Goal: Task Accomplishment & Management: Complete application form

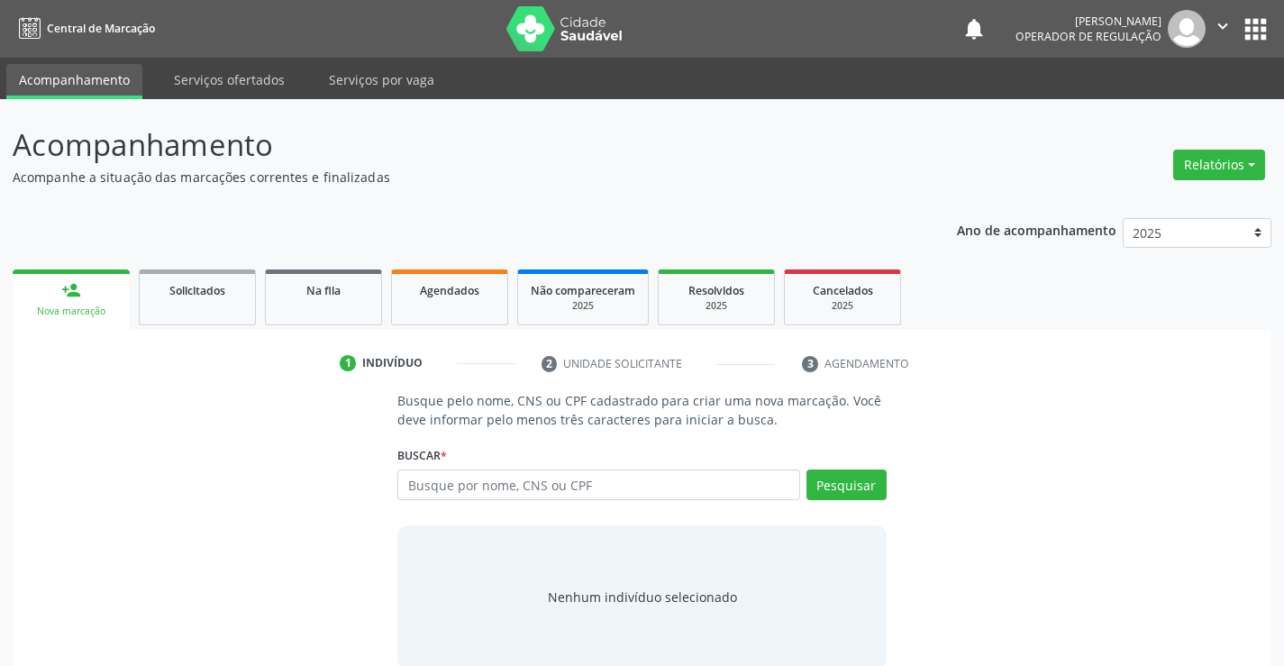
click at [601, 479] on input "text" at bounding box center [598, 485] width 402 height 31
type input "702506774950740"
click at [870, 477] on button "Pesquisar" at bounding box center [847, 485] width 80 height 31
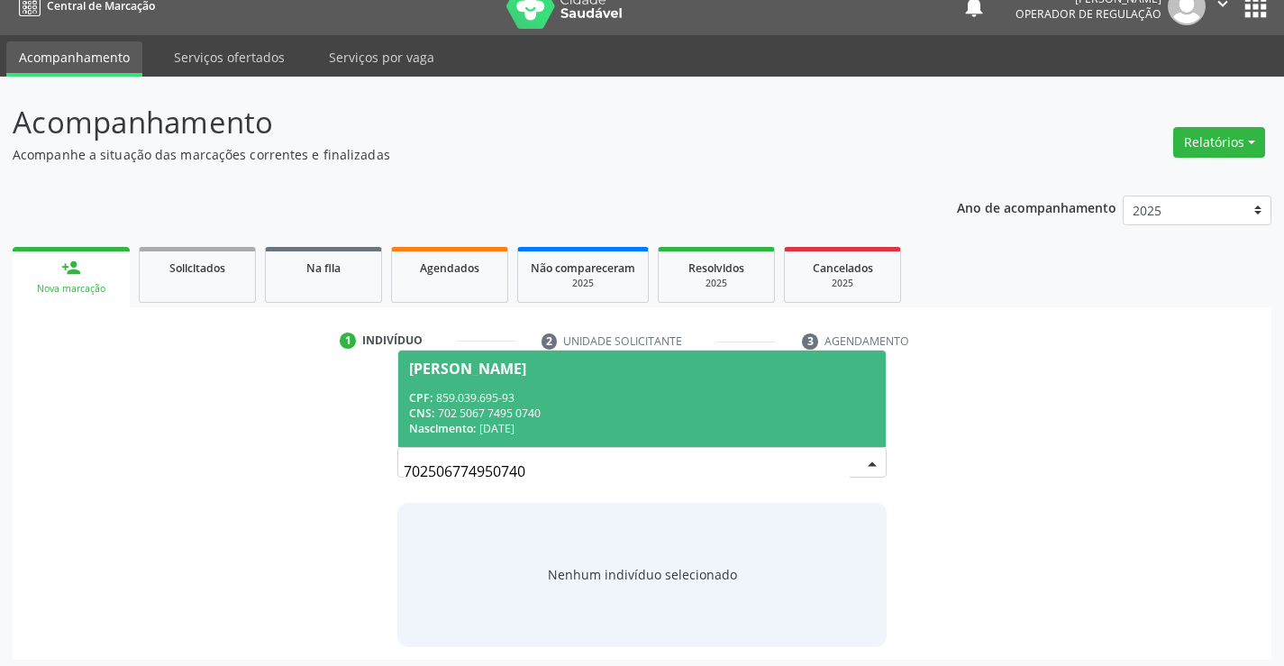
scroll to position [29, 0]
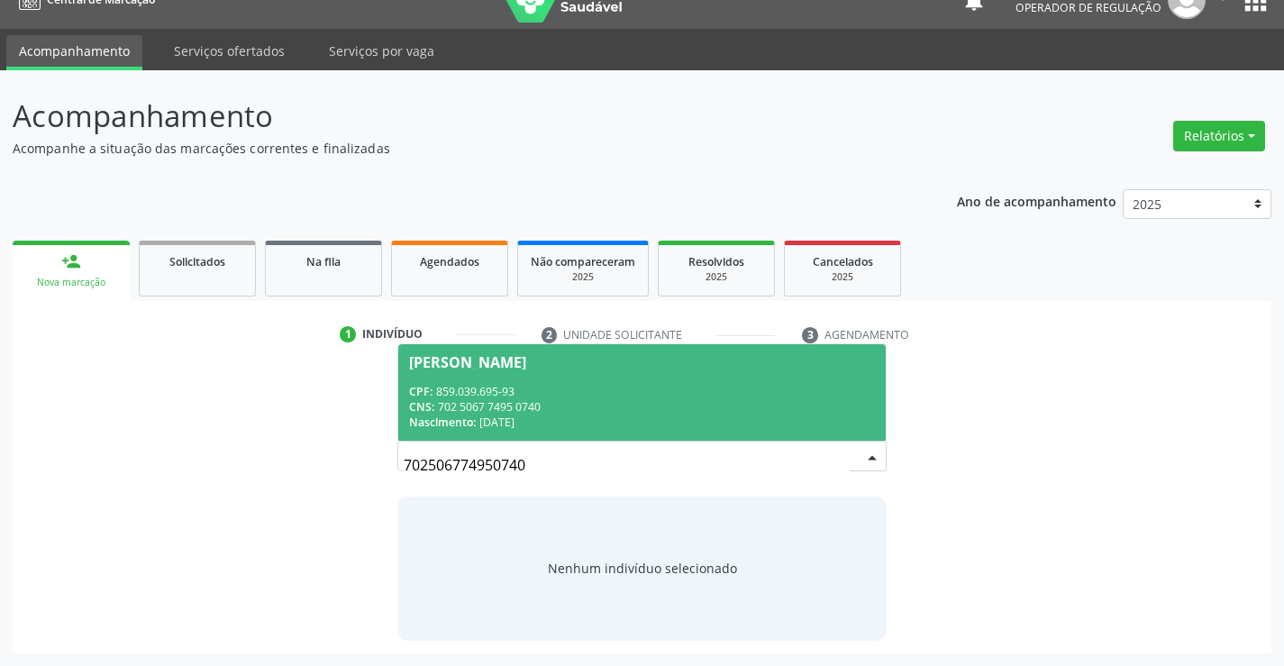
click at [606, 424] on div "Nascimento: 19/07/1992" at bounding box center [641, 422] width 465 height 15
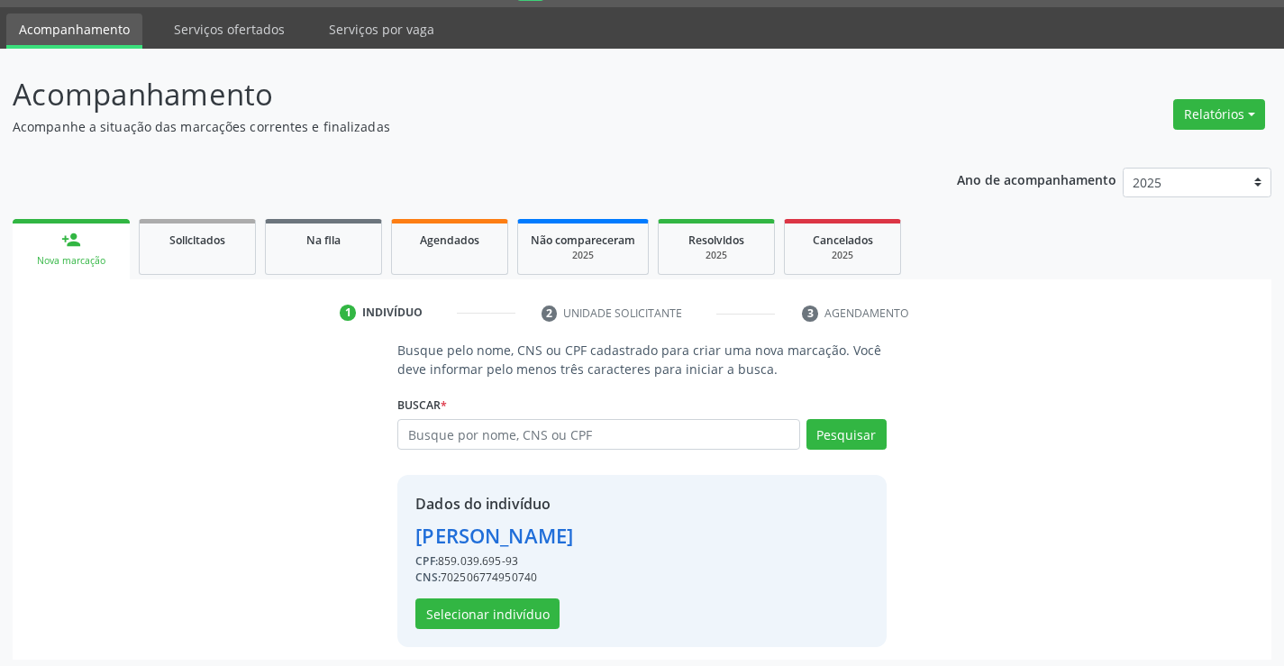
scroll to position [57, 0]
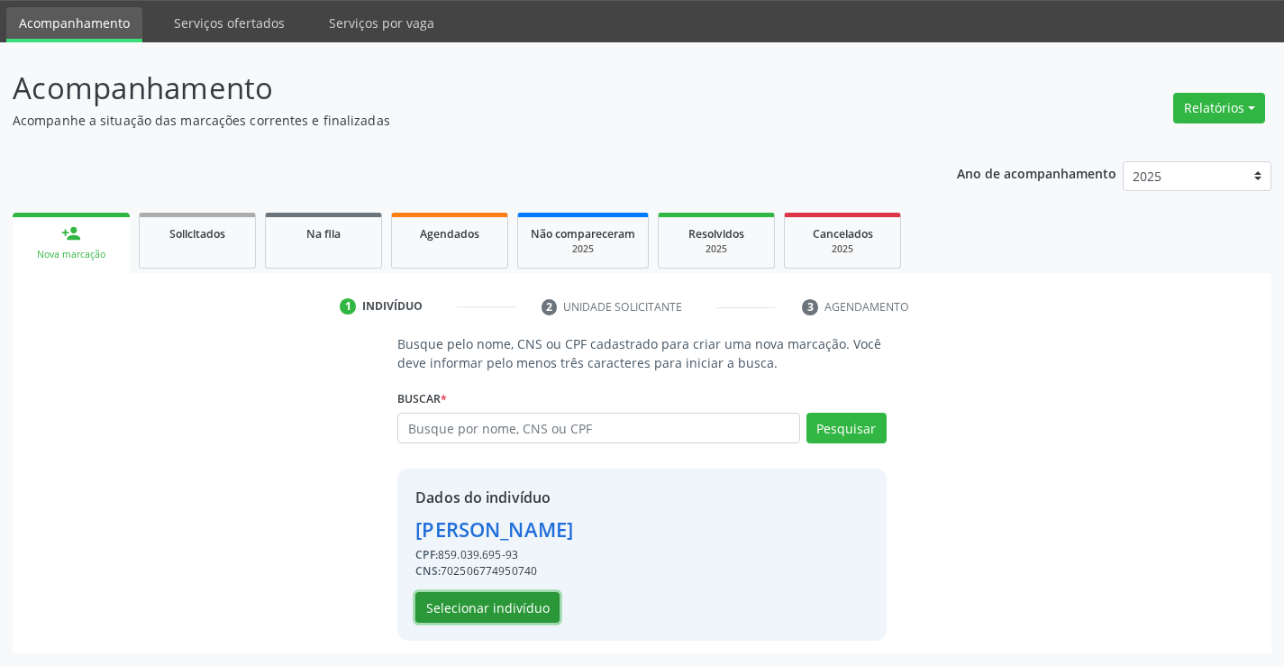
click at [484, 597] on button "Selecionar indivíduo" at bounding box center [487, 607] width 144 height 31
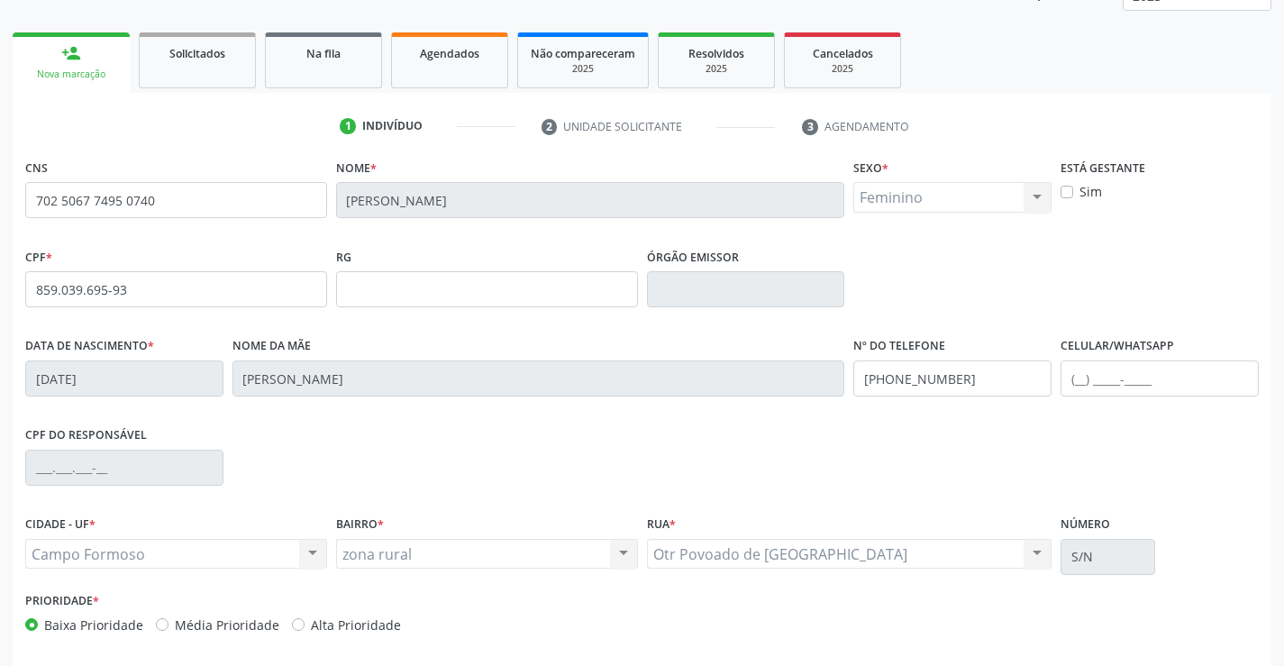
scroll to position [311, 0]
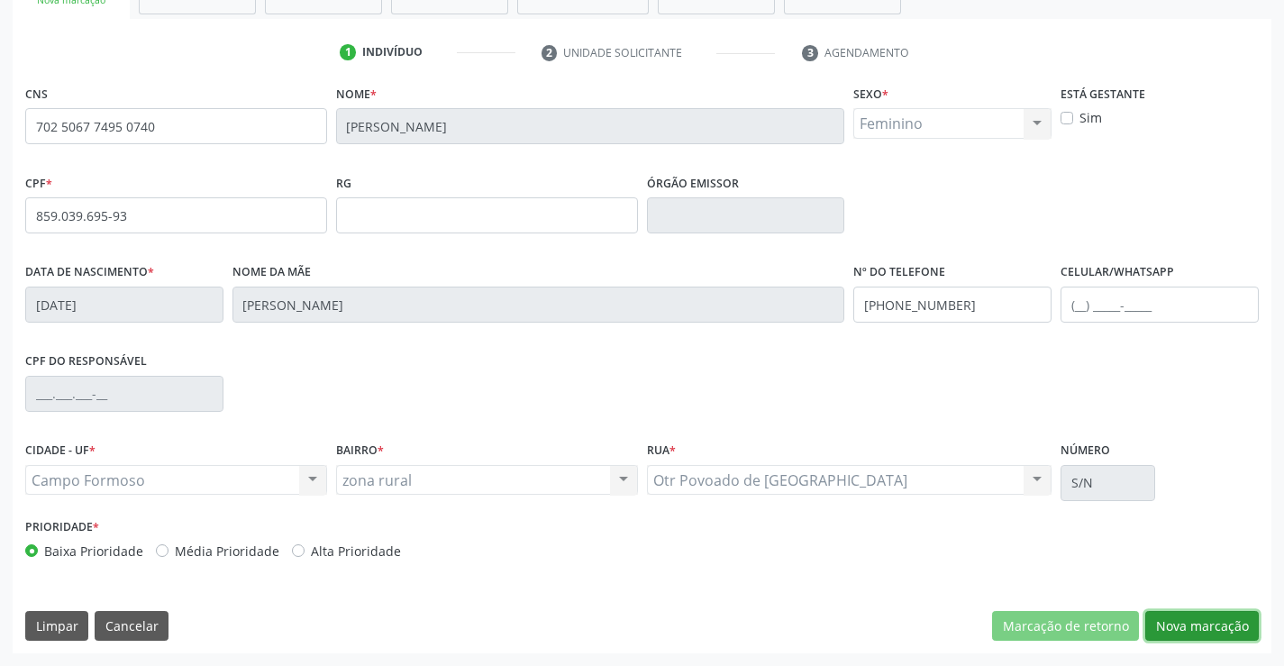
click at [1176, 613] on button "Nova marcação" at bounding box center [1202, 626] width 114 height 31
click at [0, 0] on button "Próximo" at bounding box center [0, 0] width 0 height 0
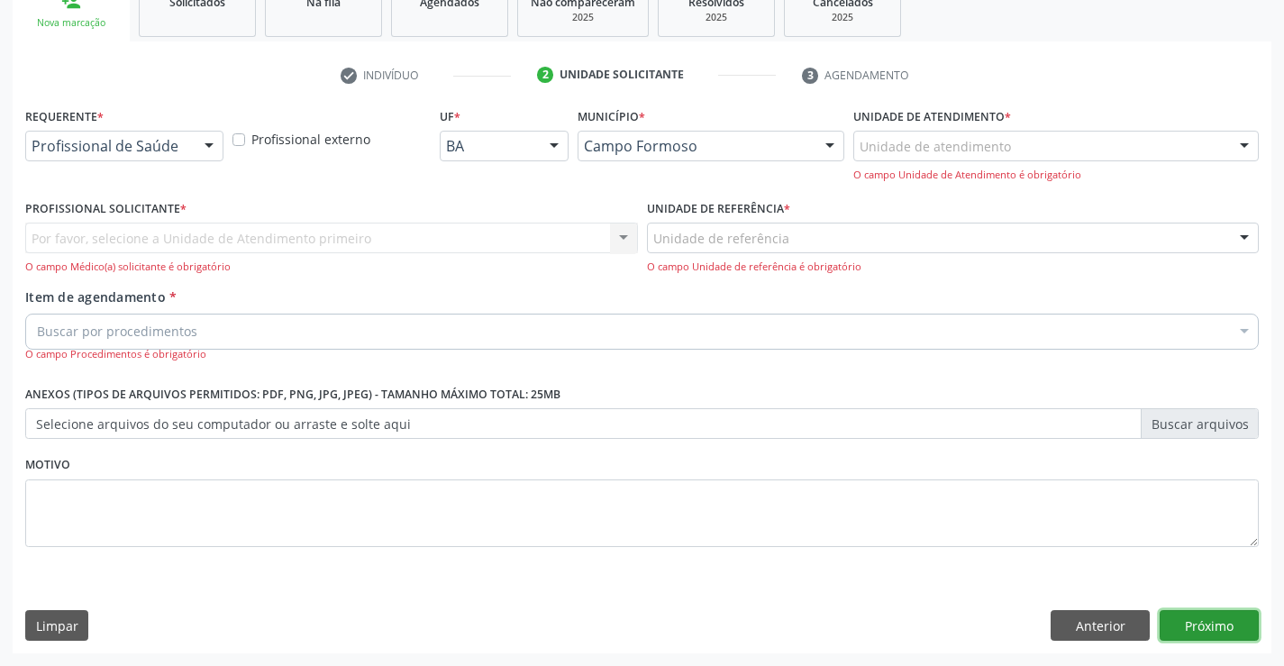
scroll to position [227, 0]
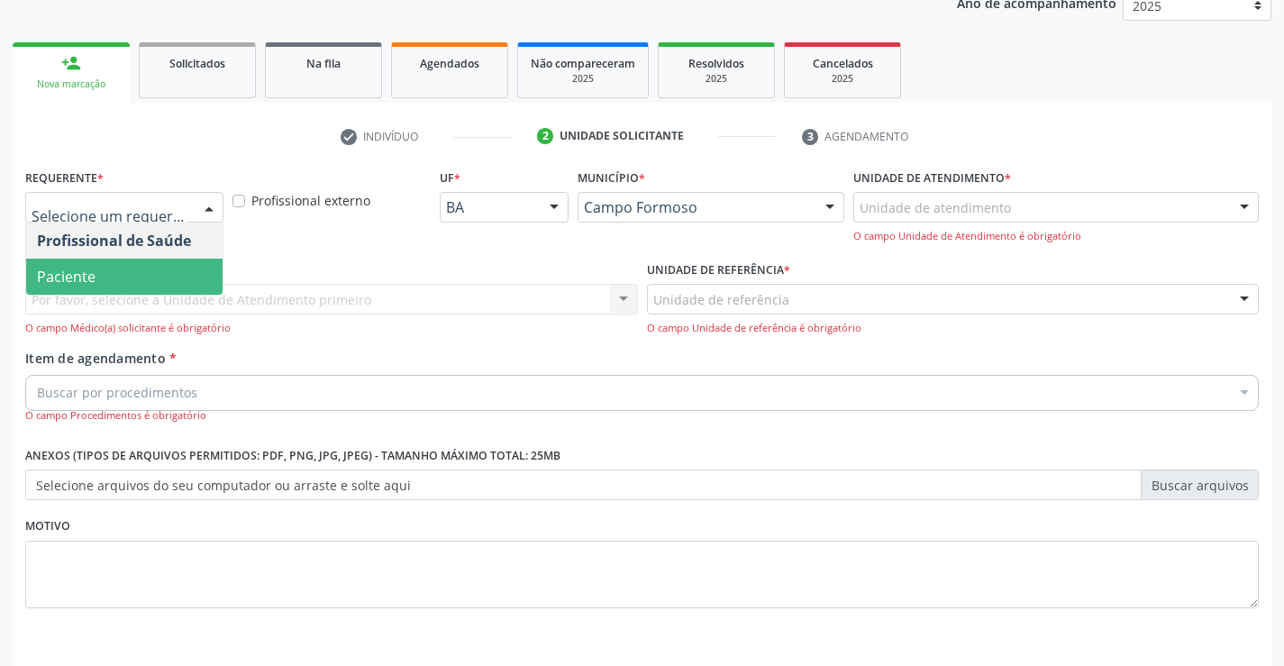
click at [102, 272] on span "Paciente" at bounding box center [124, 277] width 196 height 36
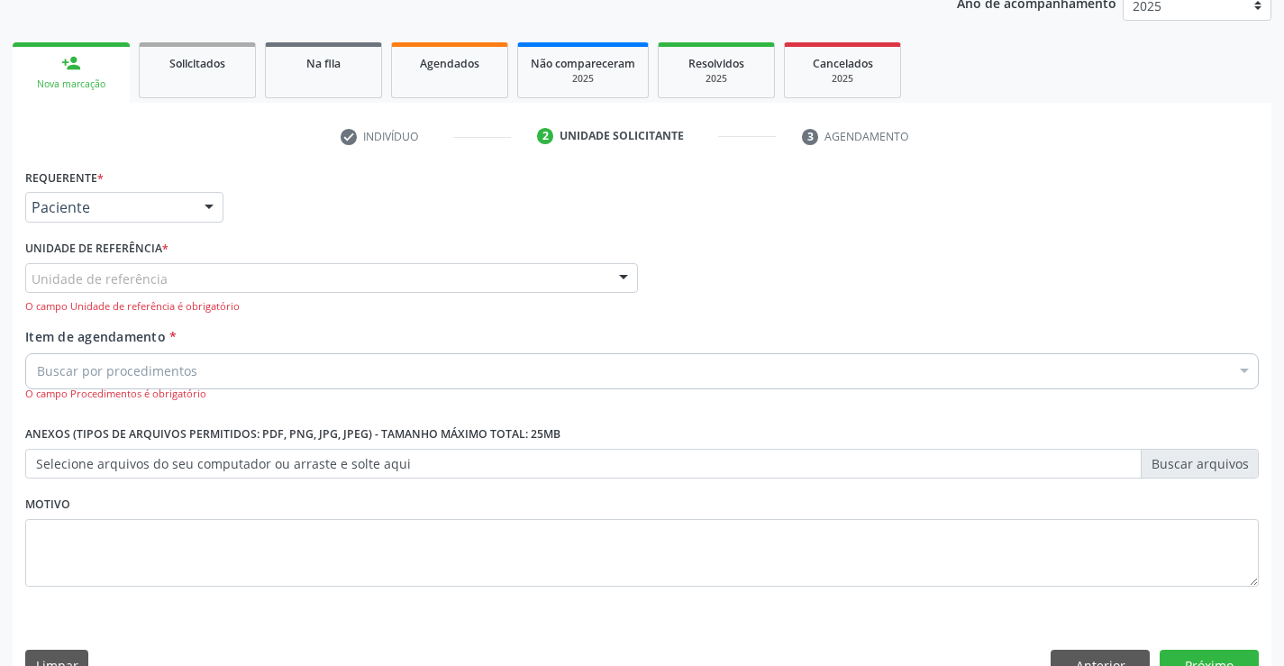
click at [132, 264] on div "Unidade de referência" at bounding box center [331, 278] width 613 height 31
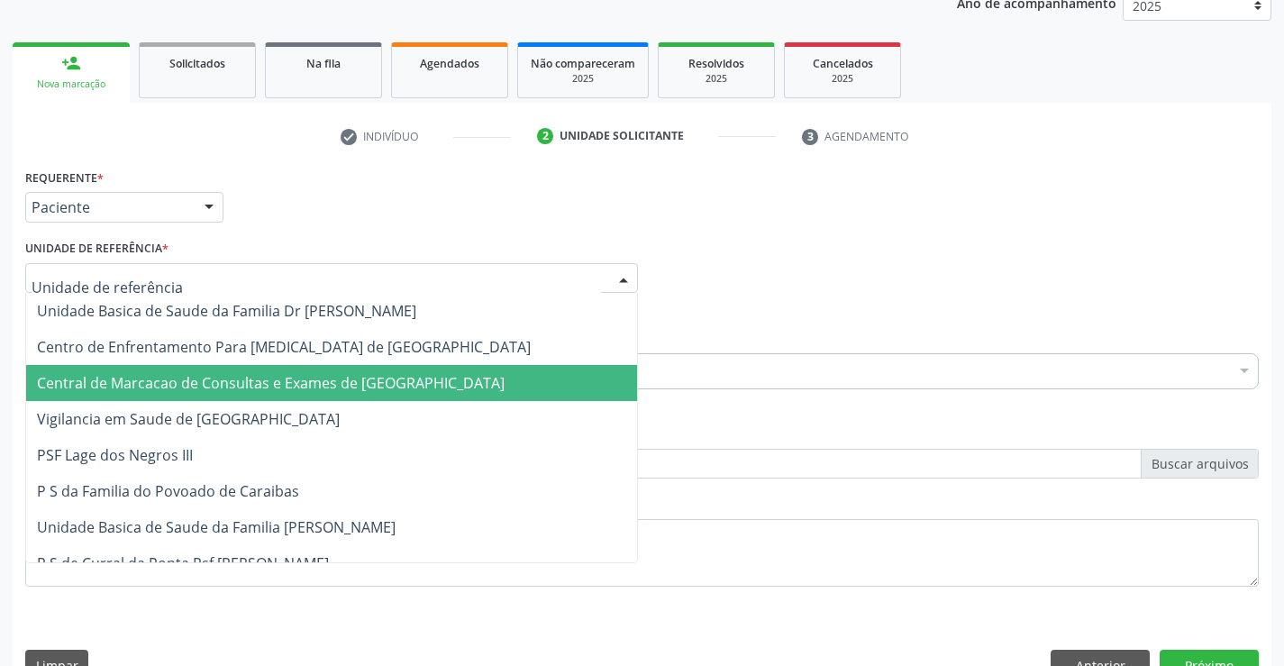
click at [152, 374] on span "Central de Marcacao de Consultas e Exames de [GEOGRAPHIC_DATA]" at bounding box center [271, 383] width 468 height 20
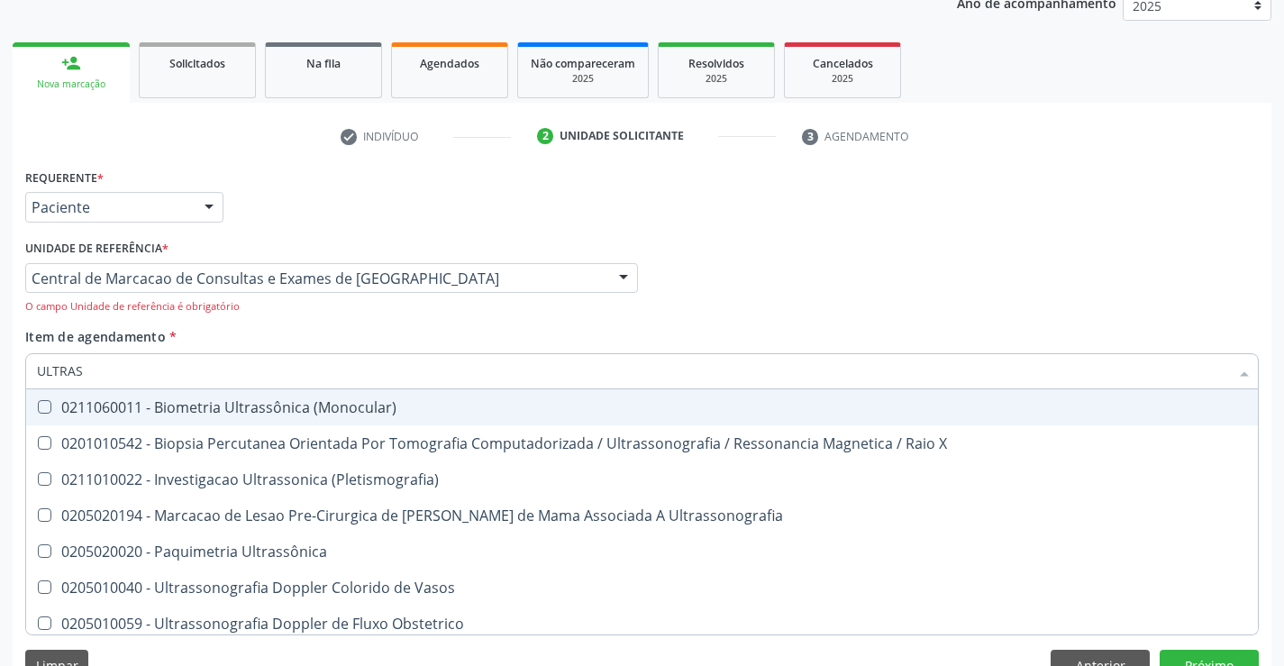
type input "ULTRASS"
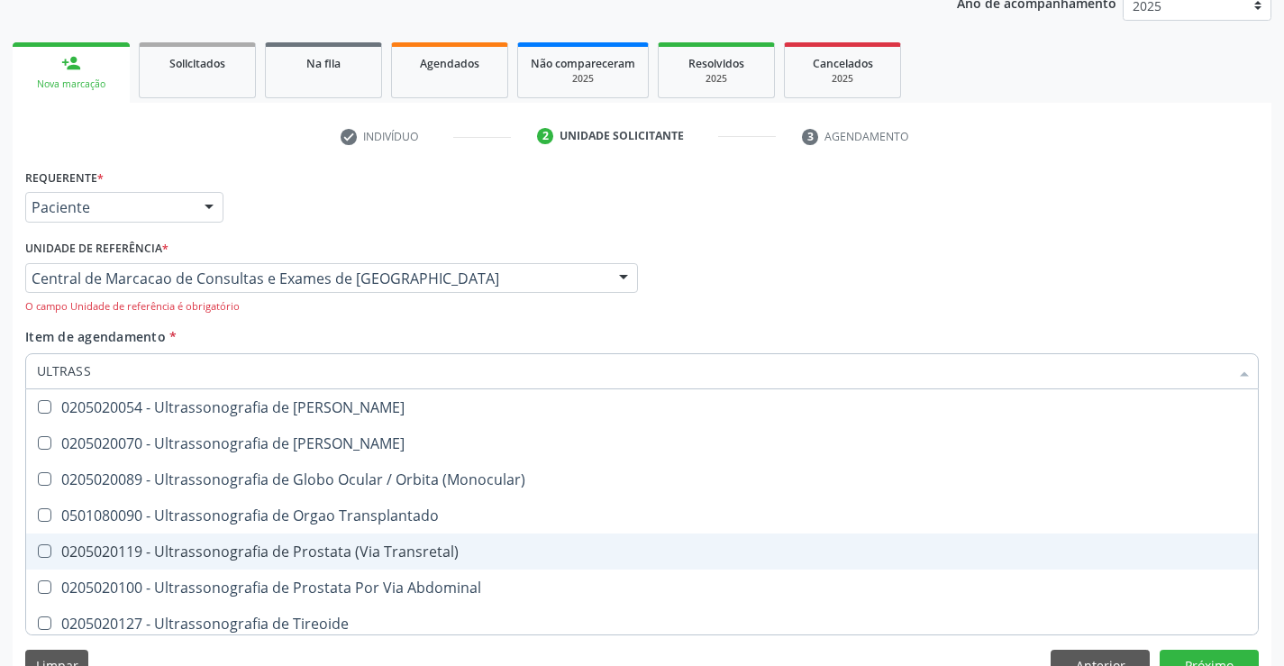
scroll to position [583, 0]
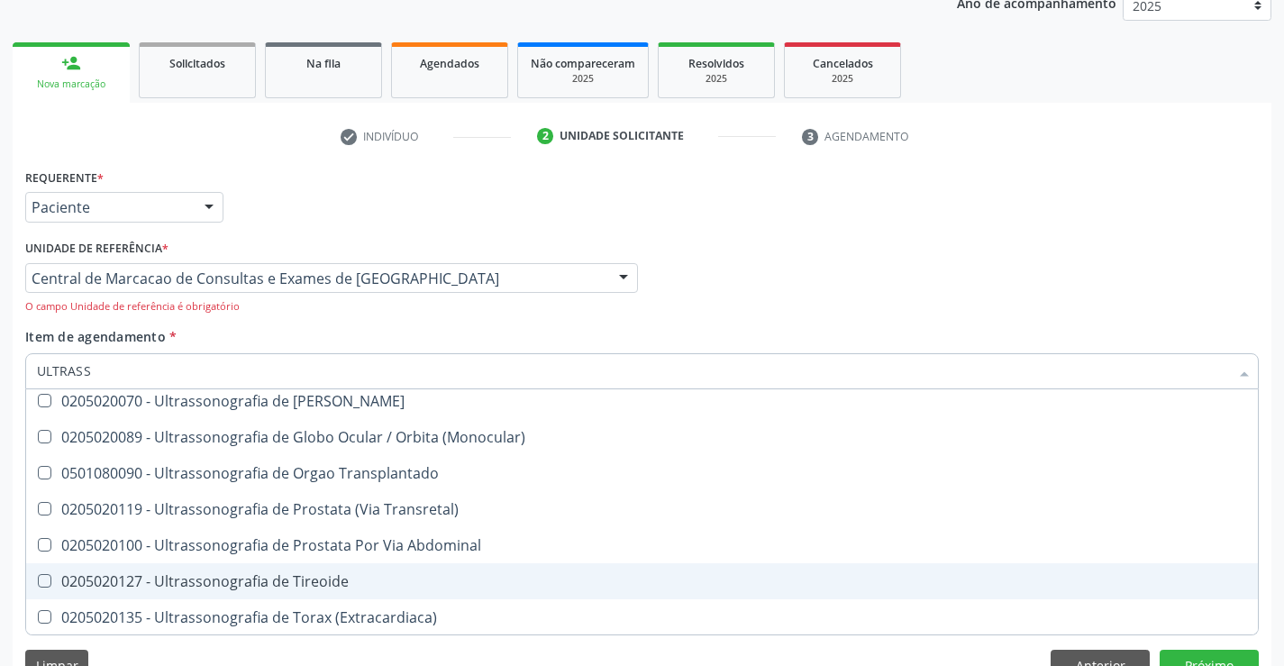
click at [428, 578] on div "0205020127 - Ultrassonografia de Tireoide" at bounding box center [642, 581] width 1210 height 14
checkbox Tireoide "true"
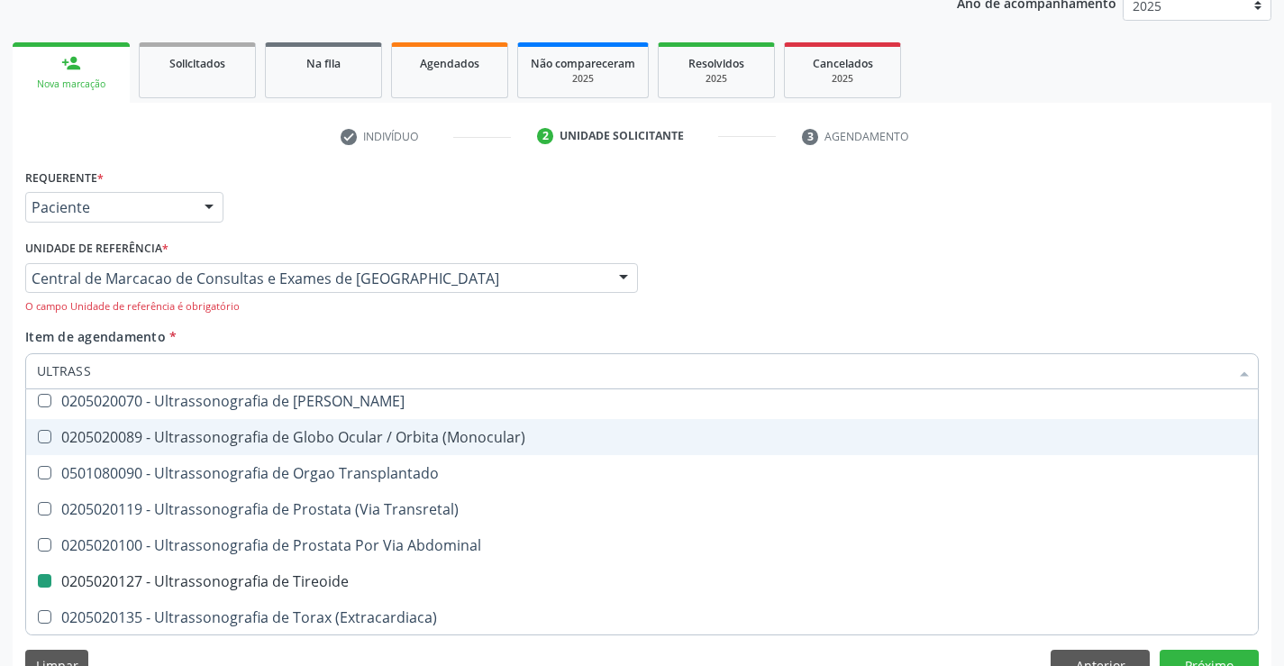
click at [953, 256] on div "Profissional Solicitante Por favor, selecione a Unidade de Atendimento primeiro…" at bounding box center [642, 281] width 1243 height 92
checkbox X "true"
checkbox Tireoide "false"
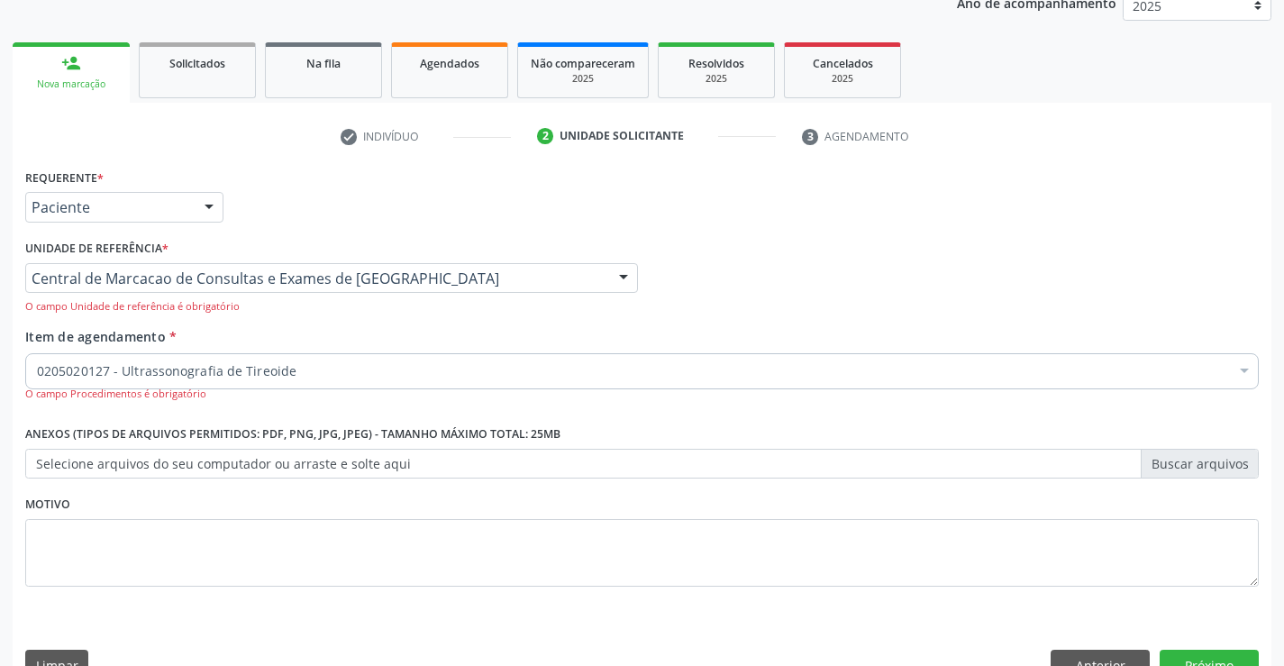
scroll to position [0, 0]
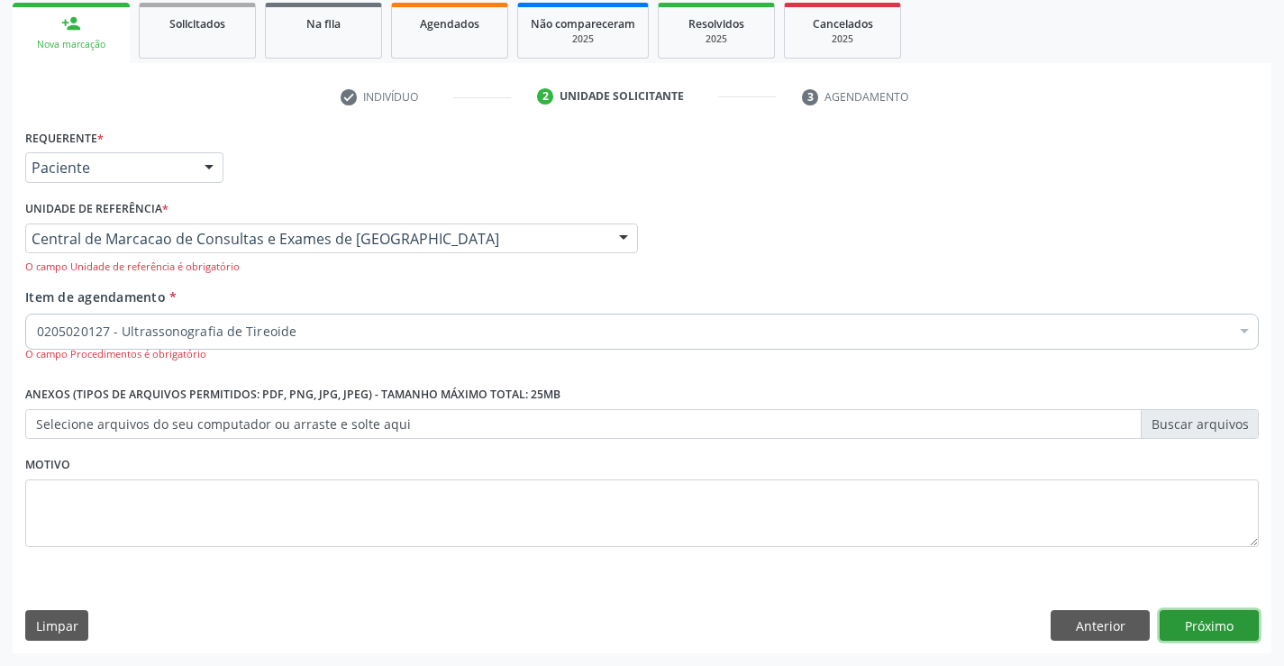
click at [1211, 628] on button "Próximo" at bounding box center [1209, 625] width 99 height 31
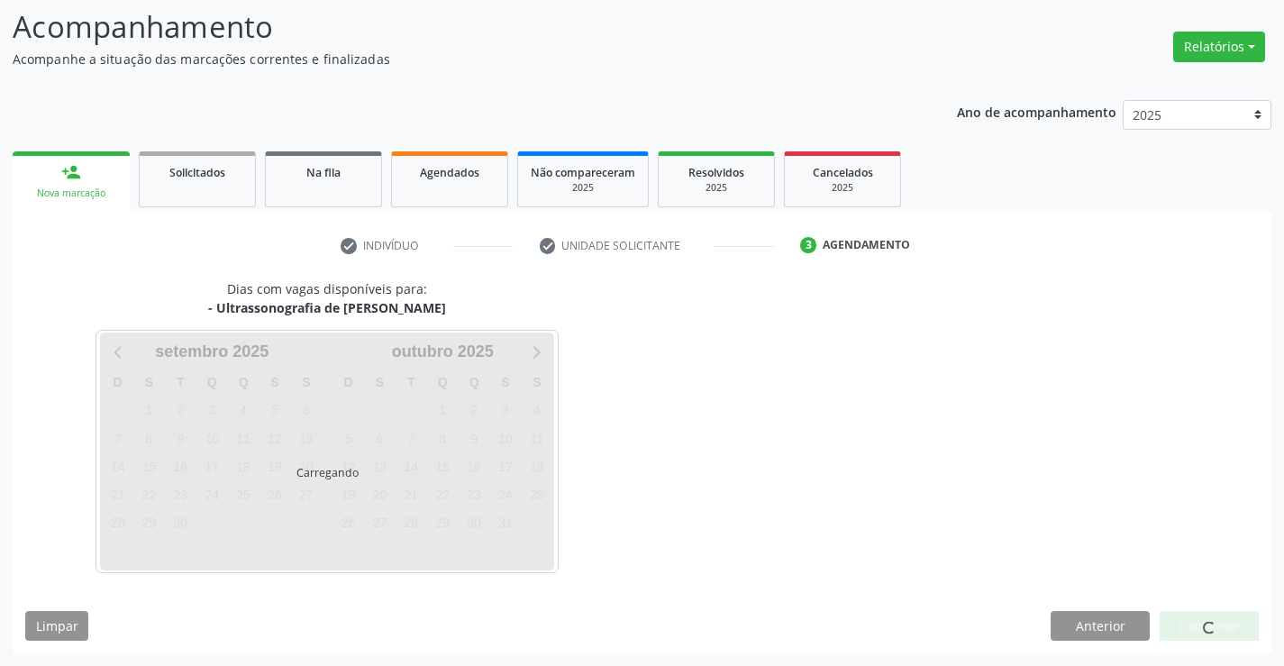
scroll to position [118, 0]
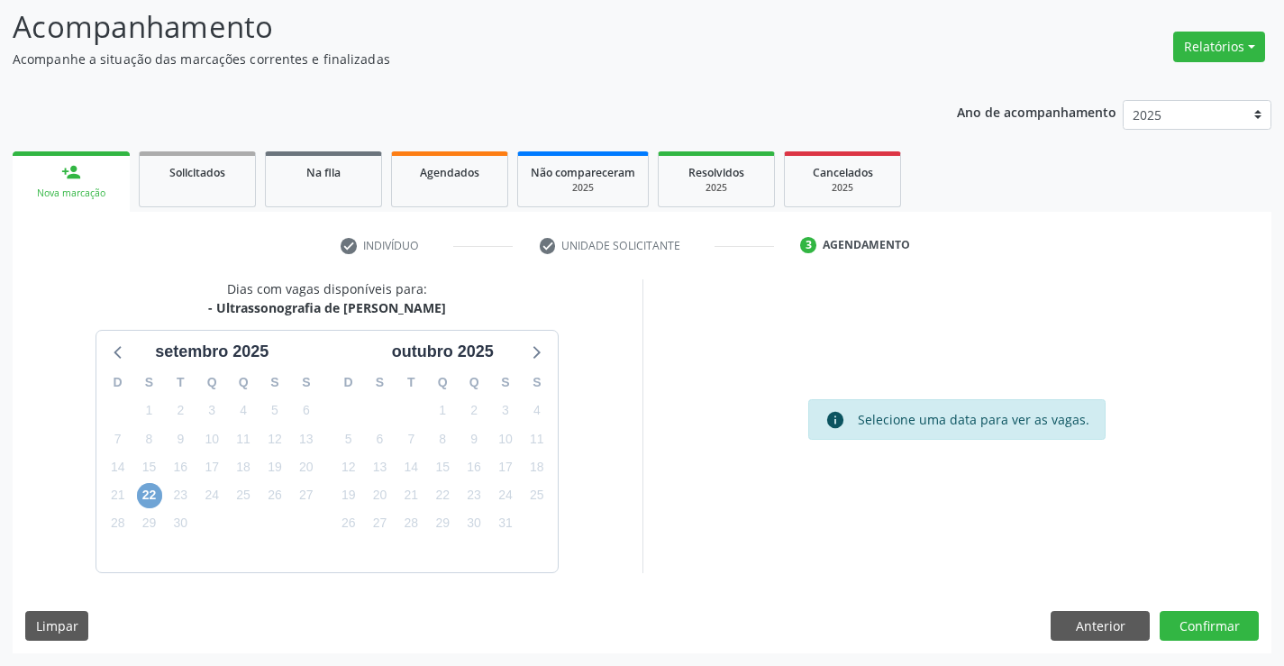
click at [143, 497] on span "22" at bounding box center [149, 495] width 25 height 25
click at [151, 496] on span "22" at bounding box center [149, 495] width 25 height 25
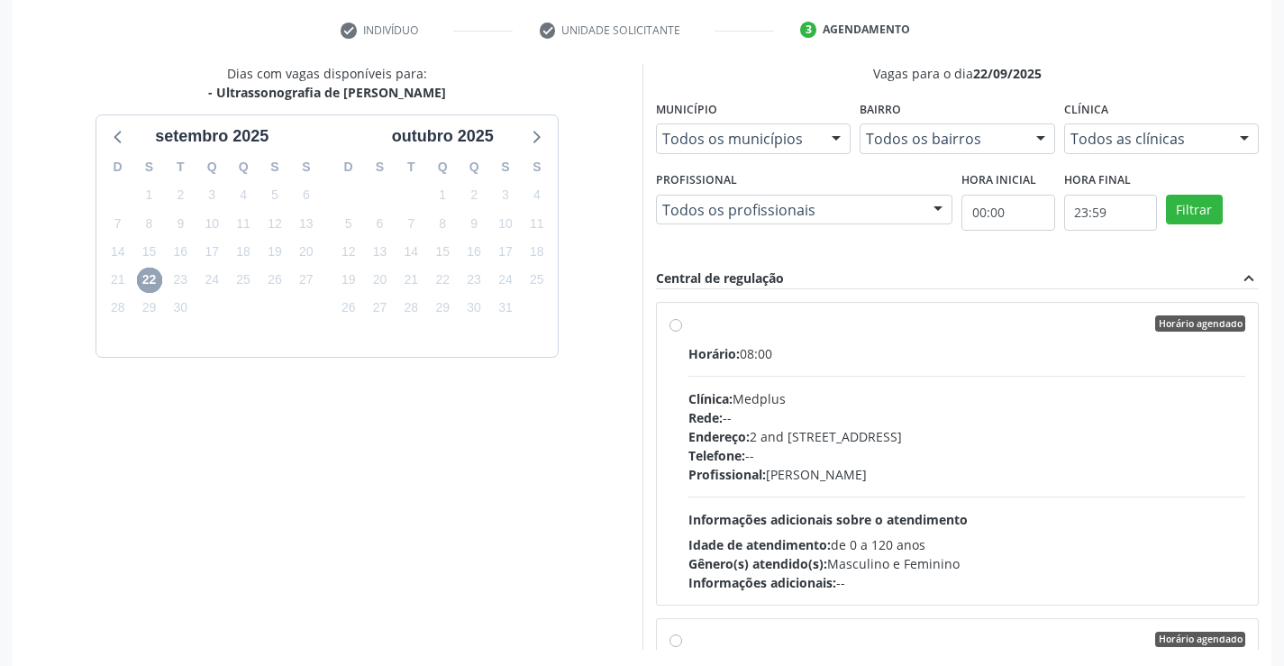
scroll to position [388, 0]
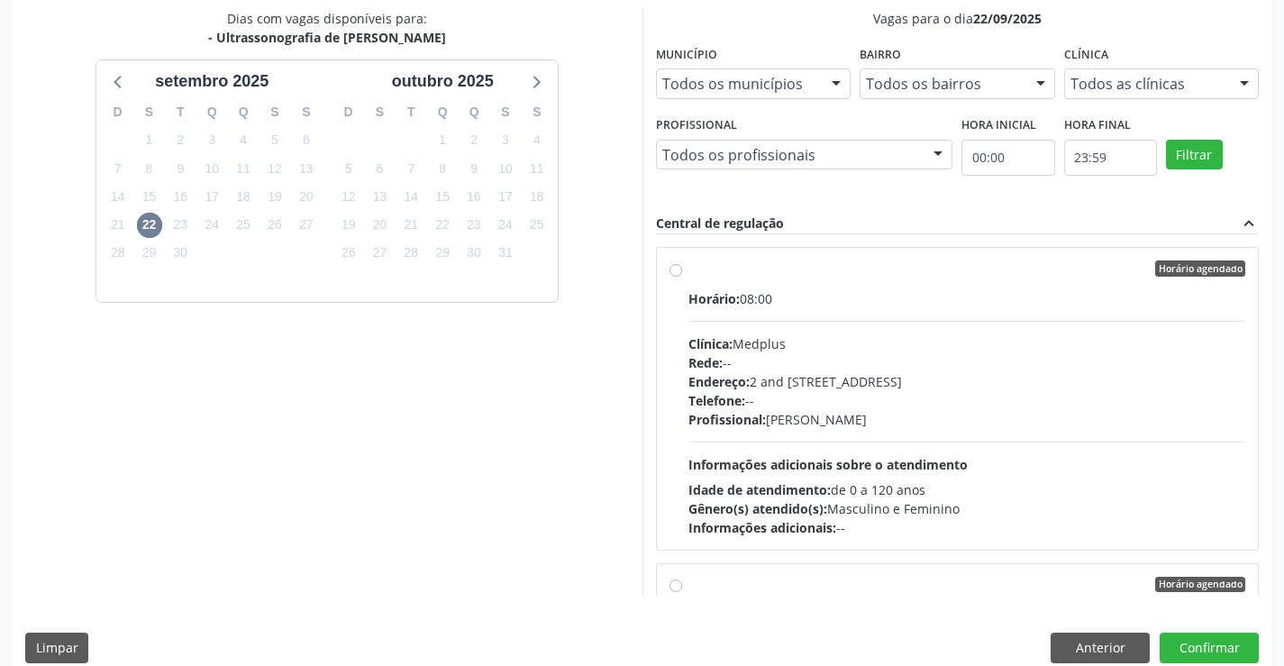
click at [1074, 425] on div "Profissional: Lanna Peralva Miranda Rocha" at bounding box center [967, 419] width 558 height 19
click at [682, 277] on input "Horário agendado Horário: 08:00 Clínica: Medplus Rede: -- Endereço: 2 and S 204…" at bounding box center [676, 268] width 13 height 16
radio input "true"
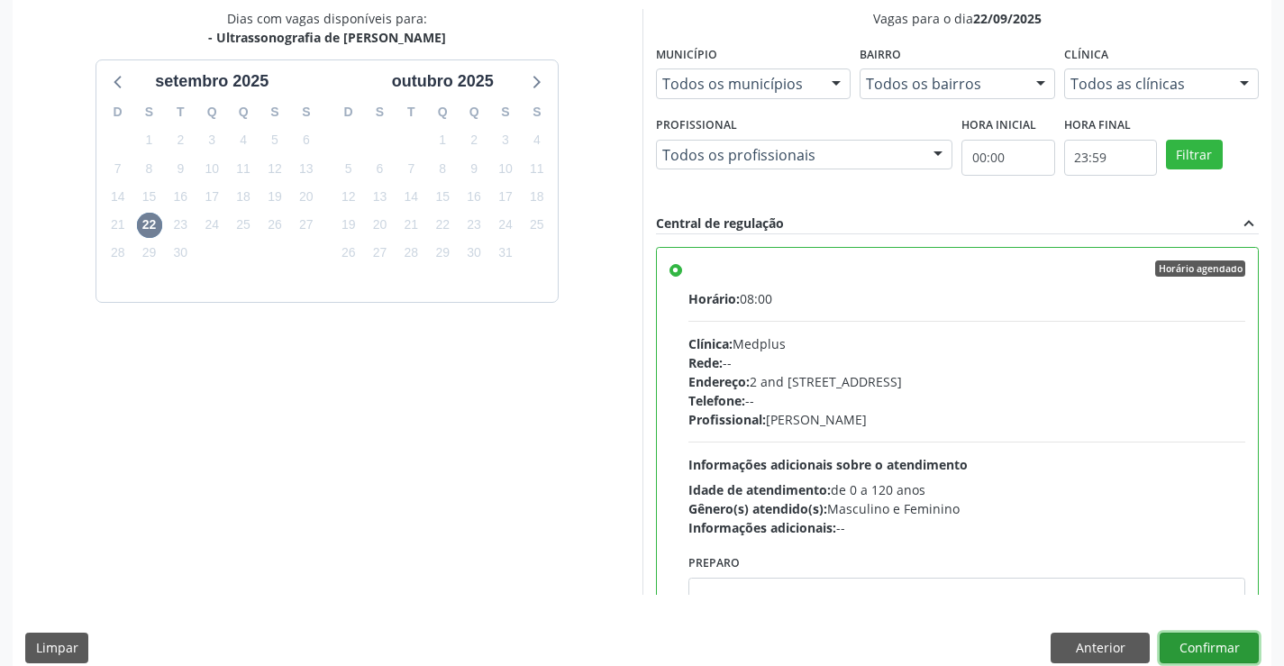
click at [1180, 643] on button "Confirmar" at bounding box center [1209, 648] width 99 height 31
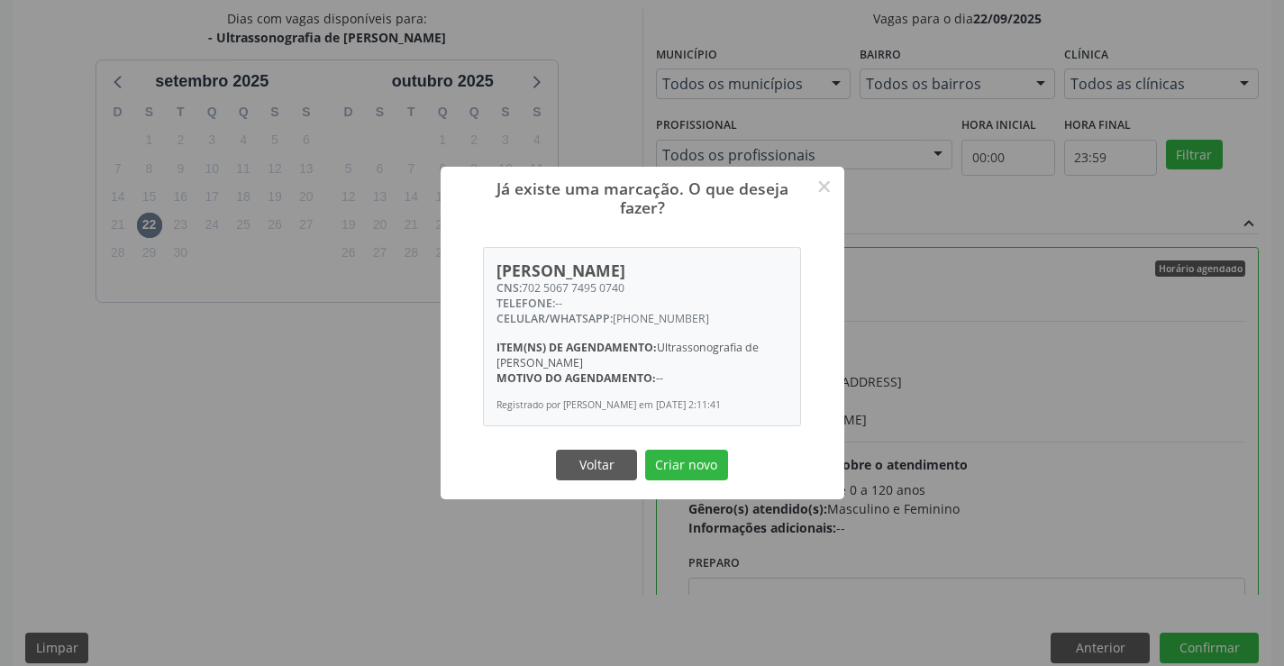
click at [645, 450] on button "Criar novo" at bounding box center [686, 465] width 83 height 31
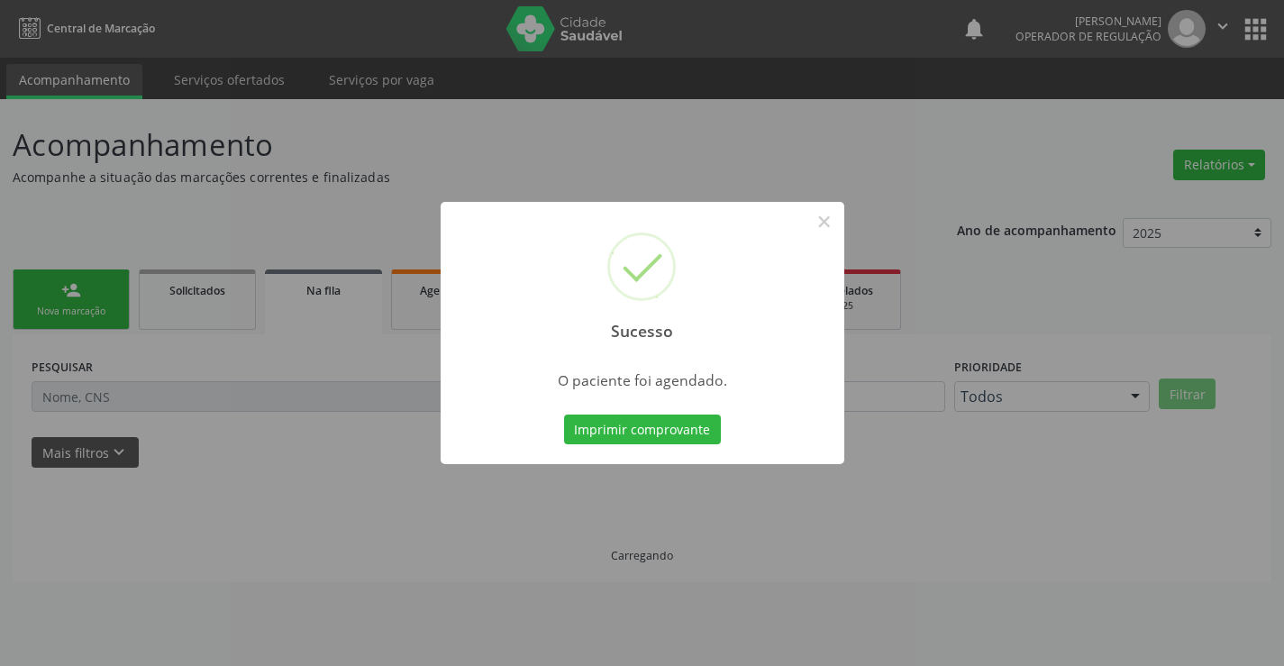
scroll to position [0, 0]
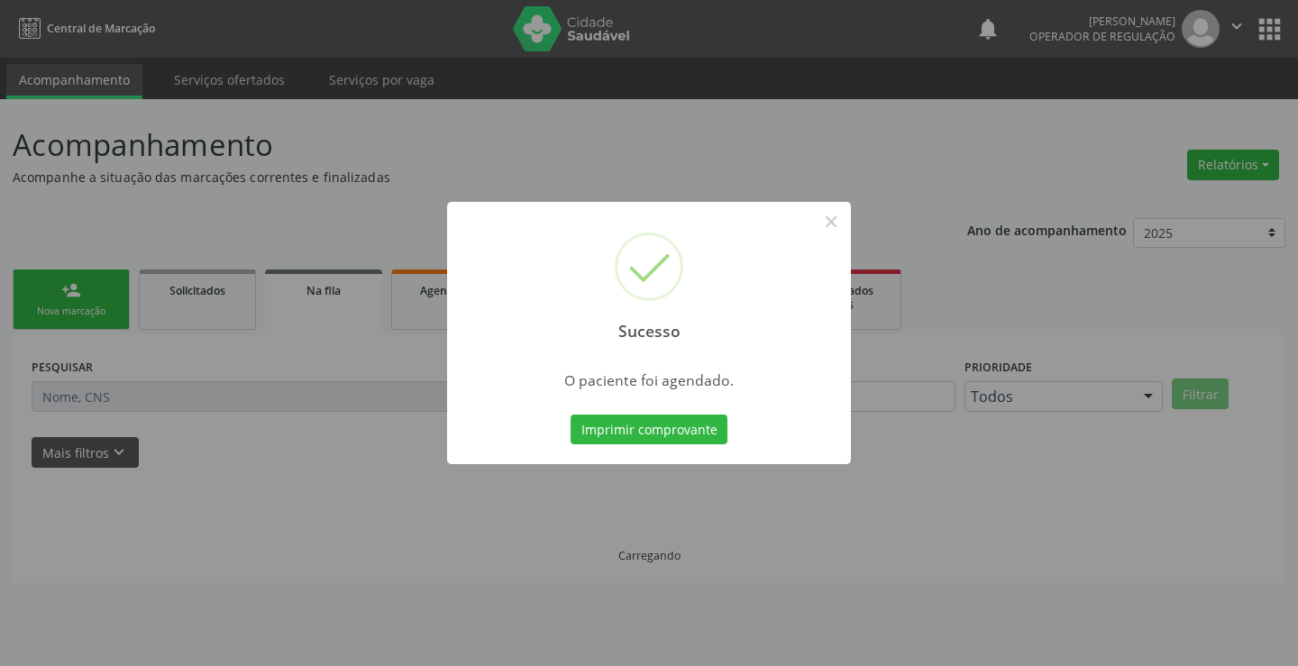
click at [570, 415] on button "Imprimir comprovante" at bounding box center [648, 430] width 157 height 31
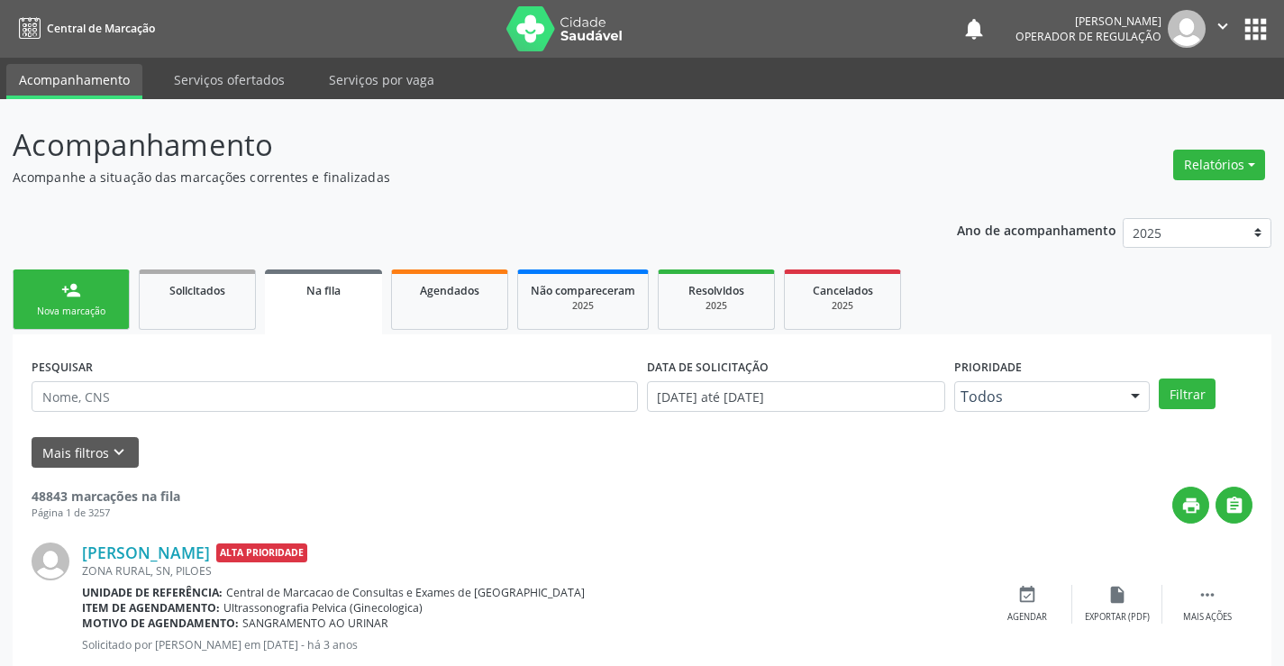
click at [57, 290] on link "person_add Nova marcação" at bounding box center [71, 299] width 117 height 60
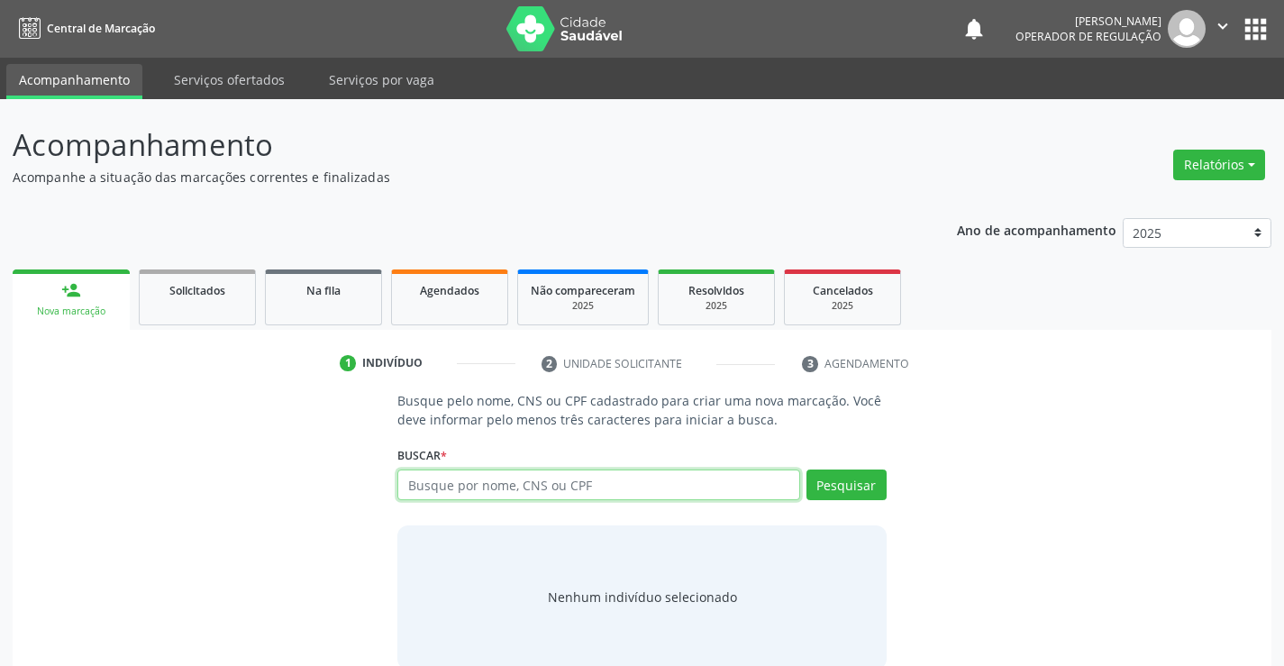
click at [616, 487] on input "text" at bounding box center [598, 485] width 402 height 31
type input "700007302701002"
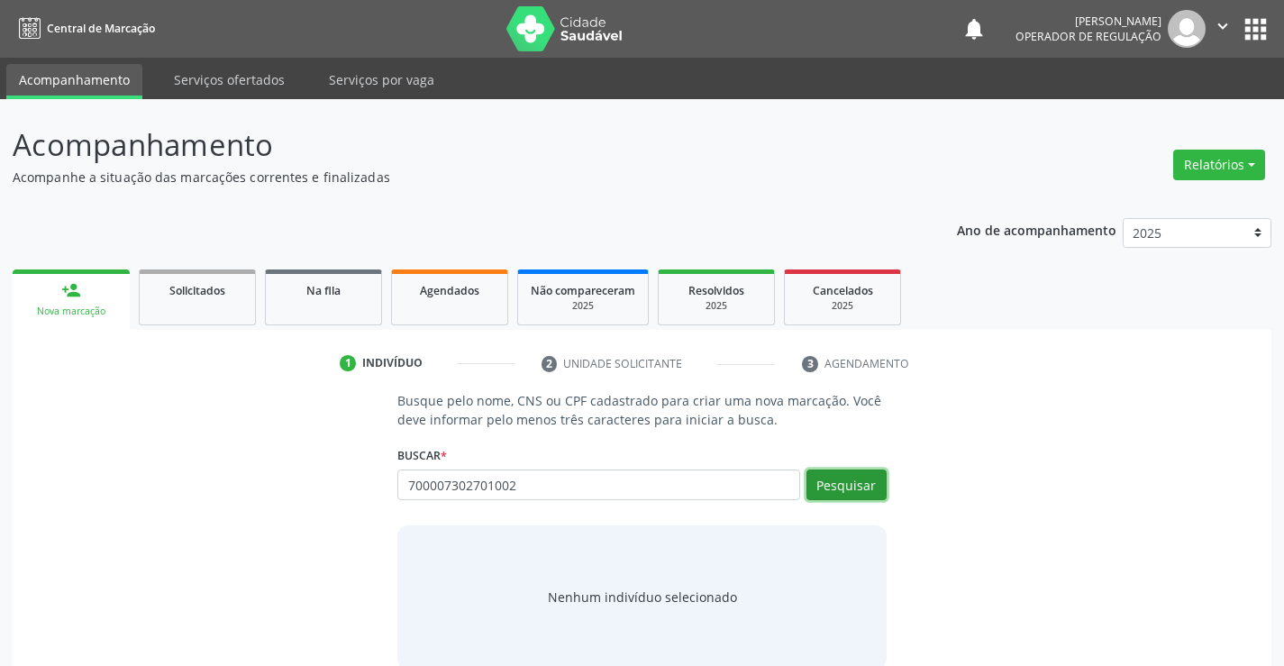
click at [862, 489] on button "Pesquisar" at bounding box center [847, 485] width 80 height 31
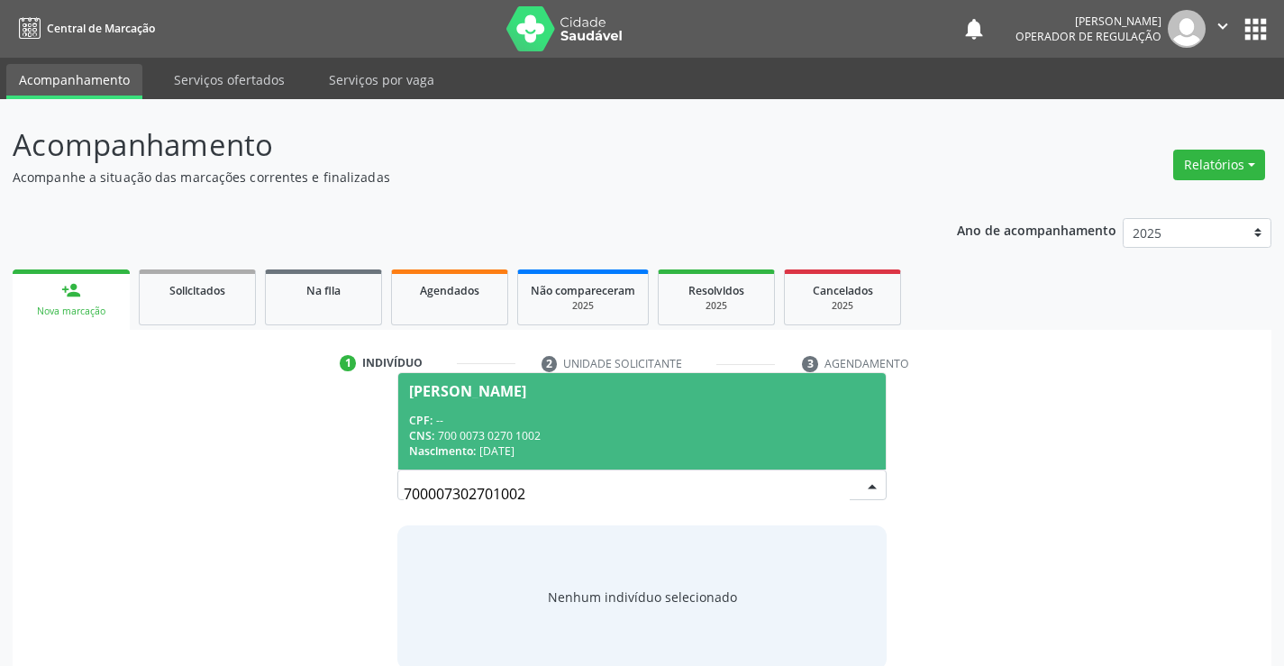
scroll to position [29, 0]
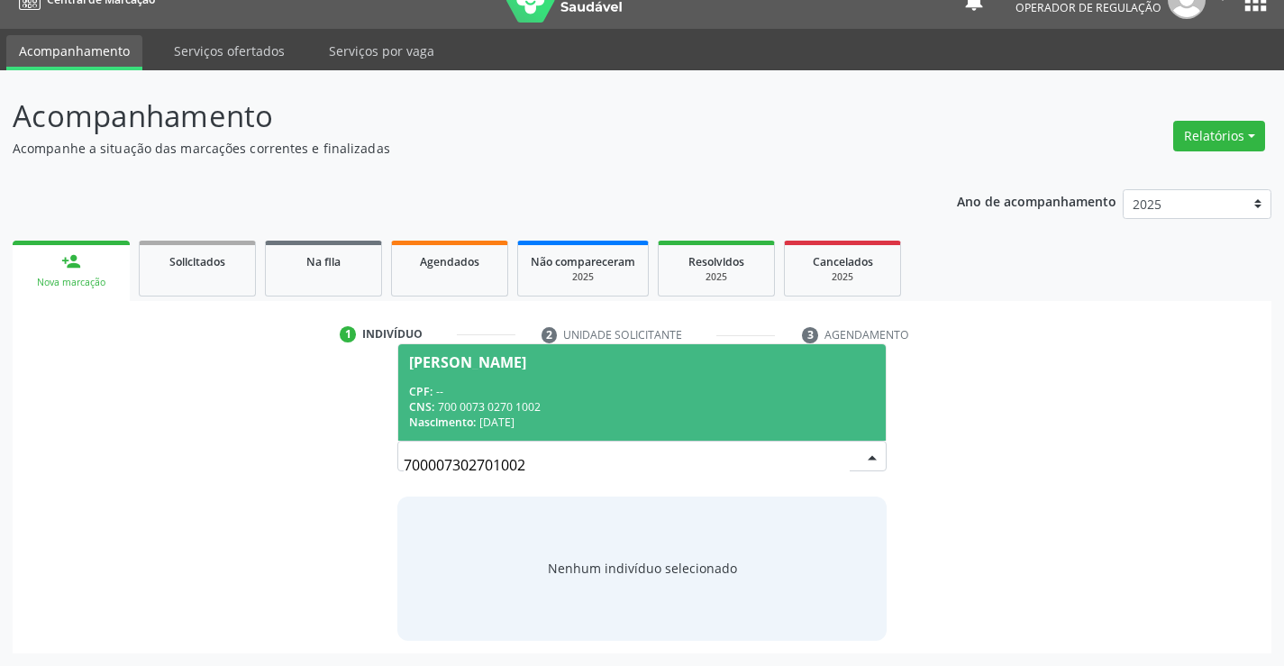
click at [614, 416] on div "Nascimento: 23/05/1943" at bounding box center [641, 422] width 465 height 15
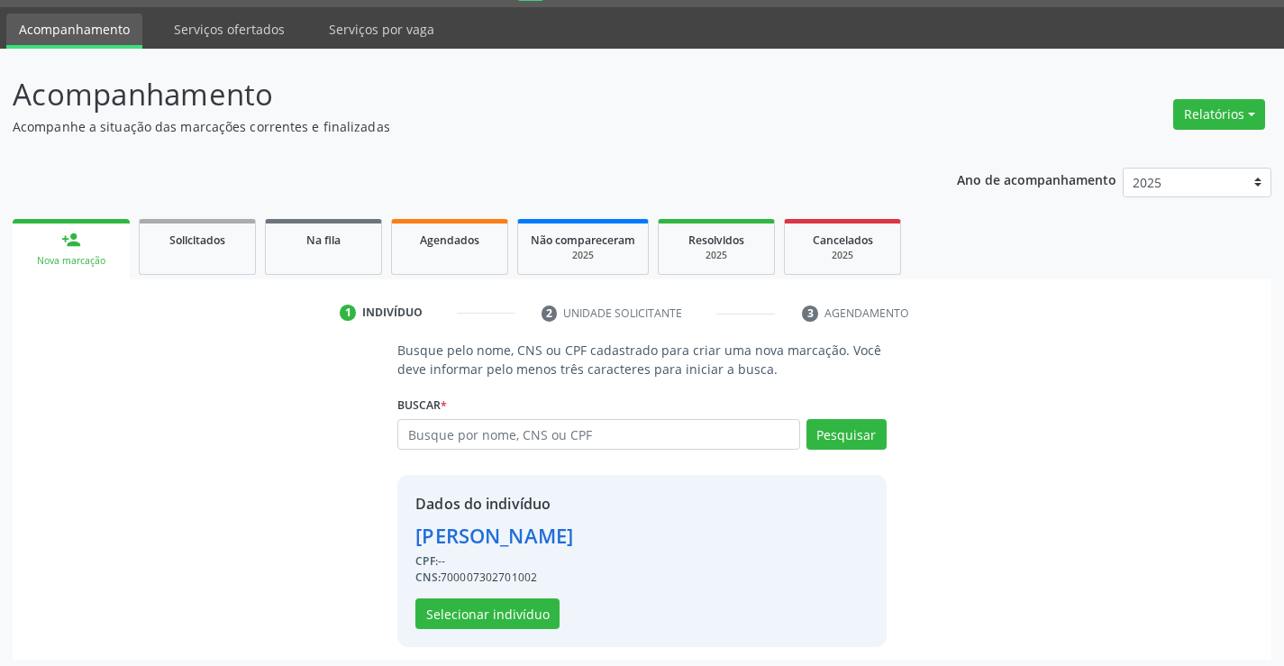
scroll to position [57, 0]
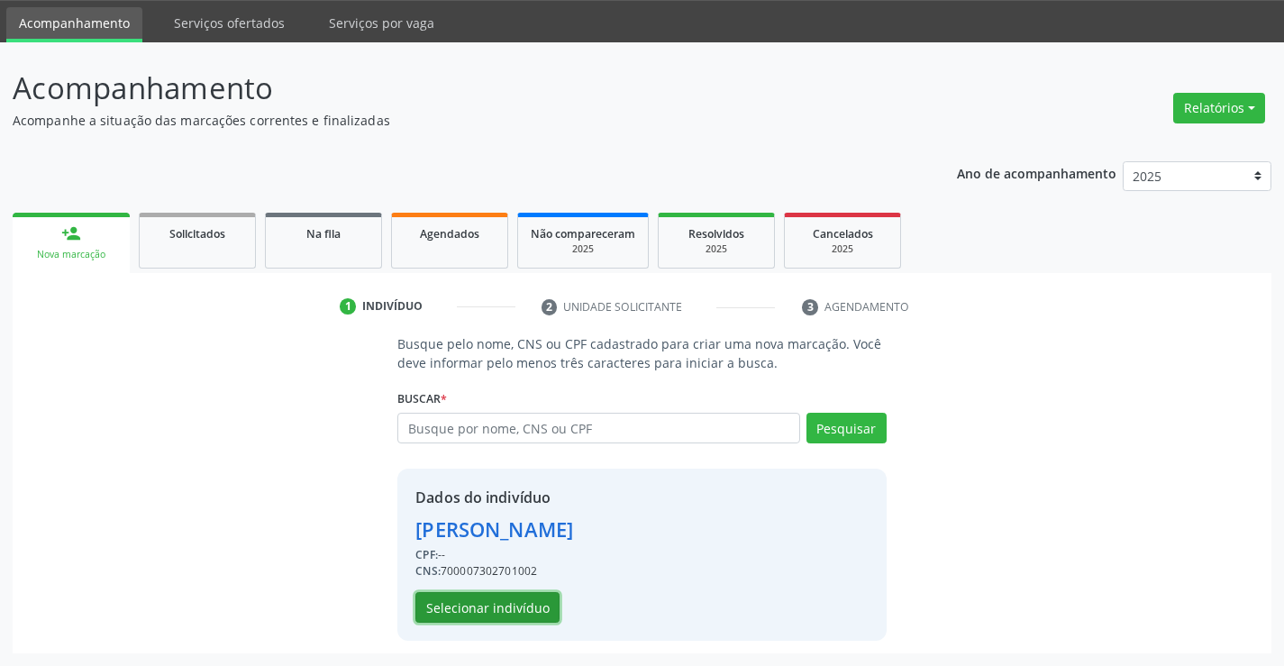
click at [509, 597] on button "Selecionar indivíduo" at bounding box center [487, 607] width 144 height 31
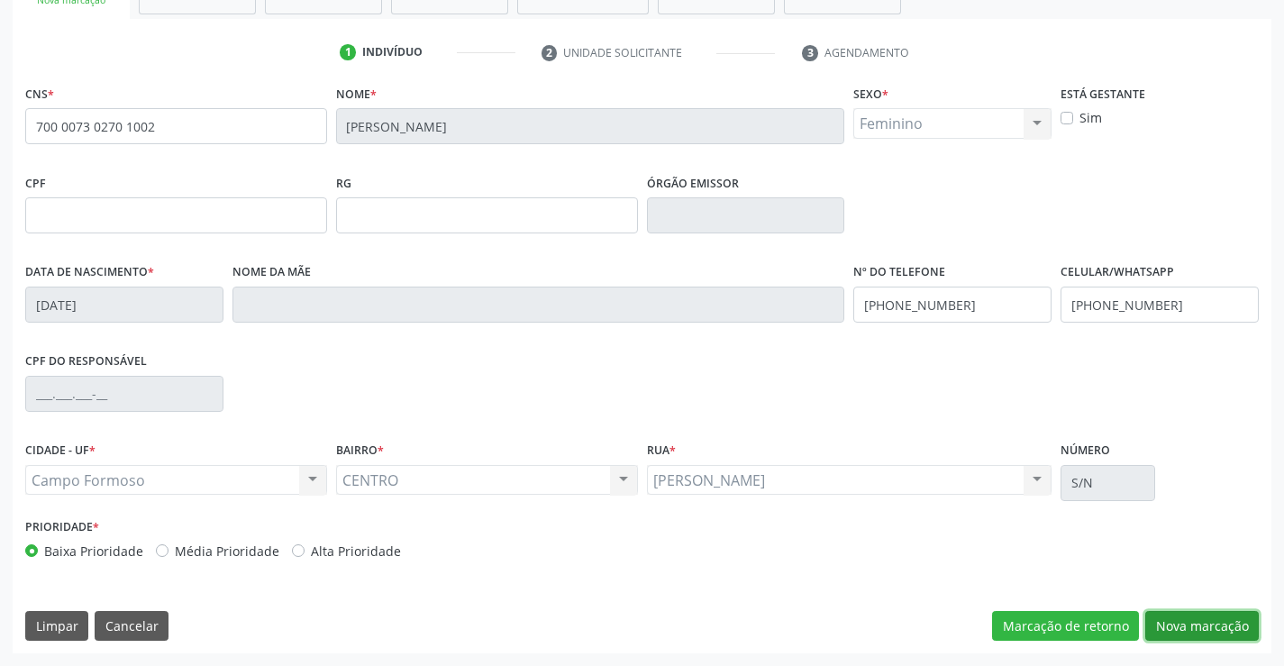
click at [1169, 622] on button "Nova marcação" at bounding box center [1202, 626] width 114 height 31
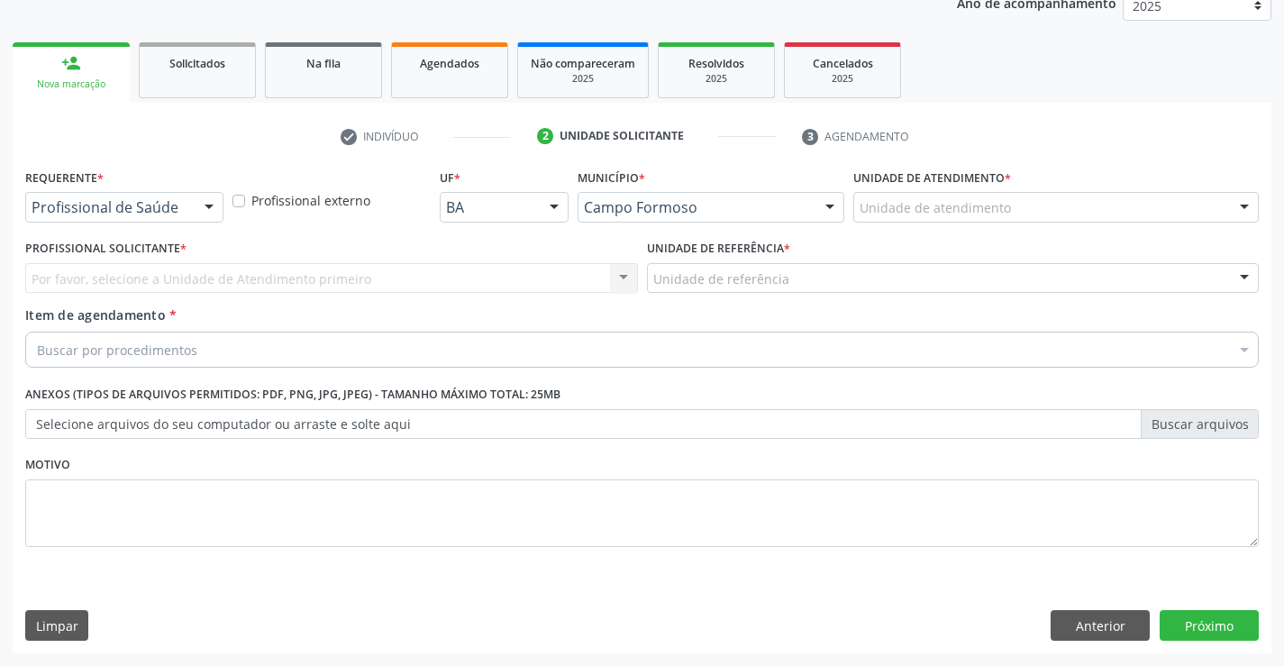
scroll to position [227, 0]
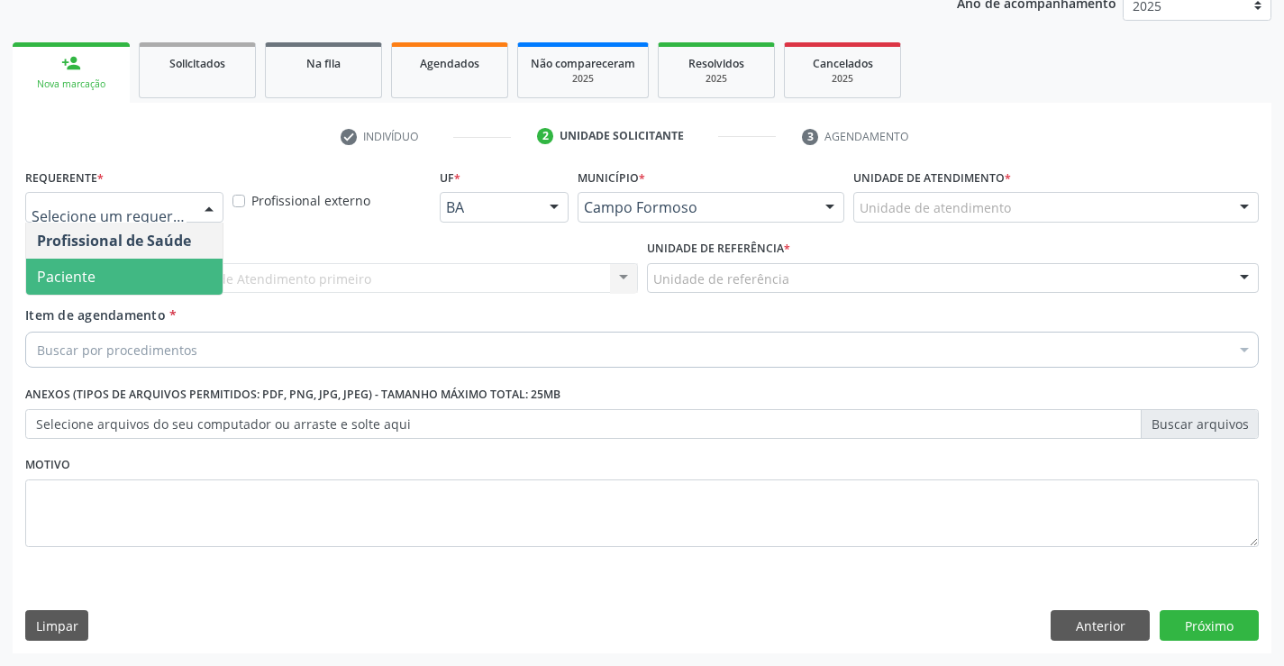
click at [127, 281] on span "Paciente" at bounding box center [124, 277] width 196 height 36
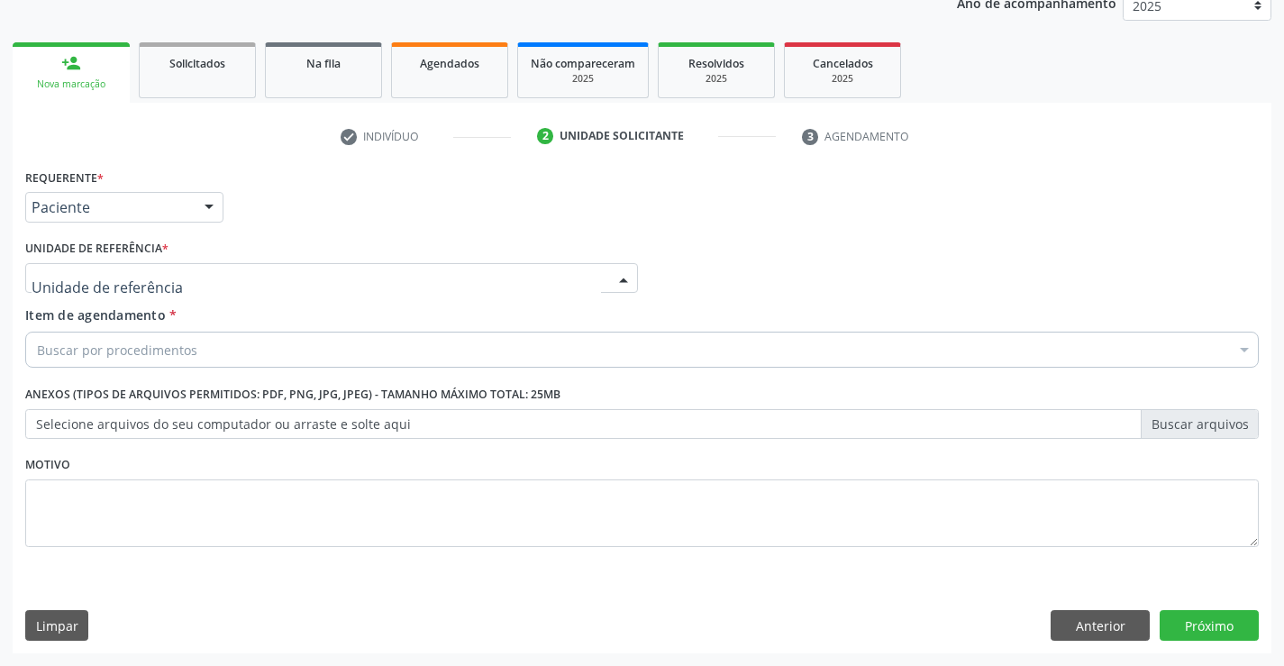
drag, startPoint x: 198, startPoint y: 271, endPoint x: 205, endPoint y: 337, distance: 66.2
click at [199, 271] on div at bounding box center [331, 278] width 613 height 31
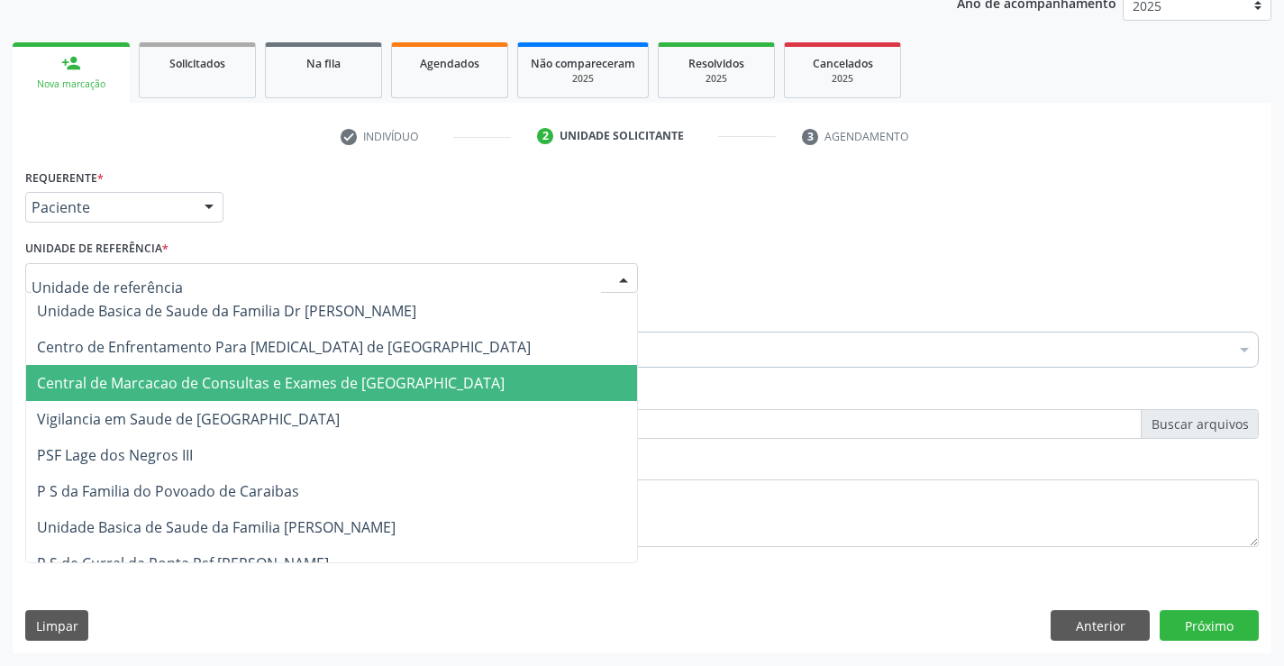
click at [204, 378] on span "Central de Marcacao de Consultas e Exames de [GEOGRAPHIC_DATA]" at bounding box center [271, 383] width 468 height 20
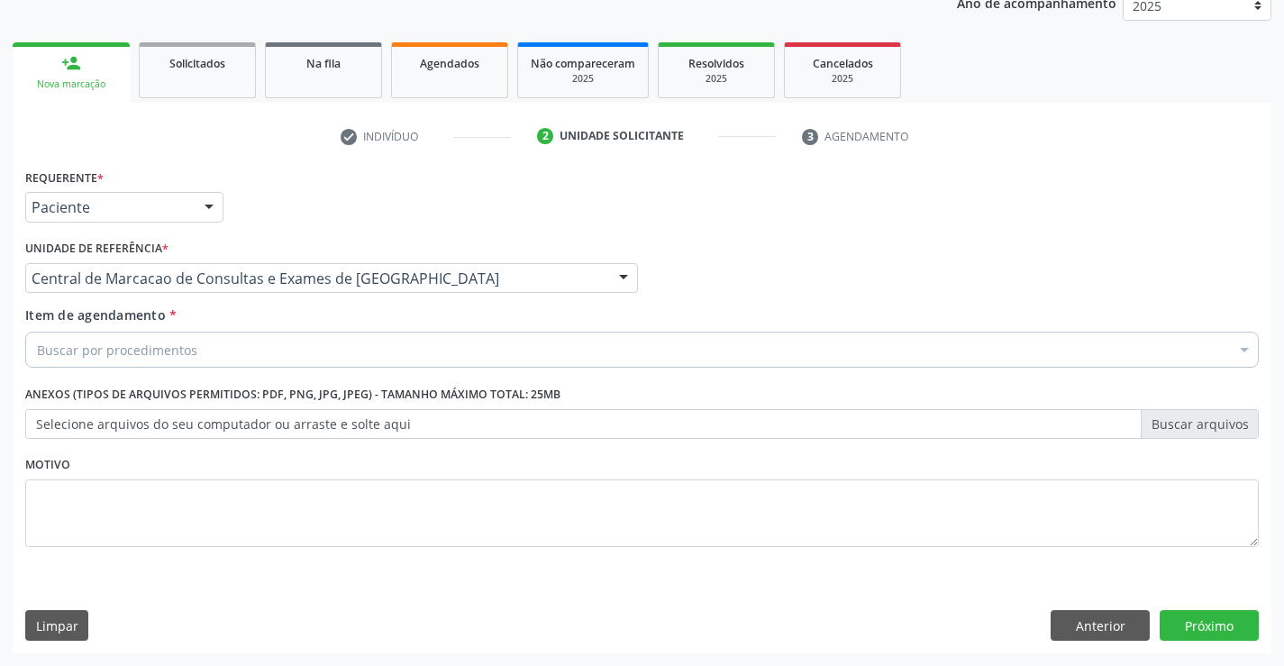
click at [203, 349] on div "Buscar por procedimentos" at bounding box center [642, 350] width 1234 height 36
click at [37, 349] on input "Item de agendamento *" at bounding box center [37, 350] width 0 height 36
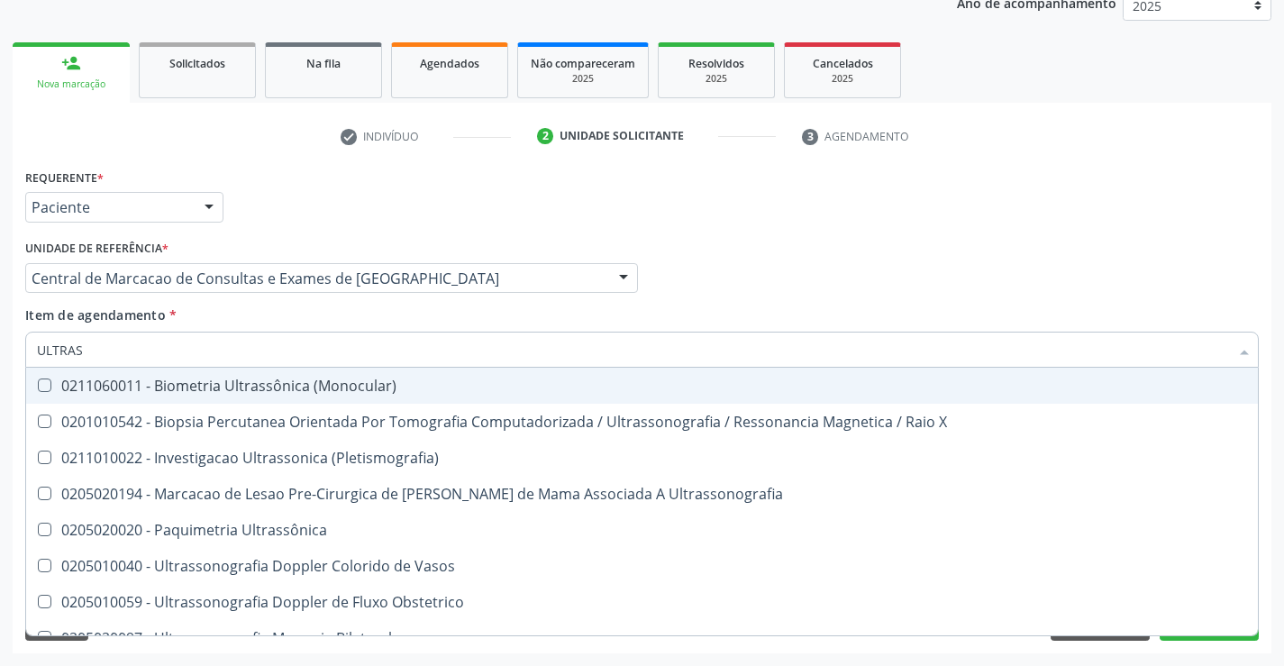
type input "ULTRASS"
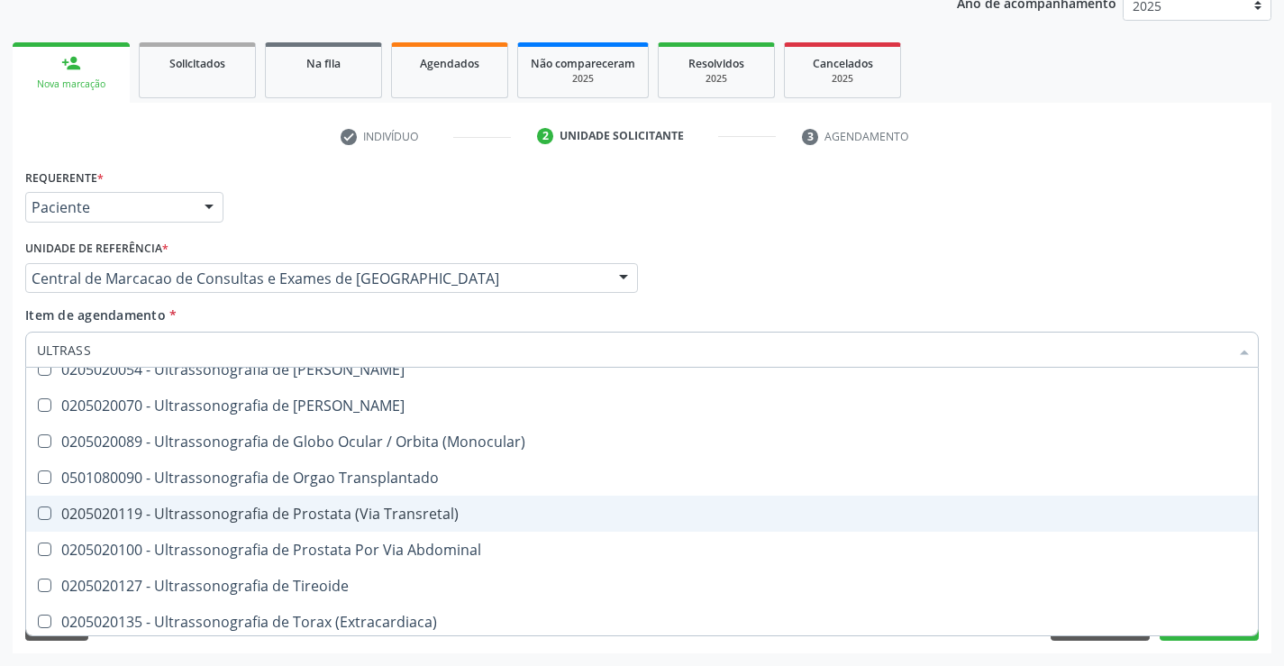
scroll to position [561, 0]
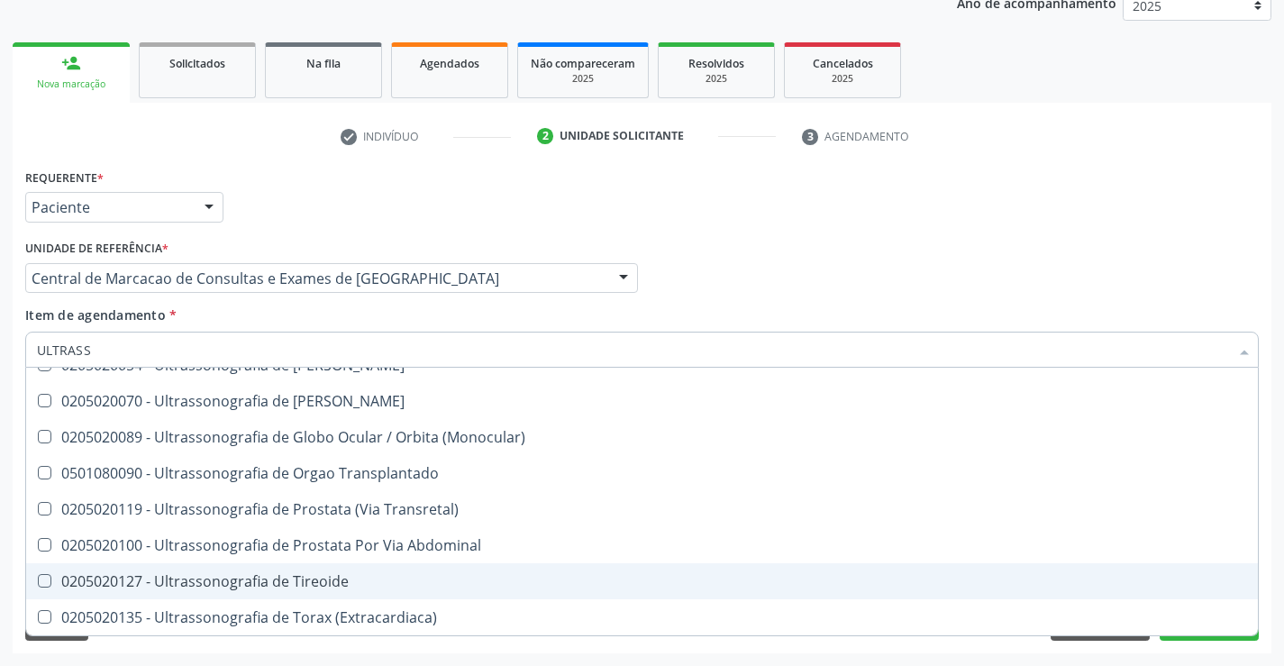
click at [334, 586] on div "0205020127 - Ultrassonografia de Tireoide" at bounding box center [642, 581] width 1210 height 14
checkbox Tireoide "true"
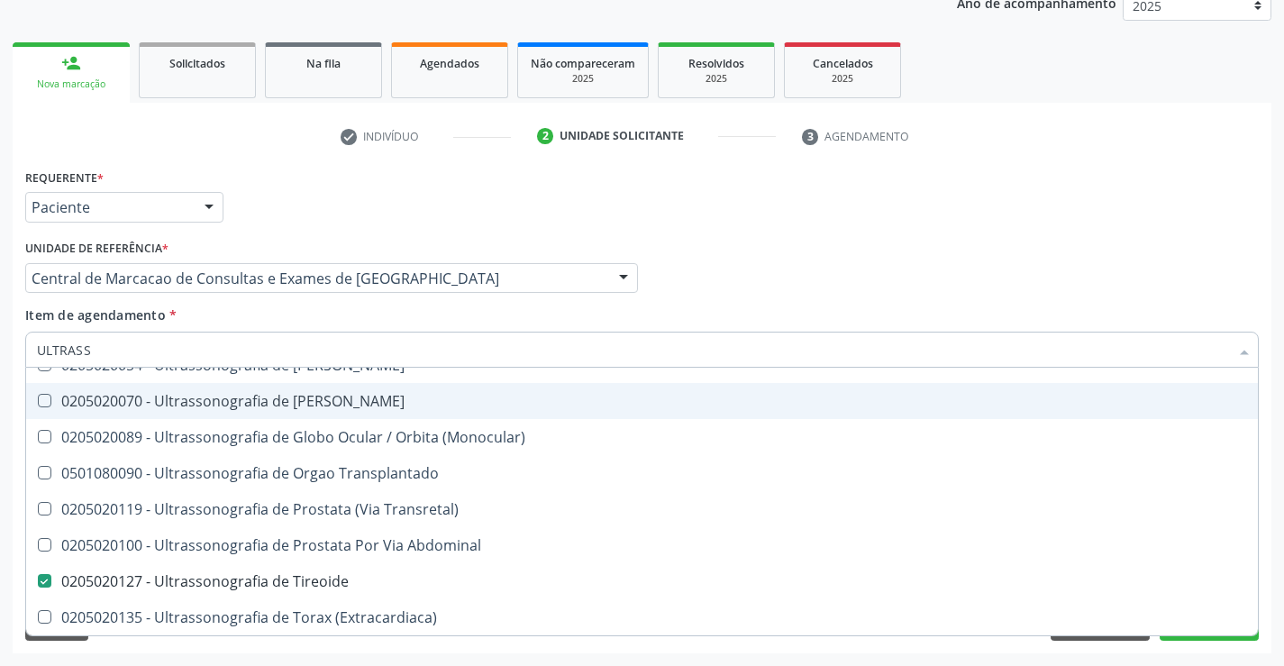
click at [945, 197] on div "Requerente * Paciente Profissional de Saúde Paciente Nenhum resultado encontrad…" at bounding box center [642, 199] width 1243 height 70
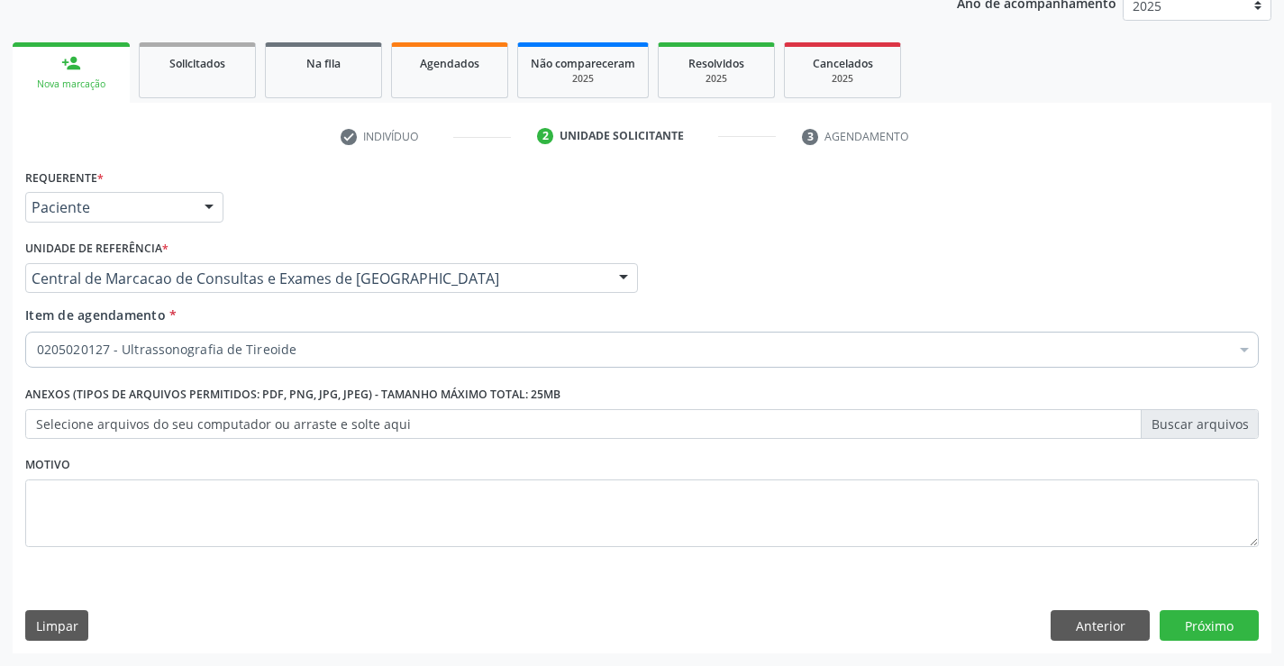
scroll to position [0, 0]
click at [1190, 616] on button "Próximo" at bounding box center [1209, 625] width 99 height 31
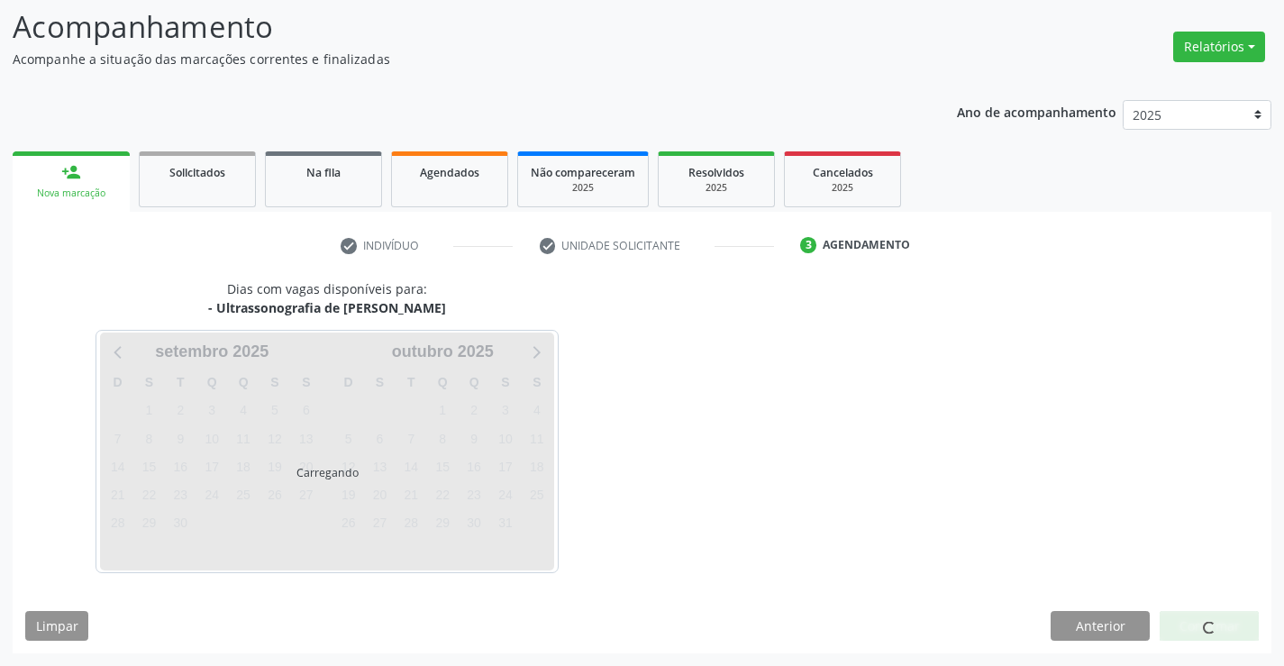
scroll to position [118, 0]
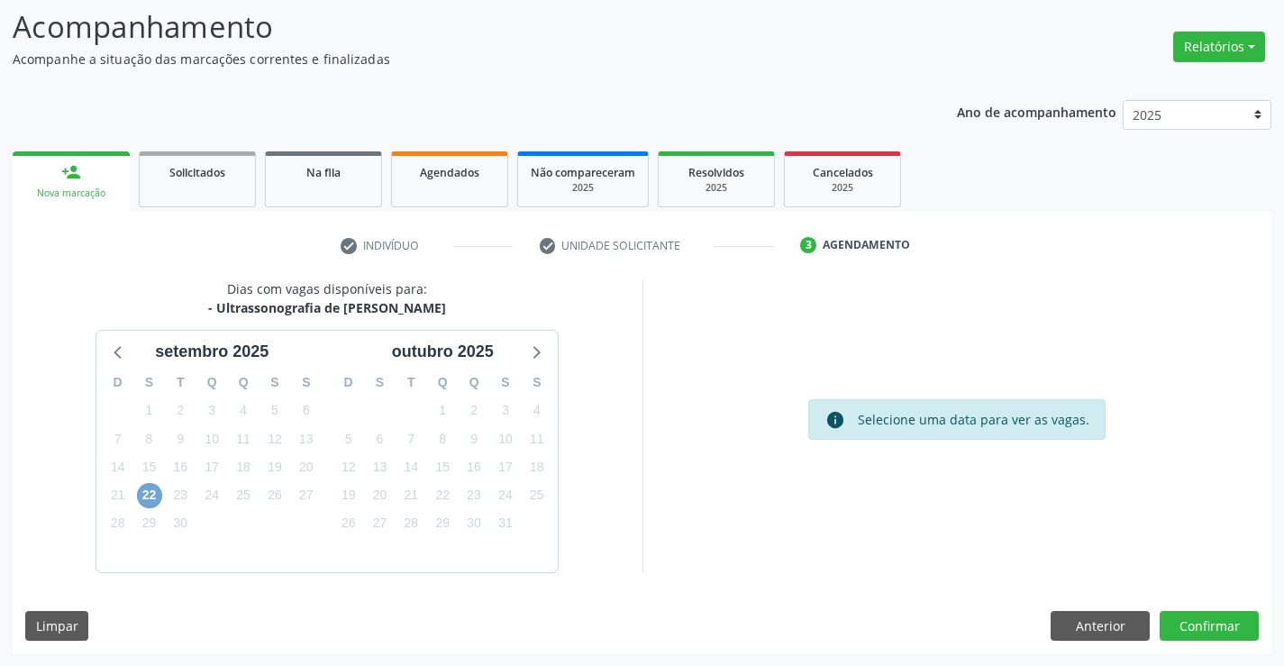
click at [146, 494] on span "22" at bounding box center [149, 495] width 25 height 25
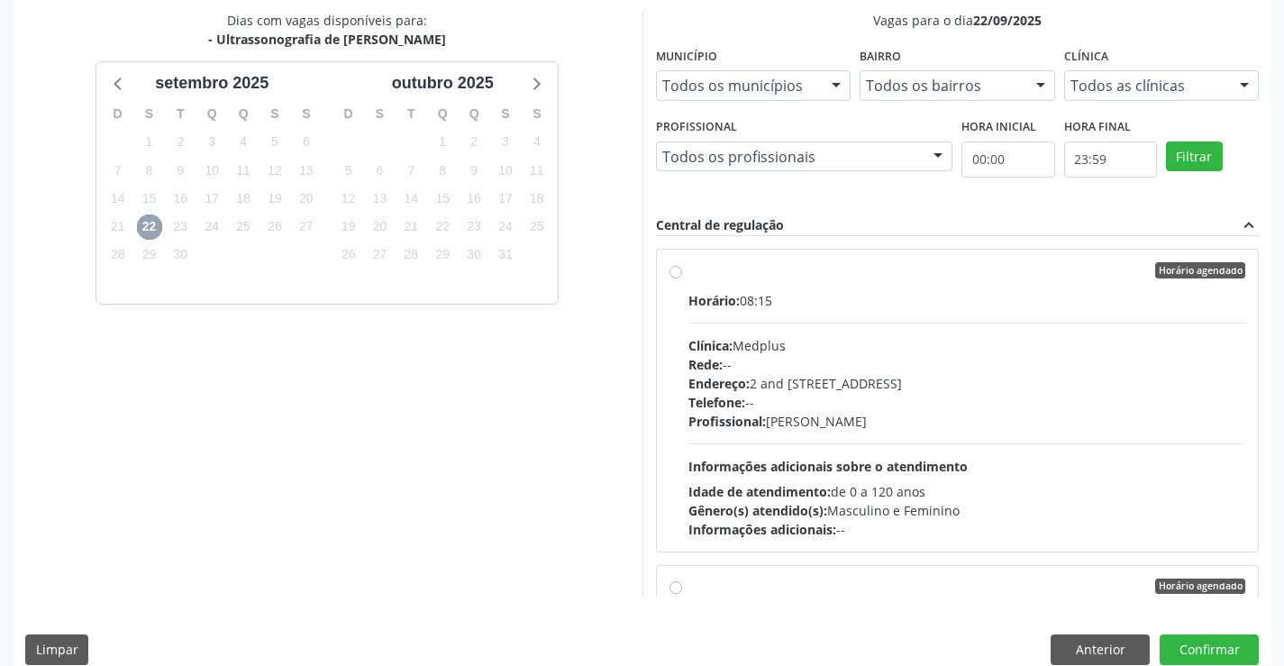
scroll to position [388, 0]
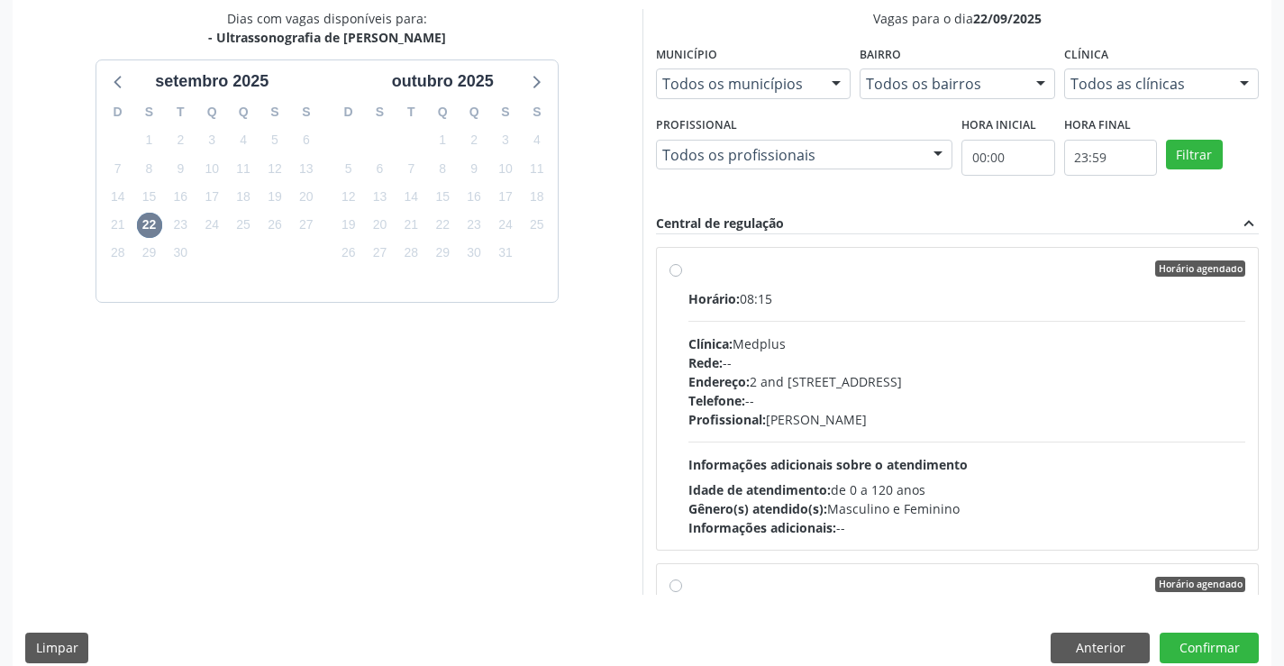
click at [910, 410] on div "Profissional: Lanna Peralva Miranda Rocha" at bounding box center [967, 419] width 558 height 19
click at [682, 277] on input "Horário agendado Horário: 08:15 Clínica: Medplus Rede: -- Endereço: 2 and S 204…" at bounding box center [676, 268] width 13 height 16
radio input "true"
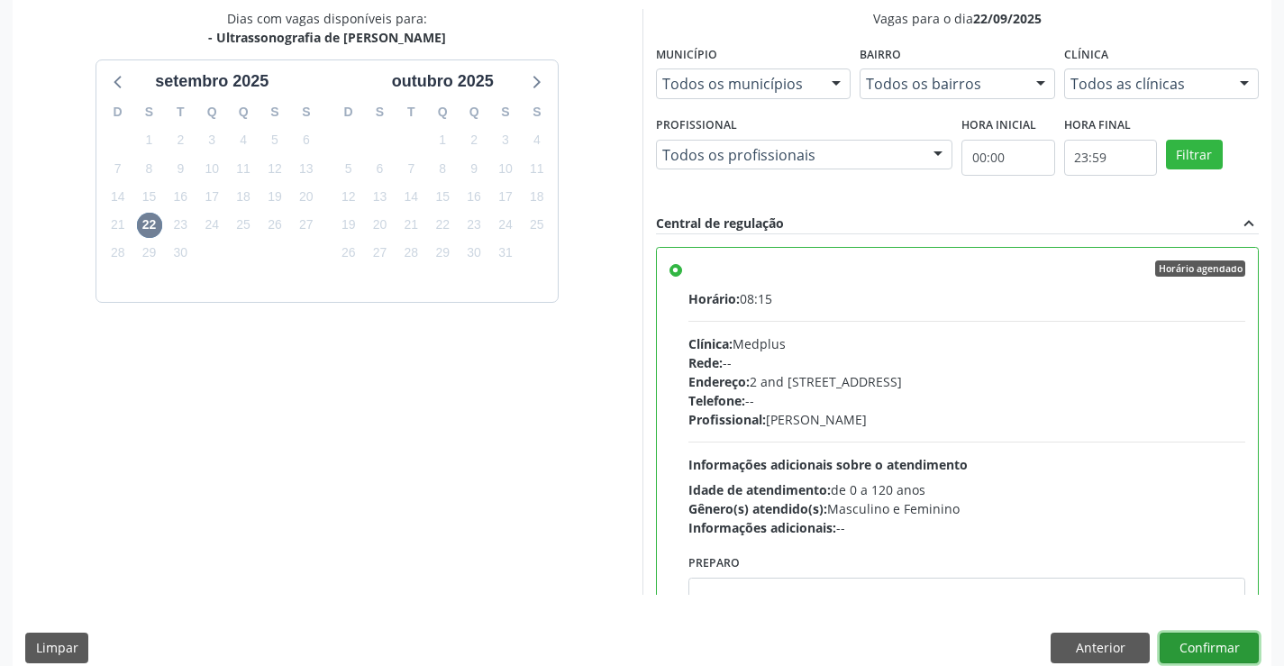
click at [1222, 653] on button "Confirmar" at bounding box center [1209, 648] width 99 height 31
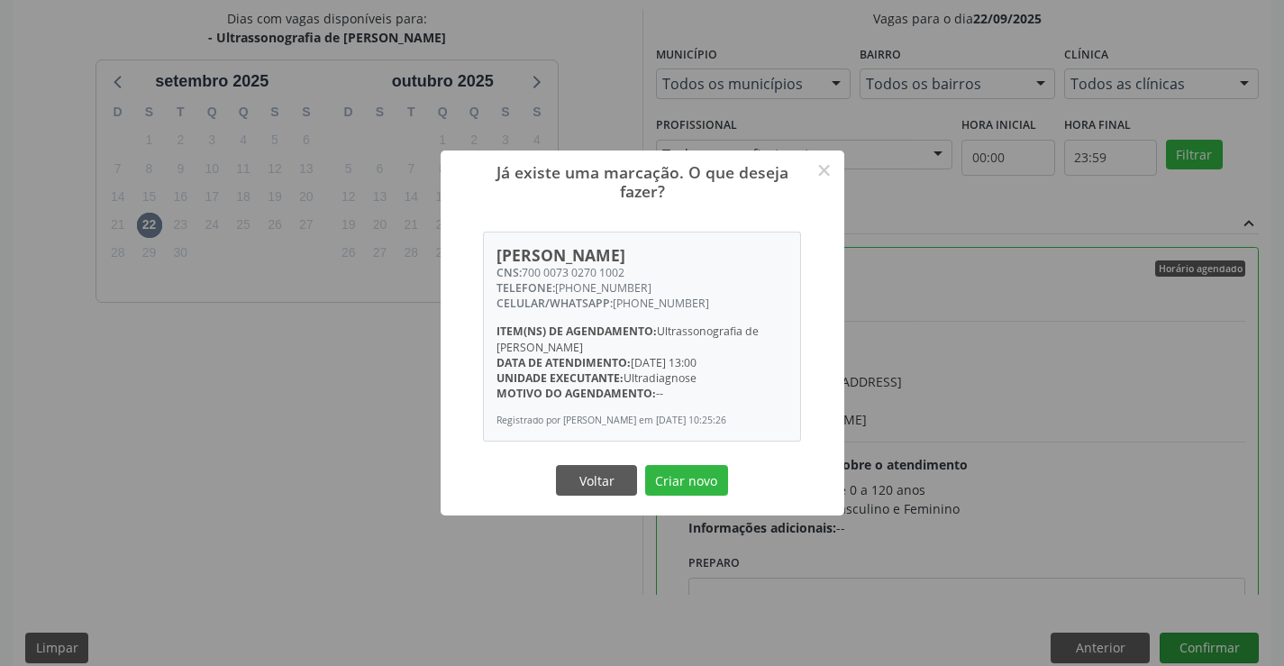
click at [645, 465] on button "Criar novo" at bounding box center [686, 480] width 83 height 31
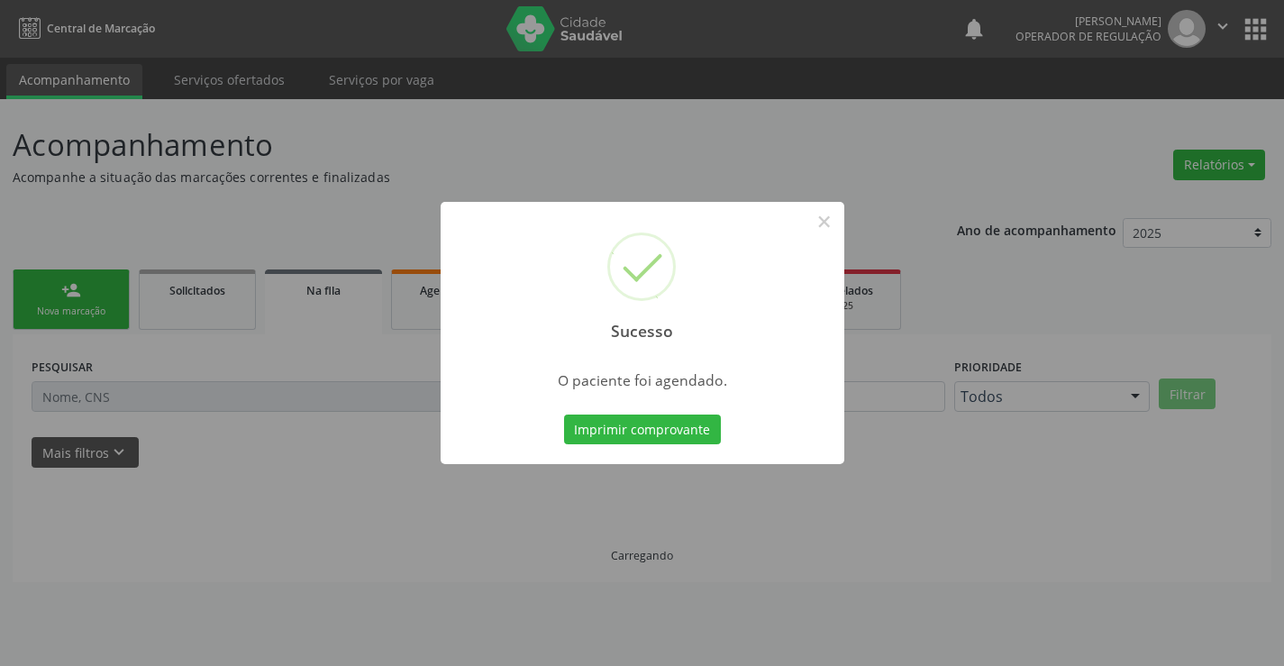
scroll to position [0, 0]
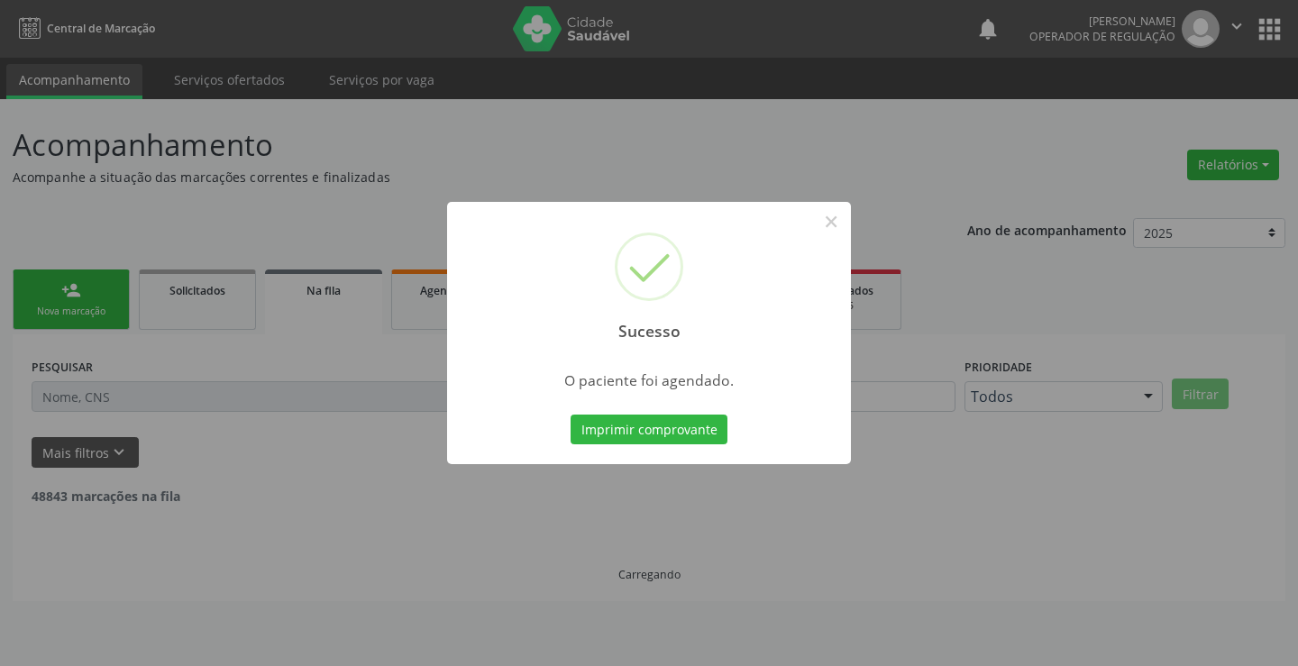
click at [570, 415] on button "Imprimir comprovante" at bounding box center [648, 430] width 157 height 31
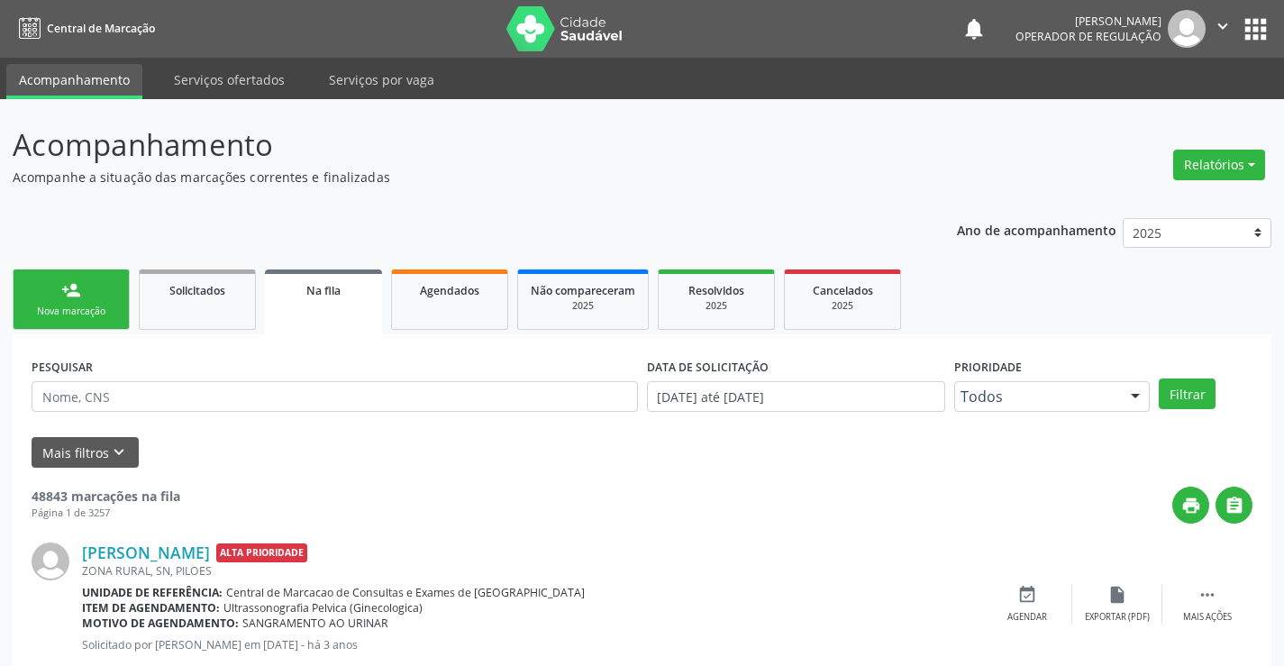
click at [68, 283] on div "person_add" at bounding box center [71, 290] width 20 height 20
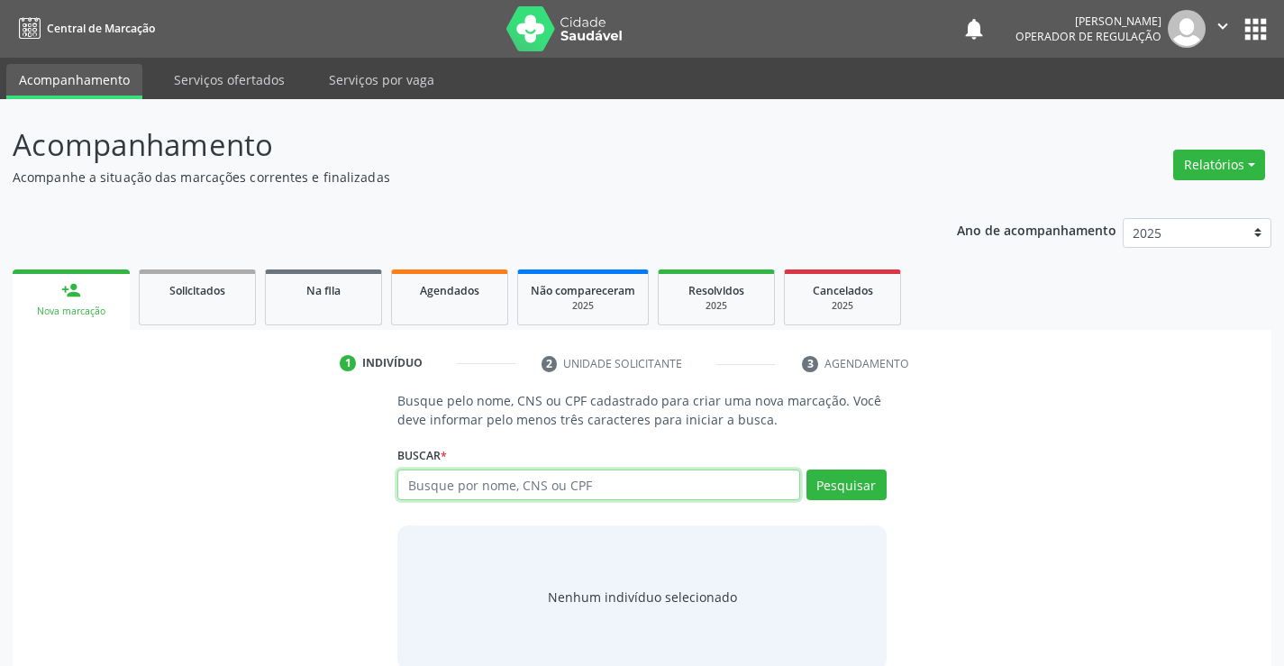
click at [635, 486] on input "text" at bounding box center [598, 485] width 402 height 31
type input "706201025535962"
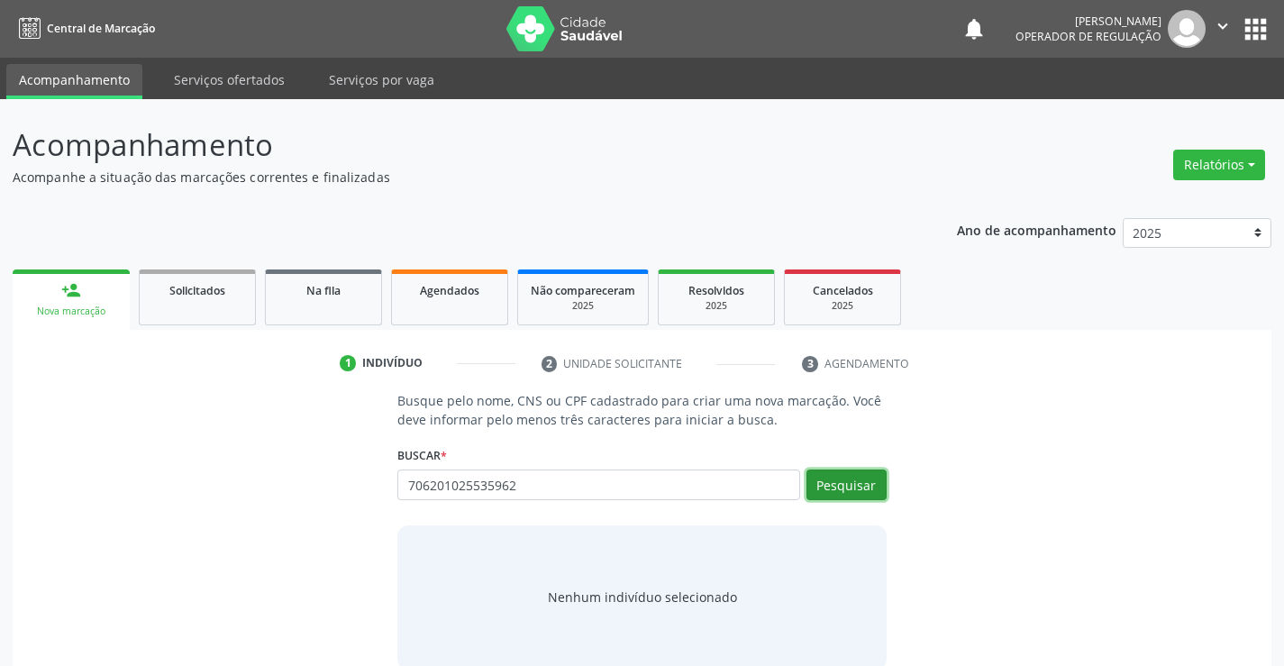
click at [853, 492] on button "Pesquisar" at bounding box center [847, 485] width 80 height 31
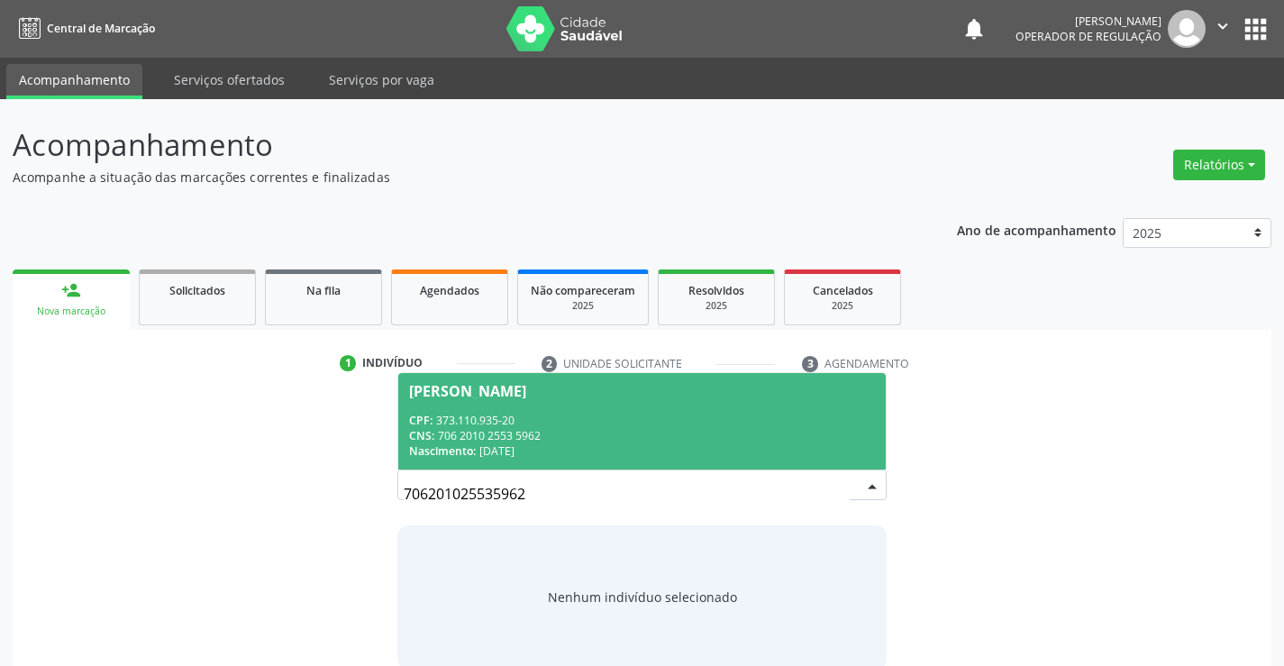
click at [602, 415] on div "CPF: 373.110.935-20" at bounding box center [641, 420] width 465 height 15
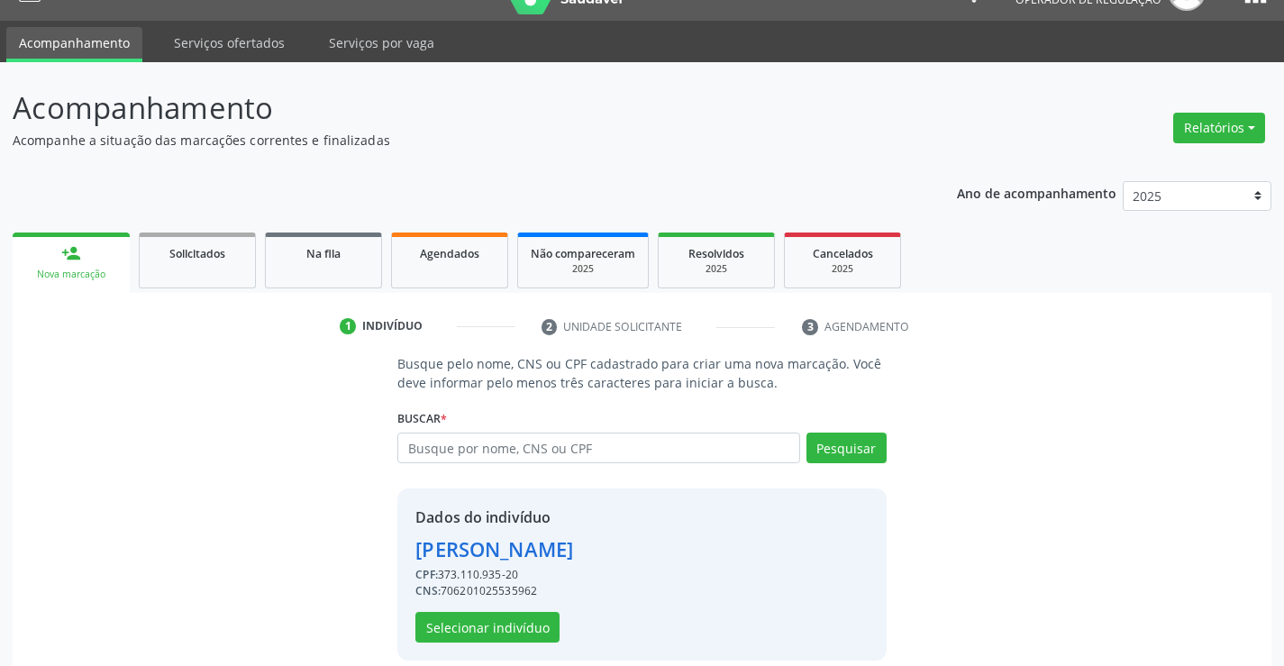
scroll to position [57, 0]
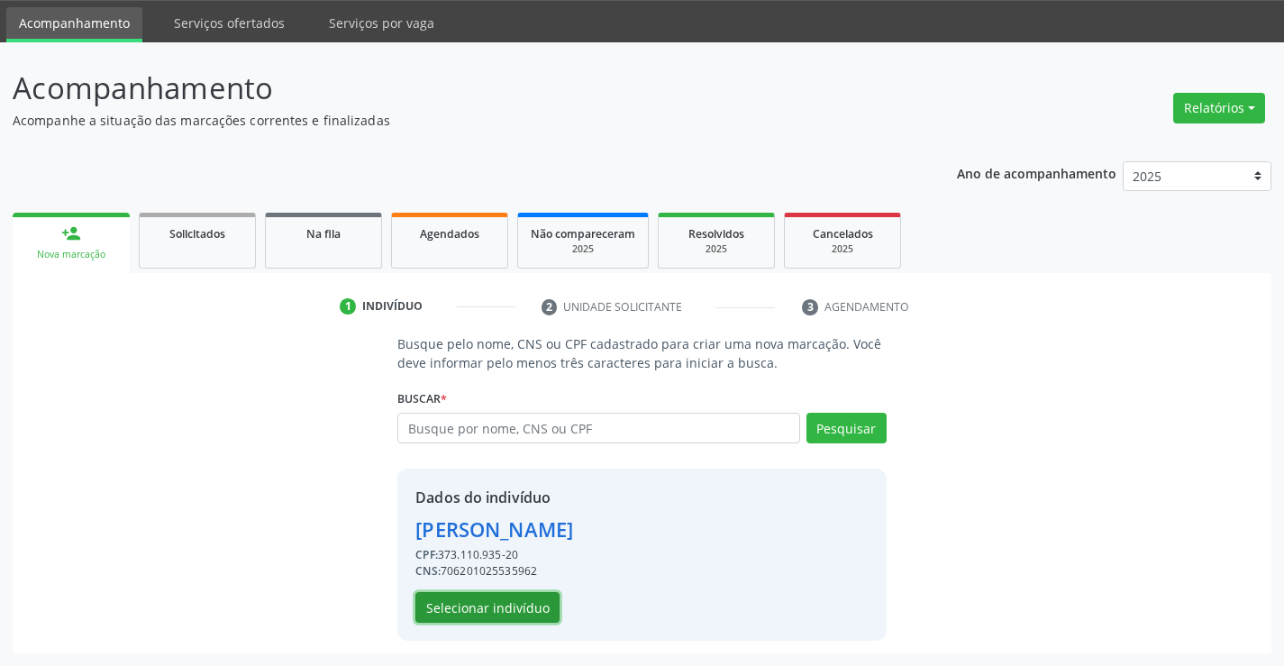
click at [491, 605] on button "Selecionar indivíduo" at bounding box center [487, 607] width 144 height 31
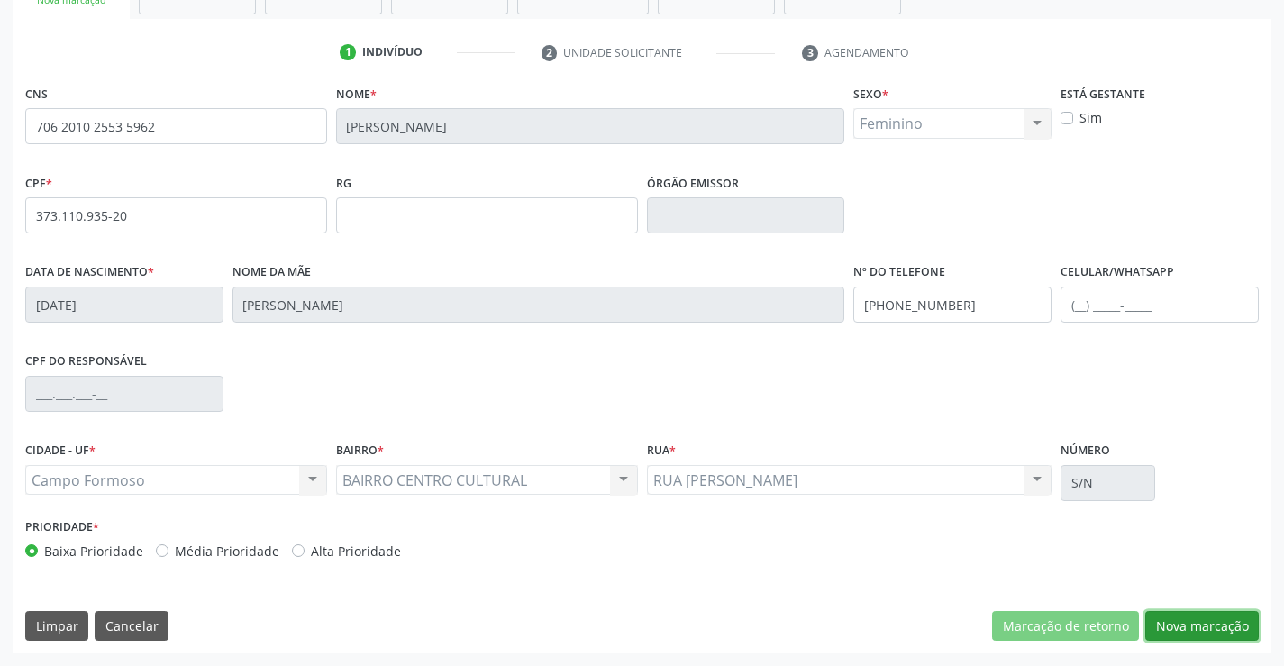
click at [1181, 626] on button "Nova marcação" at bounding box center [1202, 626] width 114 height 31
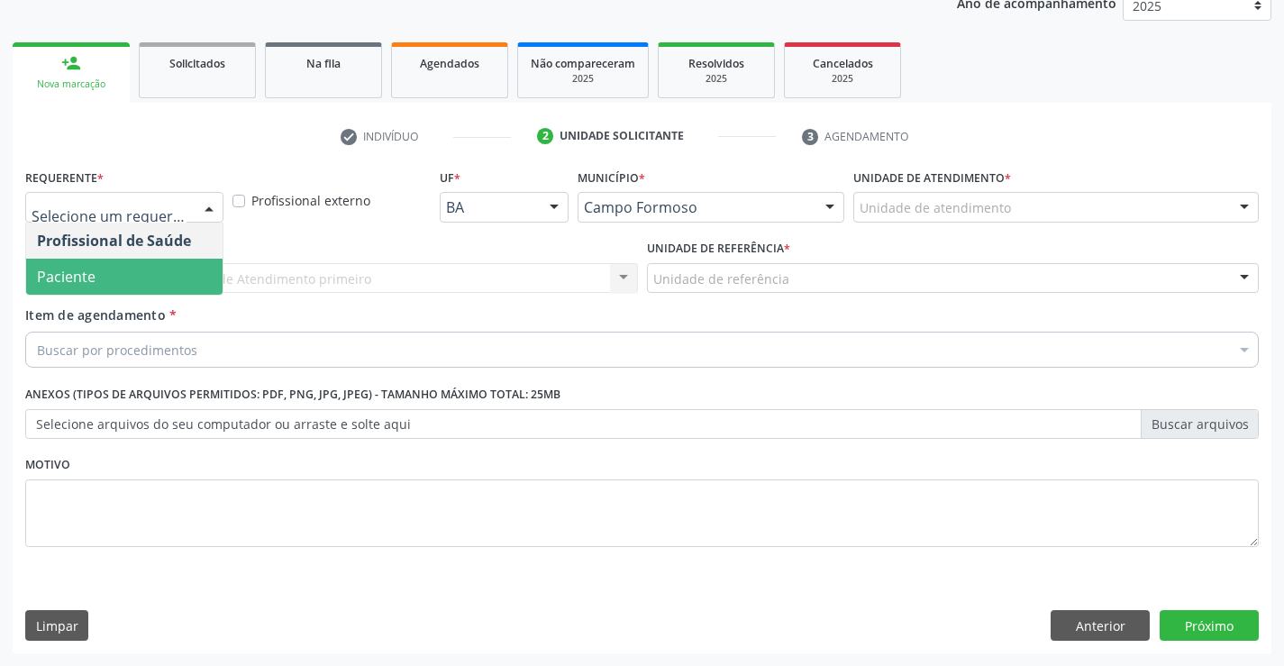
click at [135, 287] on span "Paciente" at bounding box center [124, 277] width 196 height 36
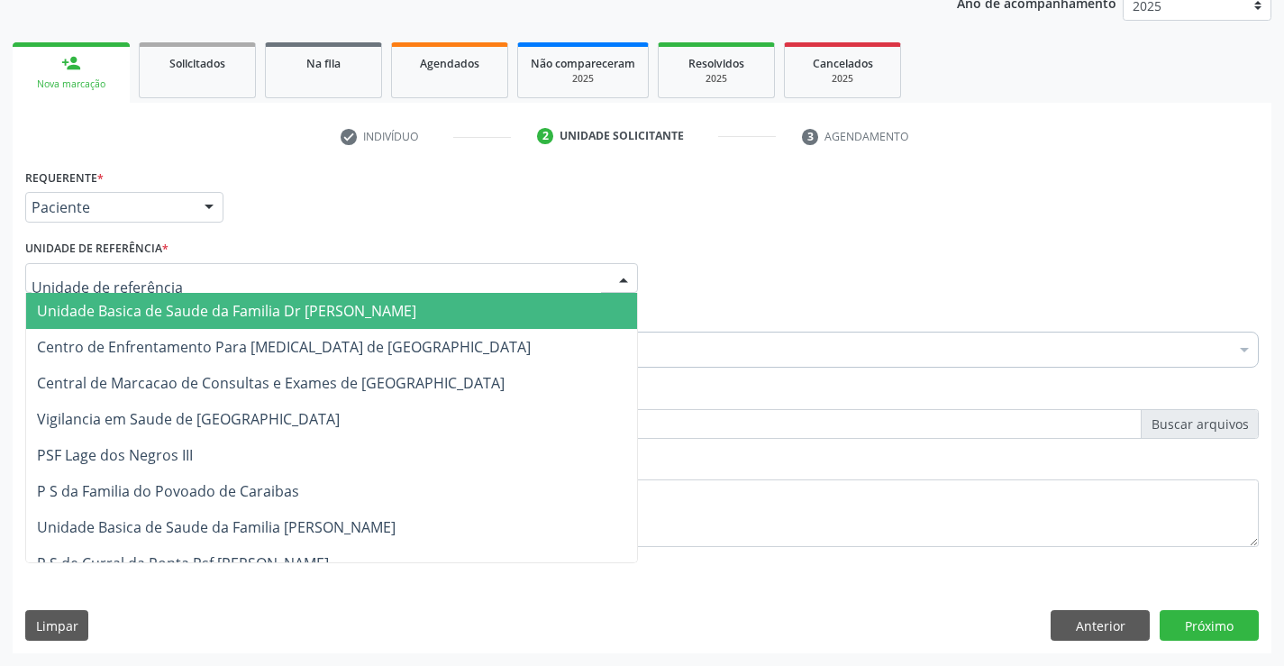
click at [267, 278] on div at bounding box center [331, 278] width 613 height 31
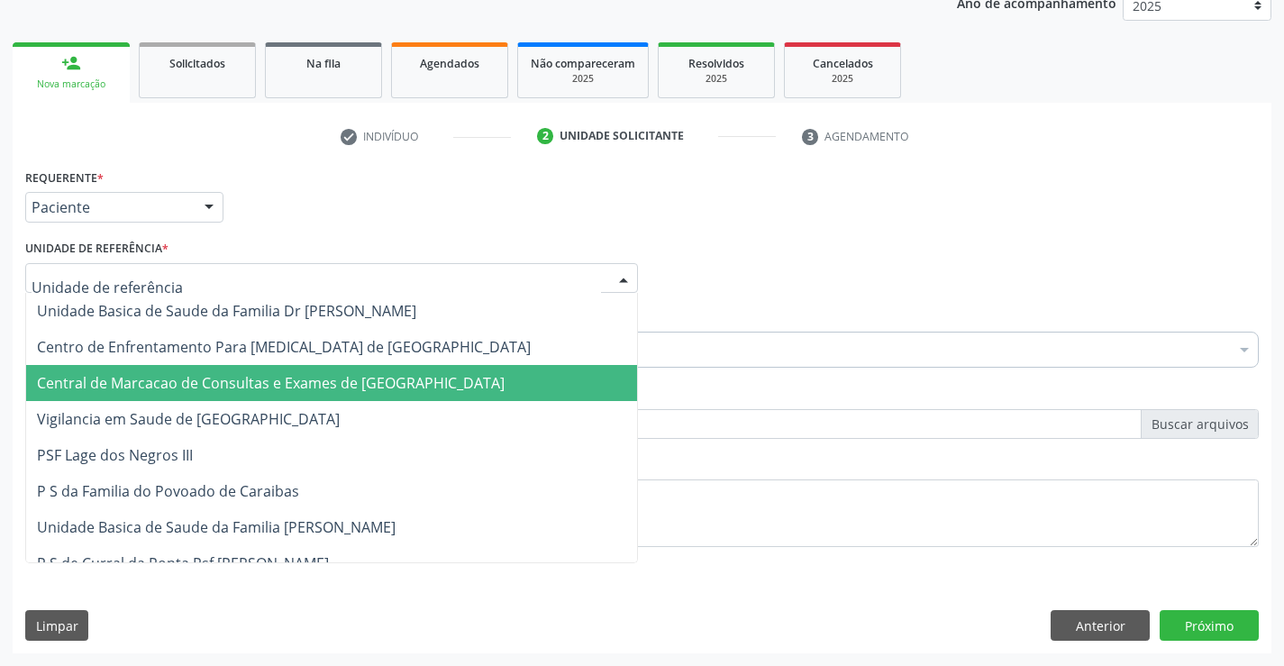
click at [289, 384] on span "Central de Marcacao de Consultas e Exames de [GEOGRAPHIC_DATA]" at bounding box center [271, 383] width 468 height 20
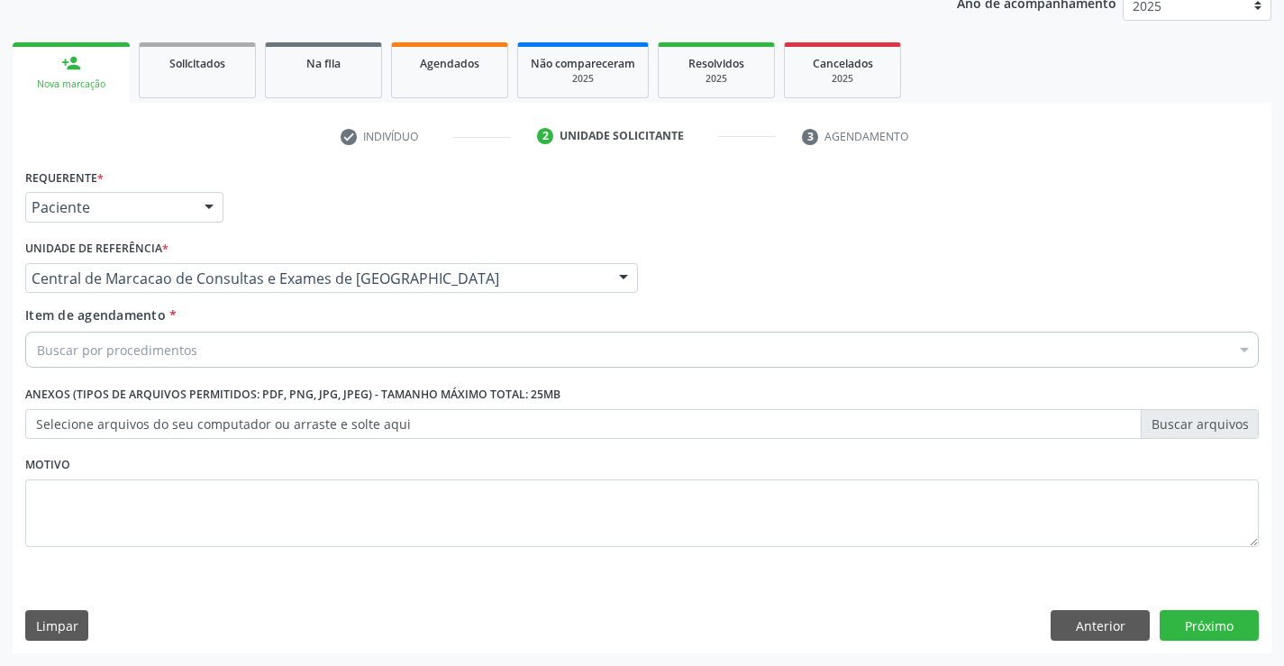
click at [280, 342] on div "Buscar por procedimentos" at bounding box center [642, 350] width 1234 height 36
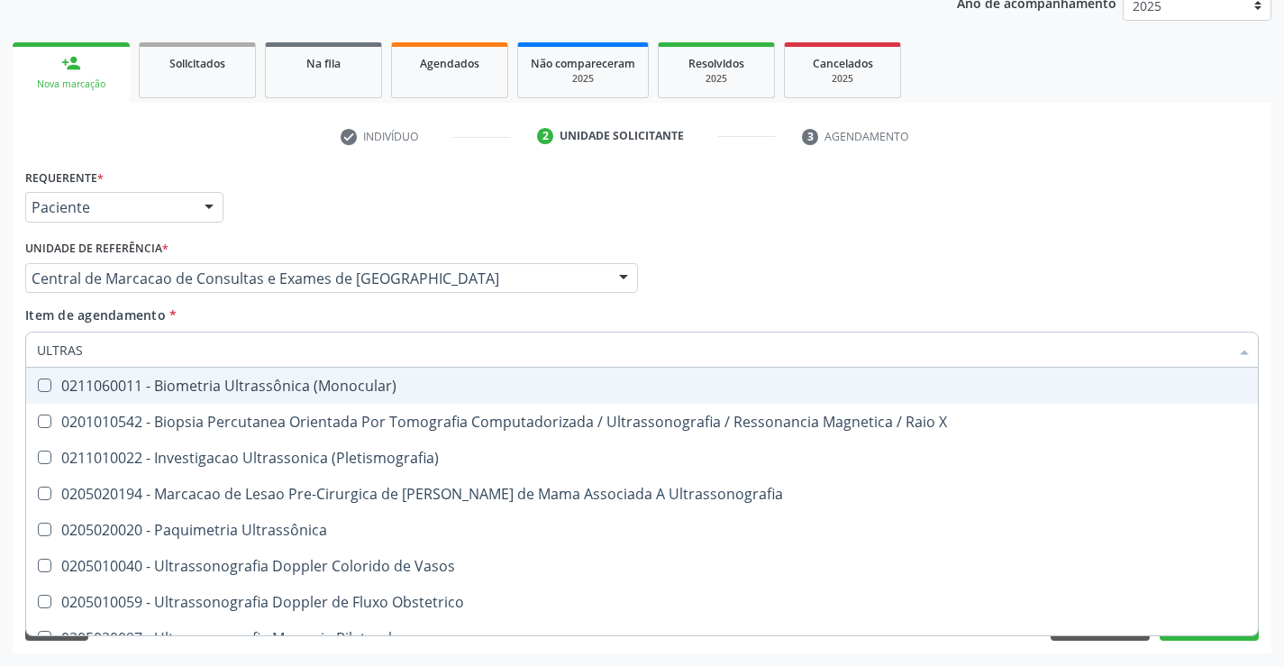
type input "ULTRASS"
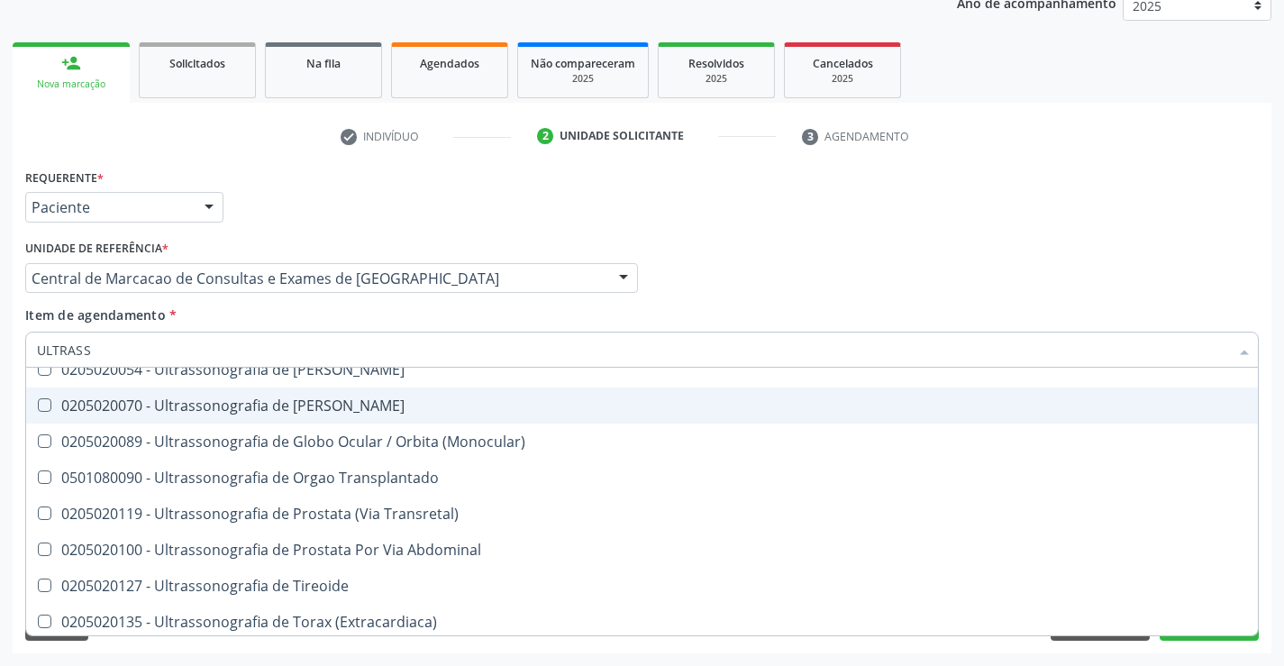
scroll to position [561, 0]
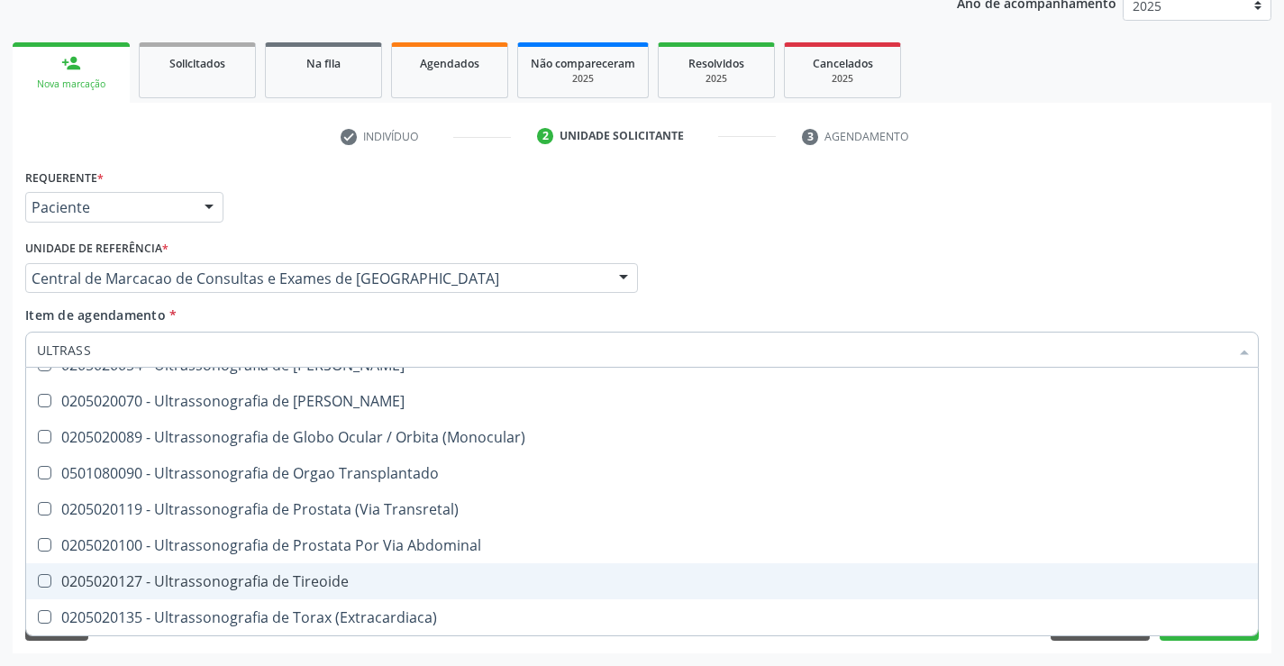
click at [316, 588] on div "0205020127 - Ultrassonografia de Tireoide" at bounding box center [642, 581] width 1210 height 14
checkbox Tireoide "true"
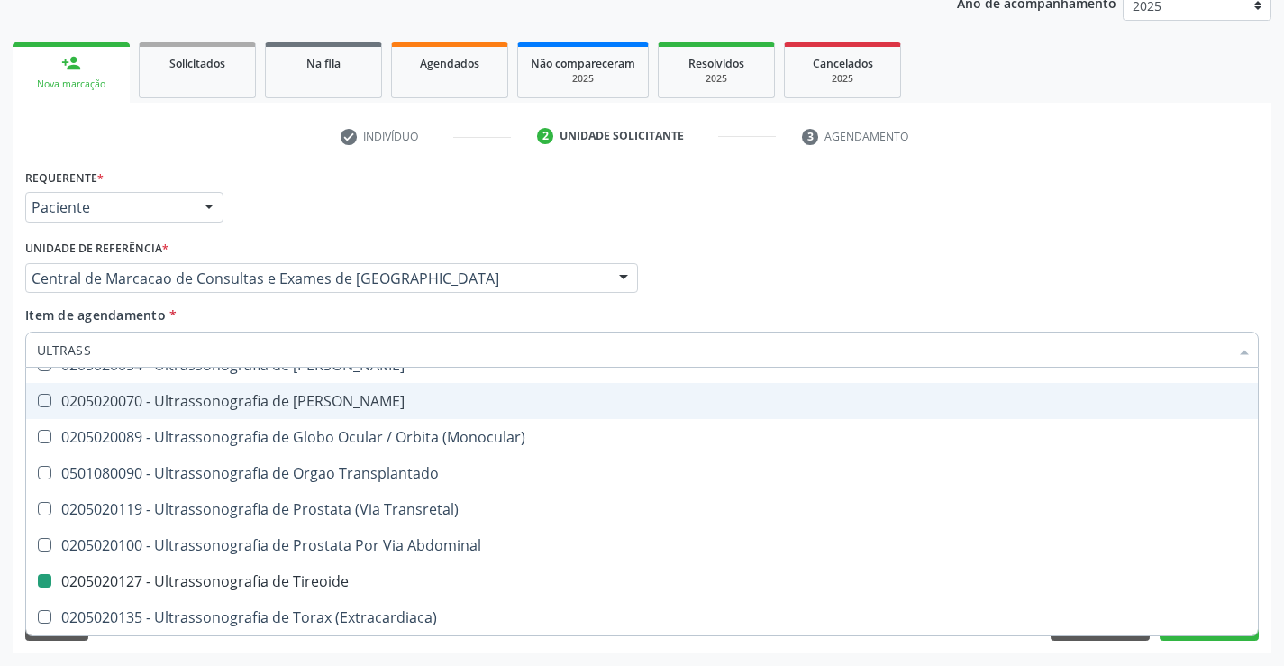
click at [924, 157] on div "check Indivíduo 2 Unidade solicitante 3 Agendamento CNS 706 2010 2553 5962 Nome…" at bounding box center [642, 388] width 1259 height 532
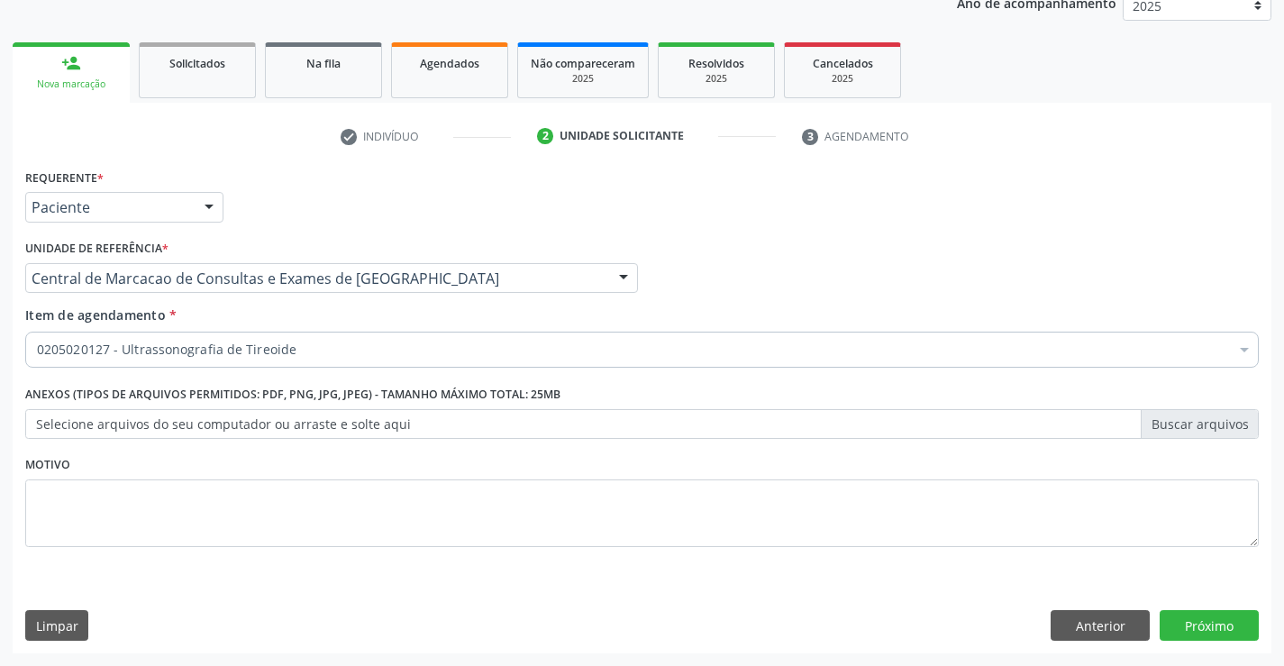
scroll to position [0, 0]
click at [1230, 623] on button "Próximo" at bounding box center [1209, 625] width 99 height 31
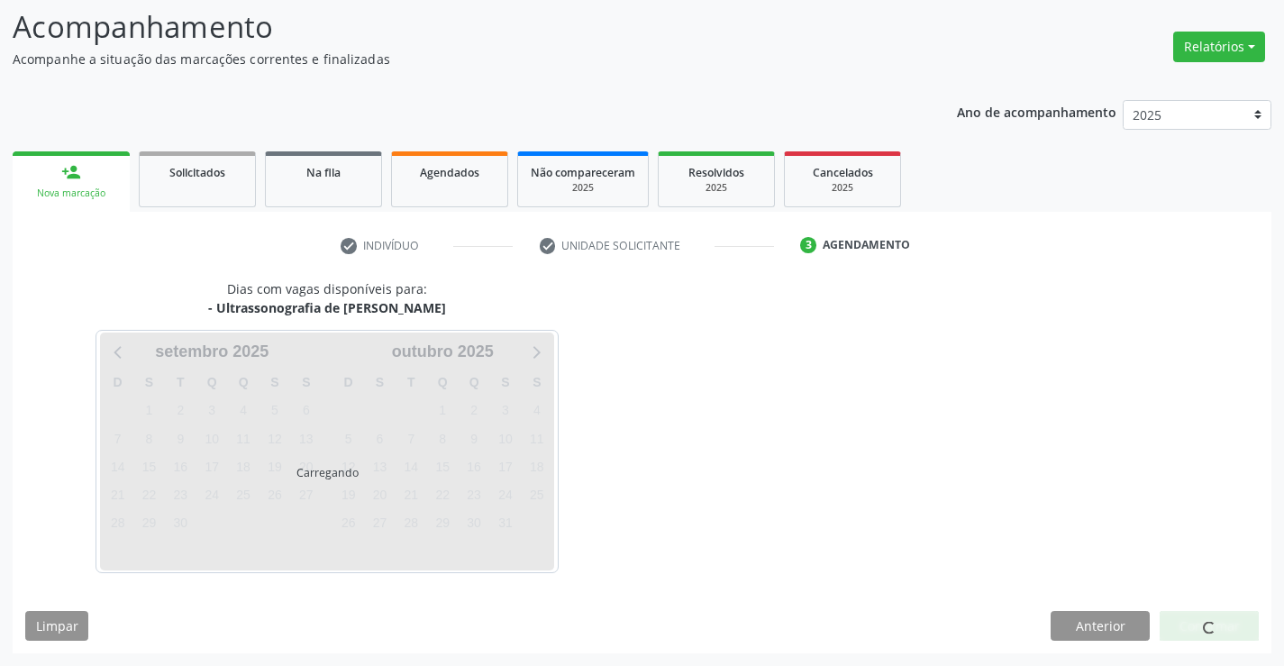
scroll to position [118, 0]
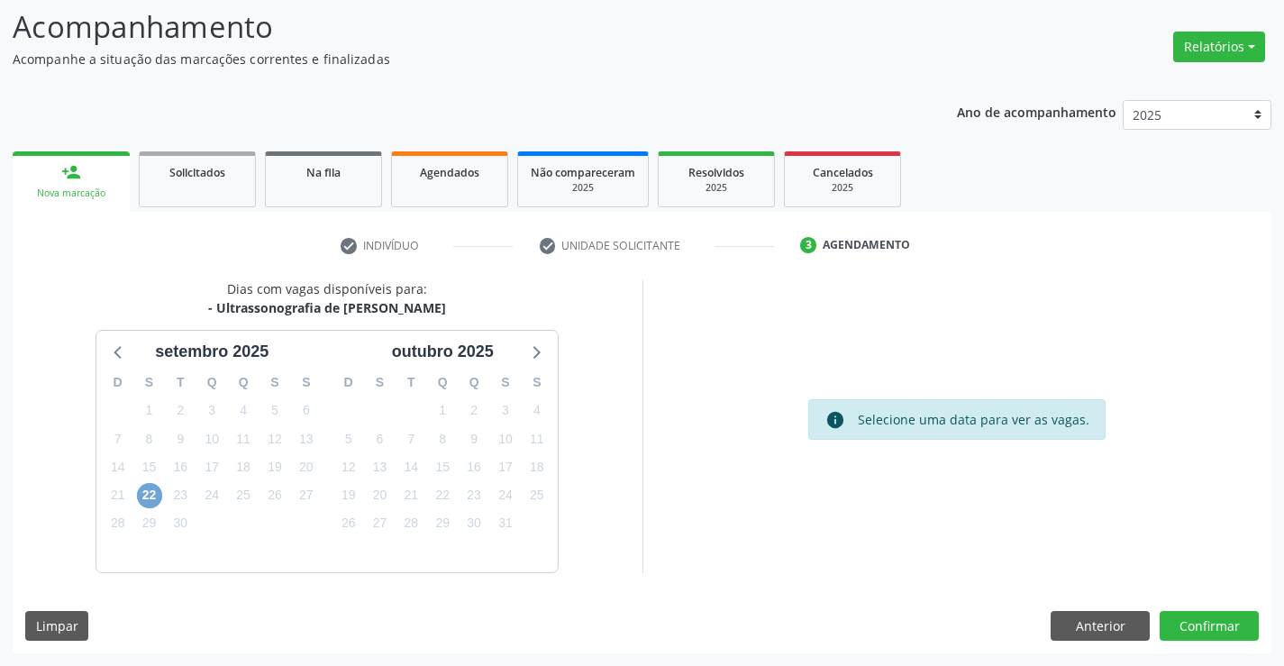
click at [149, 500] on span "22" at bounding box center [149, 495] width 25 height 25
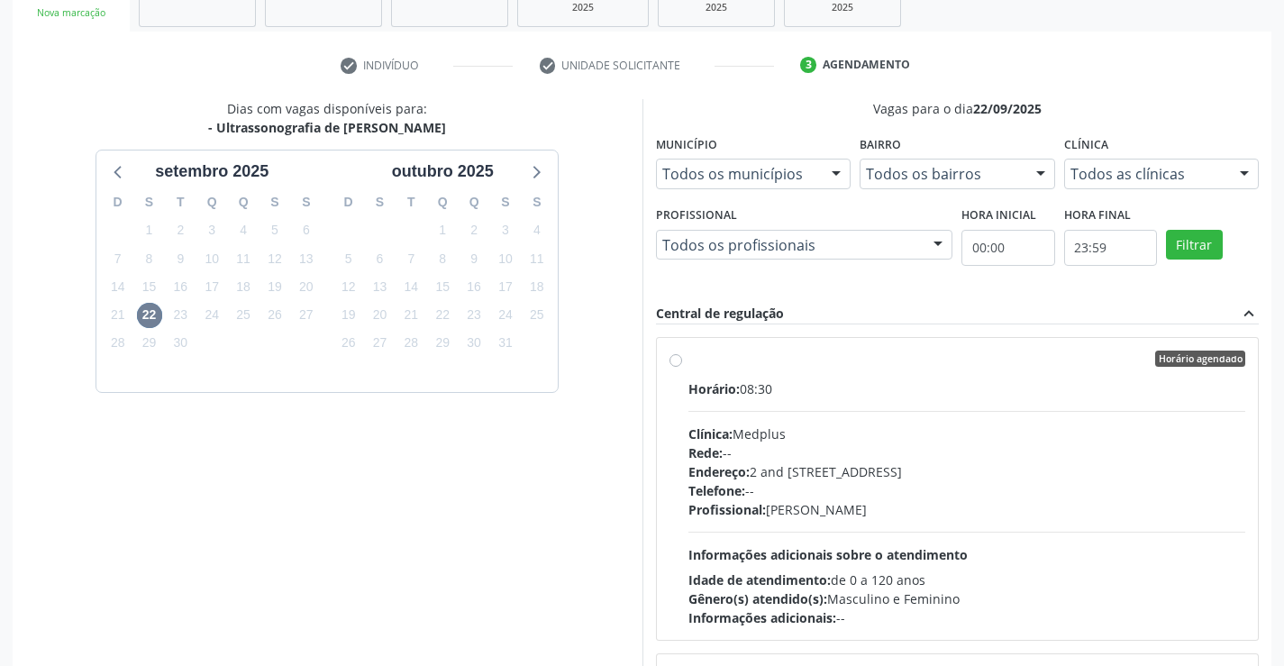
click at [939, 466] on div "Endereço: 2 and S 204 Ed Emp B, nº 35, Centro, Campo Formoso - BA" at bounding box center [967, 471] width 558 height 19
click at [682, 367] on input "Horário agendado Horário: 08:30 Clínica: Medplus Rede: -- Endereço: 2 and S 204…" at bounding box center [676, 359] width 13 height 16
radio input "true"
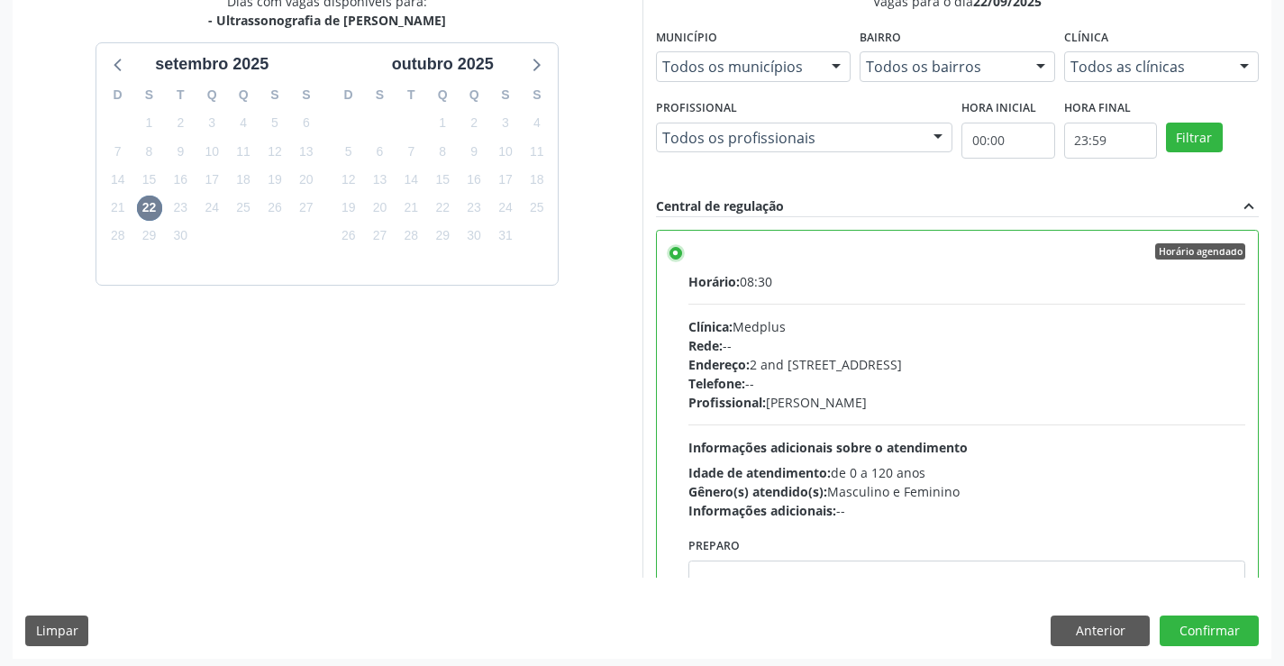
scroll to position [411, 0]
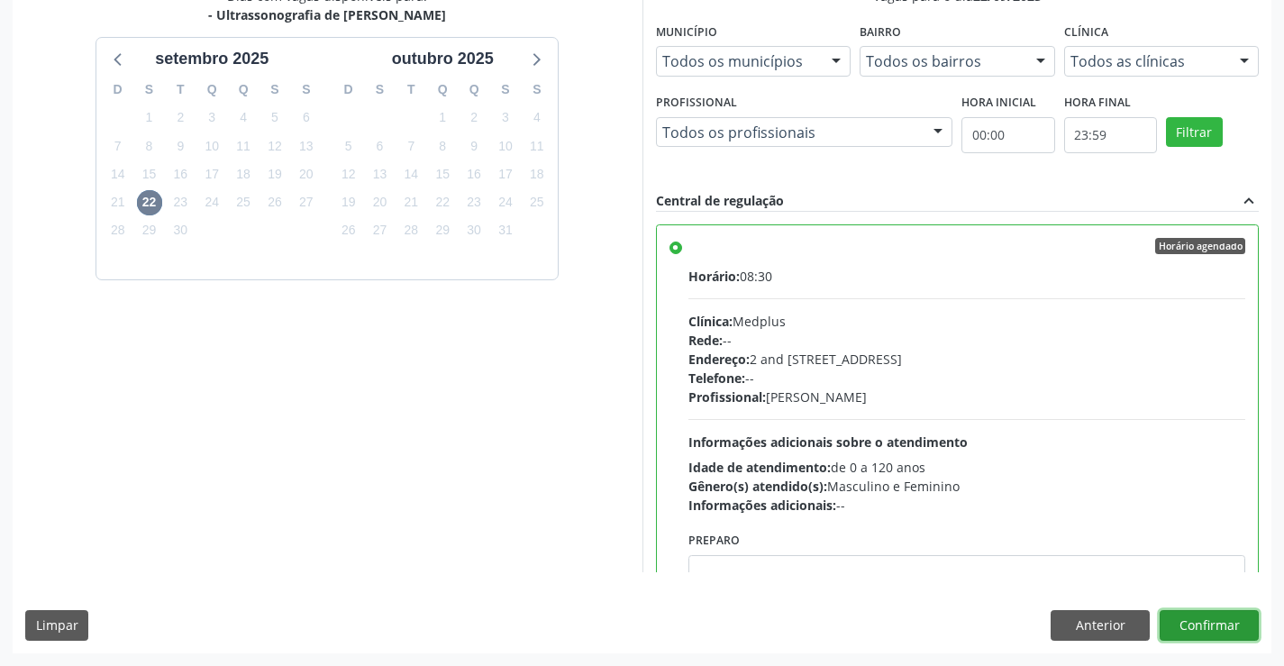
click at [1173, 616] on button "Confirmar" at bounding box center [1209, 625] width 99 height 31
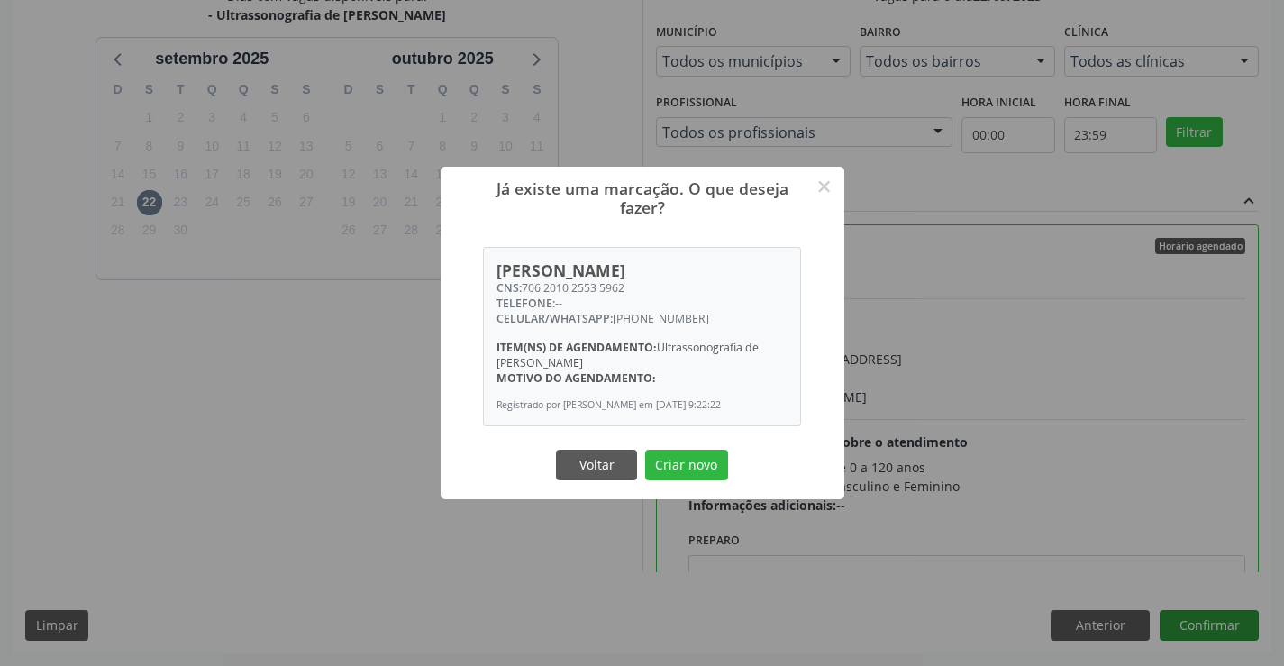
click at [645, 450] on button "Criar novo" at bounding box center [686, 465] width 83 height 31
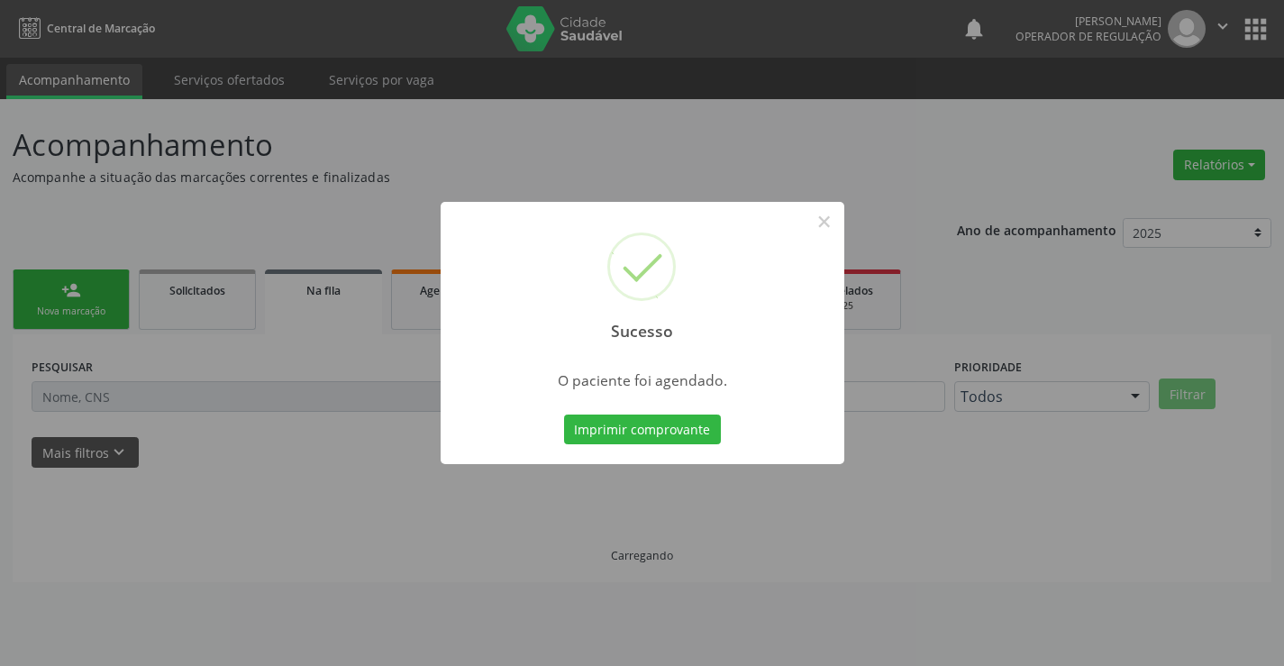
scroll to position [0, 0]
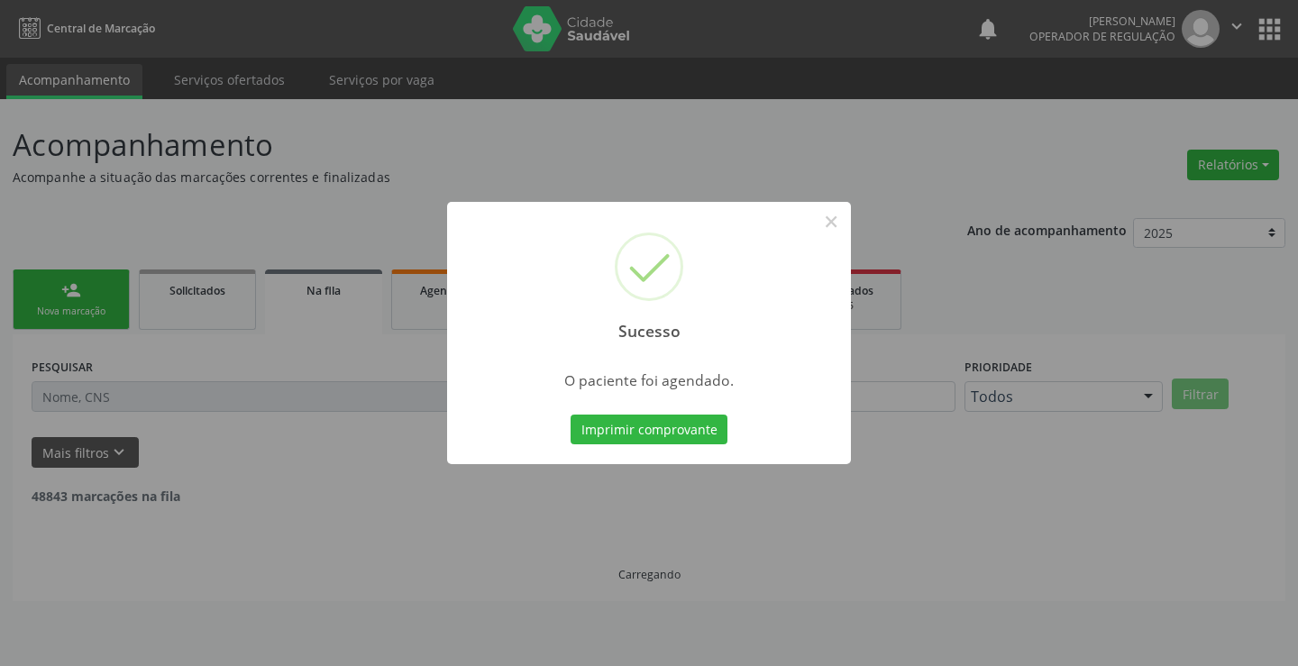
click at [570, 415] on button "Imprimir comprovante" at bounding box center [648, 430] width 157 height 31
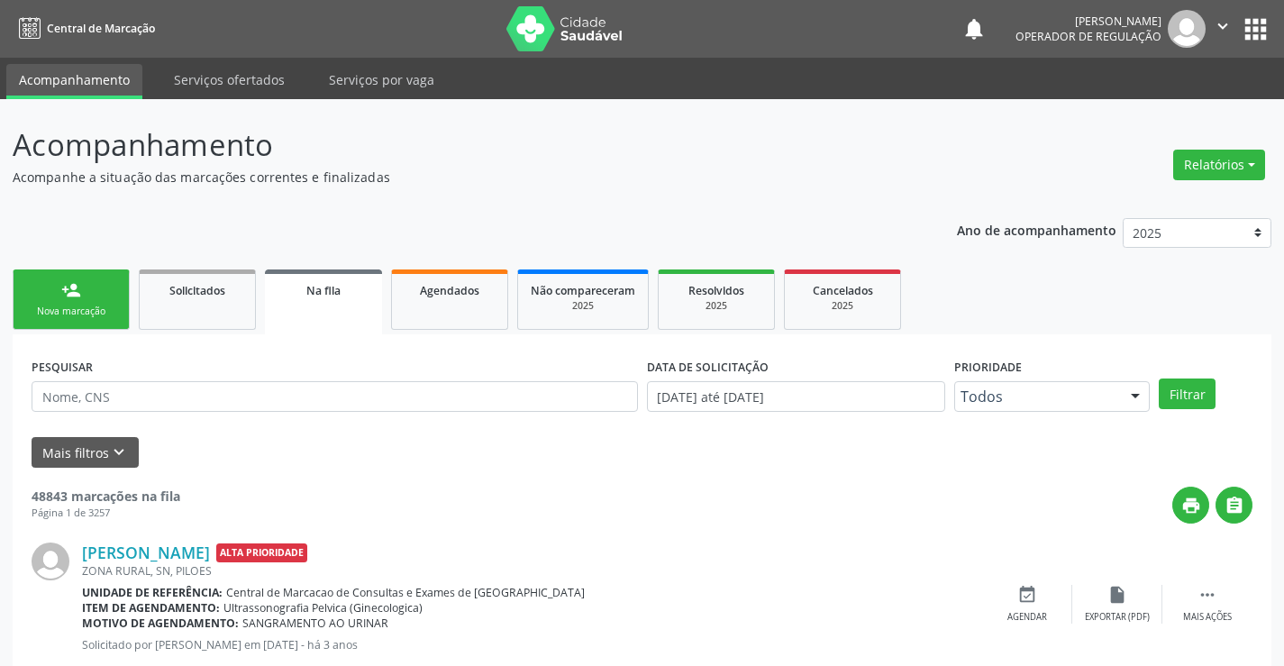
click at [89, 295] on link "person_add Nova marcação" at bounding box center [71, 299] width 117 height 60
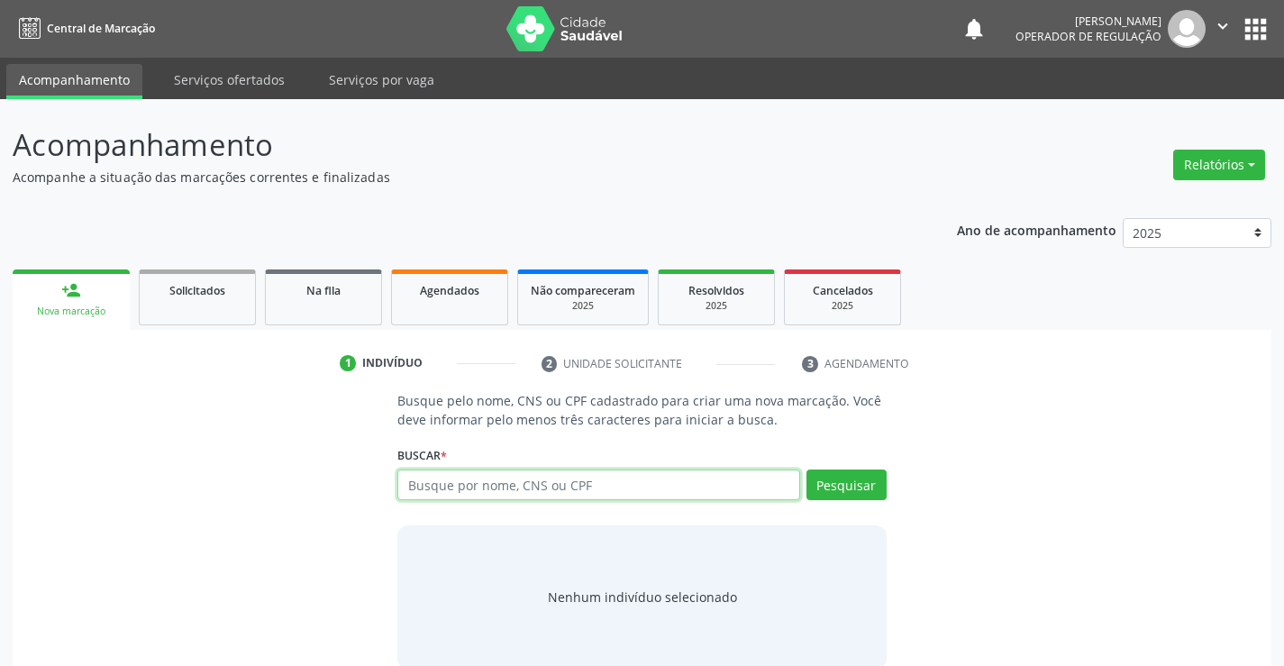
click at [605, 483] on input "text" at bounding box center [598, 485] width 402 height 31
type input "706908132305030"
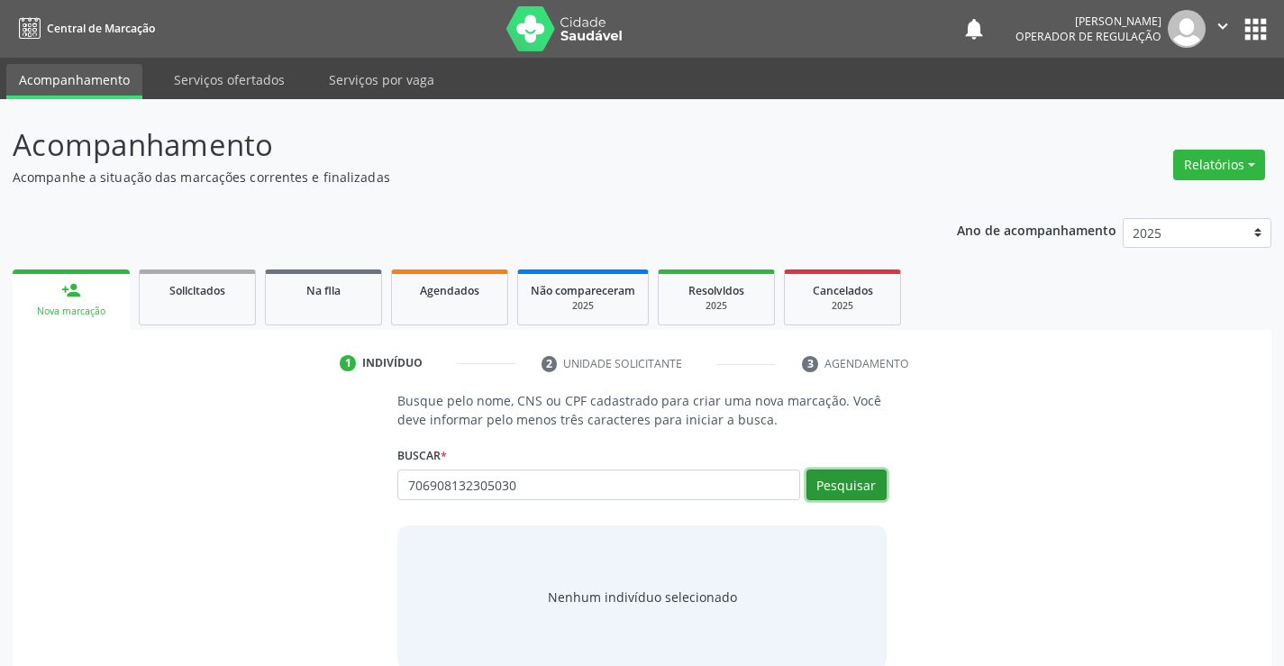
click at [813, 483] on button "Pesquisar" at bounding box center [847, 485] width 80 height 31
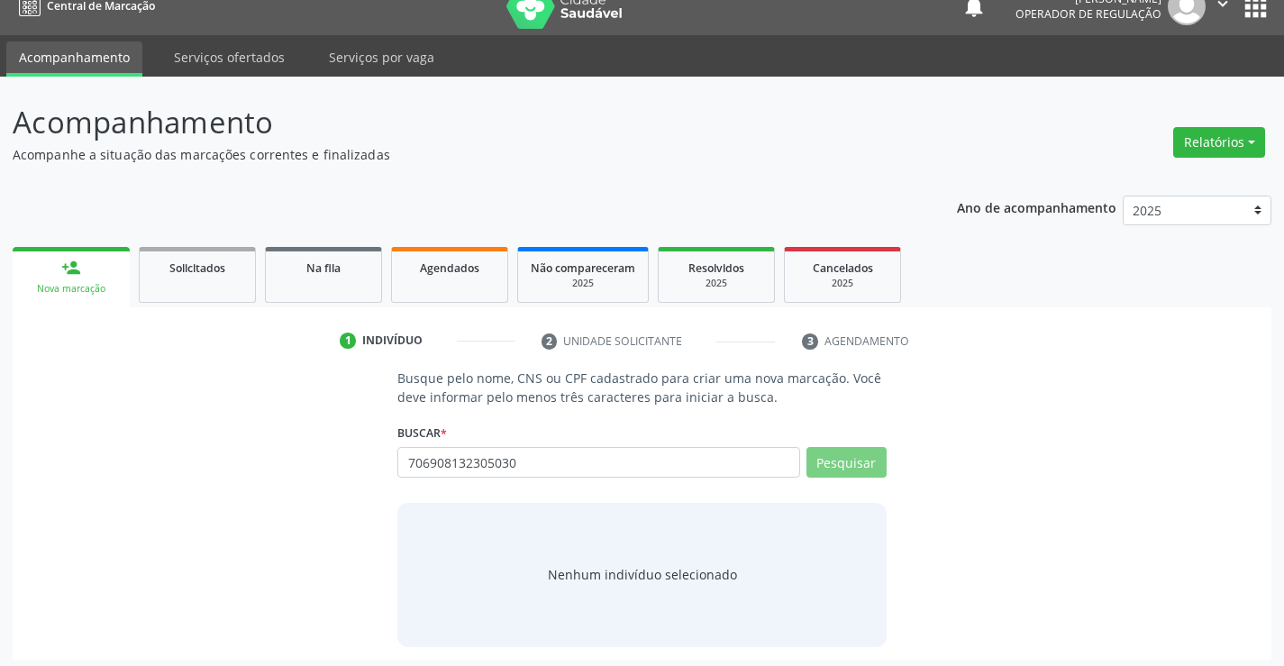
scroll to position [29, 0]
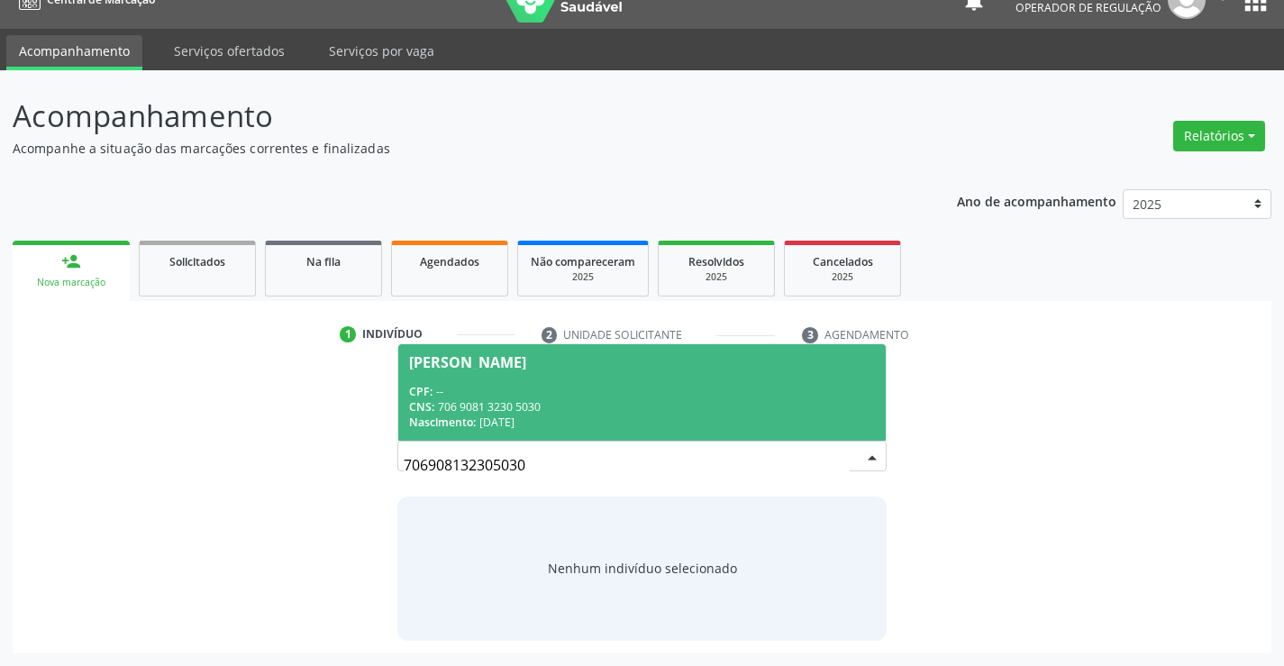
click at [563, 408] on div "CNS: 706 9081 3230 5030" at bounding box center [641, 406] width 465 height 15
click at [563, 408] on div "Busque pelo nome, CNS ou CPF cadastrado para criar uma nova marcação. Você deve…" at bounding box center [642, 501] width 514 height 278
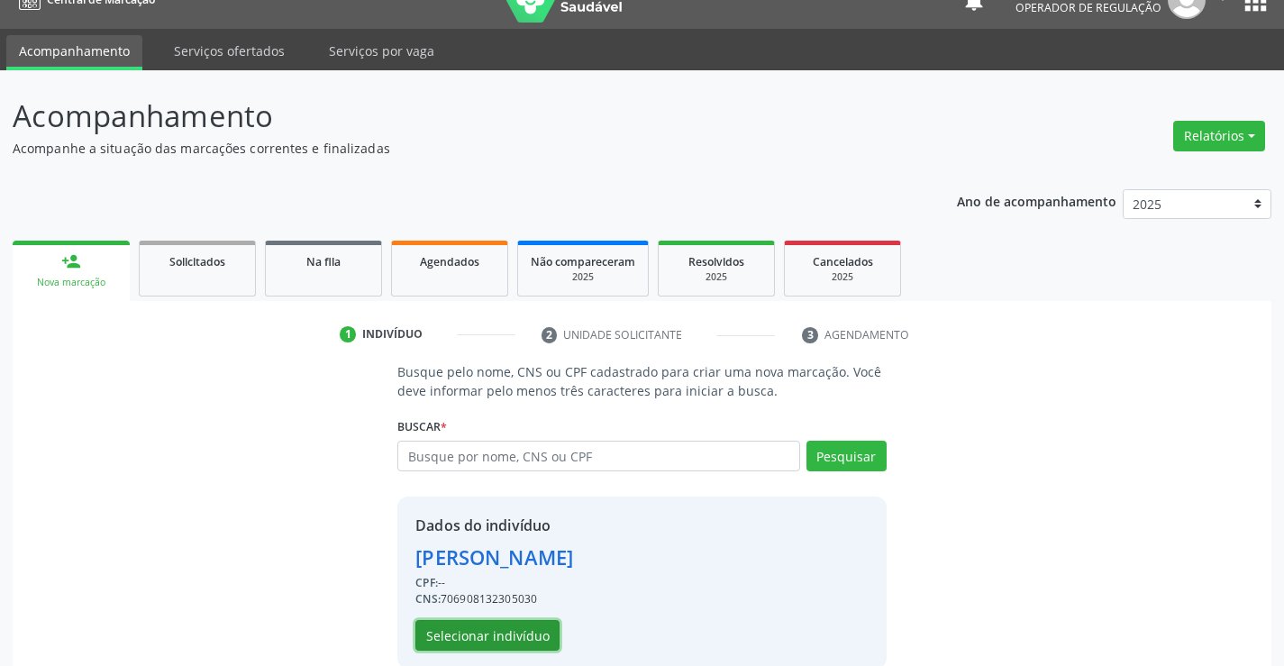
click at [451, 632] on button "Selecionar indivíduo" at bounding box center [487, 635] width 144 height 31
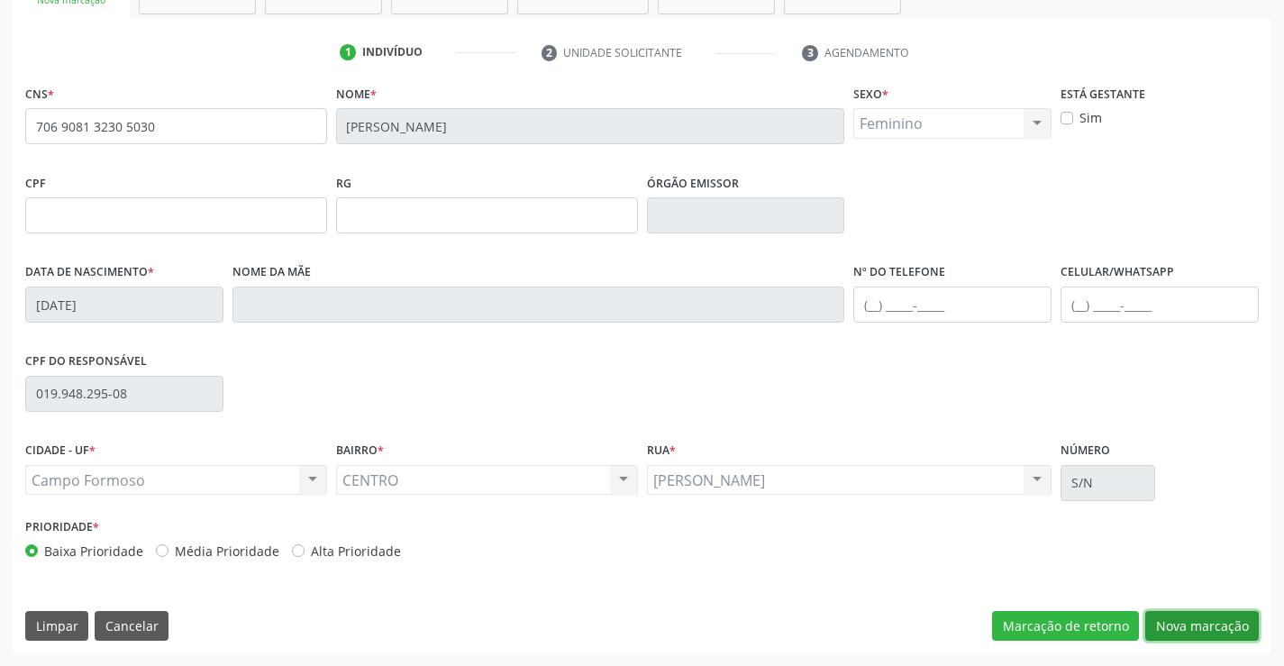
click at [1161, 622] on button "Nova marcação" at bounding box center [1202, 626] width 114 height 31
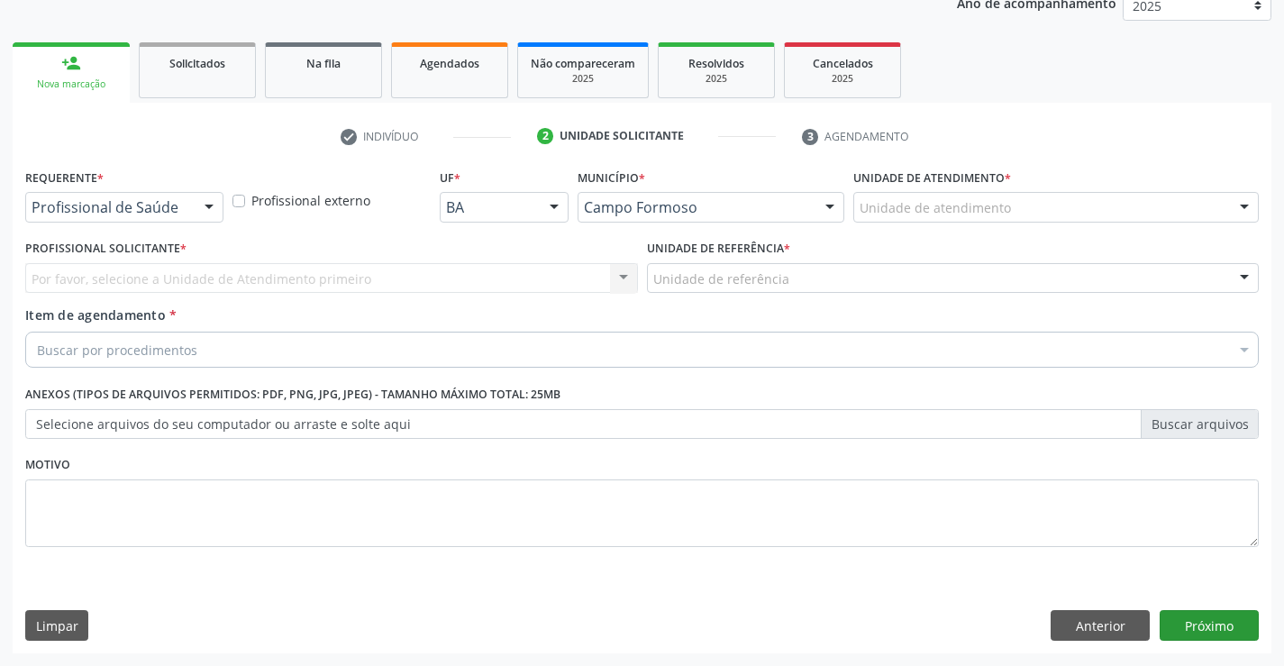
scroll to position [227, 0]
click at [157, 196] on div "Profissional de Saúde" at bounding box center [124, 207] width 198 height 31
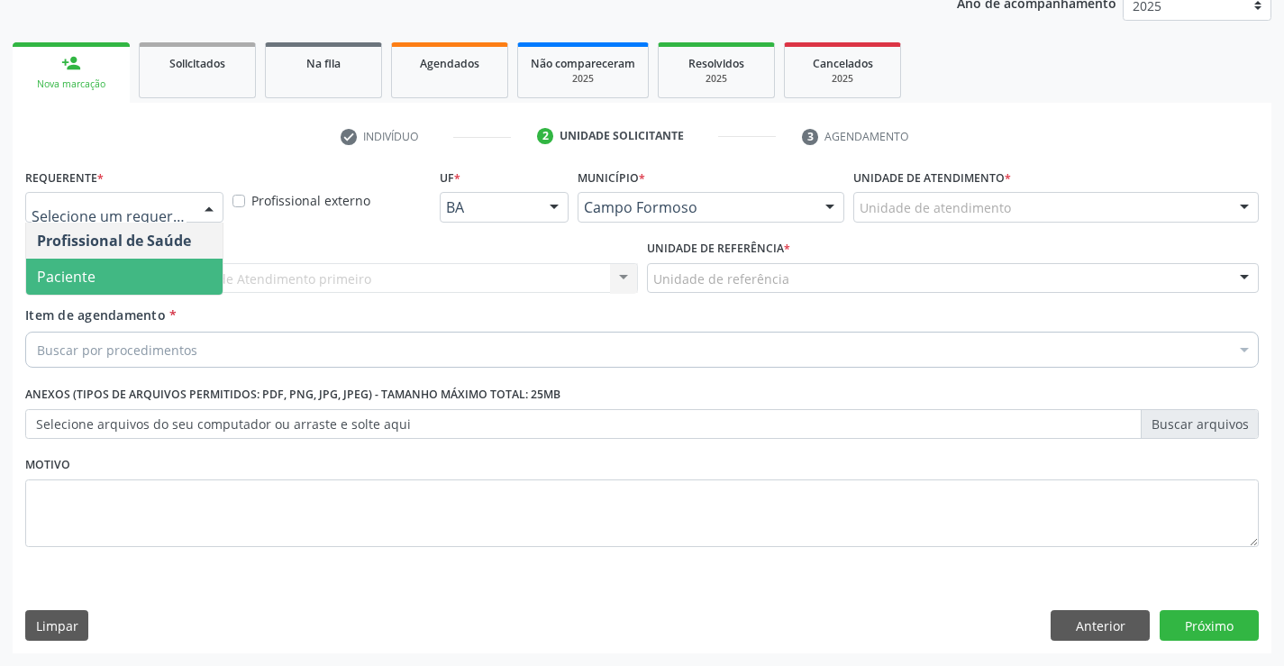
click at [150, 265] on span "Paciente" at bounding box center [124, 277] width 196 height 36
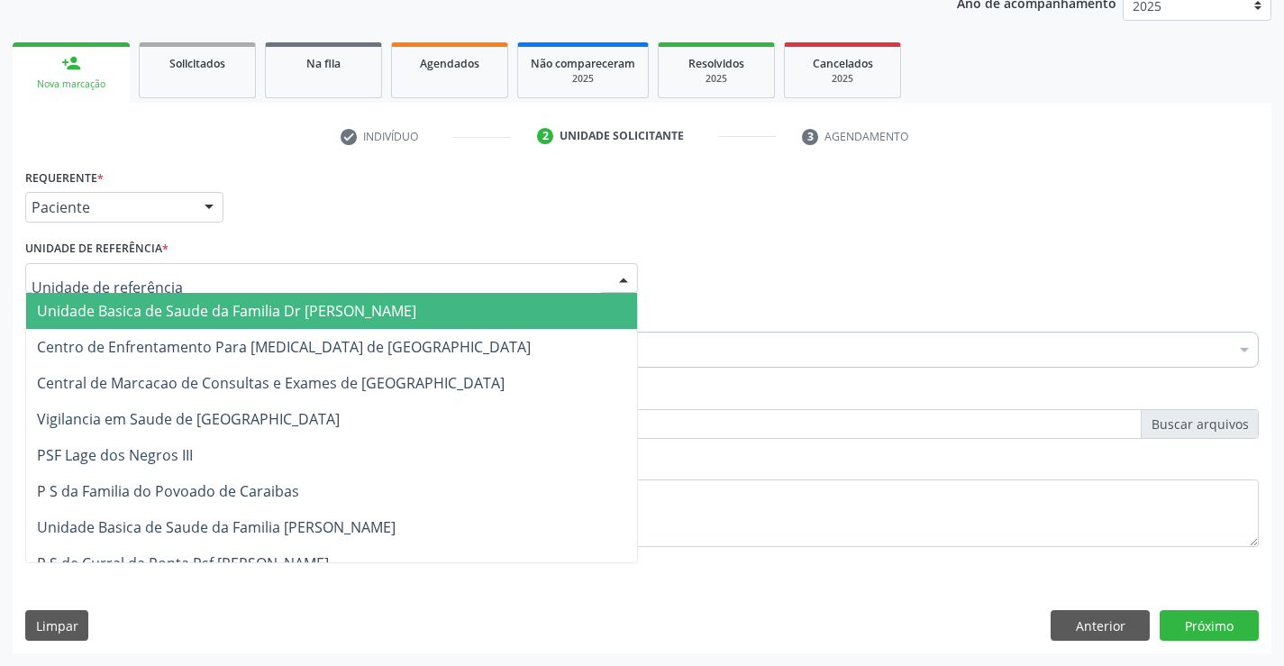
click at [232, 277] on div at bounding box center [331, 278] width 613 height 31
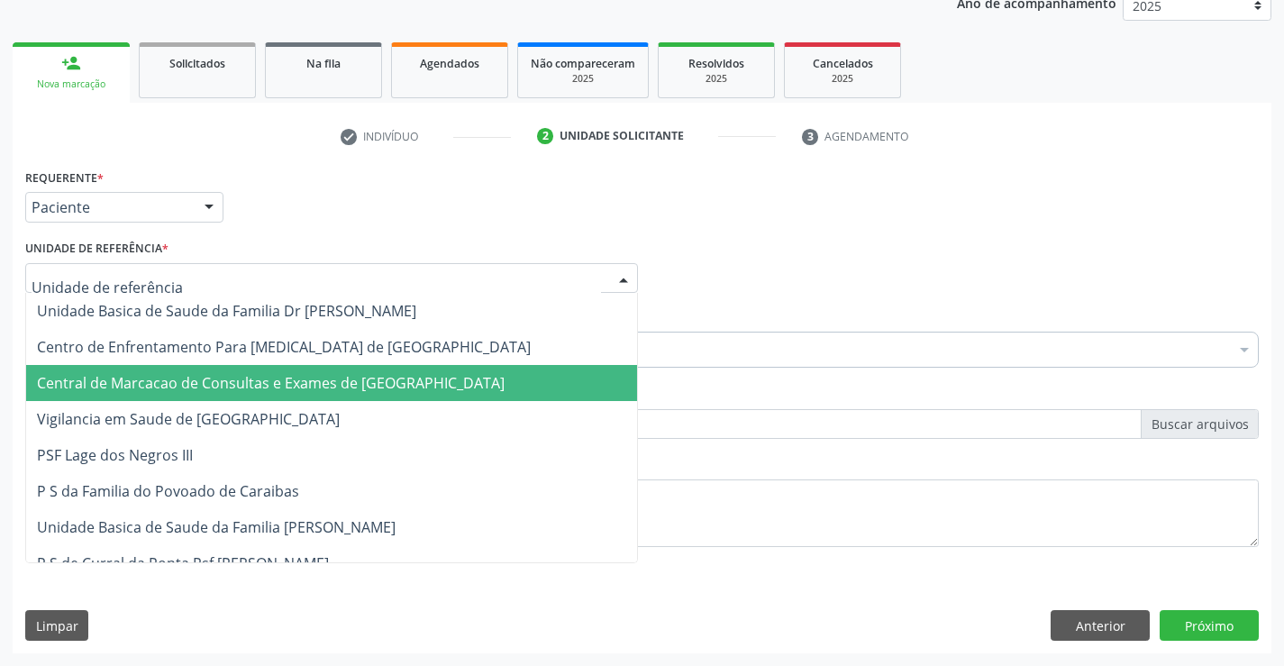
click at [256, 388] on span "Central de Marcacao de Consultas e Exames de [GEOGRAPHIC_DATA]" at bounding box center [271, 383] width 468 height 20
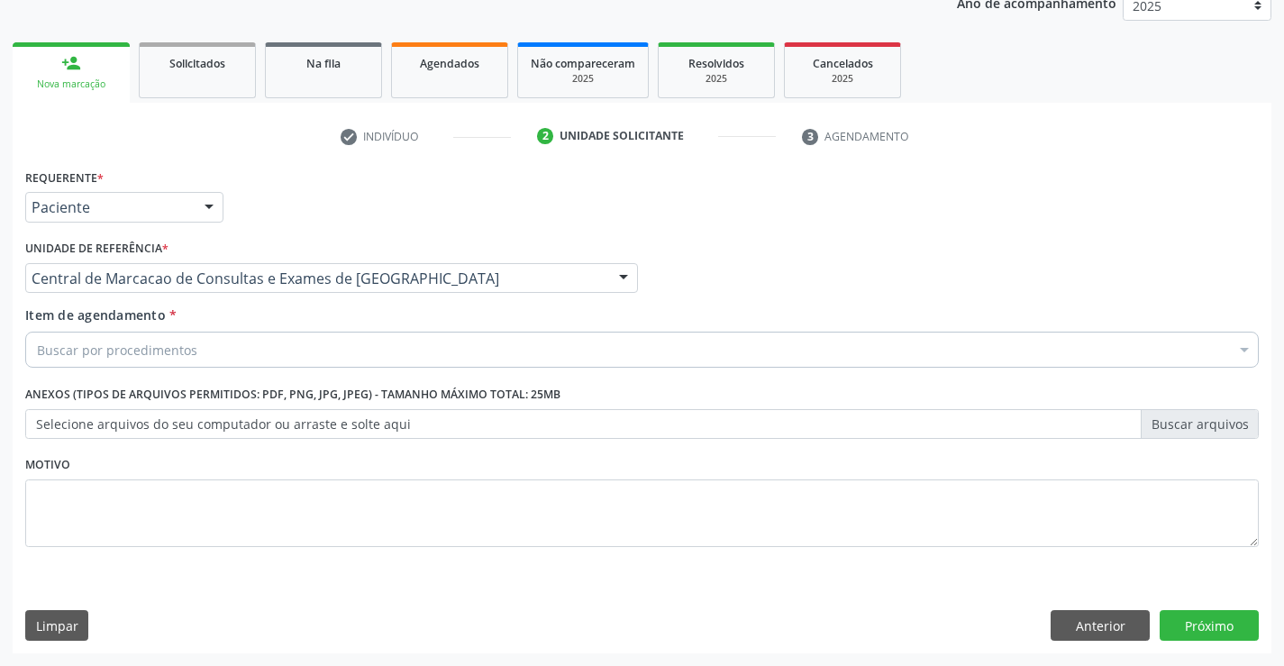
click at [251, 347] on div "Buscar por procedimentos" at bounding box center [642, 350] width 1234 height 36
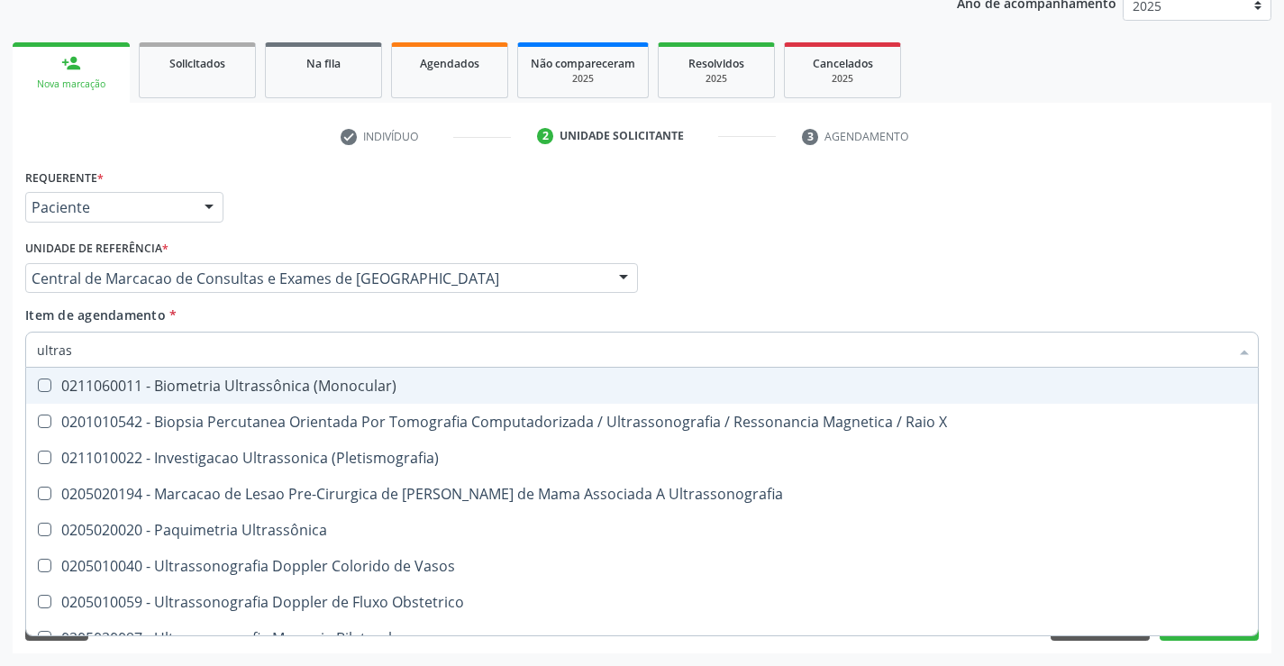
type input "ultrass"
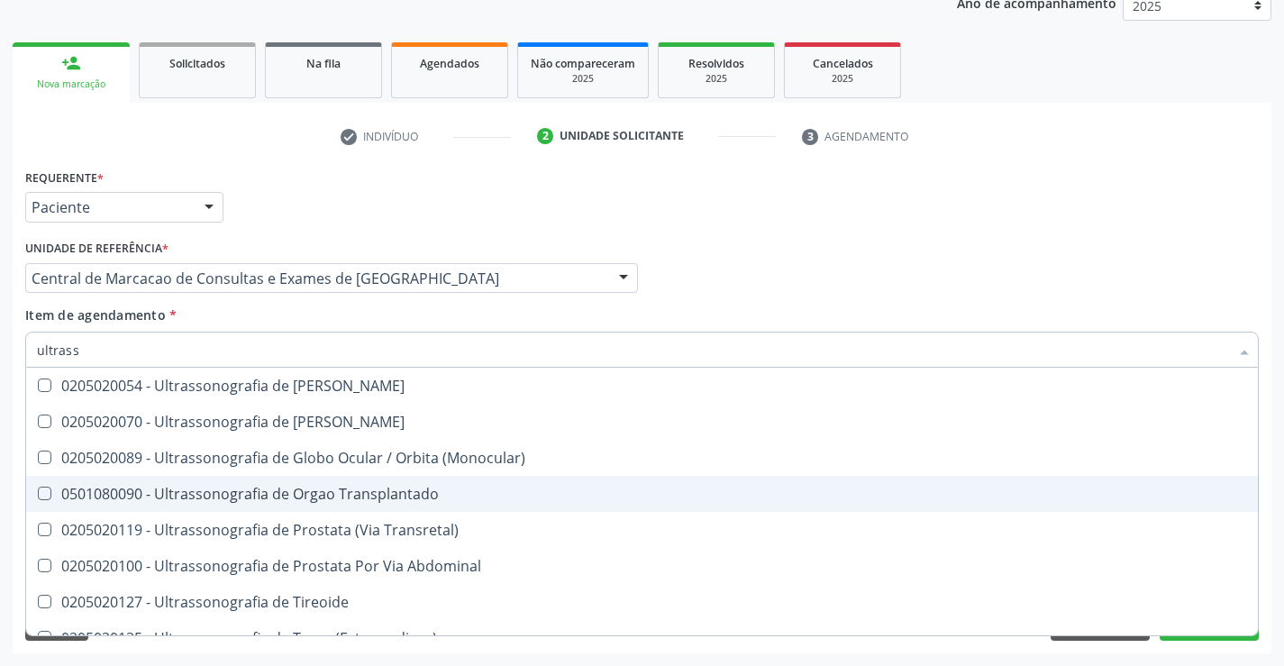
scroll to position [561, 0]
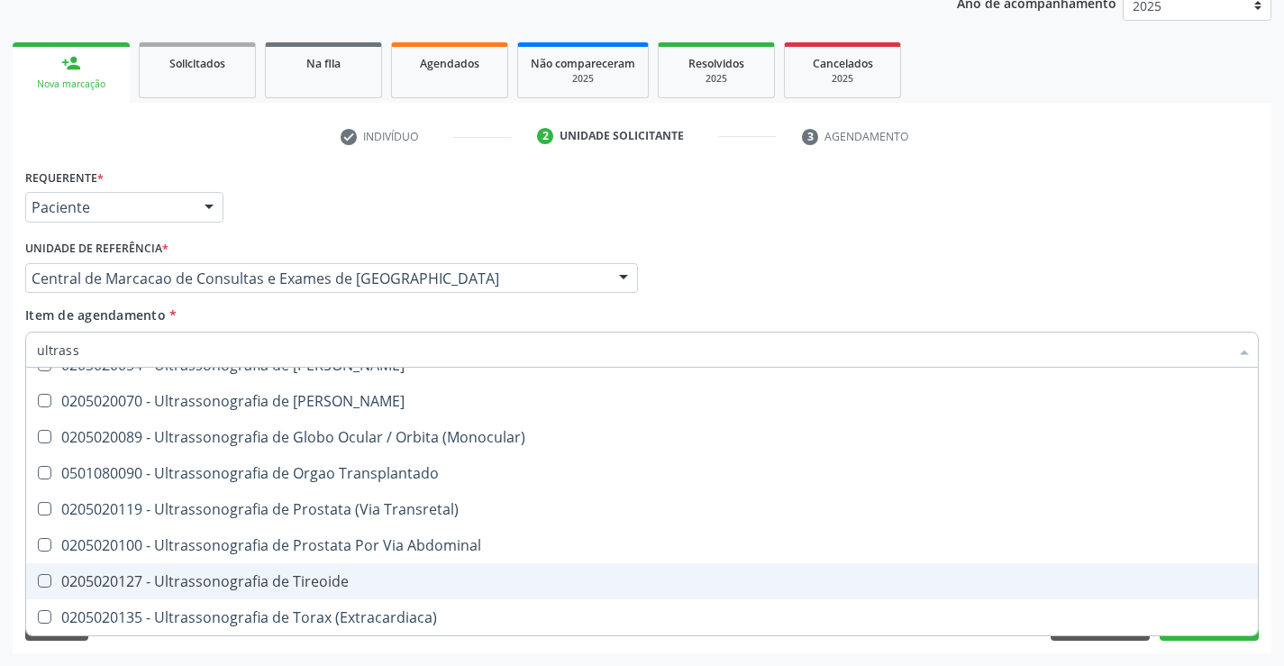
click at [322, 569] on span "0205020127 - Ultrassonografia de Tireoide" at bounding box center [642, 581] width 1232 height 36
checkbox Tireoide "true"
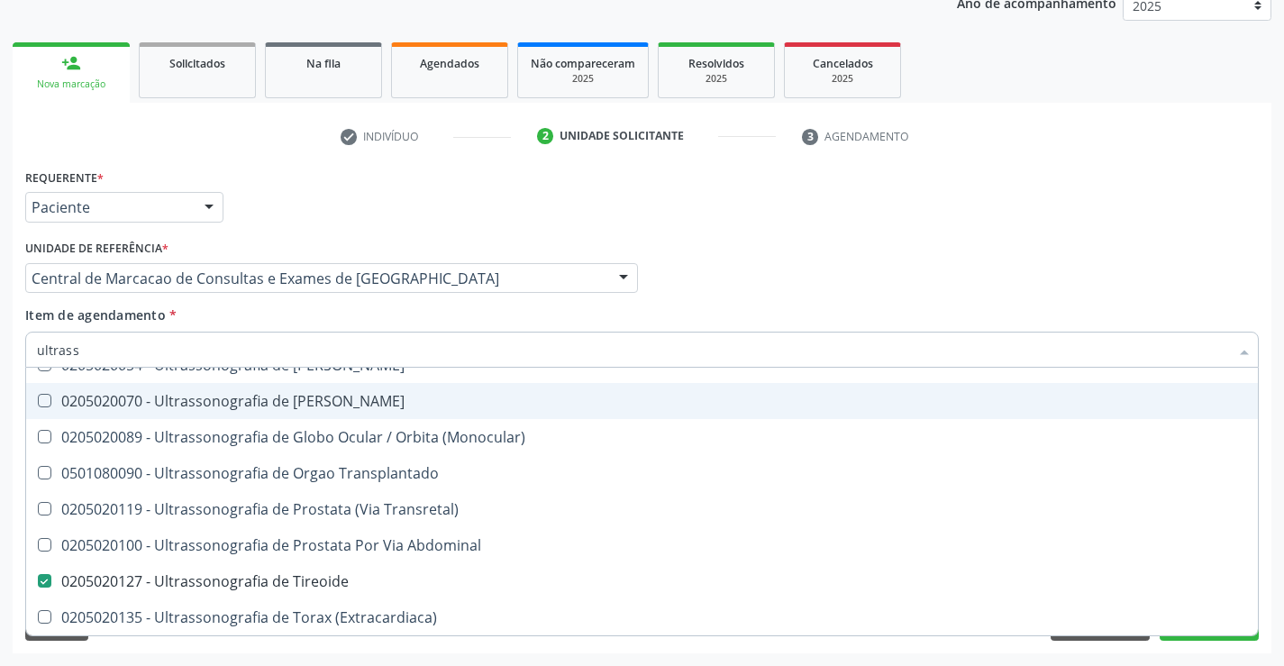
click at [797, 278] on div "Profissional Solicitante Por favor, selecione a Unidade de Atendimento primeiro…" at bounding box center [642, 270] width 1243 height 70
checkbox X "true"
checkbox Tireoide "false"
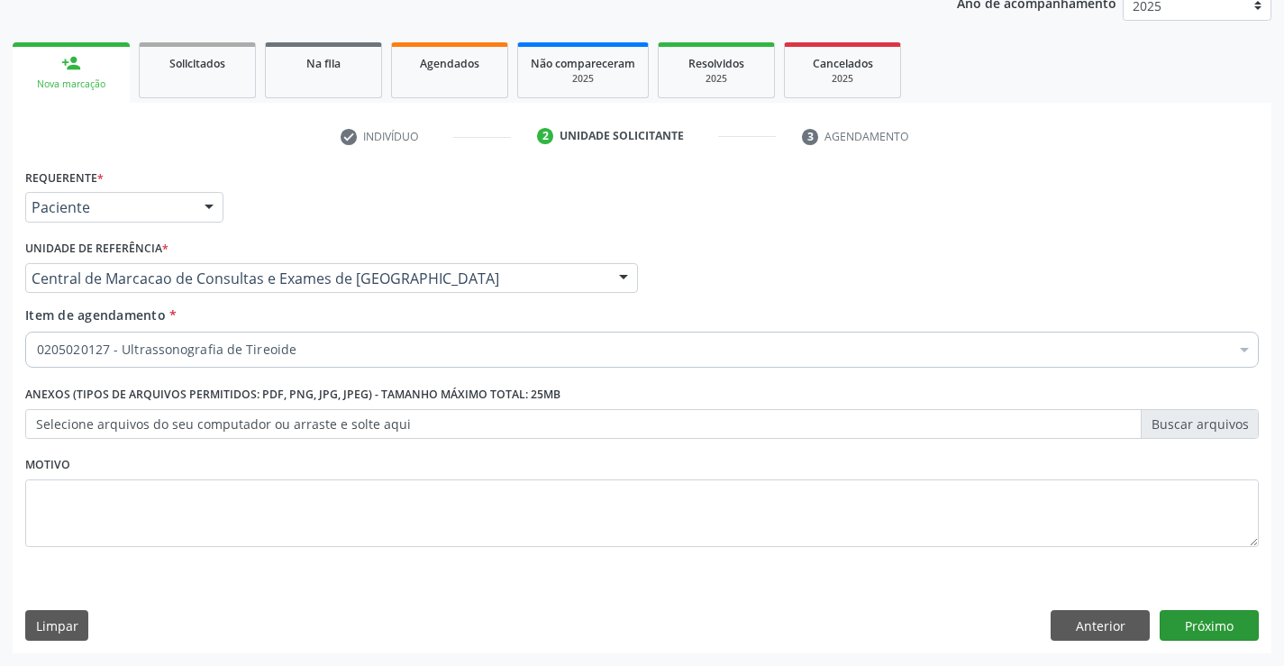
scroll to position [0, 0]
click at [1215, 626] on button "Próximo" at bounding box center [1209, 625] width 99 height 31
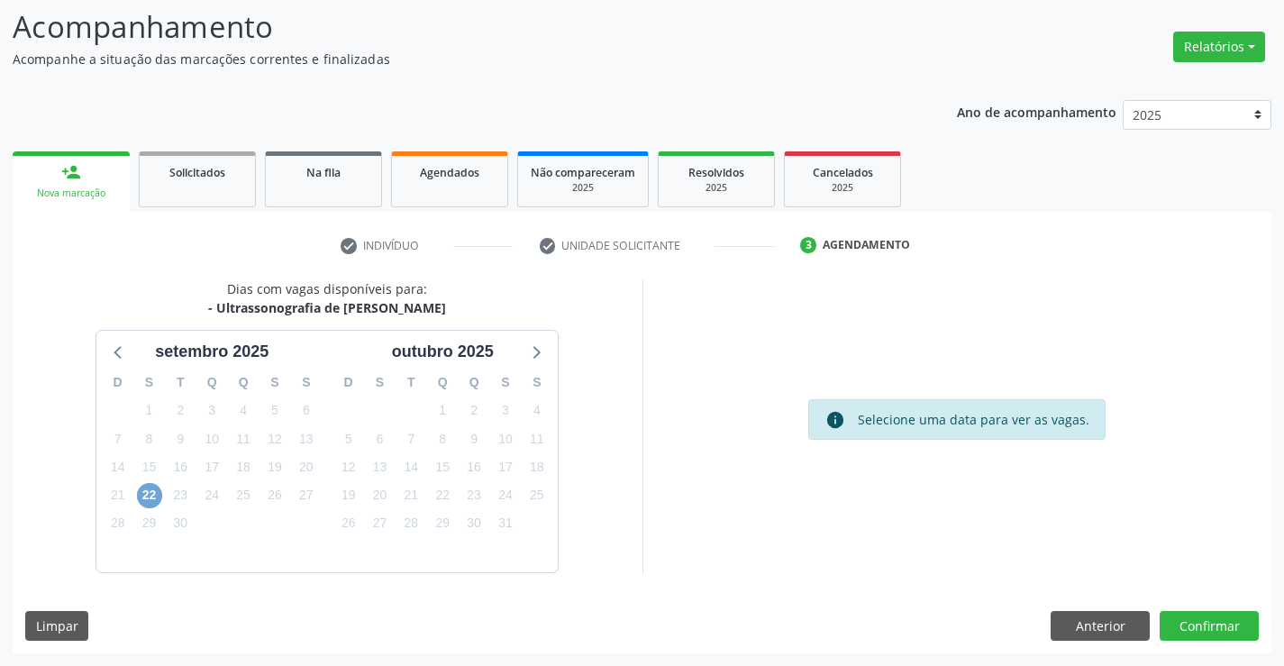
click at [146, 495] on span "22" at bounding box center [149, 495] width 25 height 25
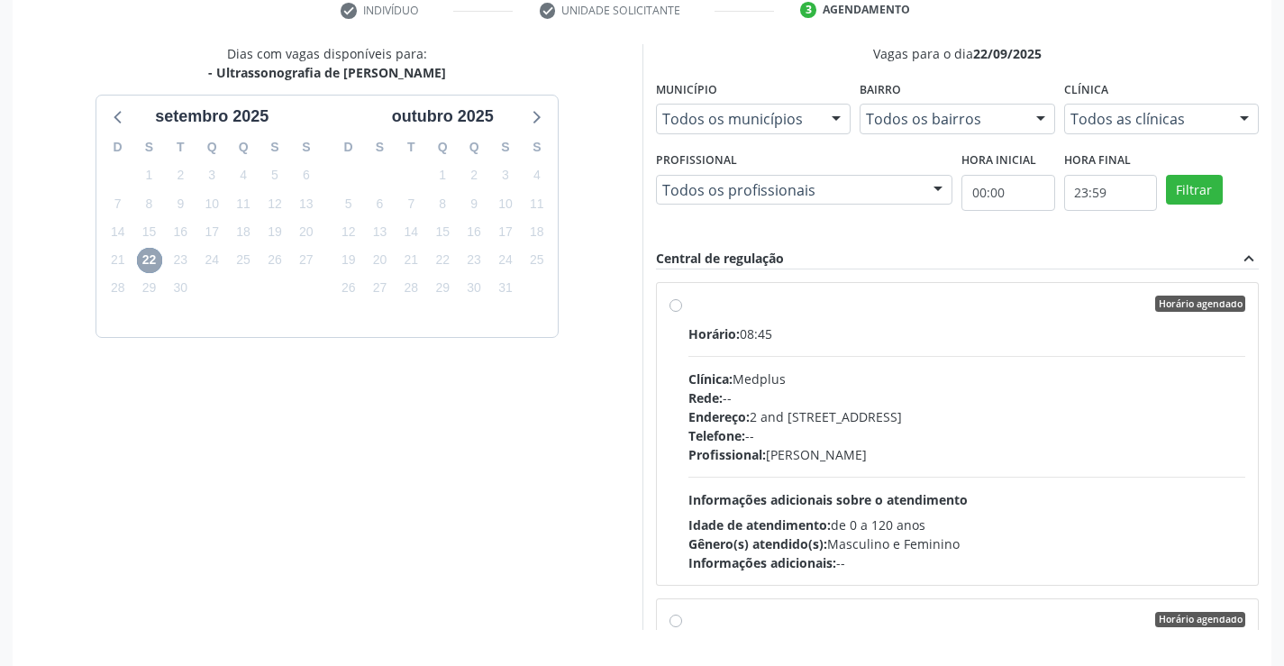
scroll to position [411, 0]
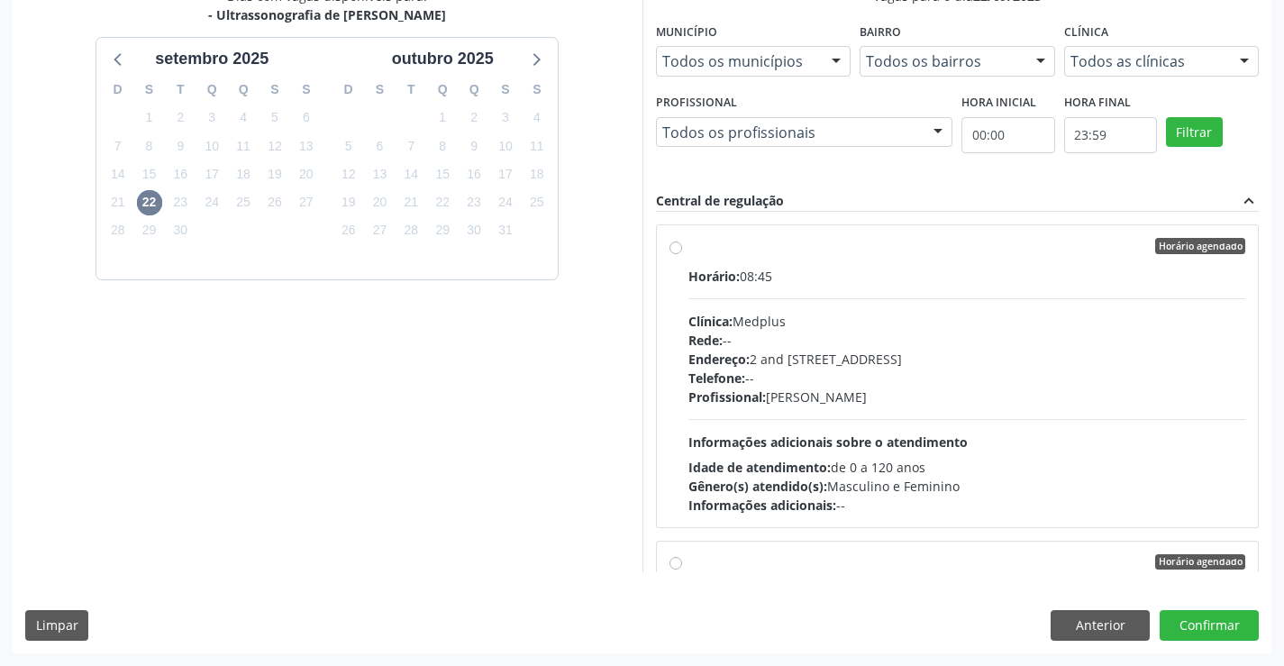
click at [912, 415] on div "Horário: 08:45 Clínica: Medplus Rede: -- Endereço: 2 and S 204 Ed Emp B, nº 35,…" at bounding box center [967, 391] width 558 height 248
click at [682, 254] on input "Horário agendado Horário: 08:45 Clínica: Medplus Rede: -- Endereço: 2 and S 204…" at bounding box center [676, 246] width 13 height 16
radio input "true"
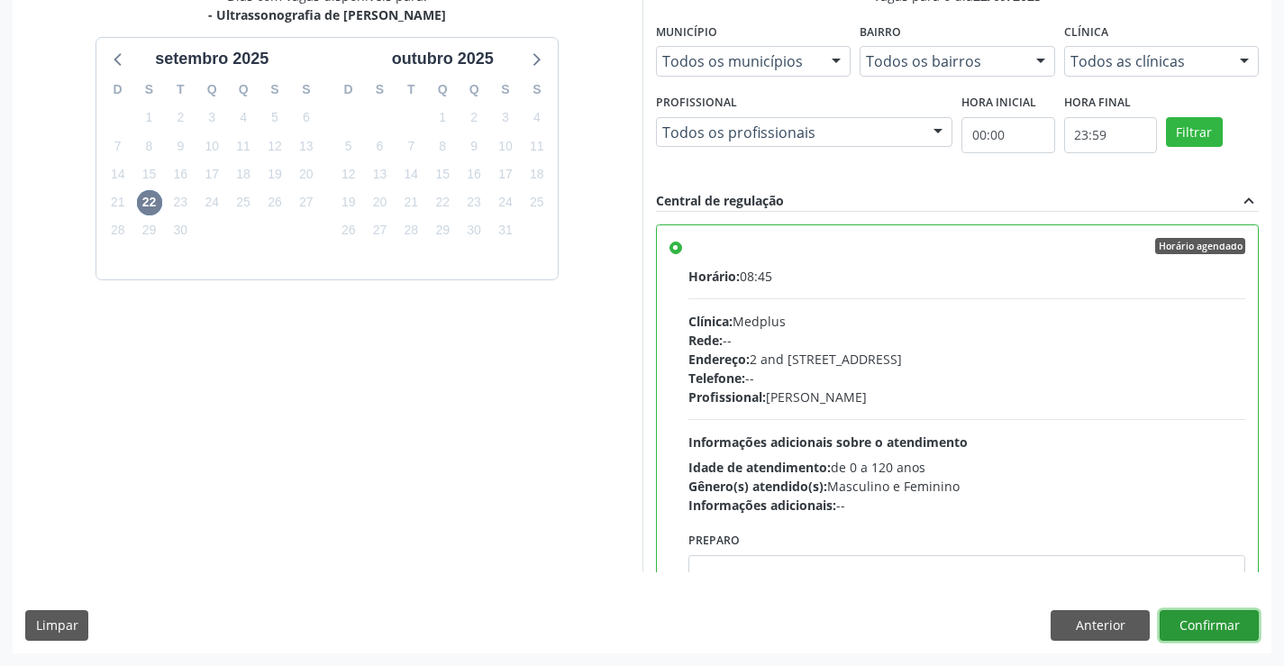
click at [1226, 623] on button "Confirmar" at bounding box center [1209, 625] width 99 height 31
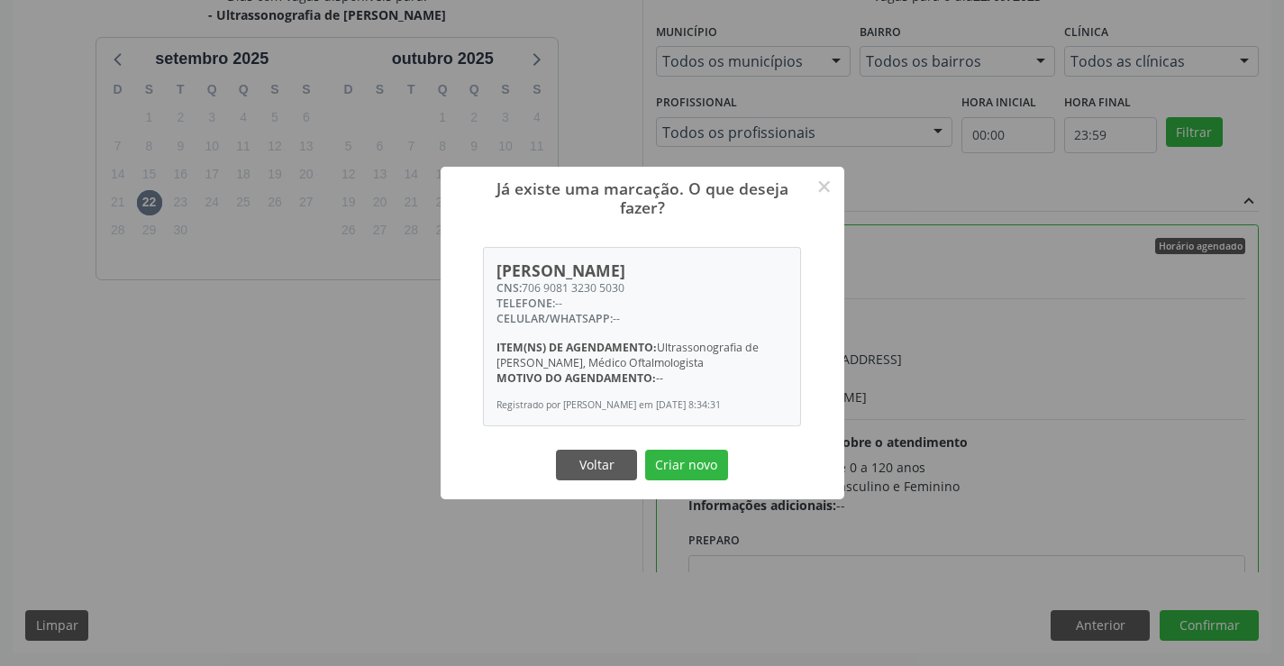
click at [645, 450] on button "Criar novo" at bounding box center [686, 465] width 83 height 31
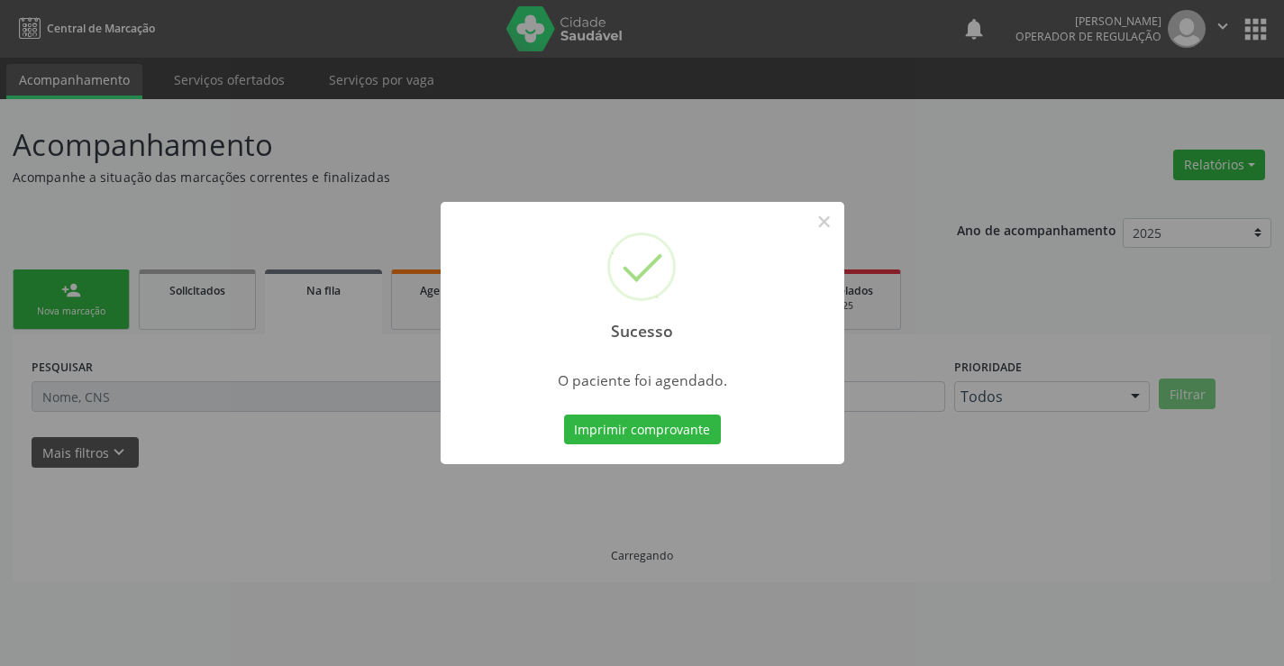
scroll to position [0, 0]
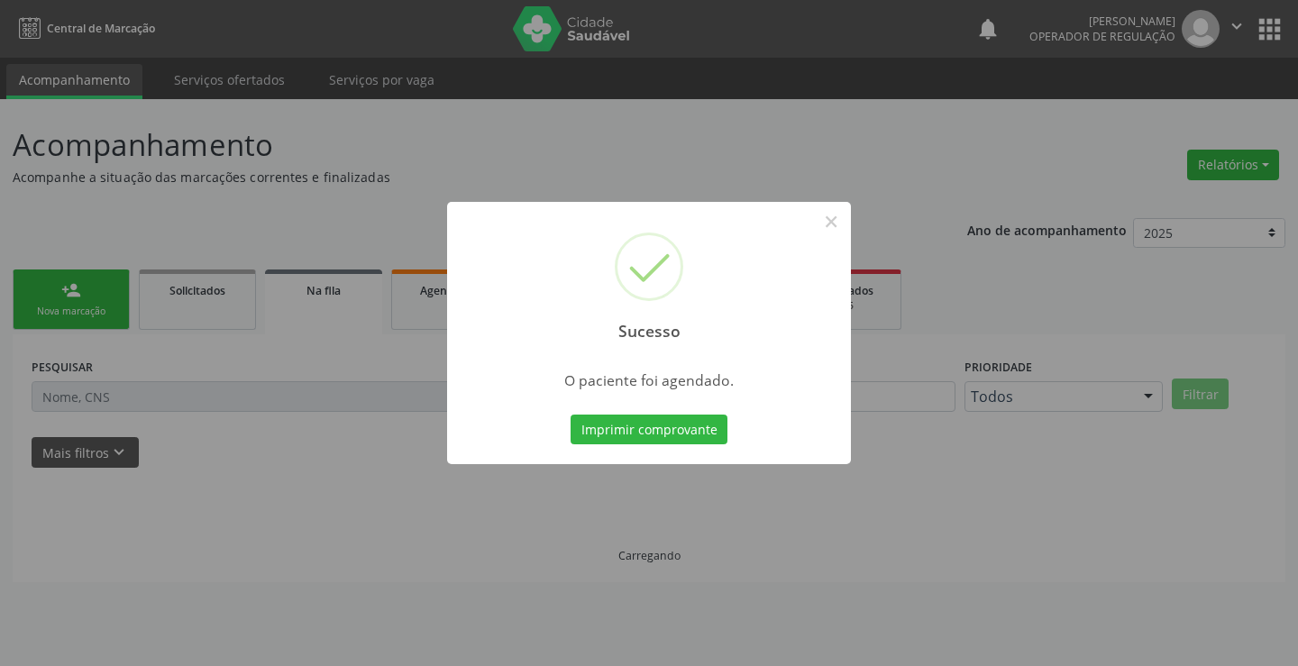
click at [570, 415] on button "Imprimir comprovante" at bounding box center [648, 430] width 157 height 31
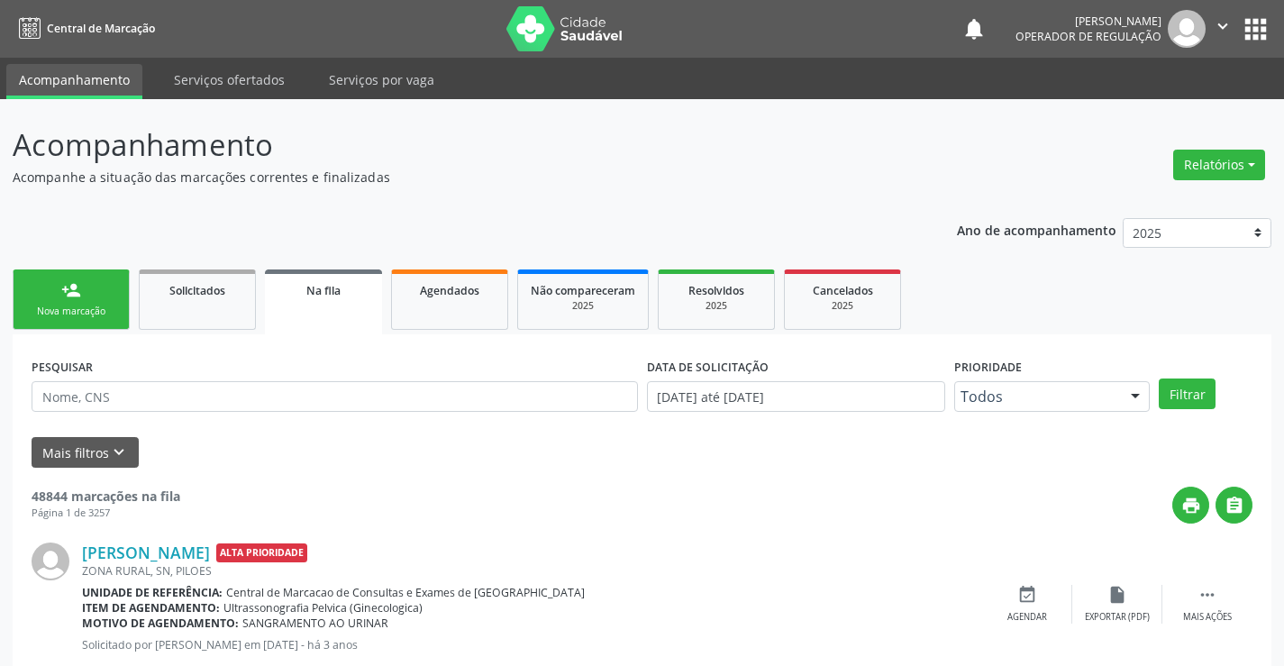
click at [70, 296] on div "person_add" at bounding box center [71, 290] width 20 height 20
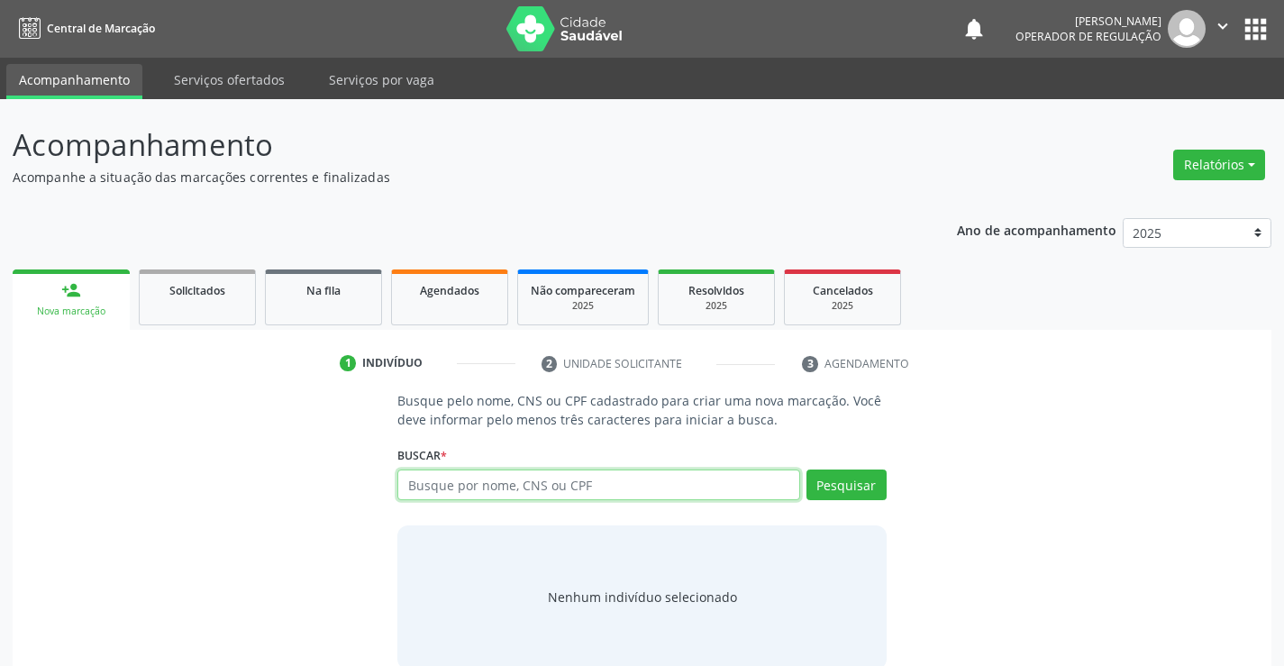
click at [545, 492] on input "text" at bounding box center [598, 485] width 402 height 31
type input "700200419346328"
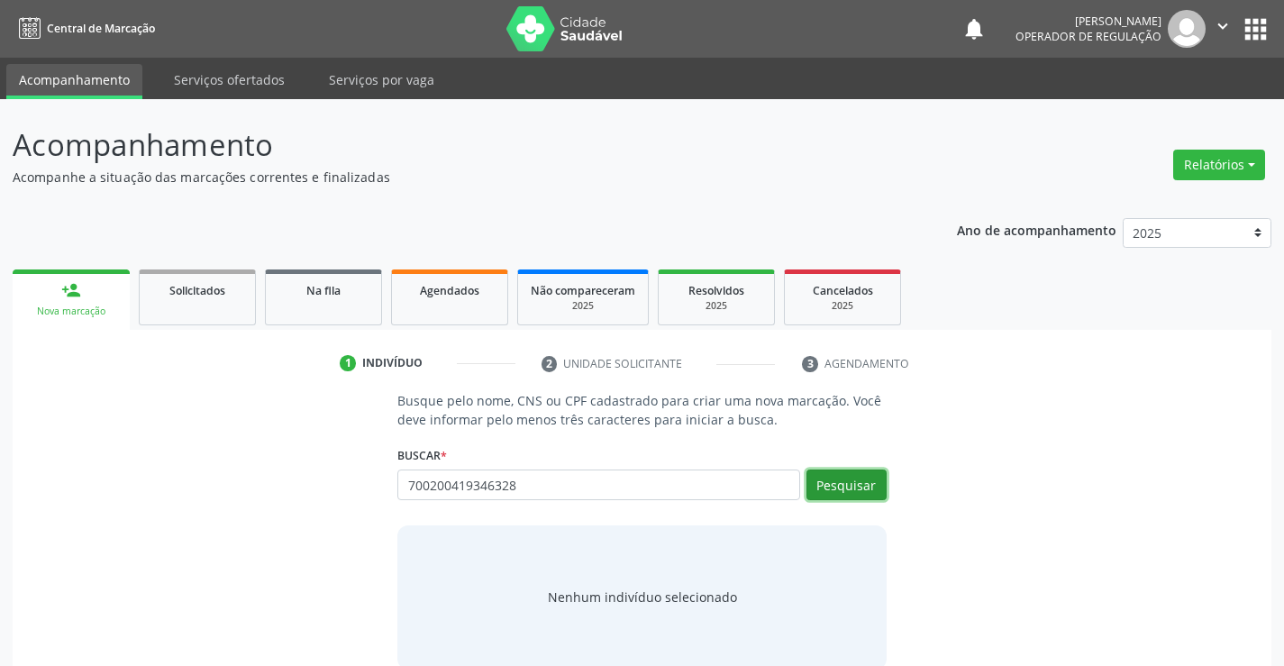
click at [883, 485] on button "Pesquisar" at bounding box center [847, 485] width 80 height 31
type input "700200419346328"
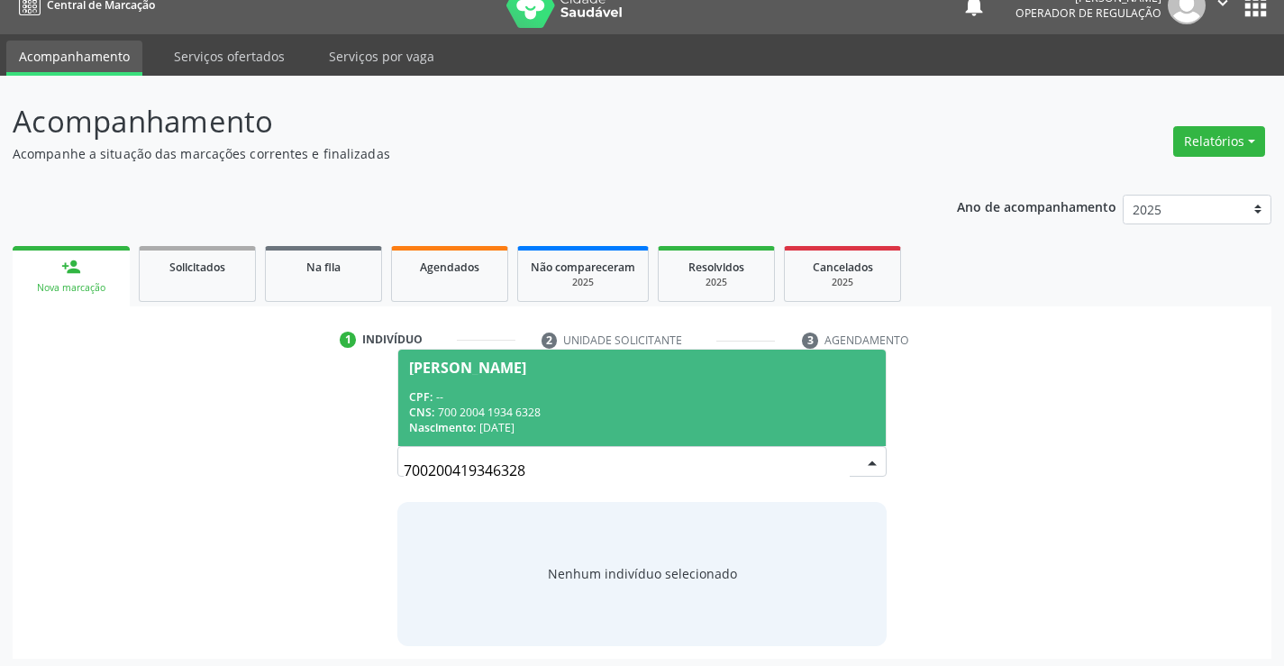
scroll to position [29, 0]
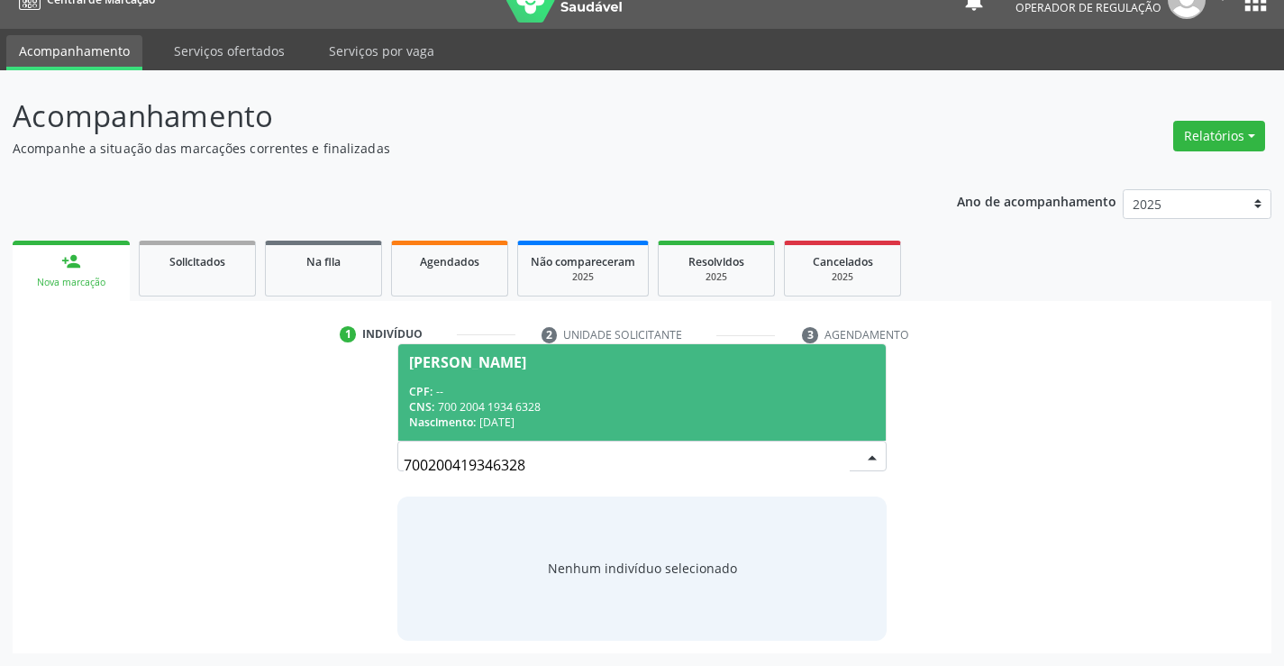
click at [565, 410] on div "CNS: 700 2004 1934 6328" at bounding box center [641, 406] width 465 height 15
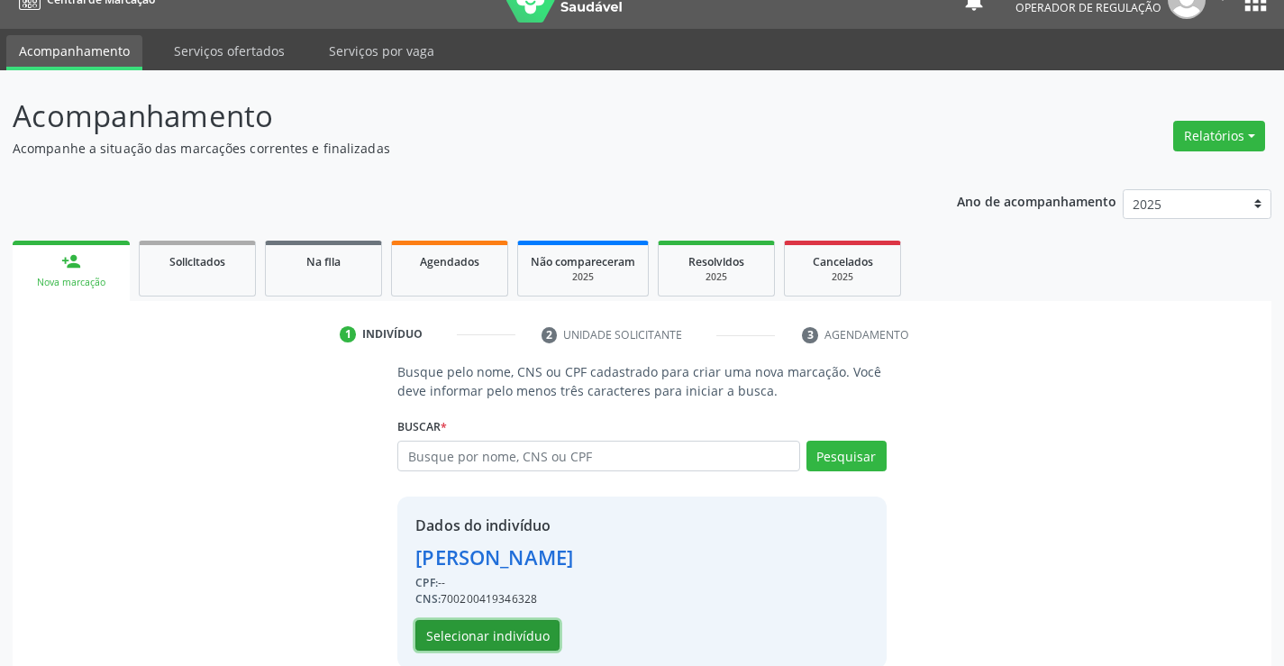
click at [483, 623] on button "Selecionar indivíduo" at bounding box center [487, 635] width 144 height 31
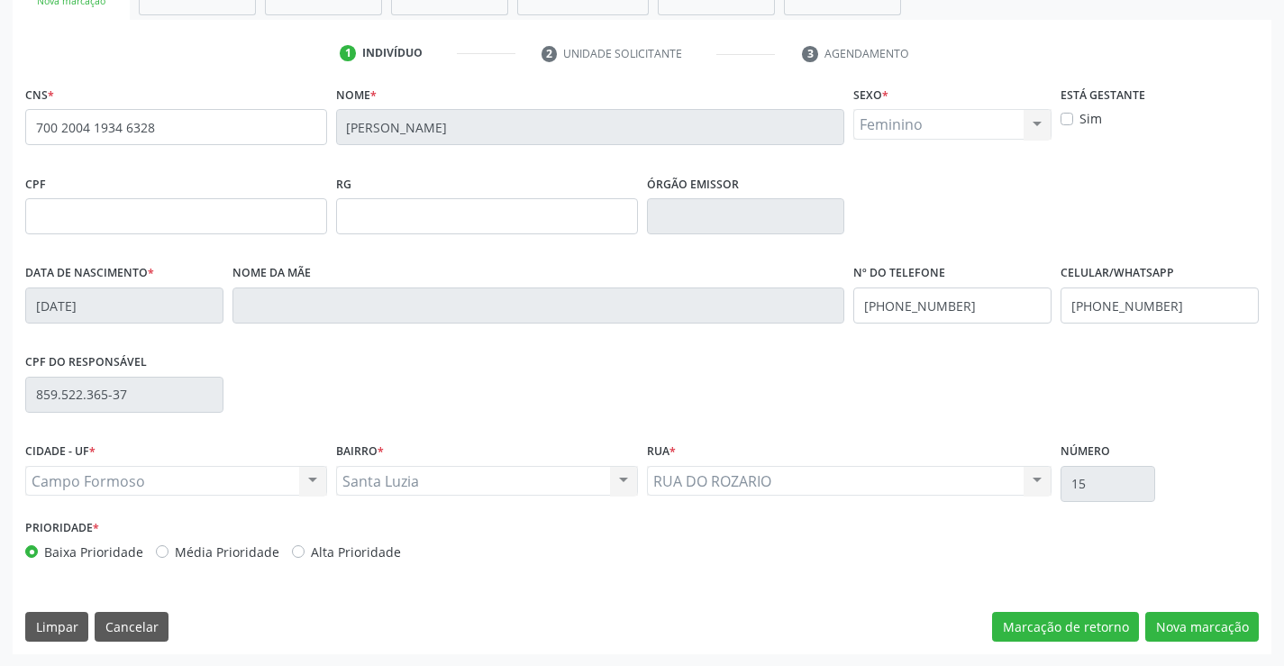
scroll to position [311, 0]
click at [1179, 608] on div "CNS * 700 2004 1934 6328 Nome * Lucineide Lima da Silva Sexo * Feminino Masculi…" at bounding box center [642, 366] width 1259 height 573
click at [1169, 629] on button "Nova marcação" at bounding box center [1202, 626] width 114 height 31
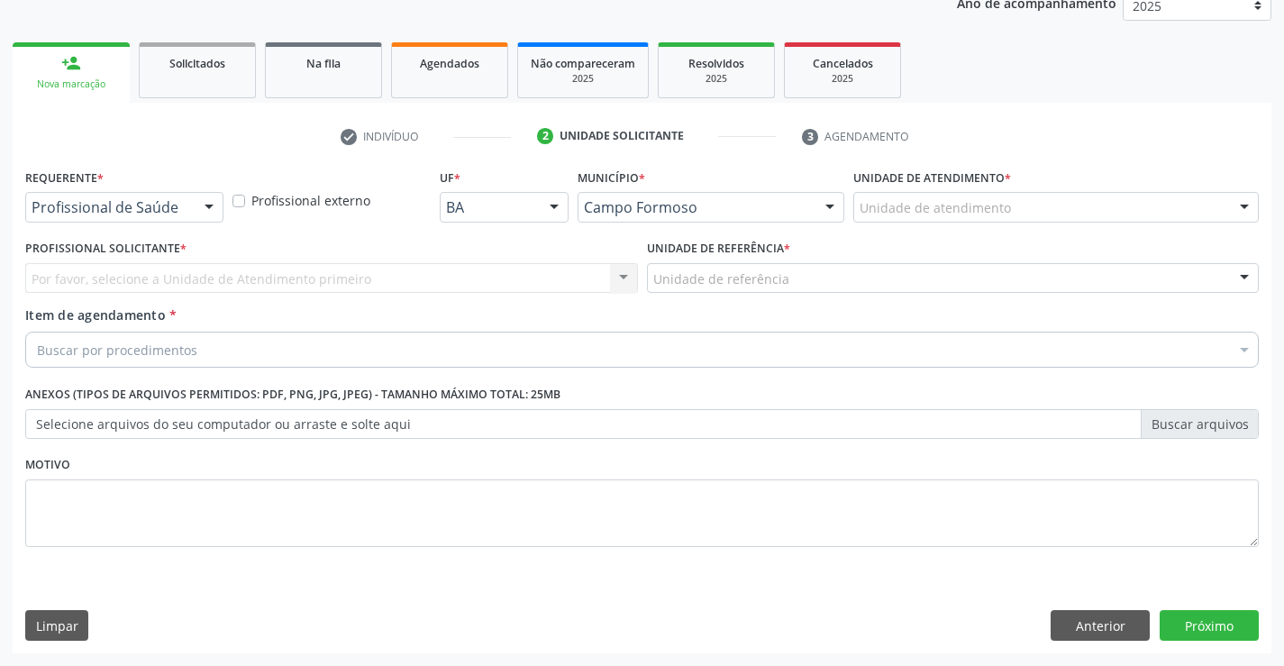
scroll to position [227, 0]
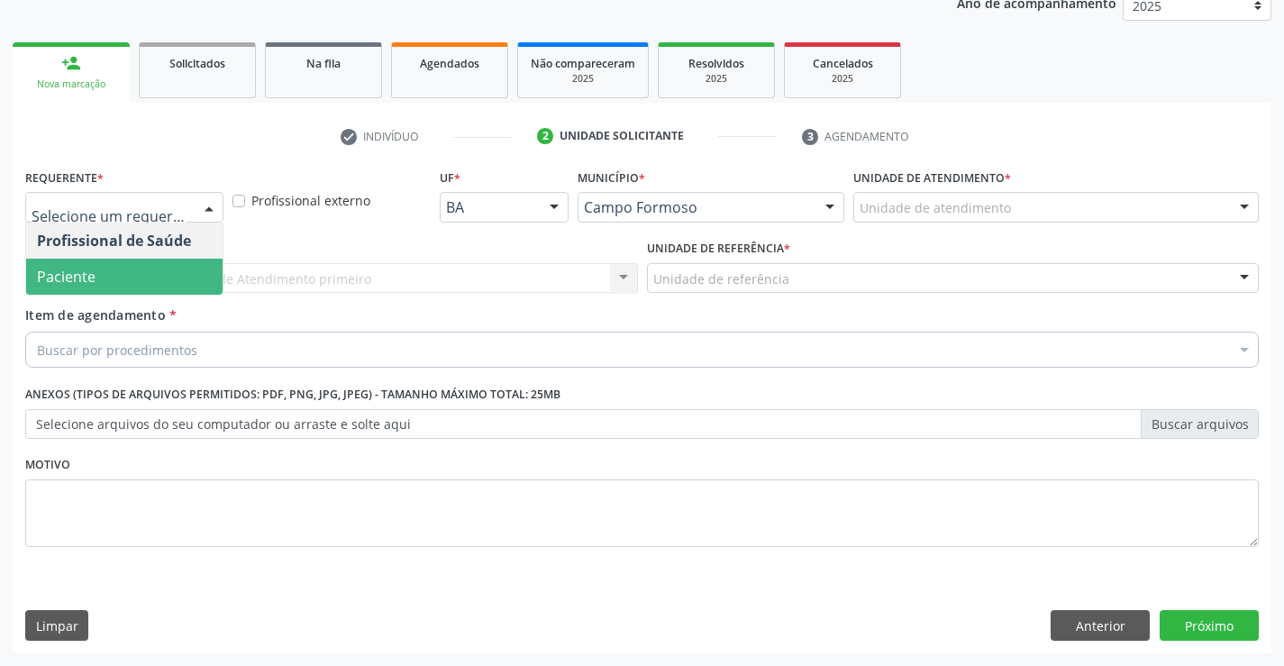
click at [160, 287] on span "Paciente" at bounding box center [124, 277] width 196 height 36
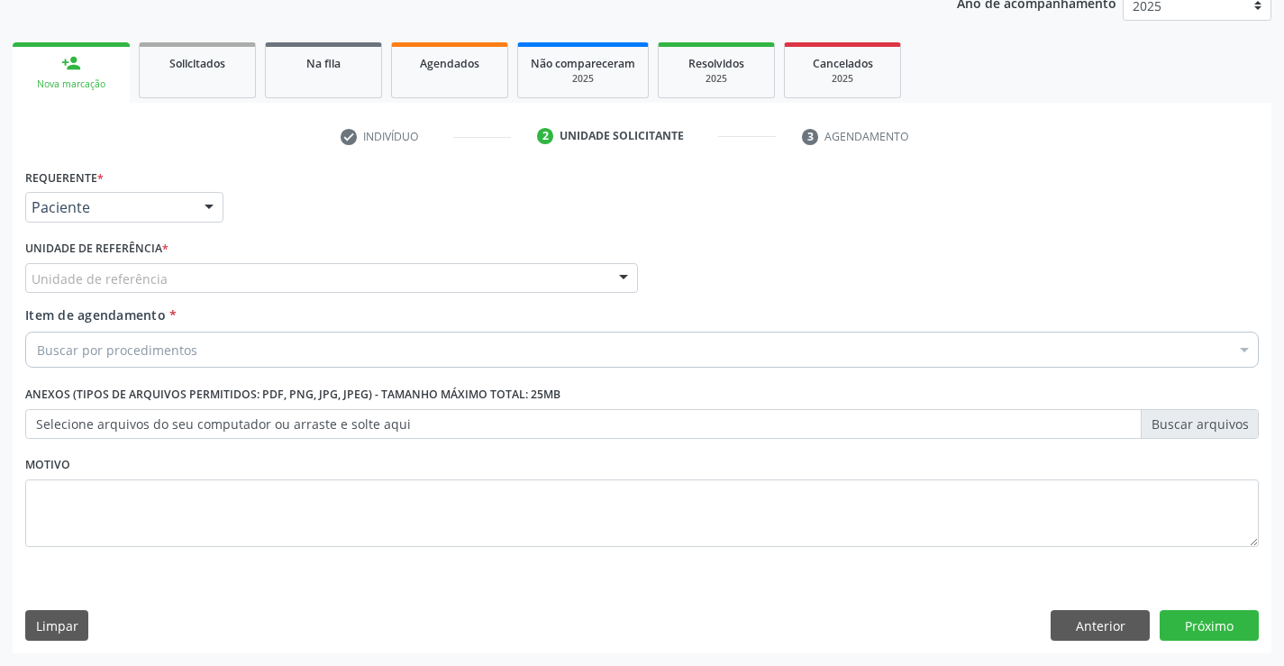
click at [219, 284] on div "Unidade de referência" at bounding box center [331, 278] width 613 height 31
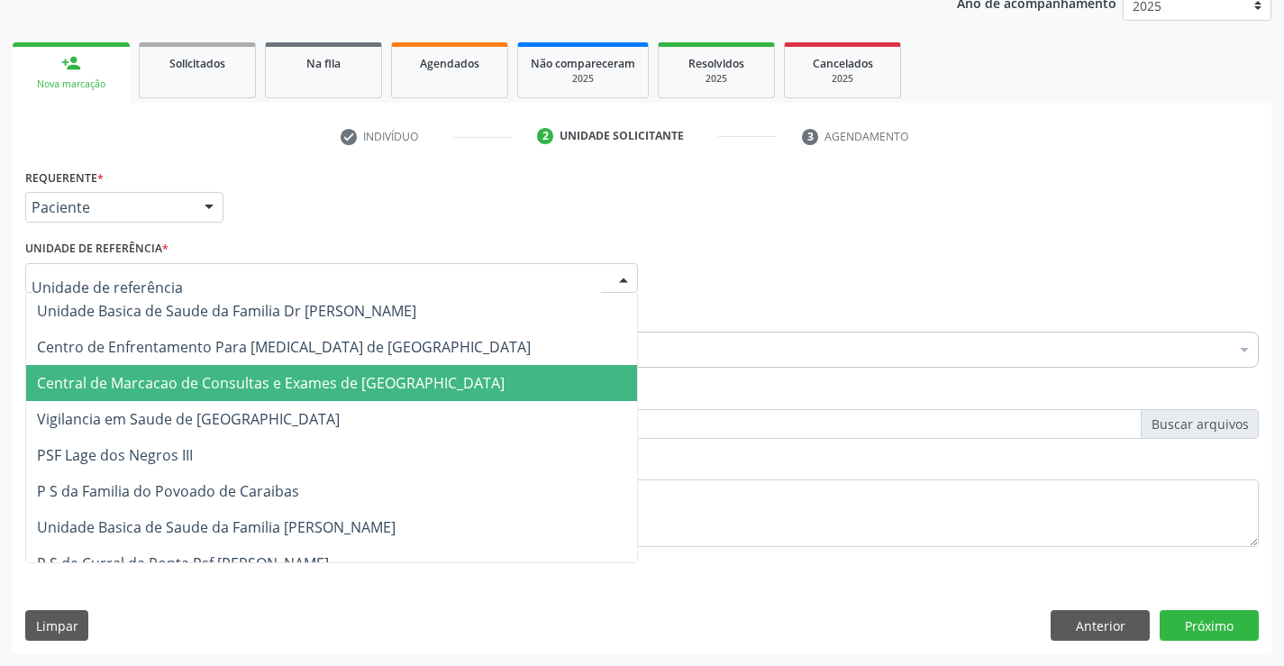
click at [220, 382] on span "Central de Marcacao de Consultas e Exames de [GEOGRAPHIC_DATA]" at bounding box center [271, 383] width 468 height 20
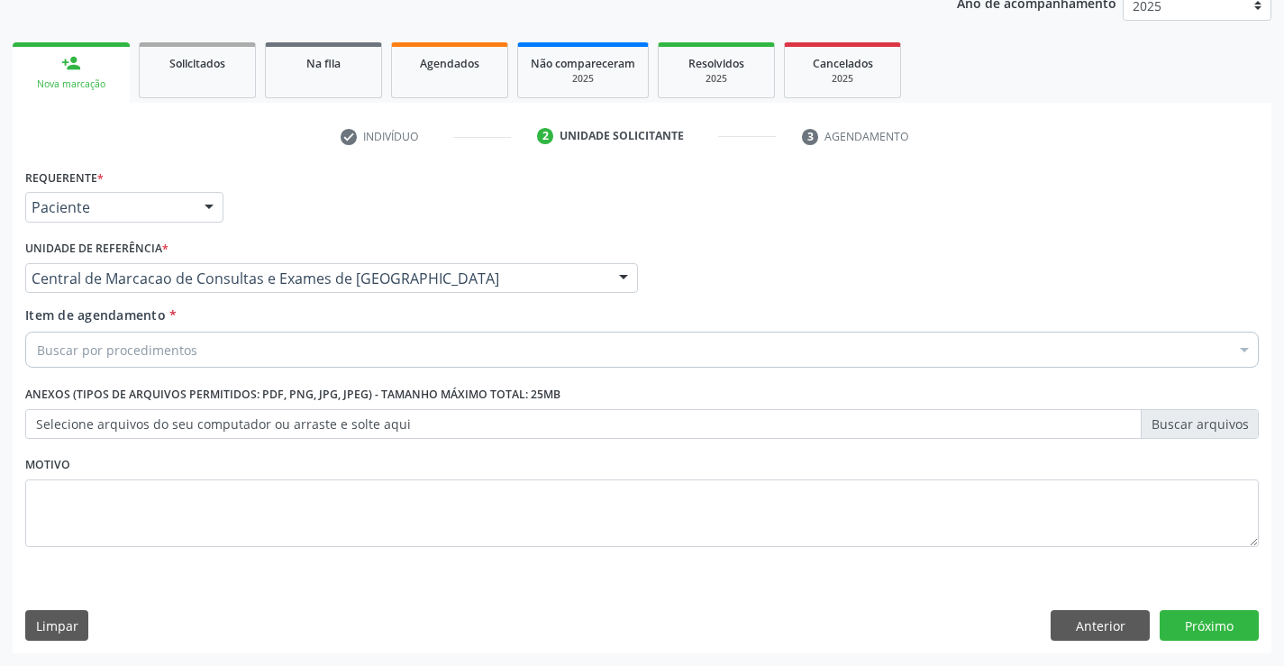
click at [234, 348] on div "Buscar por procedimentos" at bounding box center [642, 350] width 1234 height 36
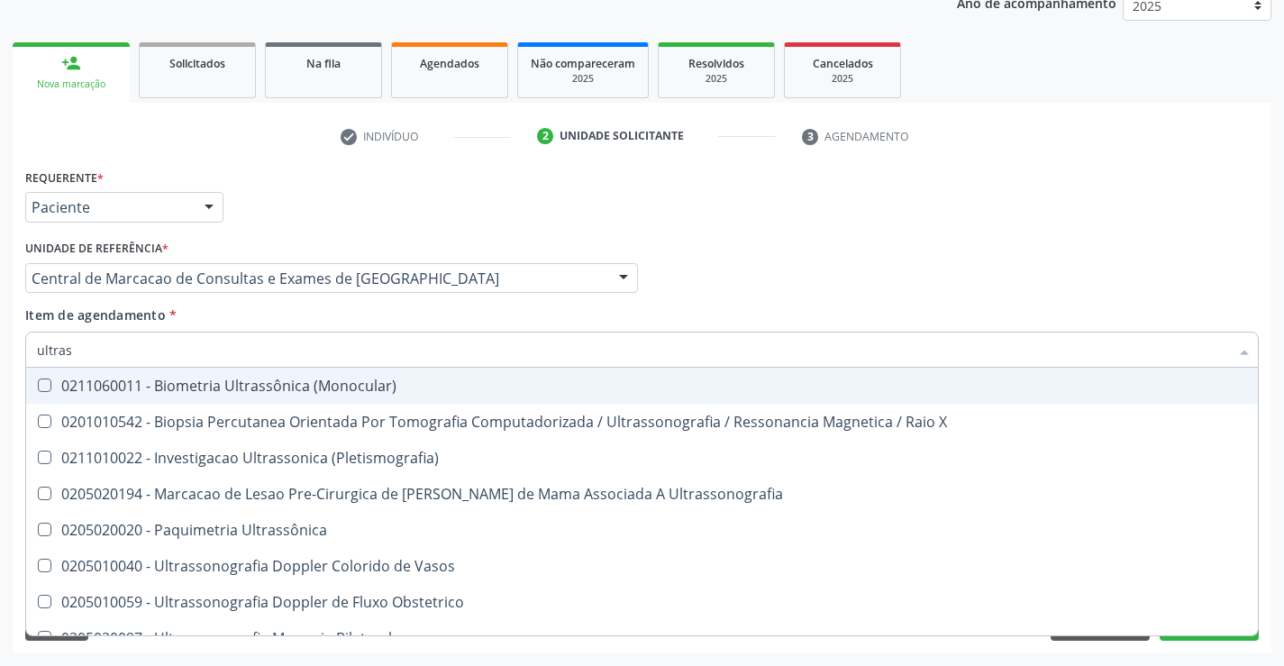
type input "ultrass"
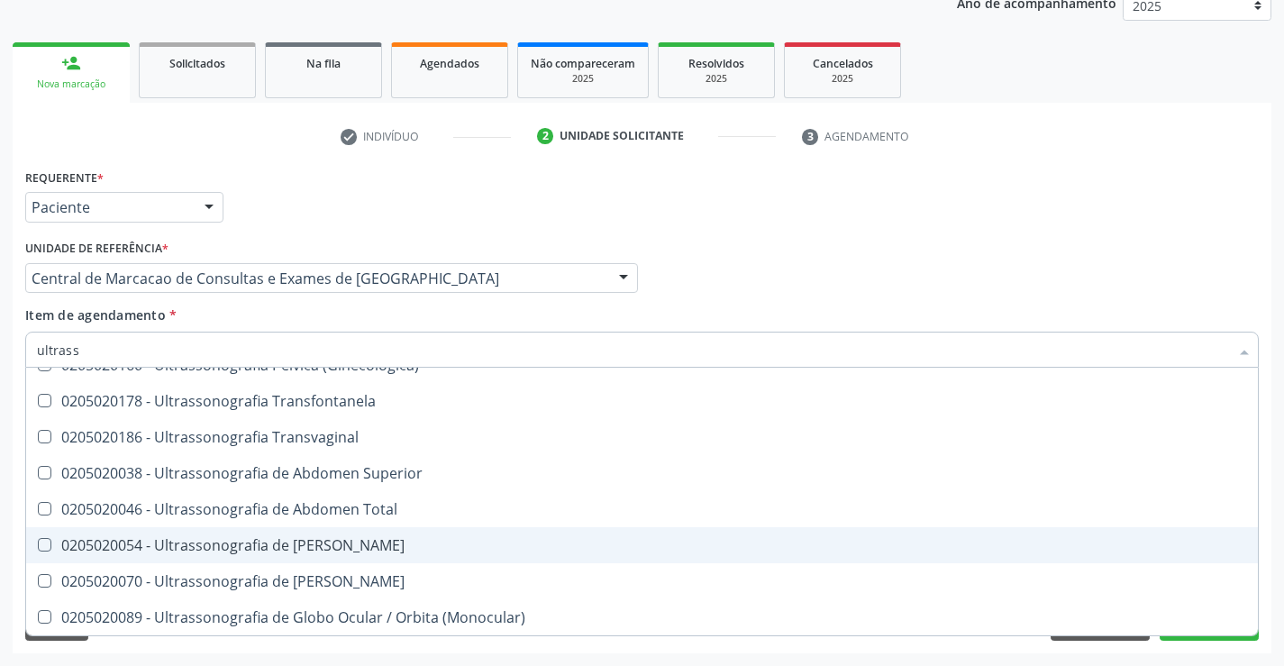
scroll to position [291, 0]
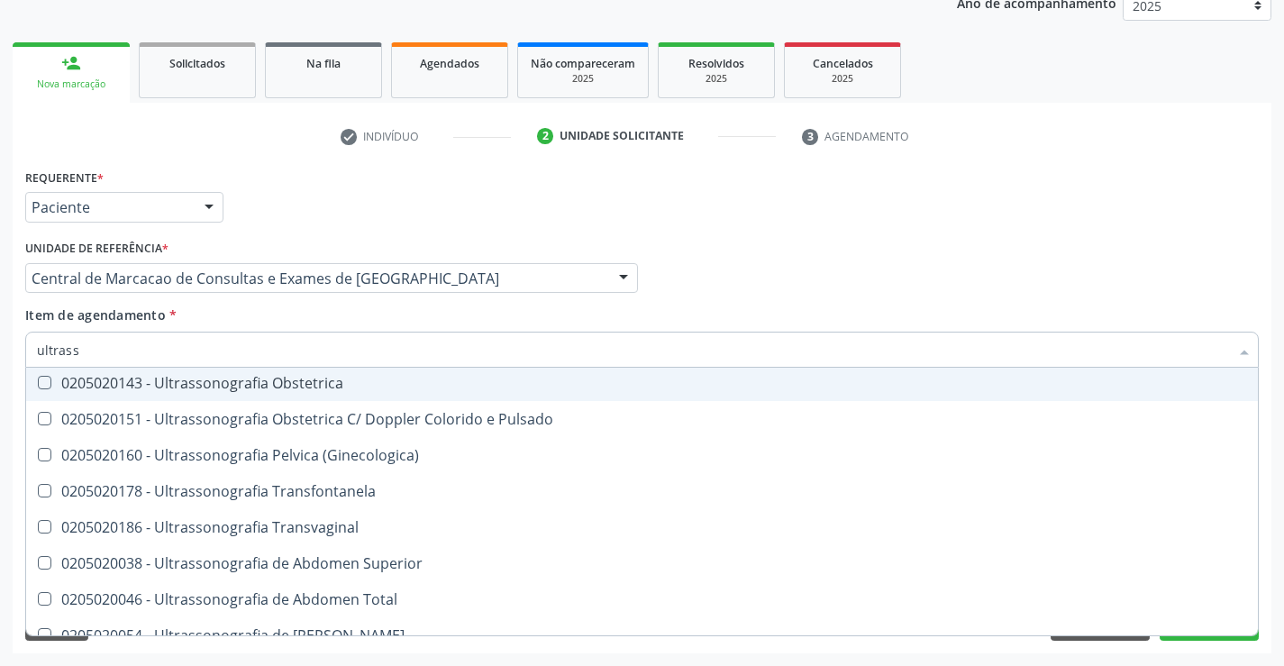
click at [452, 395] on span "0205020143 - Ultrassonografia Obstetrica" at bounding box center [642, 383] width 1232 height 36
checkbox Obstetrica "true"
click at [1144, 222] on div "Requerente * Paciente Profissional de Saúde Paciente Nenhum resultado encontrad…" at bounding box center [642, 199] width 1243 height 70
checkbox X "true"
checkbox Obstetrica "false"
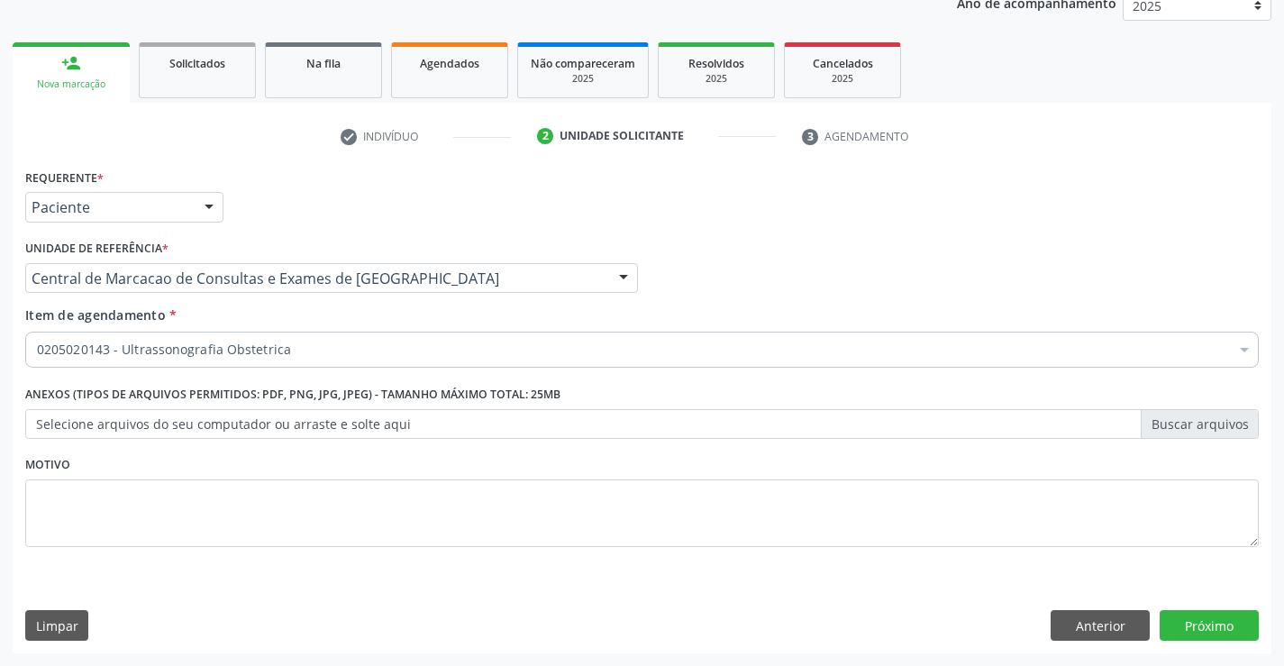
scroll to position [0, 0]
click at [1199, 629] on button "Próximo" at bounding box center [1209, 625] width 99 height 31
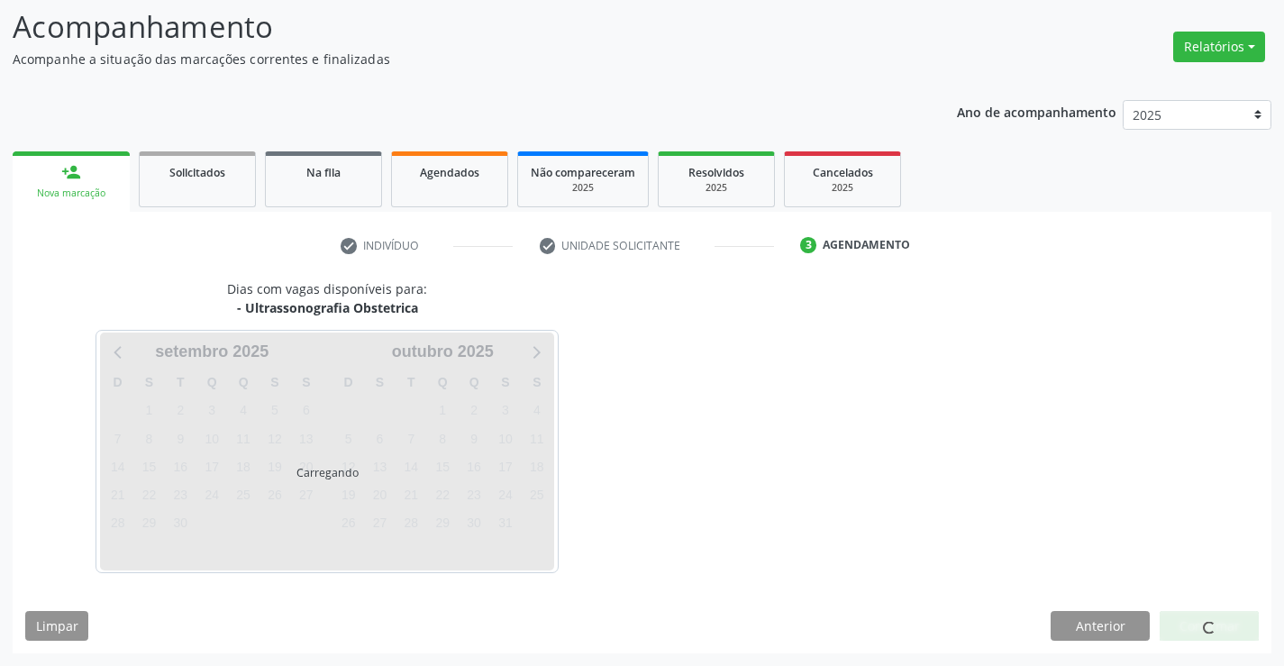
scroll to position [118, 0]
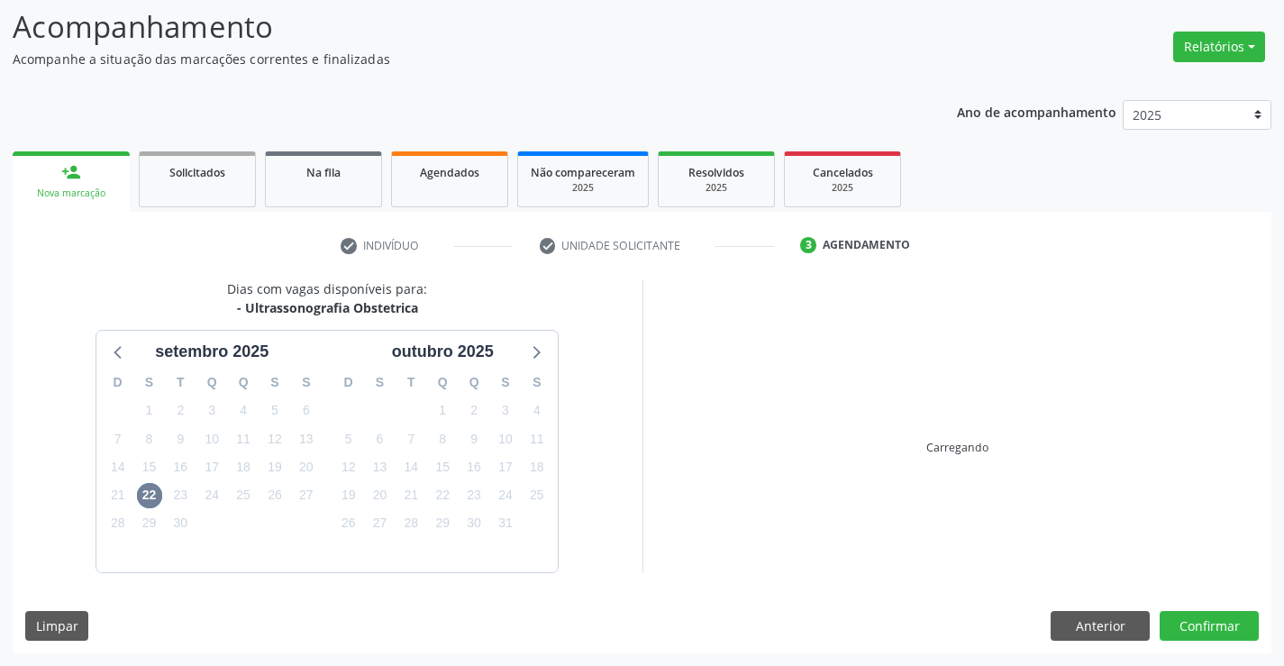
scroll to position [118, 0]
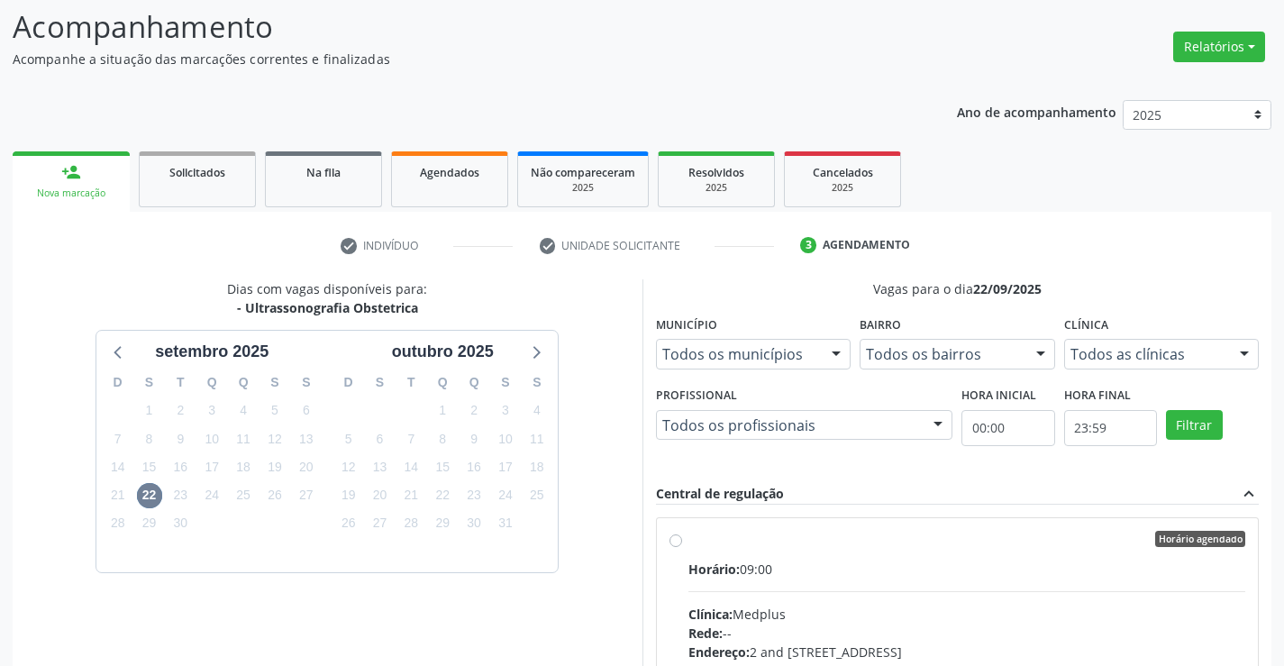
click at [682, 547] on input "Horário agendado Horário: 09:00 Clínica: Medplus Rede: -- Endereço: 2 and [STRE…" at bounding box center [676, 539] width 13 height 16
radio input "true"
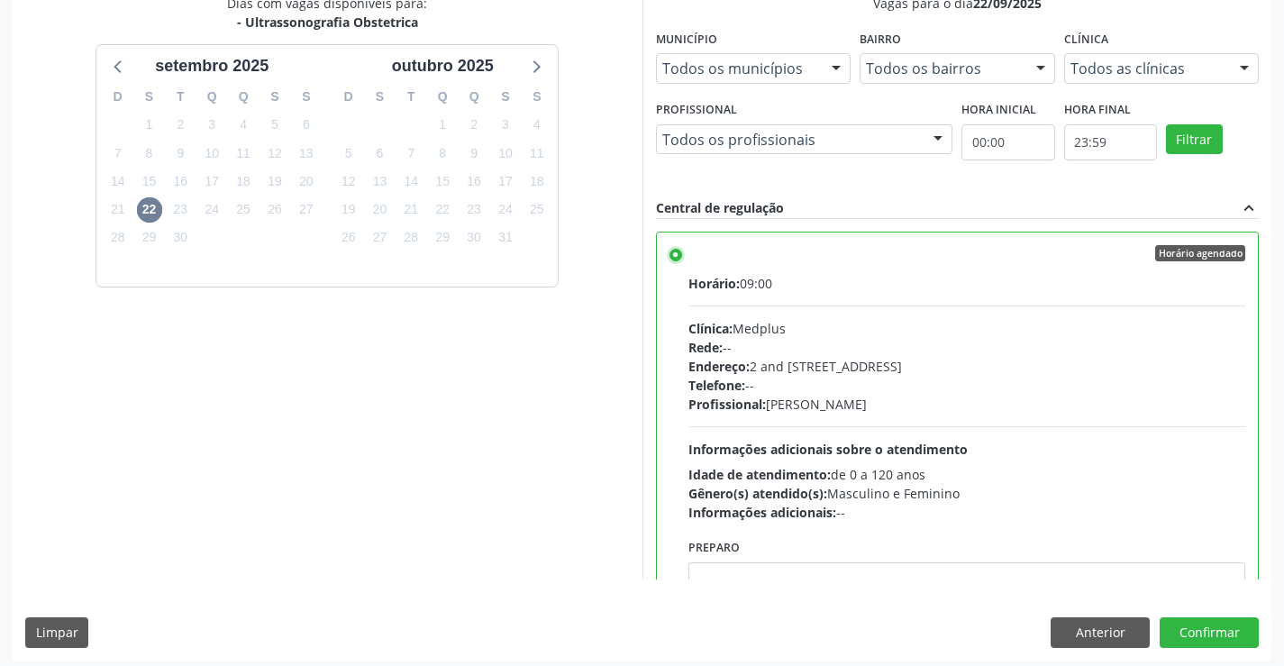
scroll to position [411, 0]
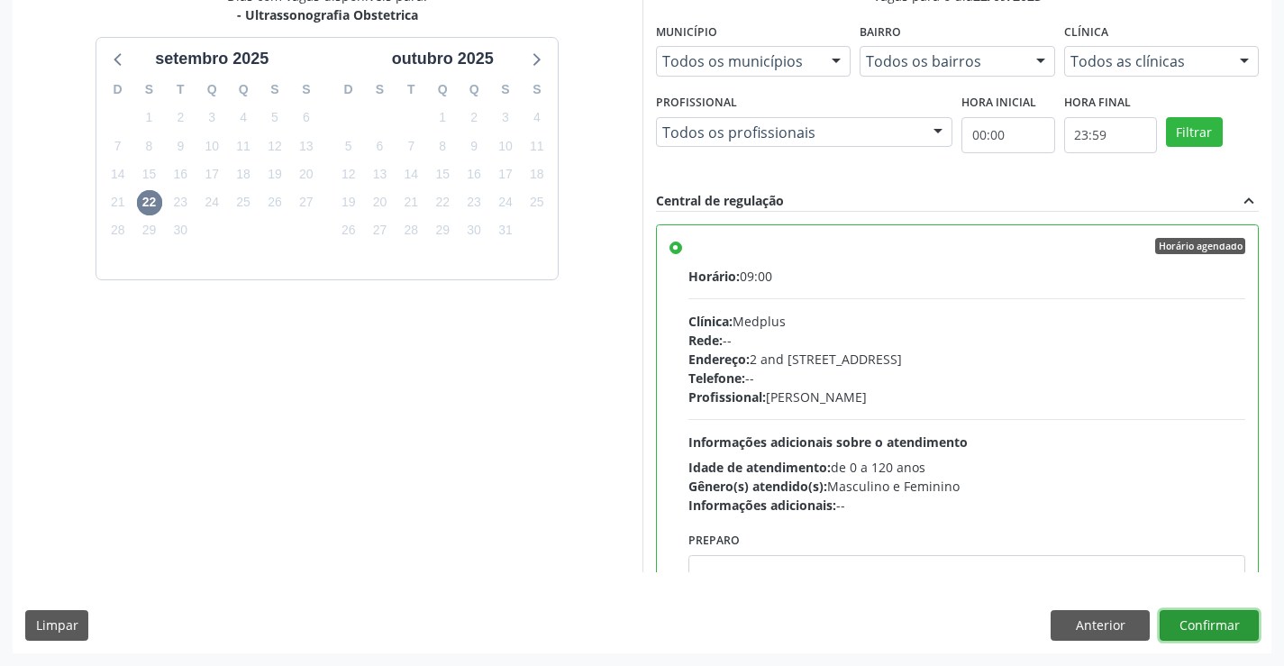
click at [1218, 621] on button "Confirmar" at bounding box center [1209, 625] width 99 height 31
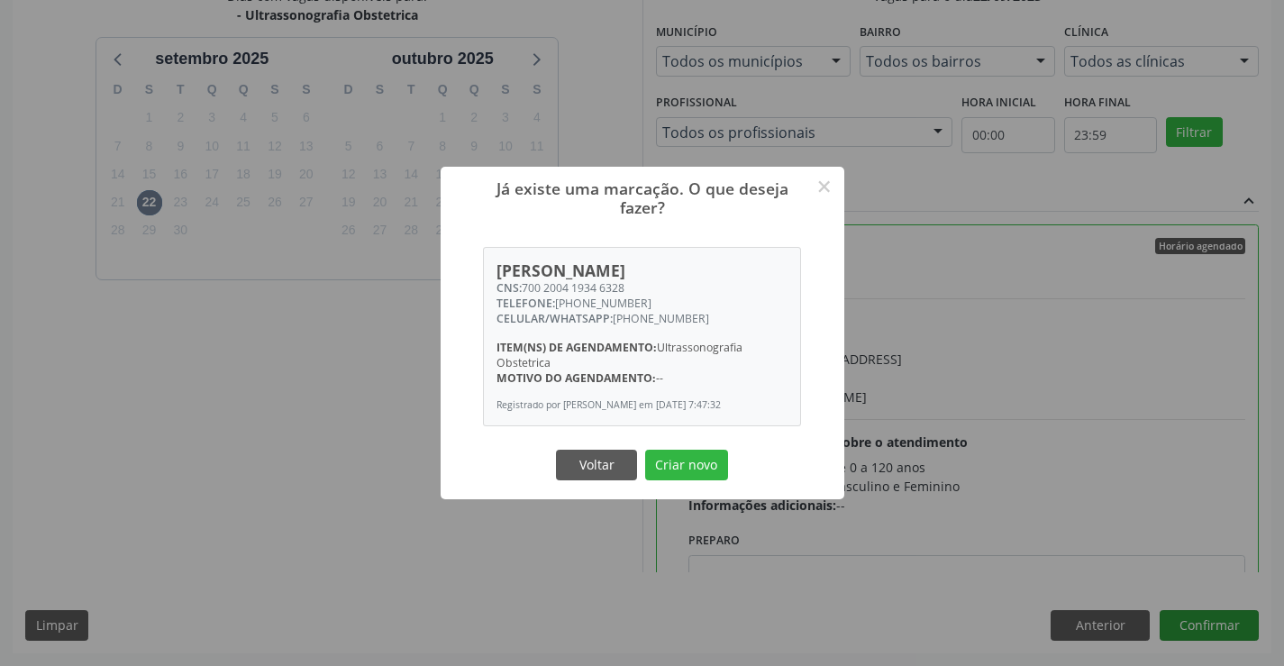
click at [645, 450] on button "Criar novo" at bounding box center [686, 465] width 83 height 31
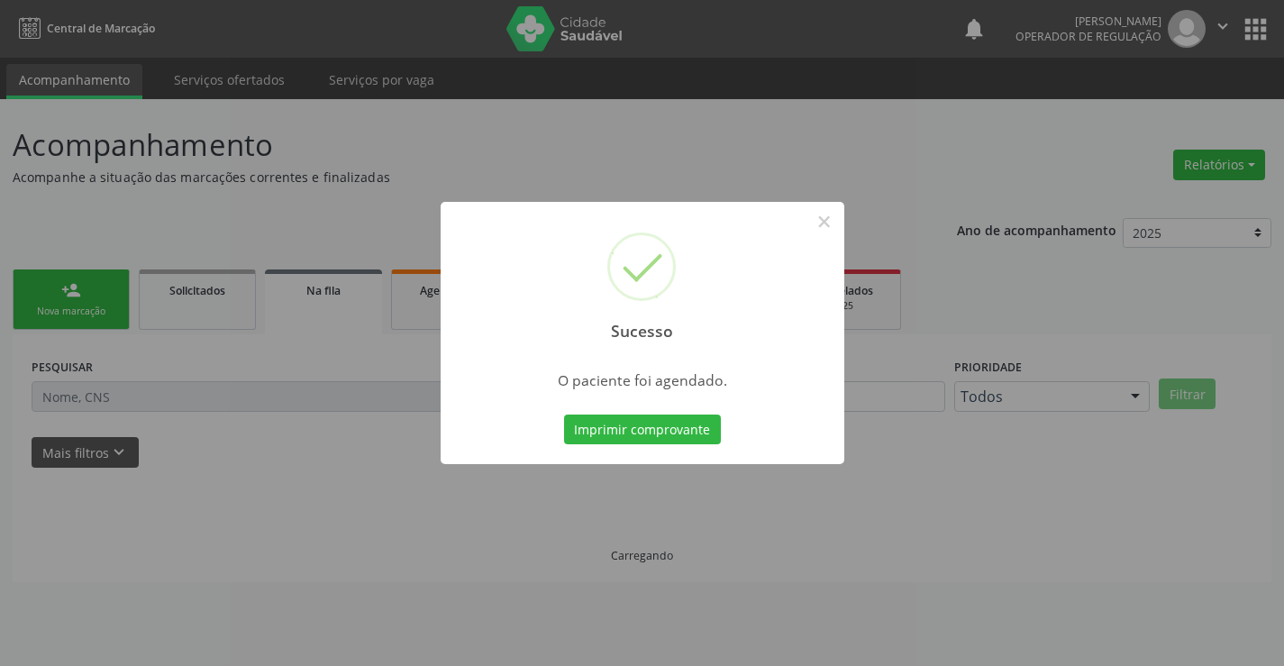
scroll to position [0, 0]
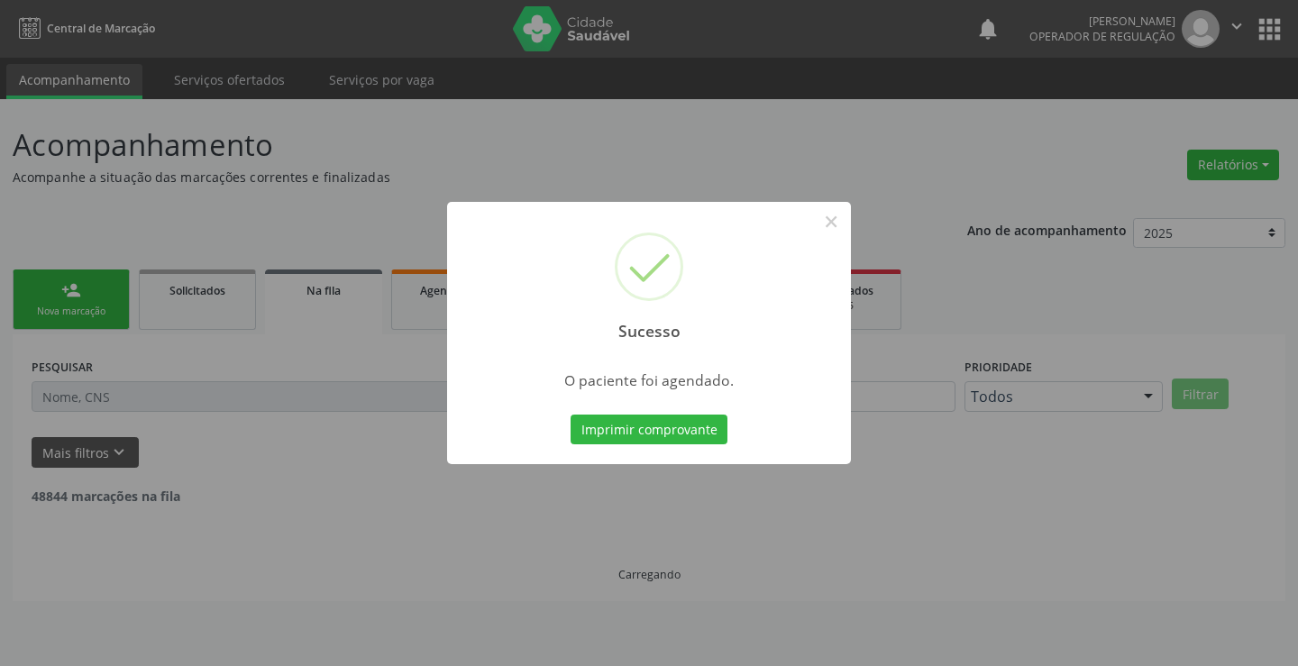
click at [570, 415] on button "Imprimir comprovante" at bounding box center [648, 430] width 157 height 31
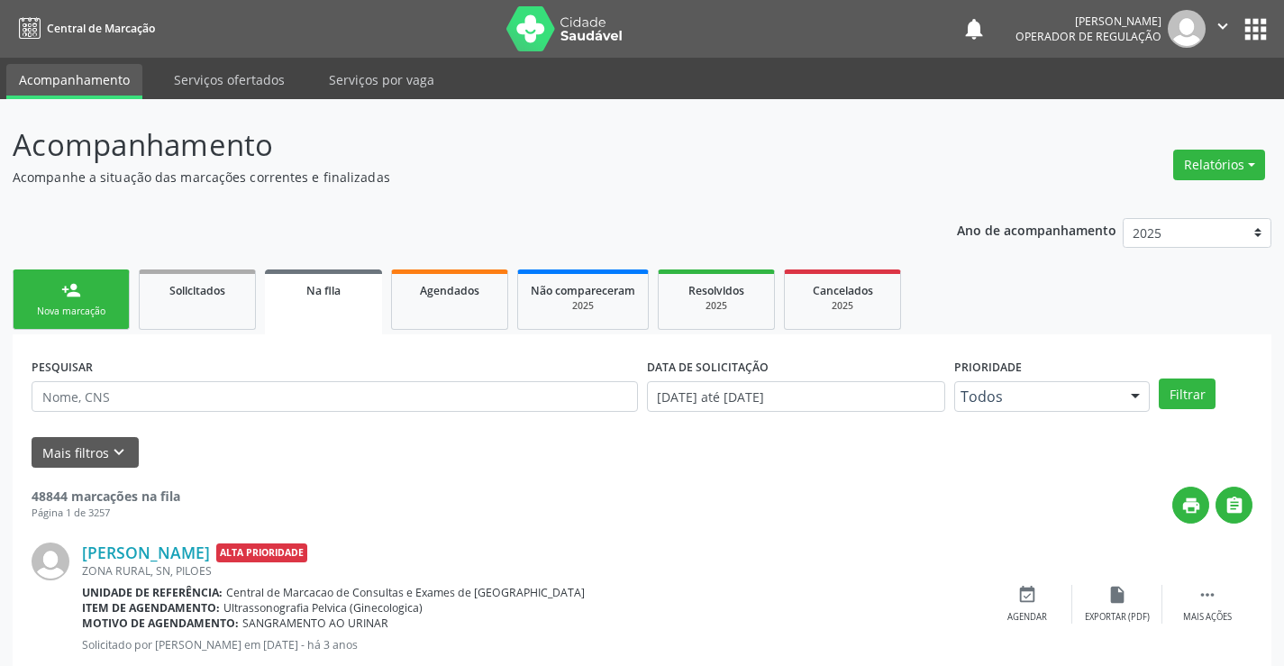
click at [72, 287] on div "person_add" at bounding box center [71, 290] width 20 height 20
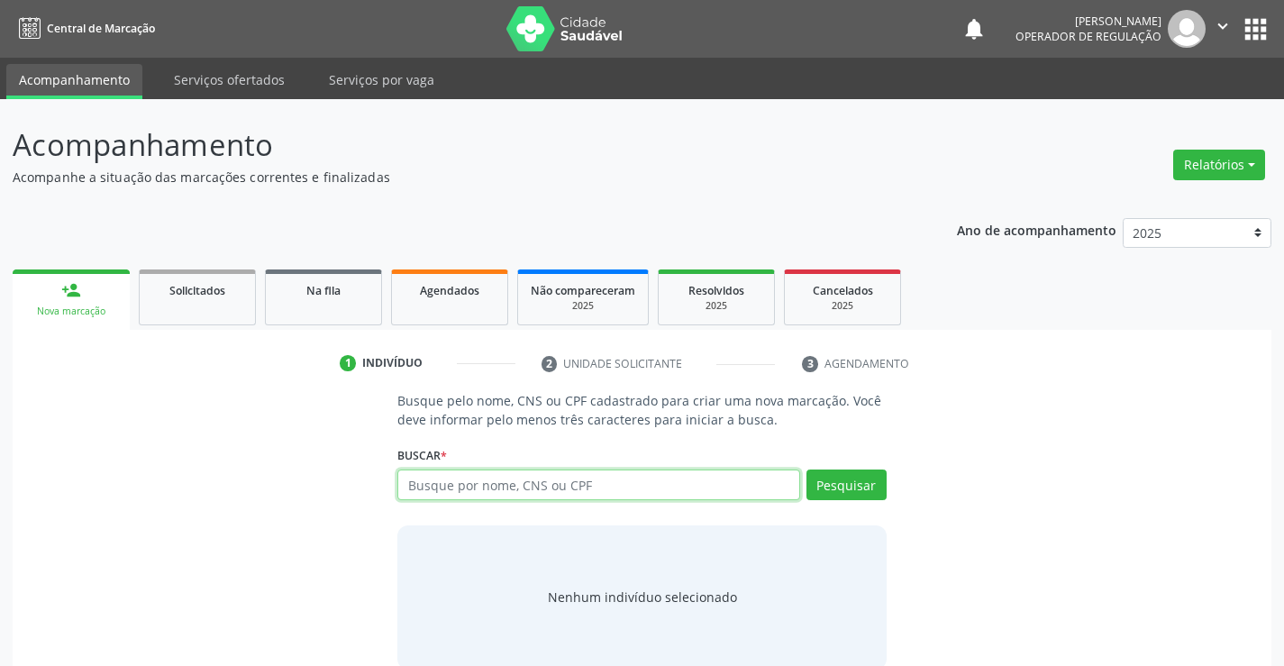
click at [640, 487] on input "text" at bounding box center [598, 485] width 402 height 31
type input "703201629336197"
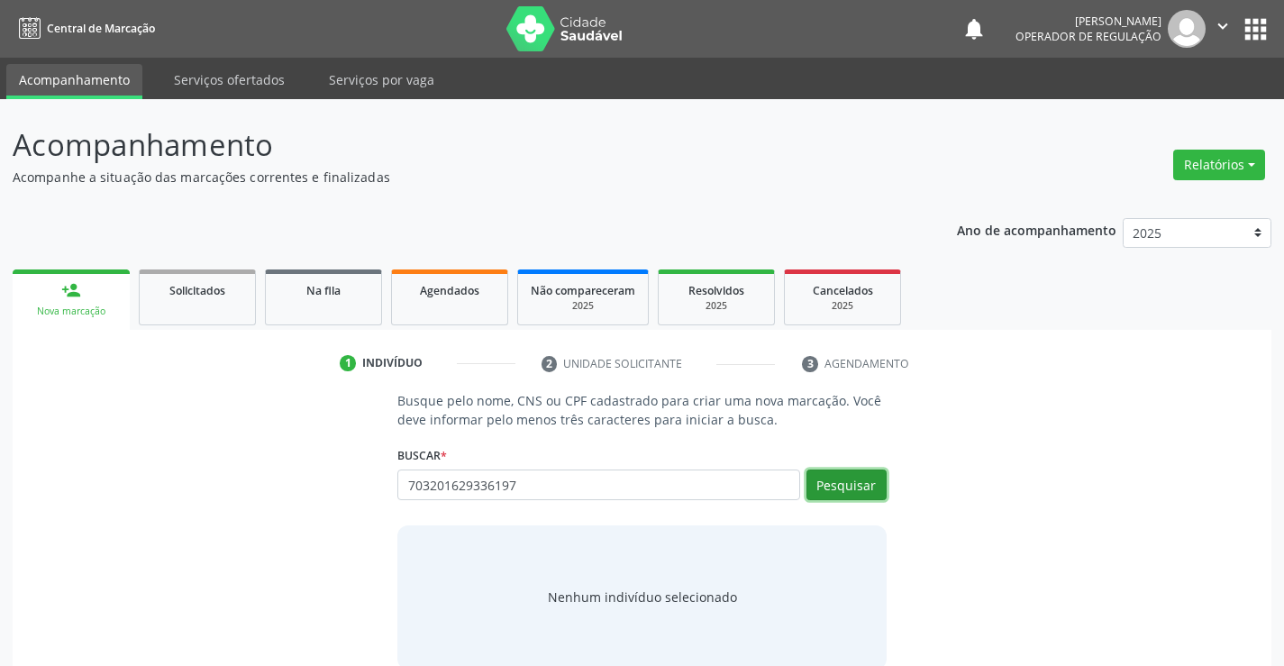
click at [836, 478] on button "Pesquisar" at bounding box center [847, 485] width 80 height 31
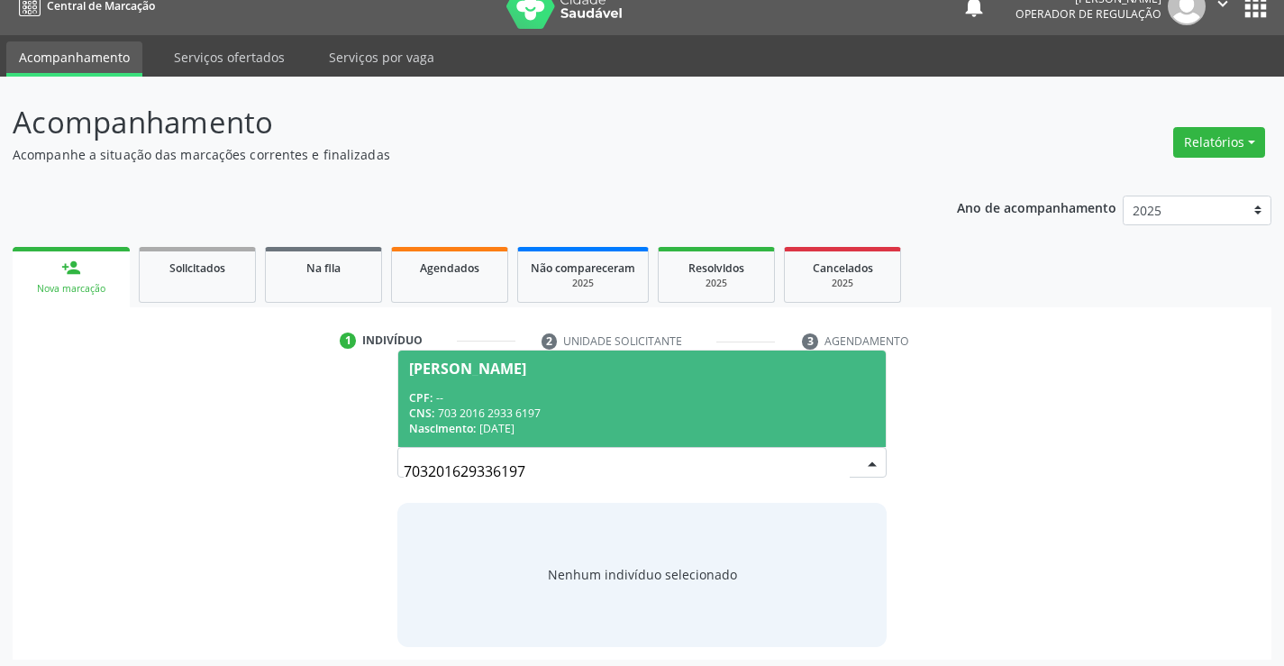
scroll to position [29, 0]
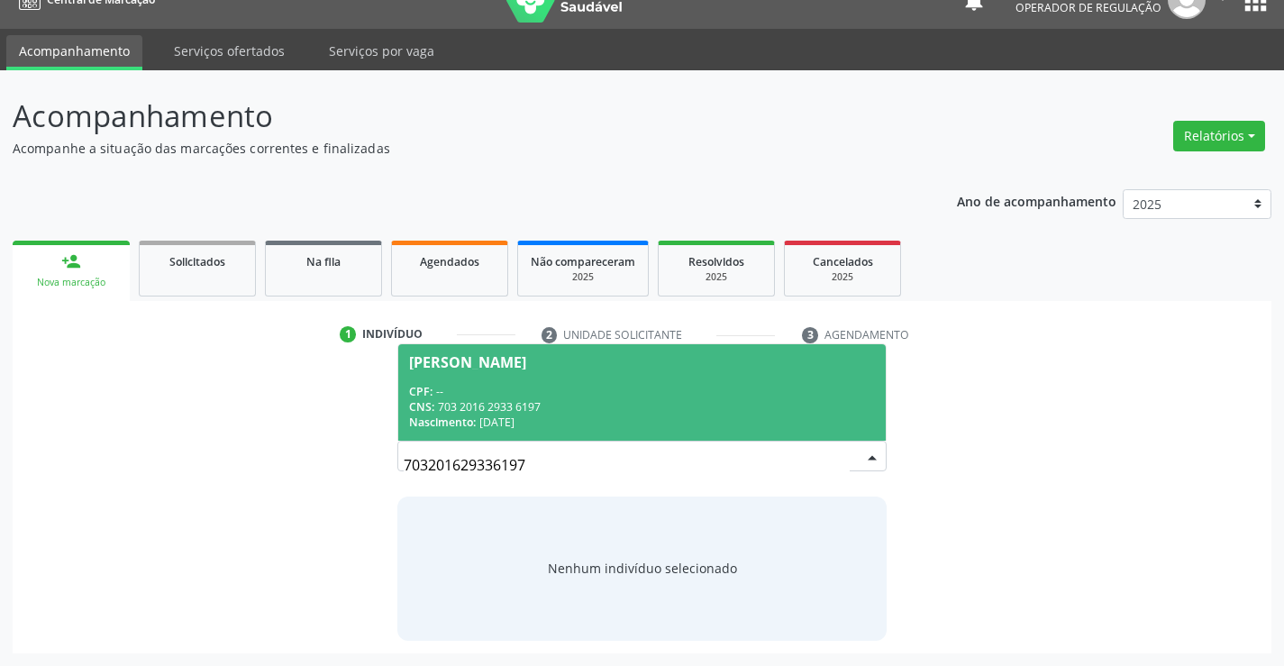
click at [654, 378] on span "[PERSON_NAME] CPF: -- CNS: 703 2016 2933 6197 Nascimento: [DATE]" at bounding box center [641, 392] width 487 height 96
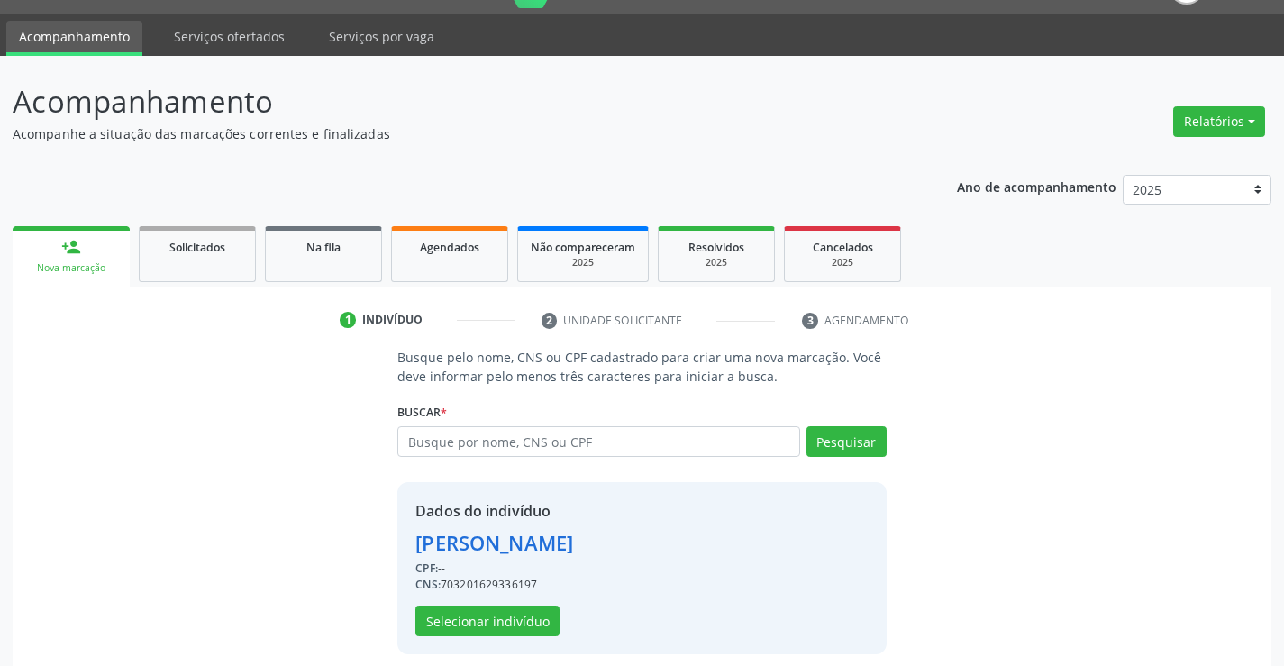
scroll to position [57, 0]
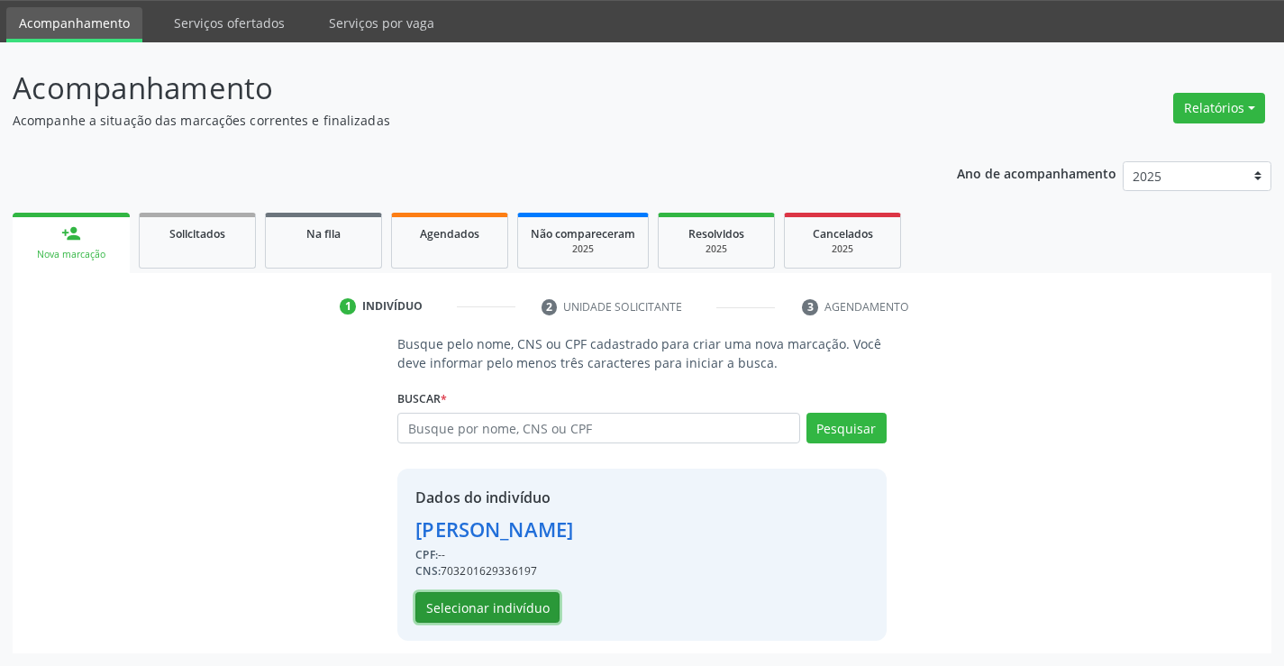
click at [462, 606] on button "Selecionar indivíduo" at bounding box center [487, 607] width 144 height 31
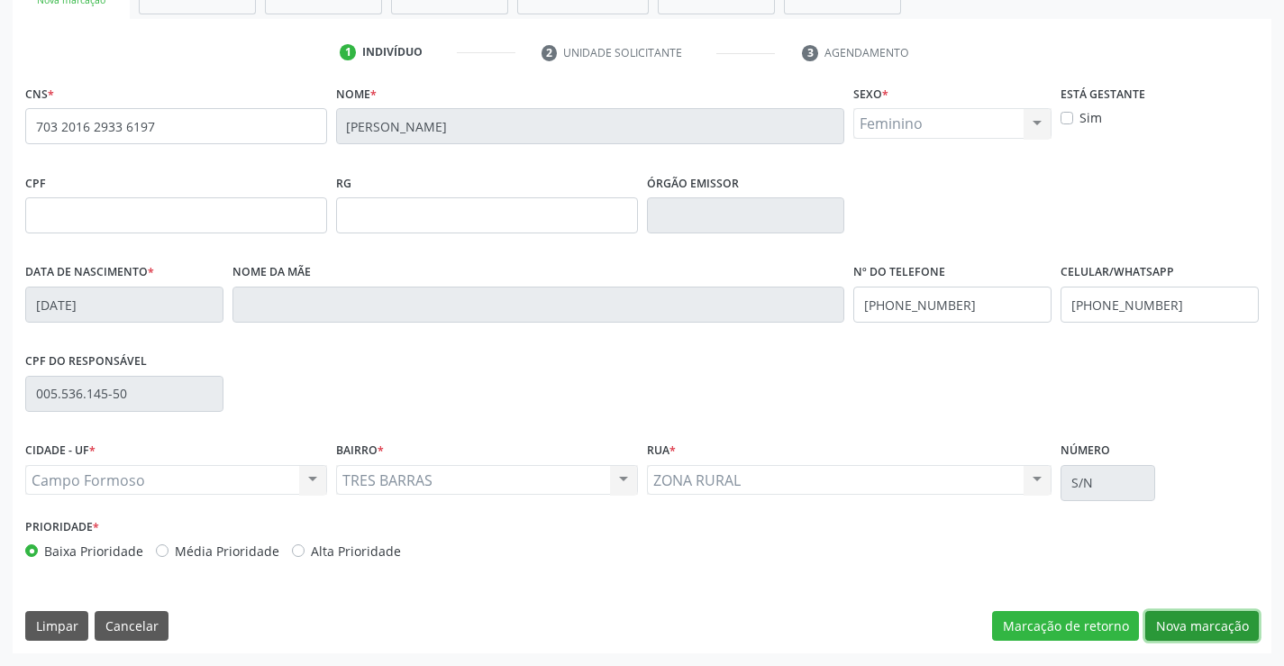
click at [1202, 618] on button "Nova marcação" at bounding box center [1202, 626] width 114 height 31
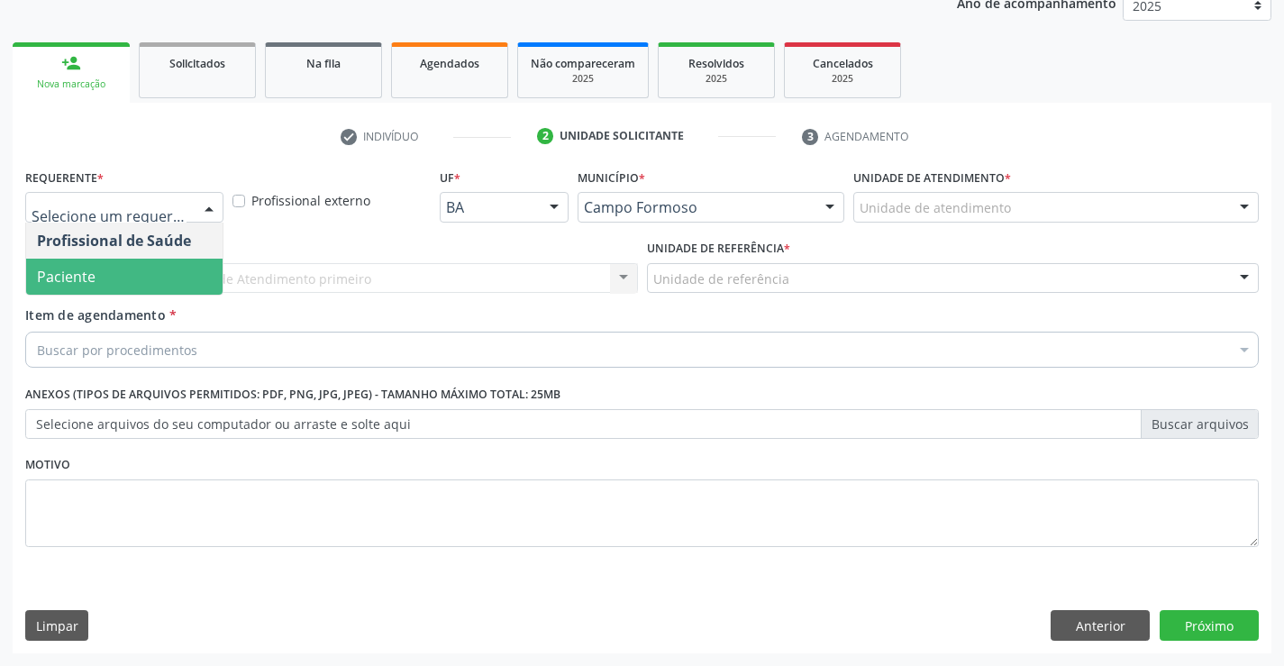
click at [141, 278] on span "Paciente" at bounding box center [124, 277] width 196 height 36
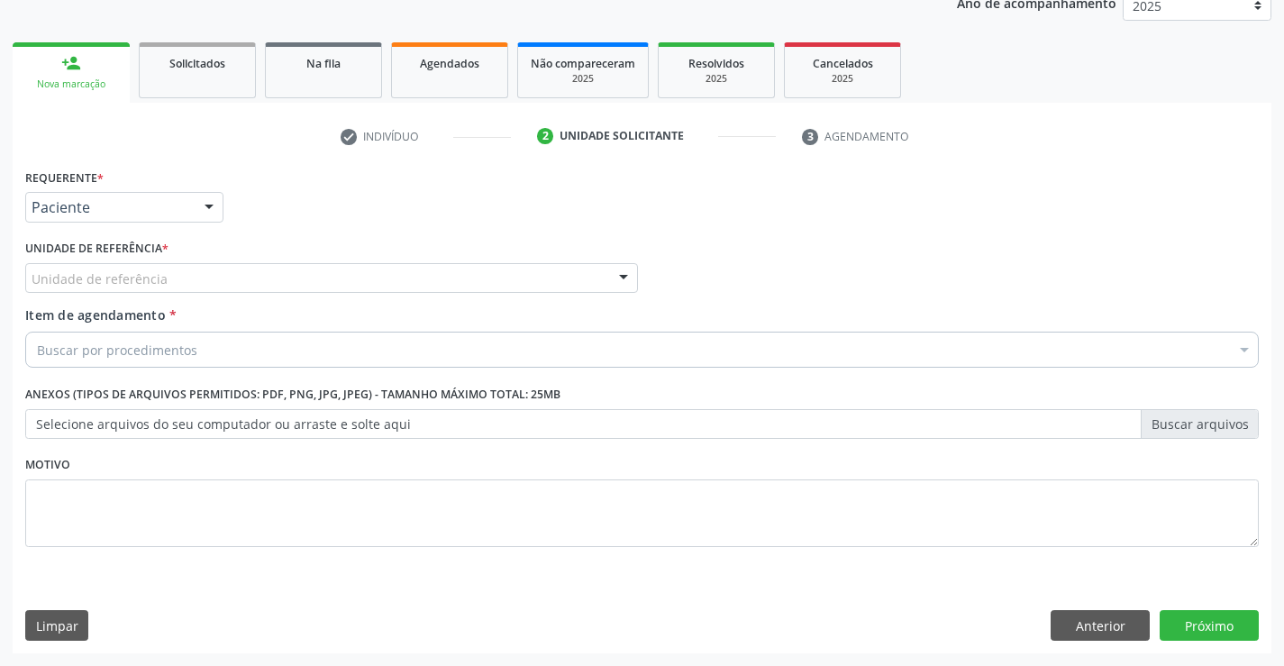
click at [238, 294] on div "Unidade de referência * Unidade de referência Unidade Basica de Saude da Famili…" at bounding box center [332, 270] width 622 height 70
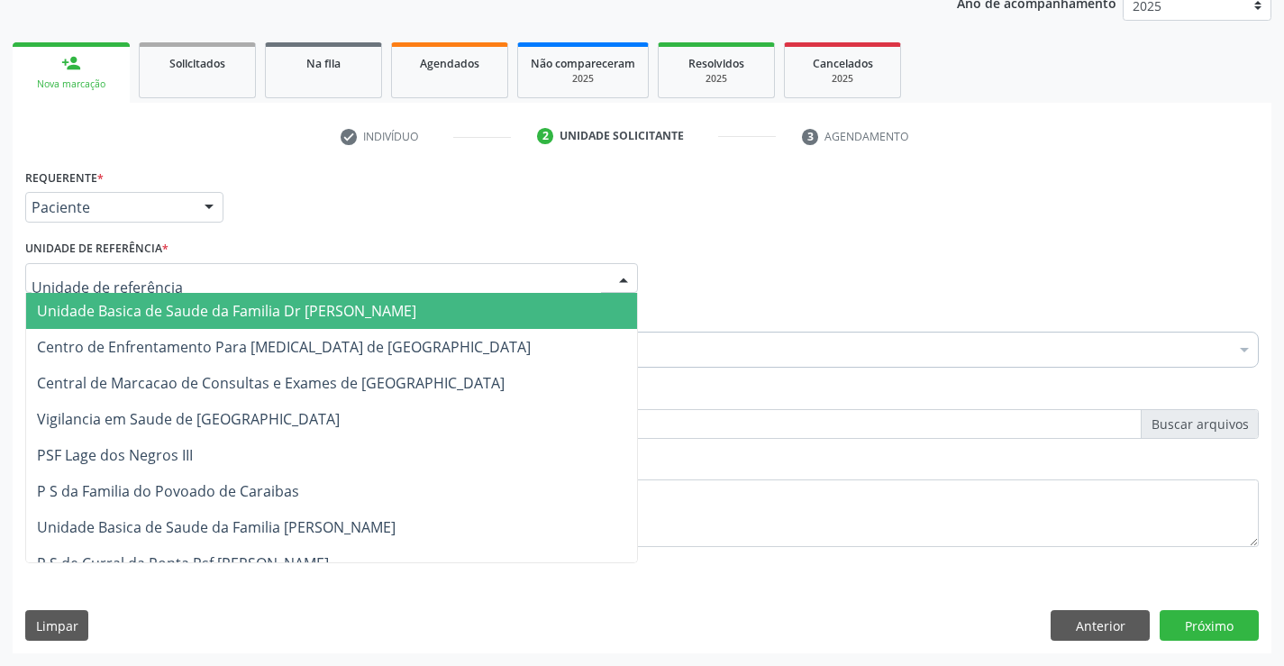
click at [256, 276] on div at bounding box center [331, 278] width 613 height 31
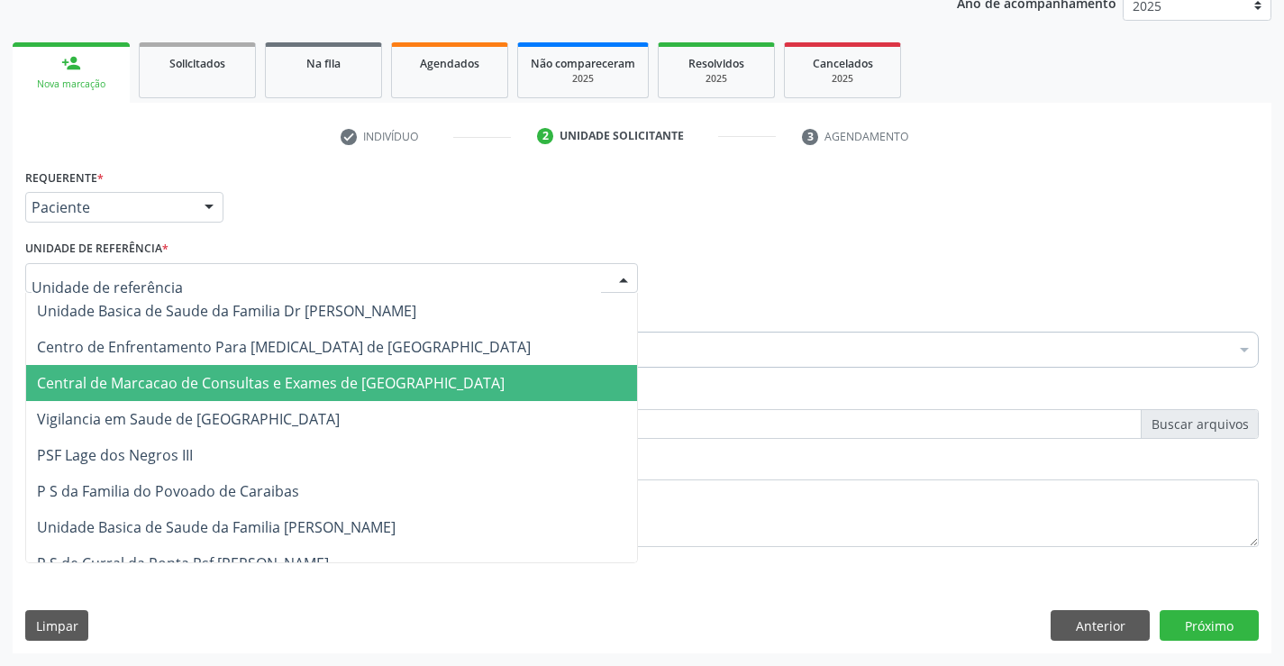
click at [255, 374] on span "Central de Marcacao de Consultas e Exames de [GEOGRAPHIC_DATA]" at bounding box center [271, 383] width 468 height 20
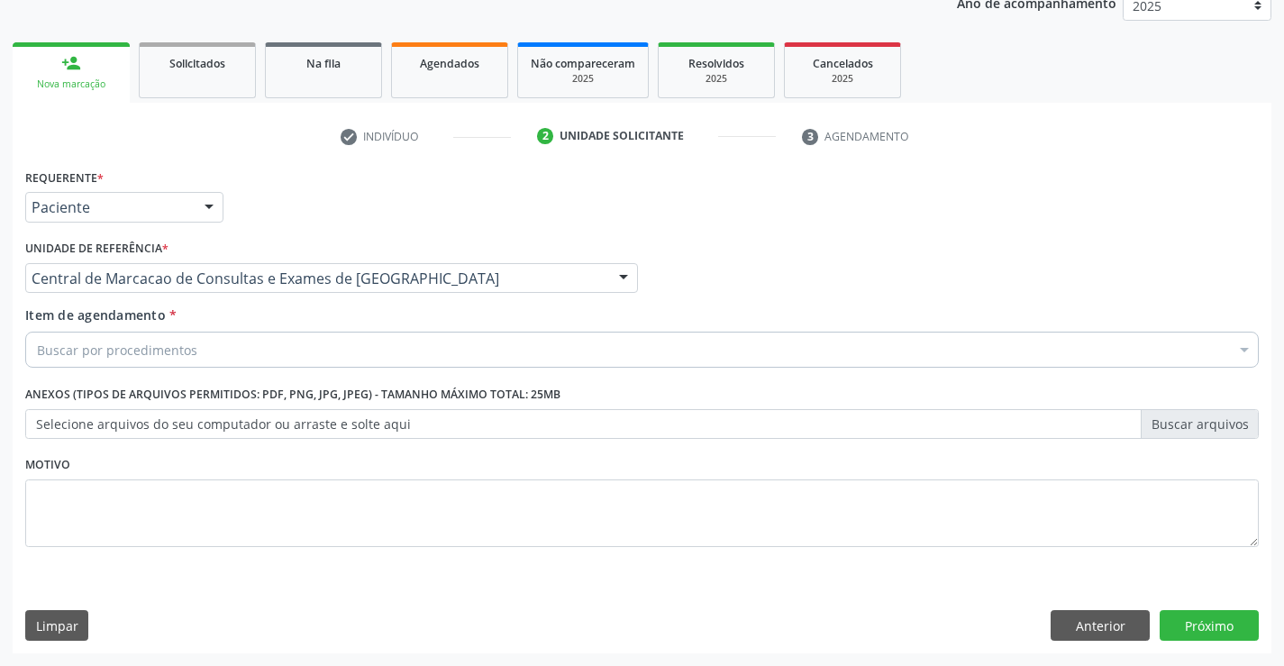
click at [232, 351] on div "Buscar por procedimentos" at bounding box center [642, 350] width 1234 height 36
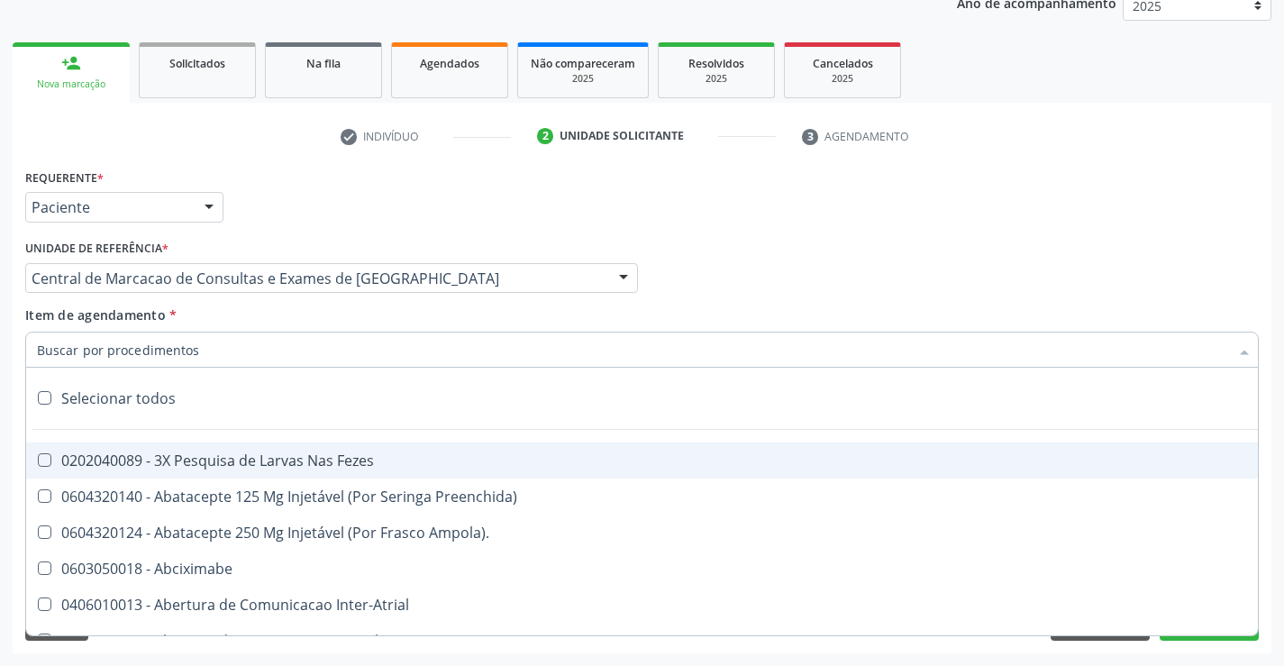
click at [232, 351] on input "Item de agendamento *" at bounding box center [633, 350] width 1192 height 36
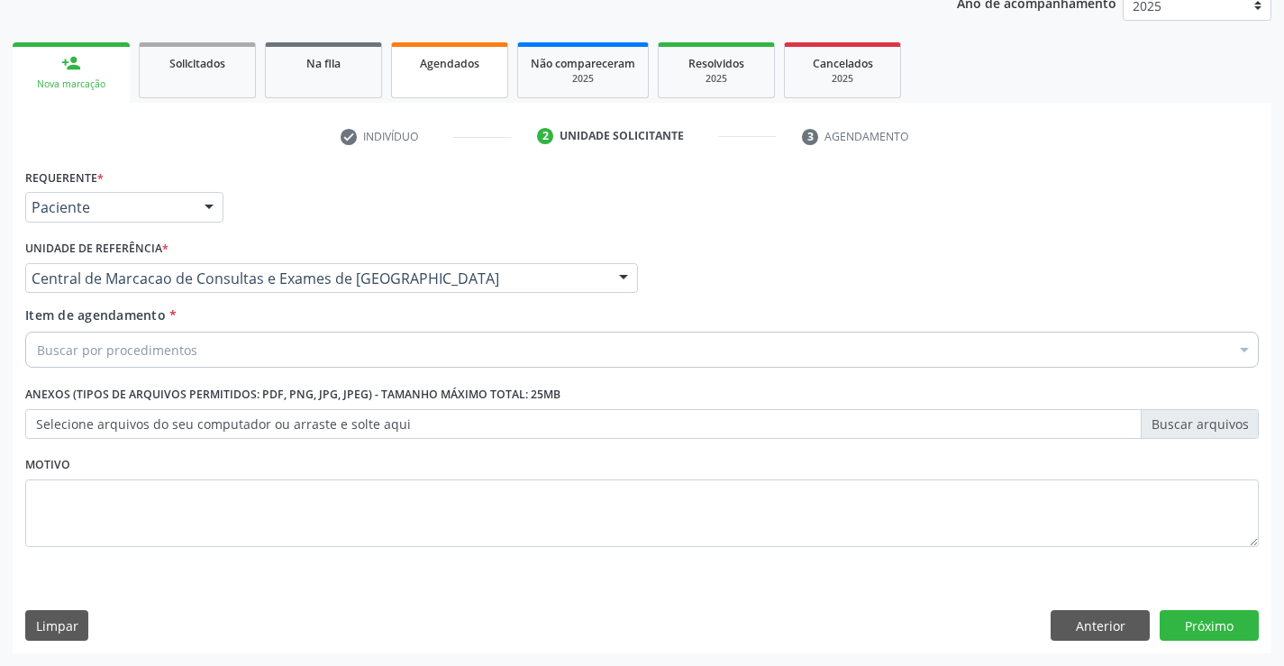
click at [440, 65] on span "Agendados" at bounding box center [449, 63] width 59 height 15
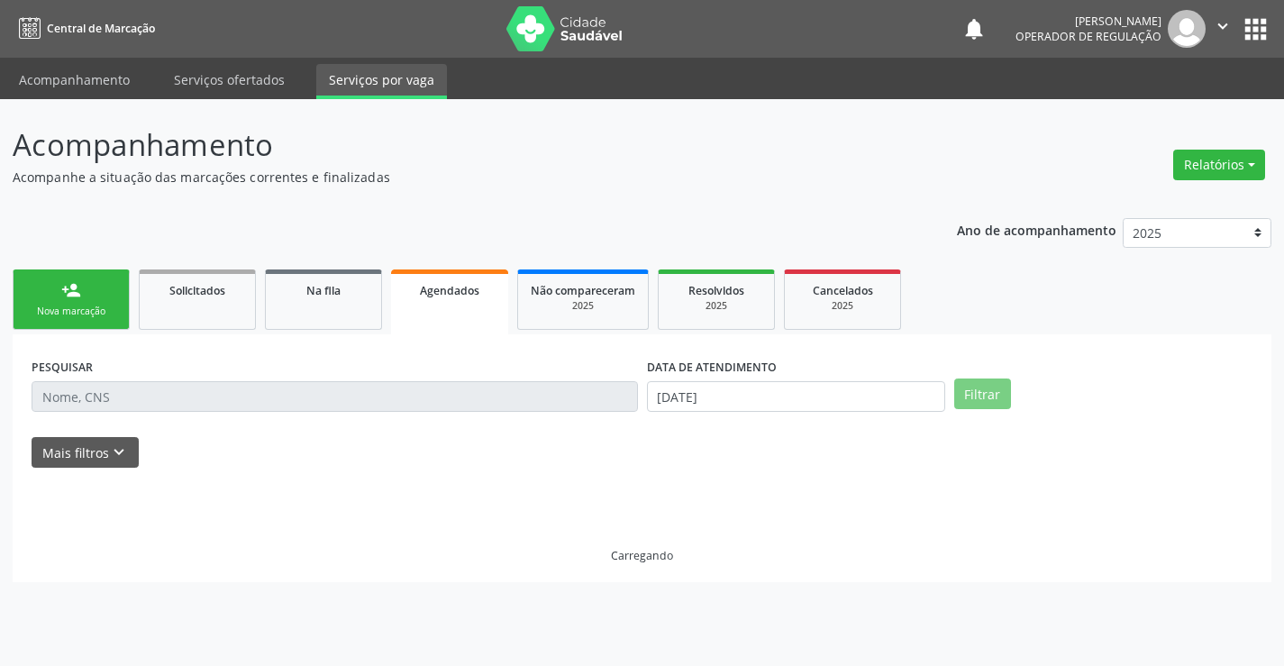
scroll to position [0, 0]
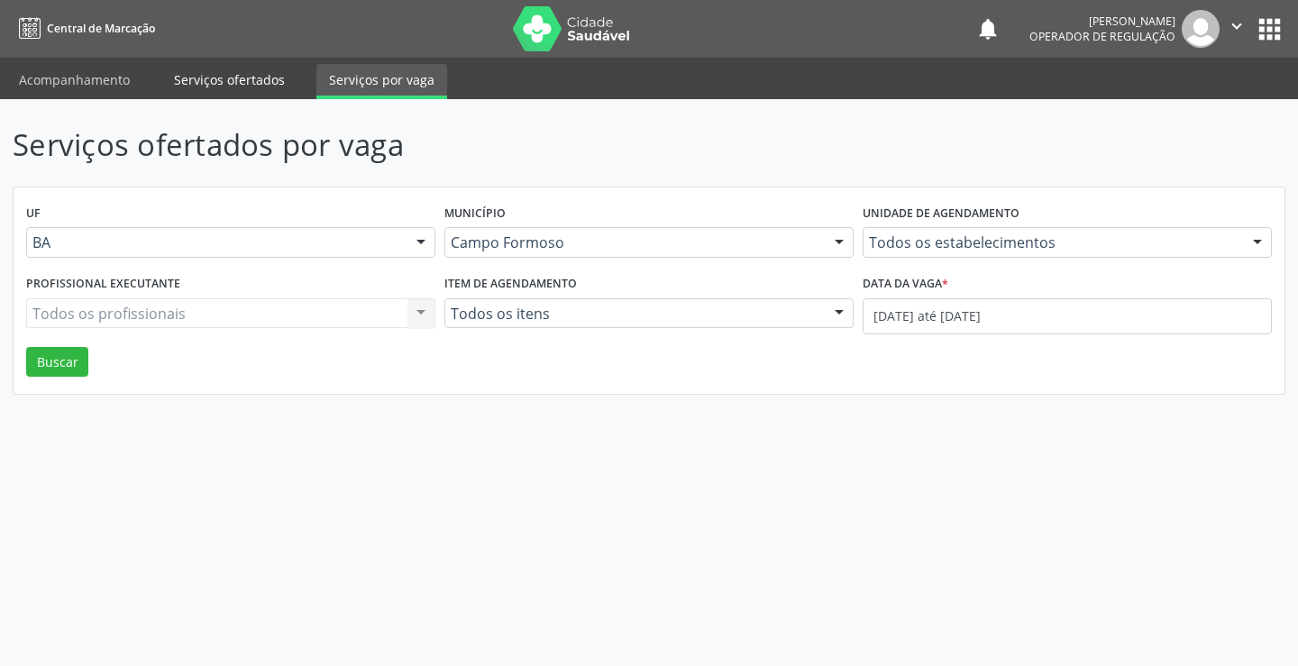
click at [190, 74] on link "Serviços ofertados" at bounding box center [229, 80] width 136 height 32
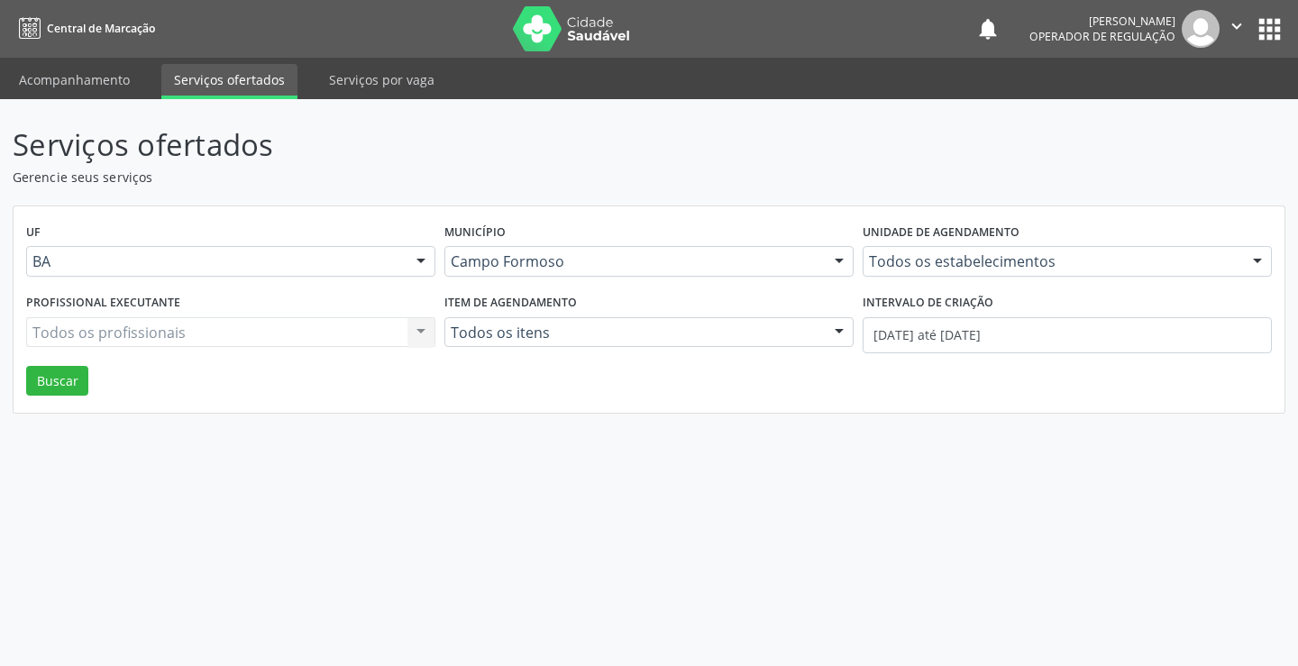
click at [55, 62] on ul "Acompanhamento Serviços ofertados Serviços por vaga" at bounding box center [649, 78] width 1298 height 41
click at [55, 75] on link "Acompanhamento" at bounding box center [74, 80] width 136 height 32
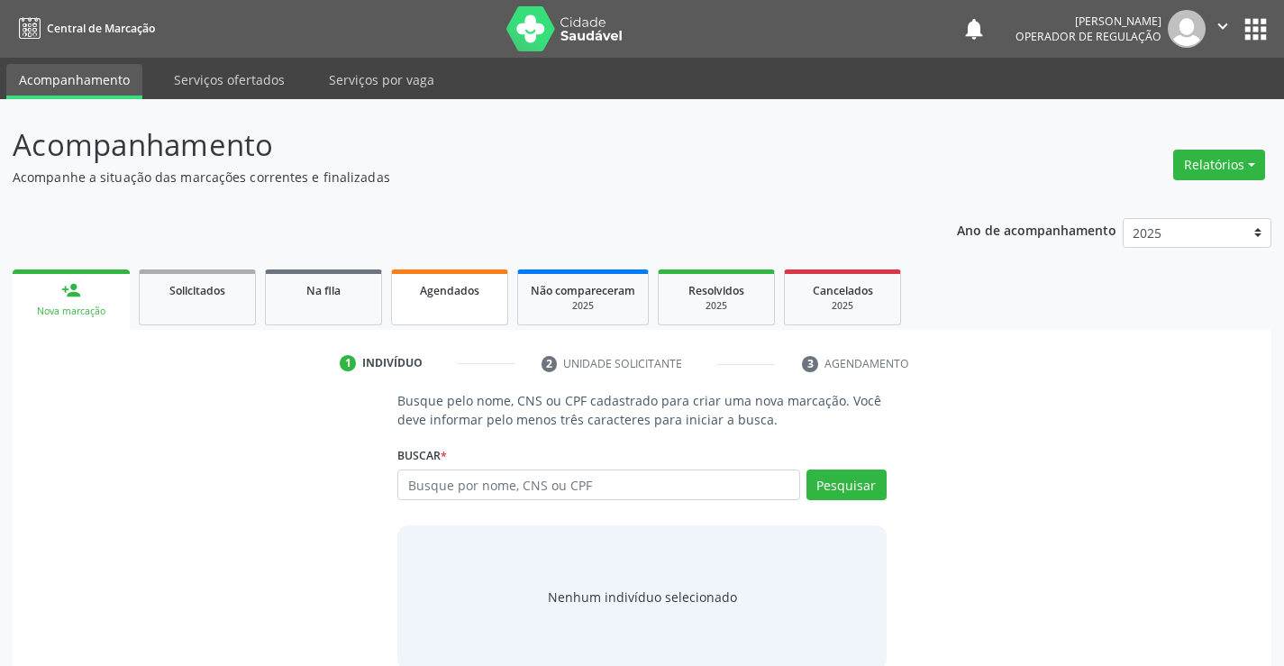
click at [451, 294] on span "Agendados" at bounding box center [449, 290] width 59 height 15
select select "8"
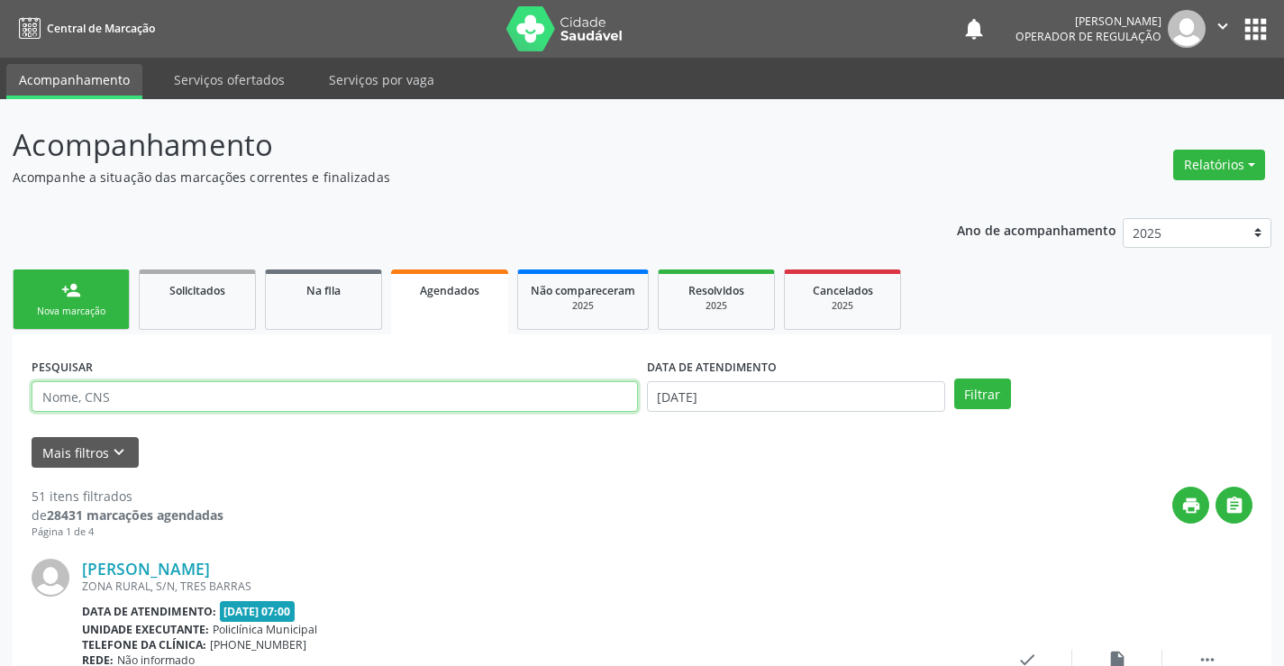
click at [365, 401] on input "text" at bounding box center [335, 396] width 606 height 31
type input "702506774950740"
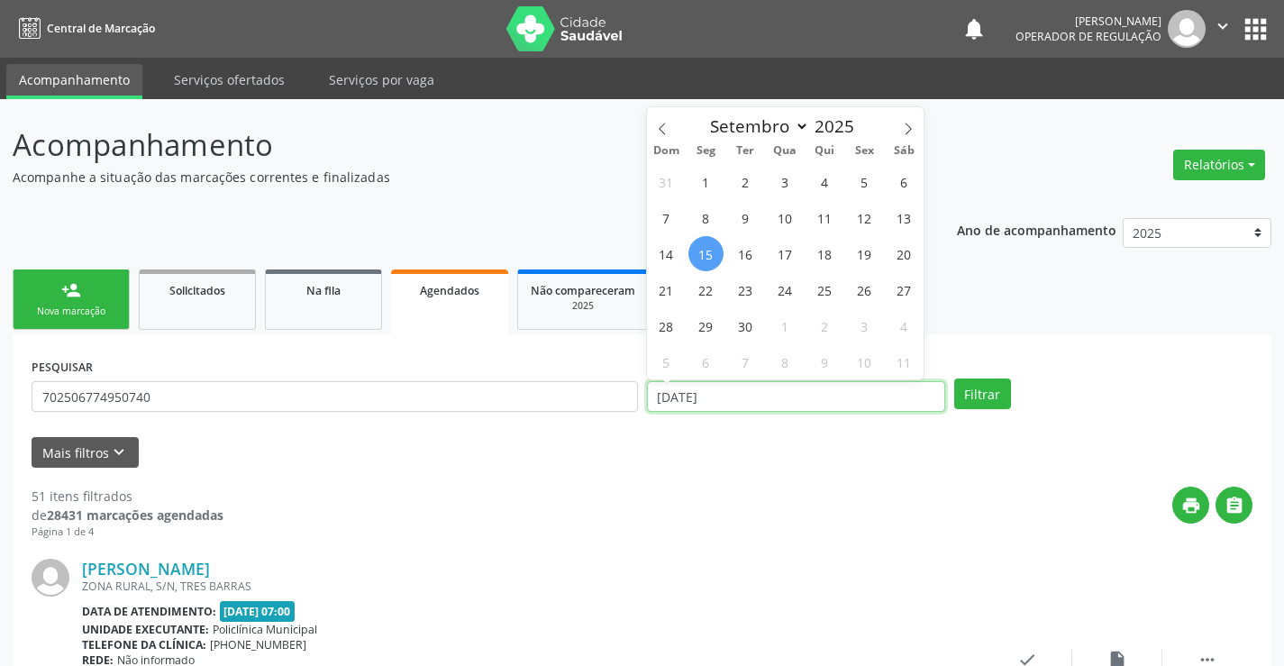
click at [849, 392] on input "[DATE]" at bounding box center [796, 396] width 298 height 31
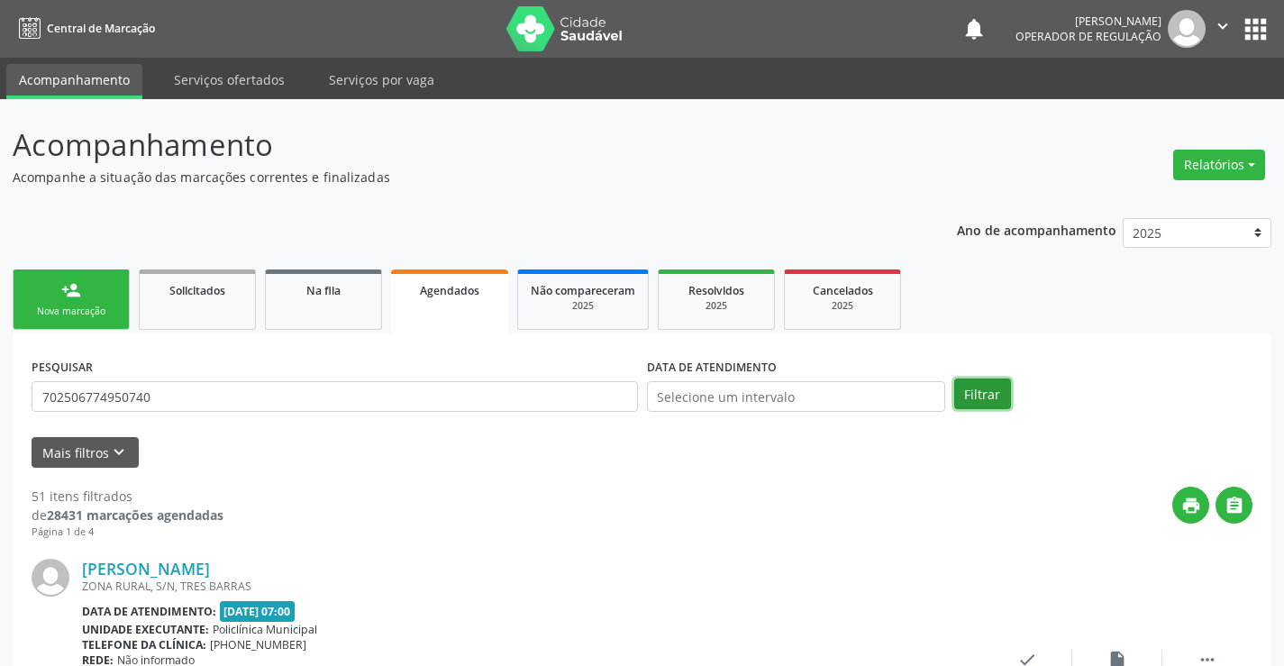
click at [977, 383] on button "Filtrar" at bounding box center [982, 393] width 57 height 31
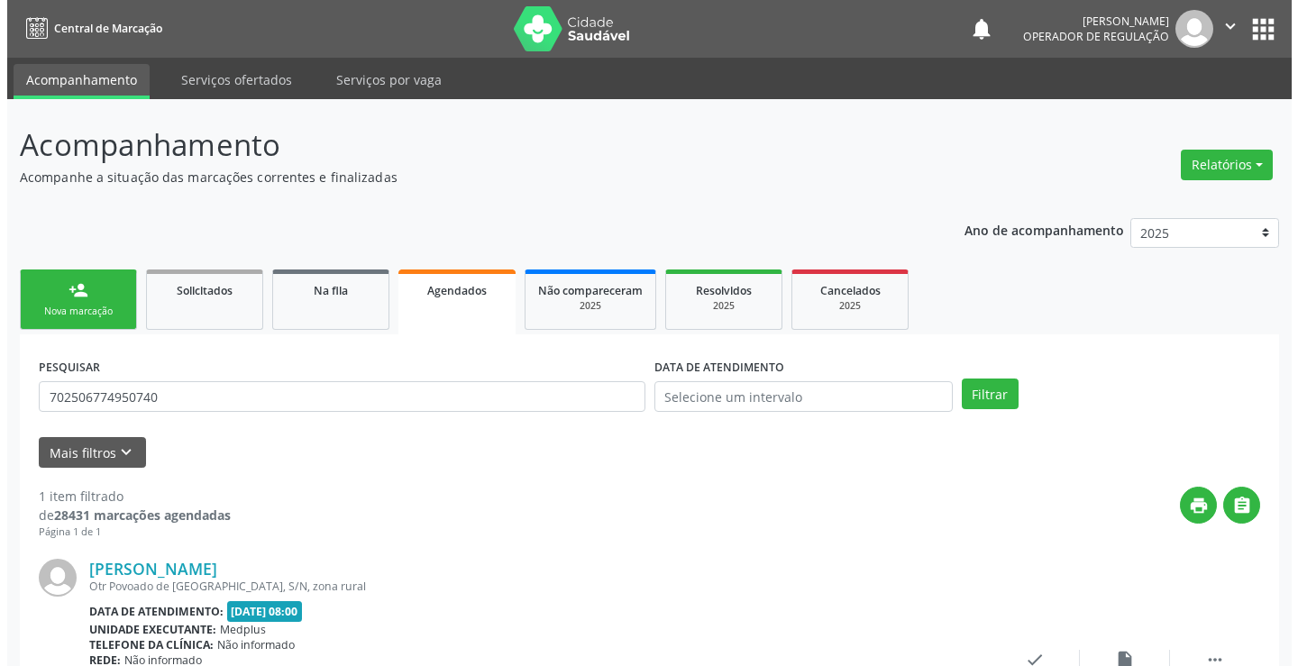
scroll to position [164, 0]
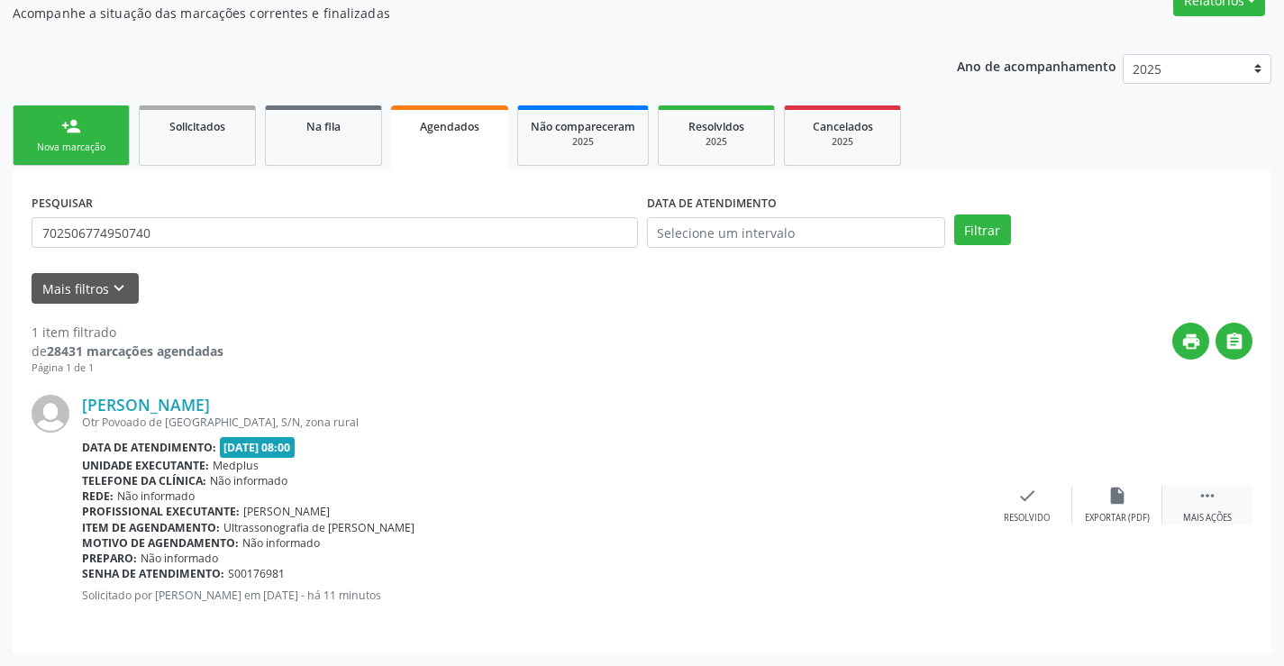
click at [1214, 499] on icon "" at bounding box center [1208, 496] width 20 height 20
click at [934, 501] on icon "cancel" at bounding box center [937, 496] width 20 height 20
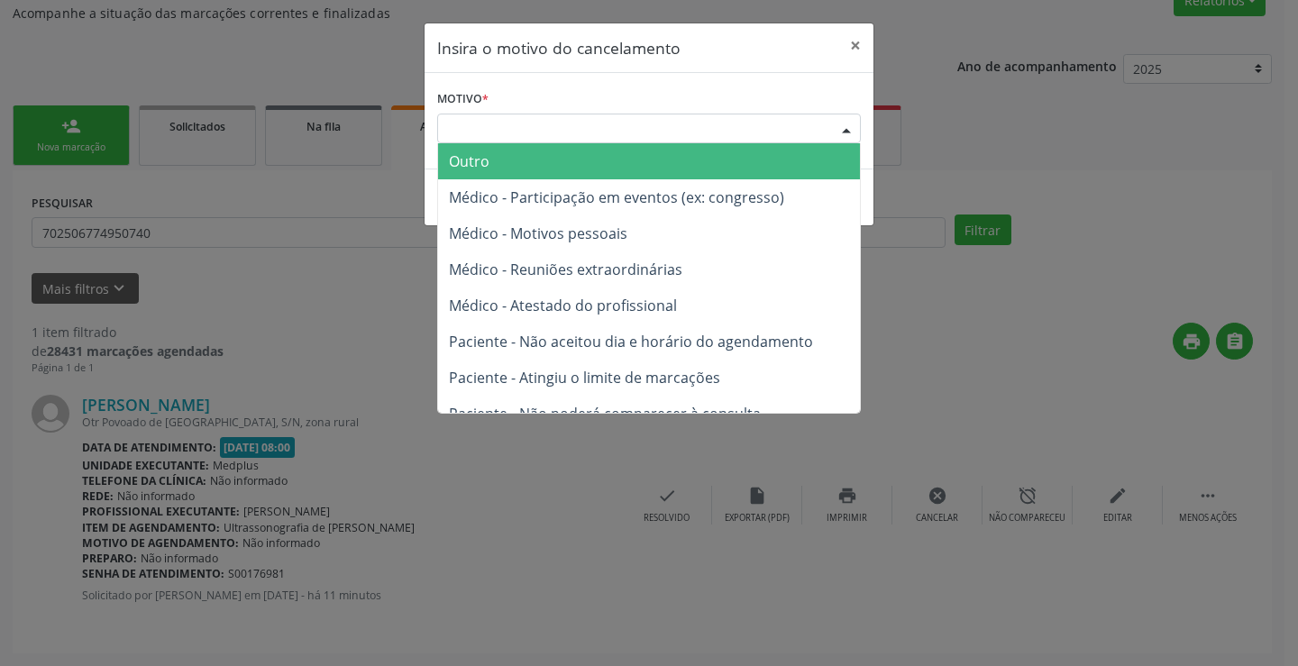
click at [668, 116] on div "Escolha o motivo" at bounding box center [649, 129] width 424 height 31
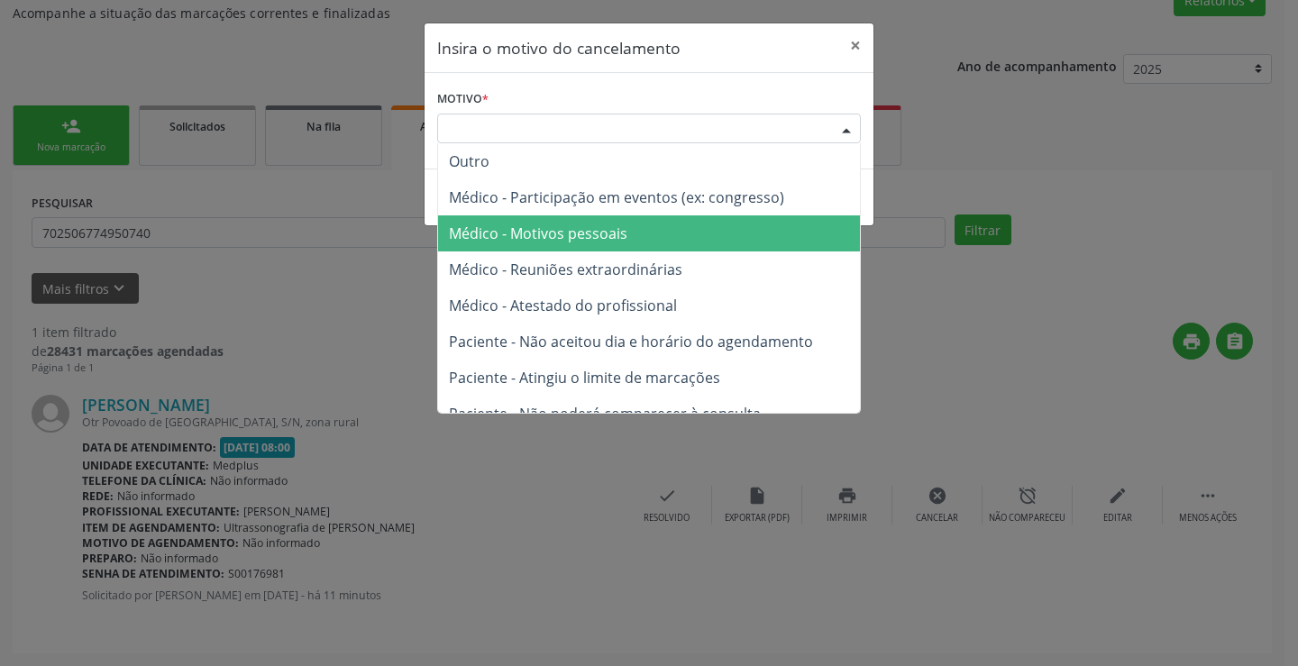
click at [643, 232] on span "Médico - Motivos pessoais" at bounding box center [649, 233] width 422 height 36
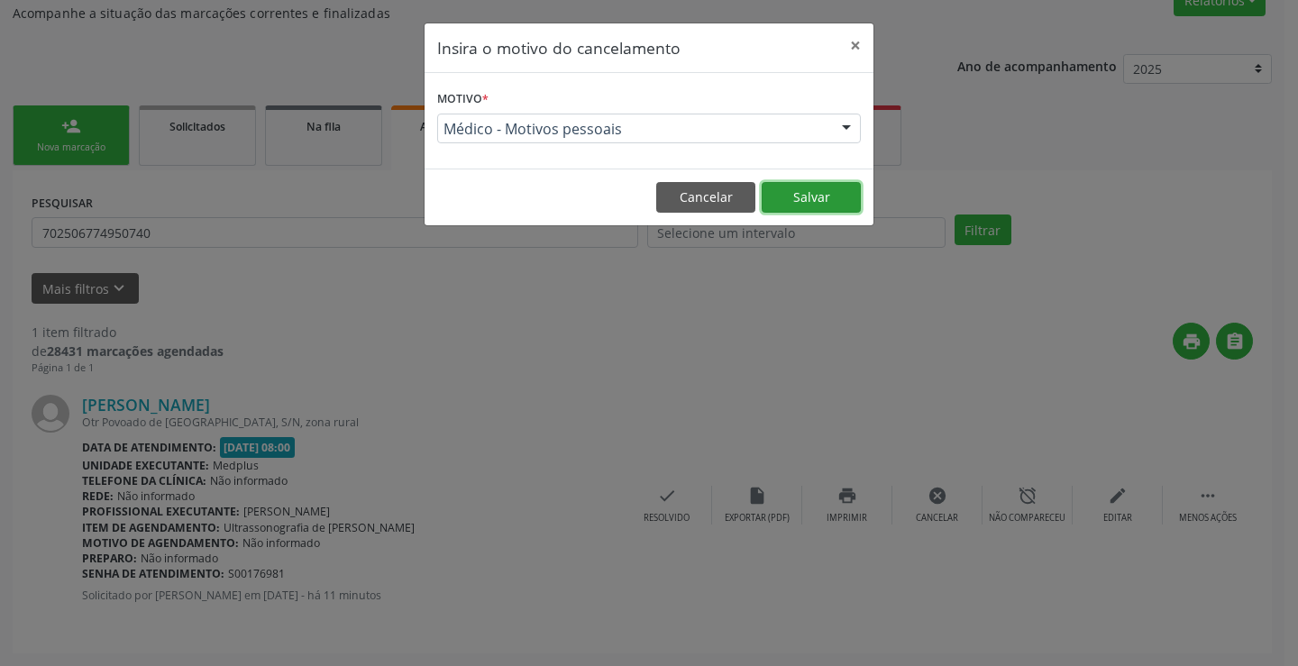
click at [793, 201] on button "Salvar" at bounding box center [810, 197] width 99 height 31
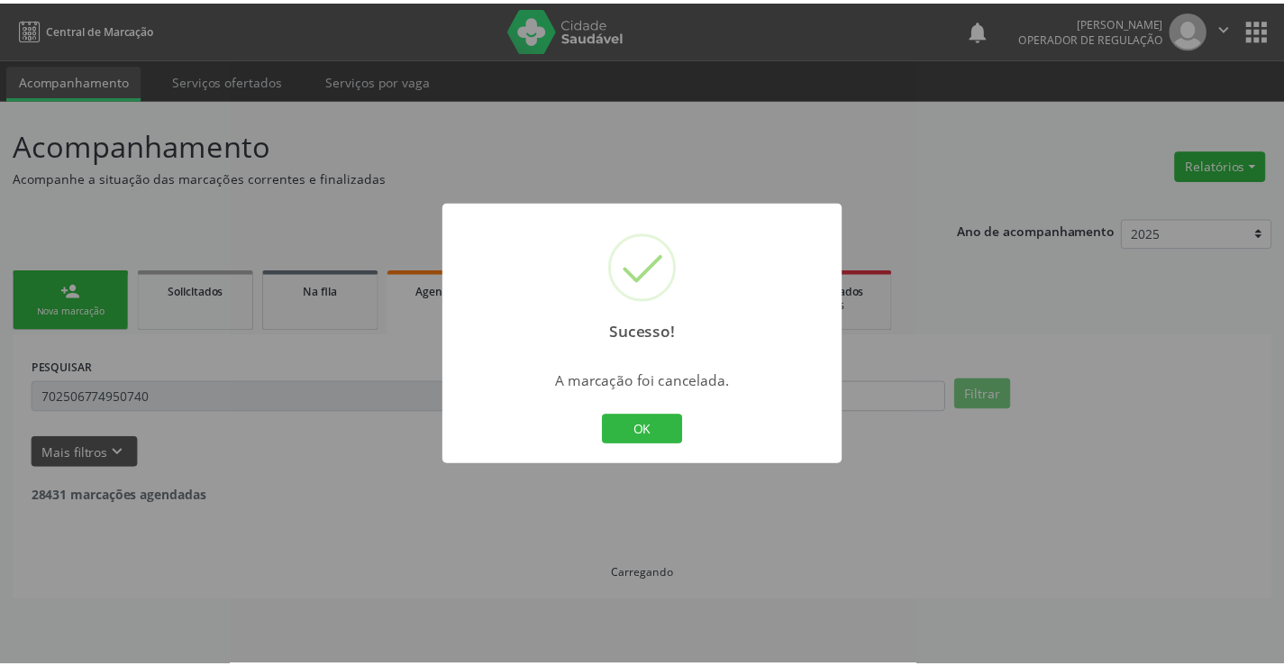
scroll to position [0, 0]
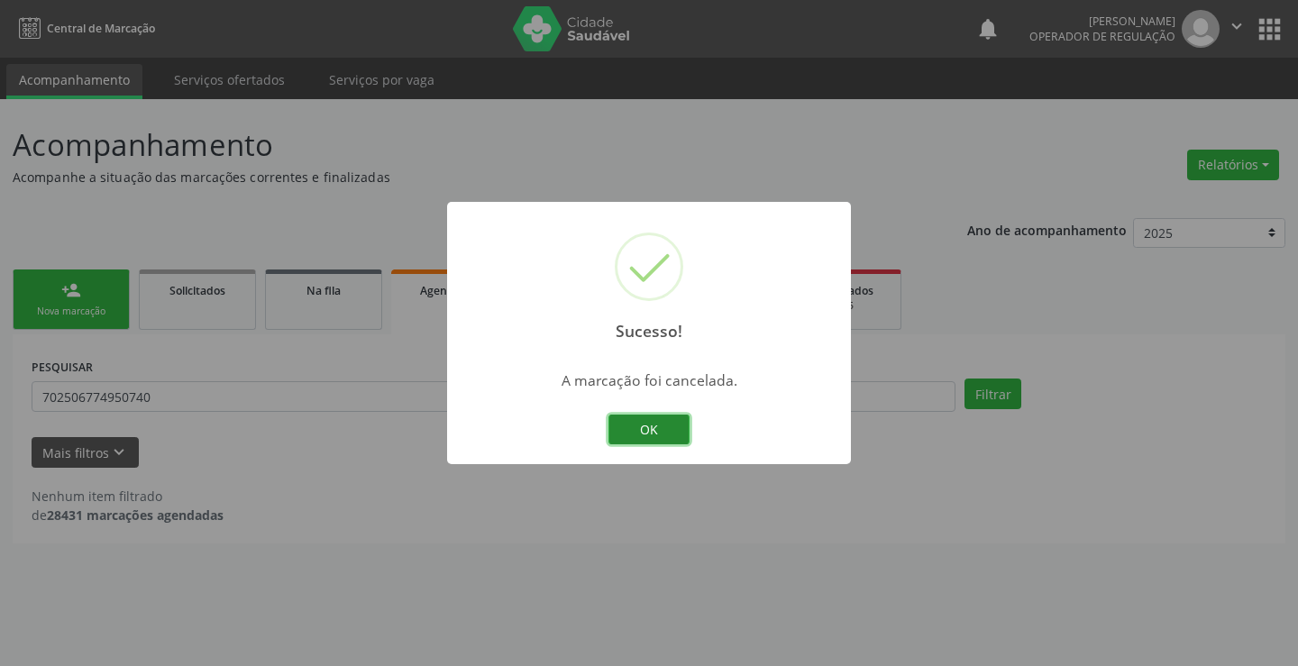
click at [667, 440] on button "OK" at bounding box center [648, 430] width 81 height 31
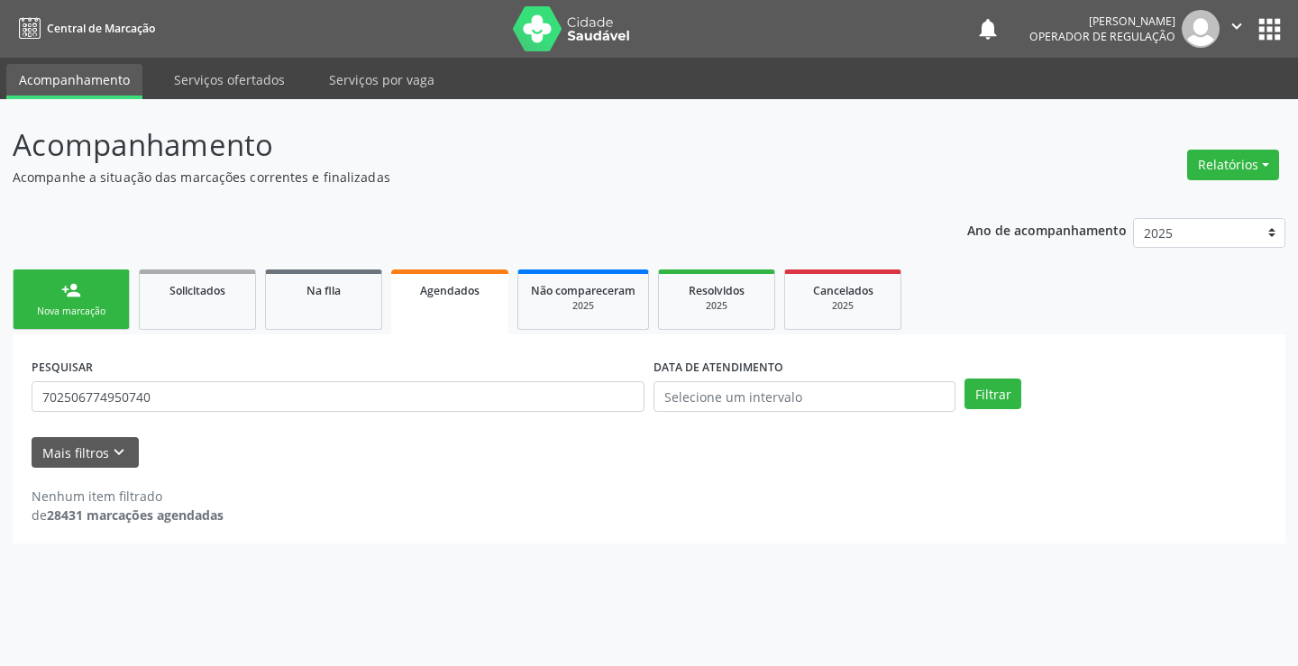
click at [314, 379] on div "PESQUISAR 702506774950740" at bounding box center [338, 388] width 622 height 70
click at [312, 387] on input "702506774950740" at bounding box center [338, 396] width 613 height 31
type input "700007302701002"
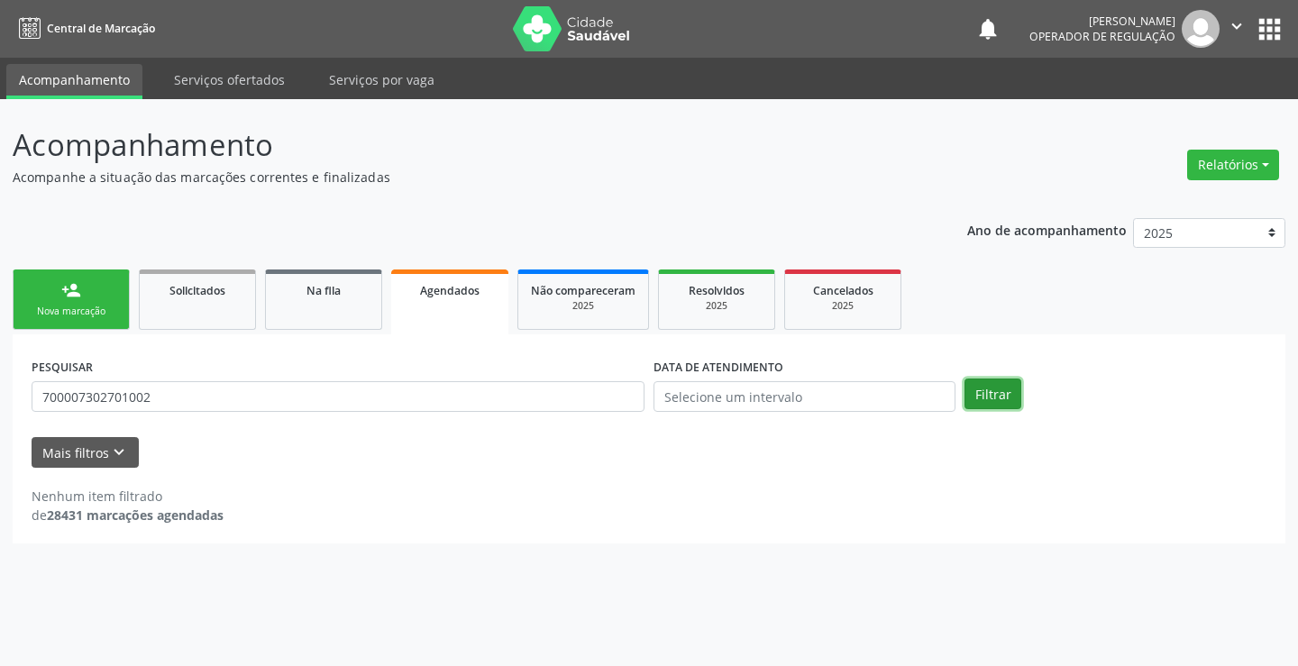
click at [1000, 397] on button "Filtrar" at bounding box center [992, 393] width 57 height 31
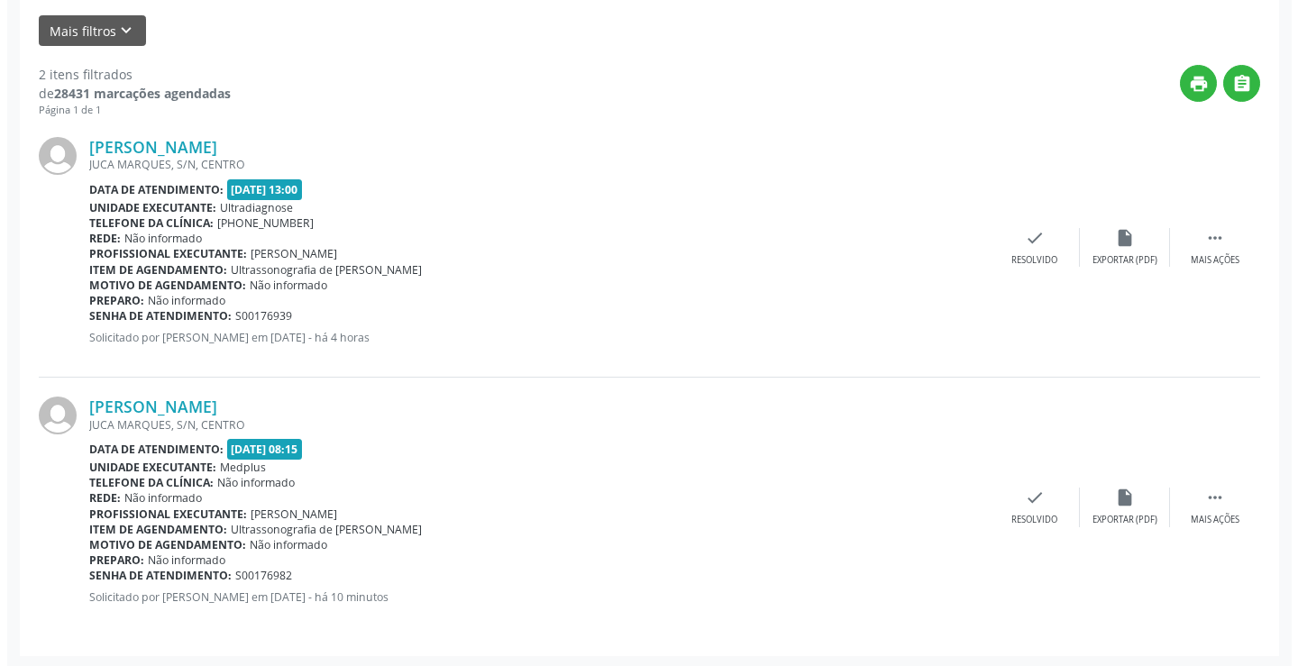
scroll to position [424, 0]
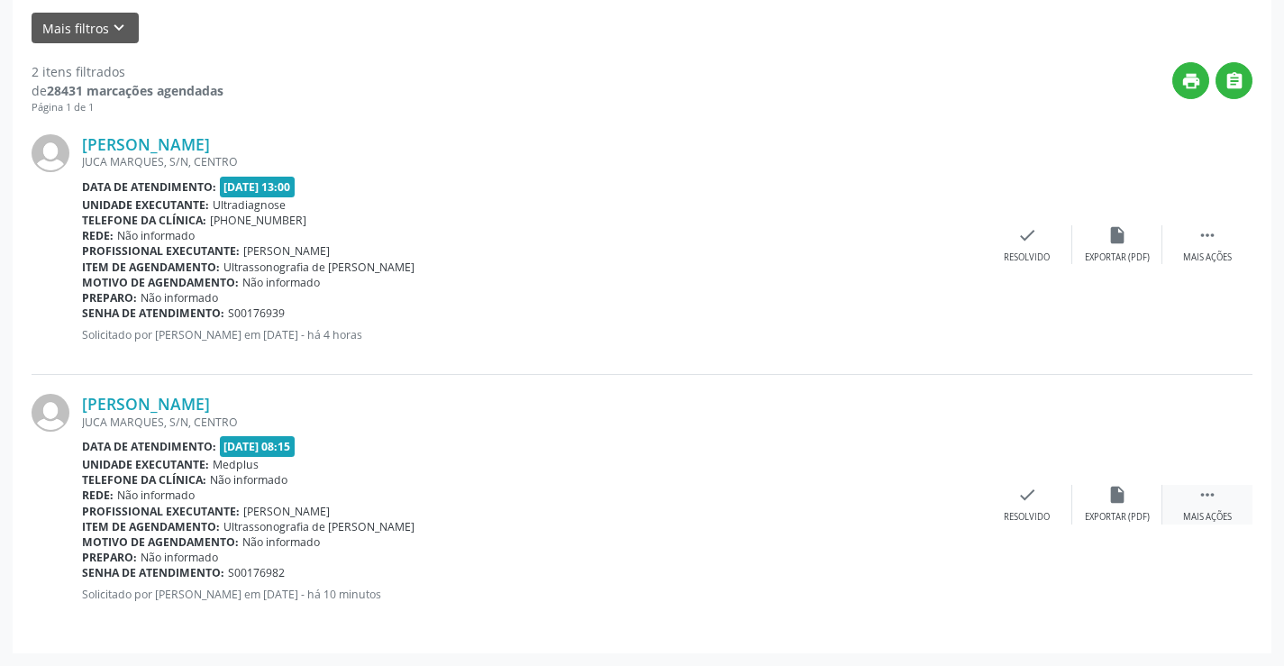
click at [1211, 489] on icon "" at bounding box center [1208, 495] width 20 height 20
click at [941, 509] on div "cancel Cancelar" at bounding box center [937, 504] width 90 height 39
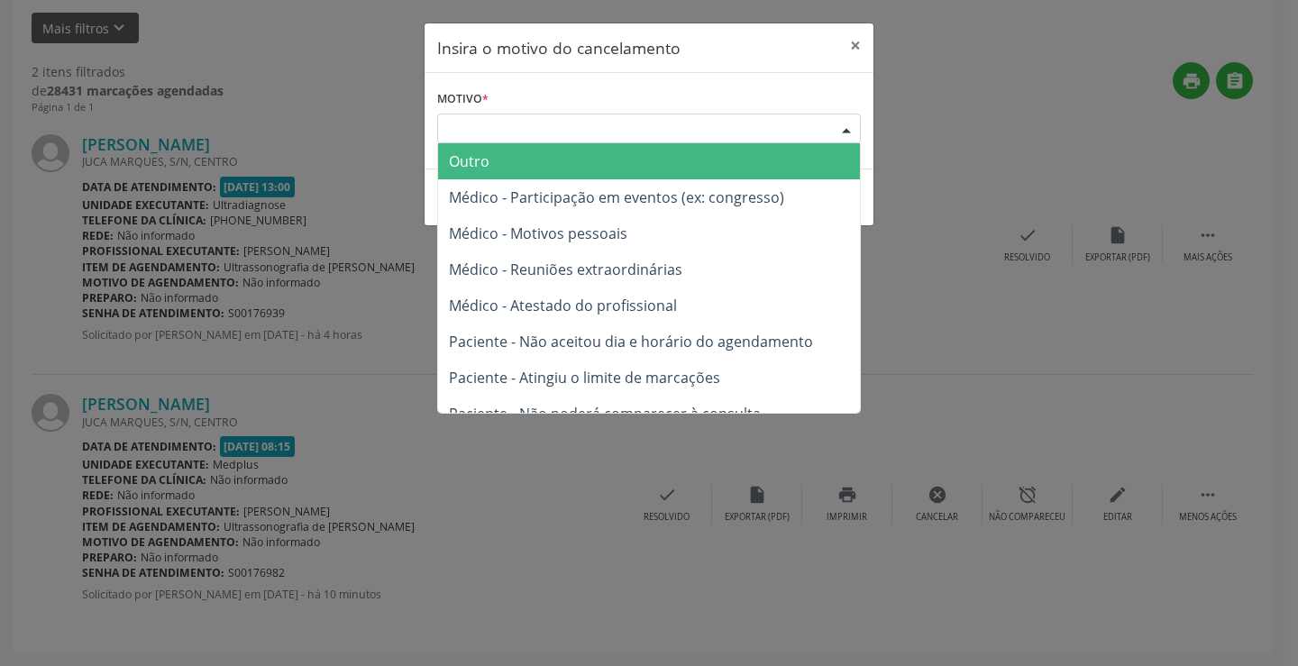
click at [796, 131] on div "Escolha o motivo" at bounding box center [649, 129] width 424 height 31
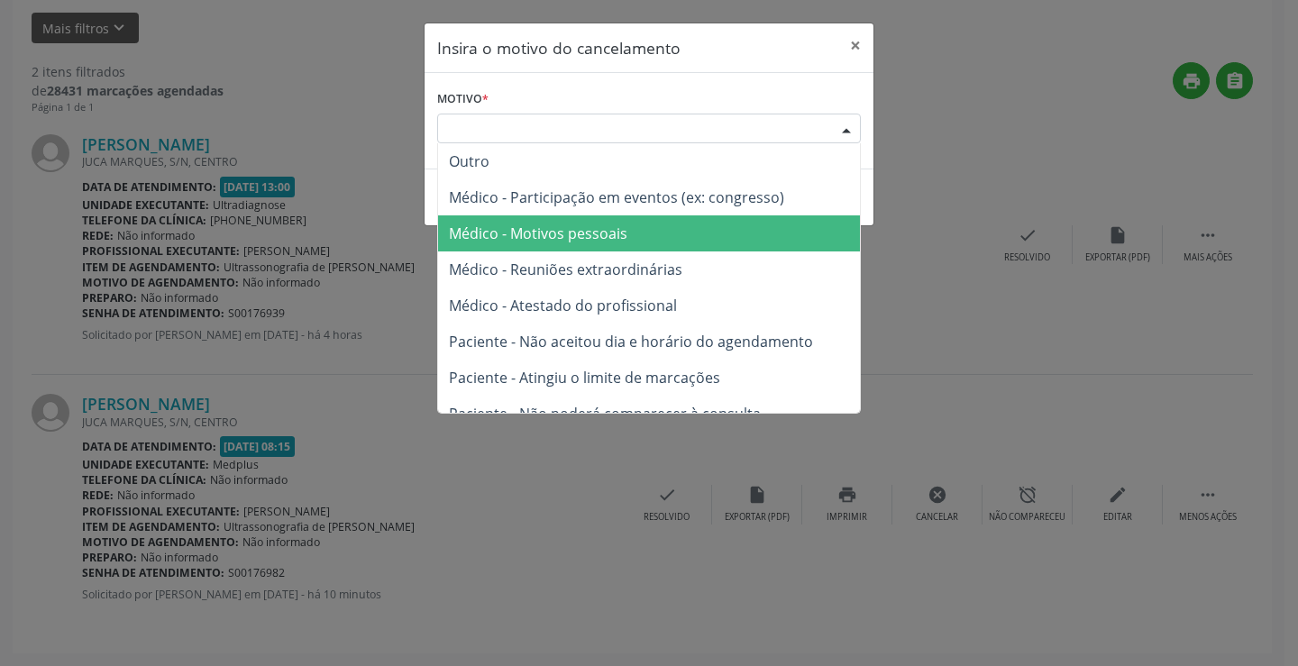
click at [740, 224] on span "Médico - Motivos pessoais" at bounding box center [649, 233] width 422 height 36
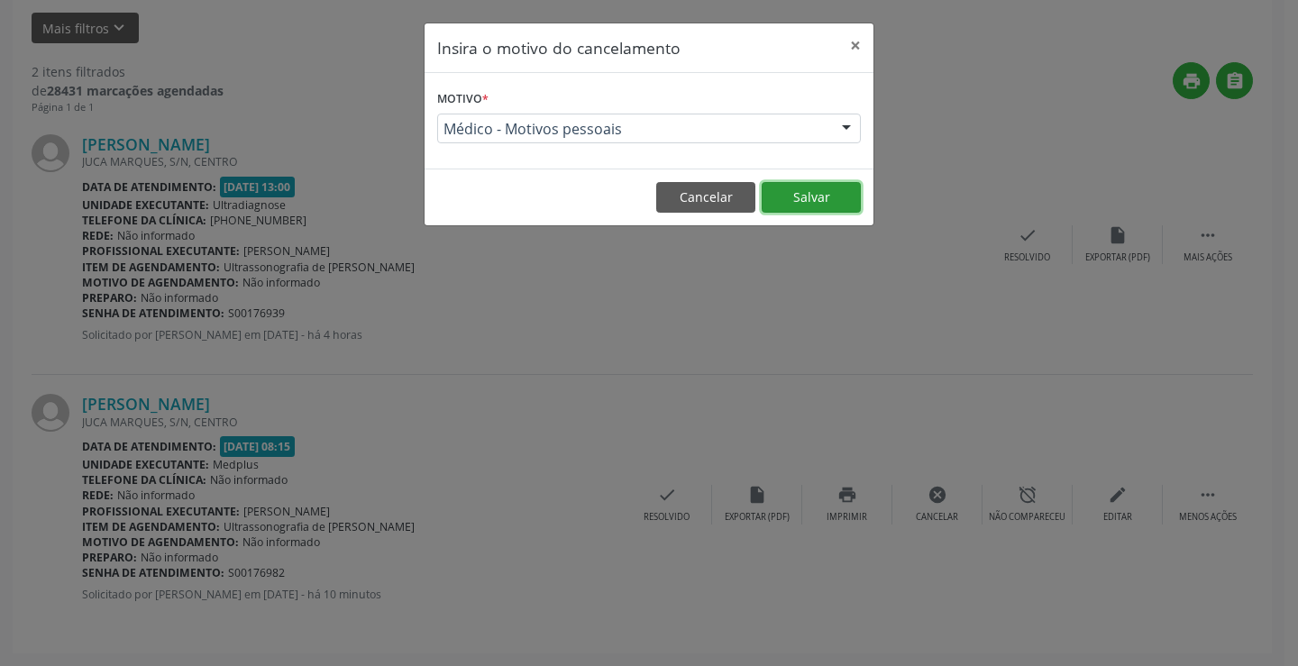
click at [794, 205] on button "Salvar" at bounding box center [810, 197] width 99 height 31
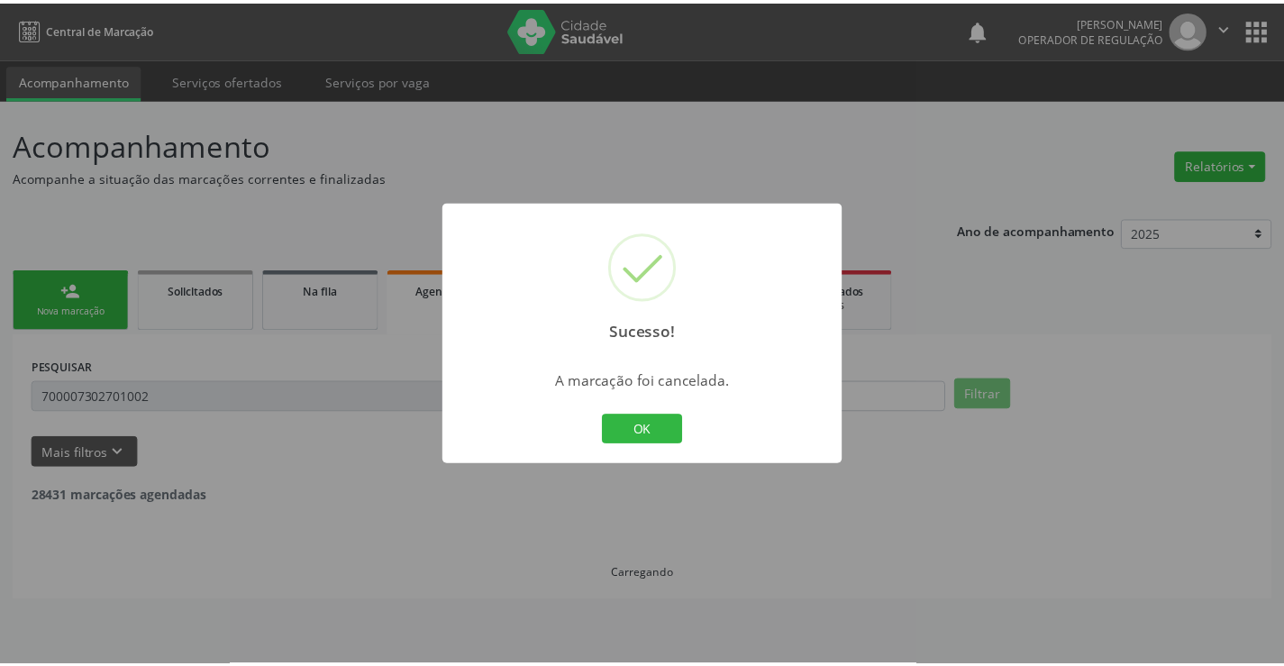
scroll to position [0, 0]
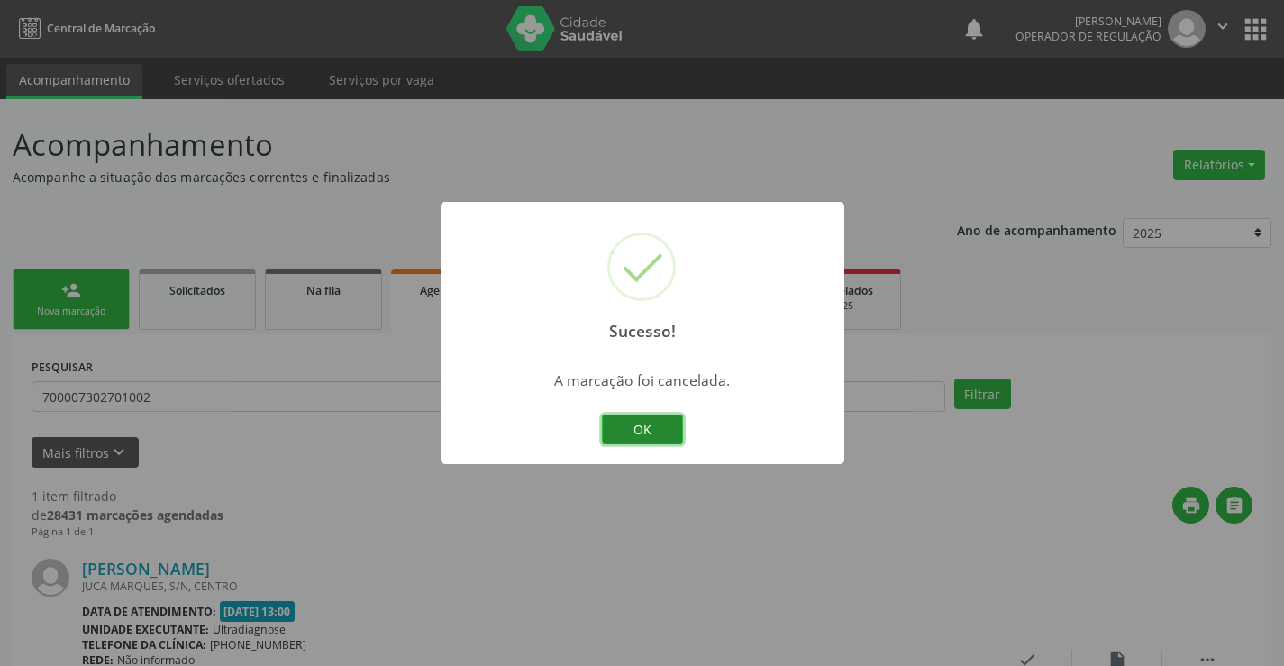
click at [657, 432] on button "OK" at bounding box center [642, 430] width 81 height 31
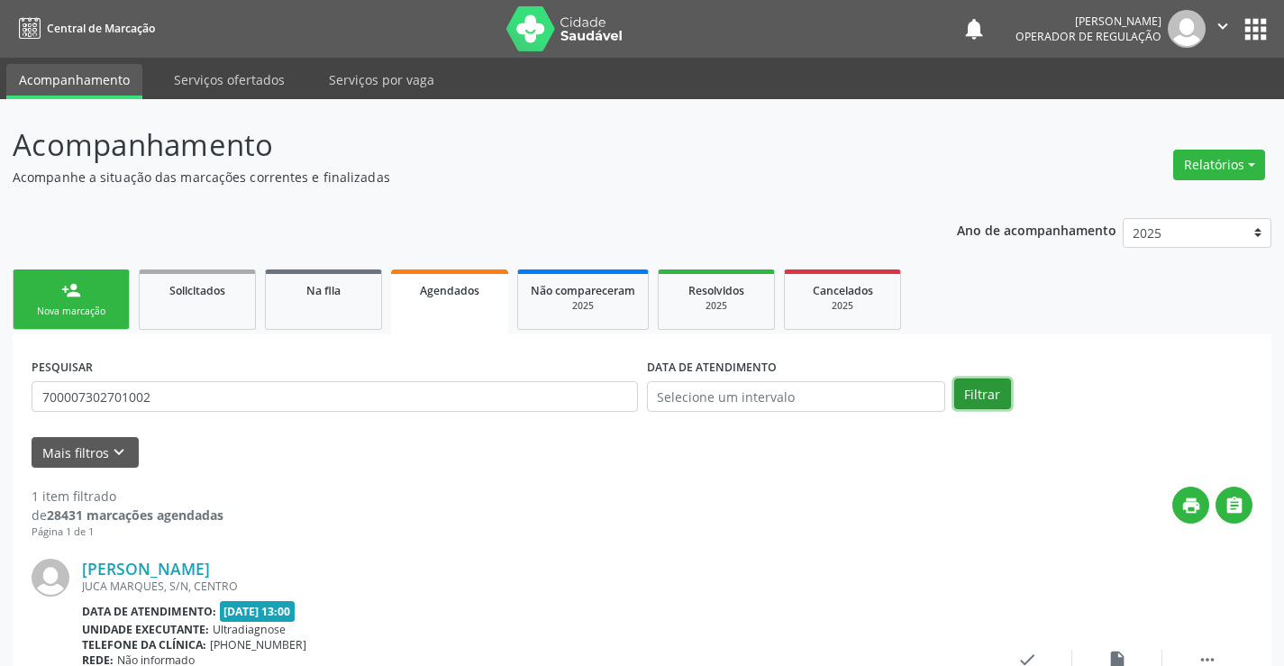
click at [984, 404] on button "Filtrar" at bounding box center [982, 393] width 57 height 31
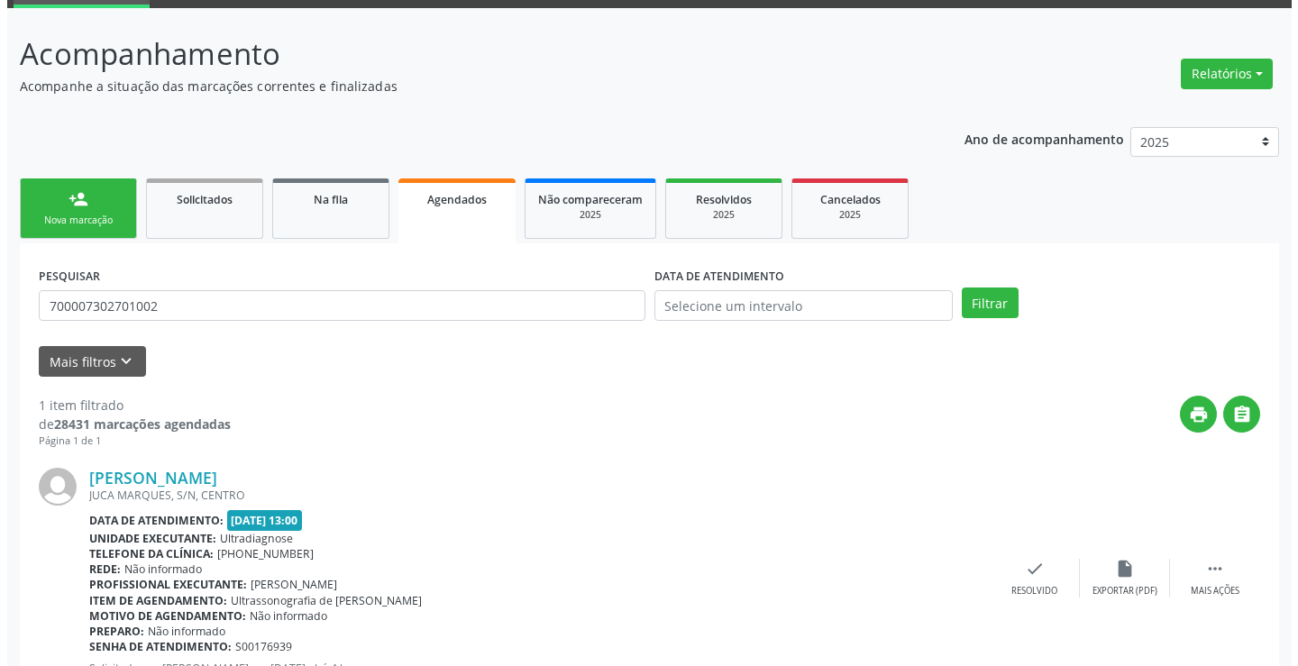
scroll to position [164, 0]
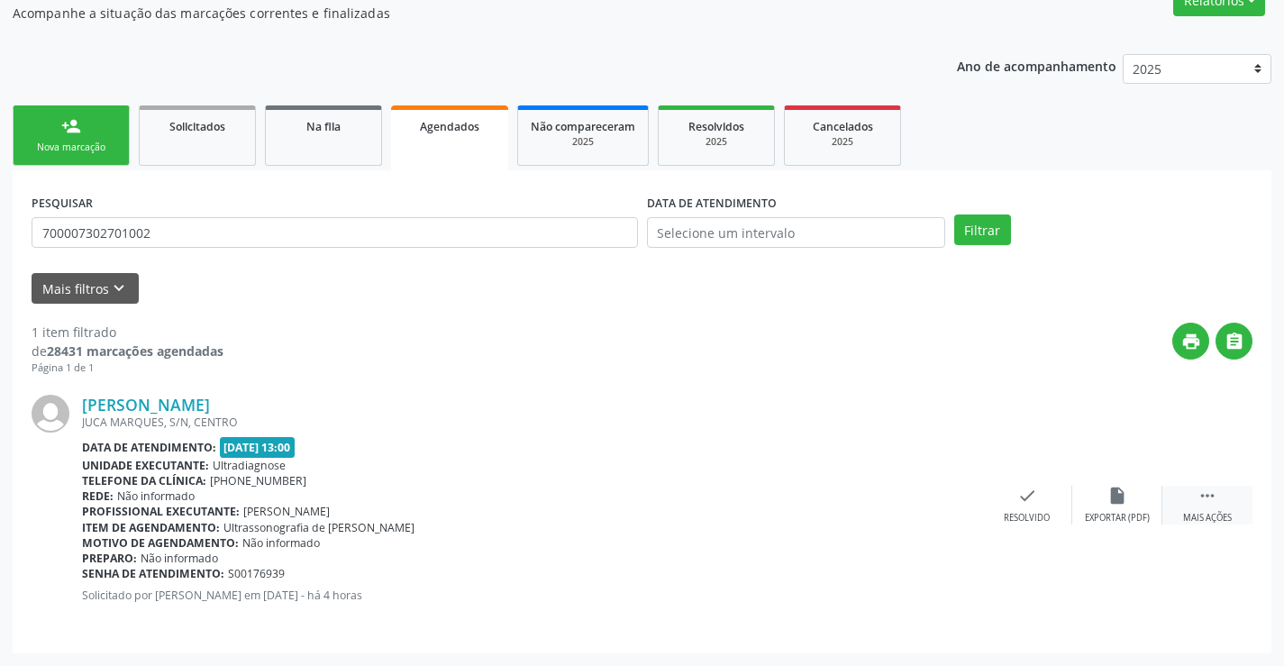
click at [1214, 487] on icon "" at bounding box center [1208, 496] width 20 height 20
click at [948, 501] on div "cancel Cancelar" at bounding box center [937, 505] width 90 height 39
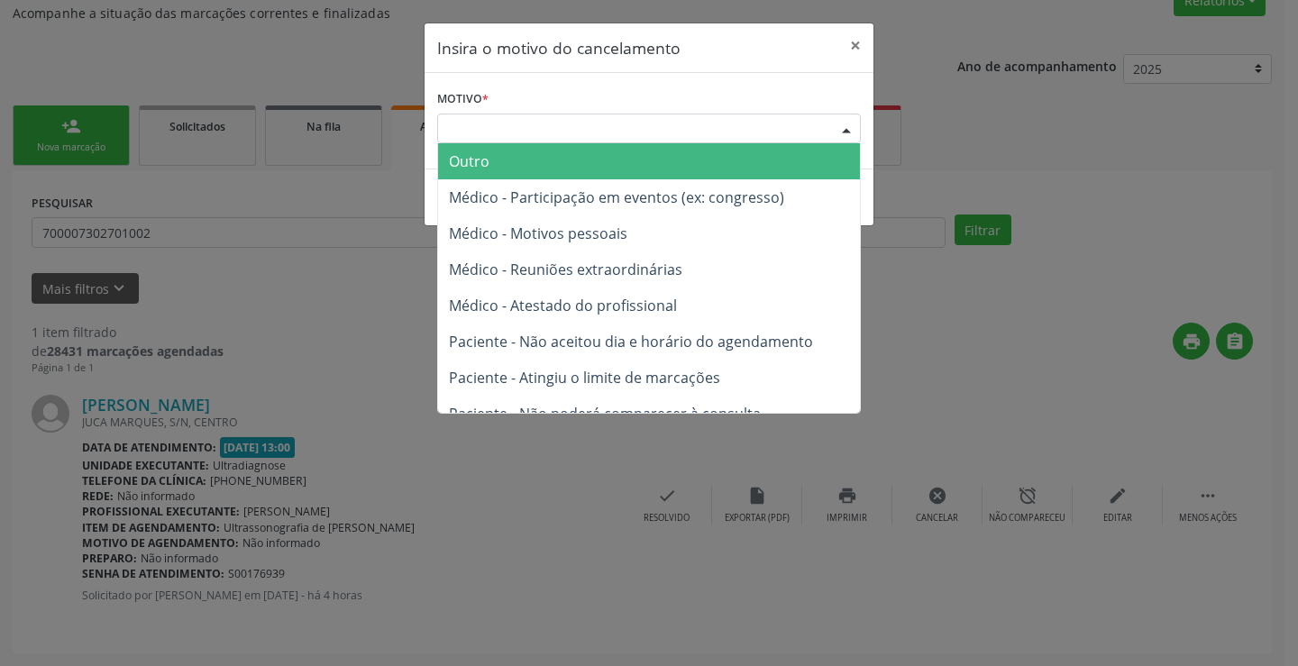
click at [797, 138] on div "Escolha o motivo" at bounding box center [649, 129] width 424 height 31
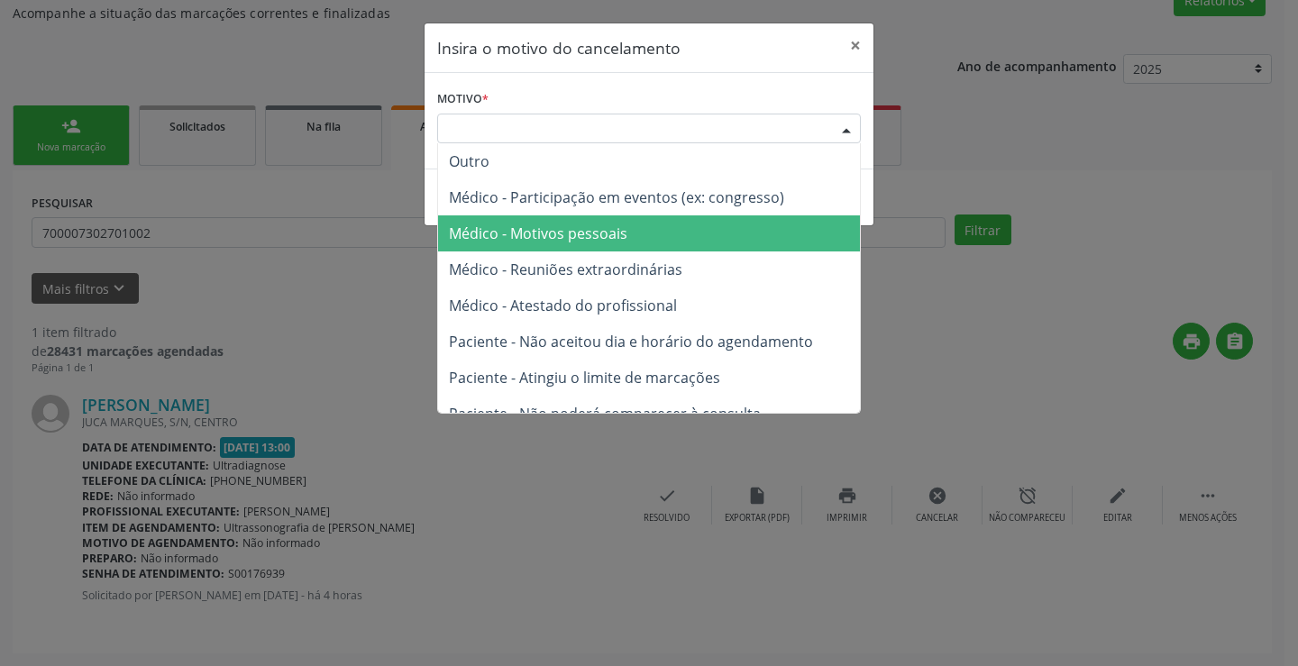
click at [722, 218] on span "Médico - Motivos pessoais" at bounding box center [649, 233] width 422 height 36
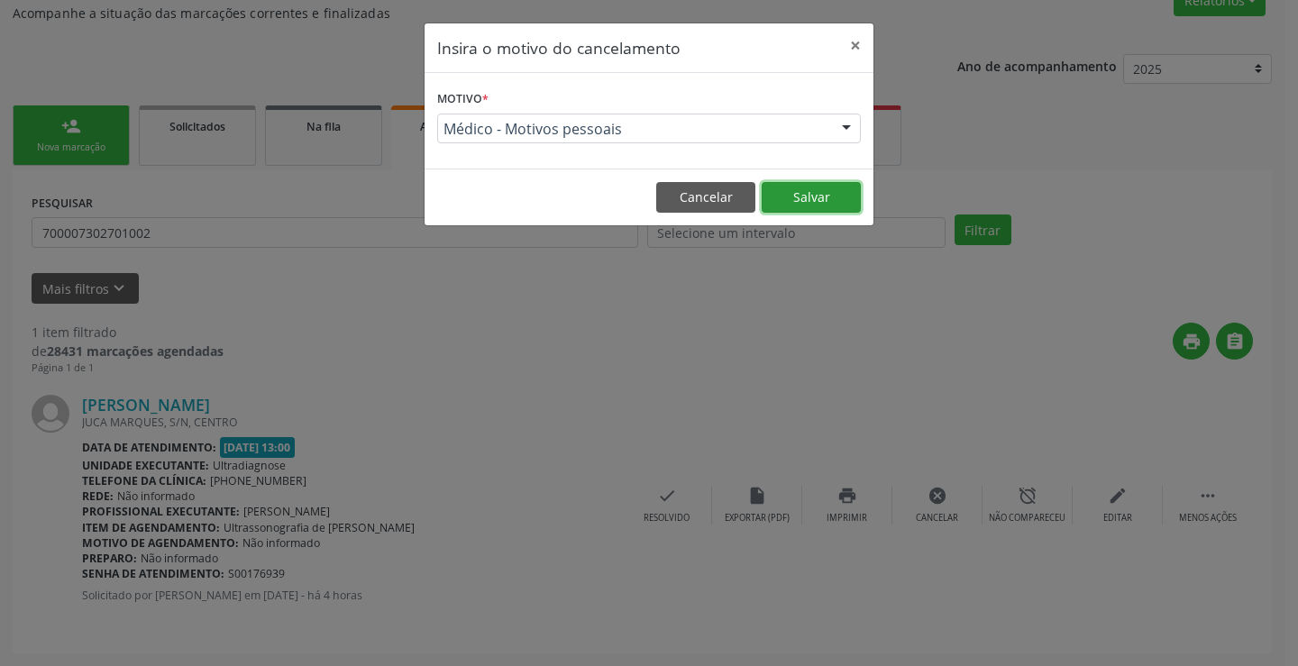
click at [783, 200] on button "Salvar" at bounding box center [810, 197] width 99 height 31
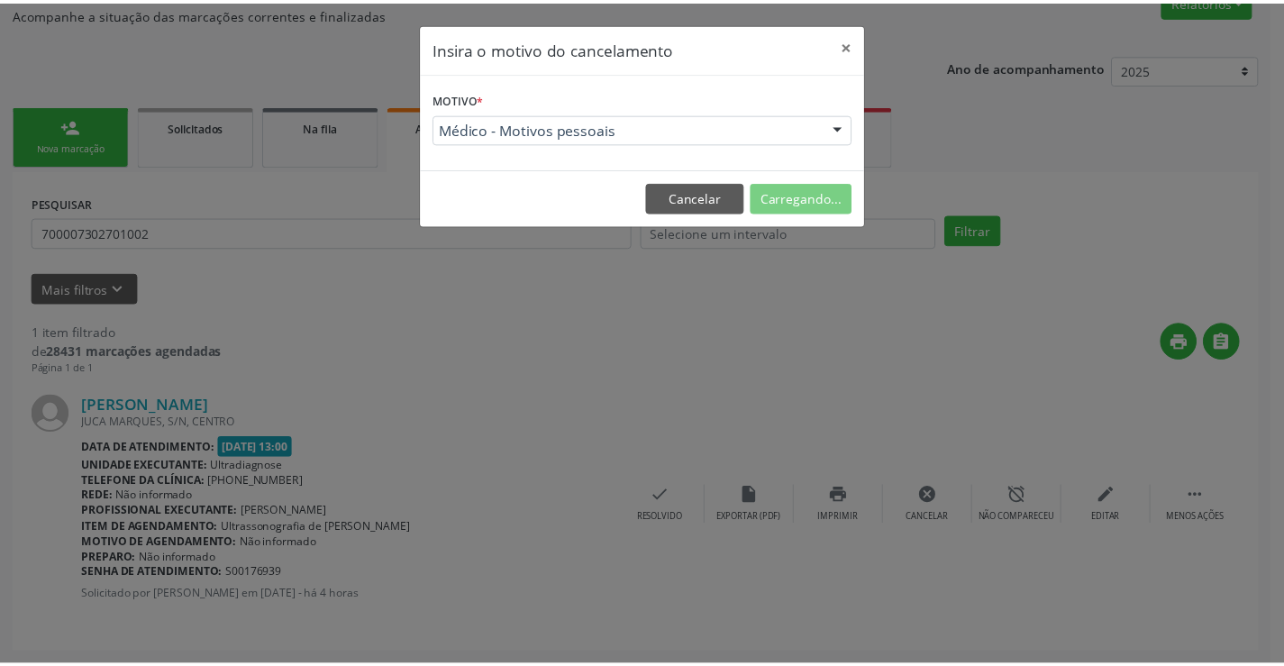
scroll to position [0, 0]
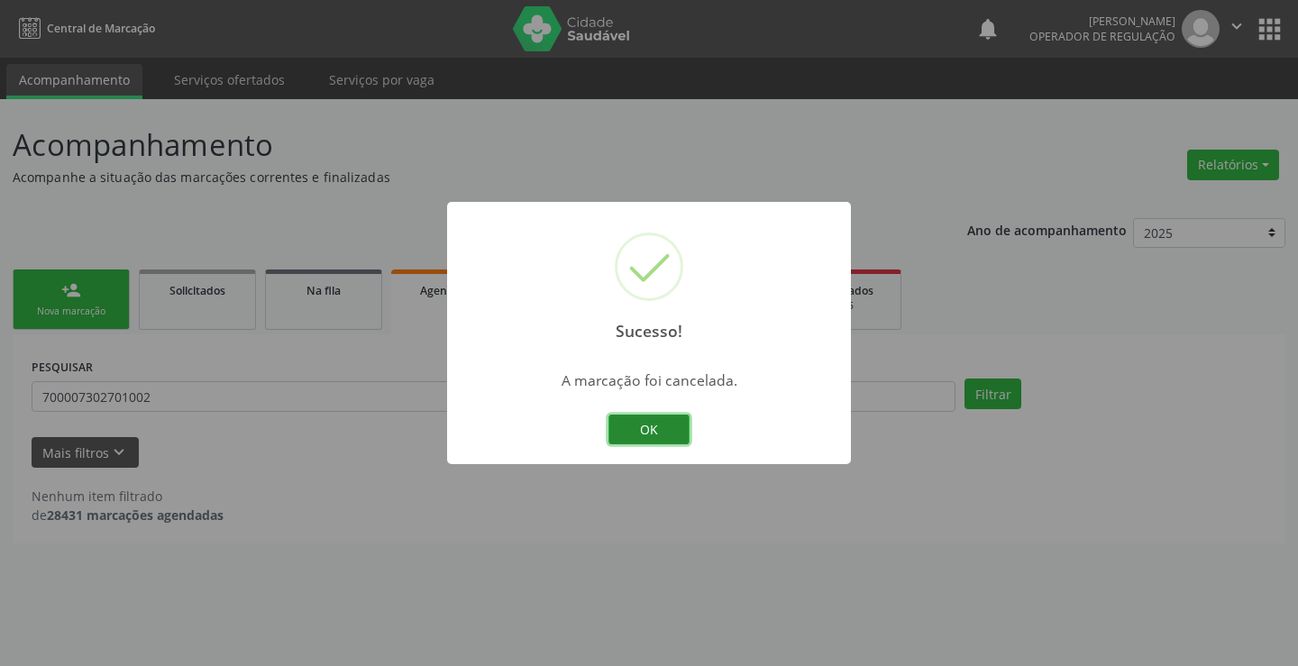
click at [643, 442] on button "OK" at bounding box center [648, 430] width 81 height 31
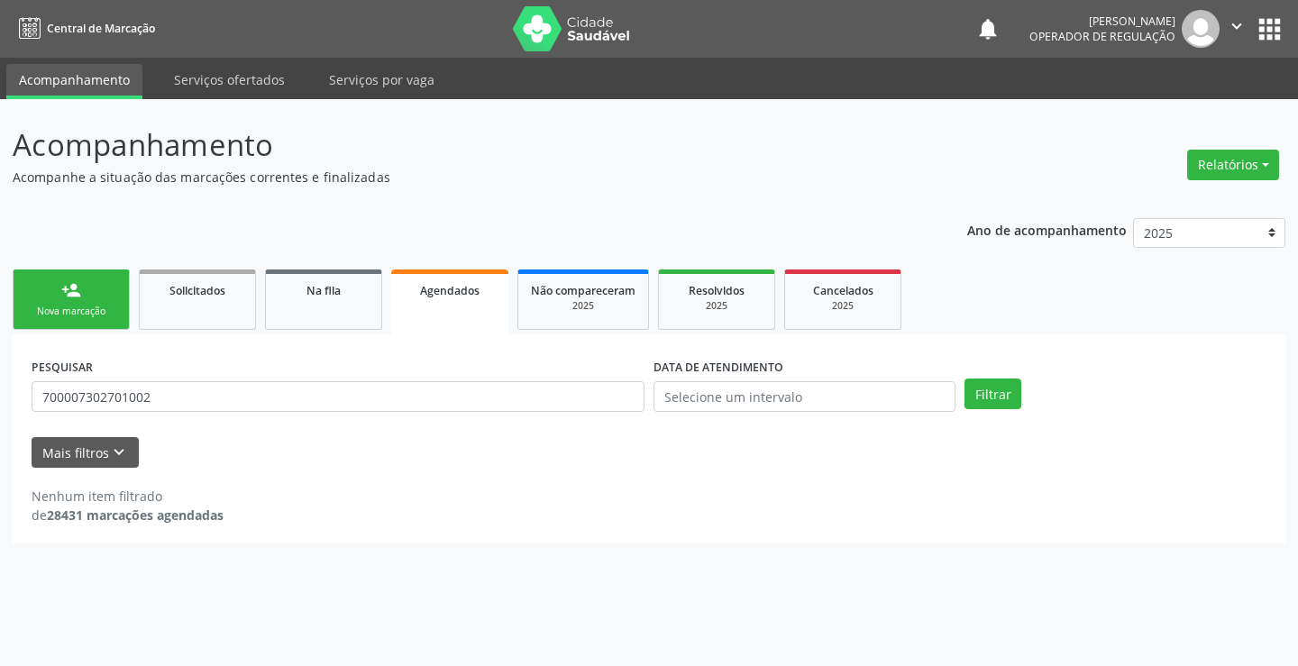
click at [89, 278] on link "person_add Nova marcação" at bounding box center [71, 299] width 117 height 60
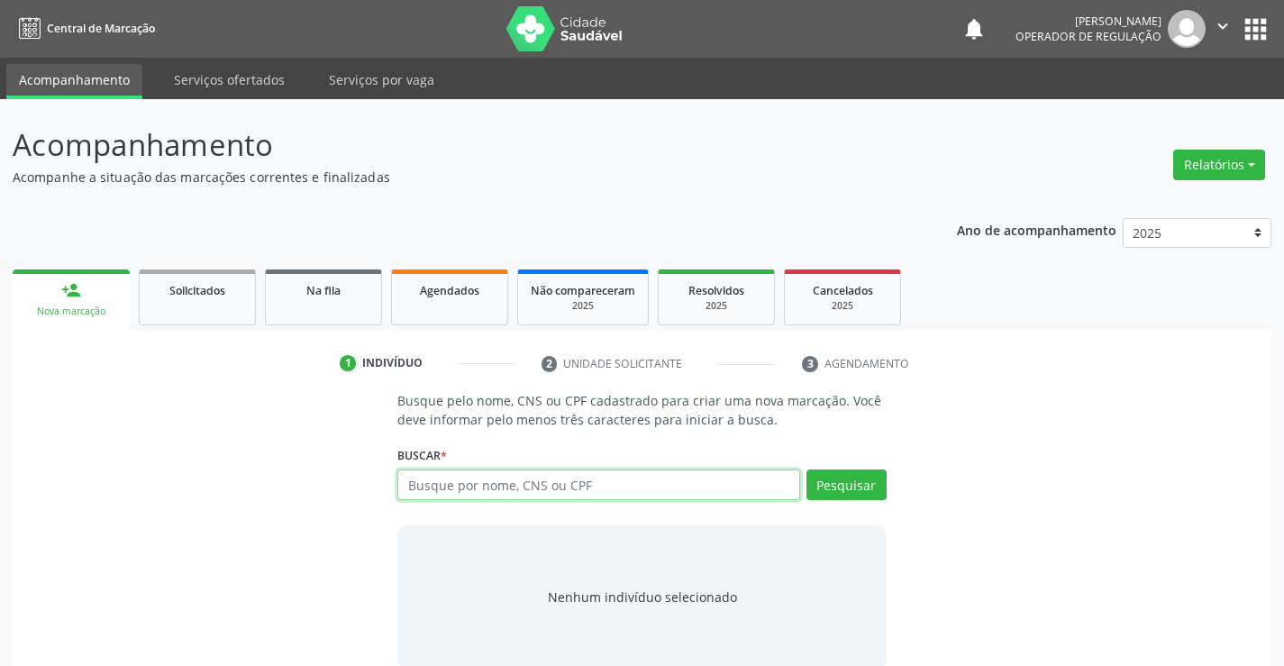
click at [549, 490] on input "text" at bounding box center [598, 485] width 402 height 31
type input "700200419346328"
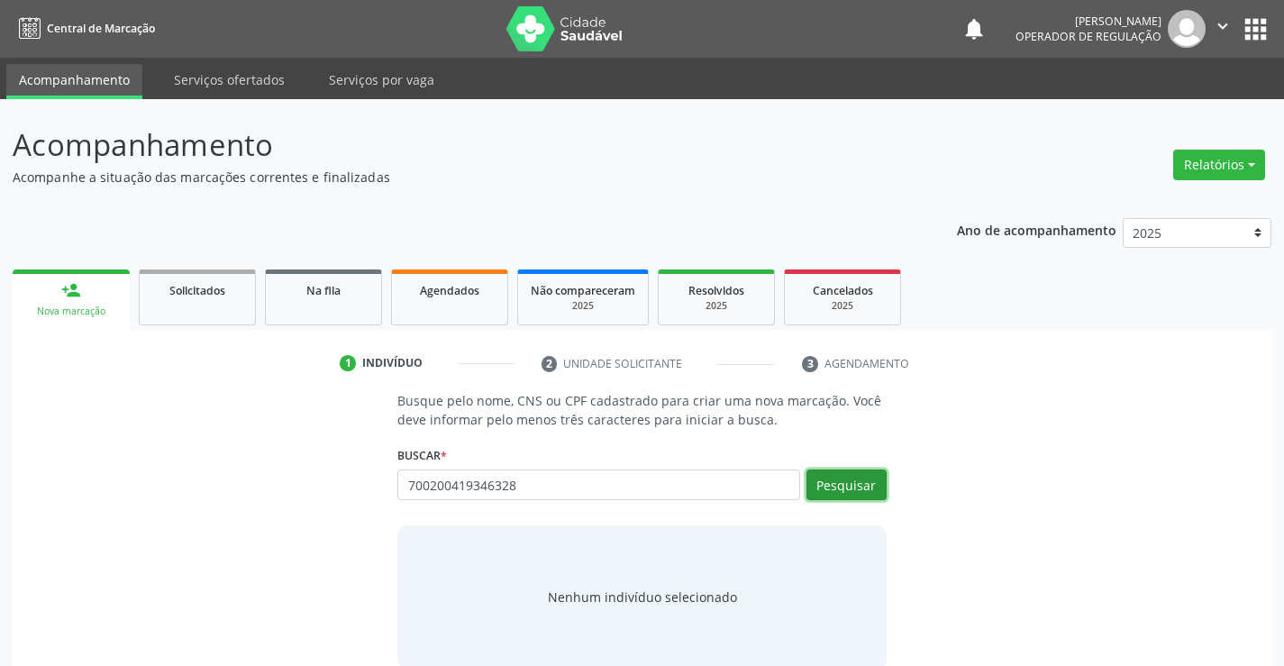
drag, startPoint x: 830, startPoint y: 485, endPoint x: 891, endPoint y: 491, distance: 61.6
click at [832, 483] on button "Pesquisar" at bounding box center [847, 485] width 80 height 31
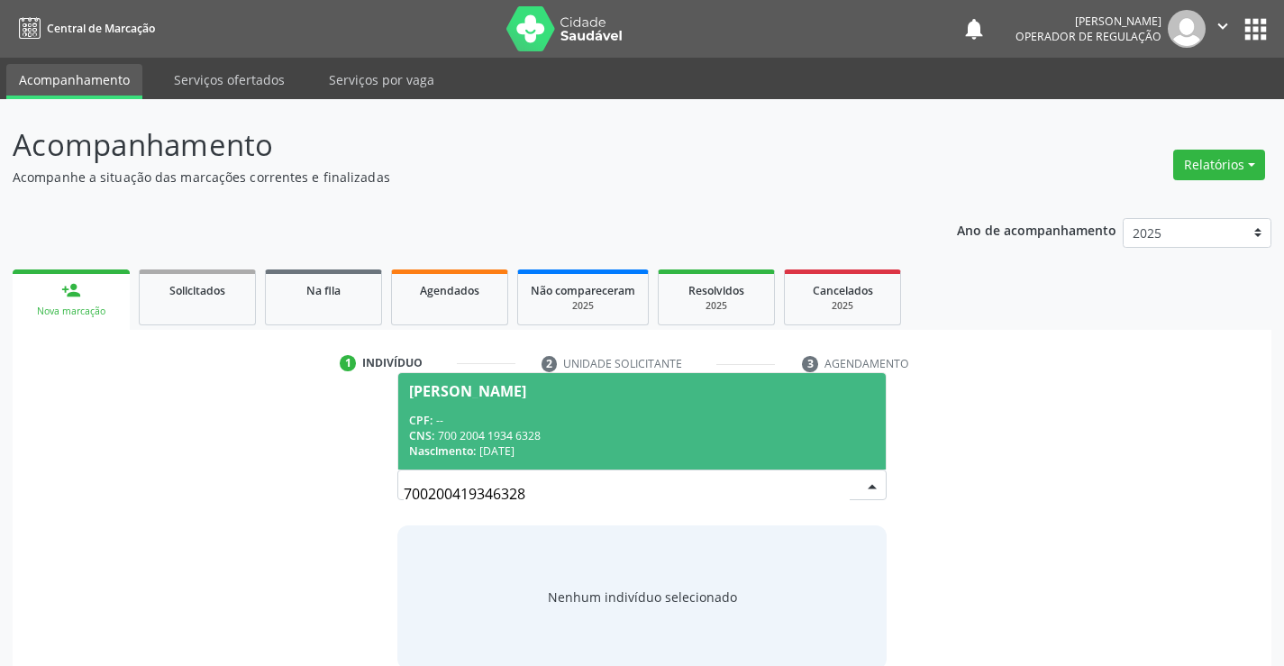
click at [472, 402] on span "[PERSON_NAME] CPF: -- CNS: 700 2004 1934 6328 Nascimento: [DATE]" at bounding box center [641, 421] width 487 height 96
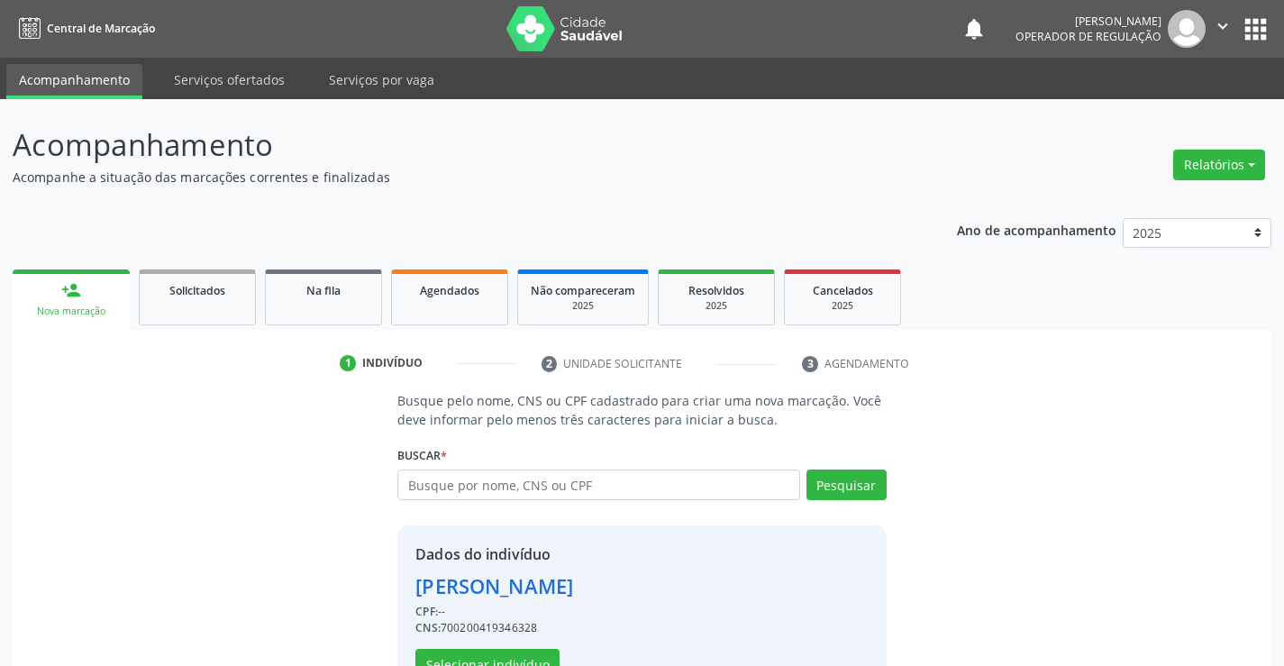
scroll to position [57, 0]
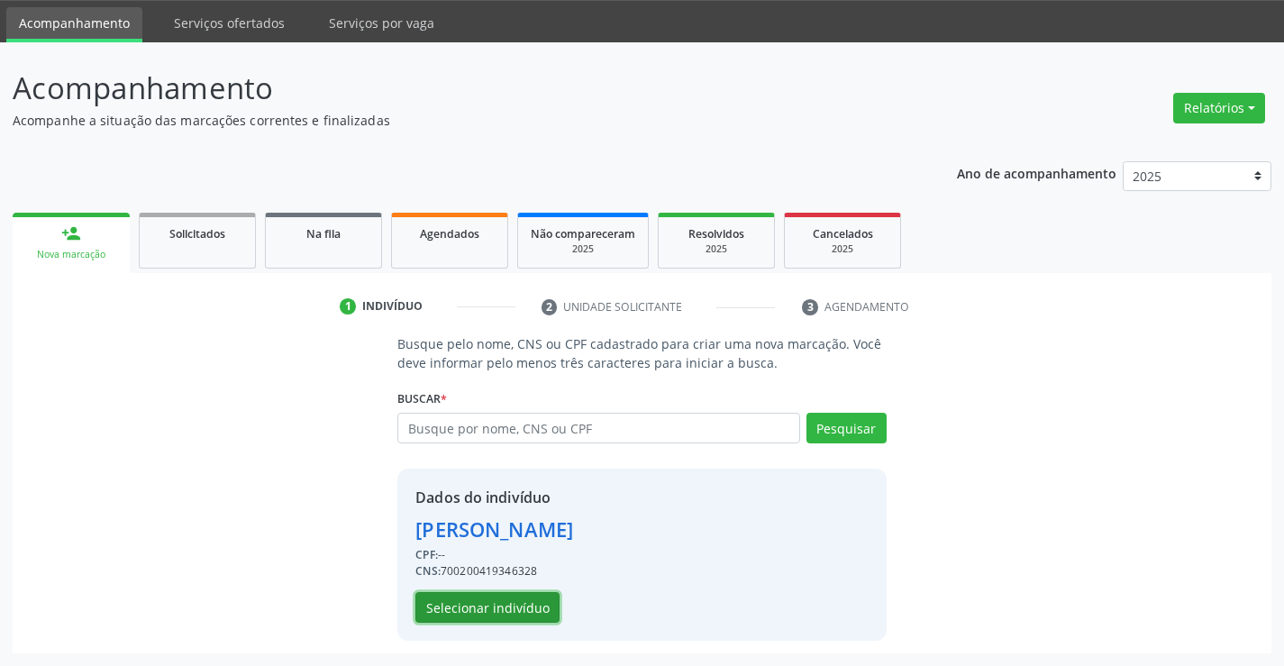
click at [520, 604] on button "Selecionar indivíduo" at bounding box center [487, 607] width 144 height 31
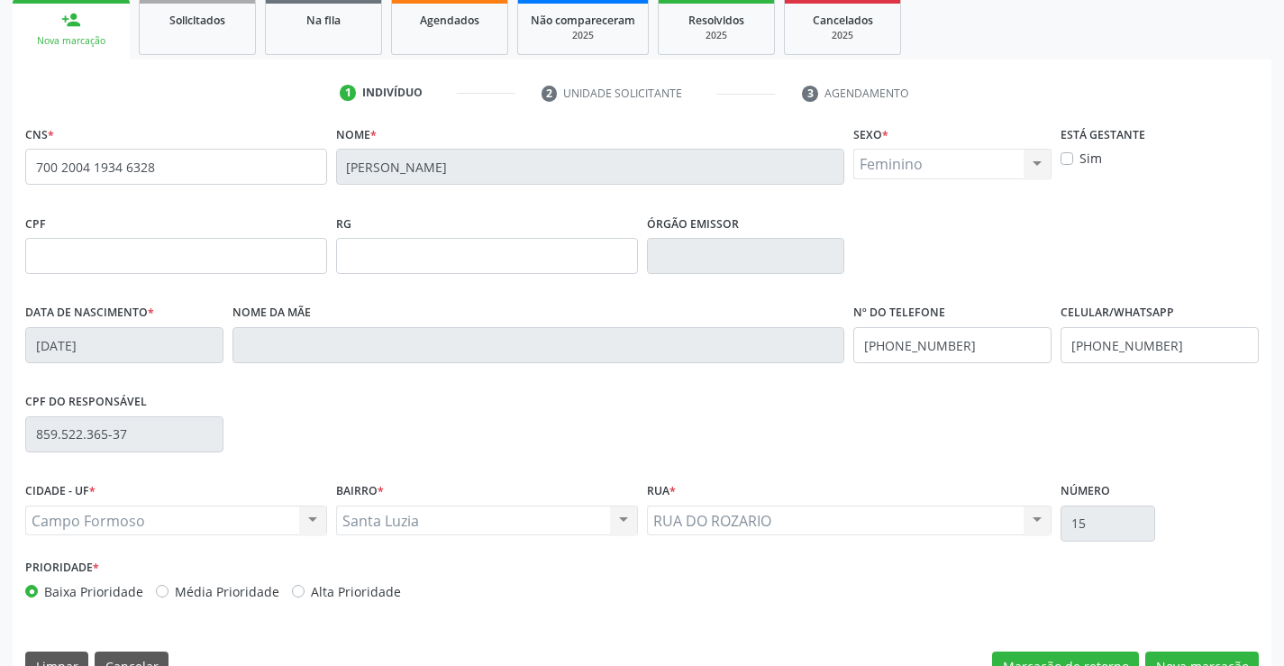
scroll to position [311, 0]
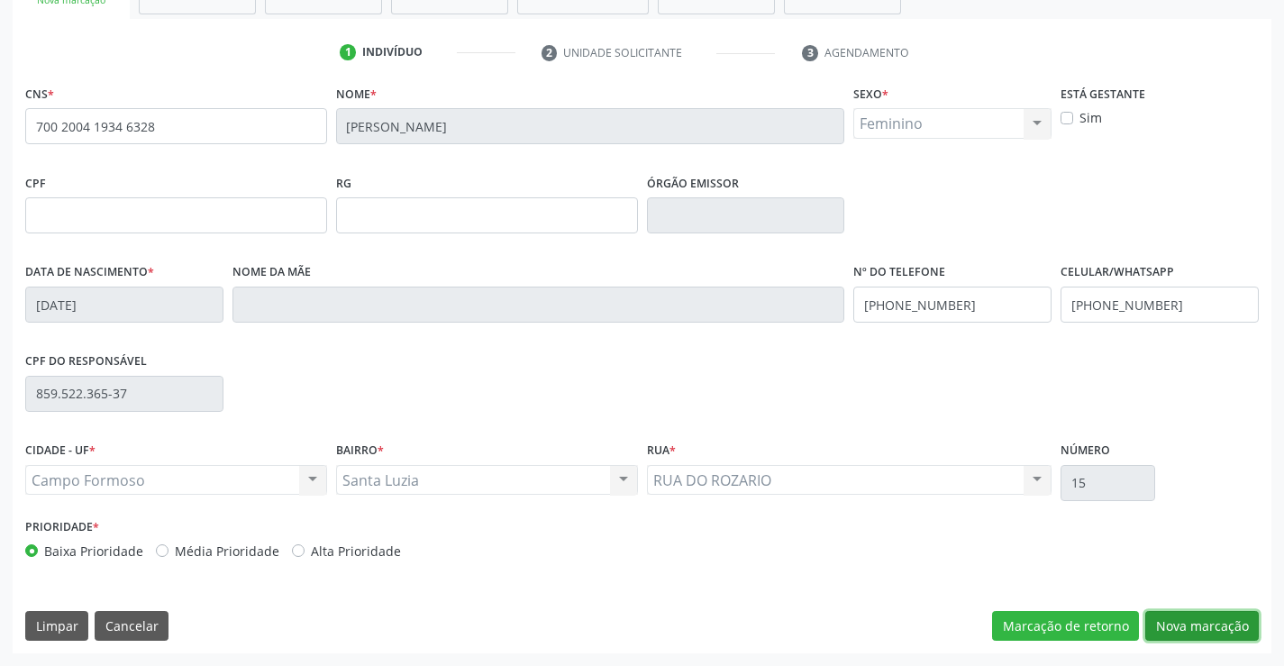
click at [1226, 622] on button "Nova marcação" at bounding box center [1202, 626] width 114 height 31
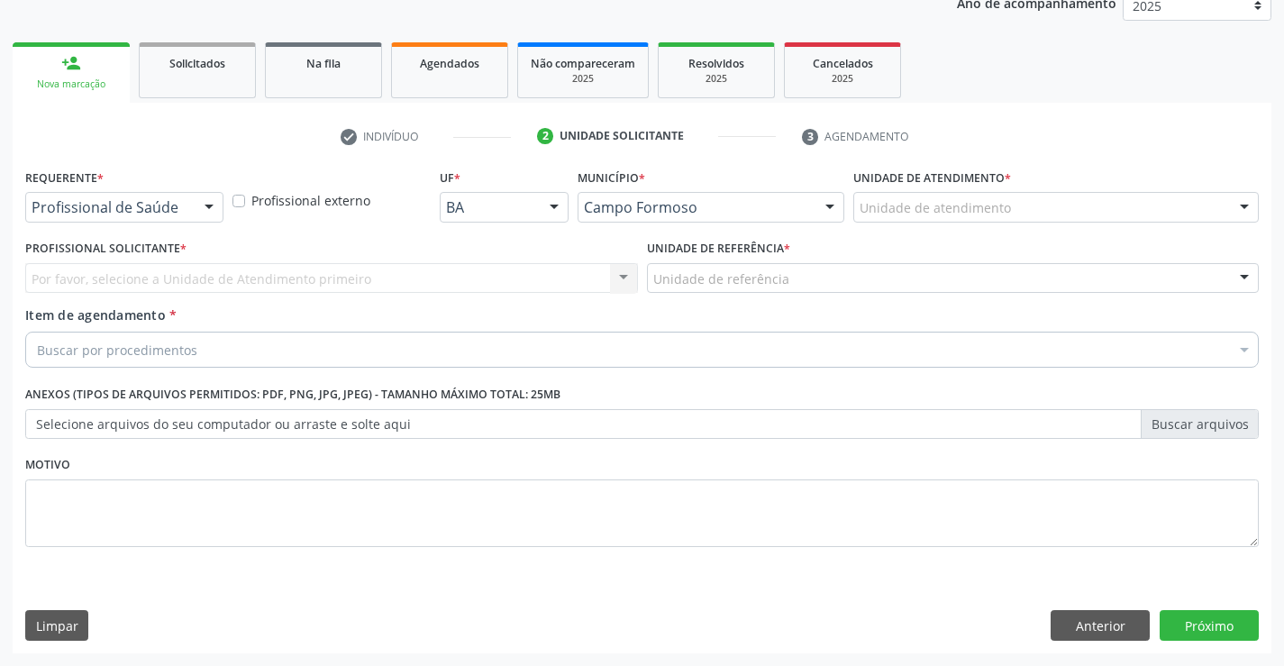
scroll to position [227, 0]
click at [189, 192] on div "Profissional de Saúde" at bounding box center [124, 207] width 198 height 31
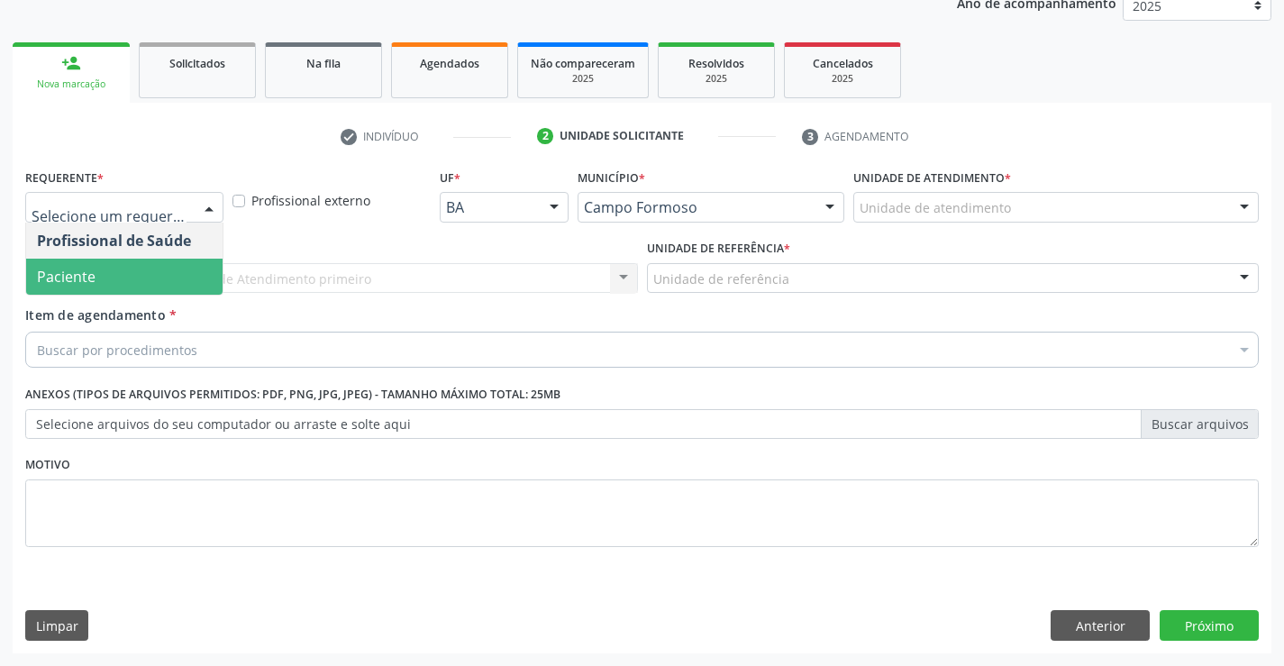
click at [163, 270] on span "Paciente" at bounding box center [124, 277] width 196 height 36
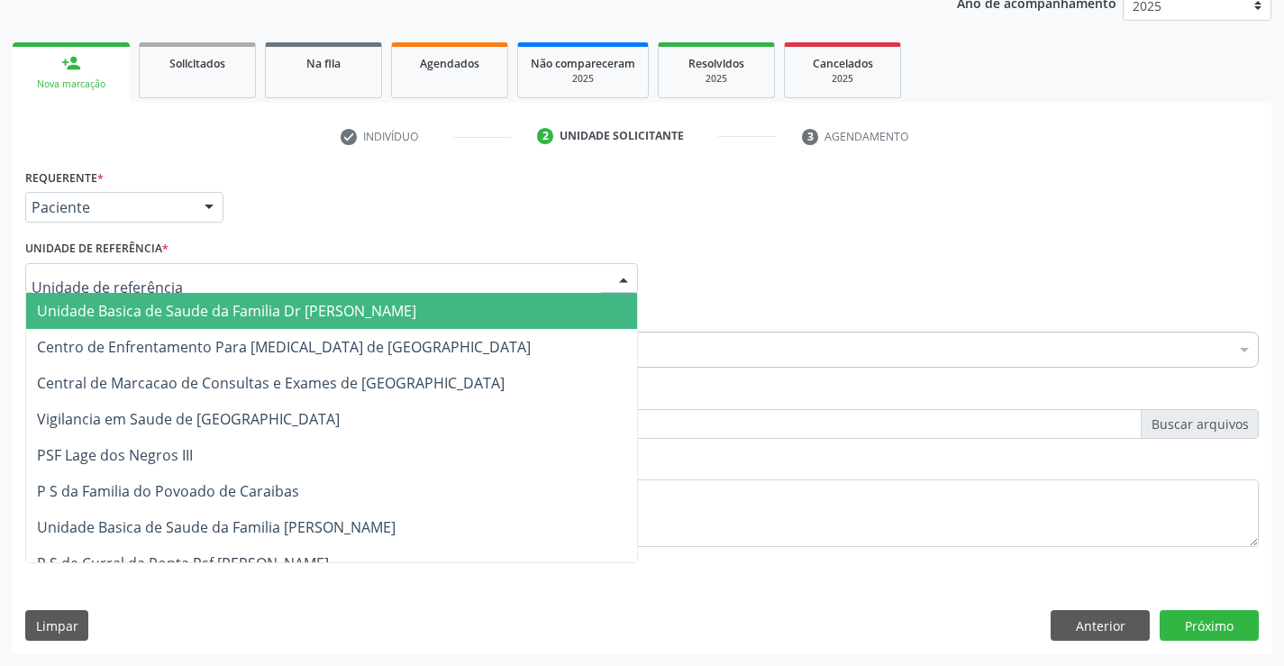
click at [203, 277] on div at bounding box center [331, 278] width 613 height 31
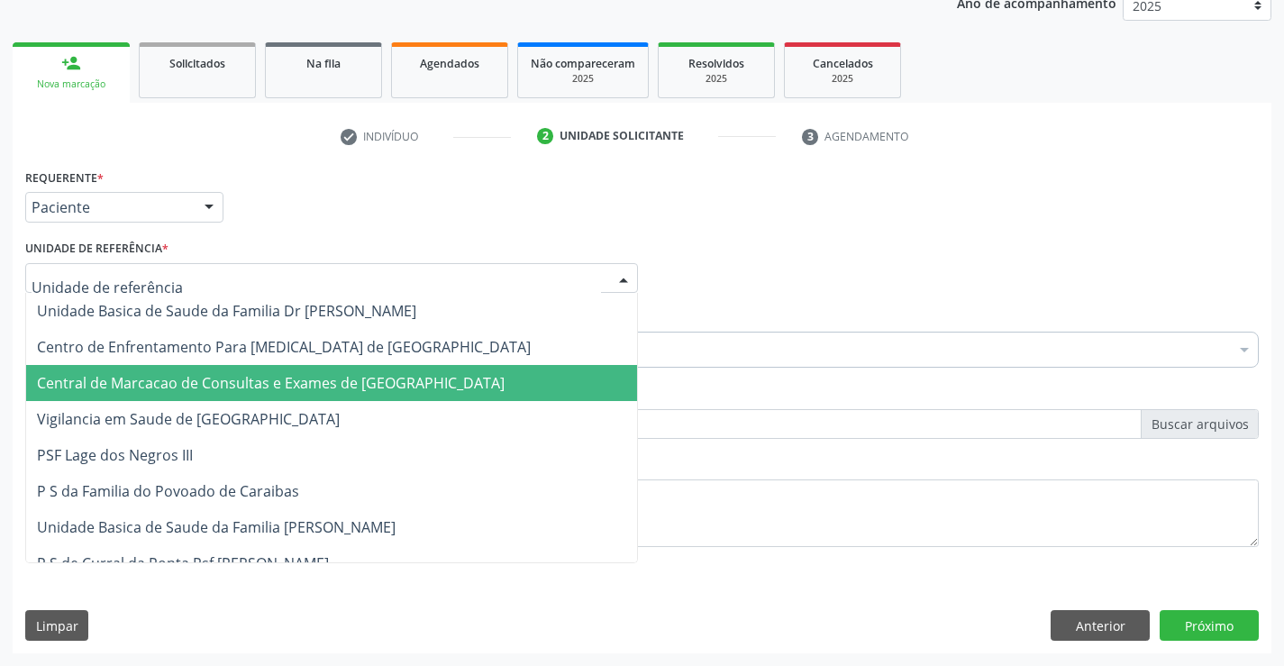
click at [210, 378] on span "Central de Marcacao de Consultas e Exames de [GEOGRAPHIC_DATA]" at bounding box center [271, 383] width 468 height 20
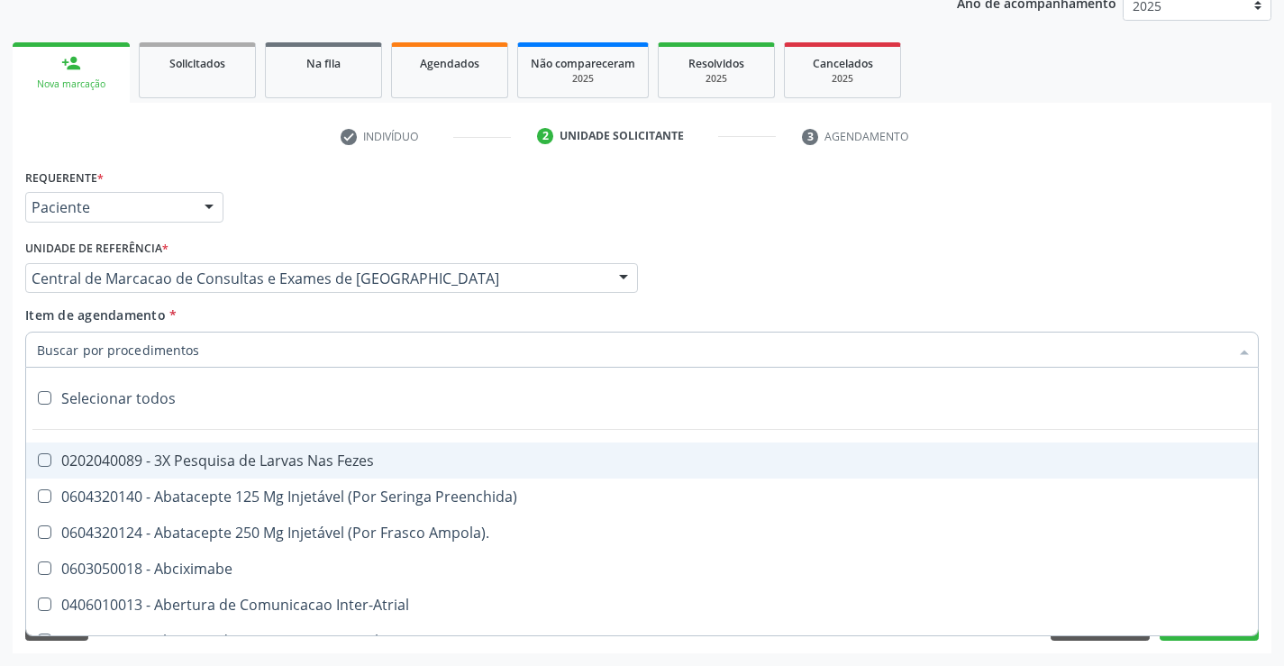
click at [247, 348] on div at bounding box center [642, 350] width 1234 height 36
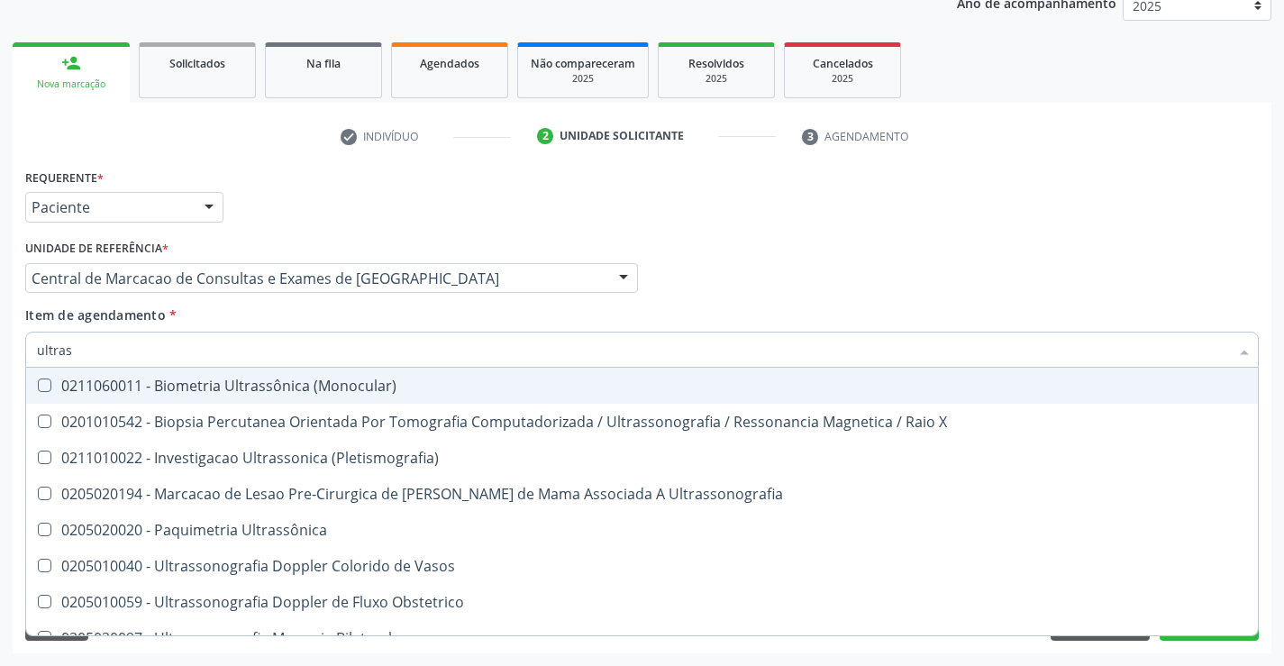
type input "ultrass"
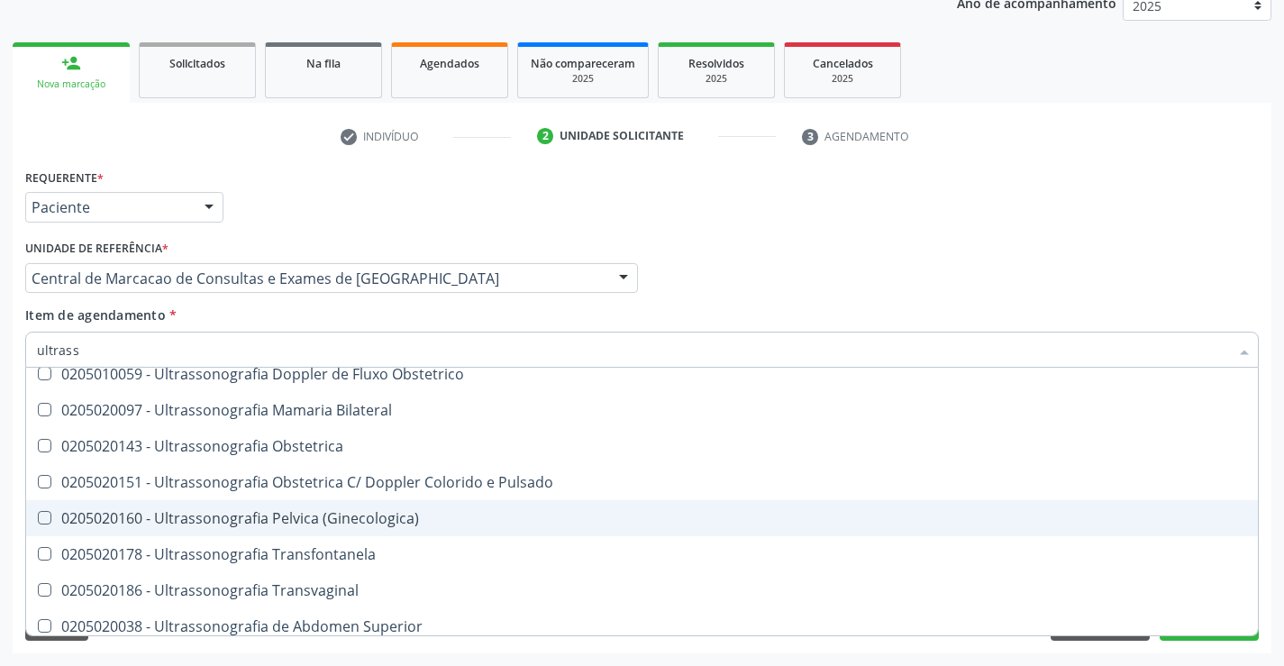
scroll to position [270, 0]
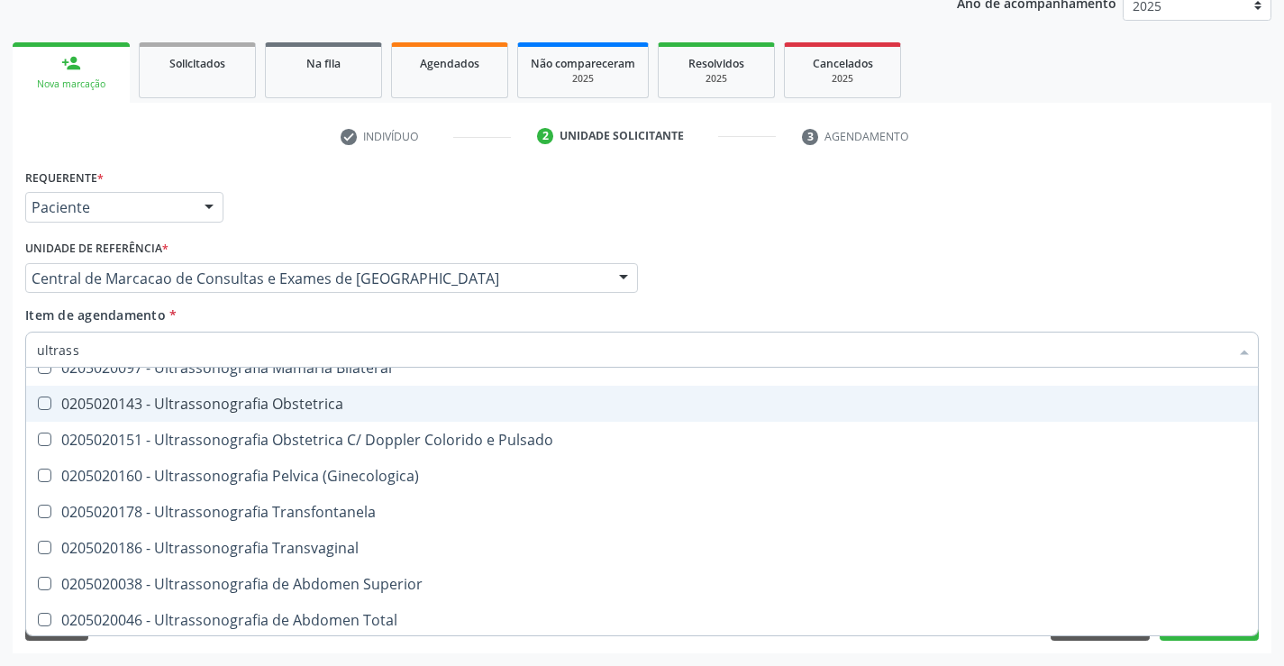
click at [555, 406] on div "0205020143 - Ultrassonografia Obstetrica" at bounding box center [642, 404] width 1210 height 14
checkbox Obstetrica "true"
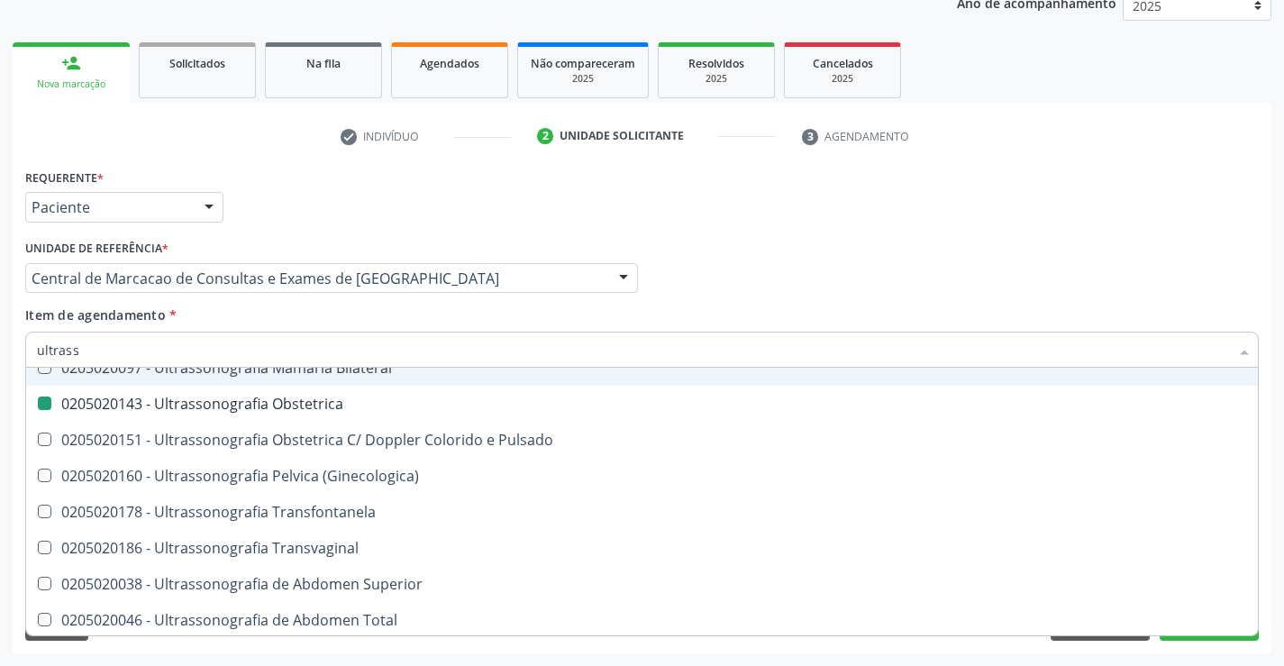
click at [858, 308] on div "Item de agendamento * ultrass Desfazer seleção 0211060011 - Biometria Ultrassôn…" at bounding box center [642, 333] width 1234 height 57
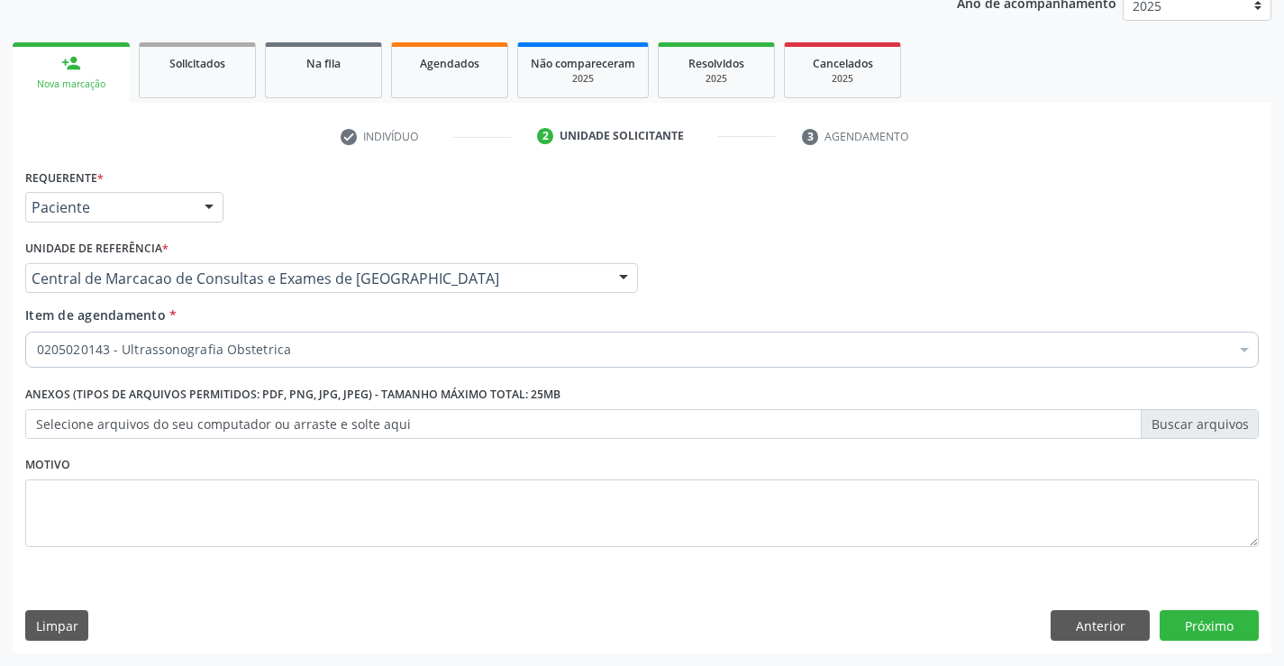
scroll to position [0, 0]
click at [1219, 633] on button "Próximo" at bounding box center [1209, 625] width 99 height 31
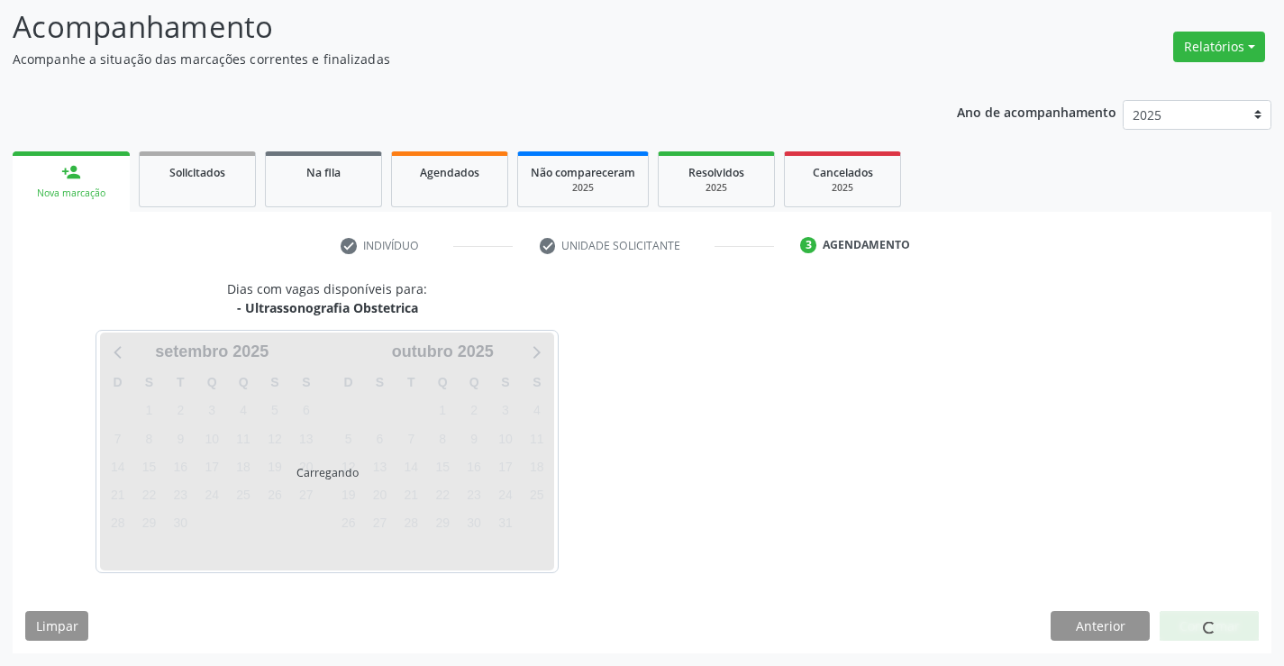
scroll to position [118, 0]
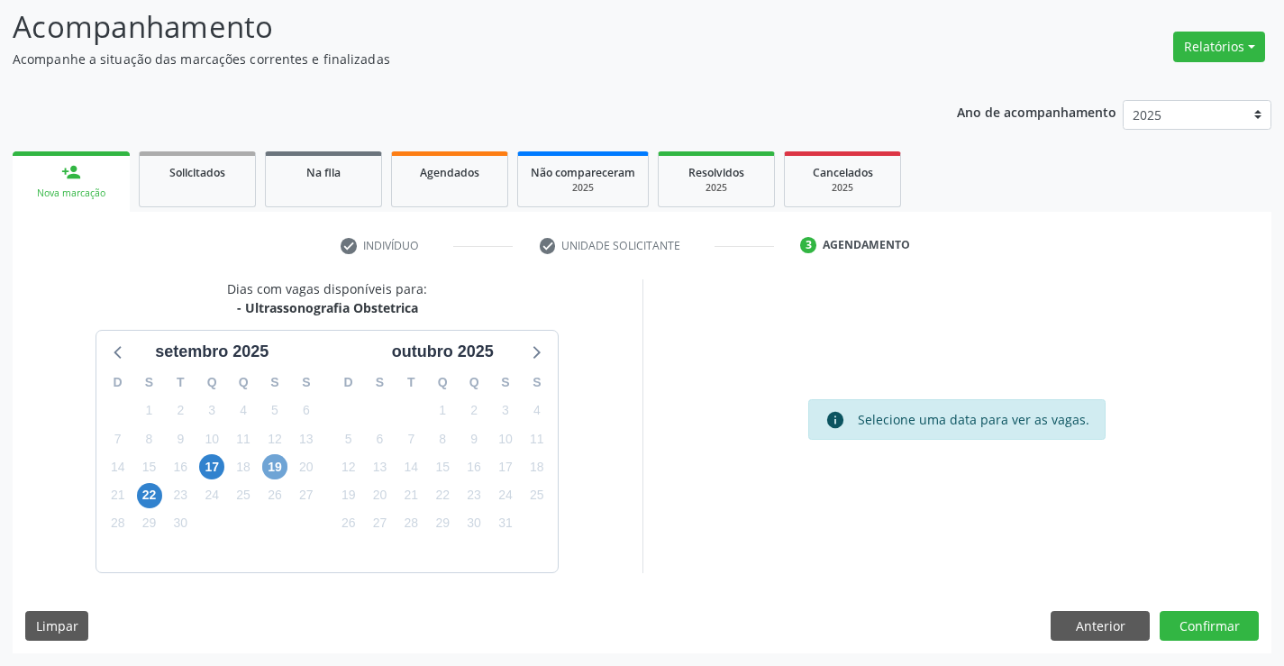
click at [279, 471] on span "19" at bounding box center [274, 466] width 25 height 25
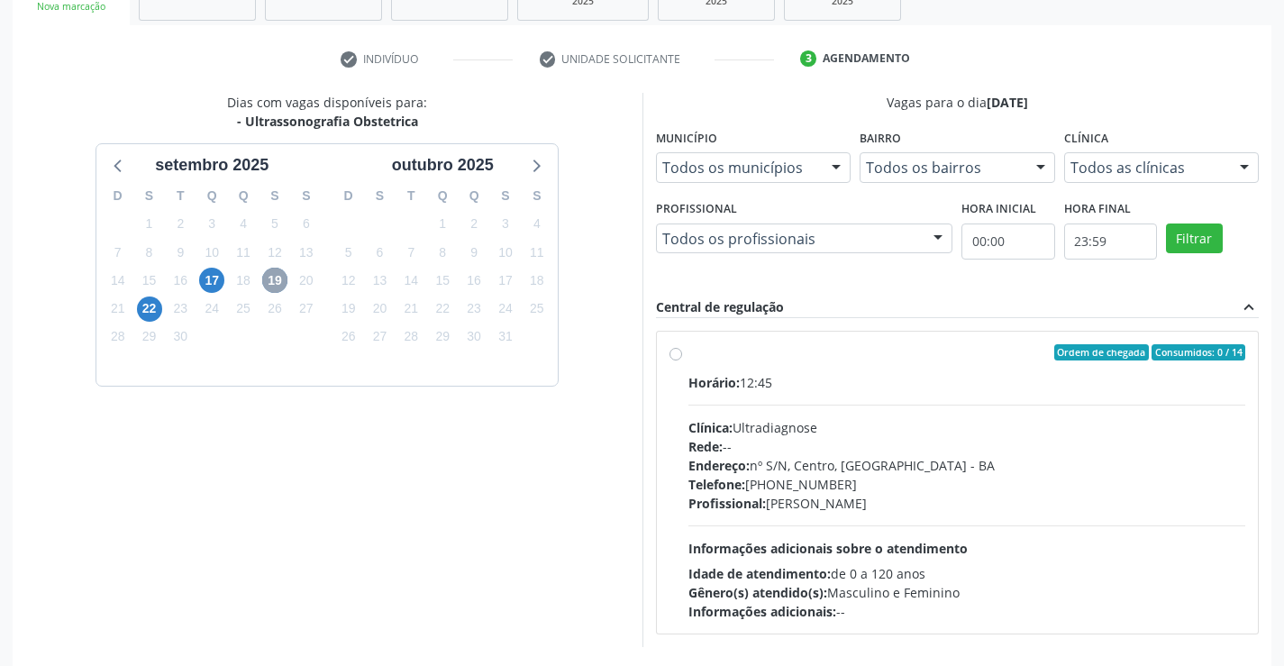
scroll to position [378, 0]
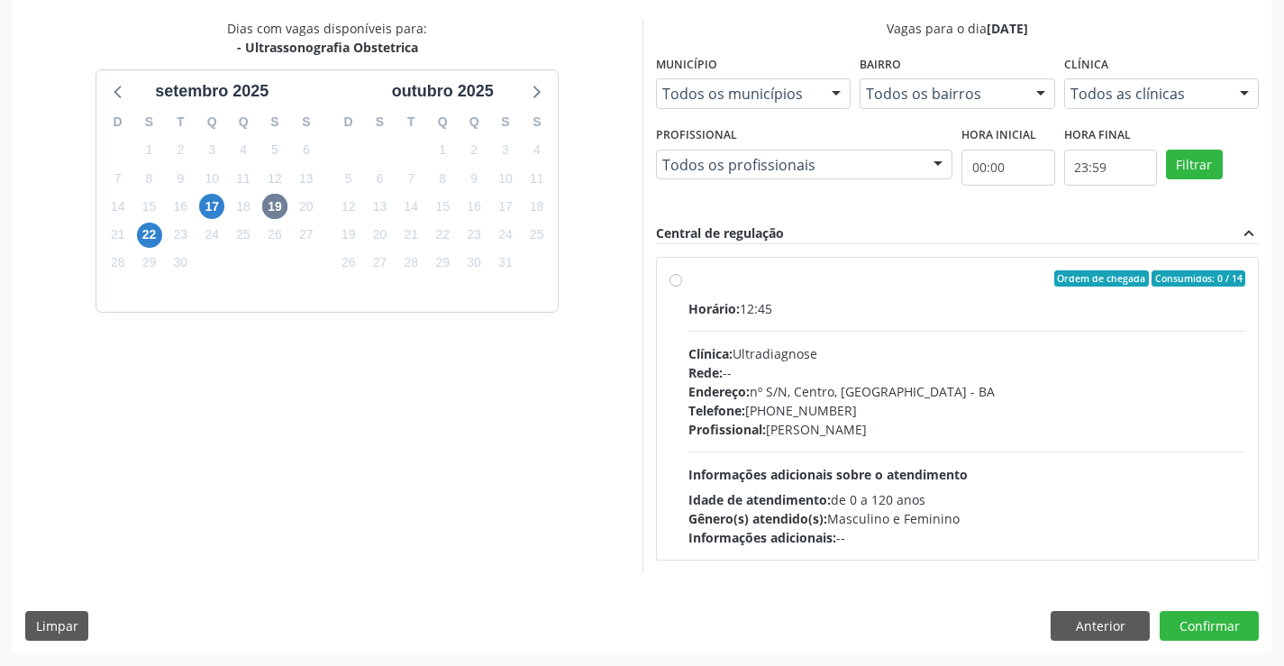
click at [916, 437] on div "Profissional: [PERSON_NAME]" at bounding box center [967, 429] width 558 height 19
click at [682, 287] on input "Ordem de chegada Consumidos: 0 / 14 Horário: 12:45 Clínica: Ultradiagnose Rede:…" at bounding box center [676, 278] width 13 height 16
radio input "true"
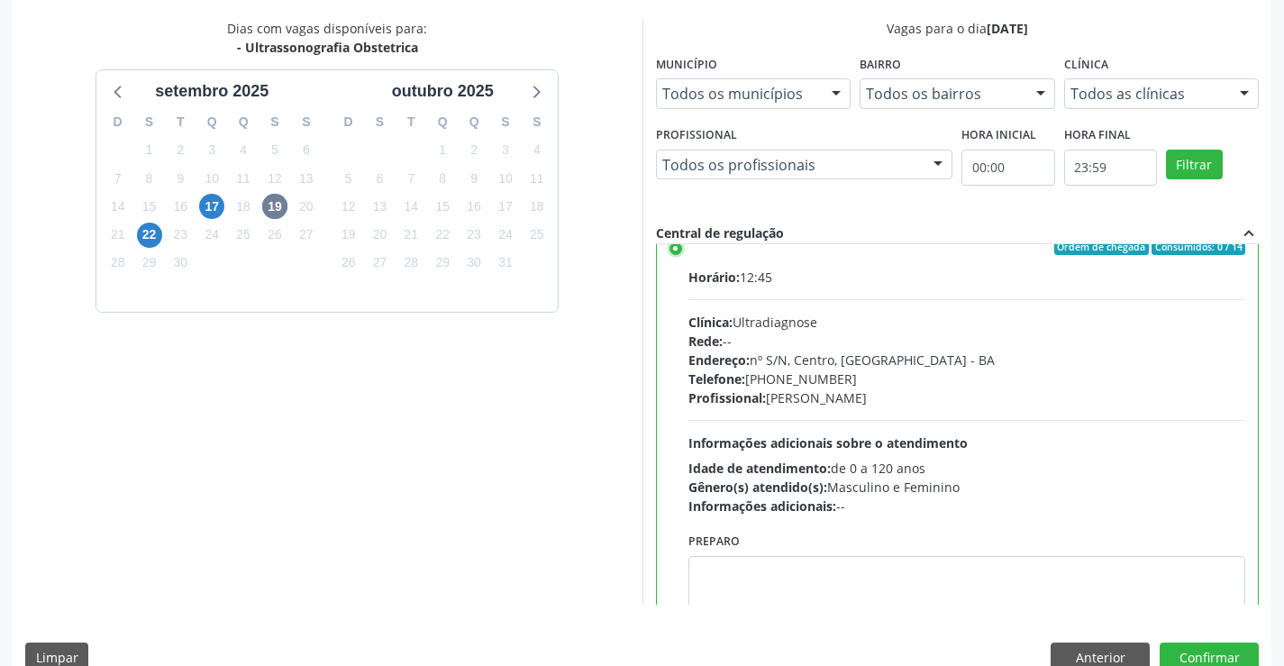
scroll to position [0, 0]
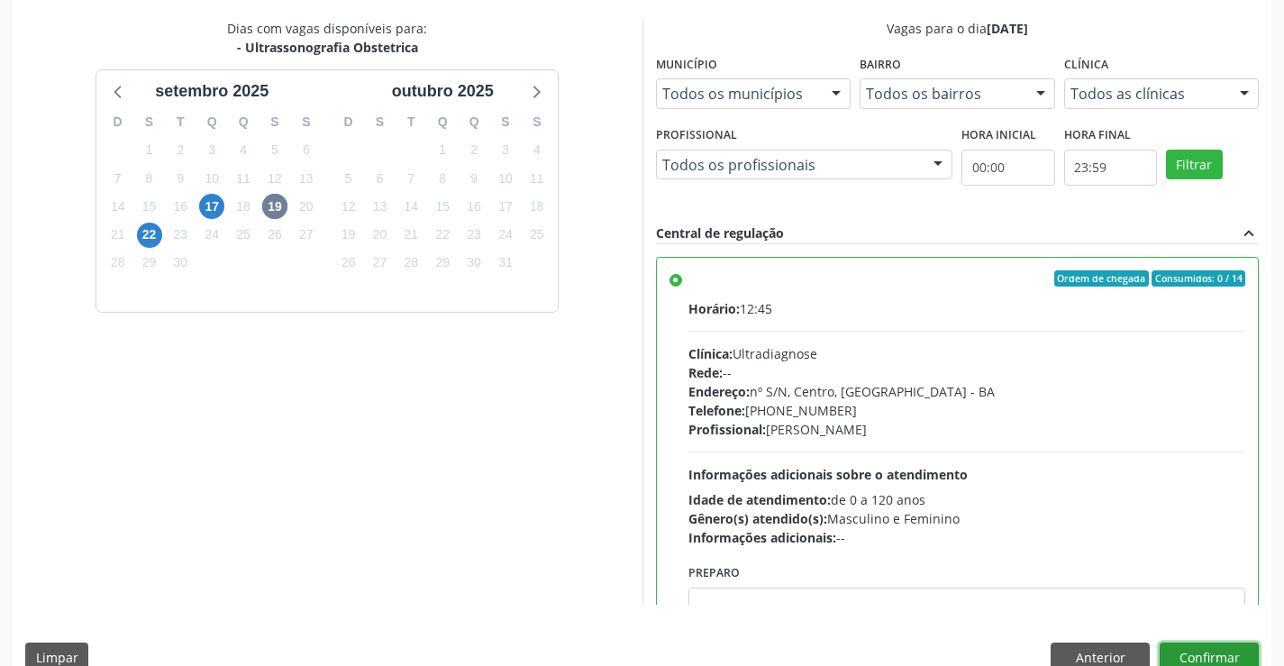
click at [1212, 646] on button "Confirmar" at bounding box center [1209, 658] width 99 height 31
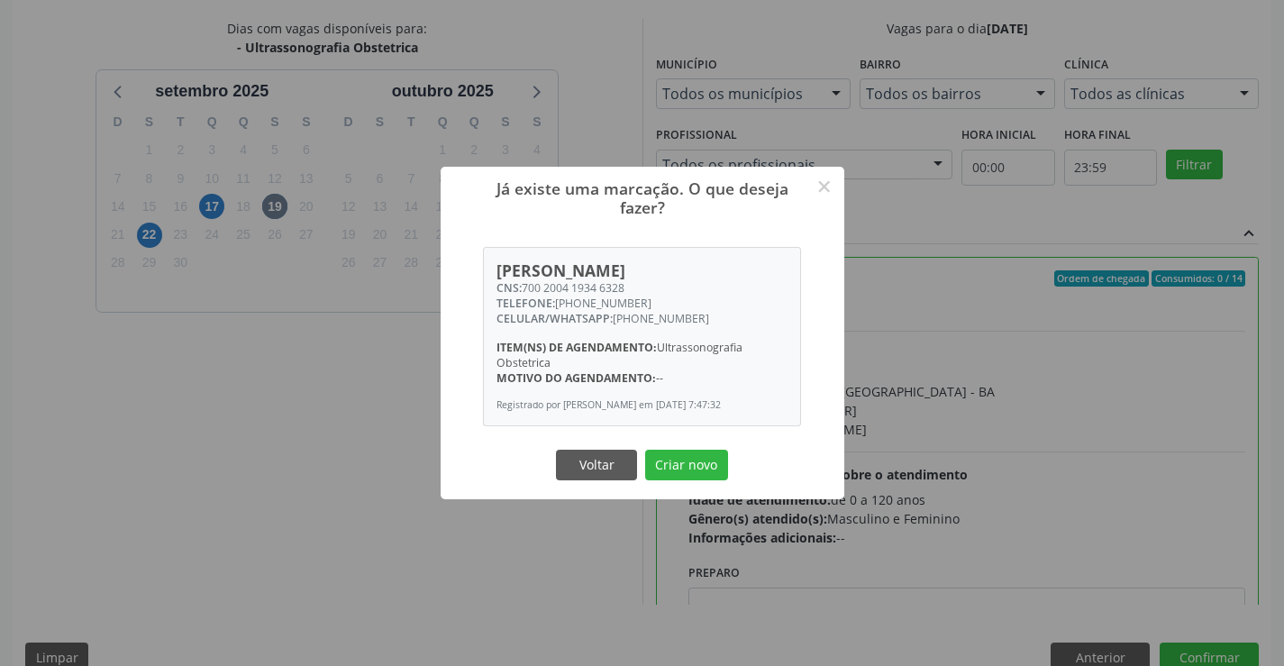
click at [645, 450] on button "Criar novo" at bounding box center [686, 465] width 83 height 31
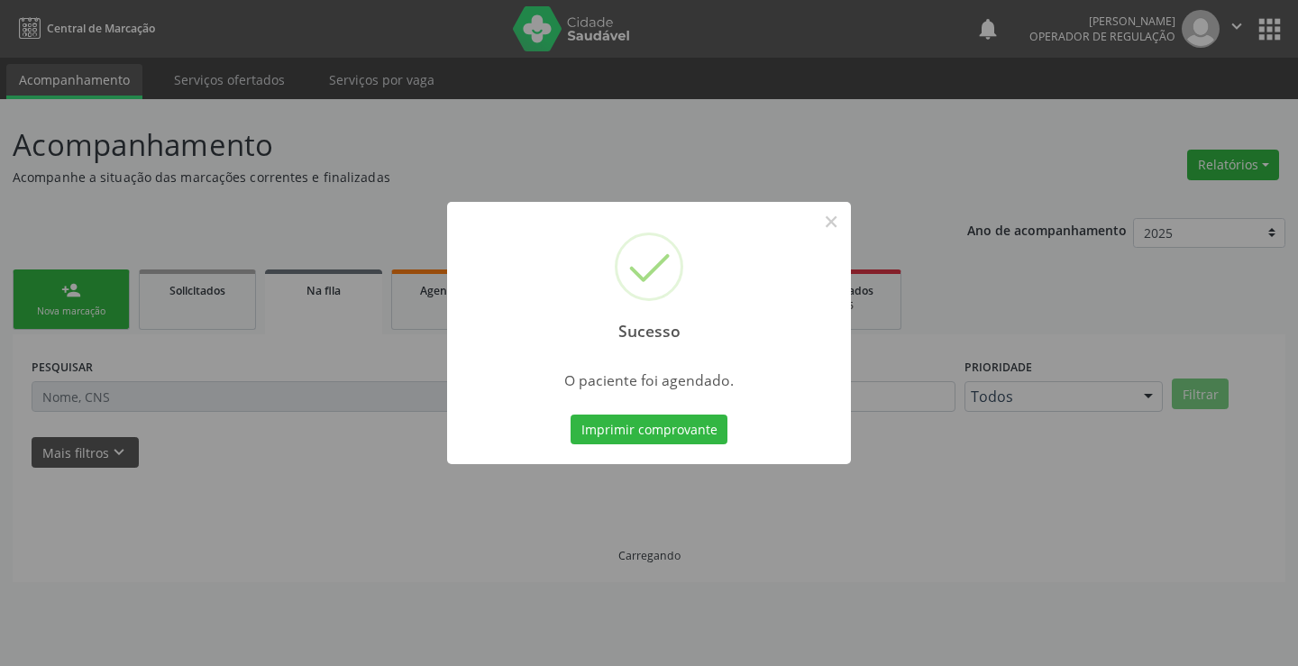
click at [570, 415] on button "Imprimir comprovante" at bounding box center [648, 430] width 157 height 31
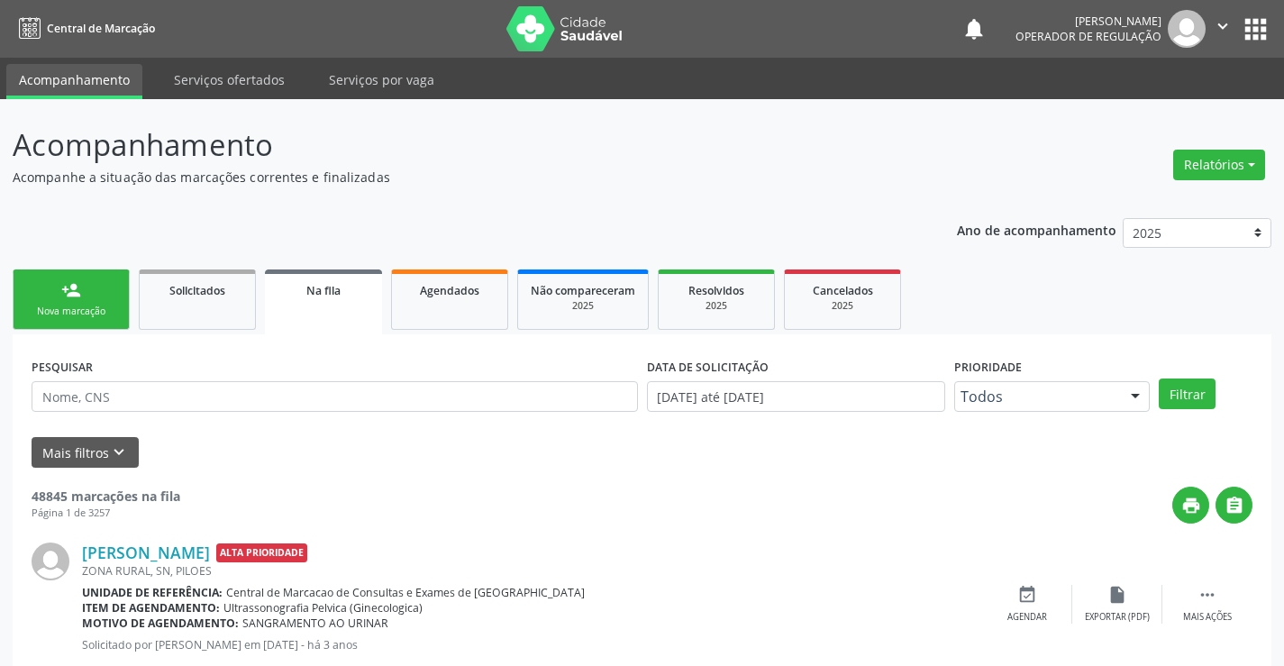
click at [101, 291] on link "person_add Nova marcação" at bounding box center [71, 299] width 117 height 60
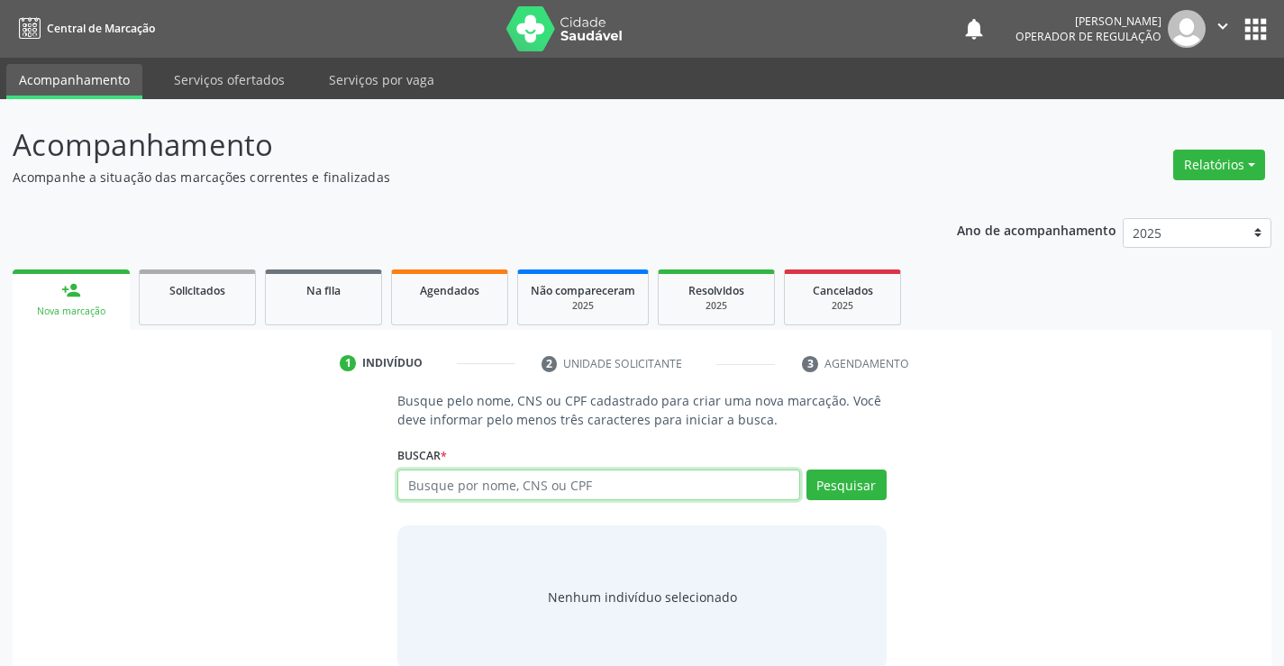
click at [563, 488] on input "text" at bounding box center [598, 485] width 402 height 31
type input "706908132305030"
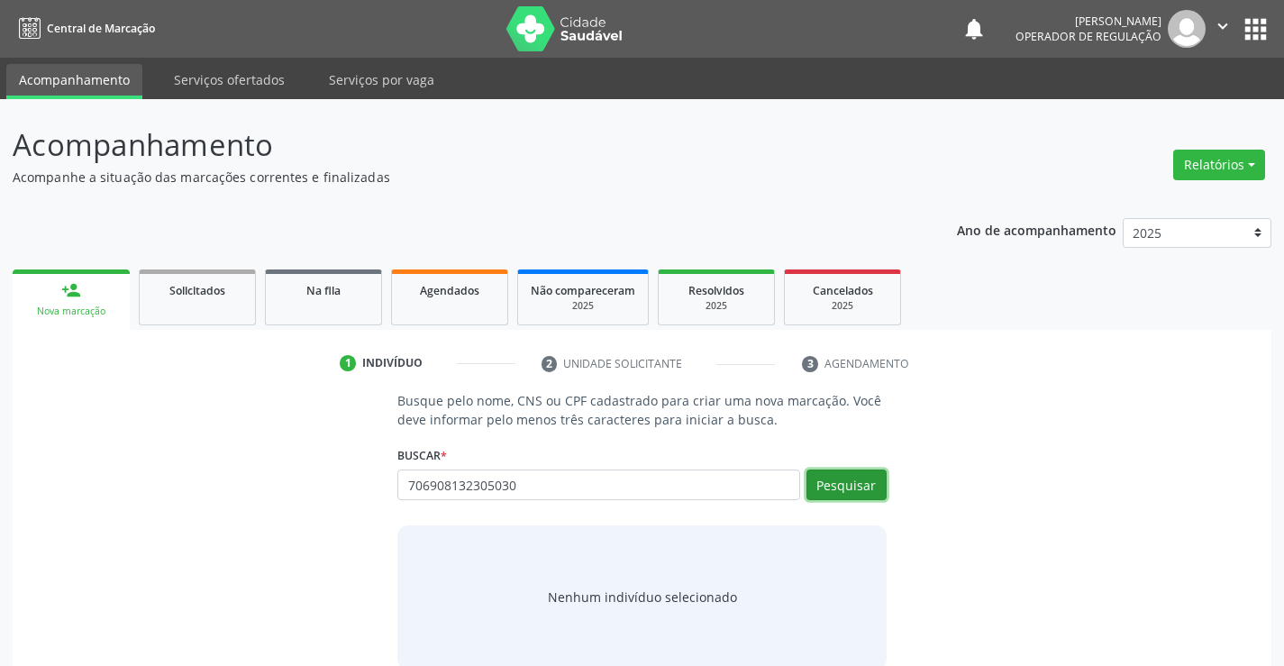
click at [865, 483] on button "Pesquisar" at bounding box center [847, 485] width 80 height 31
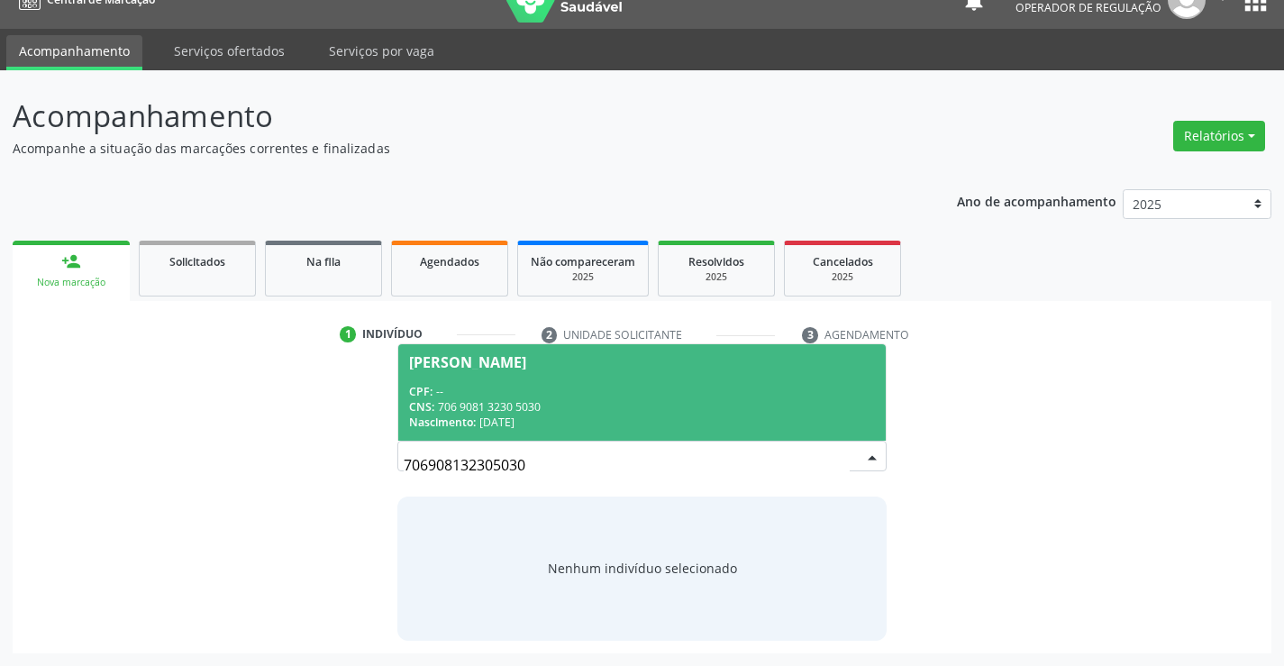
click at [662, 393] on div "CPF: --" at bounding box center [641, 391] width 465 height 15
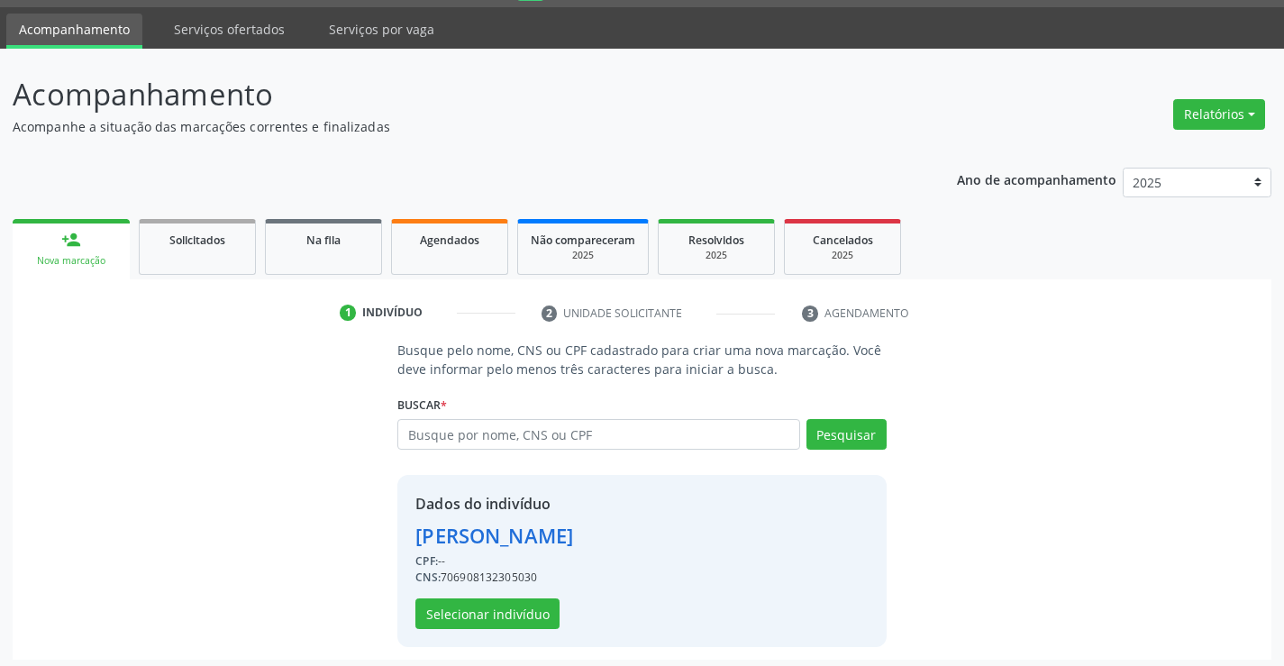
scroll to position [57, 0]
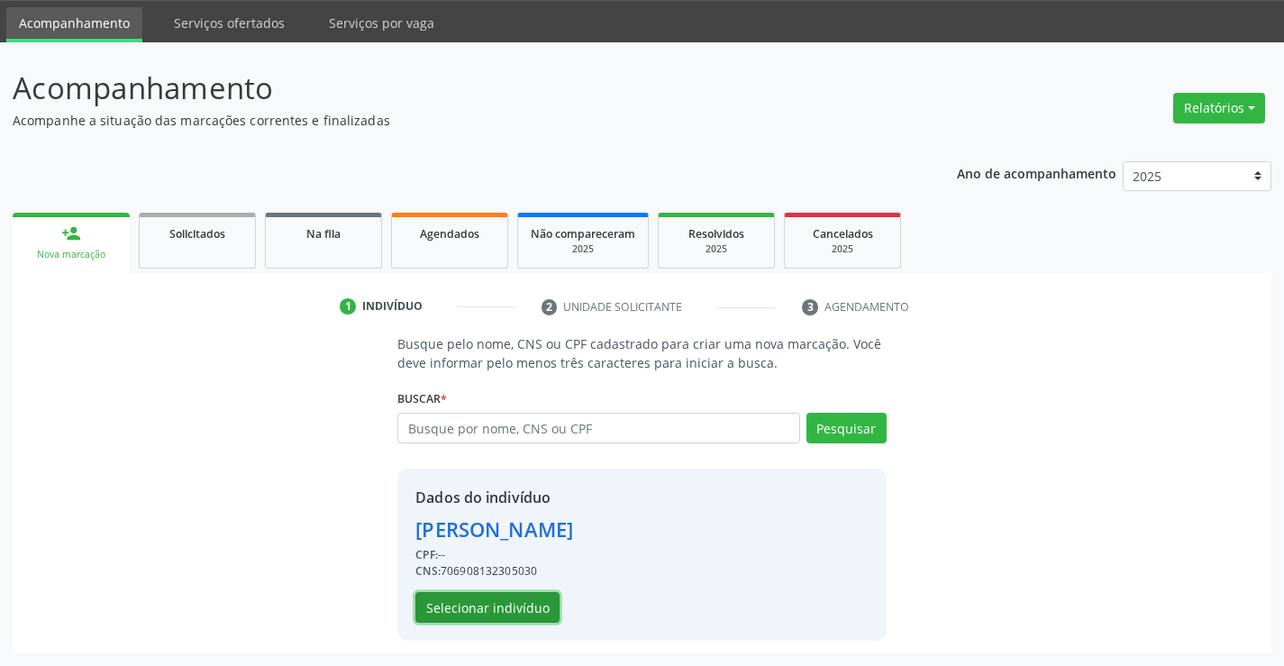
click at [470, 593] on button "Selecionar indivíduo" at bounding box center [487, 607] width 144 height 31
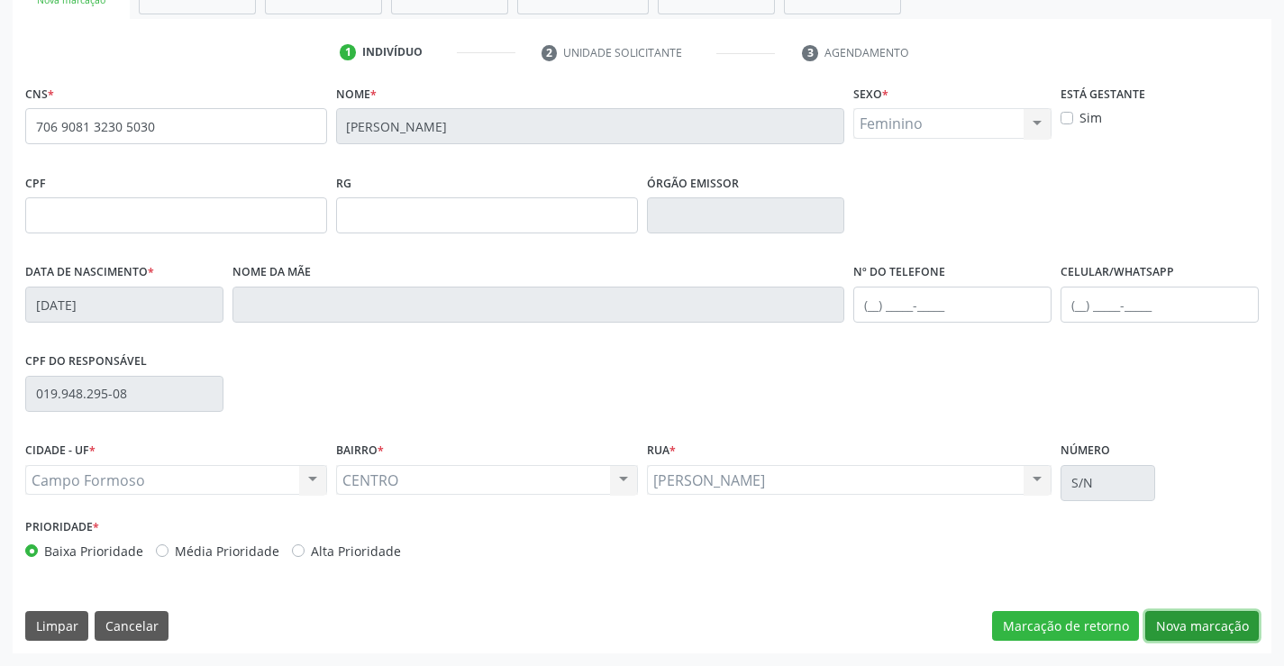
click at [1191, 630] on button "Nova marcação" at bounding box center [1202, 626] width 114 height 31
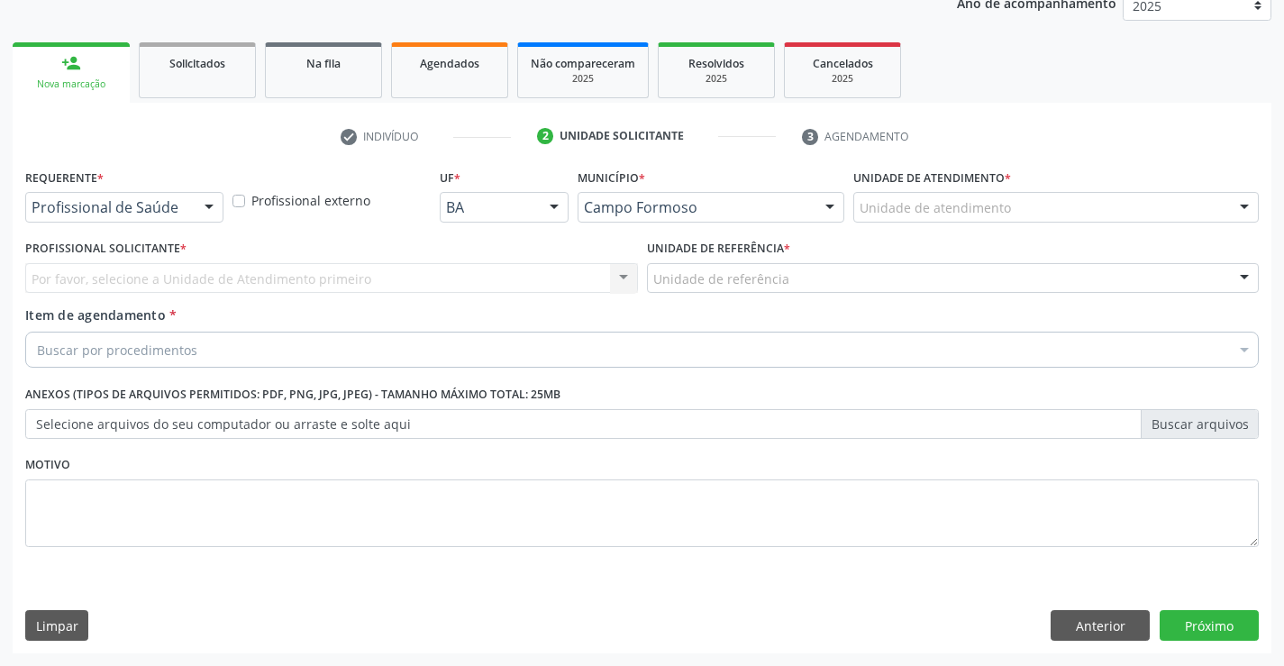
scroll to position [227, 0]
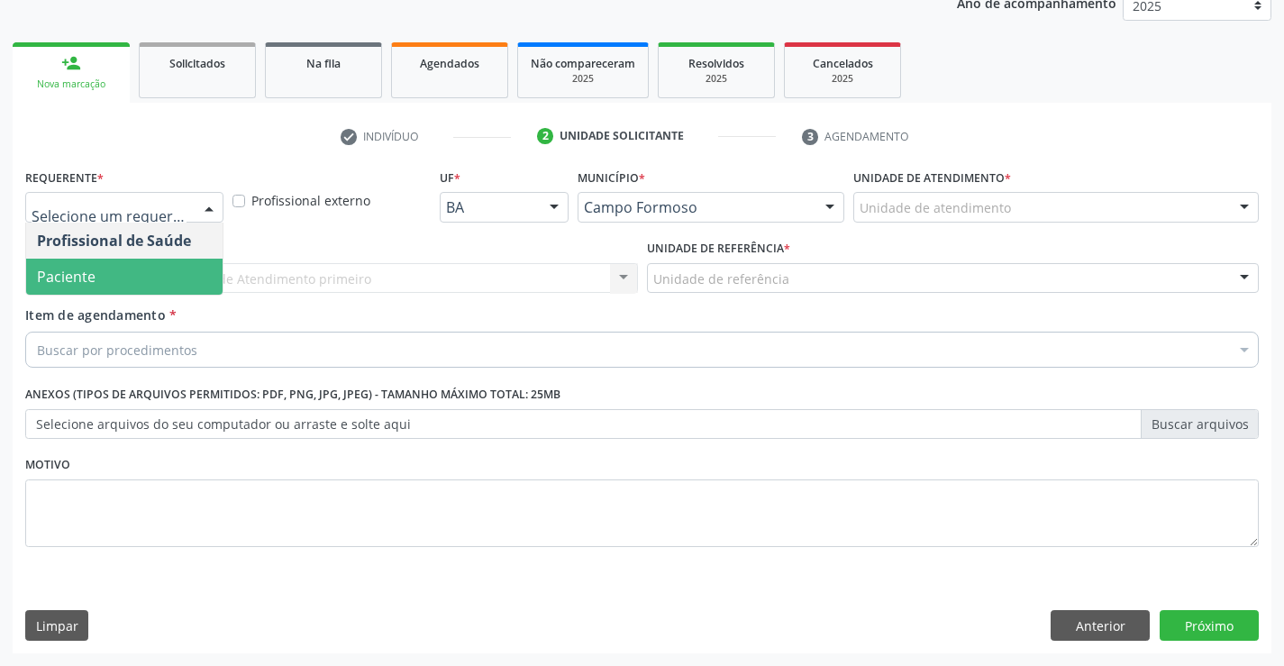
click at [121, 272] on span "Paciente" at bounding box center [124, 277] width 196 height 36
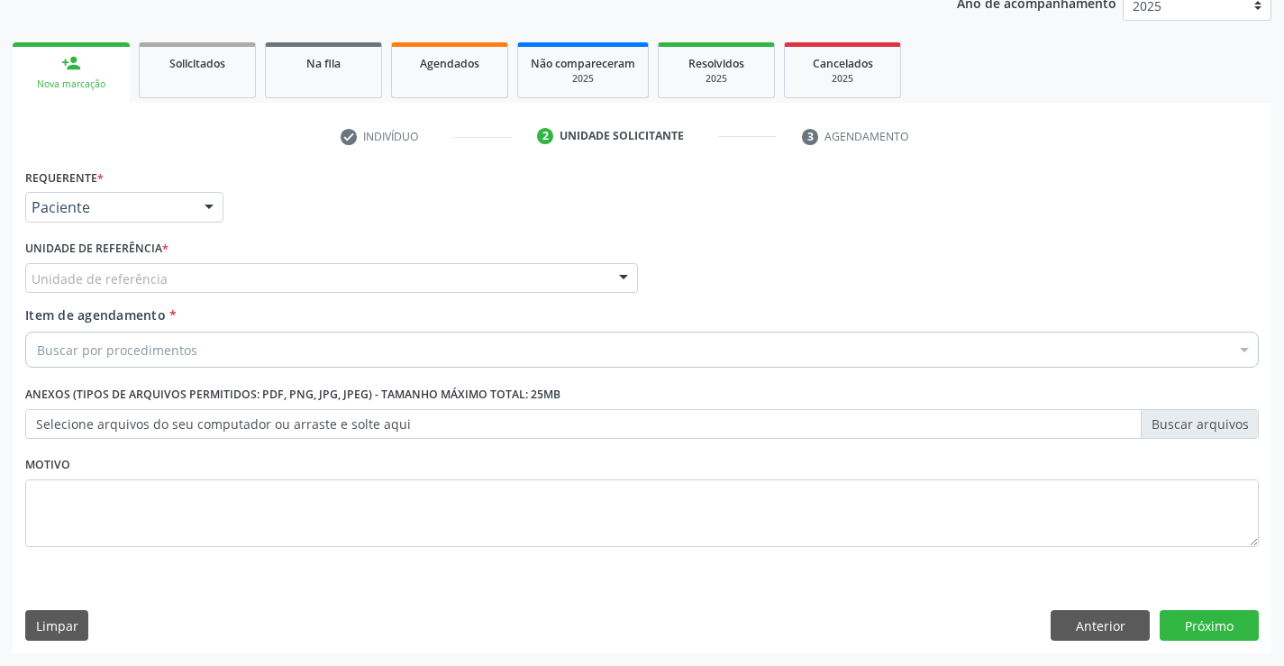
click at [167, 272] on div "Unidade de referência" at bounding box center [331, 278] width 613 height 31
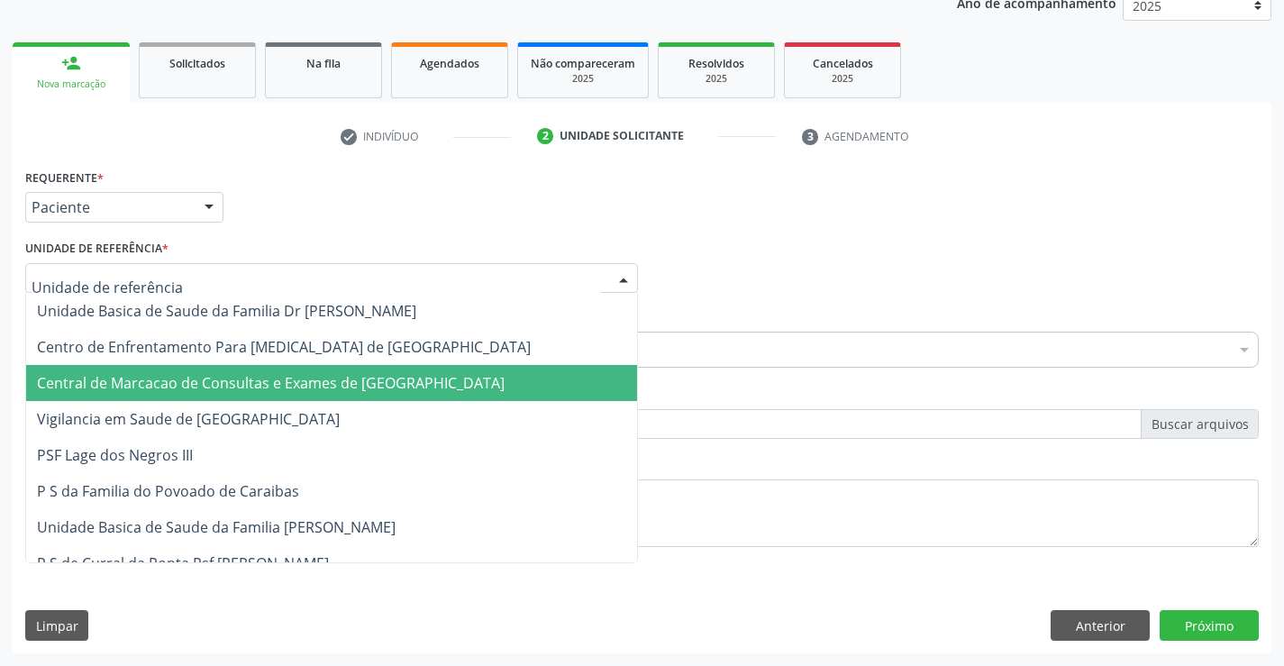
click at [174, 380] on span "Central de Marcacao de Consultas e Exames de [GEOGRAPHIC_DATA]" at bounding box center [271, 383] width 468 height 20
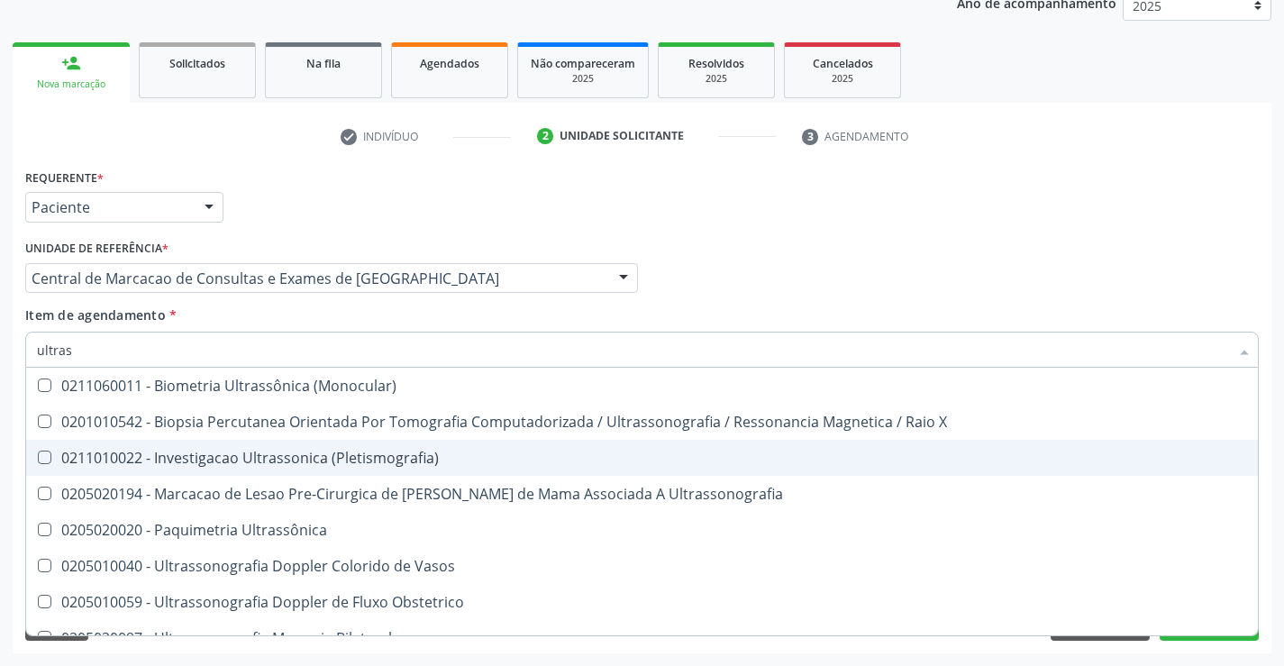
type input "ultrass"
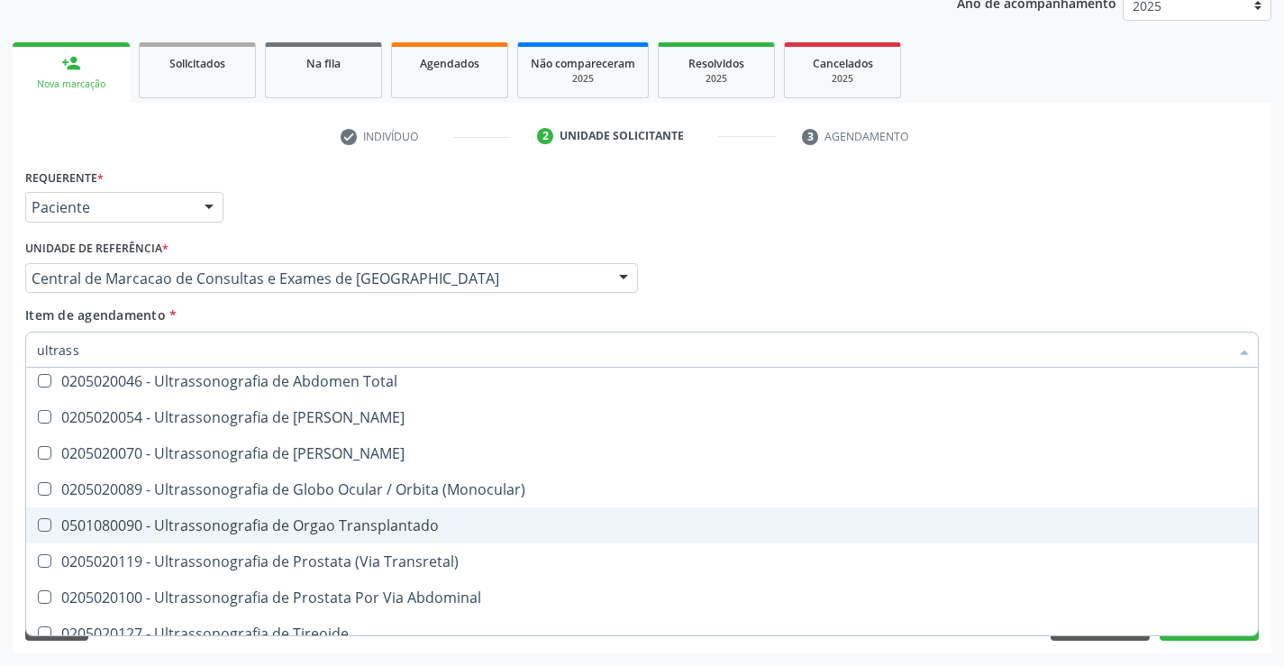
scroll to position [541, 0]
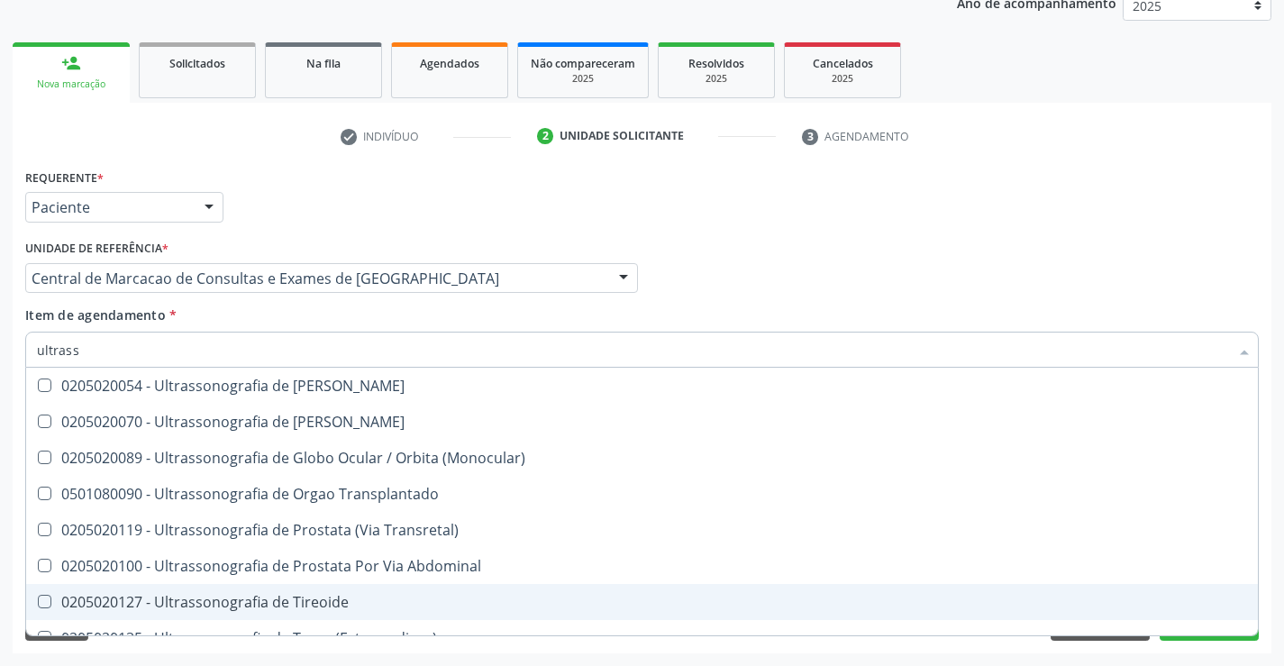
click at [377, 592] on span "0205020127 - Ultrassonografia de Tireoide" at bounding box center [642, 602] width 1232 height 36
checkbox Tireoide "true"
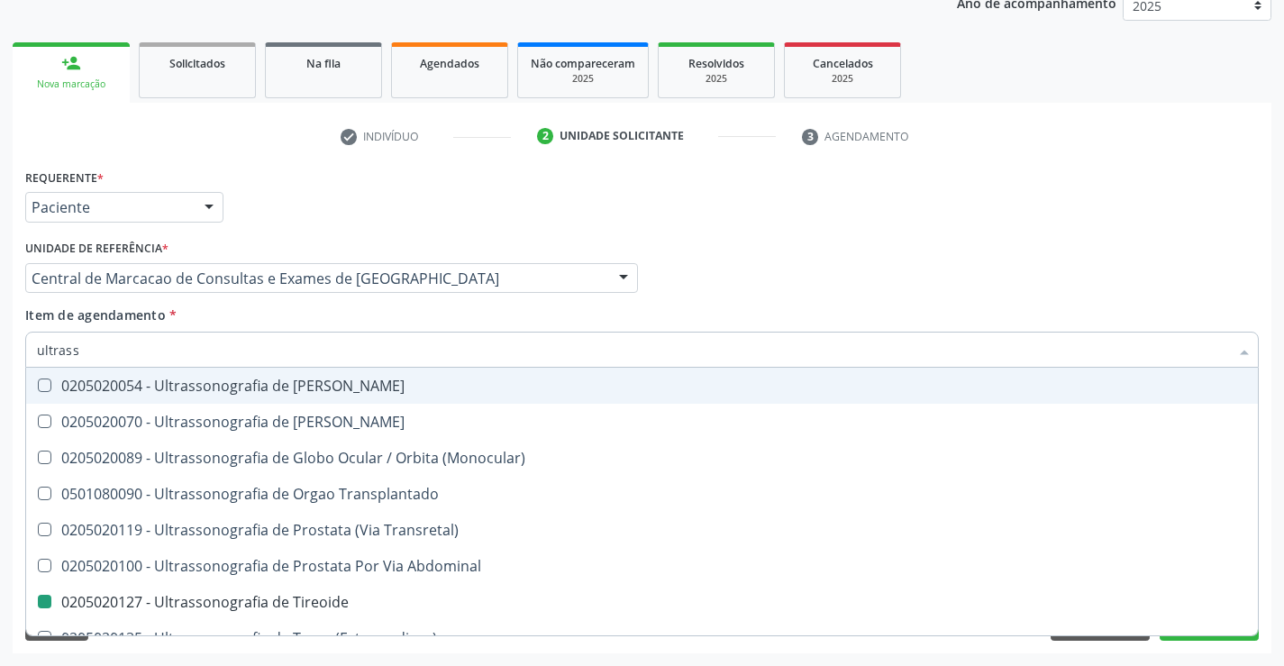
click at [807, 285] on div "Profissional Solicitante Por favor, selecione a Unidade de Atendimento primeiro…" at bounding box center [642, 270] width 1243 height 70
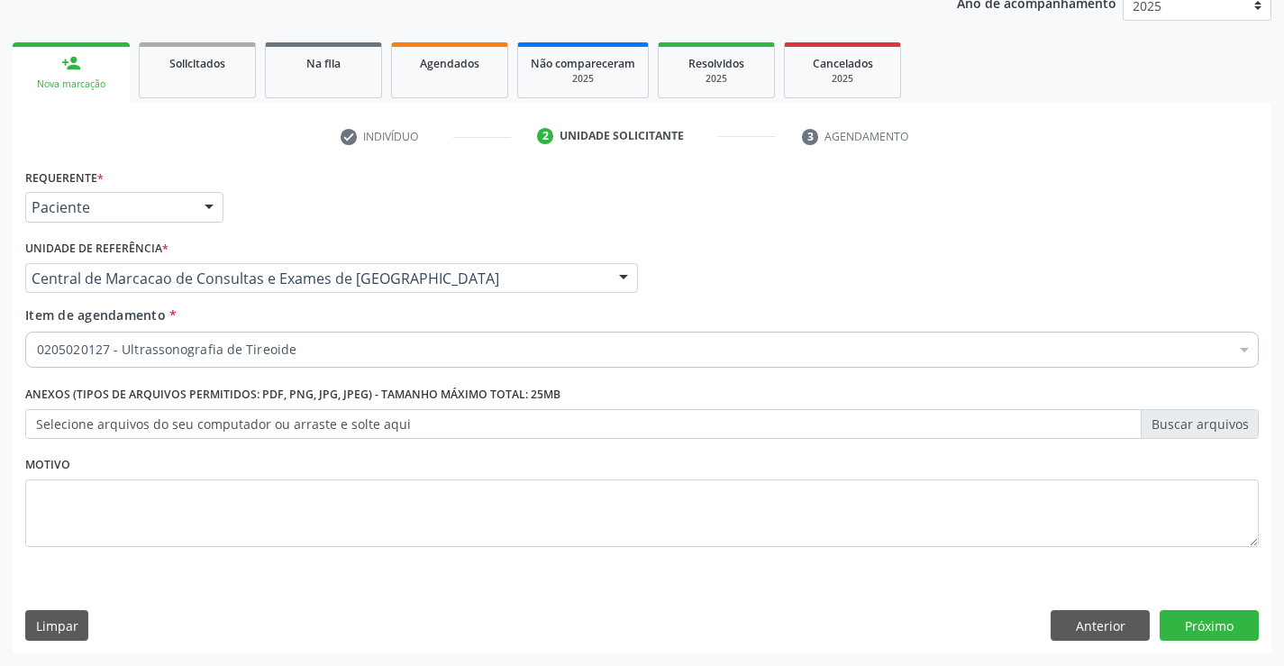
scroll to position [0, 0]
click at [1182, 617] on button "Próximo" at bounding box center [1209, 625] width 99 height 31
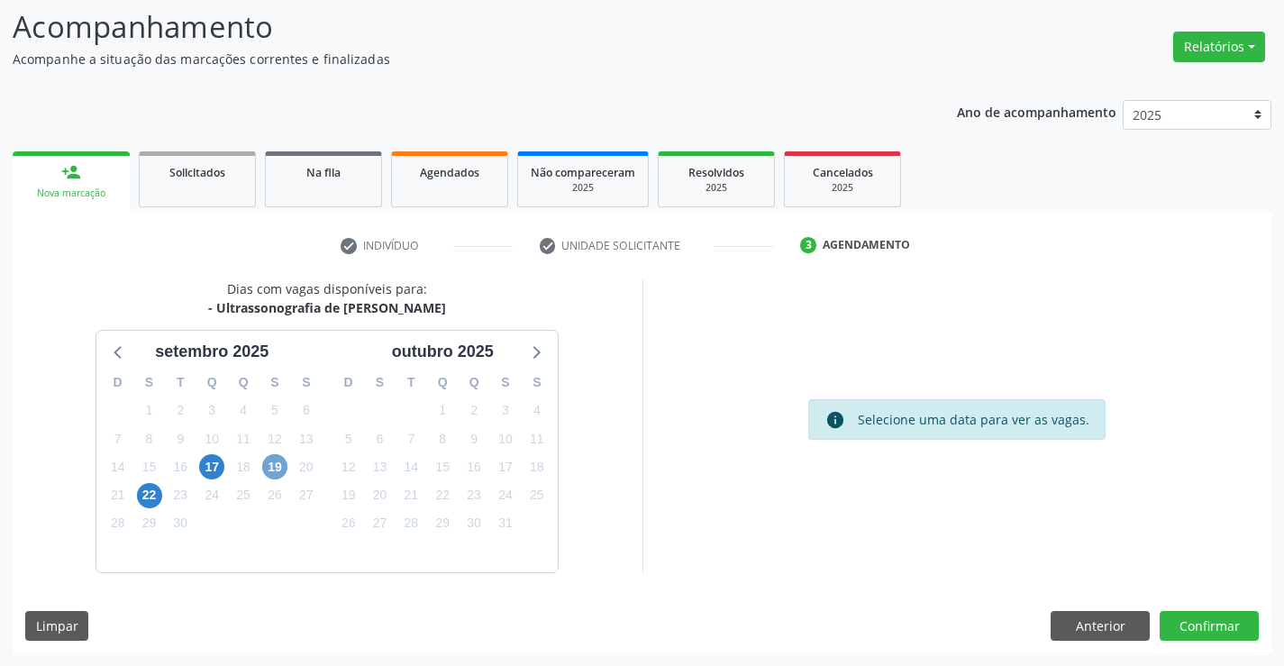
click at [265, 467] on span "19" at bounding box center [274, 466] width 25 height 25
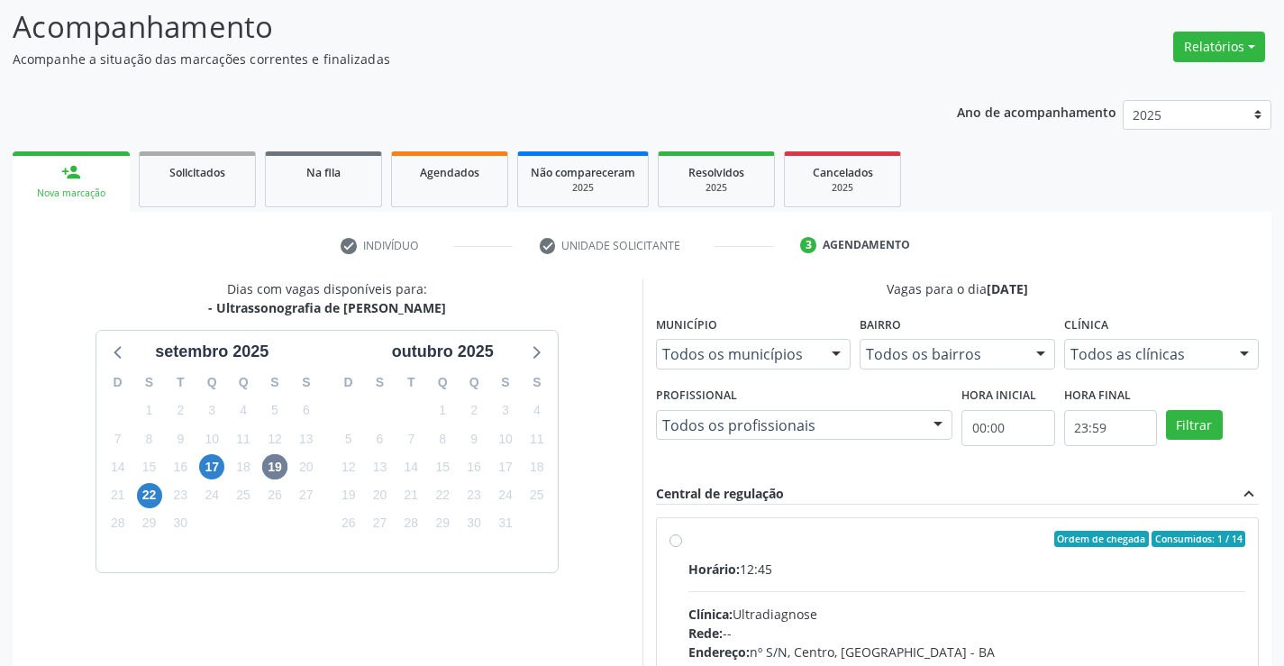
click at [682, 547] on input "Ordem de chegada Consumidos: 1 / 14 Horário: 12:45 Clínica: Ultradiagnose Rede:…" at bounding box center [676, 539] width 13 height 16
radio input "true"
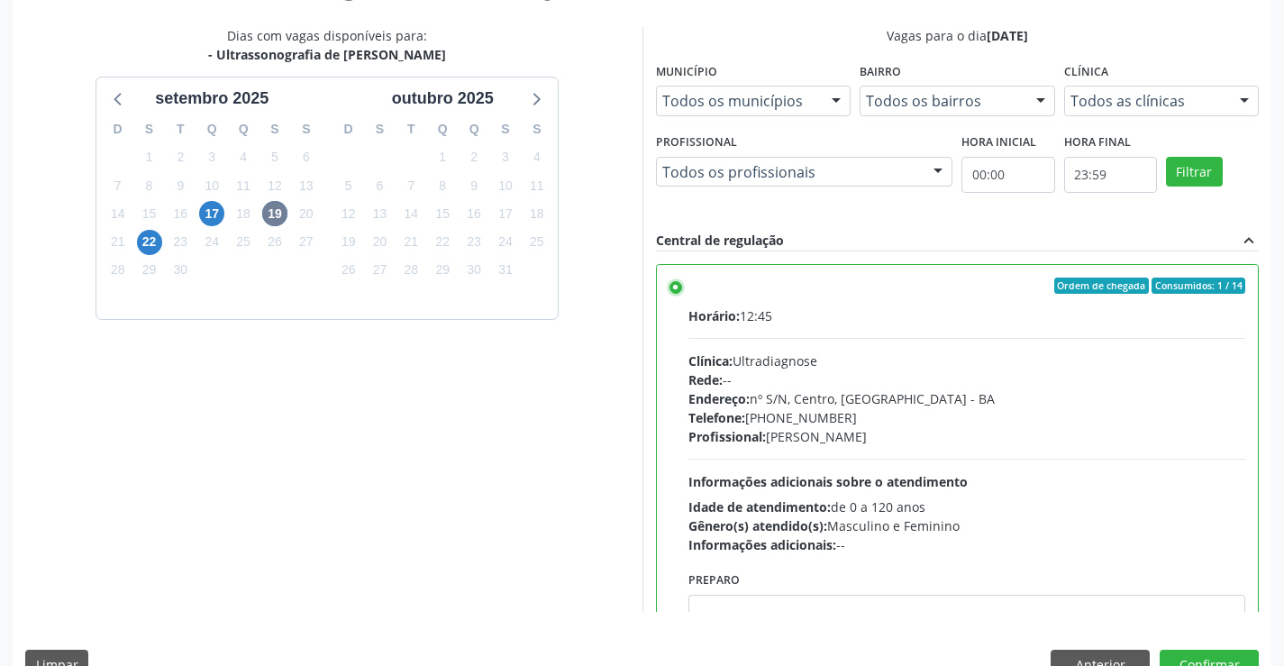
scroll to position [411, 0]
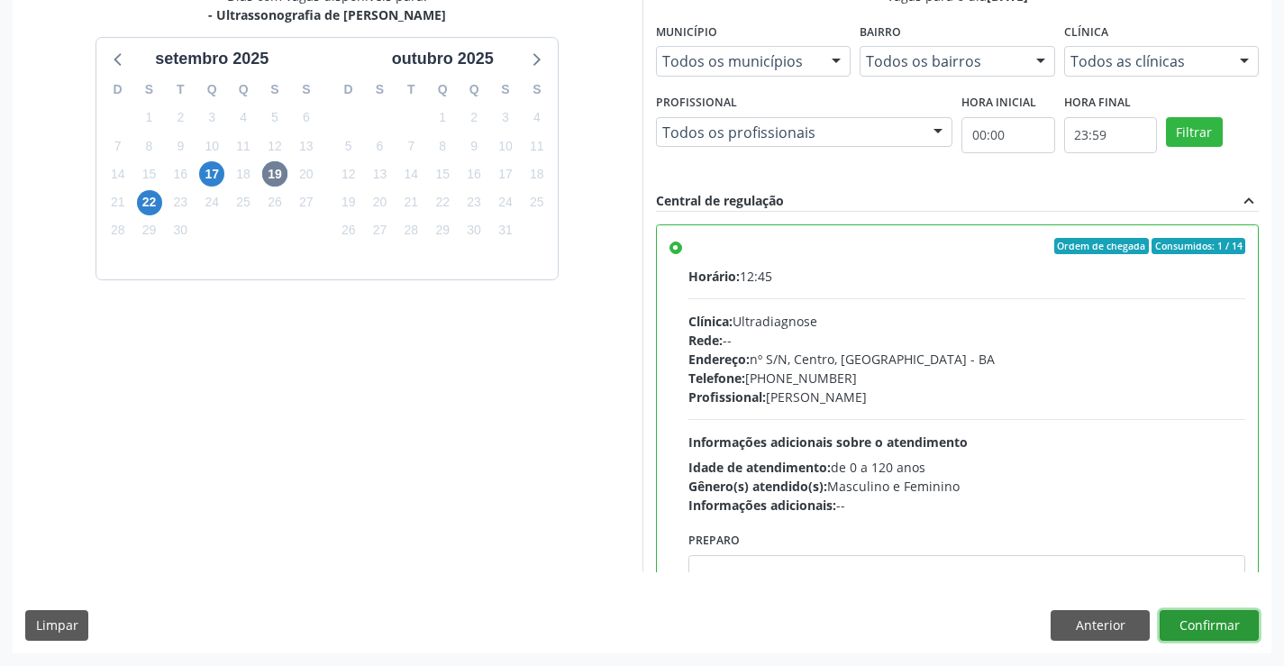
click at [1211, 630] on button "Confirmar" at bounding box center [1209, 625] width 99 height 31
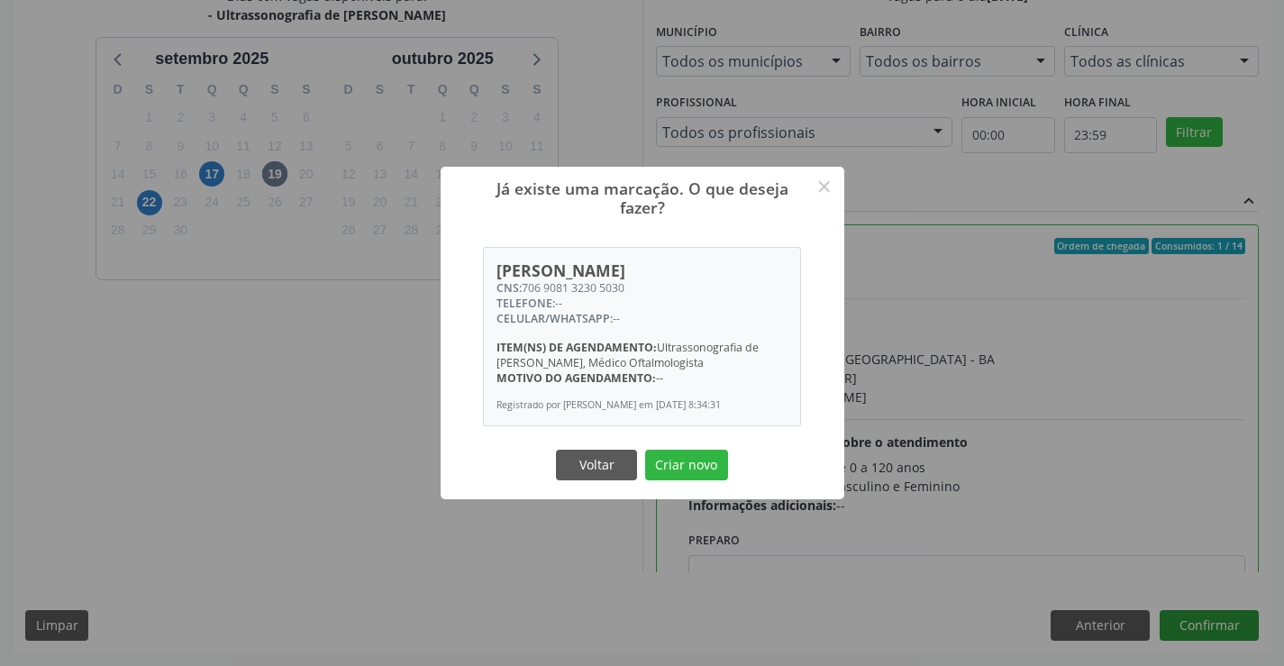
click at [645, 450] on button "Criar novo" at bounding box center [686, 465] width 83 height 31
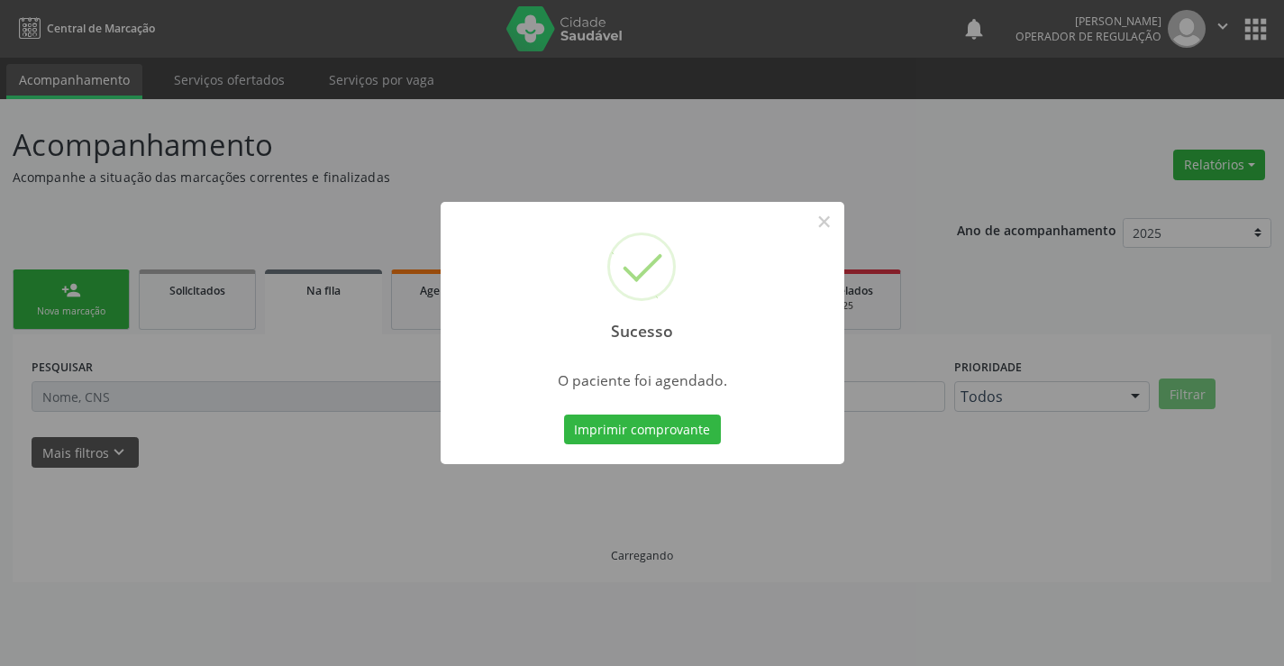
scroll to position [0, 0]
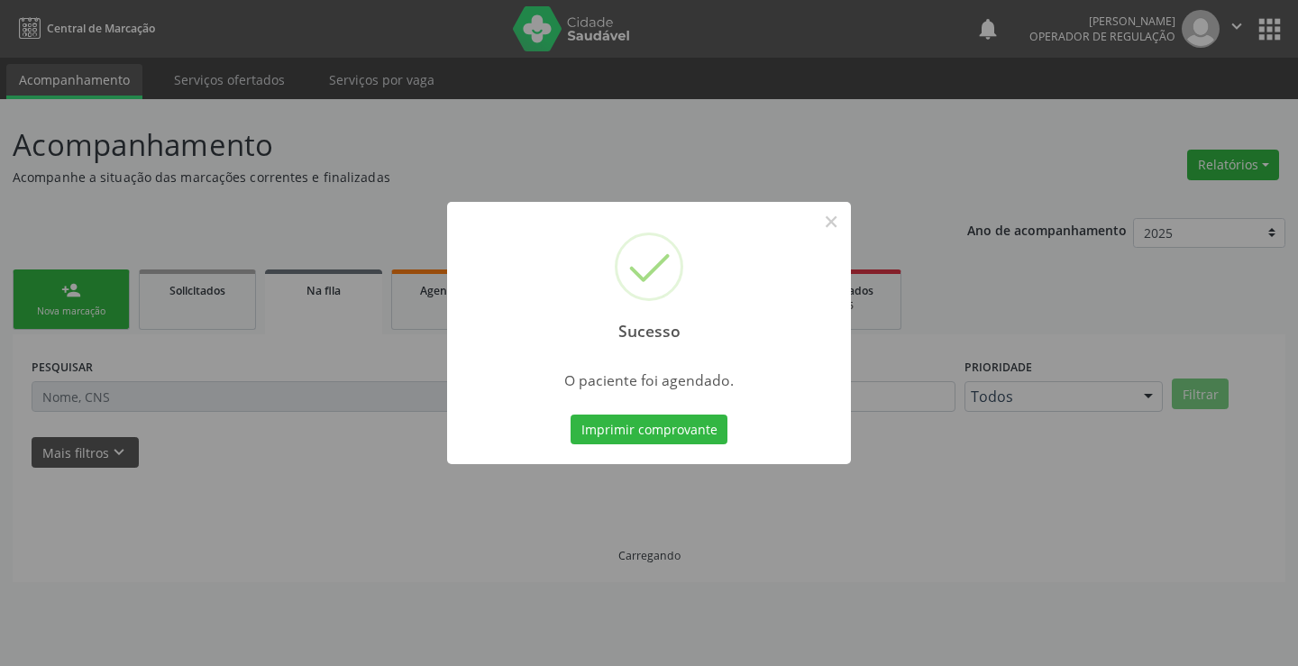
click at [570, 415] on button "Imprimir comprovante" at bounding box center [648, 430] width 157 height 31
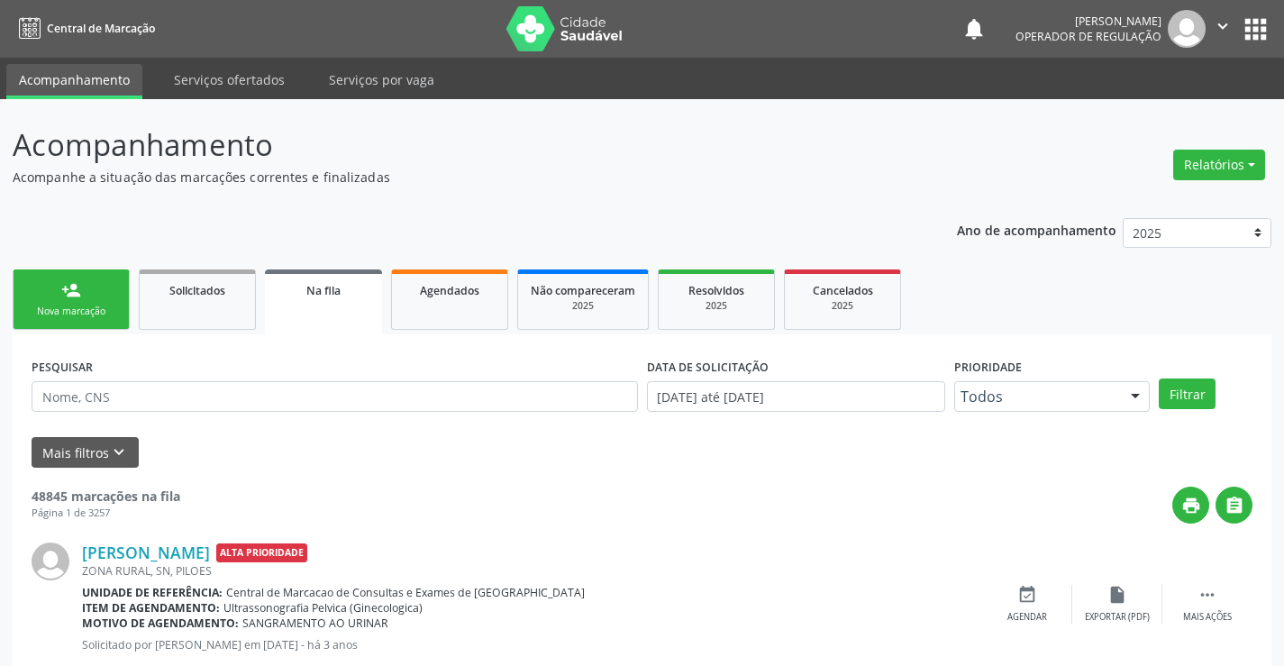
click at [78, 294] on div "person_add" at bounding box center [71, 290] width 20 height 20
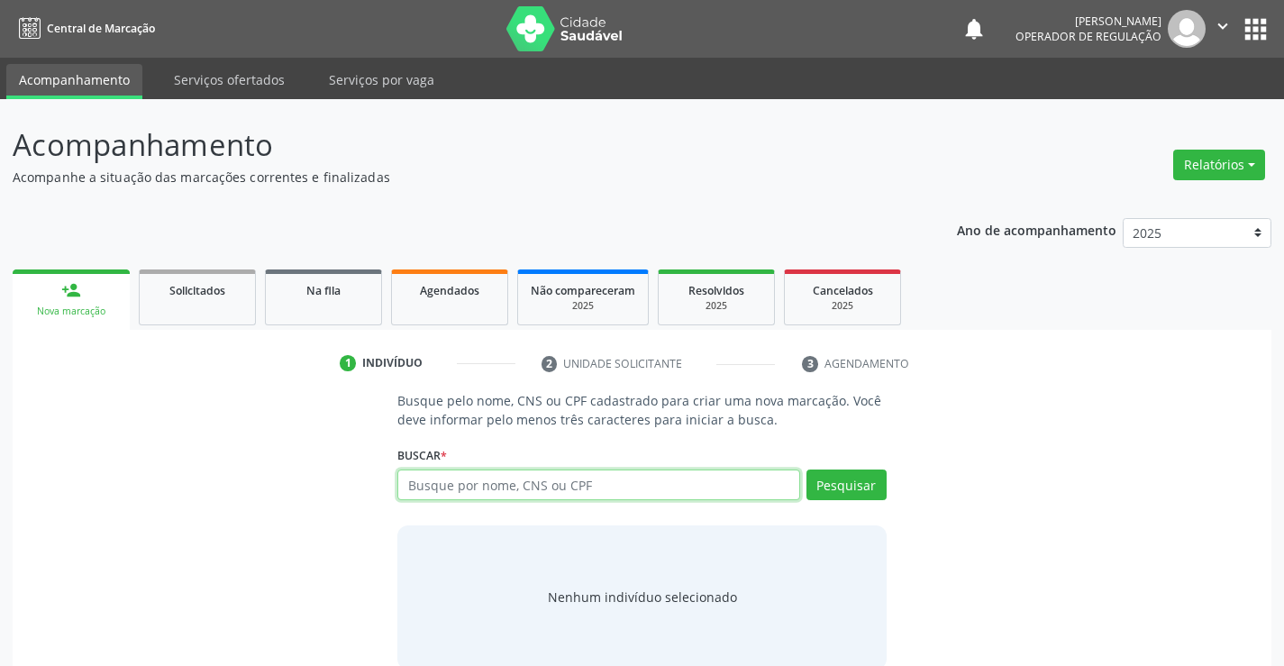
click at [482, 485] on input "text" at bounding box center [598, 485] width 402 height 31
type input "706201025535962"
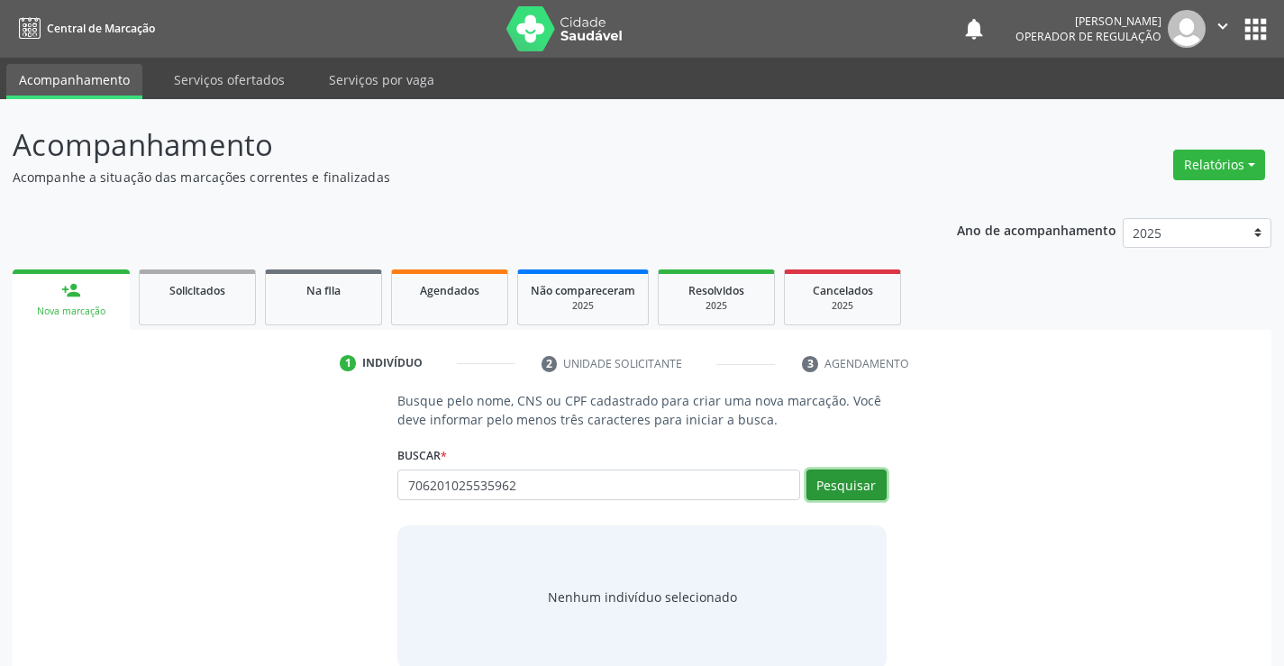
click at [832, 488] on button "Pesquisar" at bounding box center [847, 485] width 80 height 31
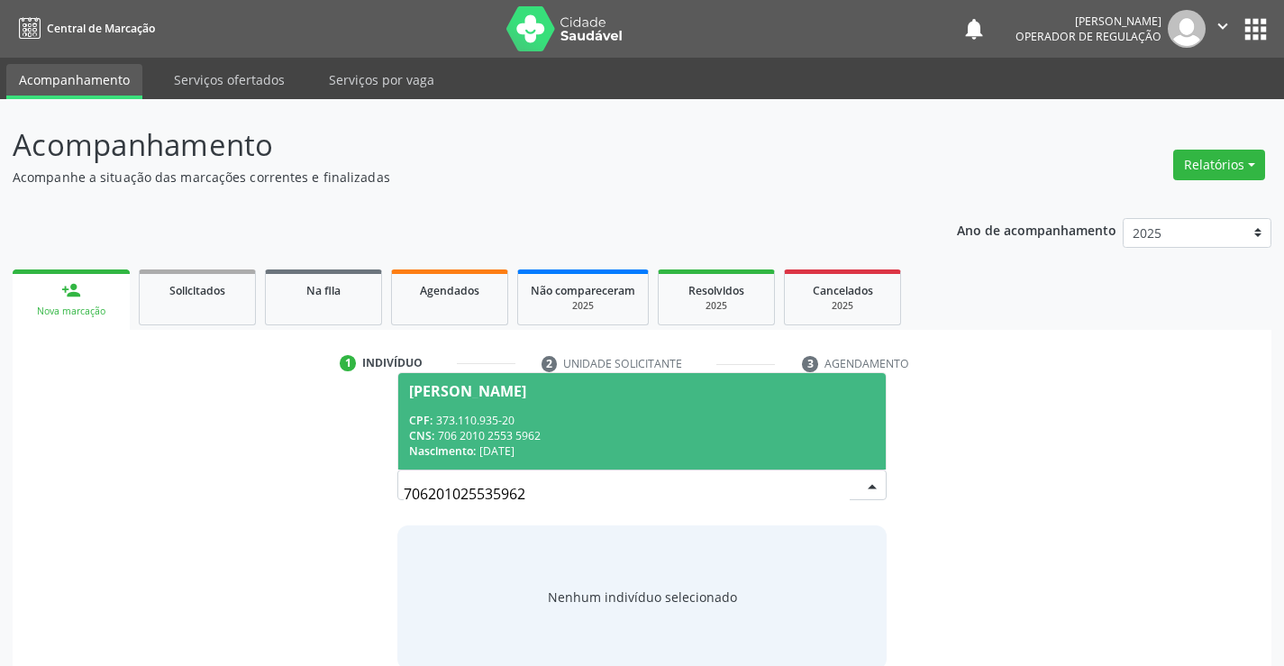
click at [650, 428] on div "CNS: 706 2010 2553 5962" at bounding box center [641, 435] width 465 height 15
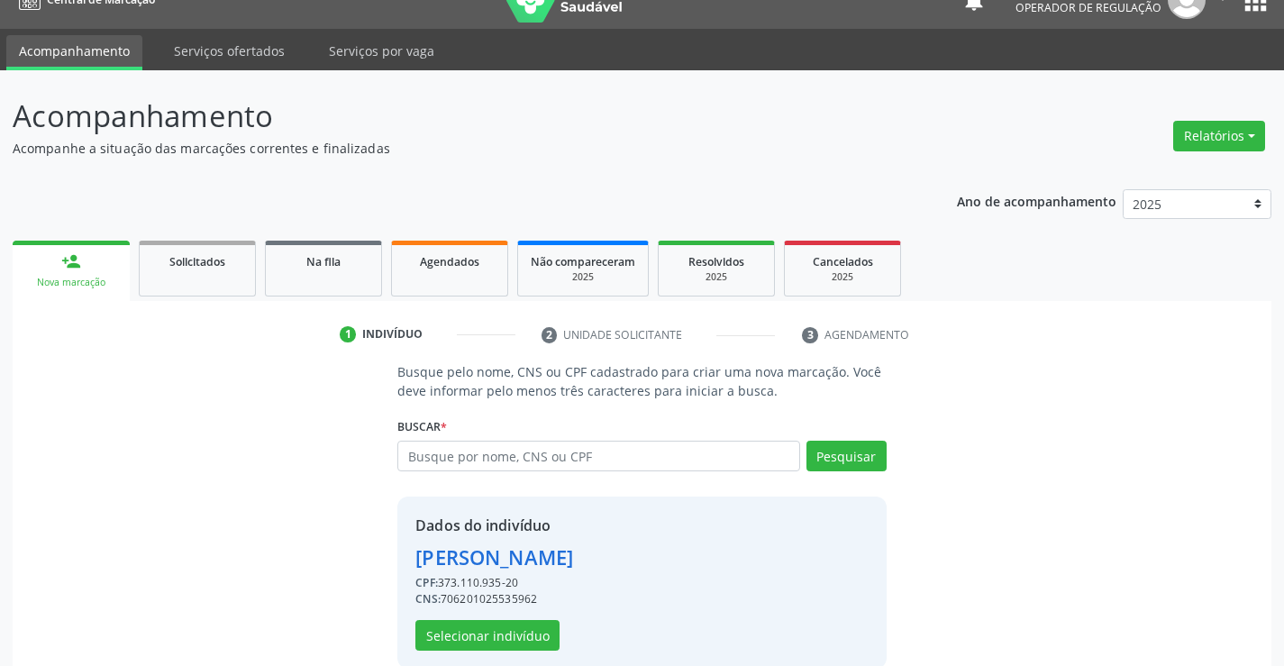
scroll to position [57, 0]
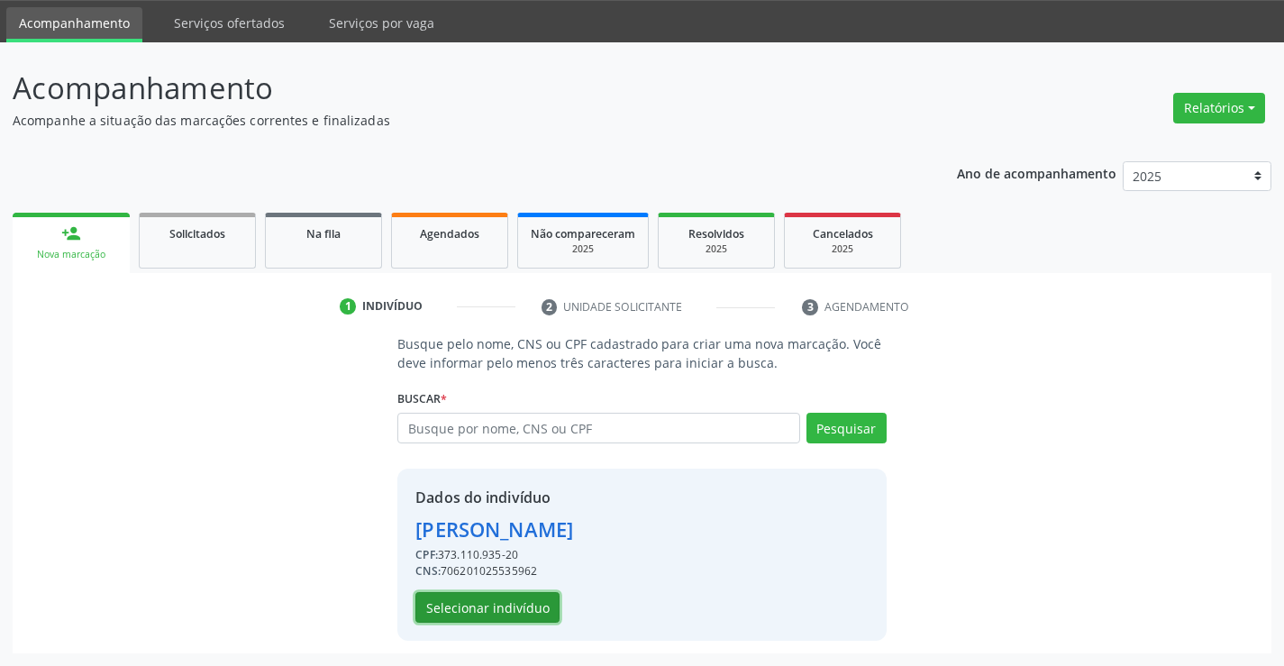
click at [532, 602] on button "Selecionar indivíduo" at bounding box center [487, 607] width 144 height 31
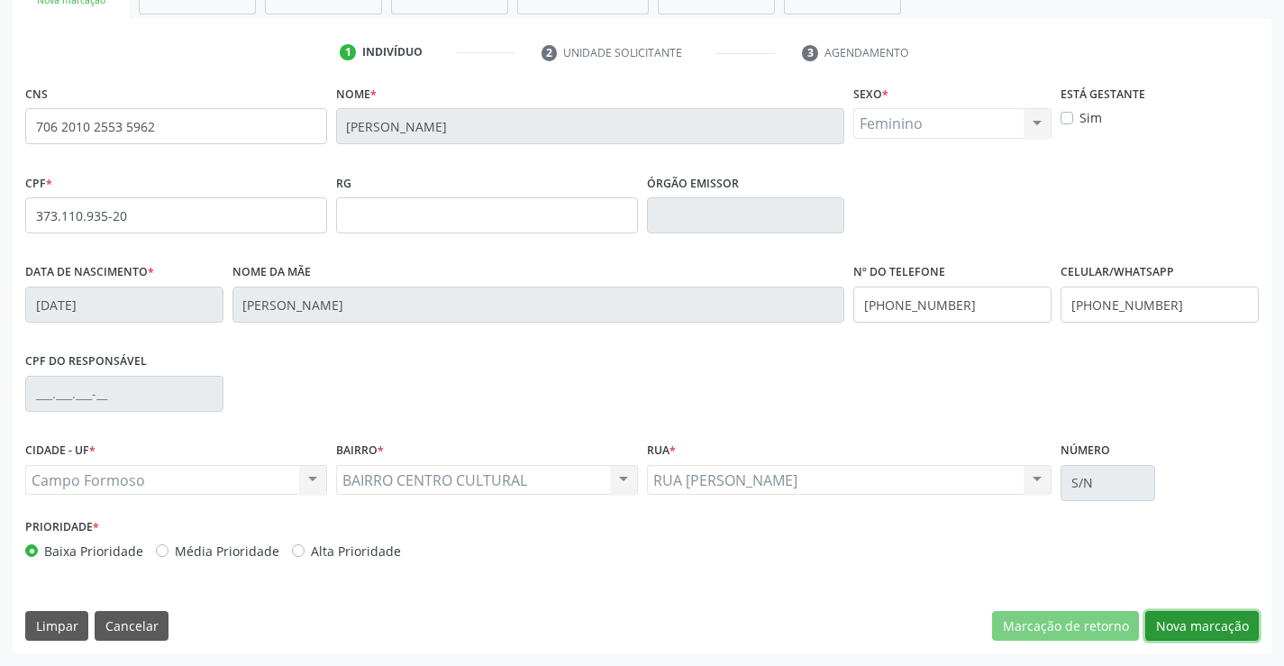
click at [1172, 622] on button "Nova marcação" at bounding box center [1202, 626] width 114 height 31
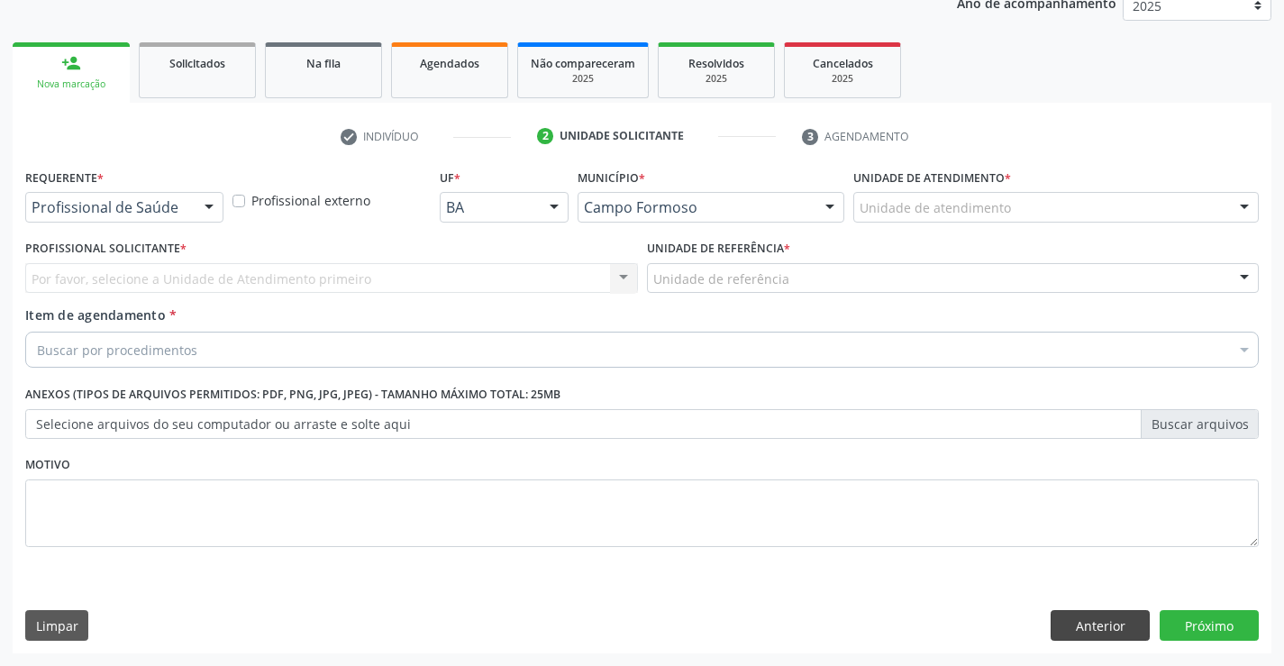
scroll to position [227, 0]
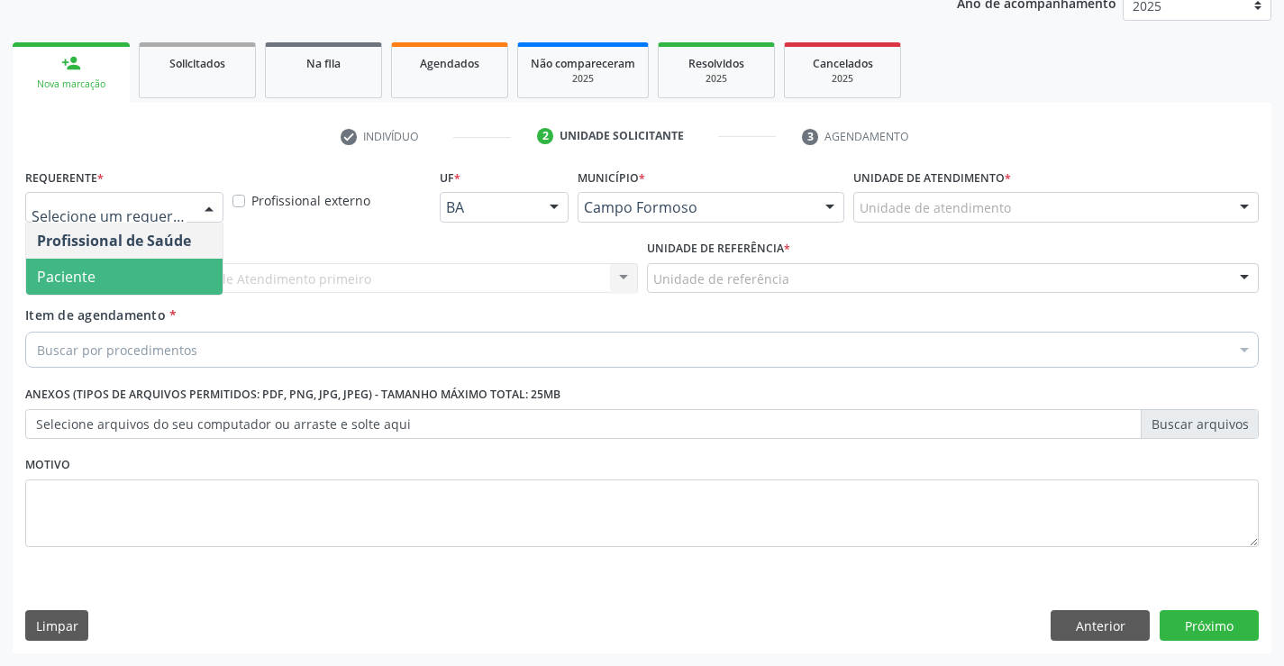
click at [121, 276] on span "Paciente" at bounding box center [124, 277] width 196 height 36
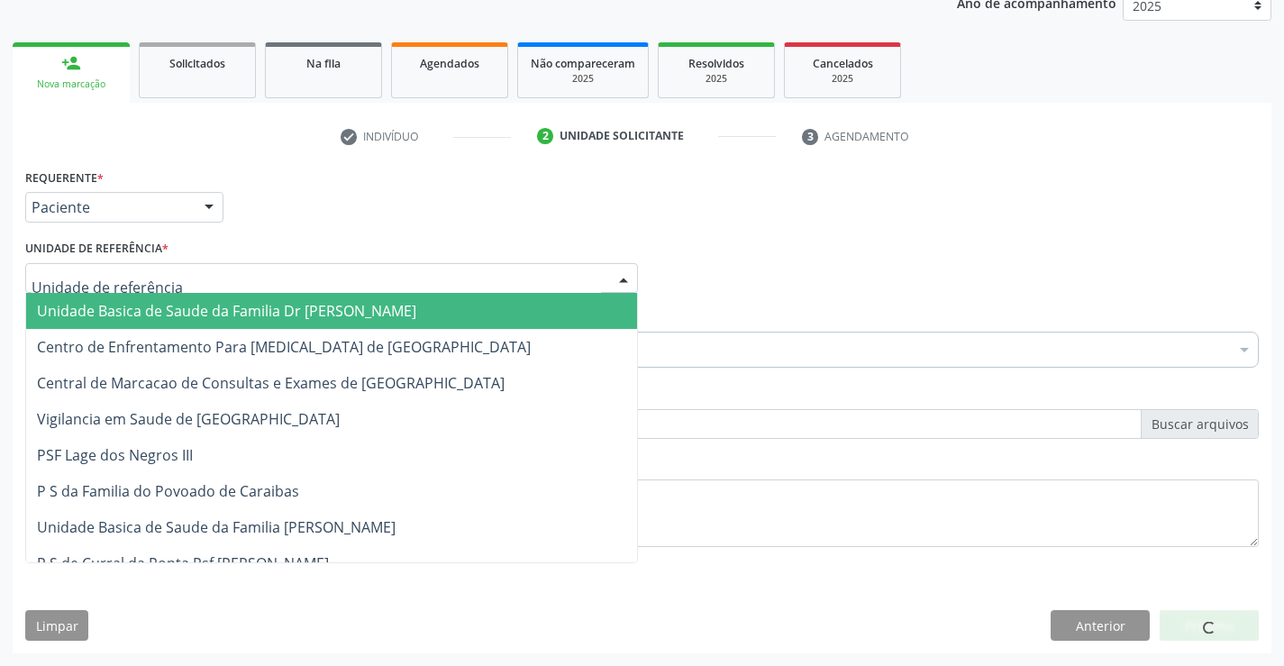
click at [166, 281] on div at bounding box center [331, 278] width 613 height 31
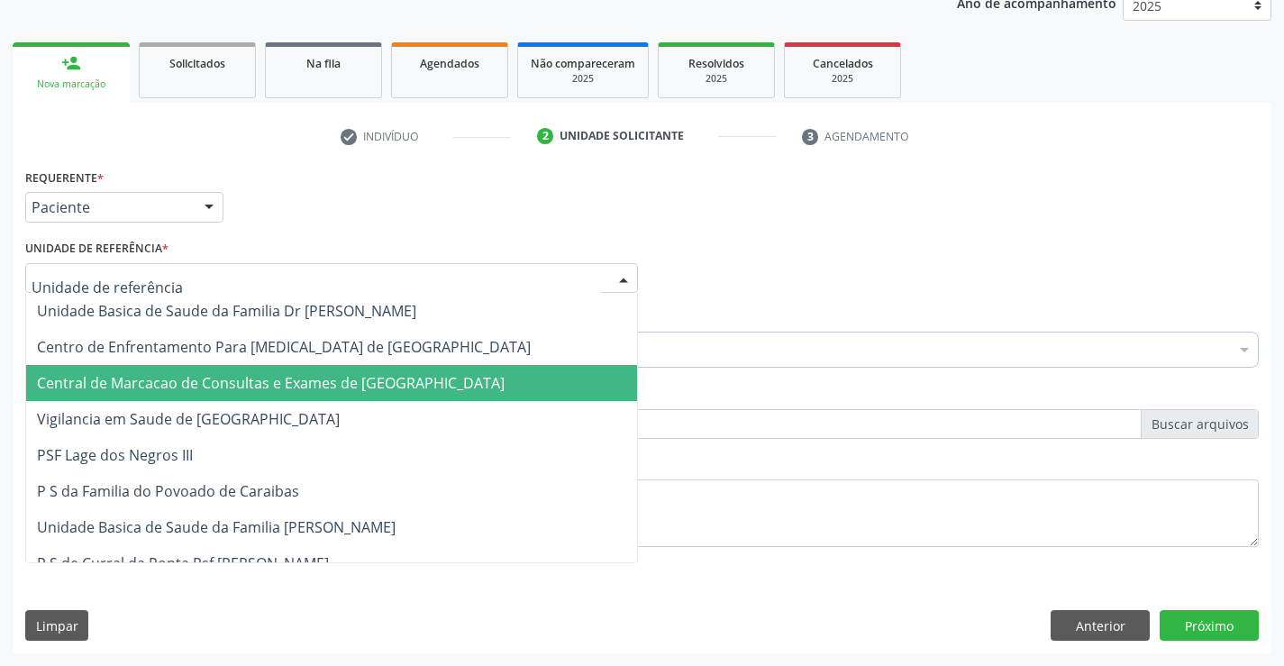
click at [136, 378] on span "Central de Marcacao de Consultas e Exames de [GEOGRAPHIC_DATA]" at bounding box center [271, 383] width 468 height 20
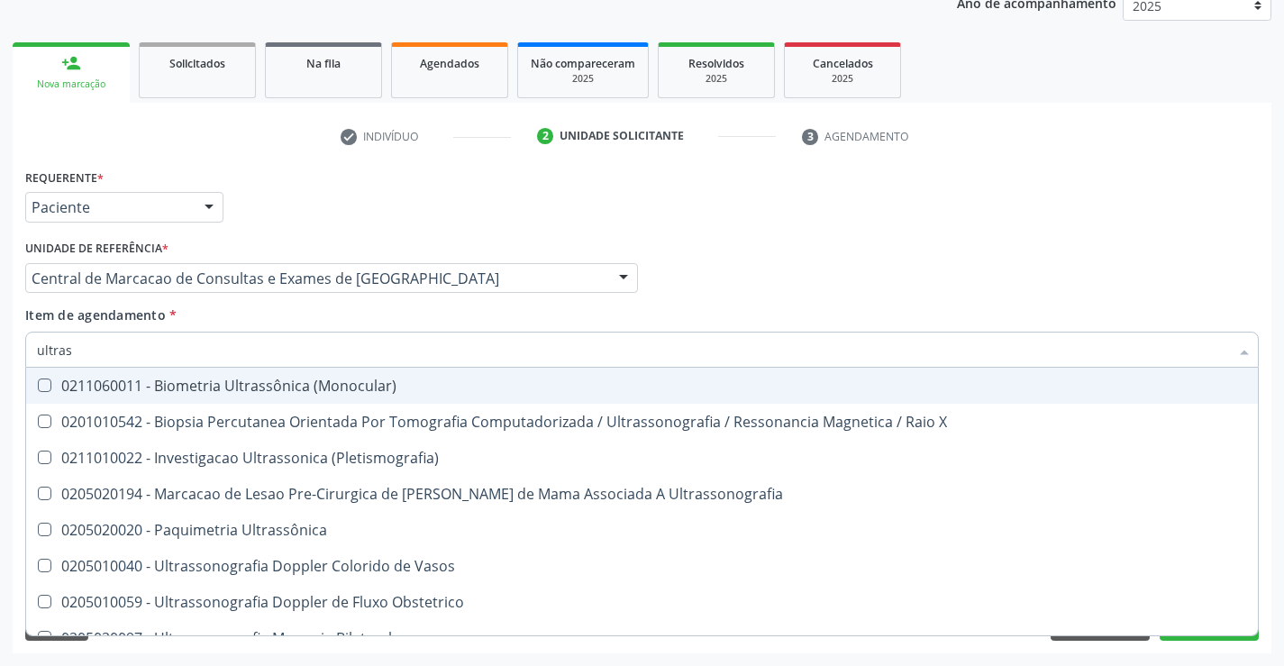
type input "ultrass"
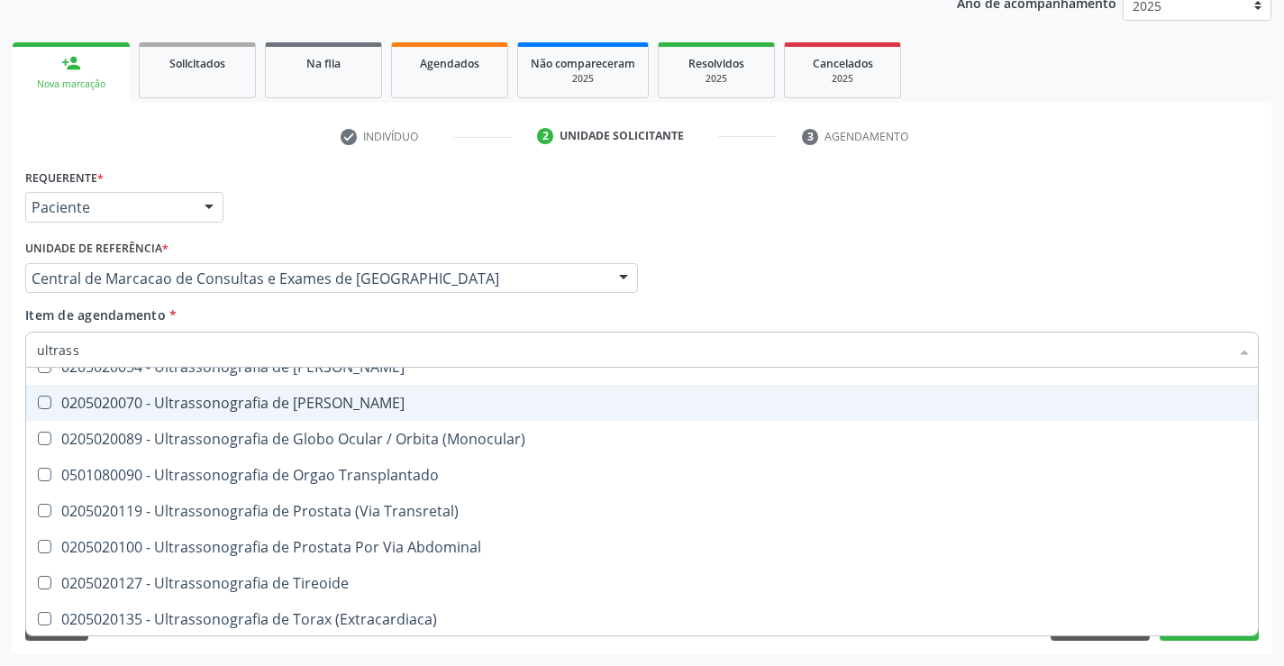
scroll to position [561, 0]
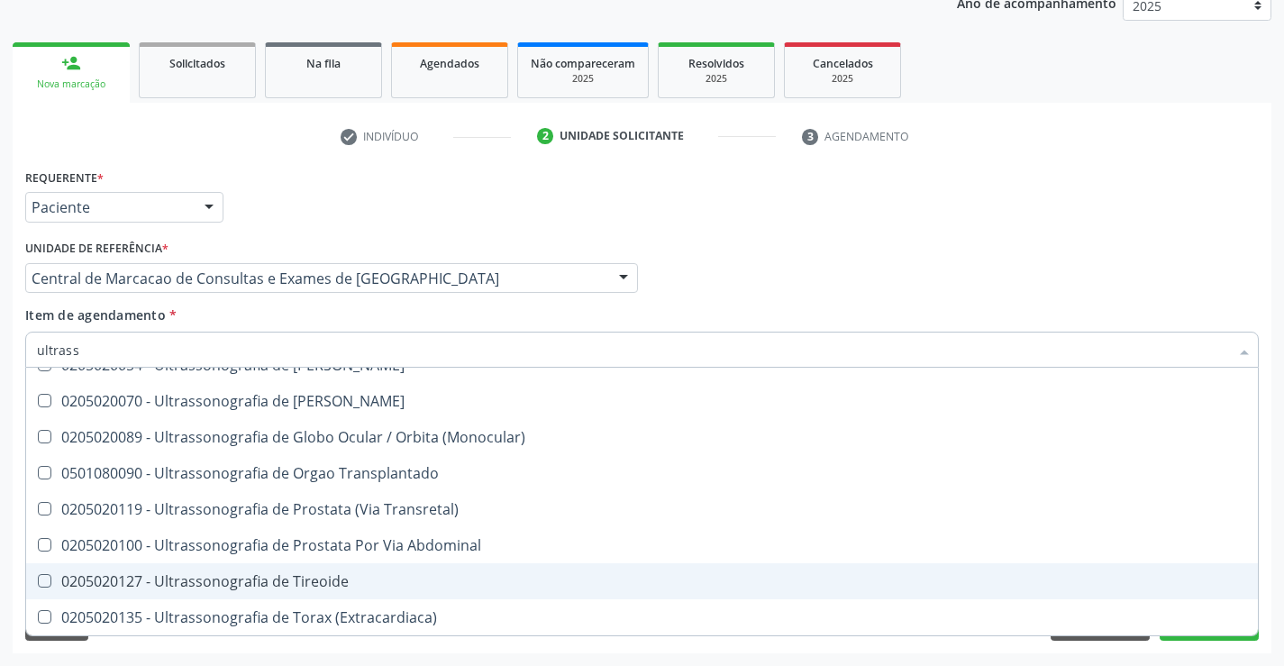
click at [445, 566] on span "0205020127 - Ultrassonografia de Tireoide" at bounding box center [642, 581] width 1232 height 36
checkbox Tireoide "true"
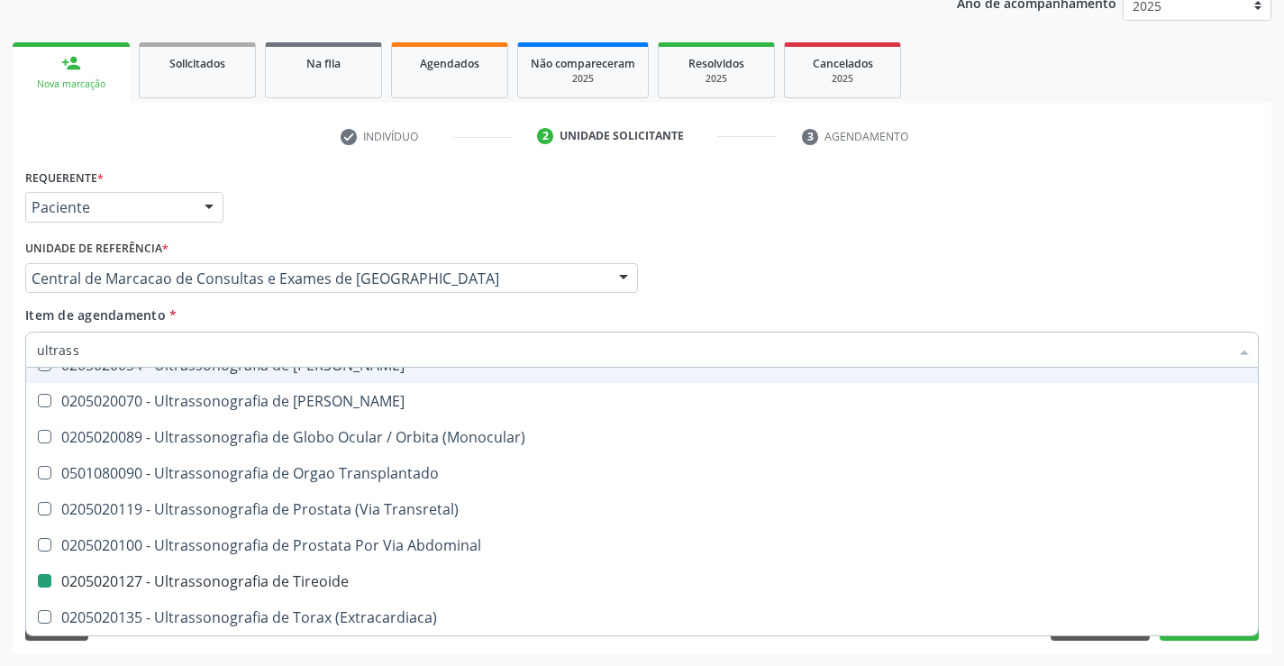
click at [920, 298] on div "Profissional Solicitante Por favor, selecione a Unidade de Atendimento primeiro…" at bounding box center [642, 270] width 1243 height 70
checkbox X "true"
checkbox Tireoide "false"
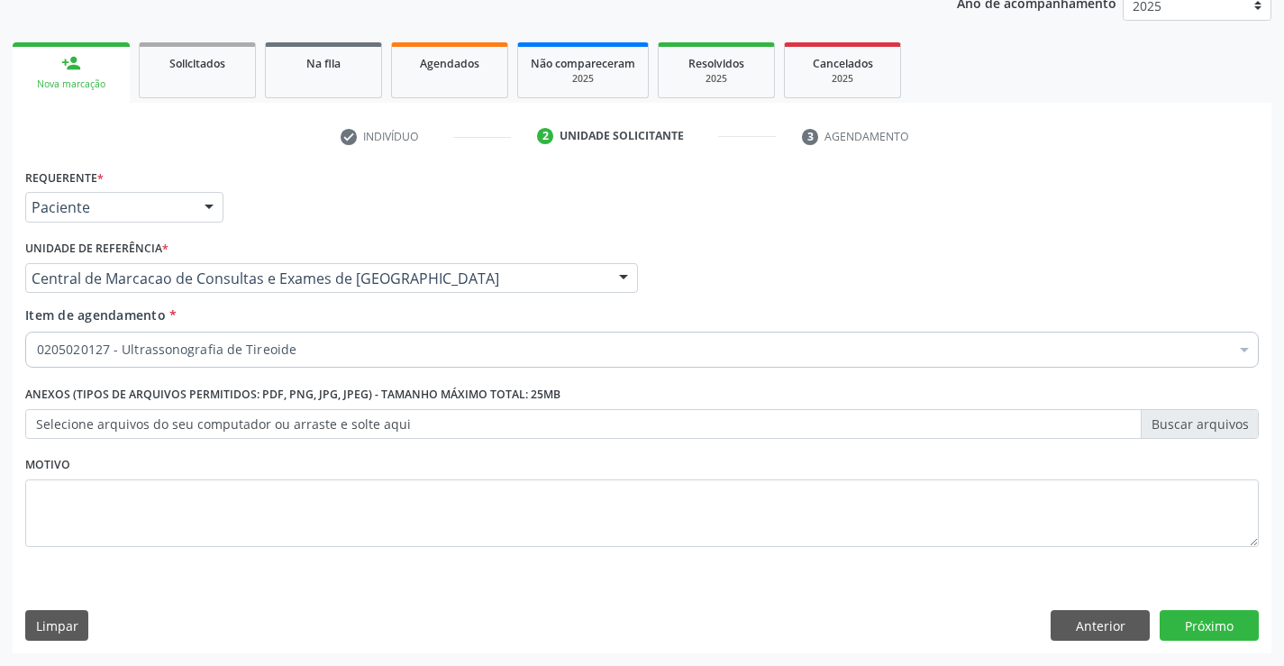
scroll to position [0, 0]
click at [1206, 628] on button "Próximo" at bounding box center [1209, 625] width 99 height 31
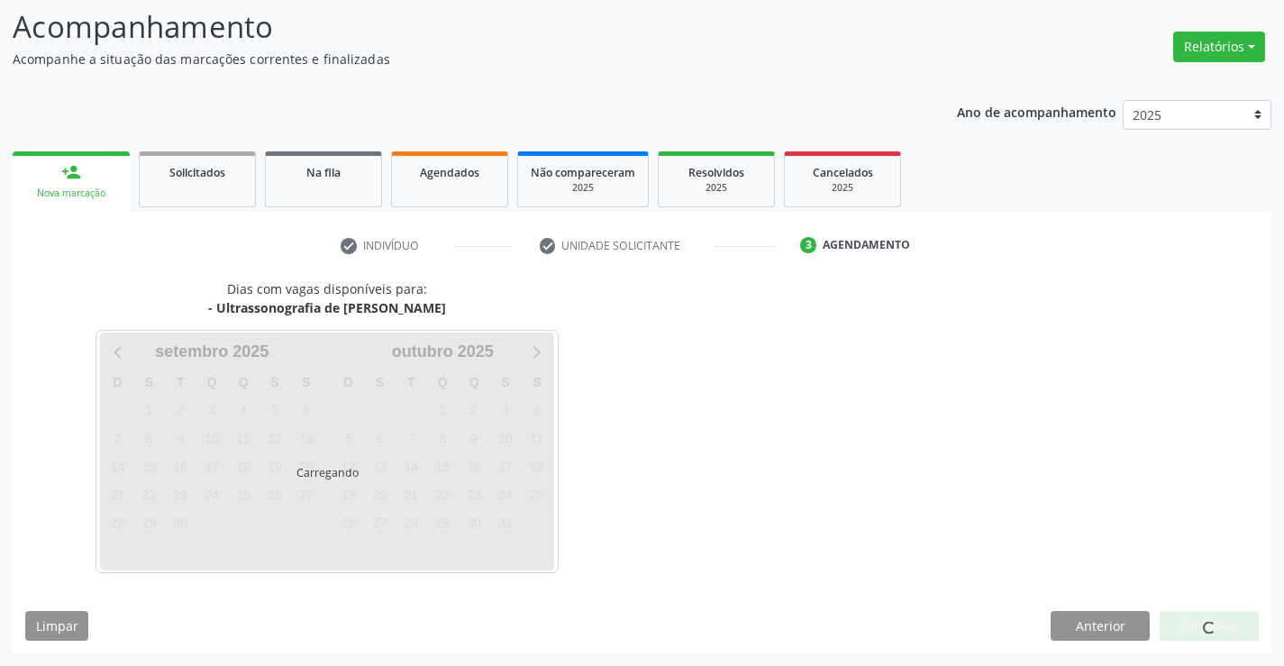
scroll to position [118, 0]
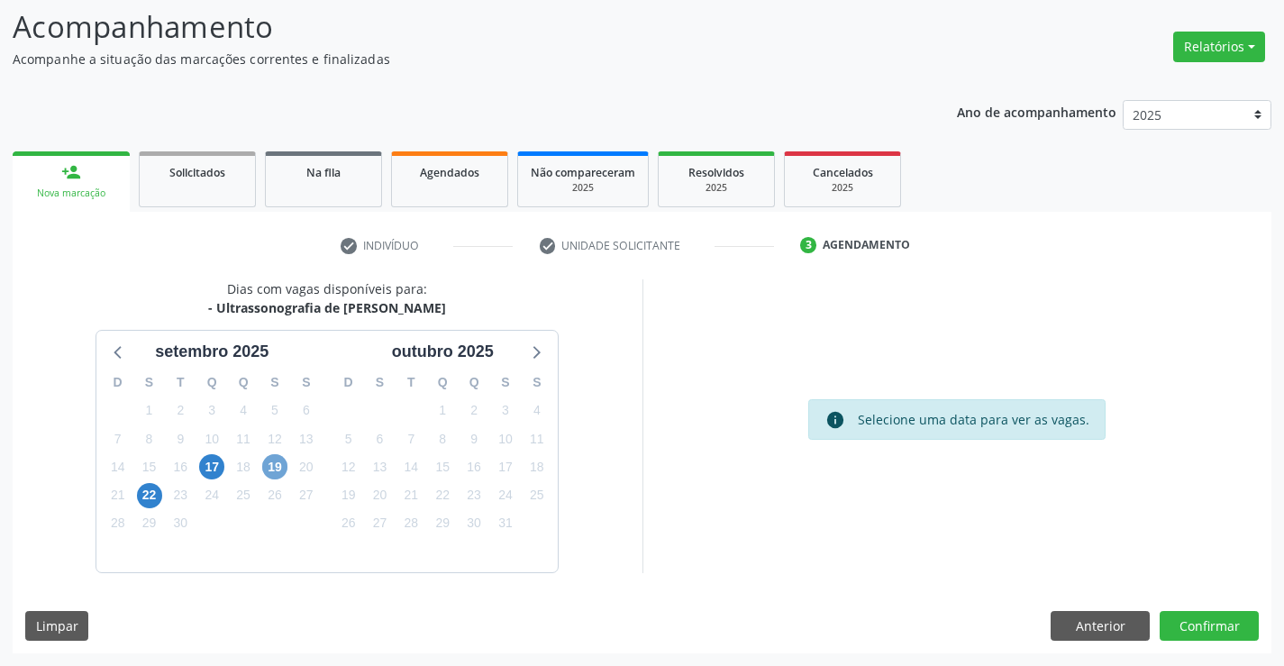
click at [283, 470] on span "19" at bounding box center [274, 466] width 25 height 25
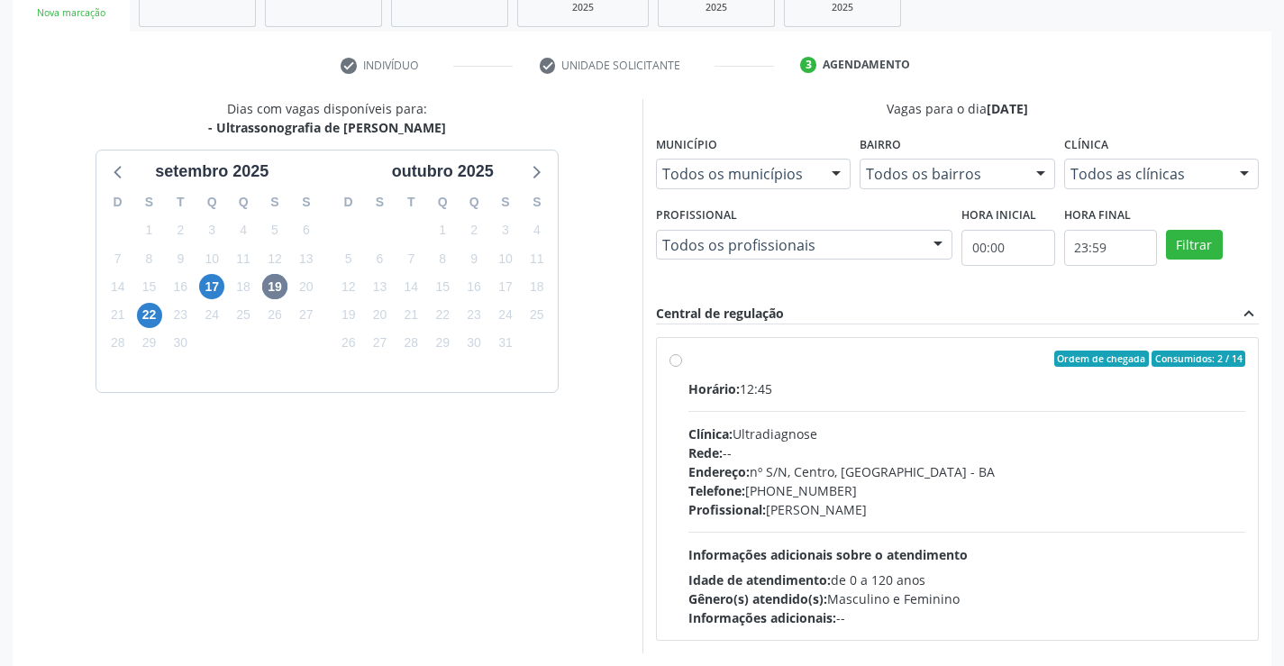
click at [947, 437] on div "Clínica: Ultradiagnose" at bounding box center [967, 433] width 558 height 19
click at [682, 367] on input "Ordem de chegada Consumidos: 2 / 14 Horário: 12:45 Clínica: Ultradiagnose Rede:…" at bounding box center [676, 359] width 13 height 16
radio input "true"
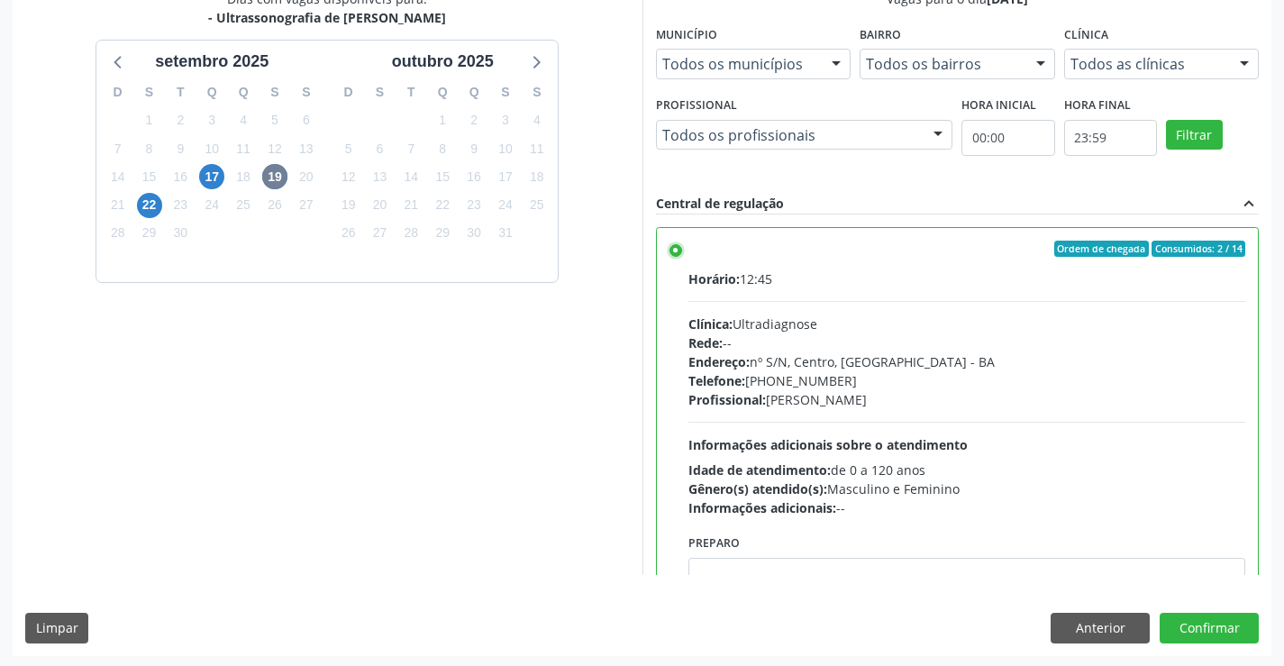
scroll to position [411, 0]
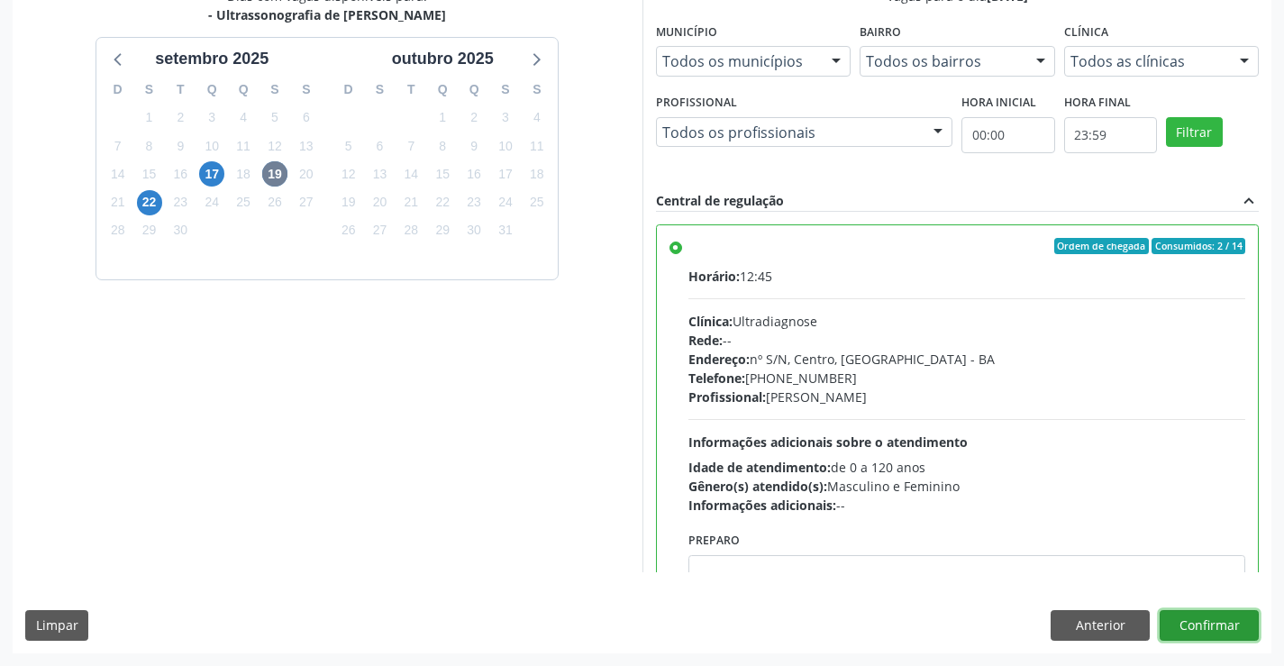
click at [1199, 623] on button "Confirmar" at bounding box center [1209, 625] width 99 height 31
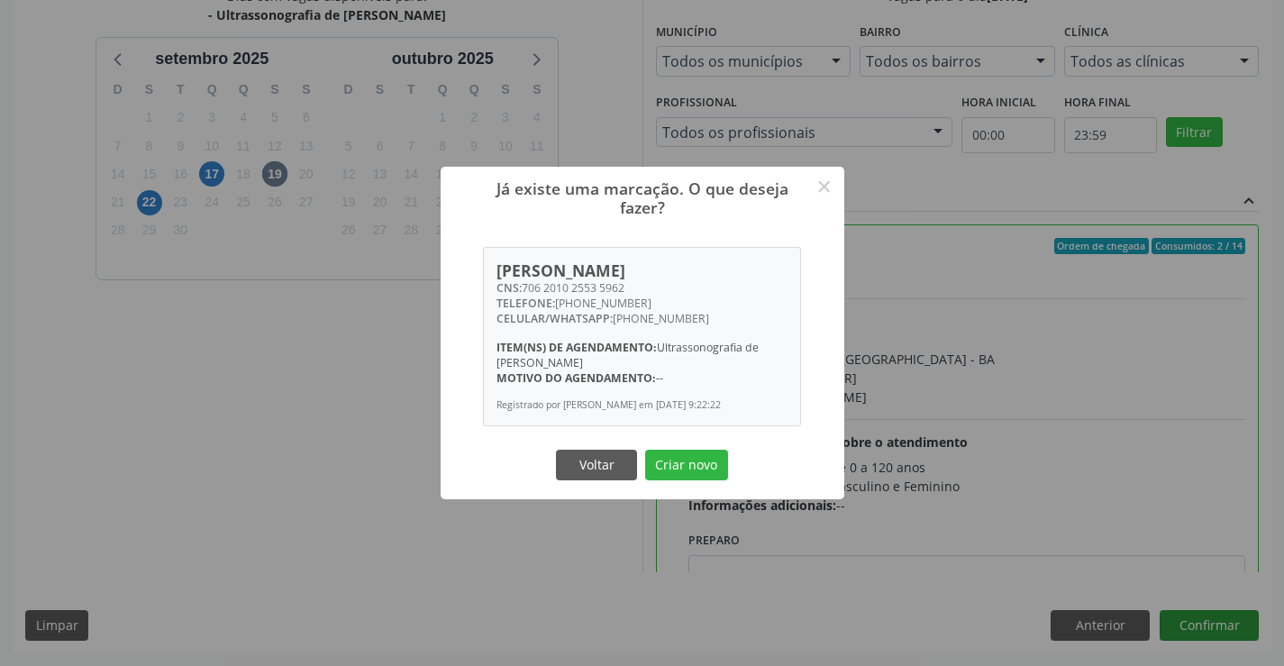
click at [645, 450] on button "Criar novo" at bounding box center [686, 465] width 83 height 31
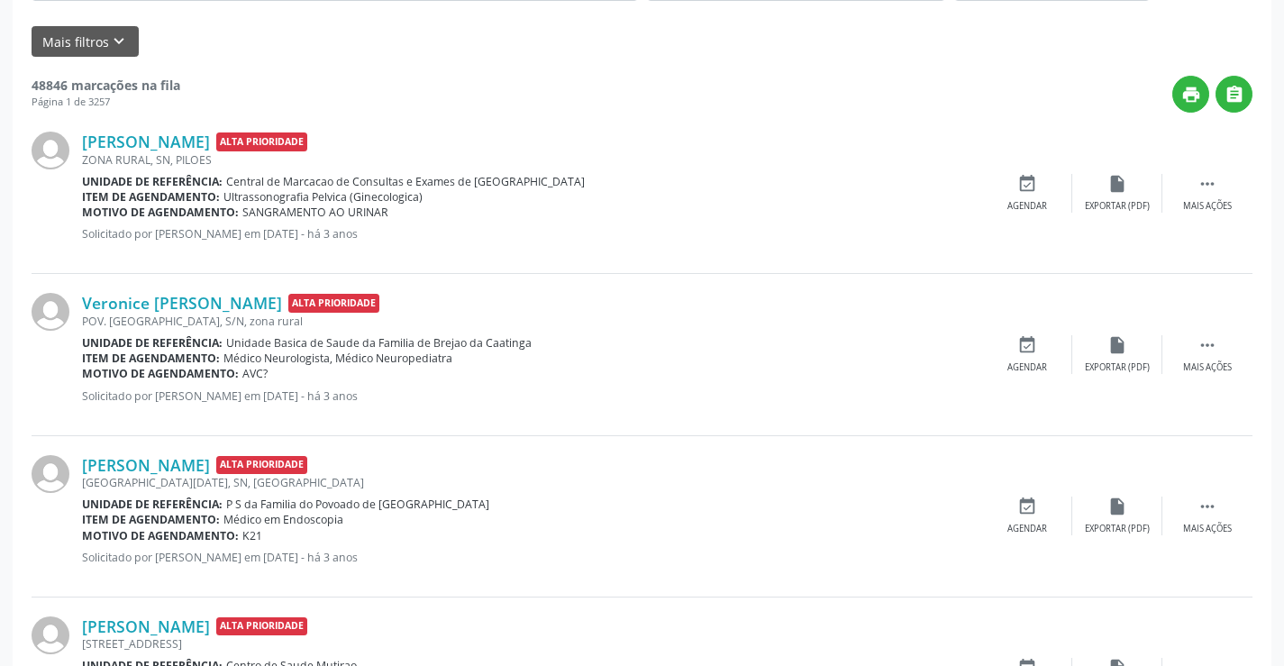
scroll to position [0, 0]
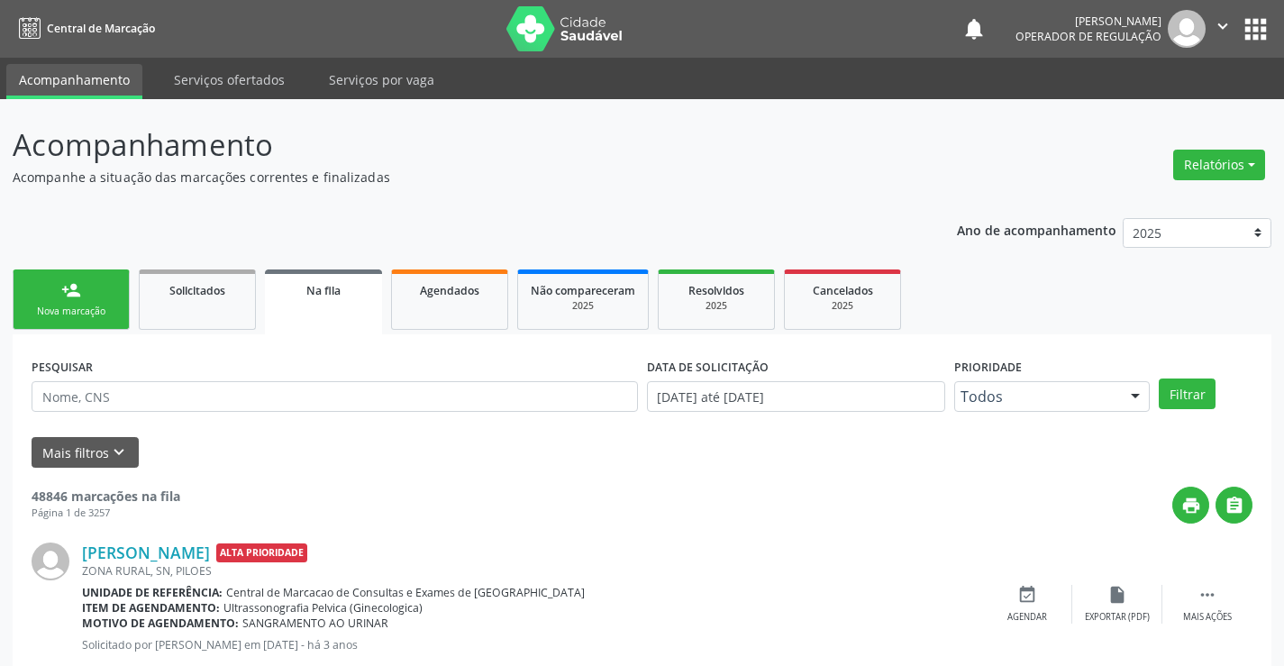
click at [95, 286] on link "person_add Nova marcação" at bounding box center [71, 299] width 117 height 60
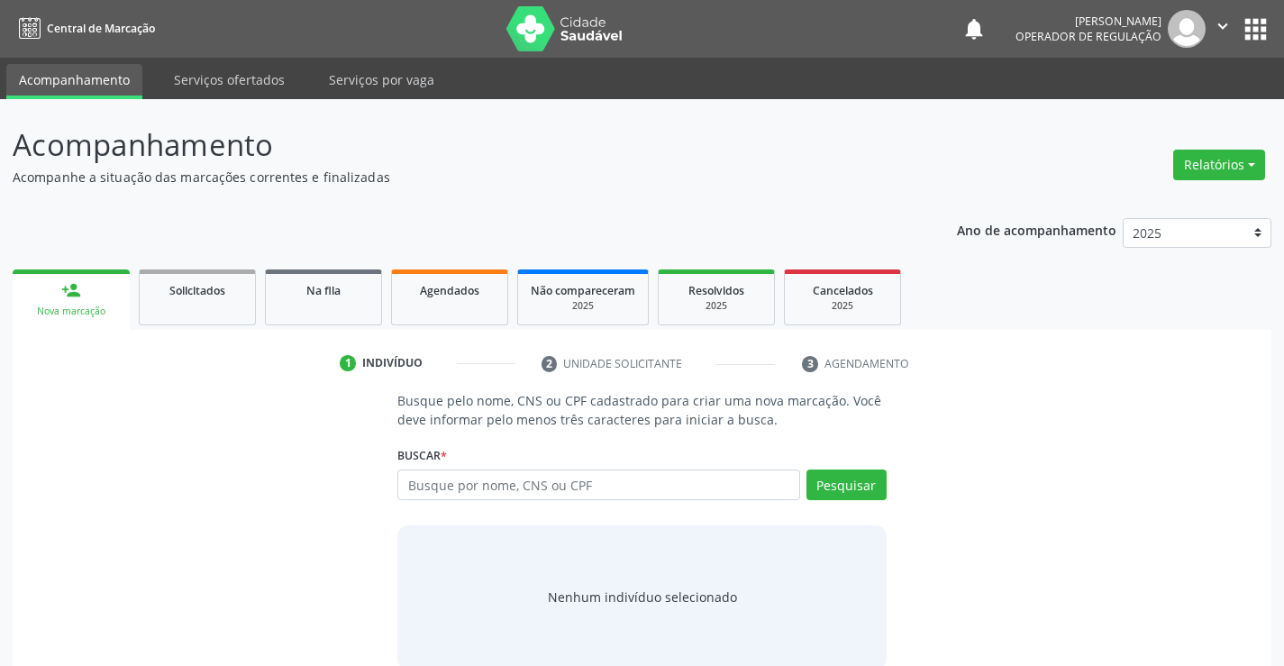
click at [95, 286] on link "person_add Nova marcação" at bounding box center [71, 299] width 117 height 60
click at [598, 493] on input "text" at bounding box center [598, 485] width 402 height 31
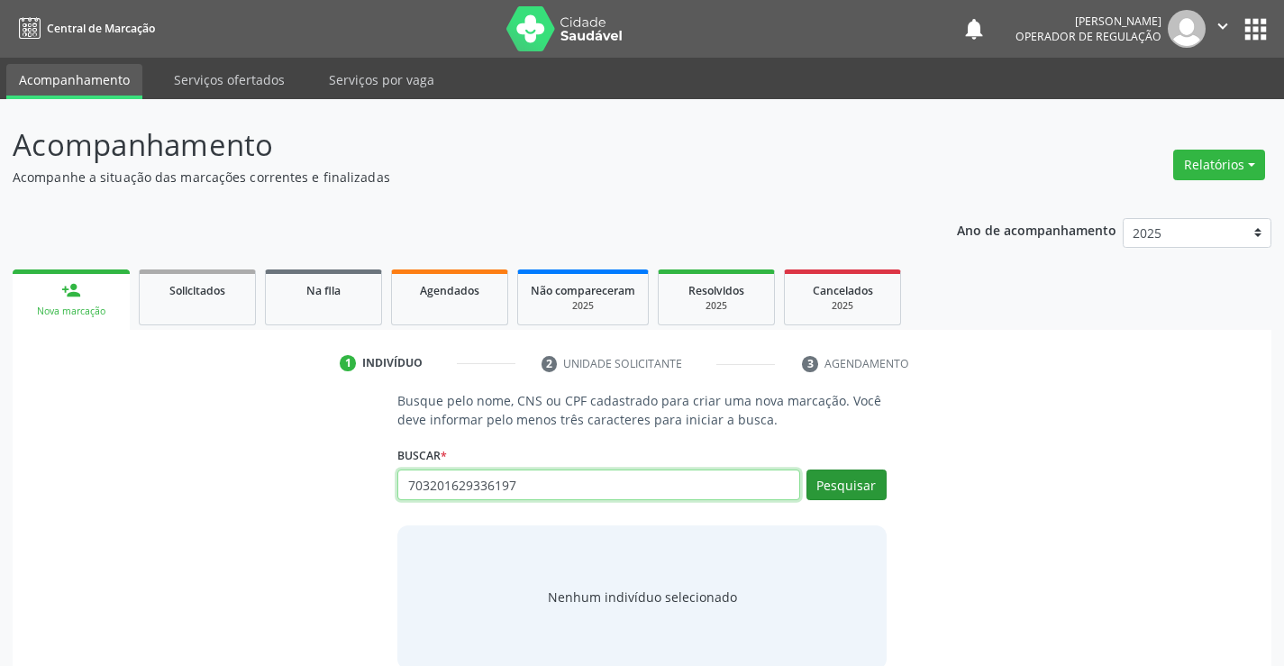
type input "703201629336197"
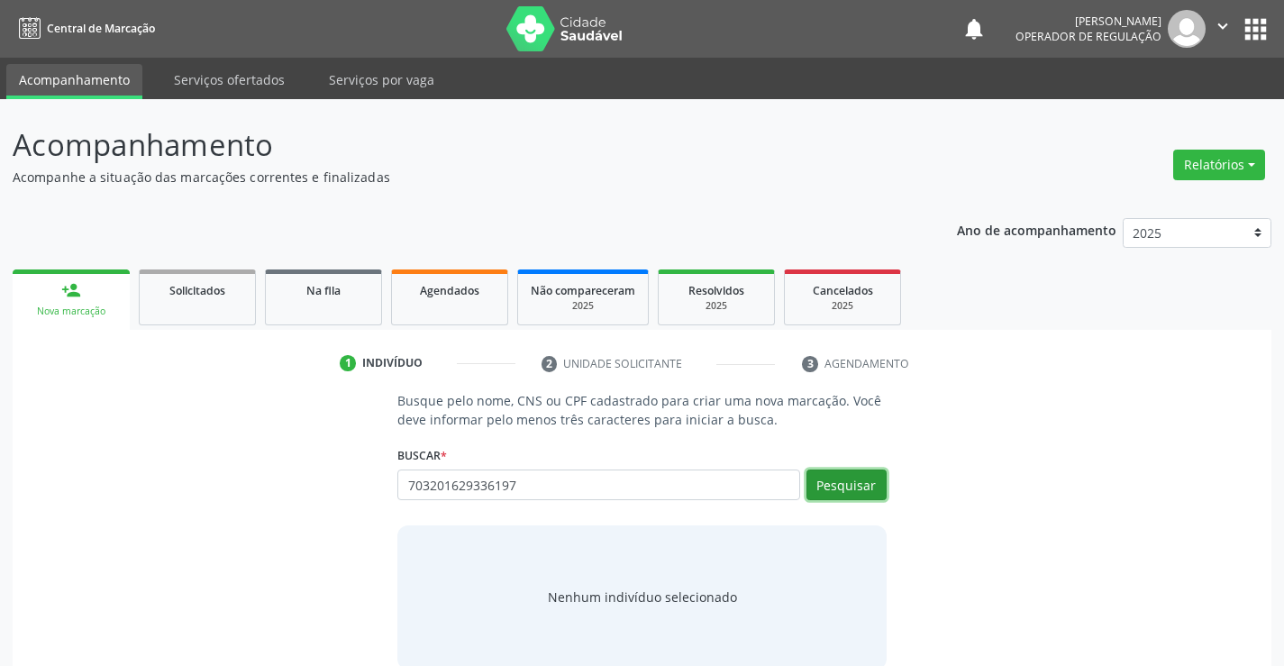
click at [853, 488] on button "Pesquisar" at bounding box center [847, 485] width 80 height 31
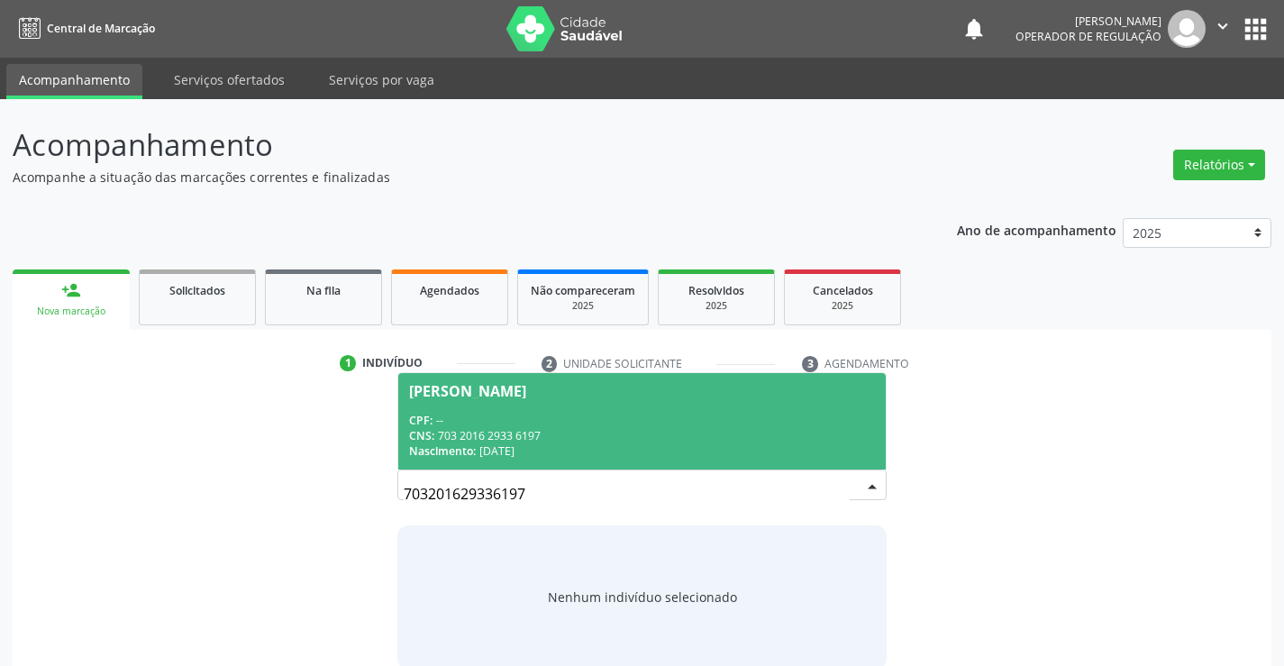
click at [646, 428] on div "CNS: 703 2016 2933 6197" at bounding box center [641, 435] width 465 height 15
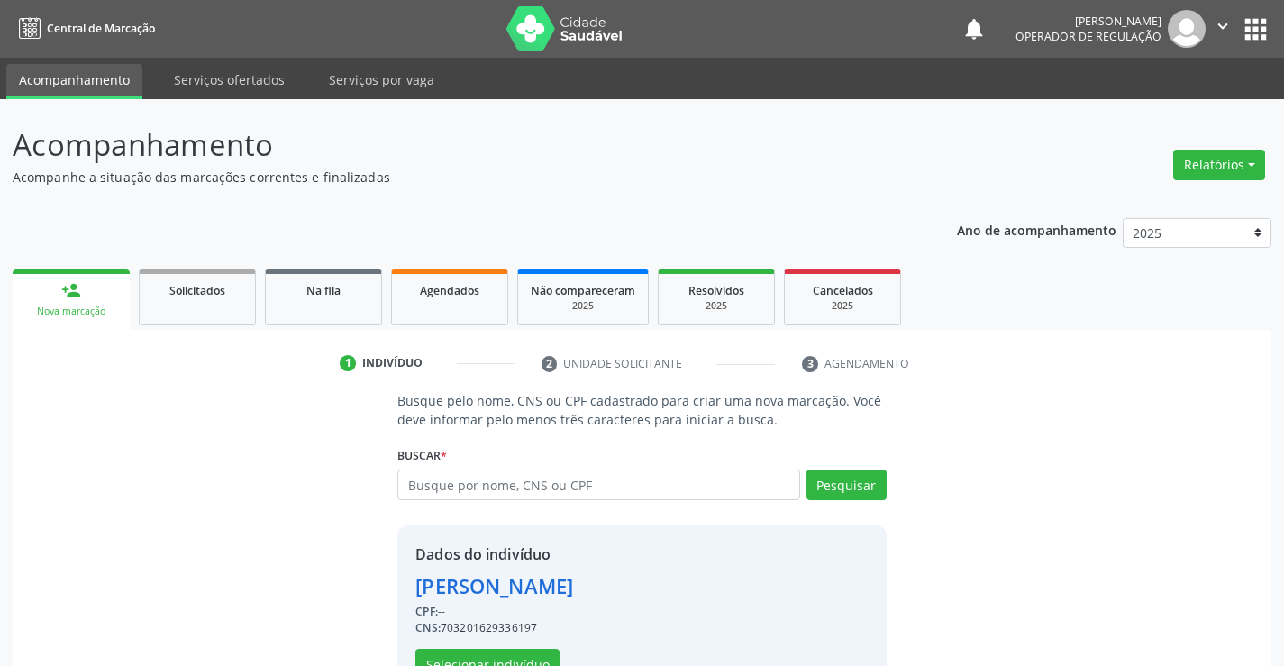
scroll to position [57, 0]
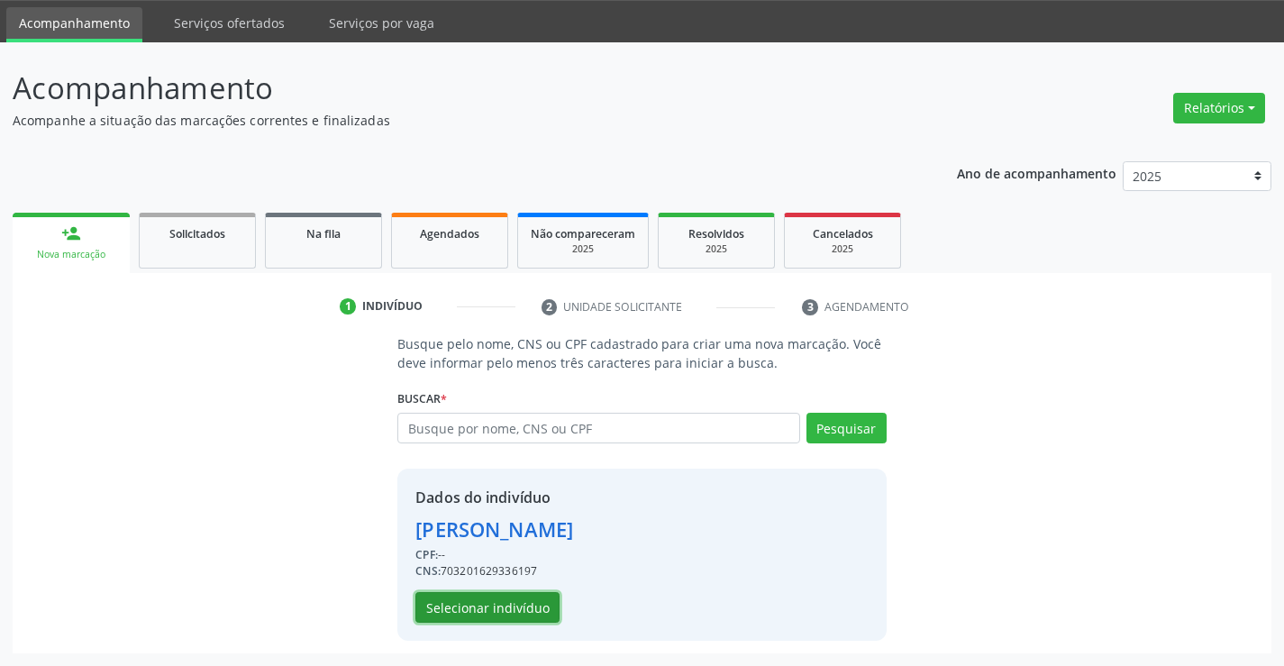
click at [541, 595] on button "Selecionar indivíduo" at bounding box center [487, 607] width 144 height 31
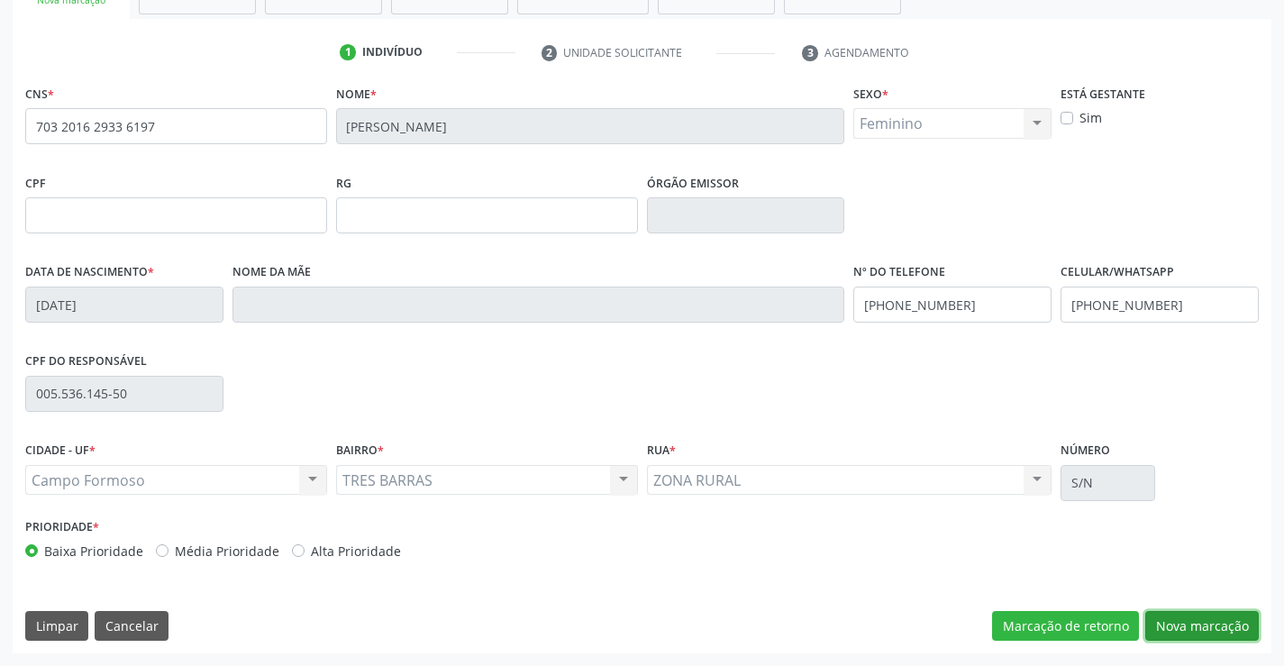
click at [1210, 617] on button "Nova marcação" at bounding box center [1202, 626] width 114 height 31
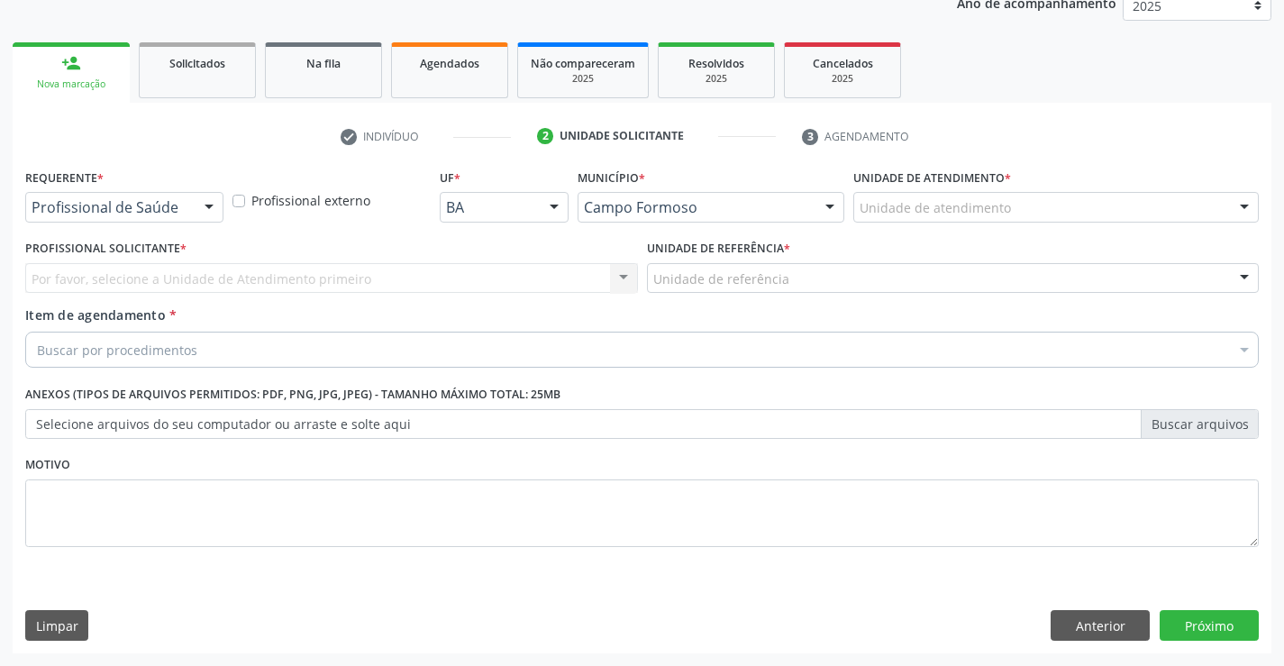
scroll to position [227, 0]
click at [199, 212] on div at bounding box center [209, 208] width 27 height 31
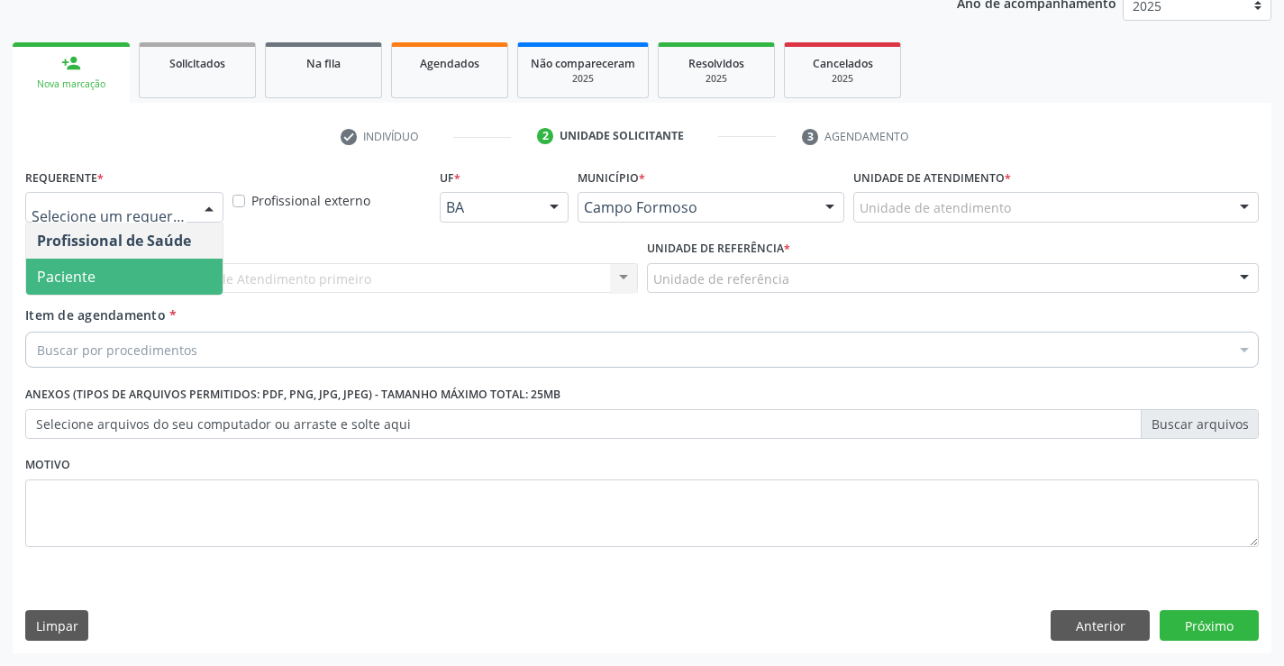
click at [179, 287] on span "Paciente" at bounding box center [124, 277] width 196 height 36
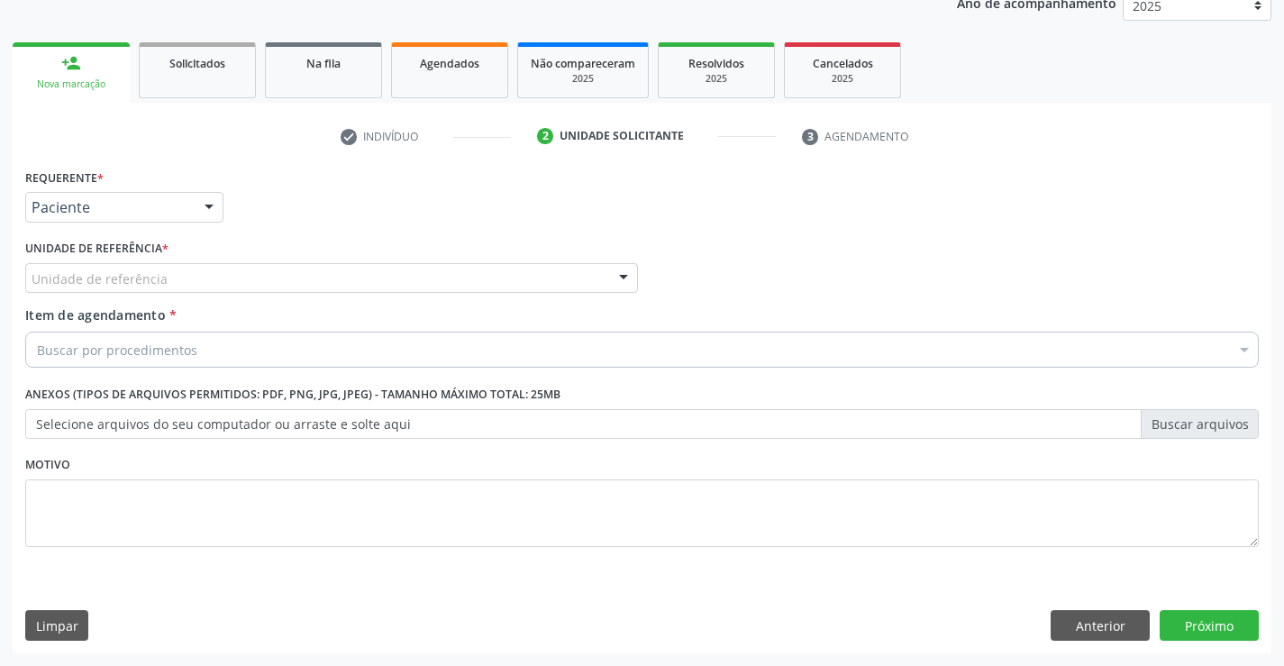
click at [297, 287] on div "Unidade de referência" at bounding box center [331, 278] width 613 height 31
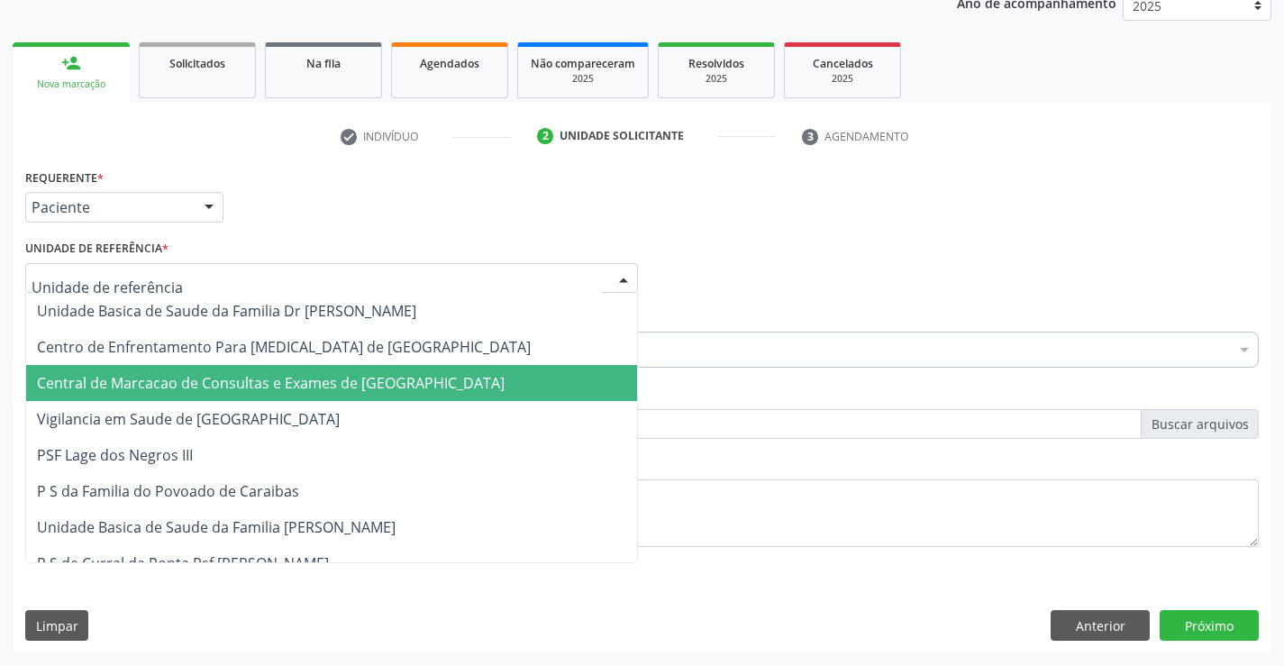
click at [294, 375] on span "Central de Marcacao de Consultas e Exames de [GEOGRAPHIC_DATA]" at bounding box center [271, 383] width 468 height 20
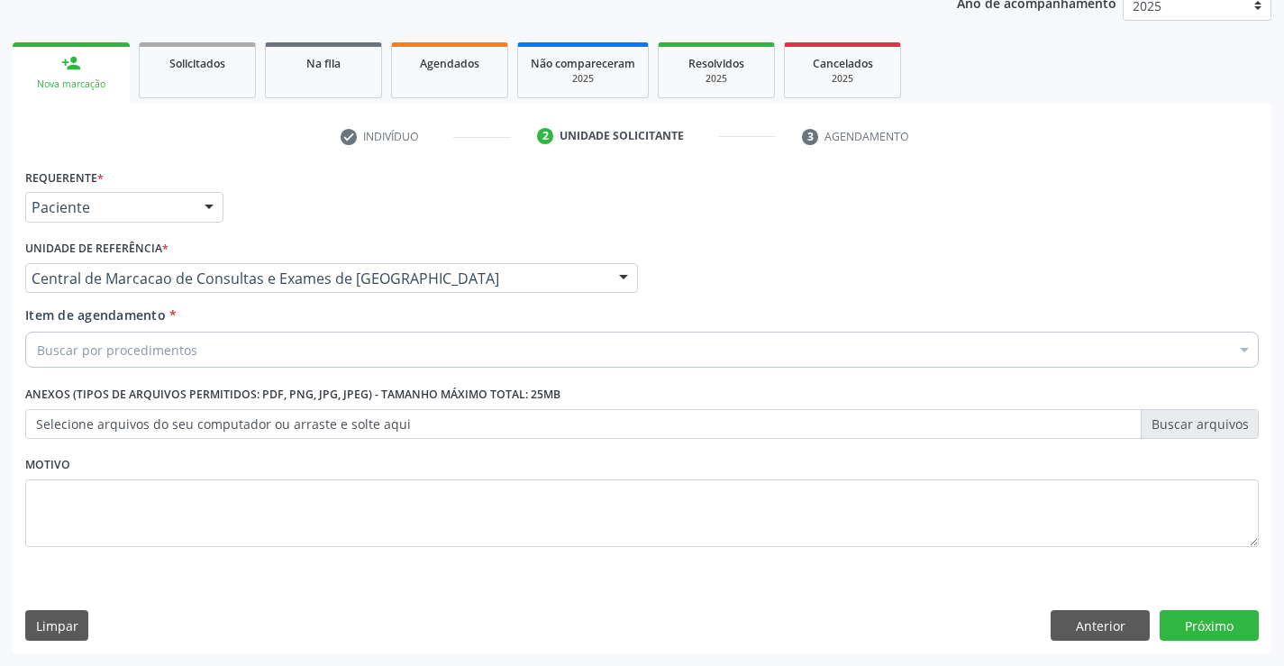
click at [317, 357] on div "Buscar por procedimentos" at bounding box center [642, 350] width 1234 height 36
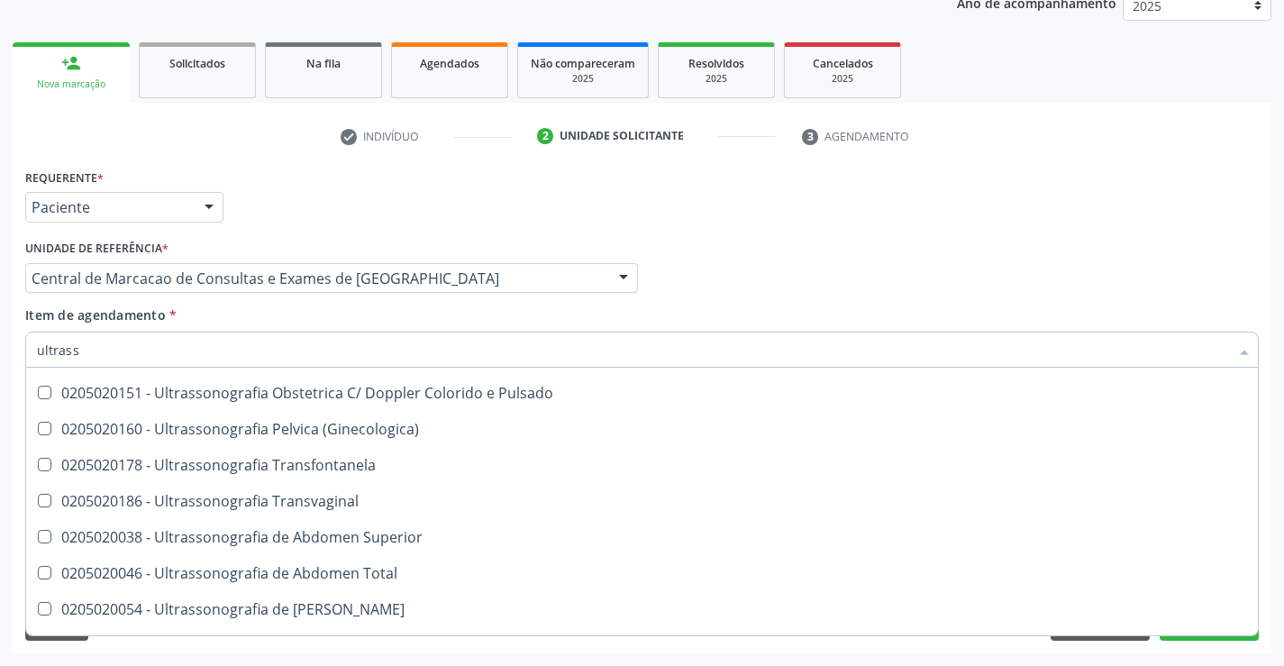
scroll to position [360, 0]
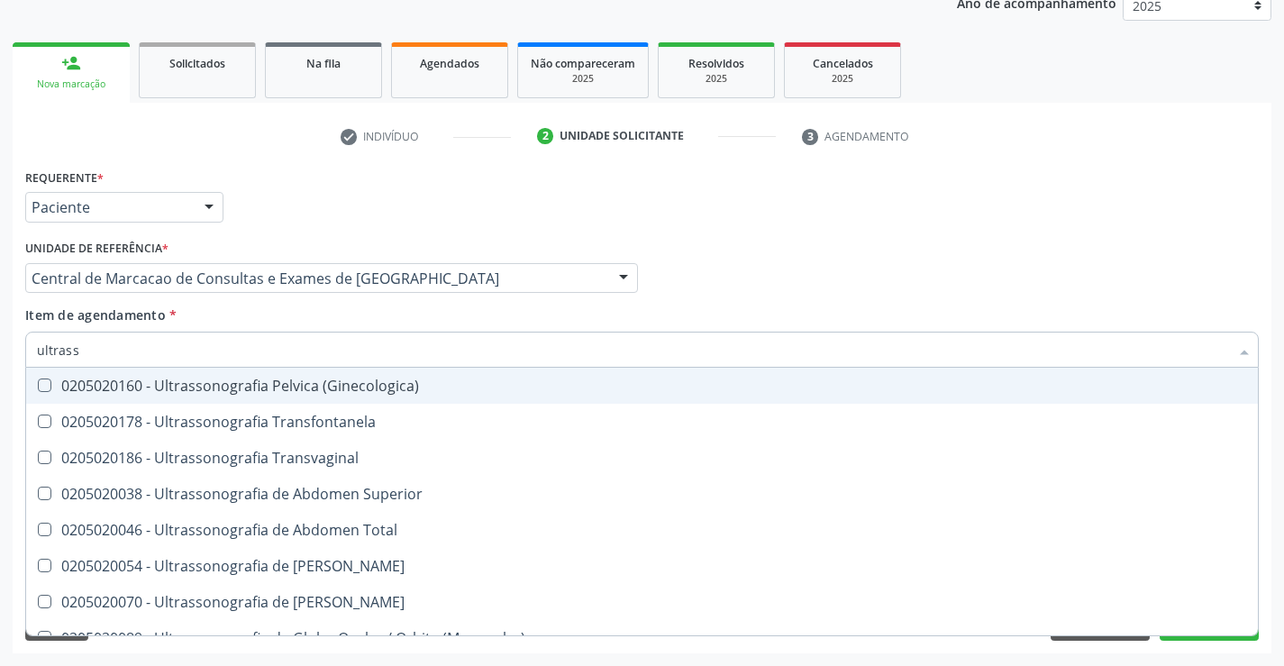
click at [123, 351] on input "ultrass" at bounding box center [633, 350] width 1192 height 36
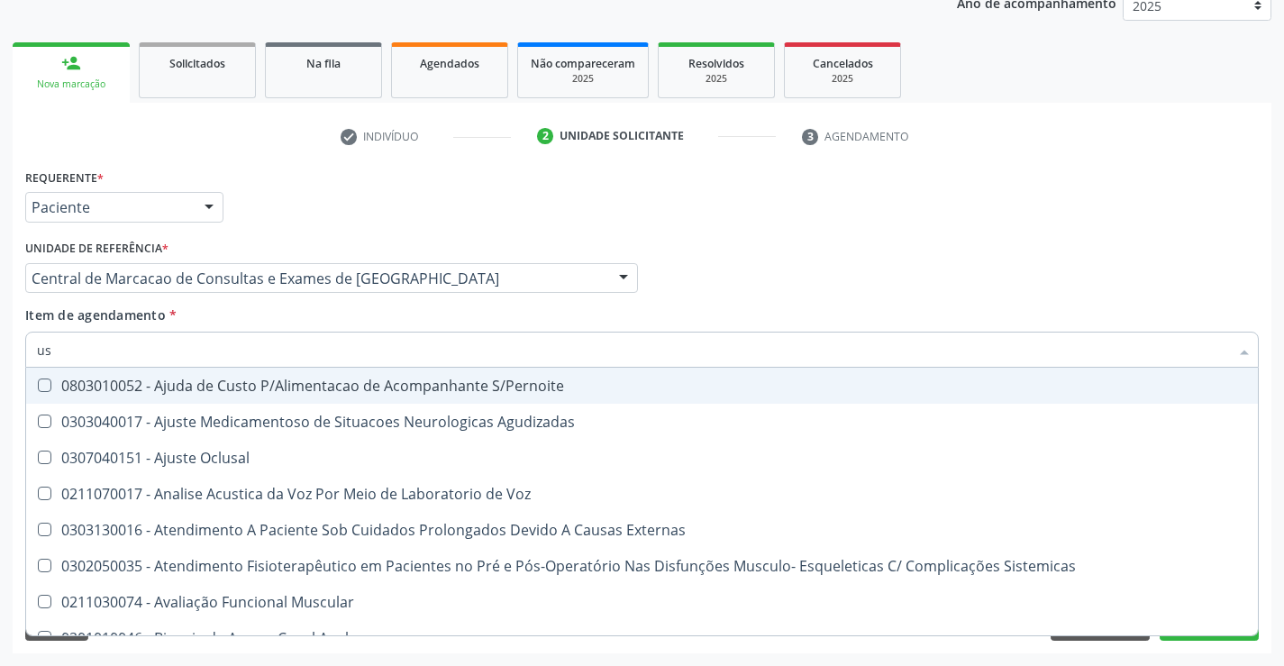
type input "usg"
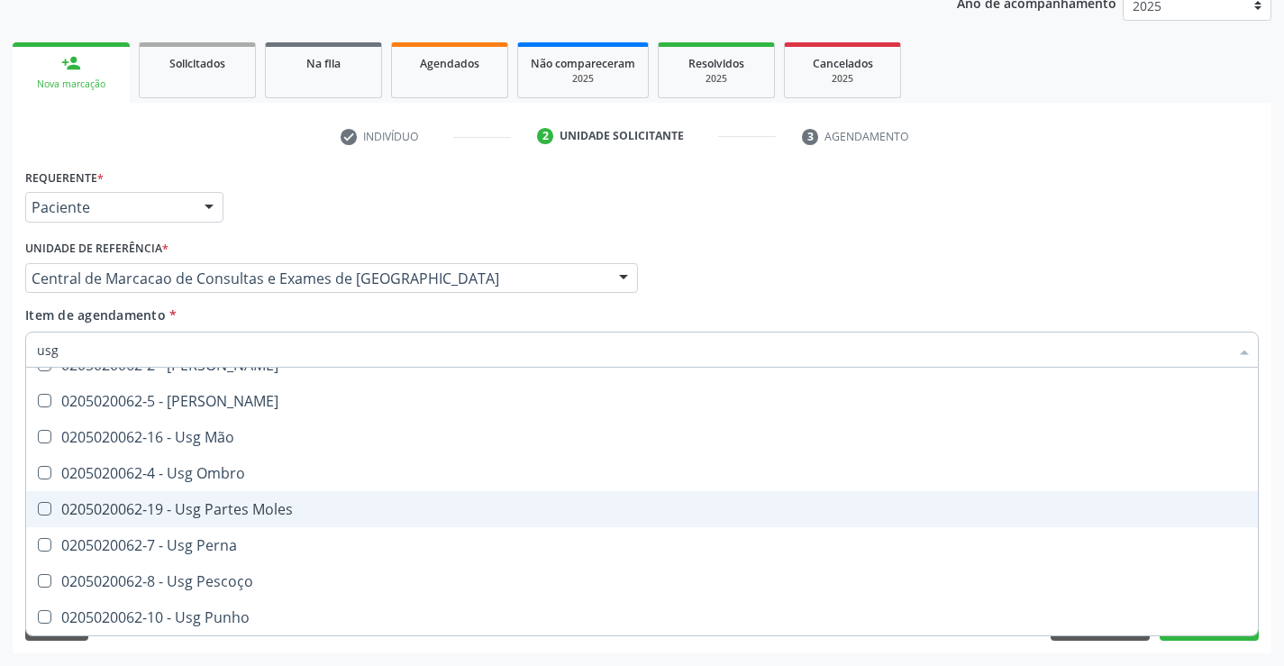
scroll to position [147, 0]
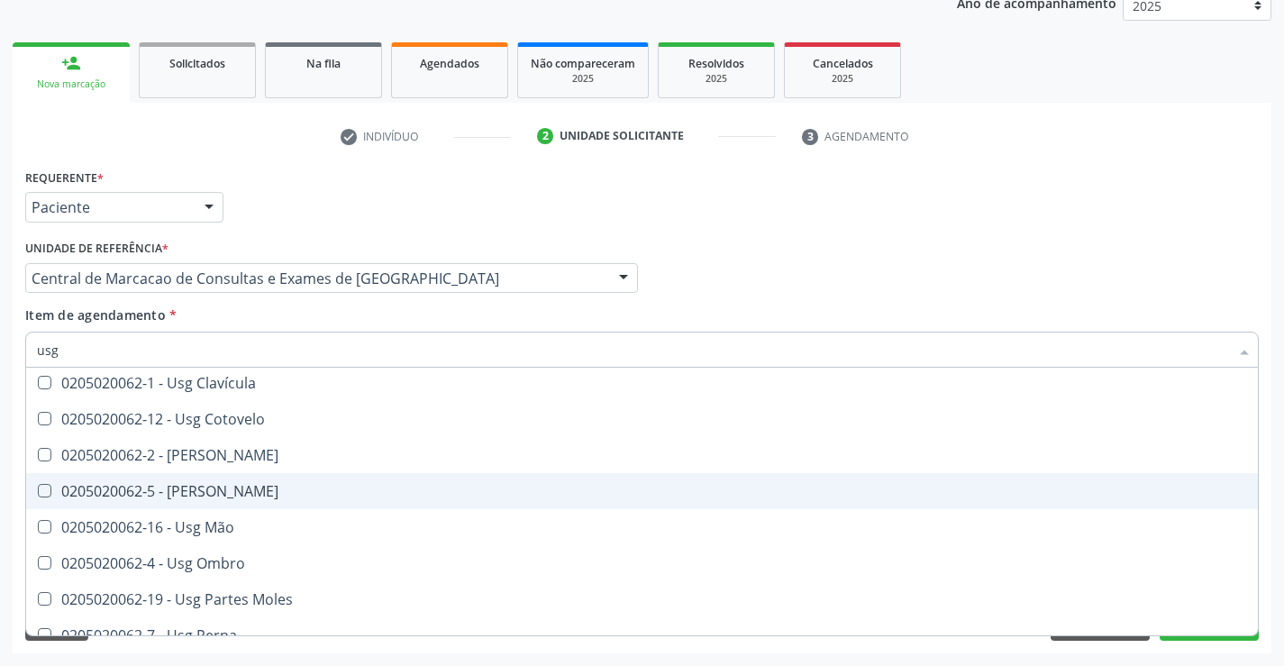
click at [373, 503] on span "0205020062-5 - [PERSON_NAME]" at bounding box center [642, 491] width 1232 height 36
checkbox Joelho "true"
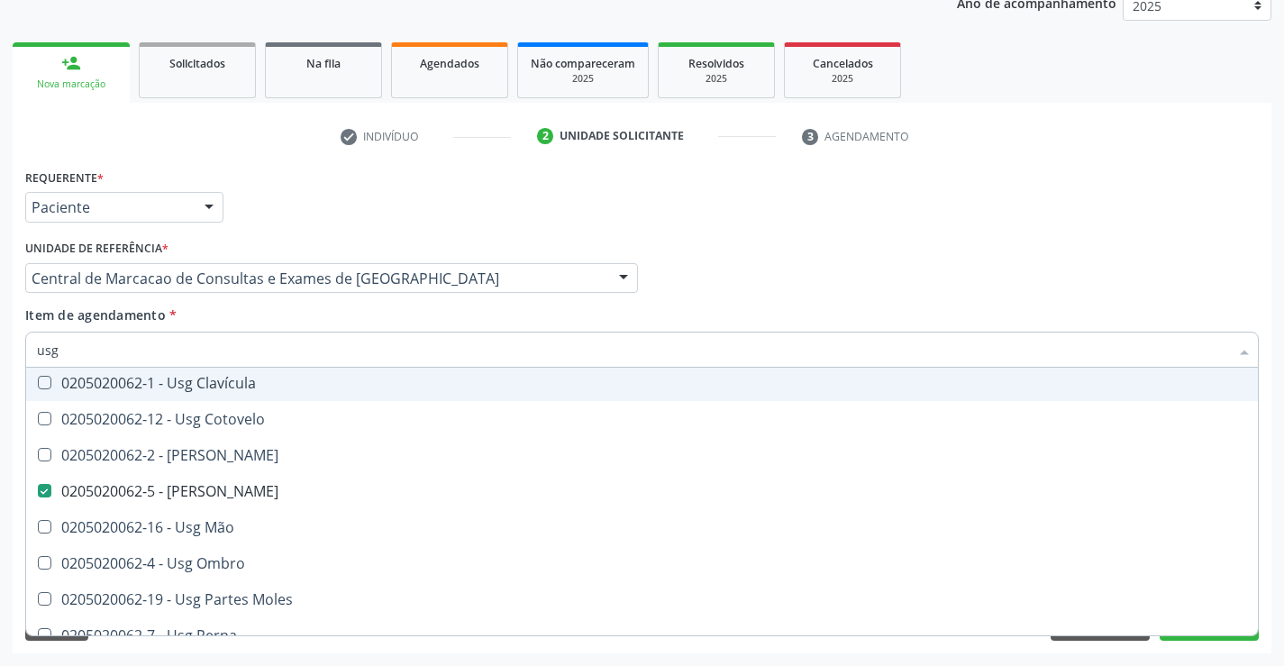
click at [926, 272] on div "Profissional Solicitante Por favor, selecione a Unidade de Atendimento primeiro…" at bounding box center [642, 270] width 1243 height 70
checkbox Braço "true"
checkbox Joelho "false"
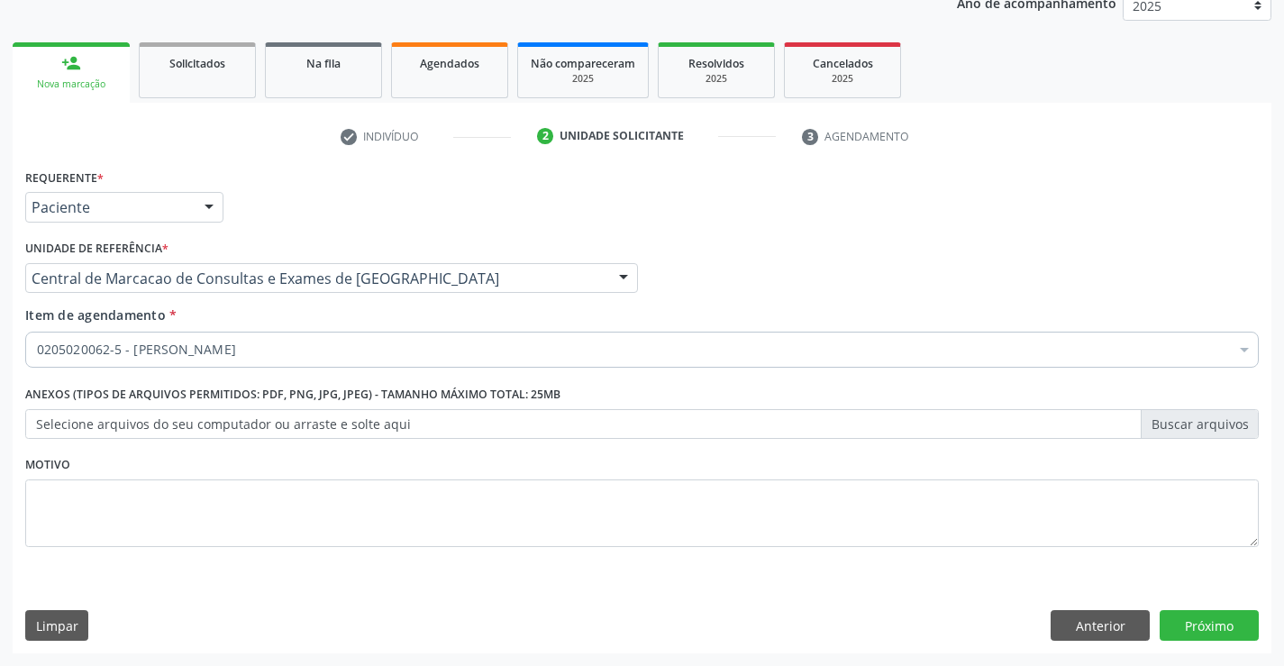
scroll to position [0, 0]
click at [1193, 616] on button "Próximo" at bounding box center [1209, 625] width 99 height 31
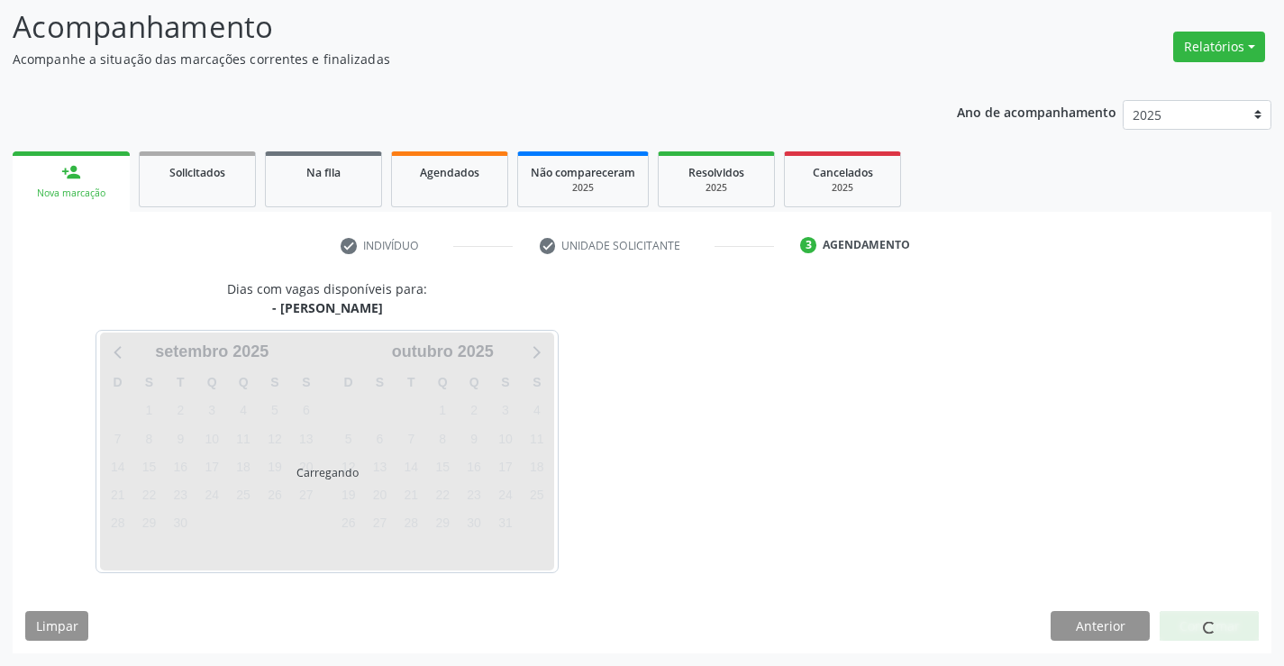
scroll to position [118, 0]
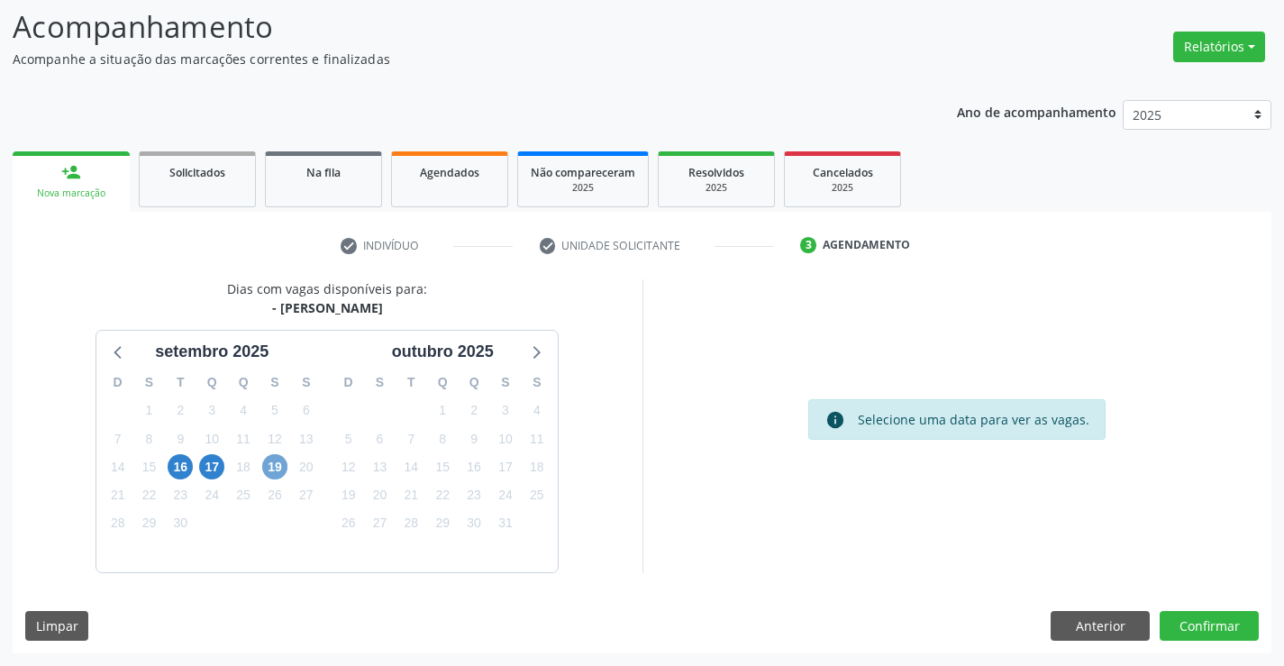
click at [278, 461] on span "19" at bounding box center [274, 466] width 25 height 25
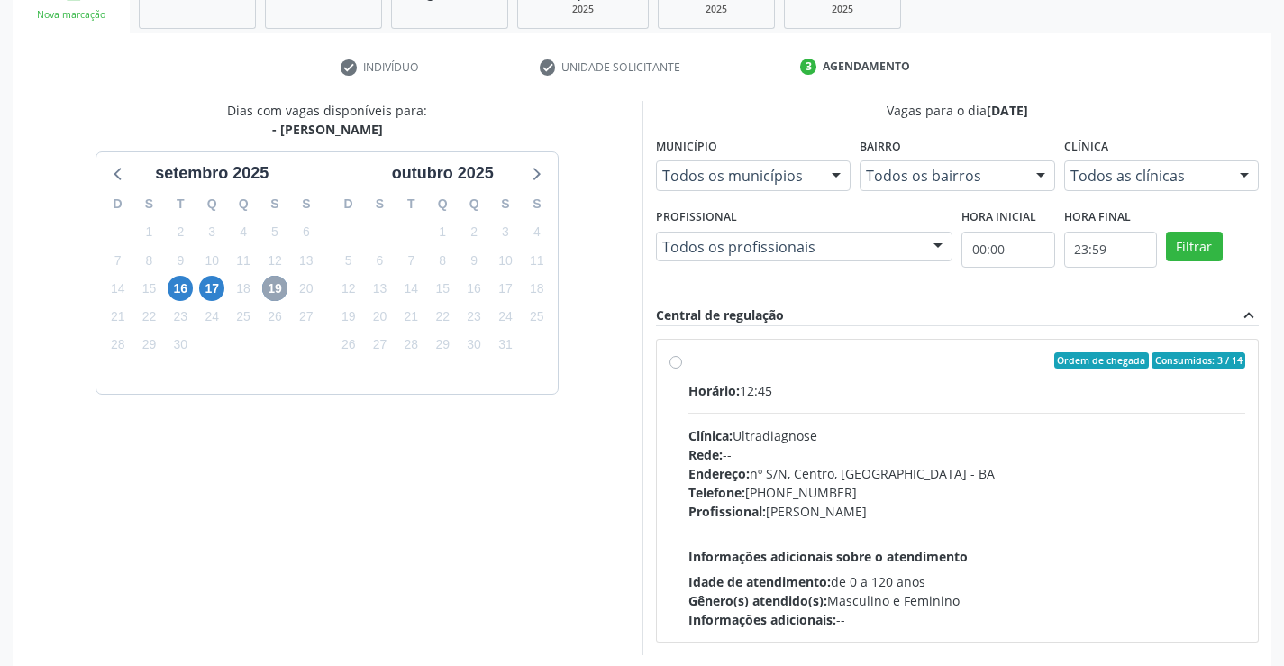
scroll to position [298, 0]
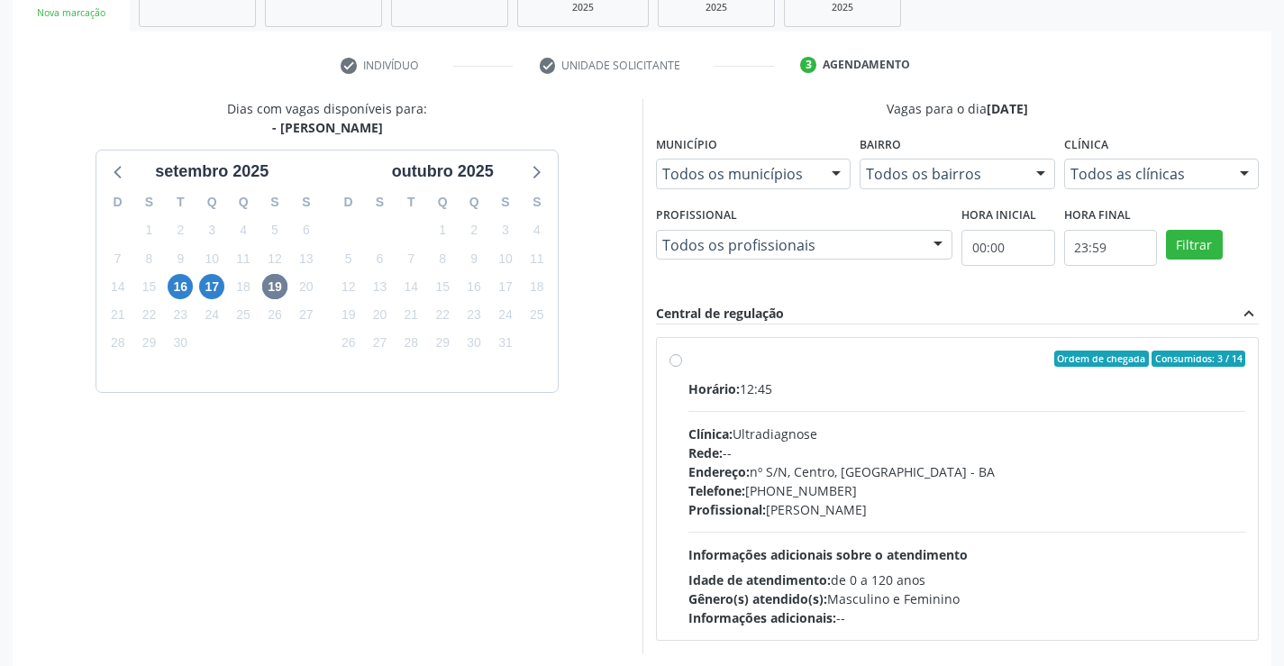
click at [777, 492] on div "Telefone: [PHONE_NUMBER]" at bounding box center [967, 490] width 558 height 19
click at [682, 367] on input "Ordem de chegada Consumidos: 3 / 14 Horário: 12:45 Clínica: Ultradiagnose Rede:…" at bounding box center [676, 359] width 13 height 16
radio input "true"
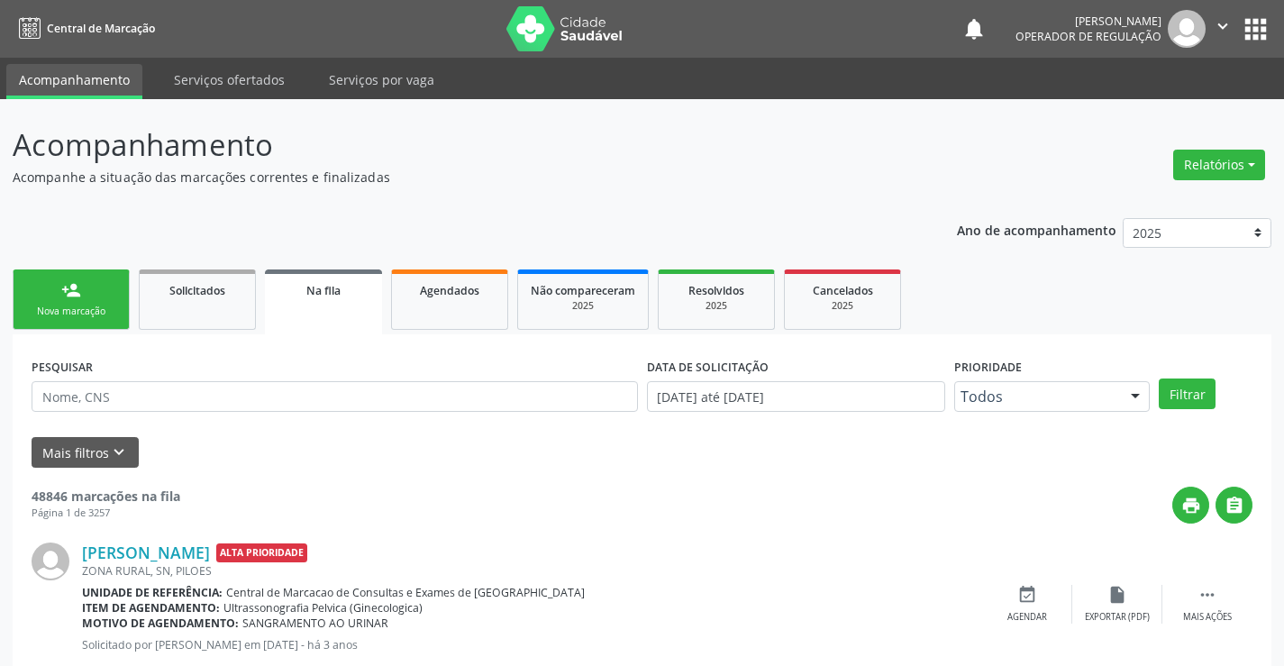
click at [70, 294] on div "person_add" at bounding box center [71, 290] width 20 height 20
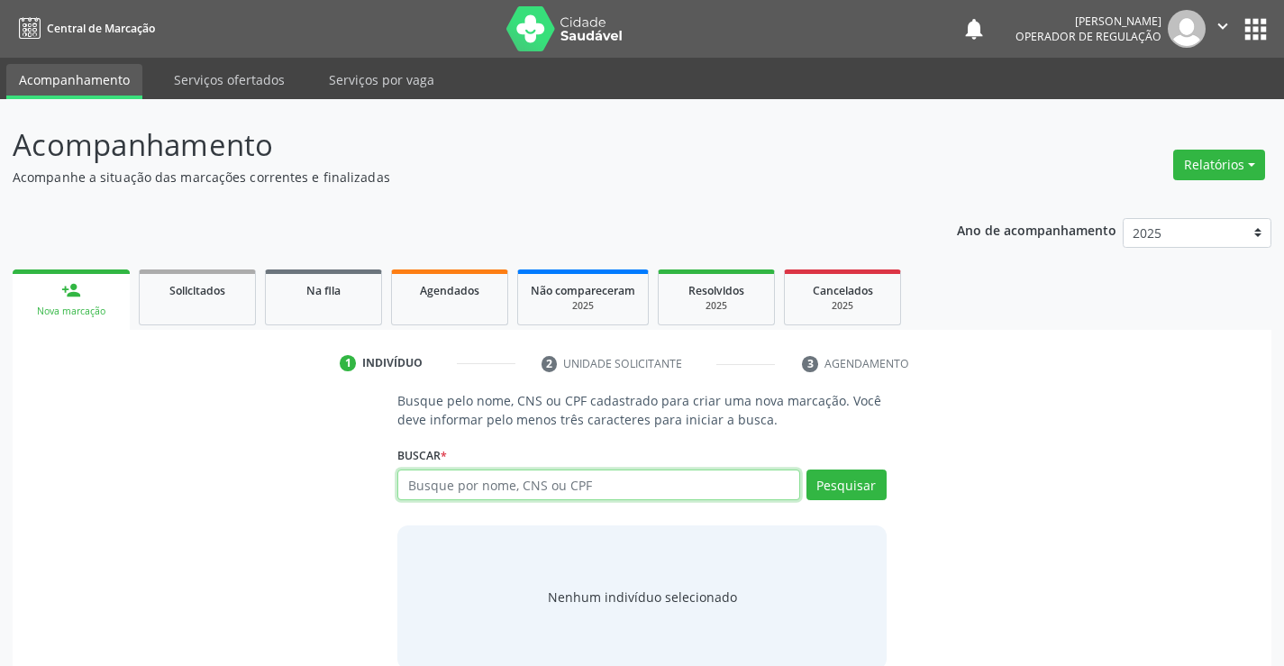
click at [528, 483] on input "text" at bounding box center [598, 485] width 402 height 31
type input "700004834477805"
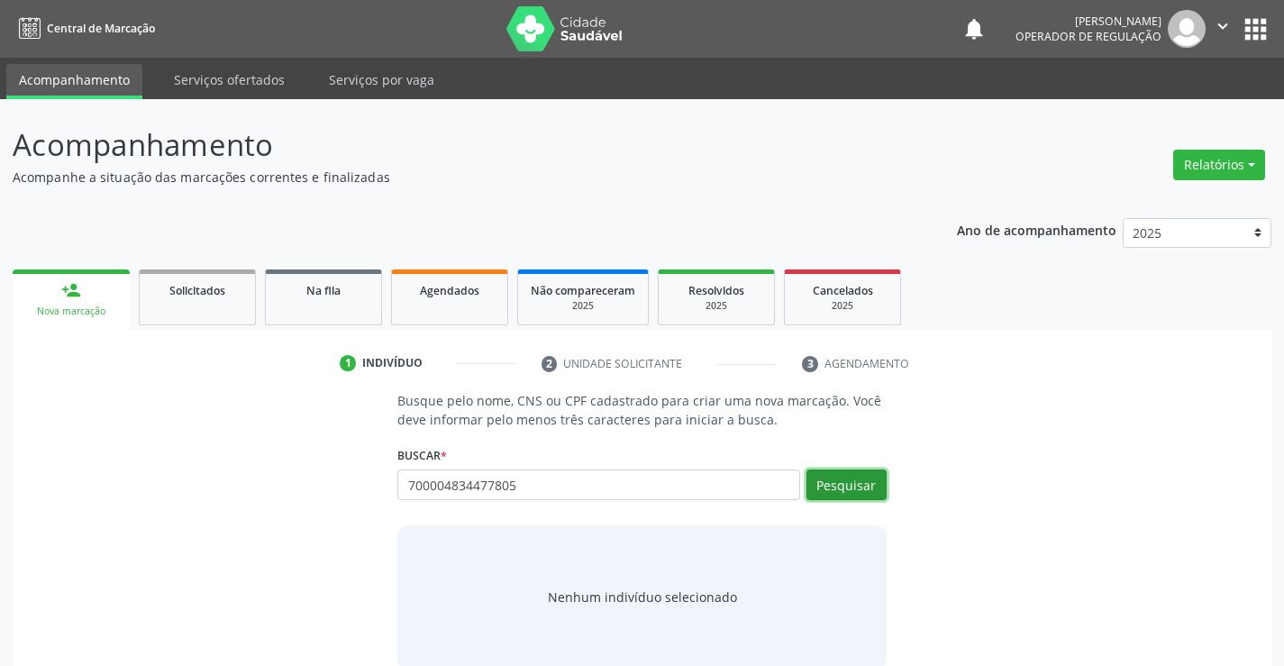
click at [840, 488] on button "Pesquisar" at bounding box center [847, 485] width 80 height 31
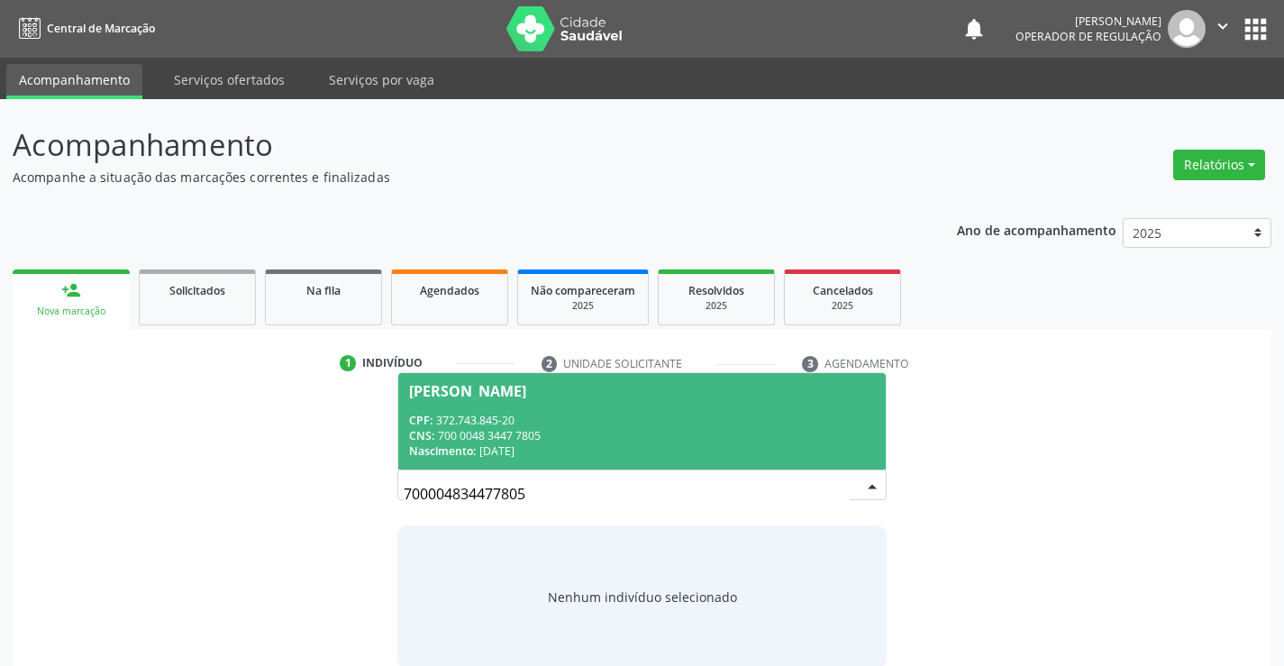
click at [624, 409] on span "Maria de Lourdes Primo Nascimento CPF: 372.743.845-20 CNS: 700 0048 3447 7805 N…" at bounding box center [641, 421] width 487 height 96
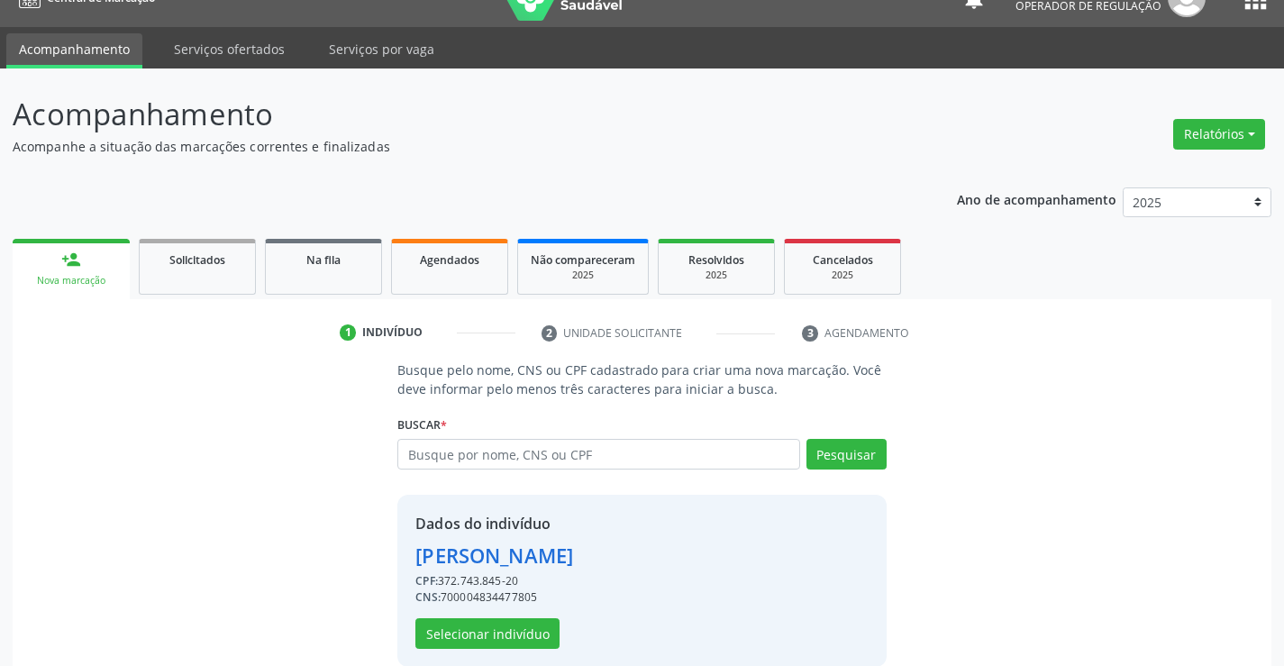
scroll to position [57, 0]
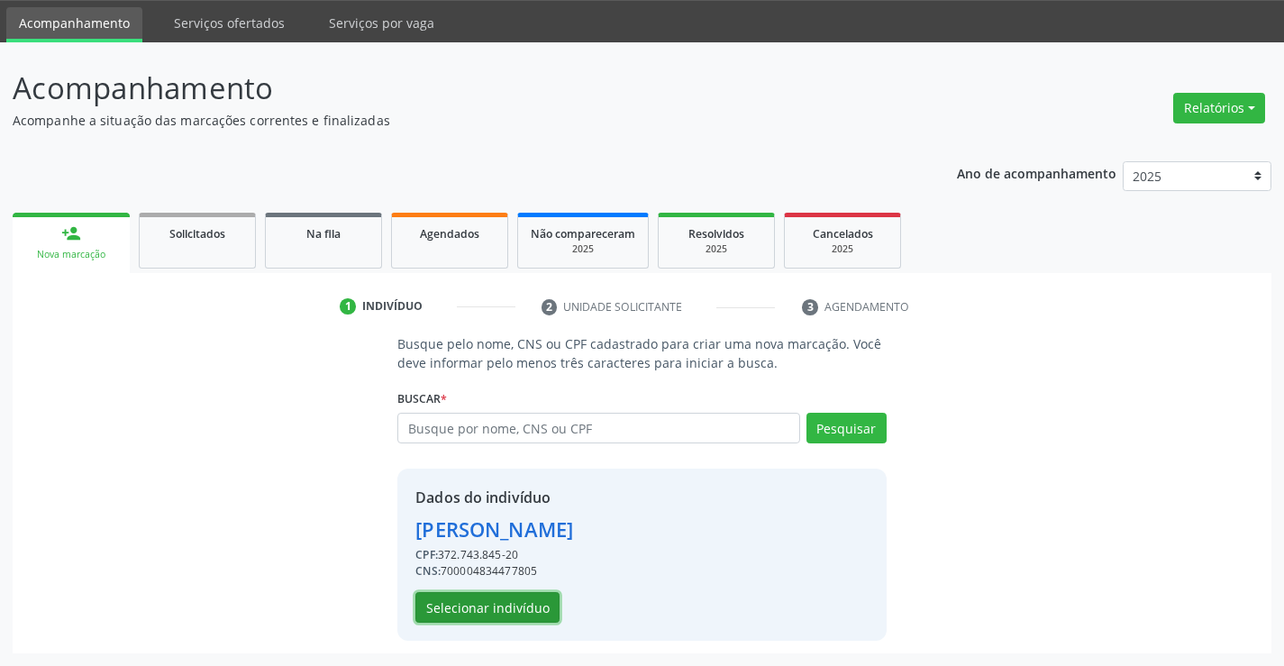
click at [518, 599] on button "Selecionar indivíduo" at bounding box center [487, 607] width 144 height 31
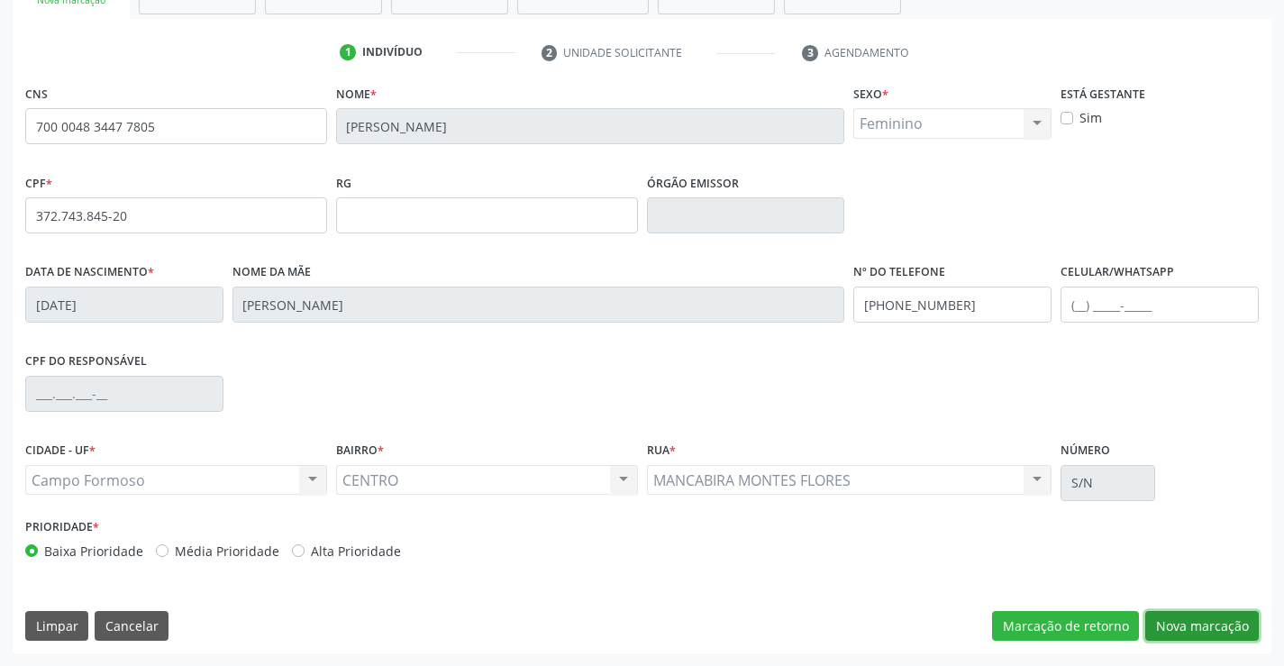
click at [1169, 625] on button "Nova marcação" at bounding box center [1202, 626] width 114 height 31
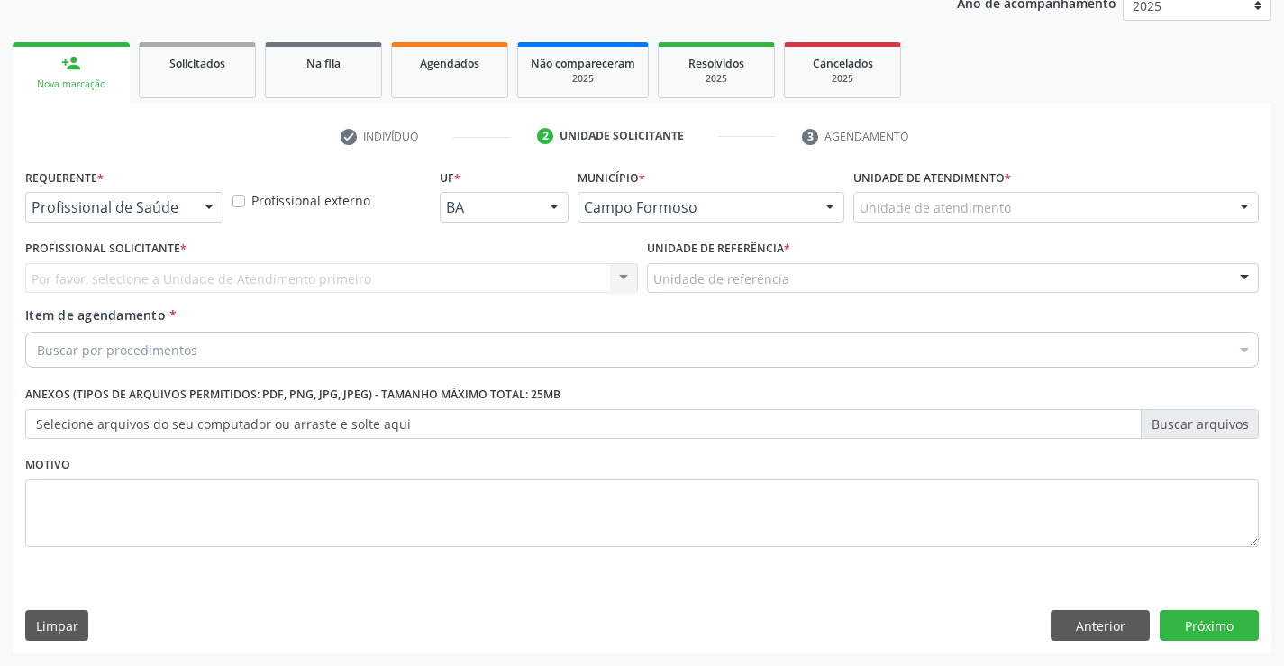
click at [206, 205] on div at bounding box center [209, 208] width 27 height 31
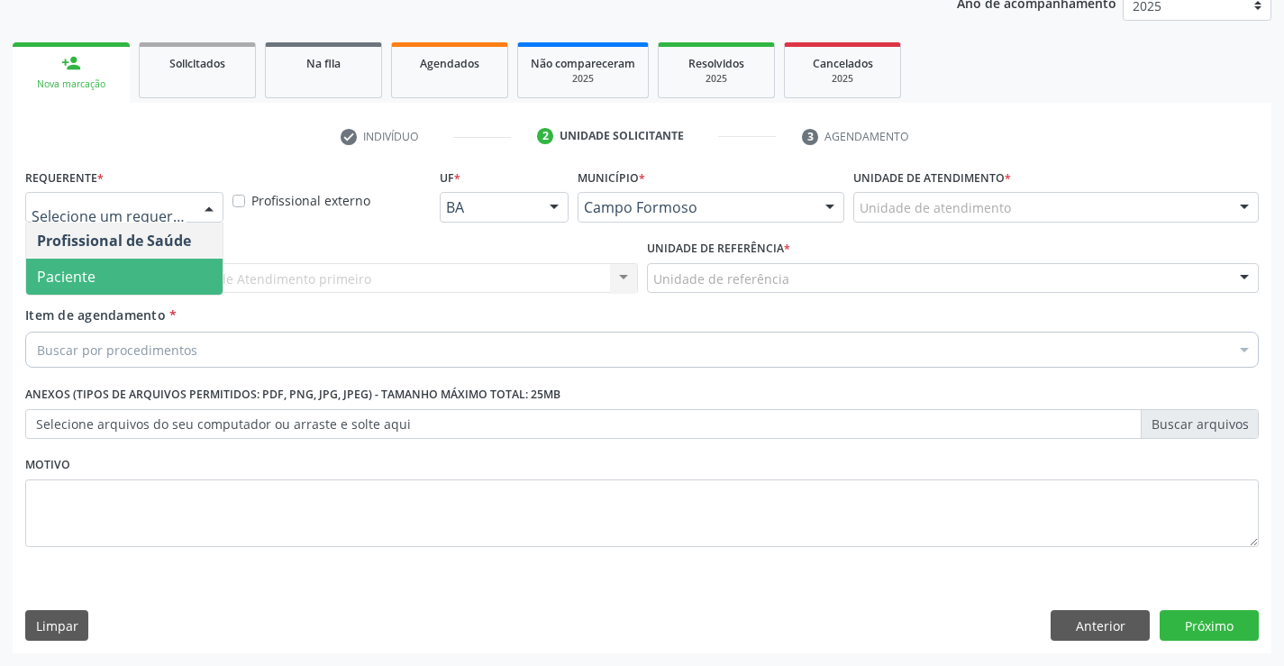
click at [178, 260] on span "Paciente" at bounding box center [124, 277] width 196 height 36
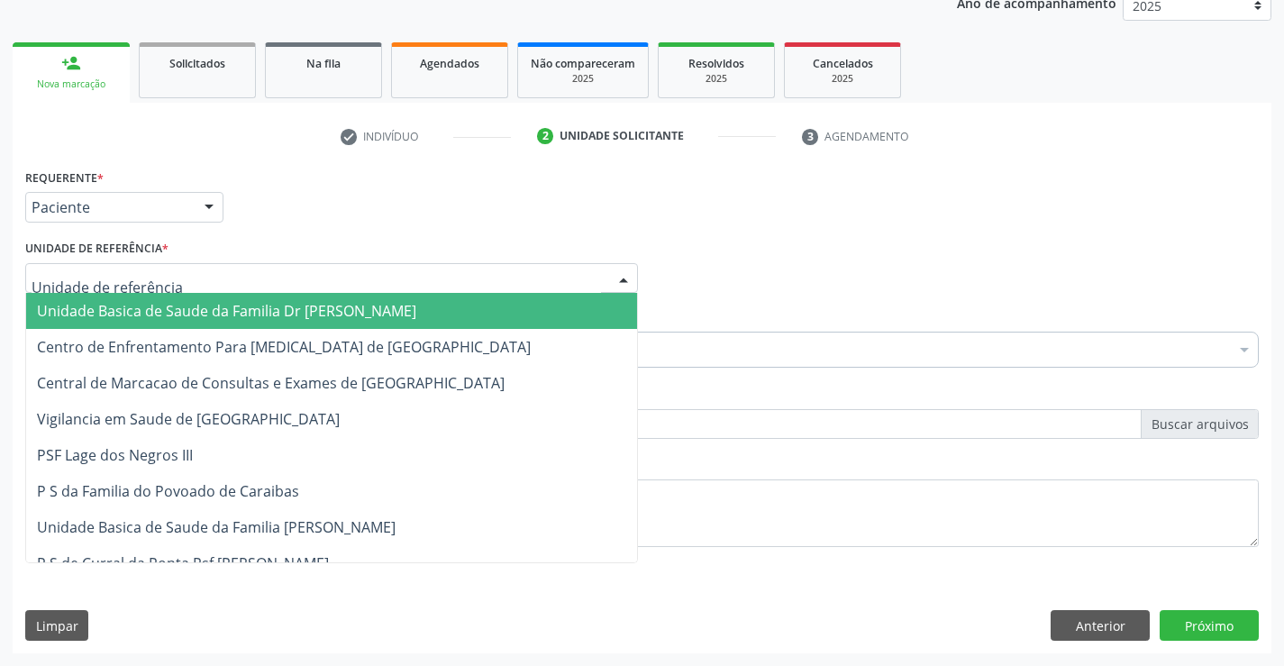
click at [219, 273] on div at bounding box center [331, 278] width 613 height 31
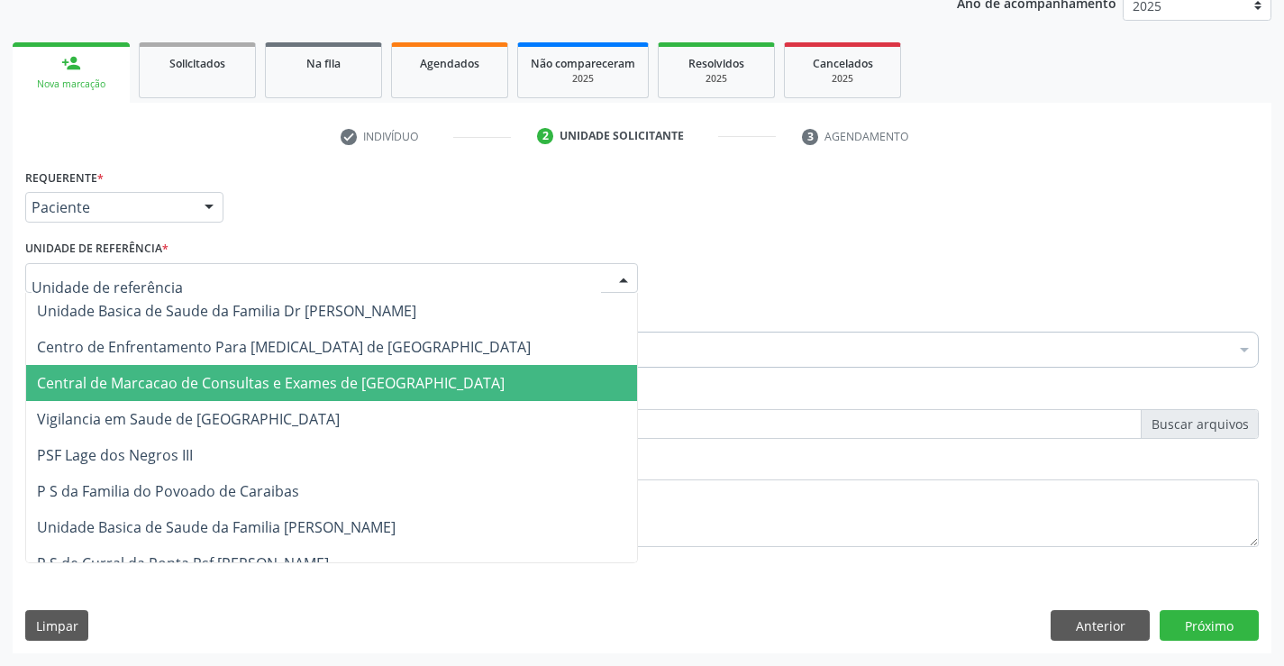
click at [230, 386] on span "Central de Marcacao de Consultas e Exames de [GEOGRAPHIC_DATA]" at bounding box center [271, 383] width 468 height 20
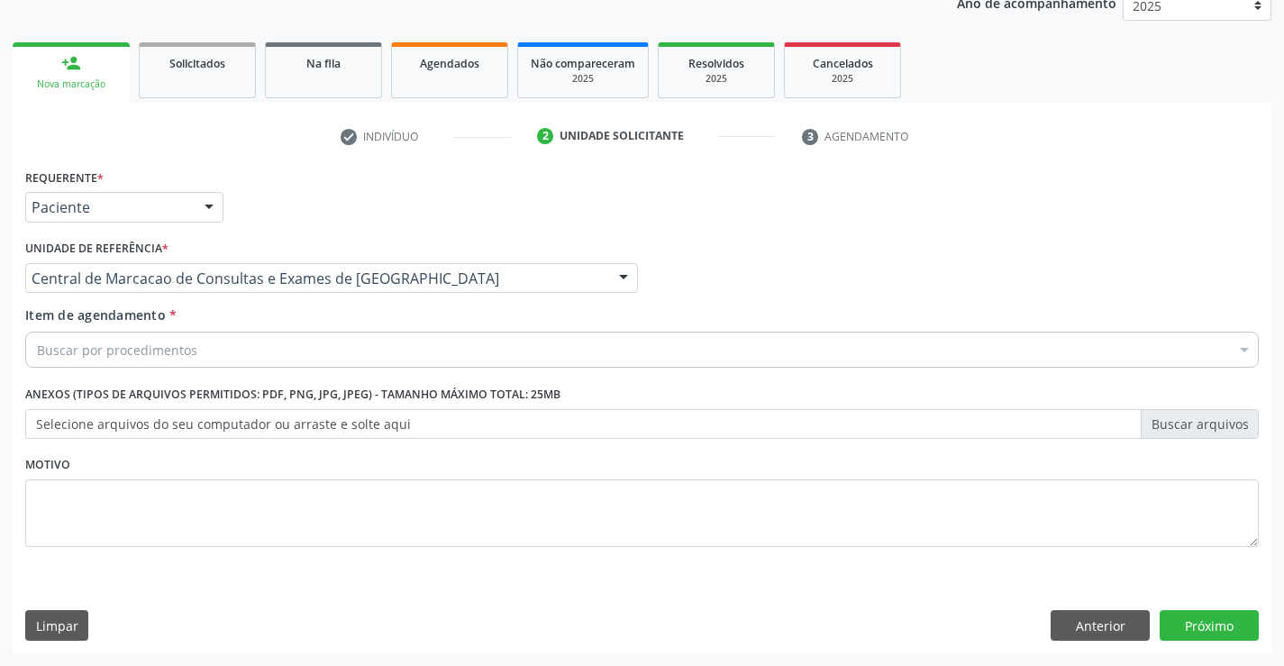
click at [218, 362] on div "Buscar por procedimentos" at bounding box center [642, 350] width 1234 height 36
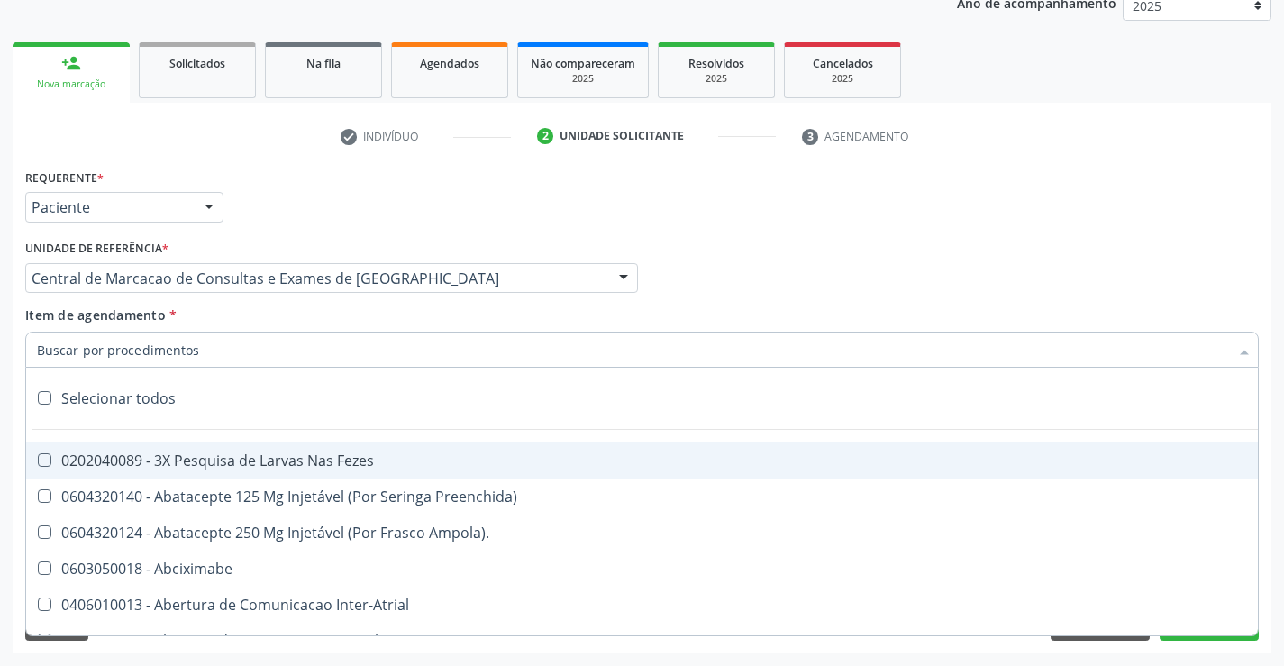
click at [216, 351] on input "Item de agendamento *" at bounding box center [633, 350] width 1192 height 36
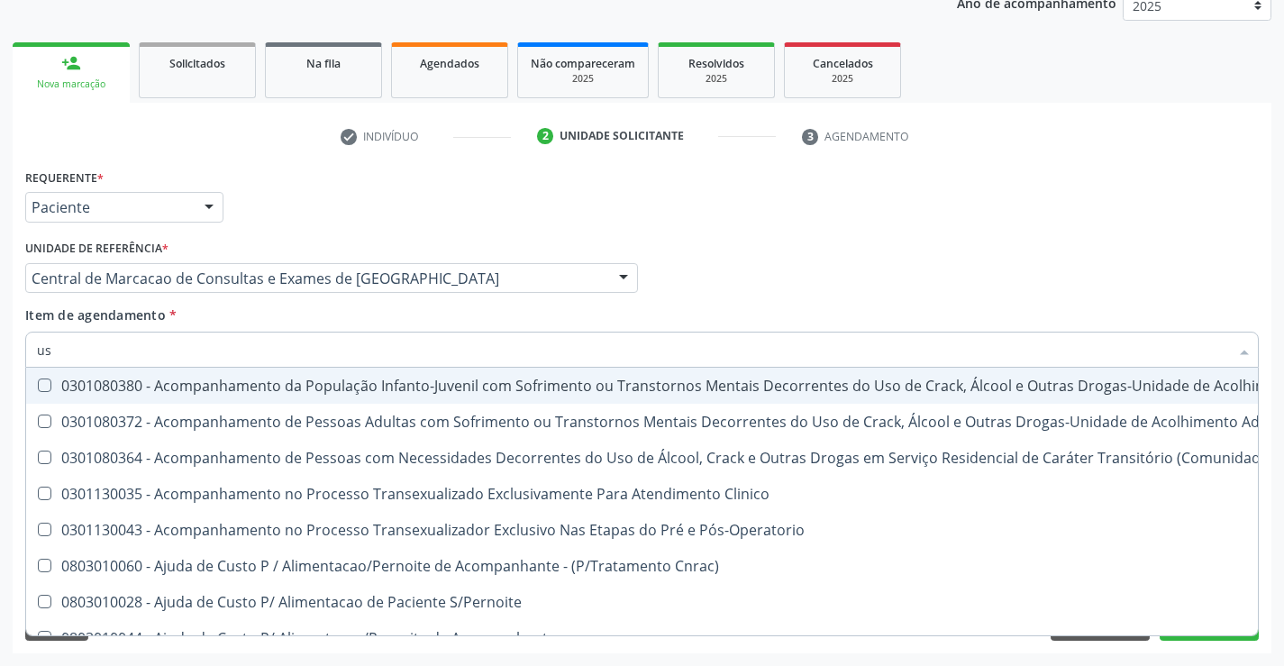
type input "usg"
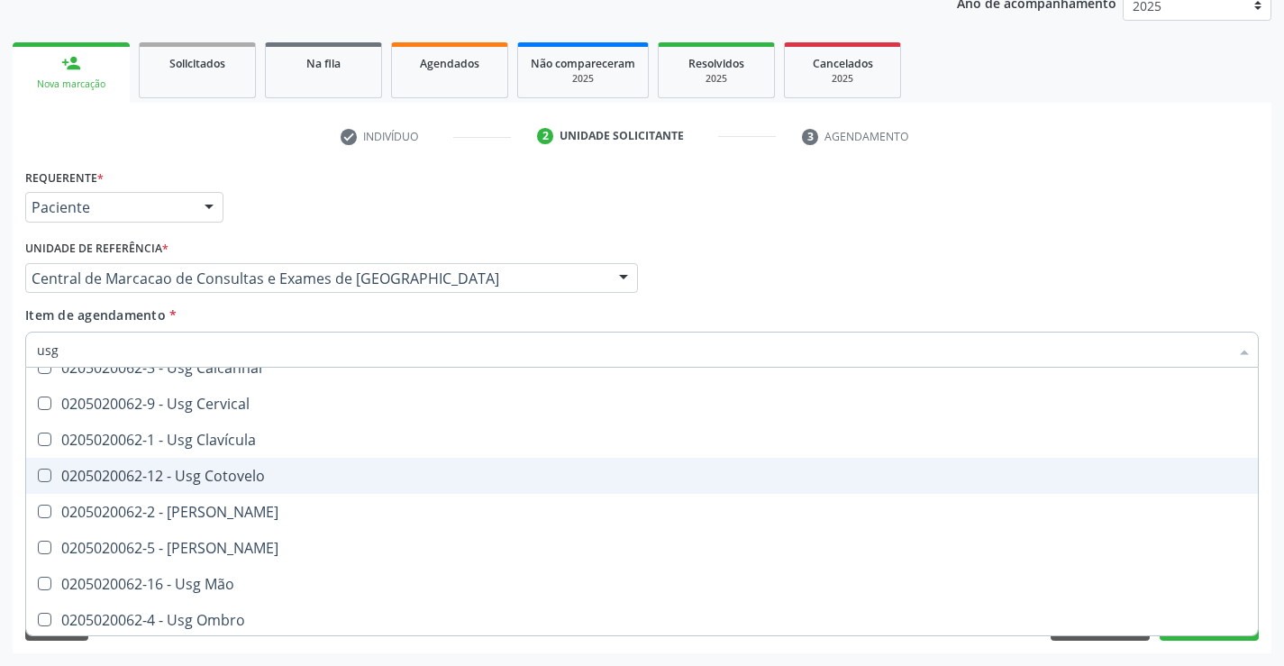
scroll to position [180, 0]
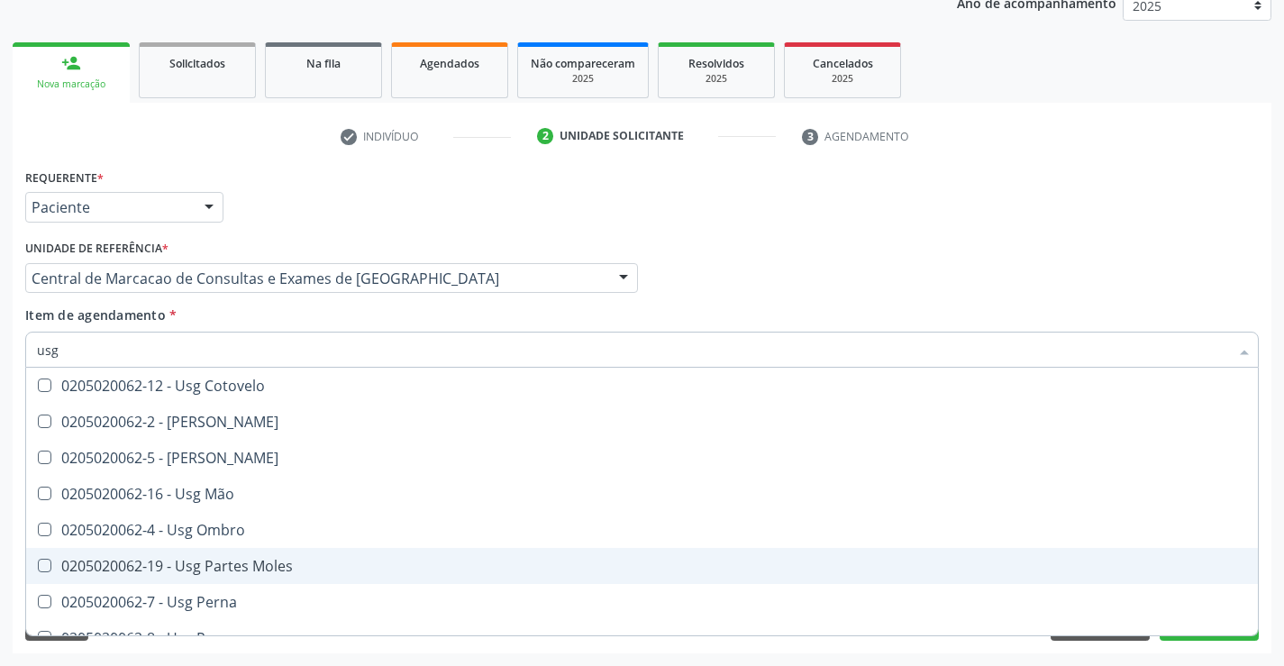
click at [857, 561] on div "0205020062-19 - Usg Partes Moles" at bounding box center [642, 566] width 1210 height 14
click at [858, 549] on span "0205020062-19 - Usg Partes Moles" at bounding box center [642, 566] width 1232 height 36
checkbox Moles "false"
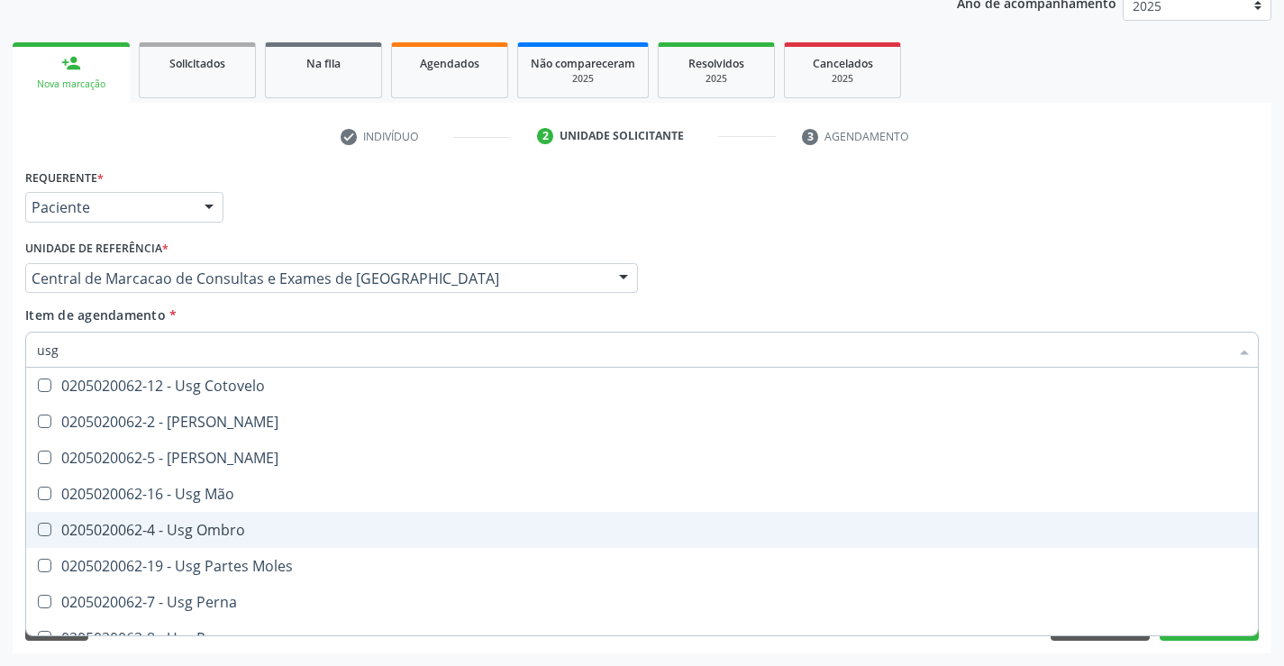
click at [767, 526] on div "0205020062-4 - Usg Ombro" at bounding box center [642, 530] width 1210 height 14
checkbox Ombro "true"
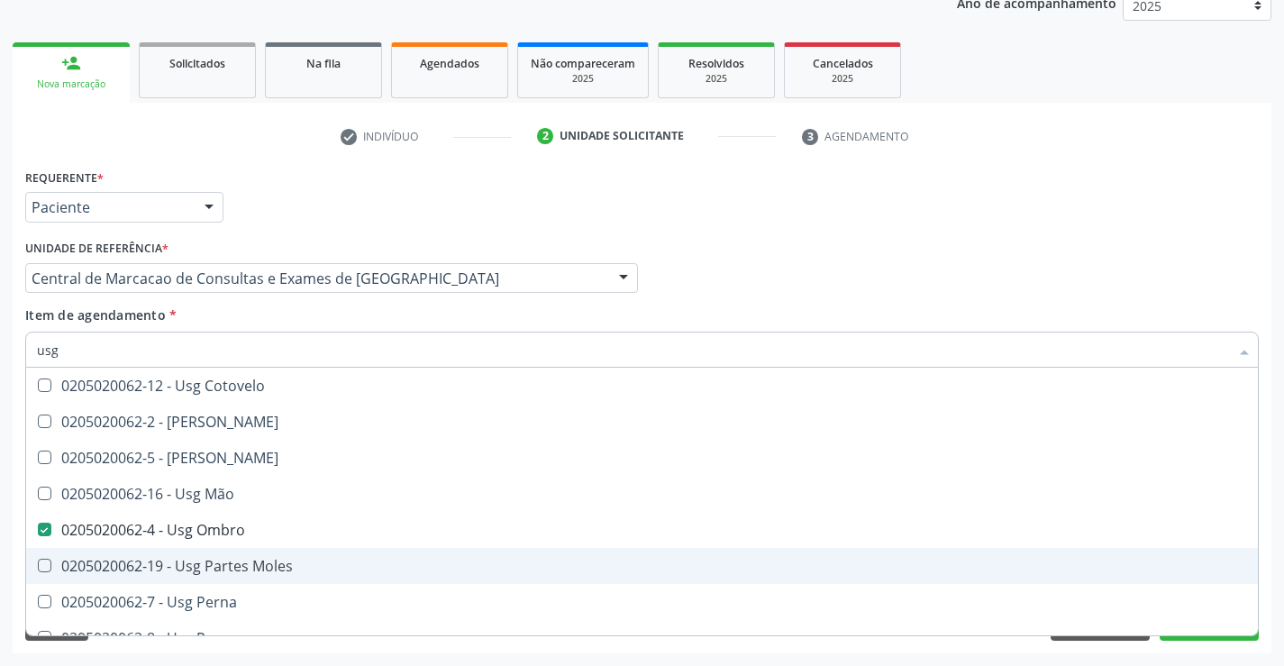
click at [746, 561] on div "0205020062-19 - Usg Partes Moles" at bounding box center [642, 566] width 1210 height 14
click at [439, 576] on span "0205020062-19 - Usg Partes Moles" at bounding box center [642, 566] width 1232 height 36
checkbox Moles "false"
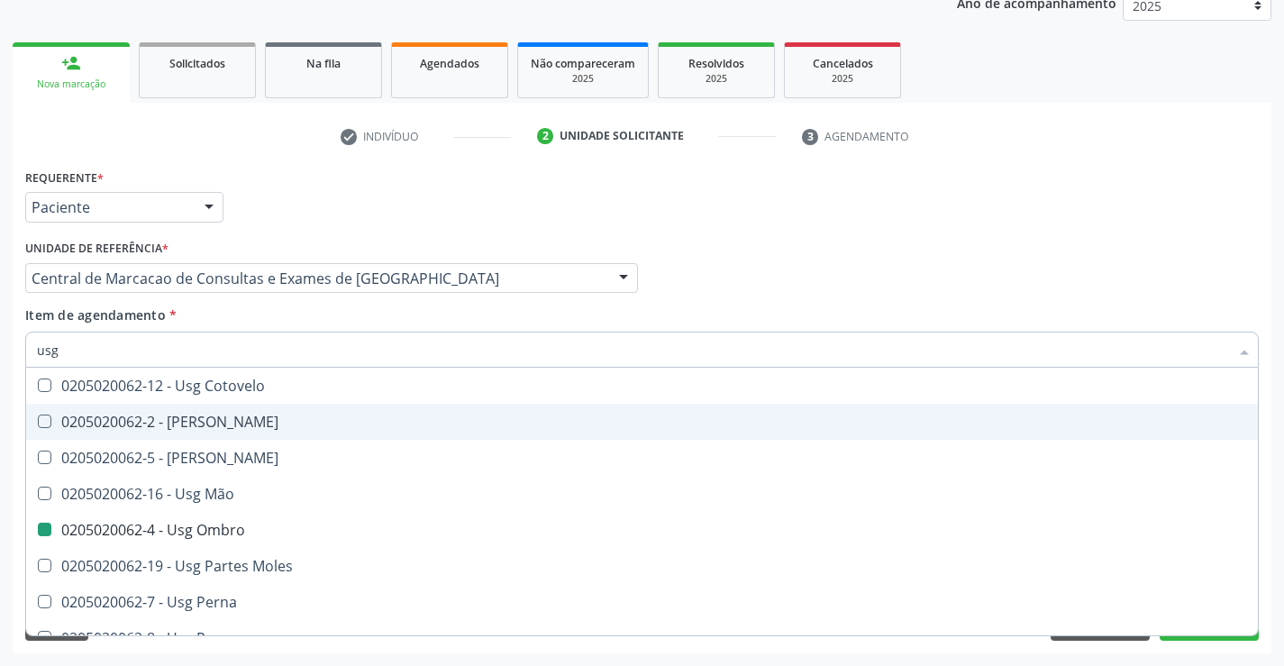
click at [1052, 257] on div "Profissional Solicitante Por favor, selecione a Unidade de Atendimento primeiro…" at bounding box center [642, 270] width 1243 height 70
checkbox Braço "true"
checkbox Ombro "false"
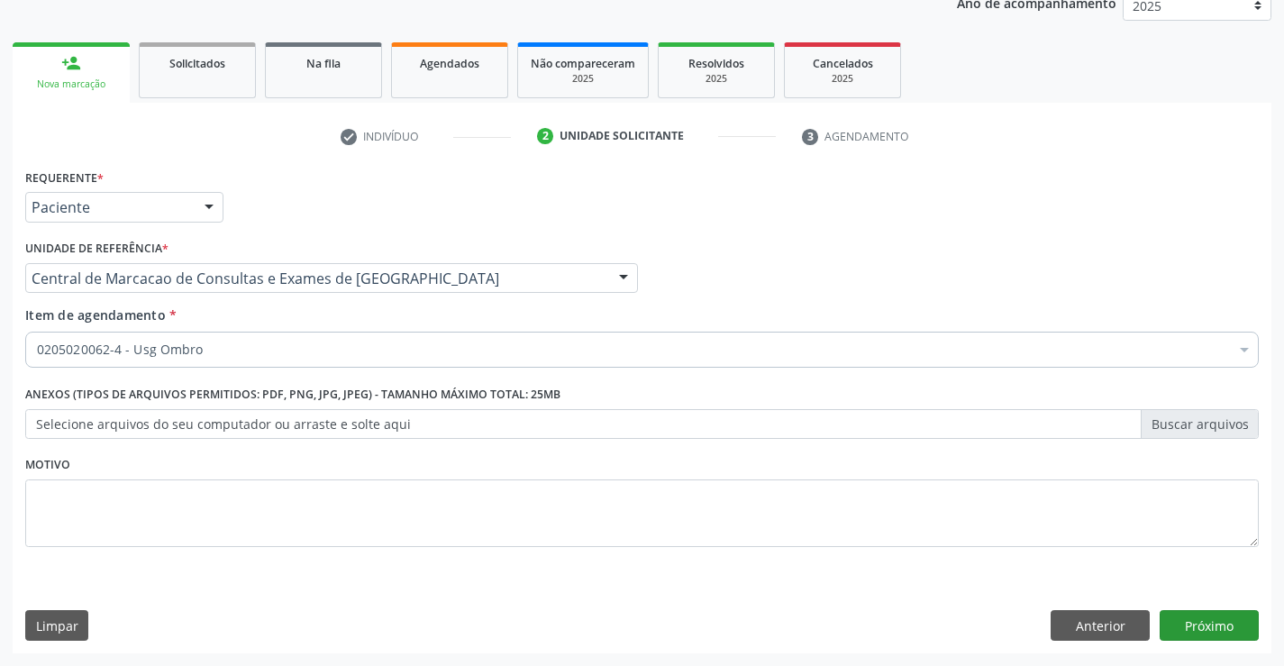
scroll to position [0, 0]
click at [1215, 625] on button "Próximo" at bounding box center [1209, 625] width 99 height 31
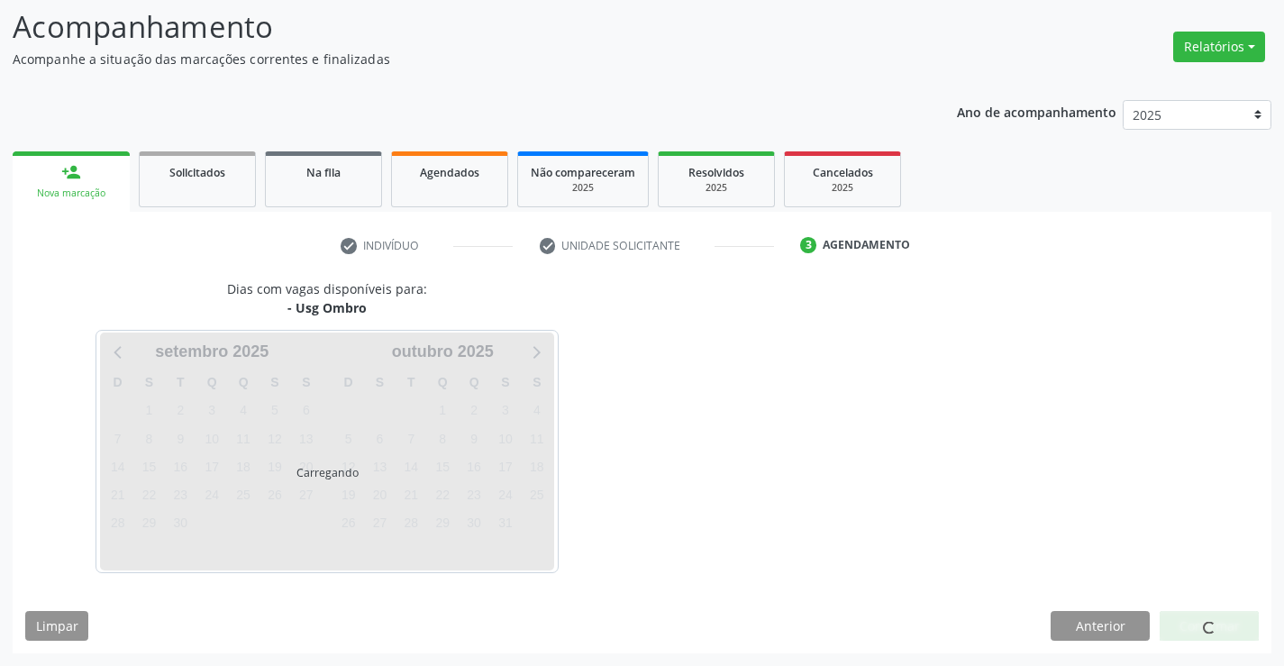
scroll to position [118, 0]
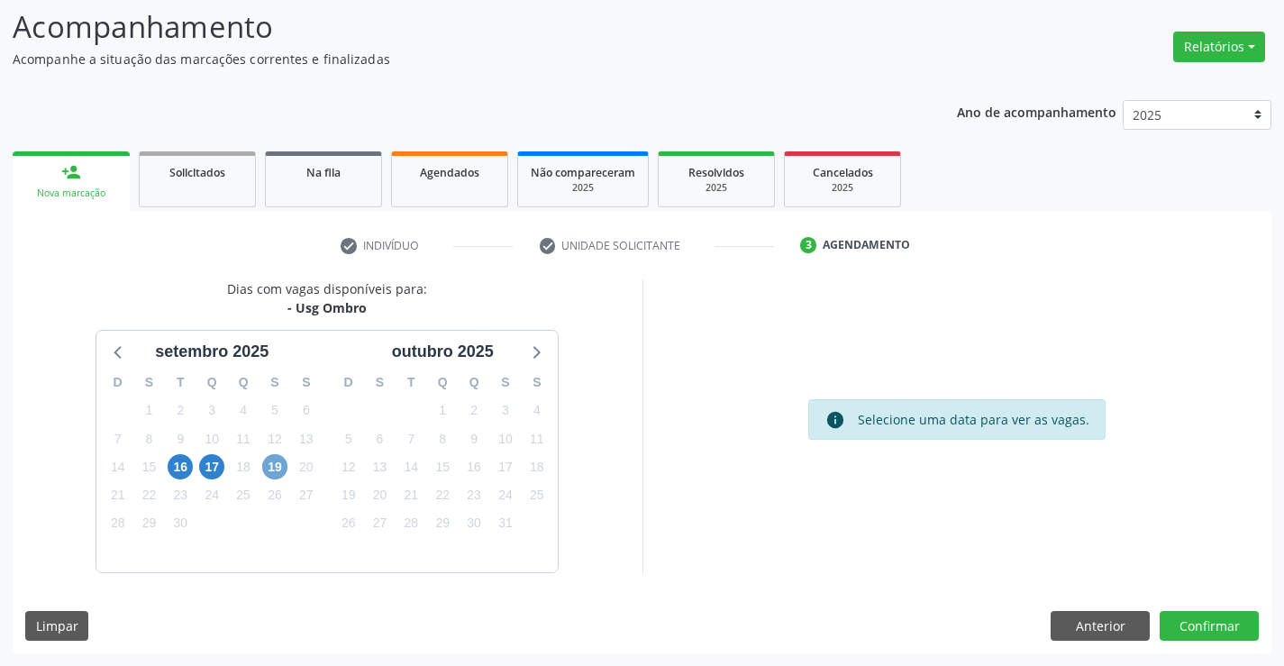
click at [277, 469] on span "19" at bounding box center [274, 466] width 25 height 25
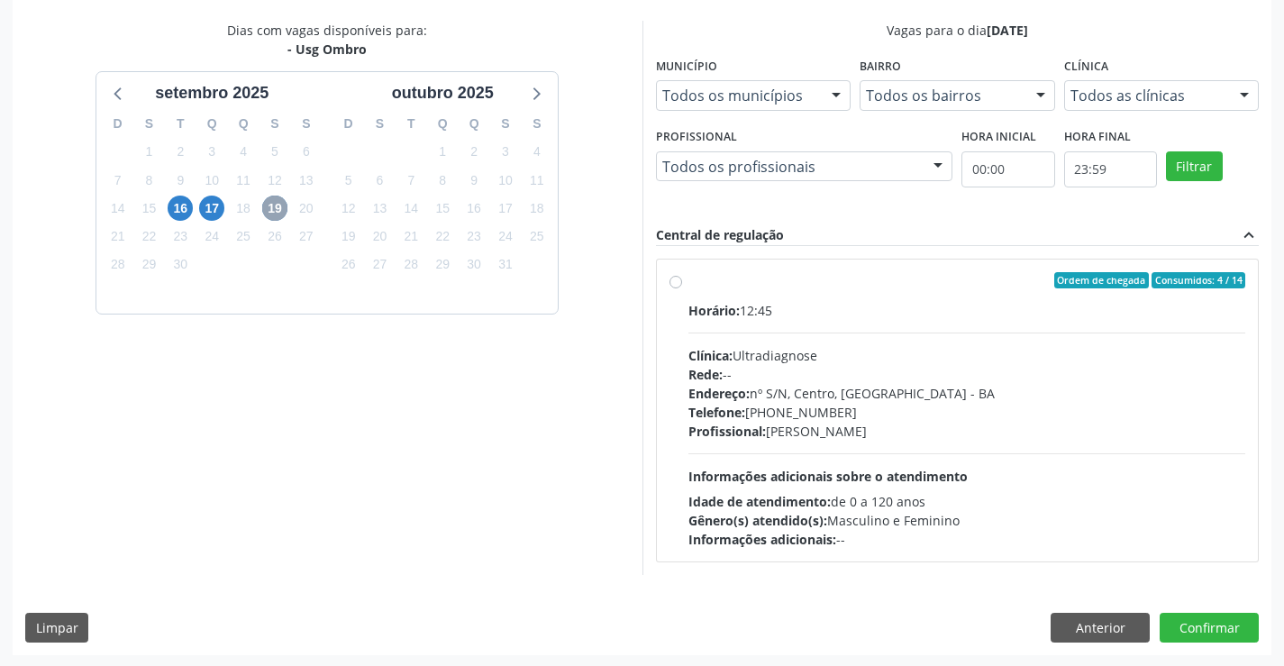
scroll to position [378, 0]
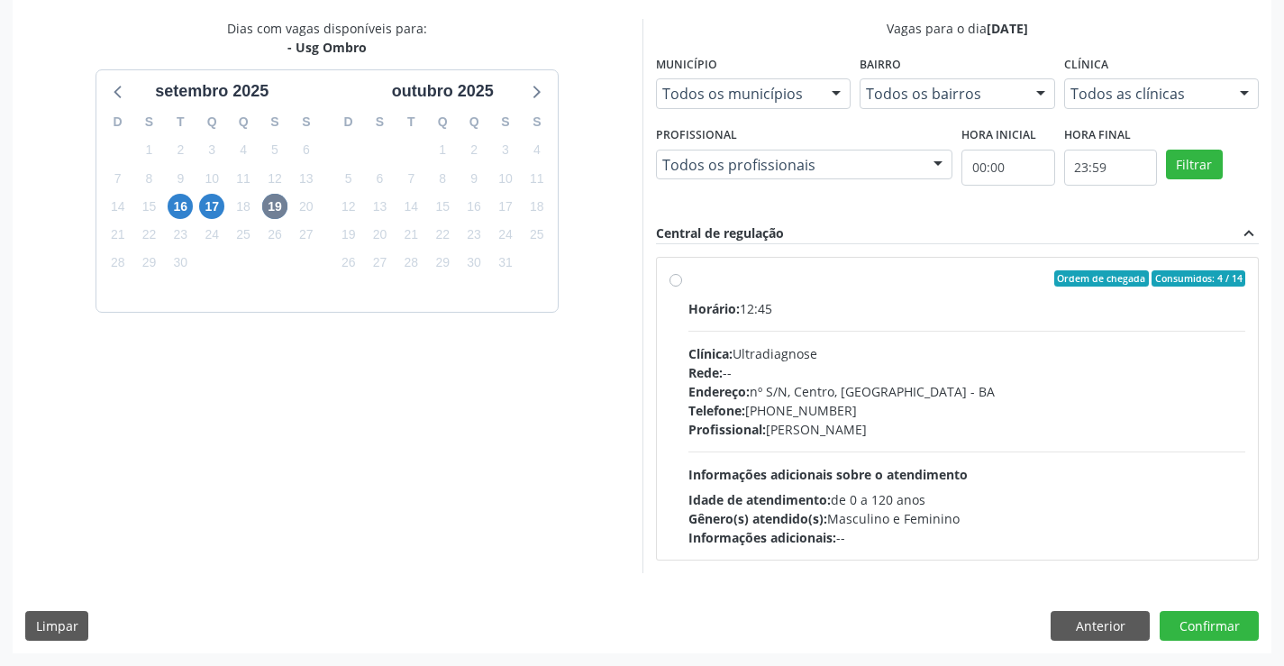
click at [783, 502] on span "Idade de atendimento:" at bounding box center [759, 499] width 142 height 17
click at [682, 287] on input "Ordem de chegada Consumidos: 4 / 14 Horário: 12:45 Clínica: Ultradiagnose Rede:…" at bounding box center [676, 278] width 13 height 16
radio input "true"
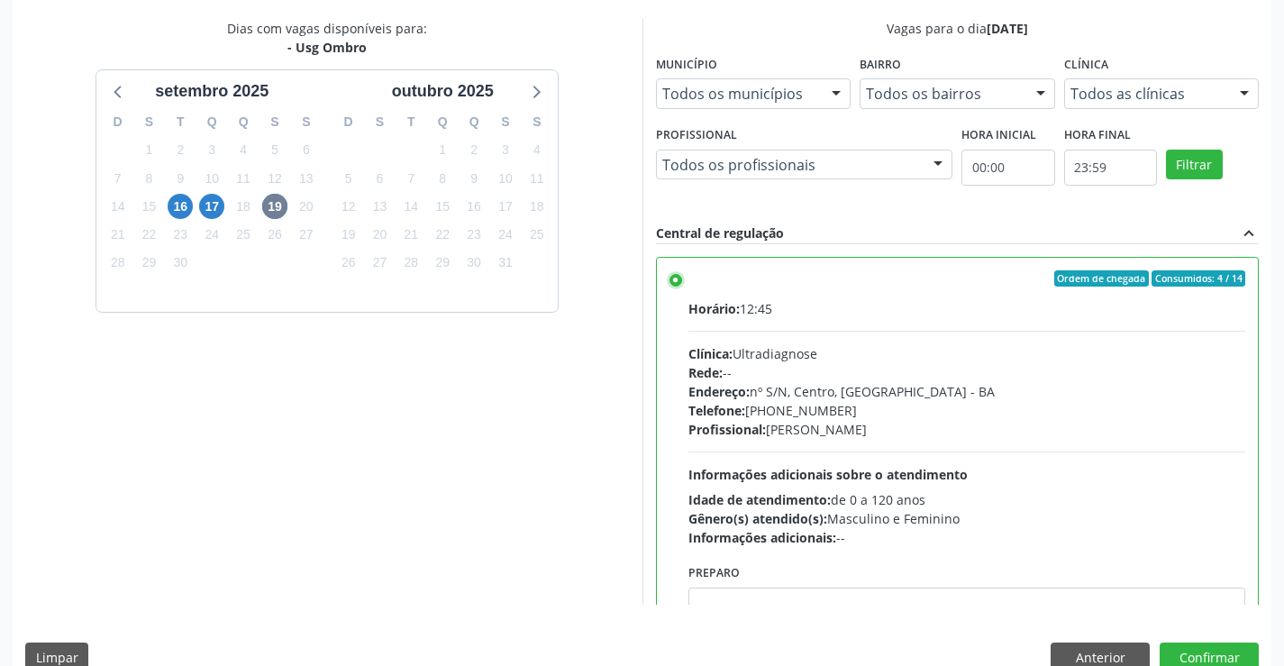
scroll to position [89, 0]
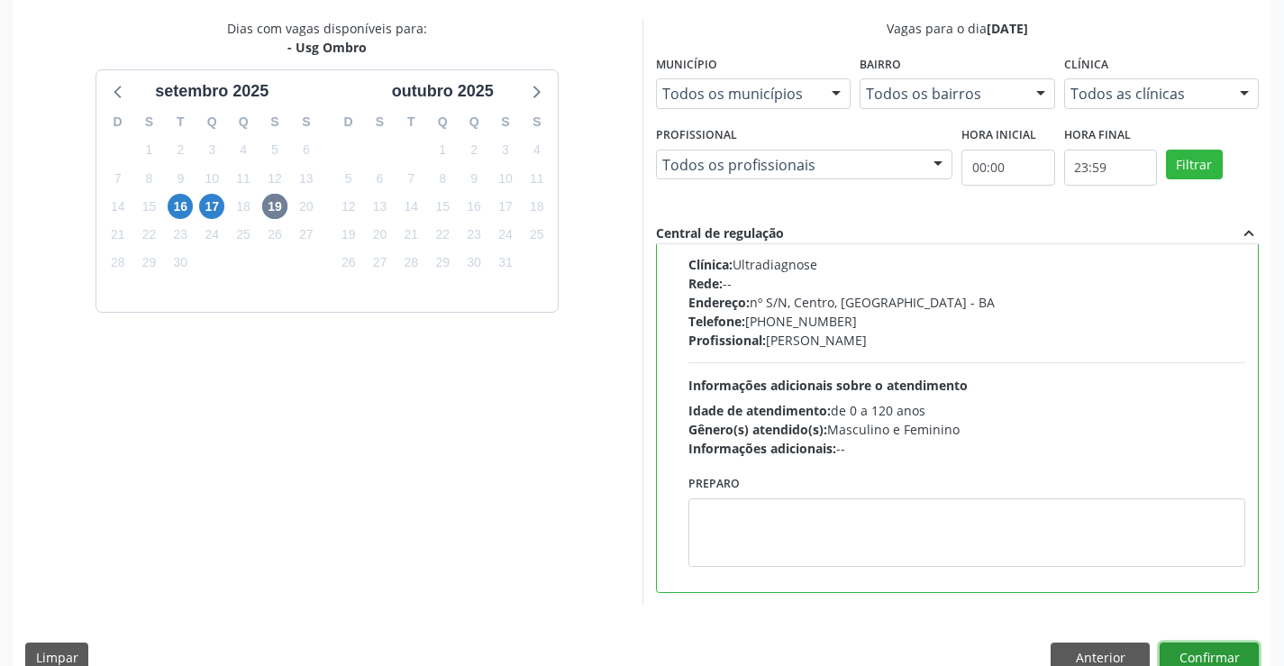
click at [1190, 659] on button "Confirmar" at bounding box center [1209, 658] width 99 height 31
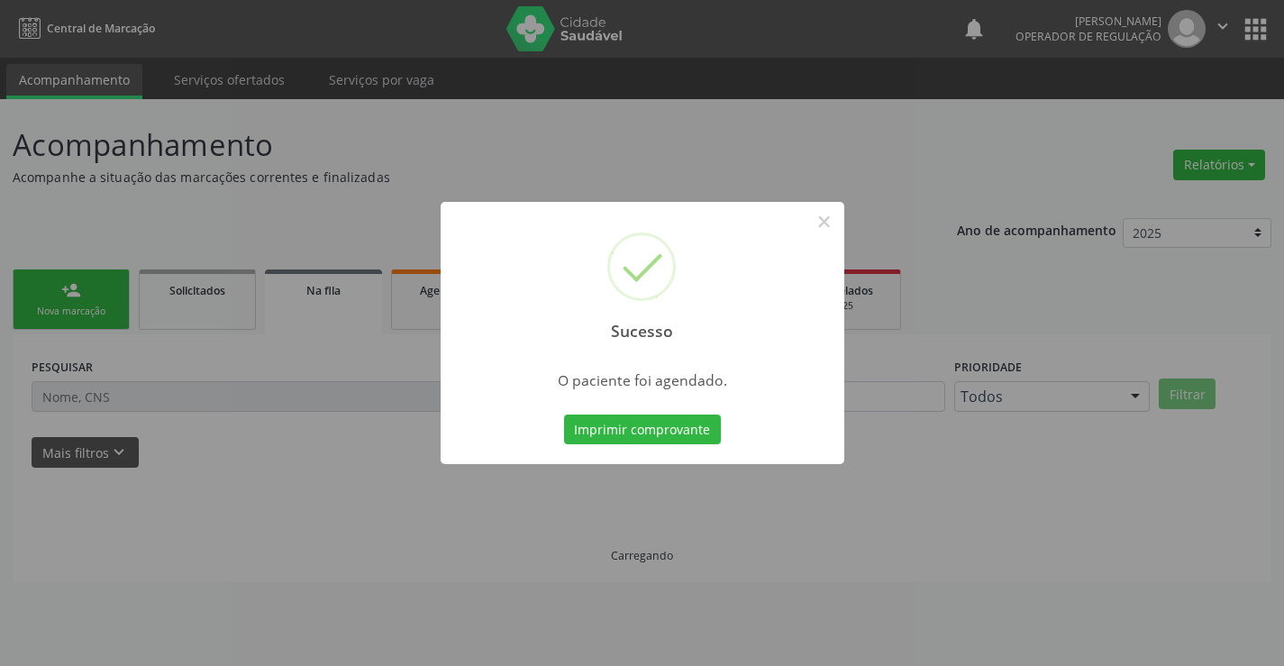
scroll to position [0, 0]
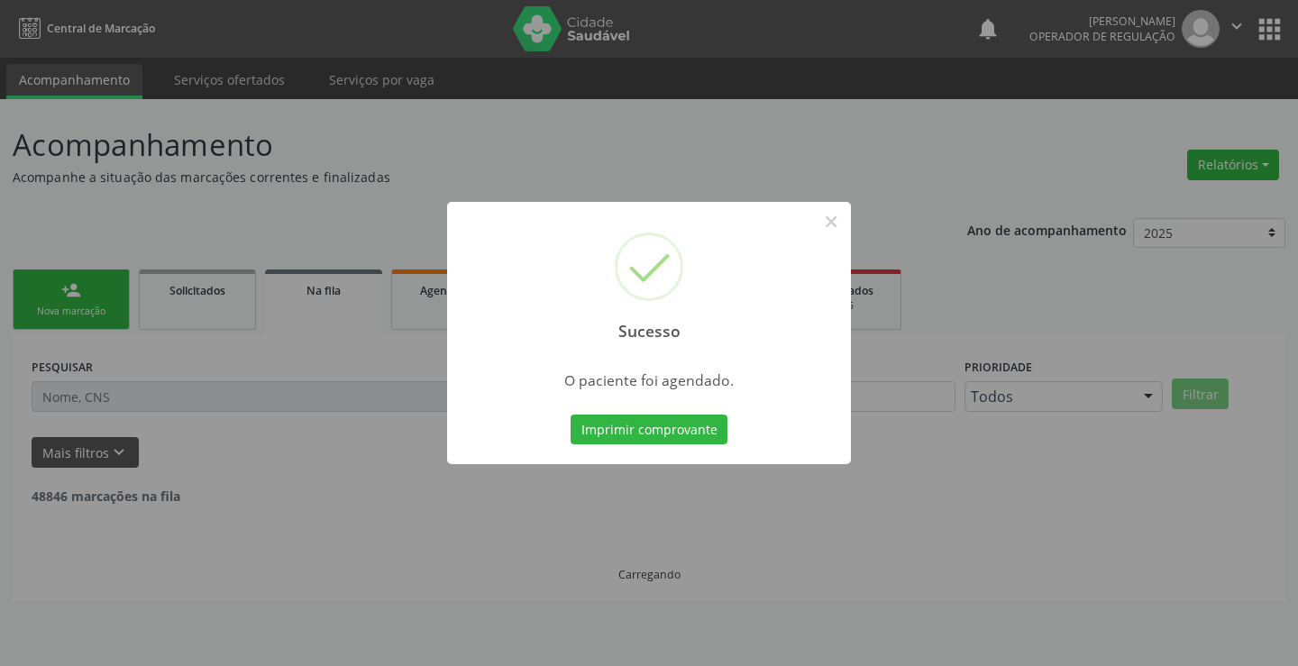
click at [570, 415] on button "Imprimir comprovante" at bounding box center [648, 430] width 157 height 31
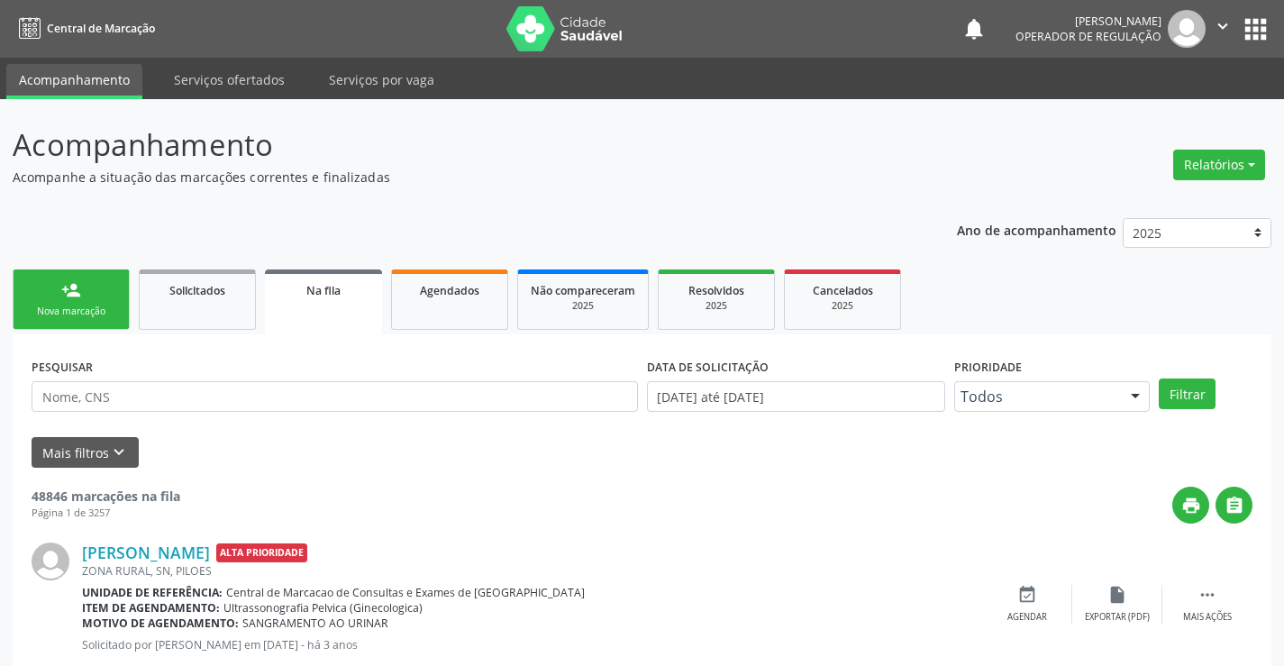
click at [71, 285] on div "person_add" at bounding box center [71, 290] width 20 height 20
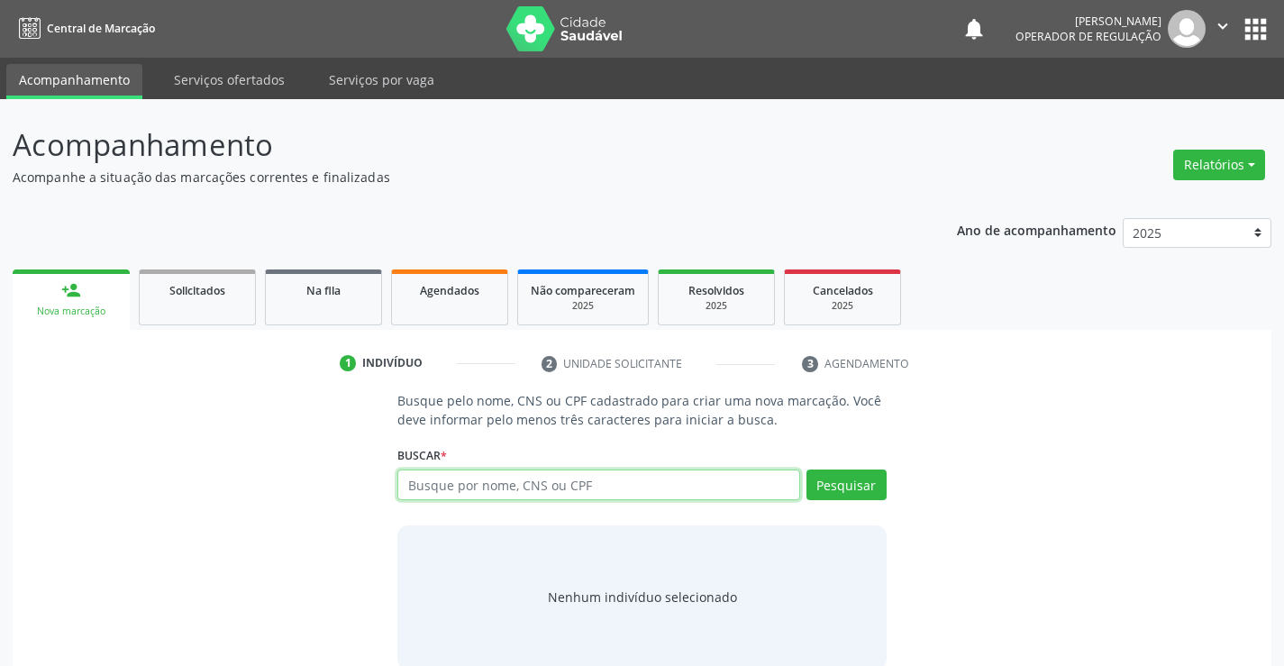
click at [477, 485] on input "text" at bounding box center [598, 485] width 402 height 31
type input "705802440415934"
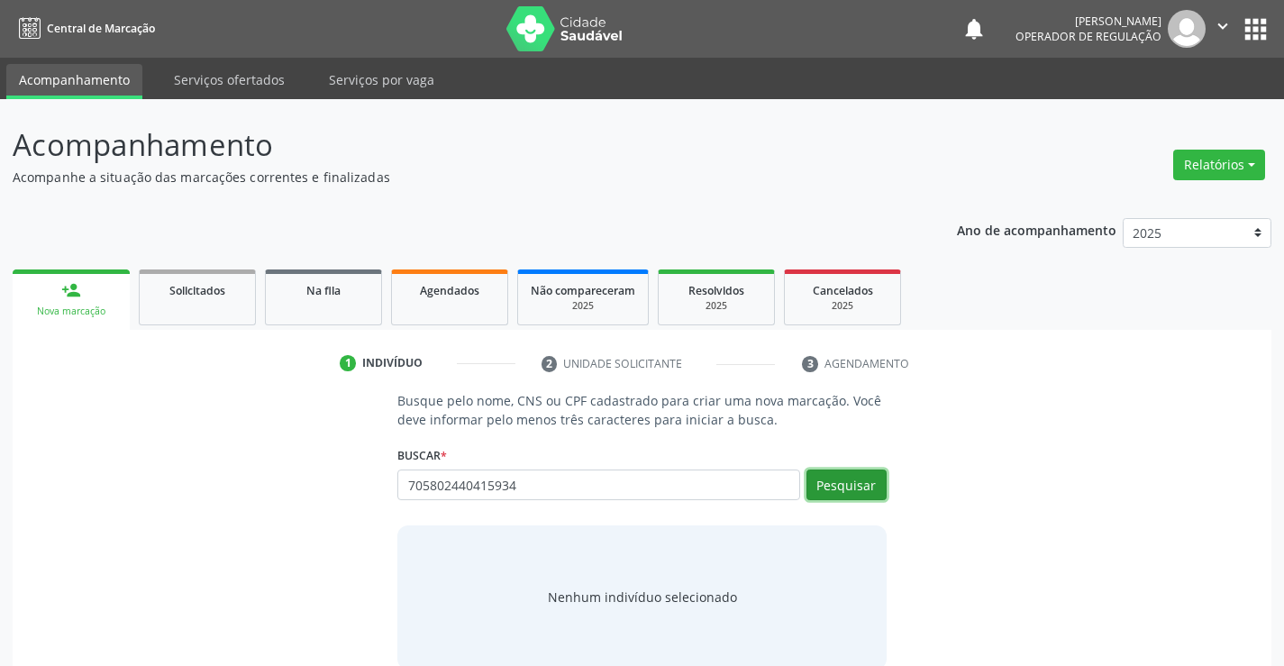
click at [853, 488] on button "Pesquisar" at bounding box center [847, 485] width 80 height 31
type input "705802440415934"
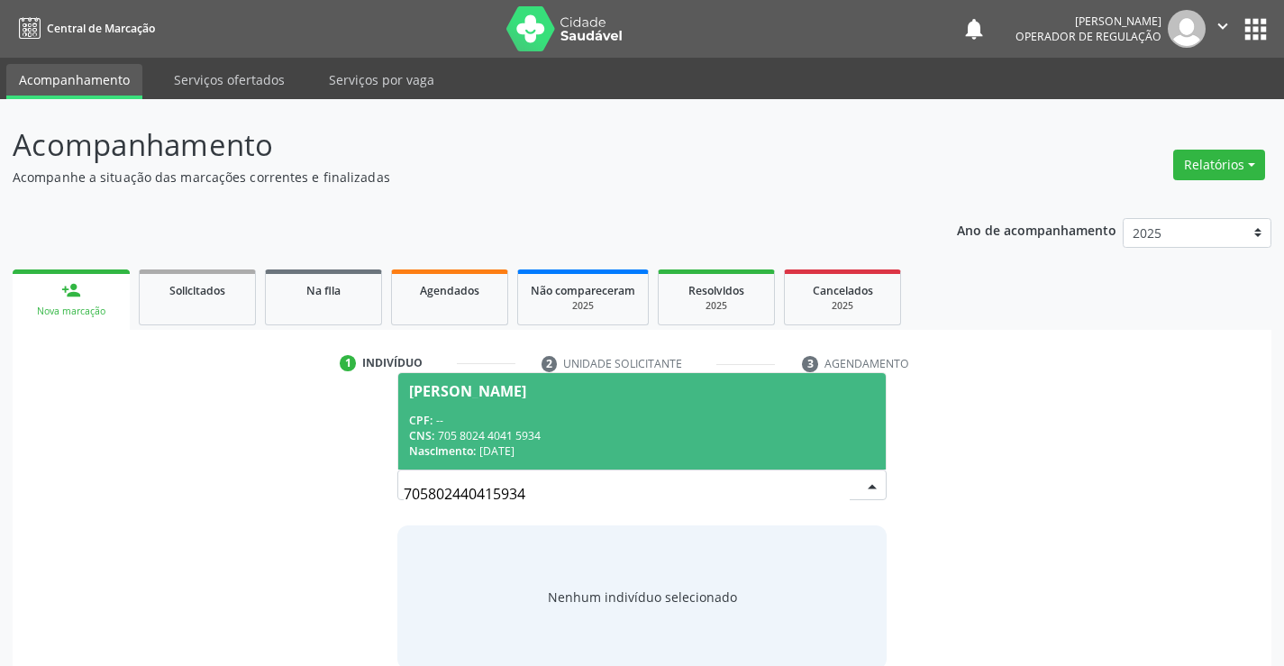
click at [652, 428] on div "CNS: 705 8024 4041 5934" at bounding box center [641, 435] width 465 height 15
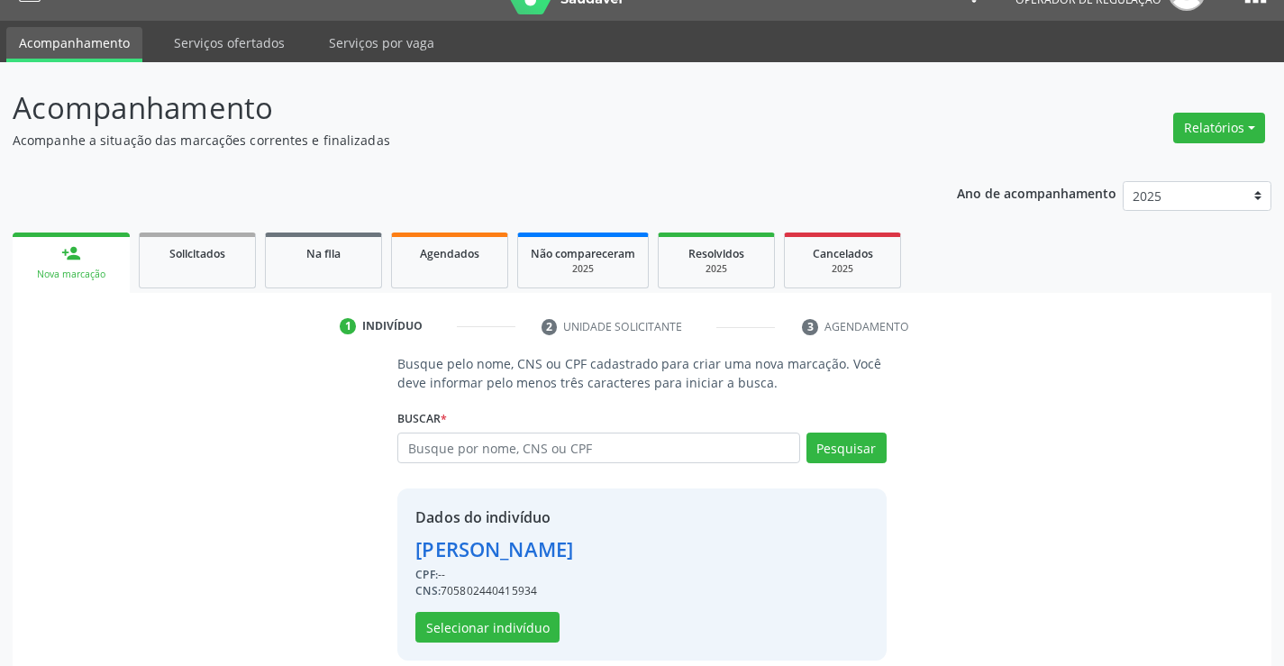
scroll to position [57, 0]
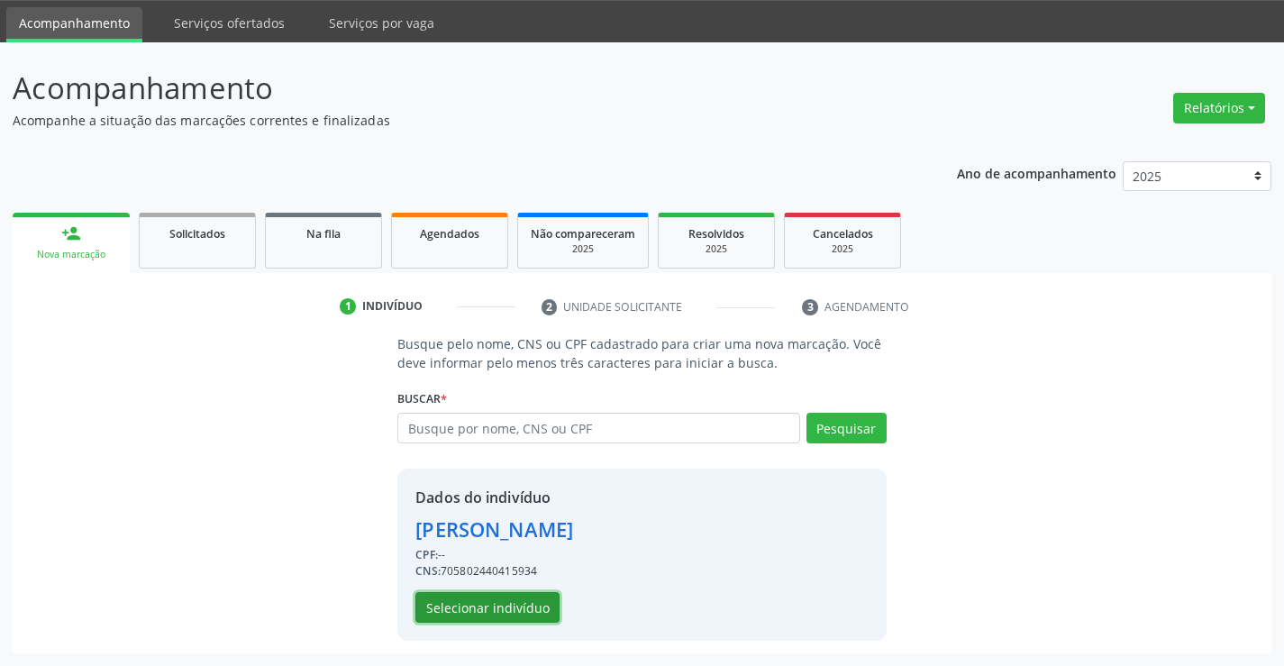
click at [478, 607] on button "Selecionar indivíduo" at bounding box center [487, 607] width 144 height 31
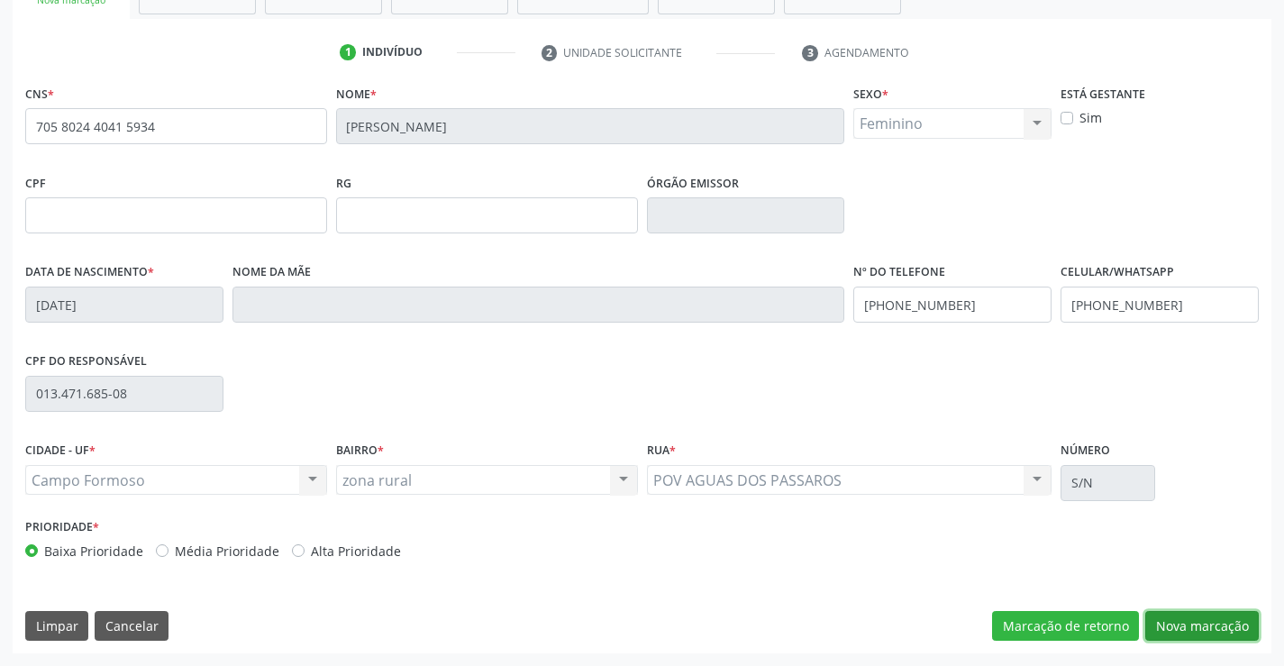
click at [1169, 623] on button "Nova marcação" at bounding box center [1202, 626] width 114 height 31
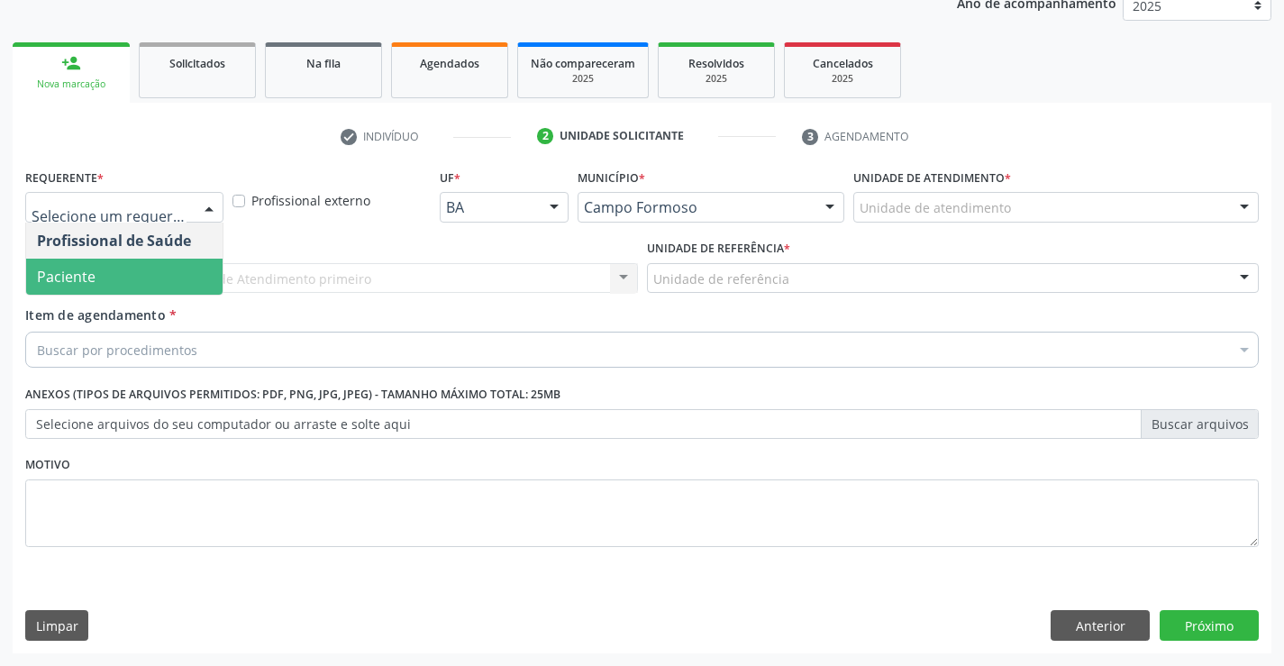
click at [95, 284] on span "Paciente" at bounding box center [124, 277] width 196 height 36
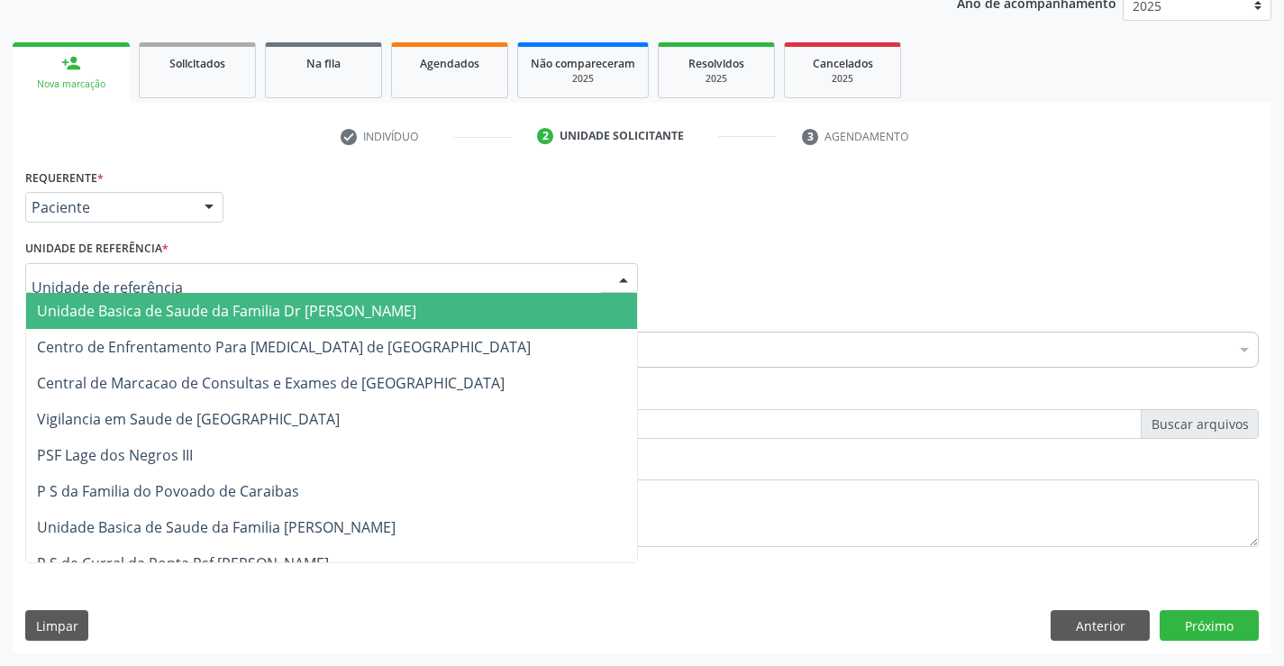
click at [217, 273] on div at bounding box center [331, 278] width 613 height 31
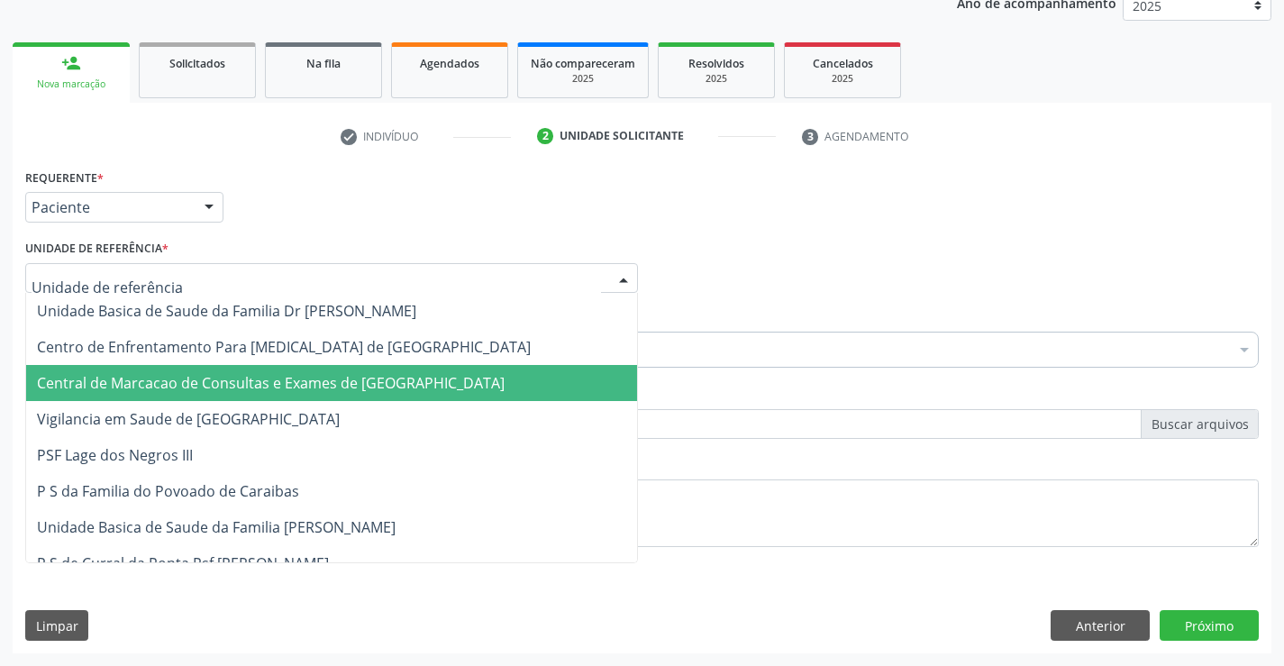
click at [208, 369] on span "Central de Marcacao de Consultas e Exames de [GEOGRAPHIC_DATA]" at bounding box center [331, 383] width 611 height 36
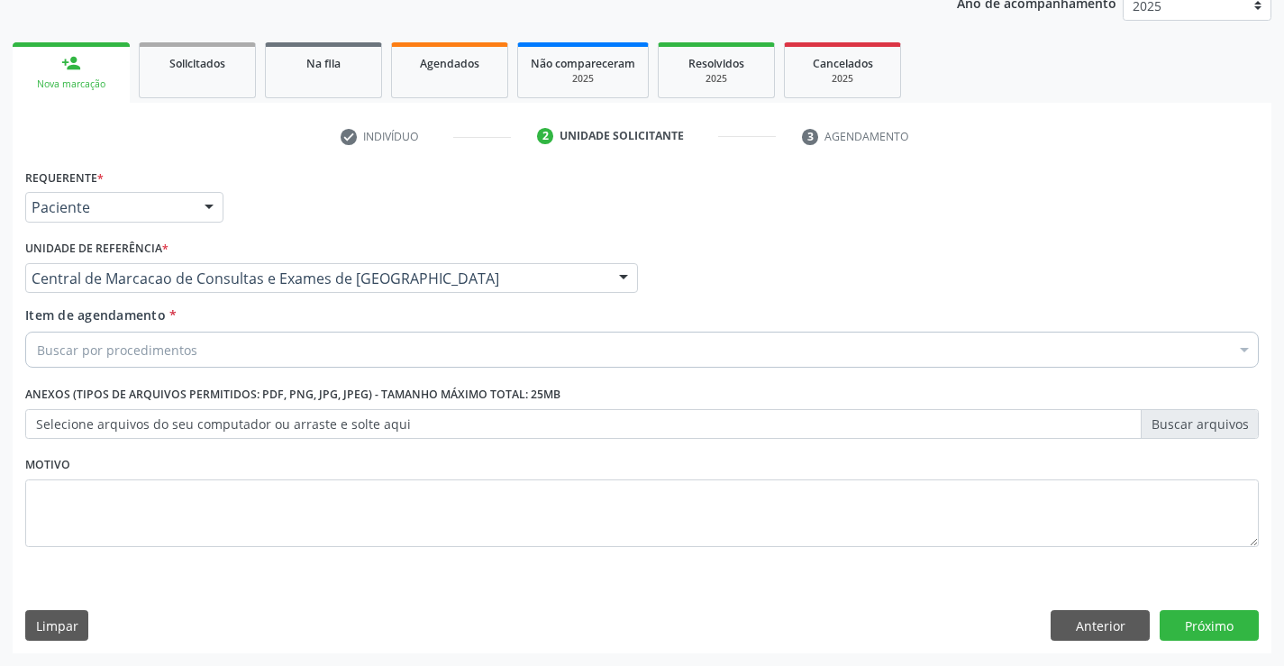
click at [202, 347] on div "Buscar por procedimentos" at bounding box center [642, 350] width 1234 height 36
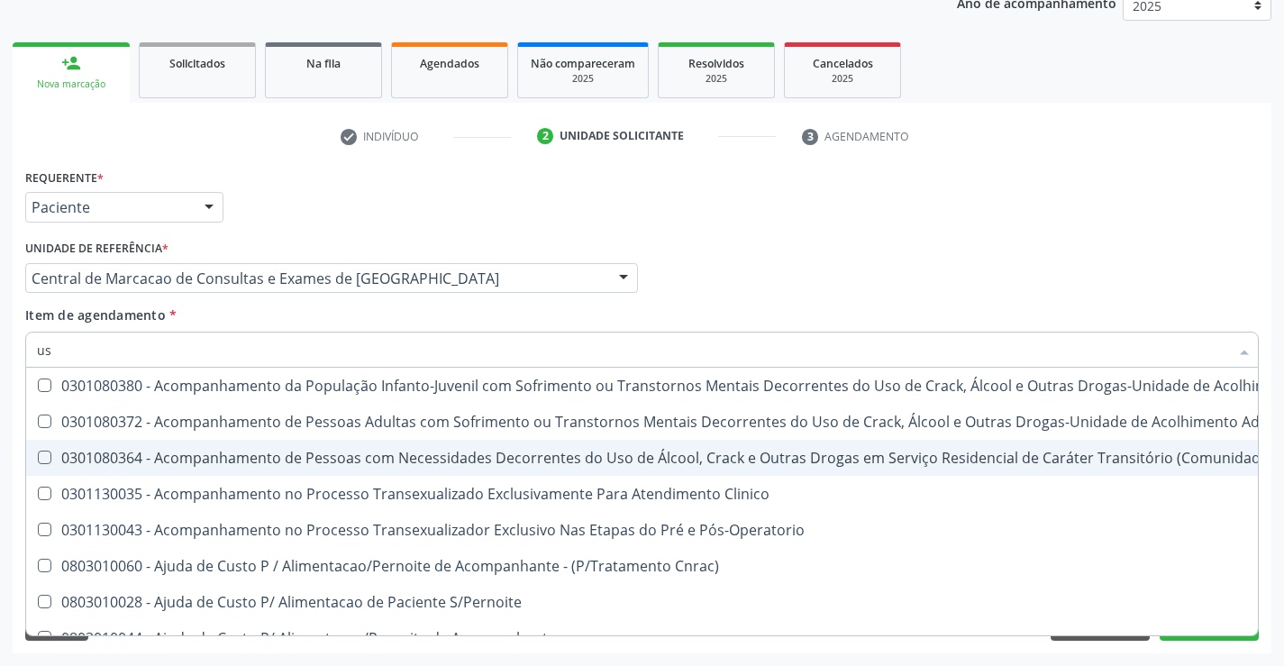
type input "usg"
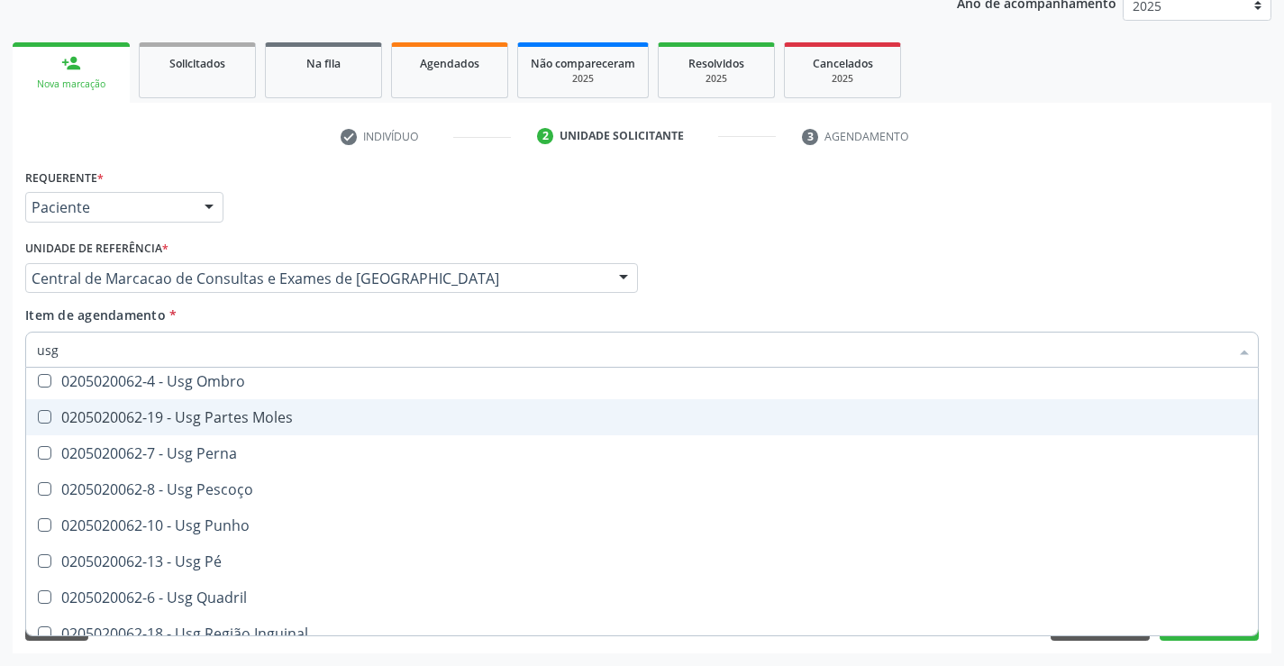
scroll to position [360, 0]
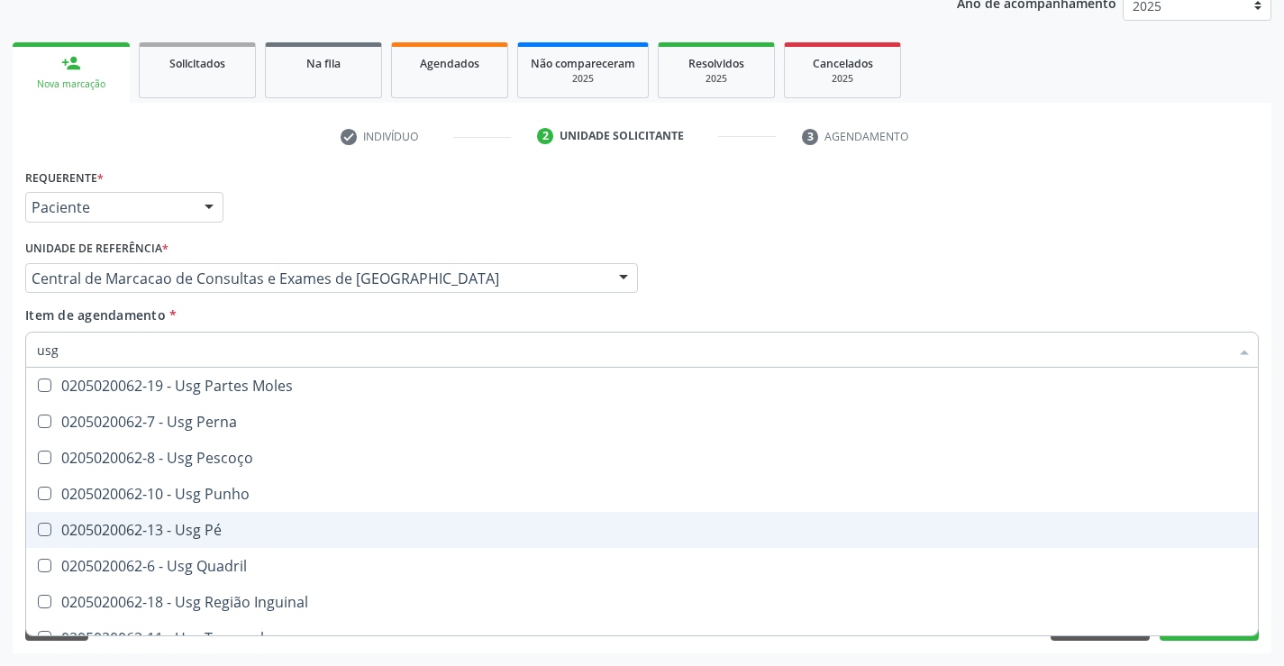
click at [251, 532] on div "0205020062-13 - Usg Pé" at bounding box center [642, 530] width 1210 height 14
checkbox Pé "true"
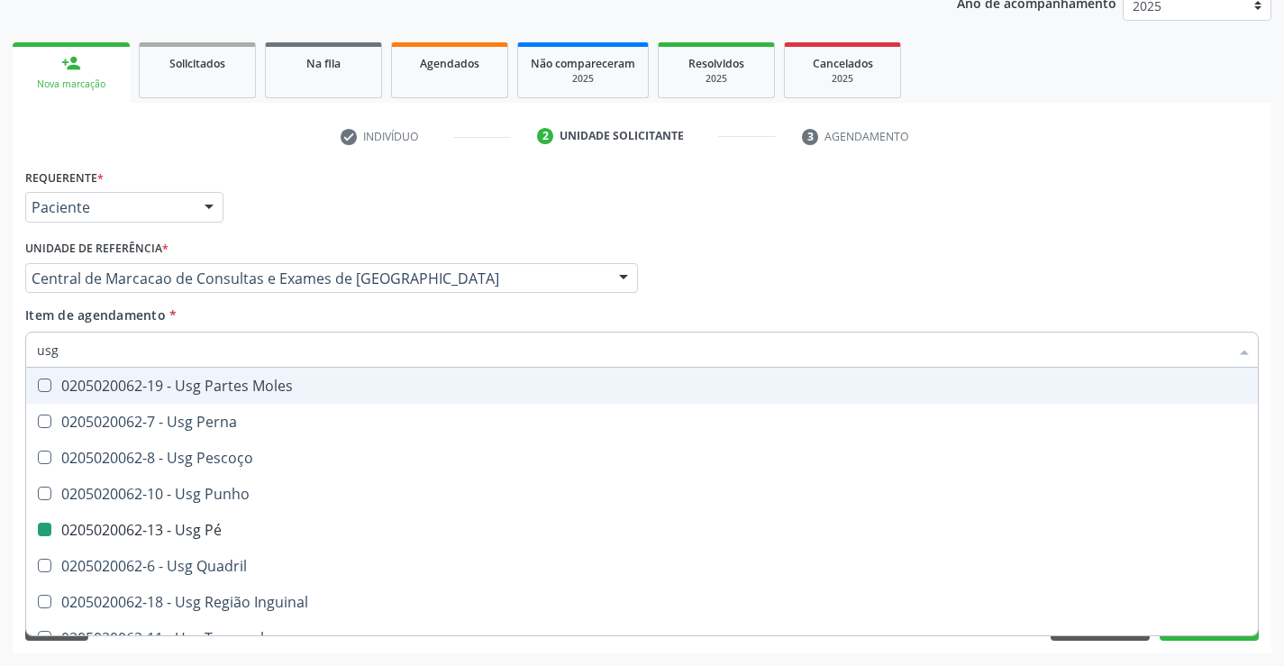
click at [910, 311] on div "Item de agendamento * usg Desfazer seleção 0205020062-14 - Usg Axila 0205020062…" at bounding box center [642, 333] width 1234 height 57
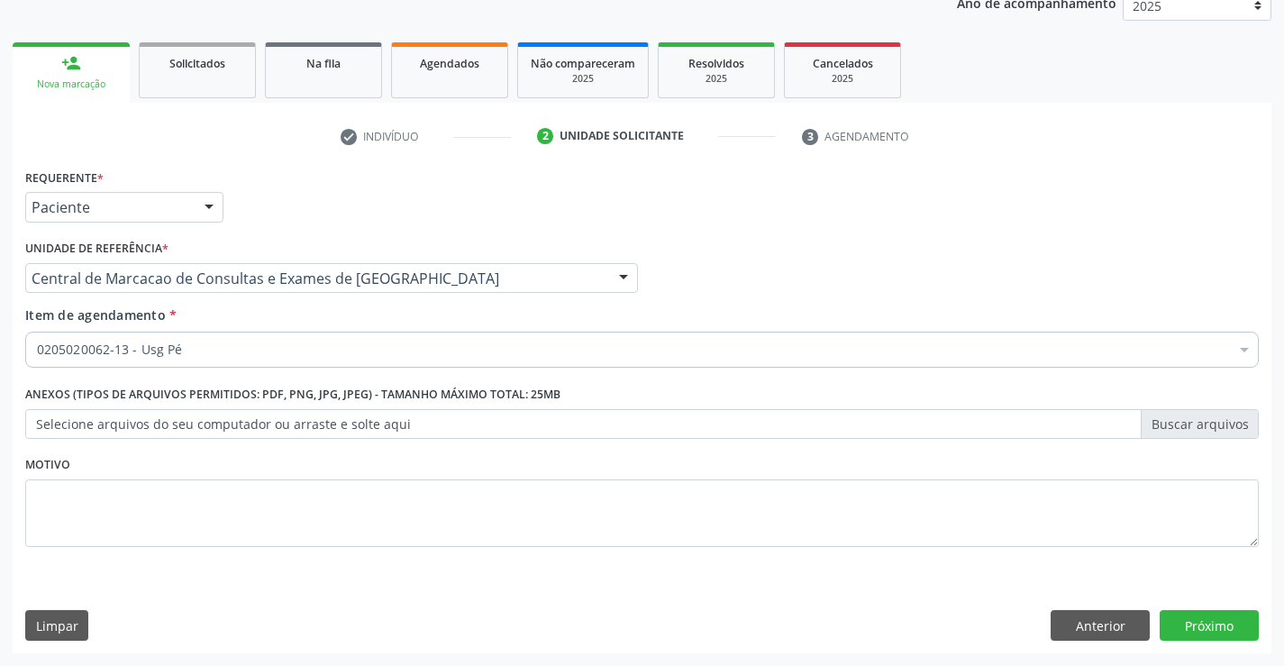
scroll to position [0, 0]
click at [1222, 620] on button "Próximo" at bounding box center [1209, 625] width 99 height 31
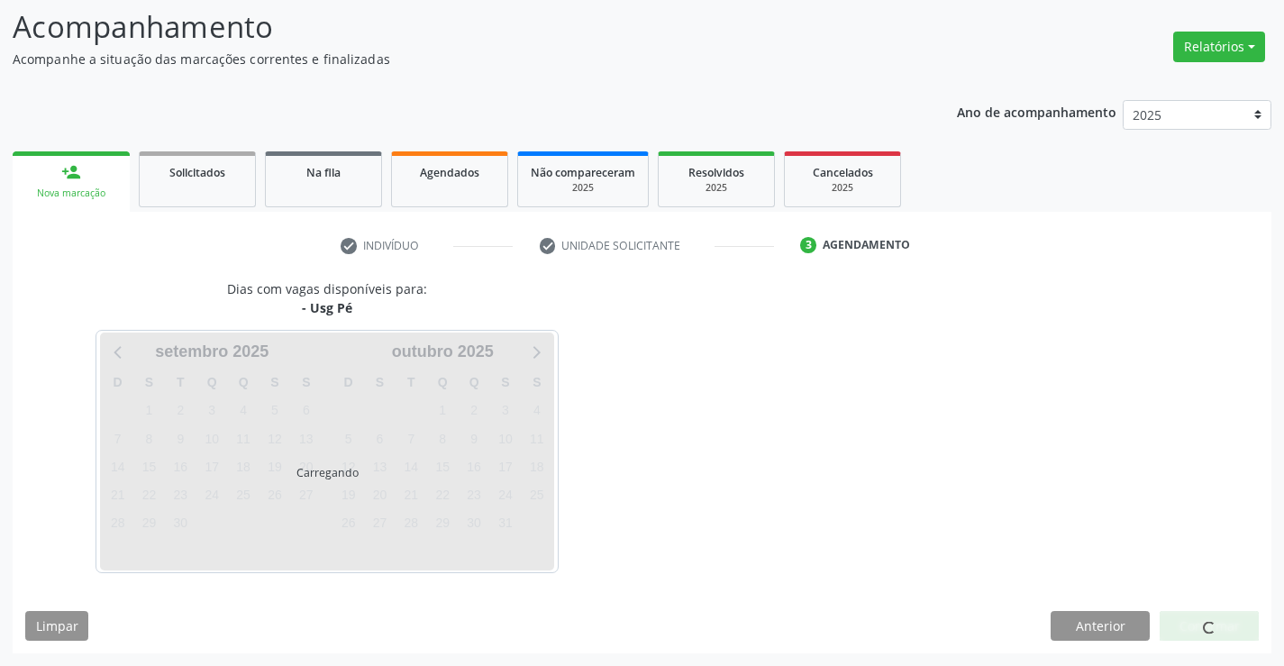
scroll to position [118, 0]
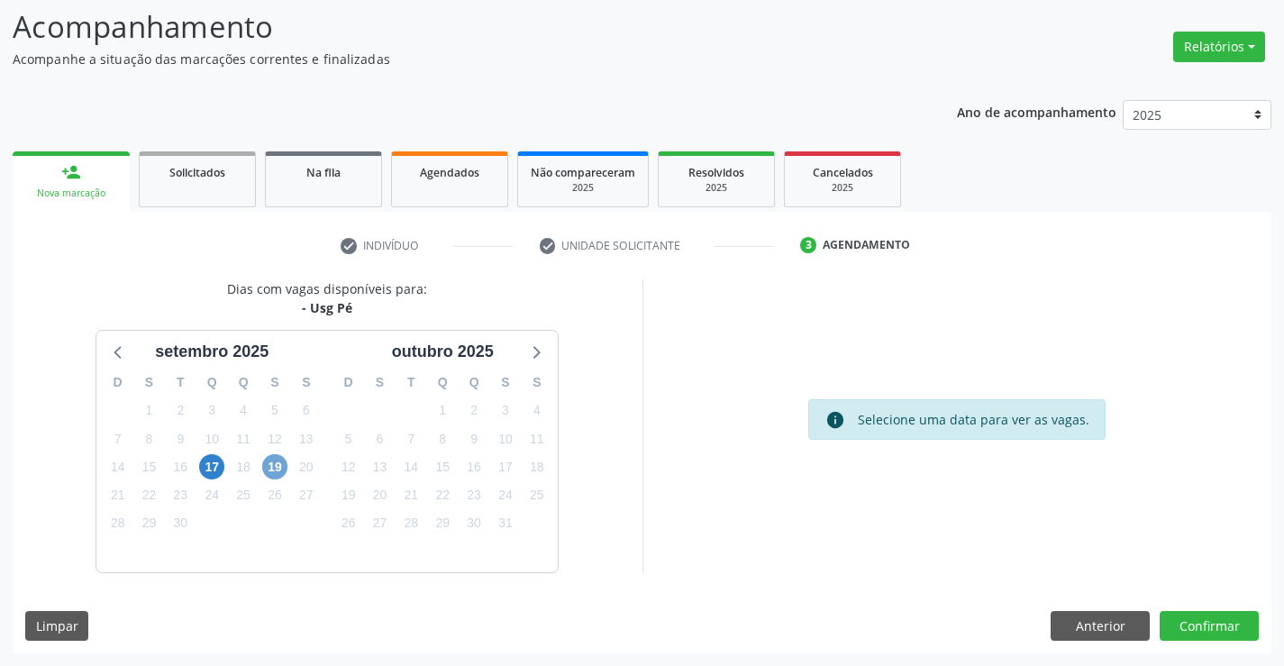
click at [277, 464] on span "19" at bounding box center [274, 466] width 25 height 25
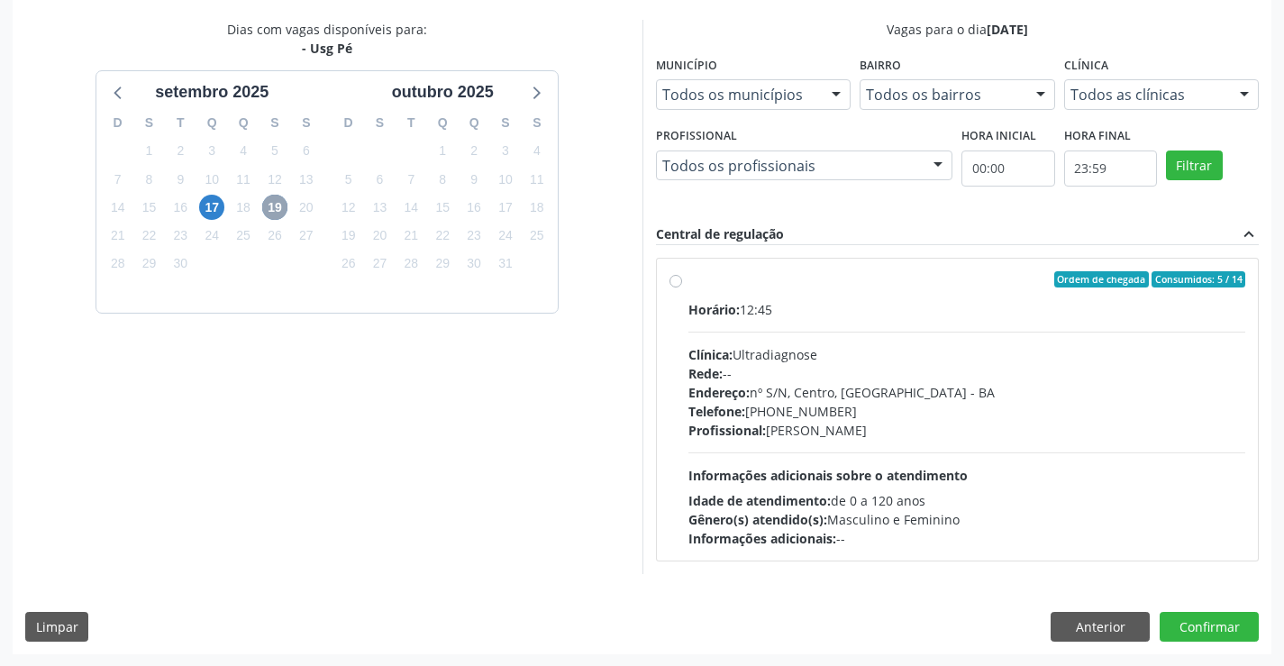
scroll to position [378, 0]
click at [763, 494] on span "Idade de atendimento:" at bounding box center [759, 499] width 142 height 17
click at [682, 287] on input "Ordem de chegada Consumidos: 5 / 14 Horário: 12:45 Clínica: Ultradiagnose Rede:…" at bounding box center [676, 278] width 13 height 16
radio input "true"
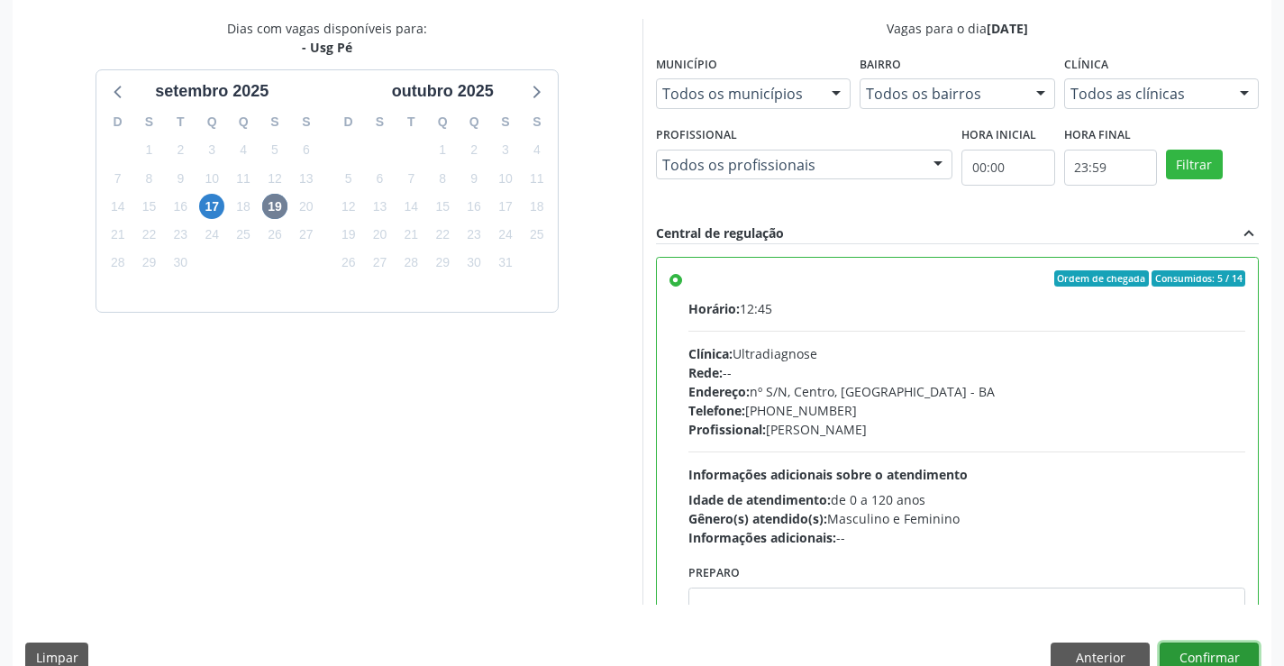
click at [1184, 650] on button "Confirmar" at bounding box center [1209, 658] width 99 height 31
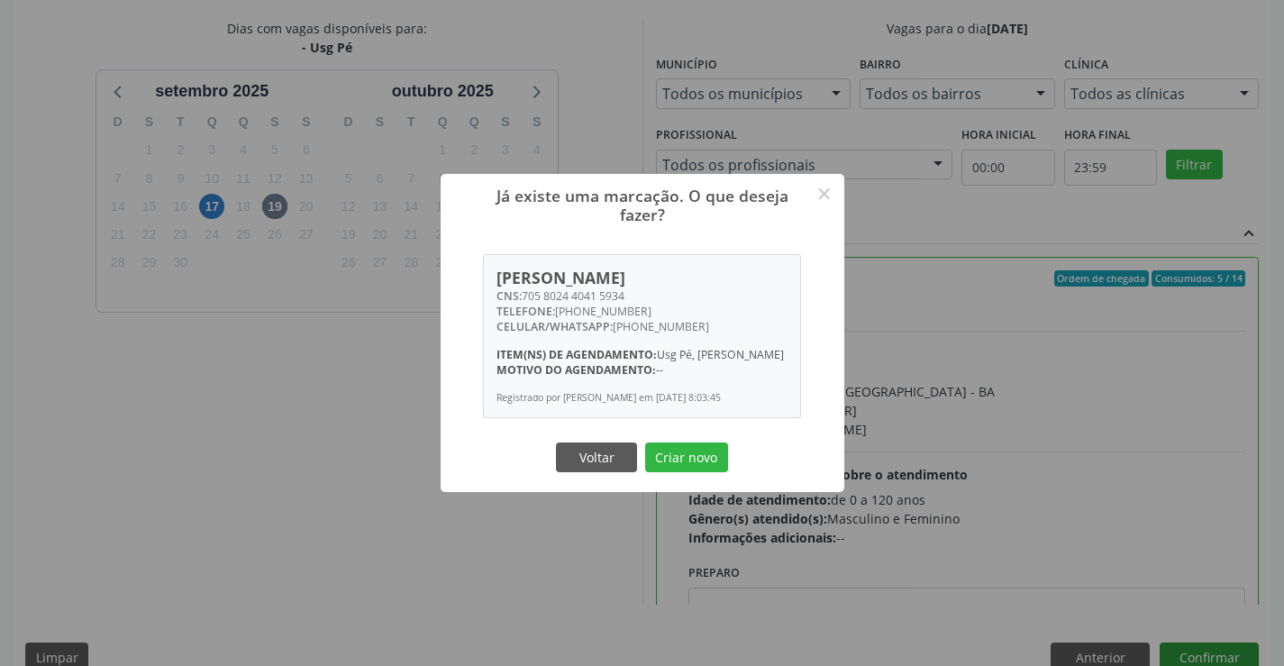
click at [645, 442] on button "Criar novo" at bounding box center [686, 457] width 83 height 31
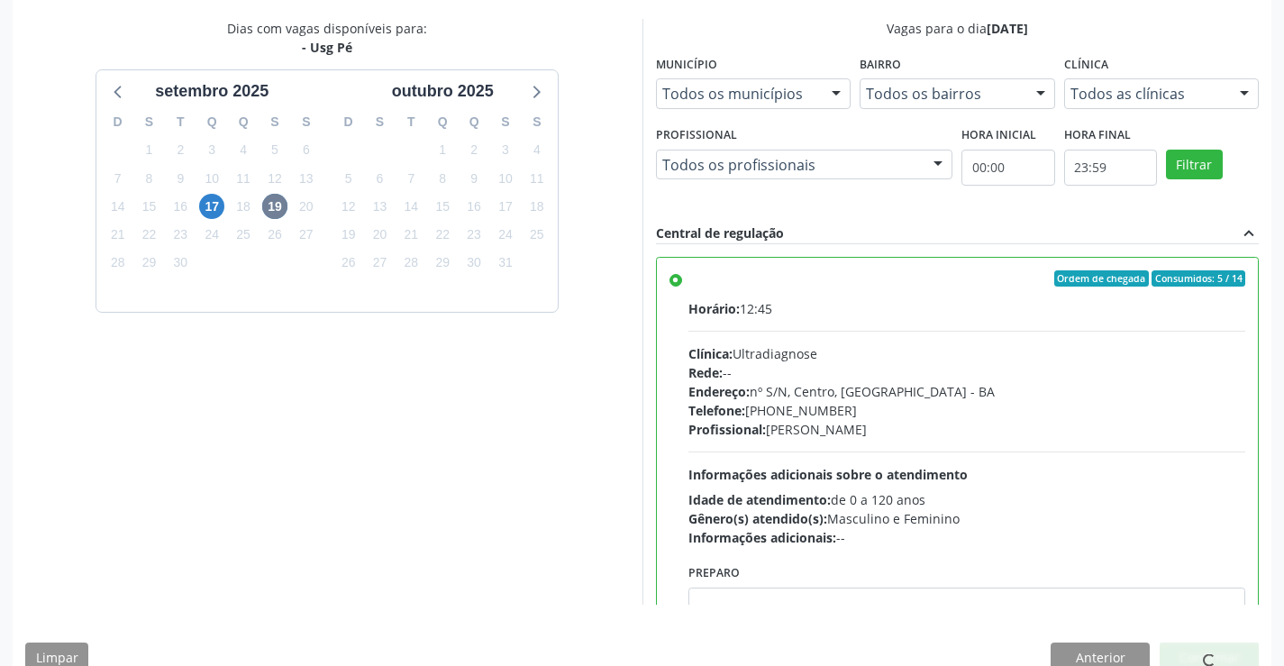
scroll to position [0, 0]
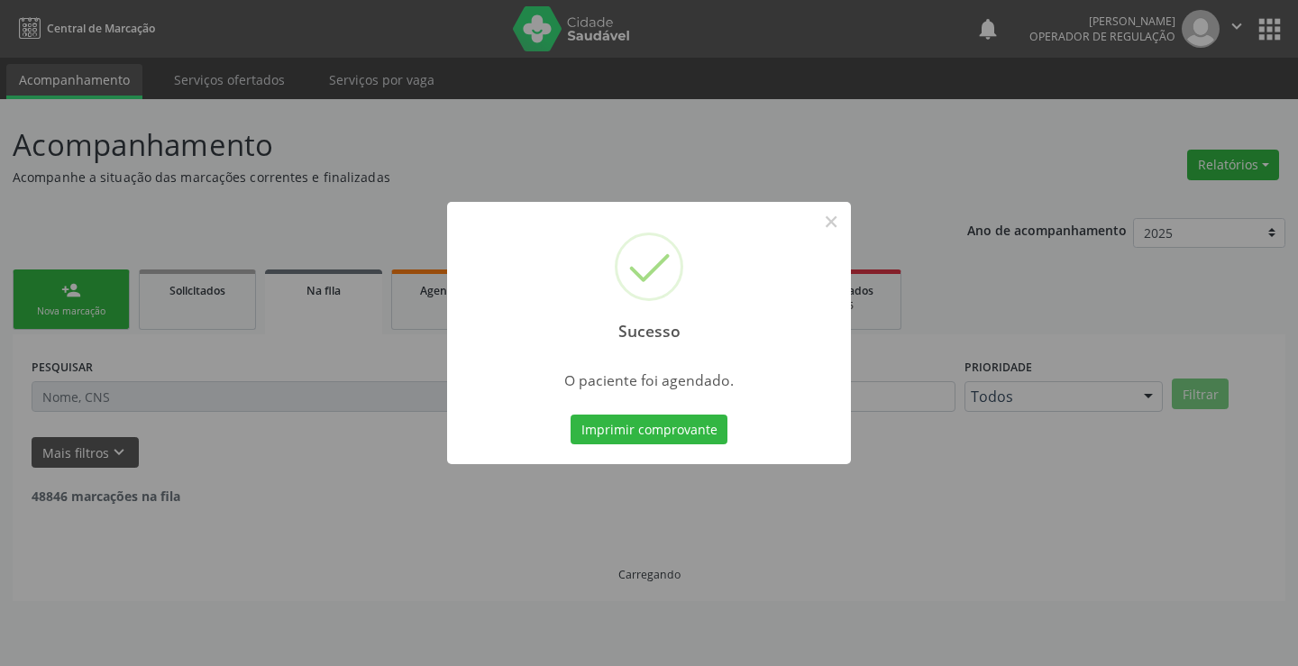
click at [570, 415] on button "Imprimir comprovante" at bounding box center [648, 430] width 157 height 31
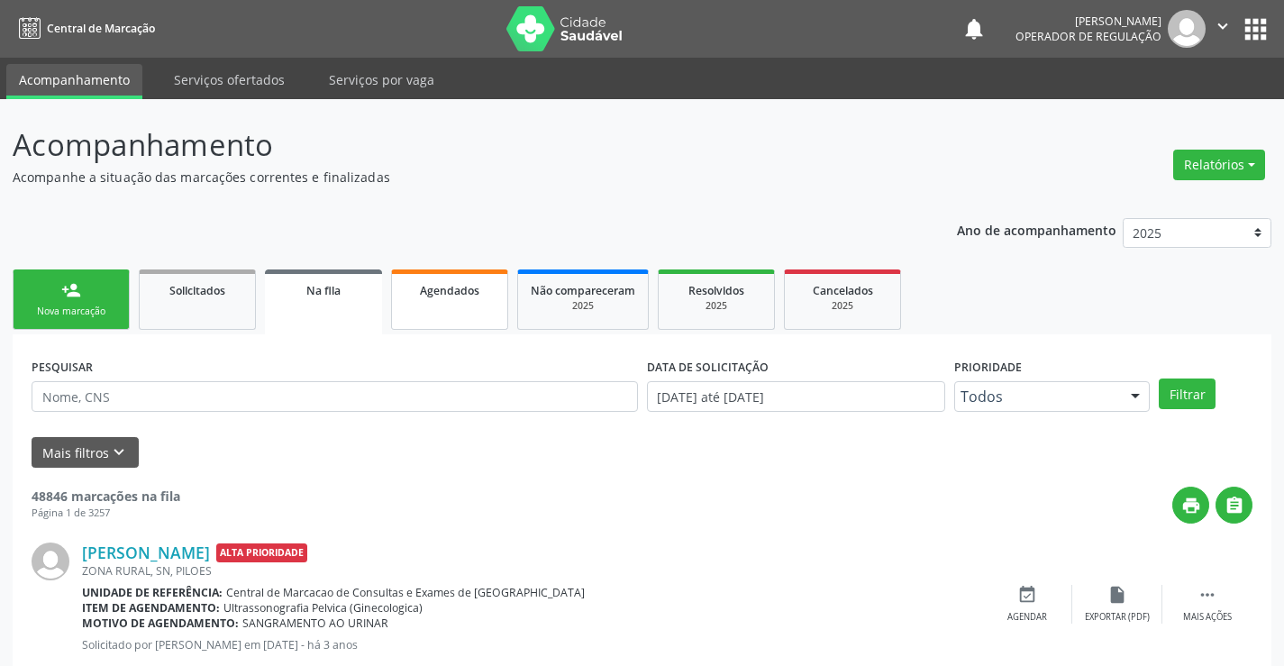
click at [452, 283] on span "Agendados" at bounding box center [449, 290] width 59 height 15
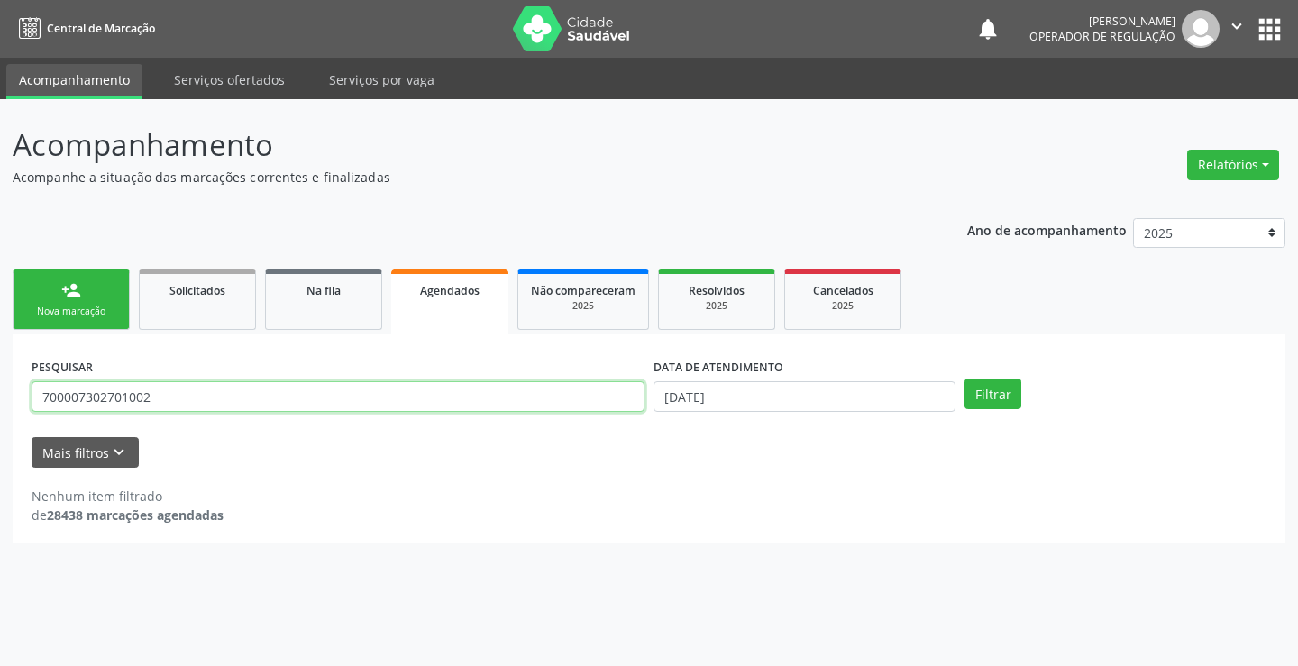
click at [296, 404] on input "700007302701002" at bounding box center [338, 396] width 613 height 31
type input "700002604525903"
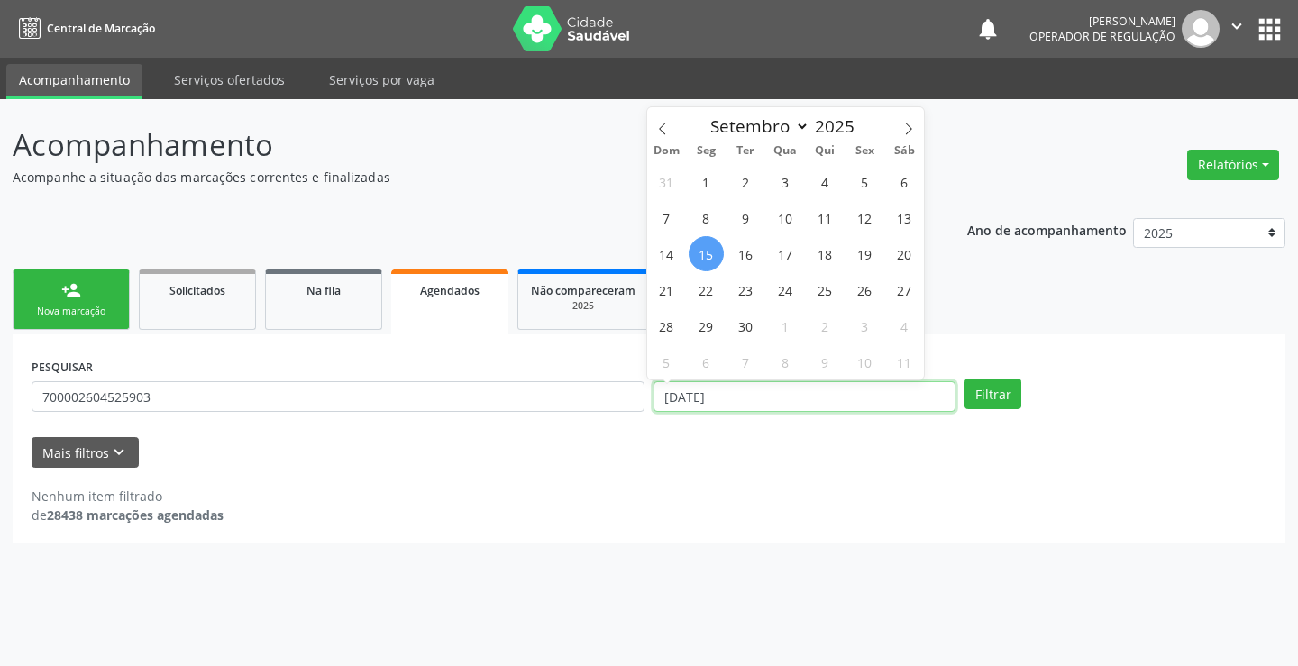
click at [852, 391] on input "[DATE]" at bounding box center [804, 396] width 302 height 31
click at [1002, 402] on button "Filtrar" at bounding box center [992, 393] width 57 height 31
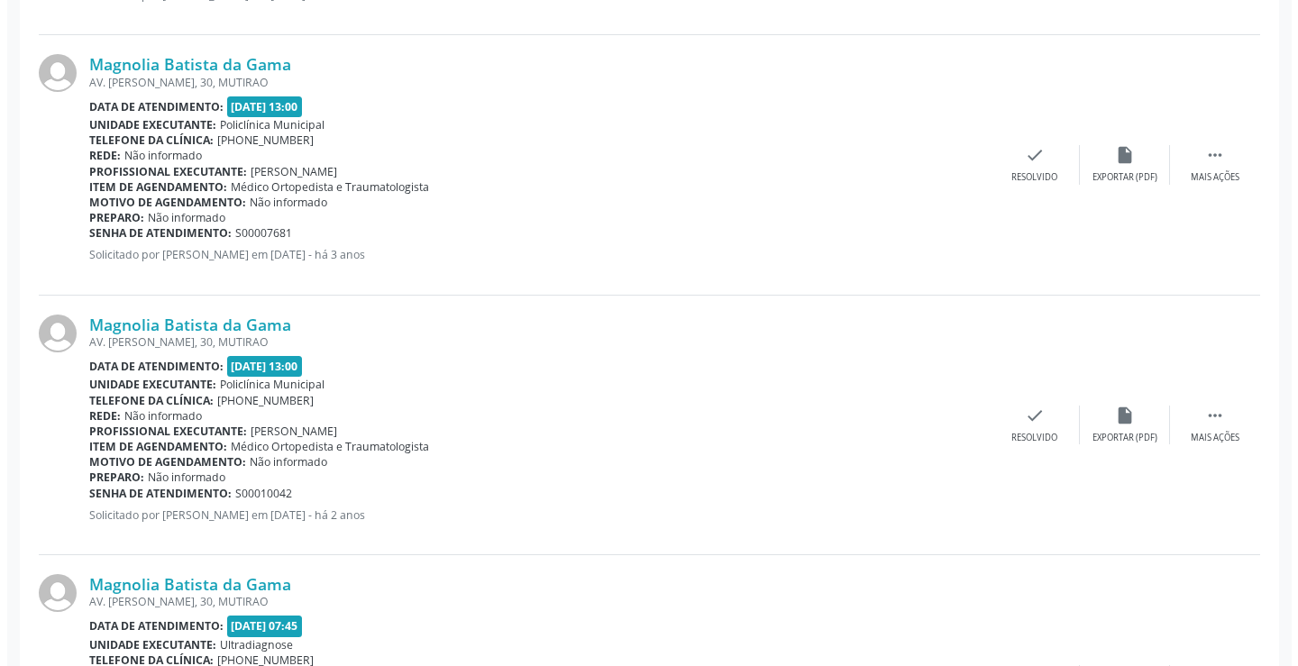
scroll to position [944, 0]
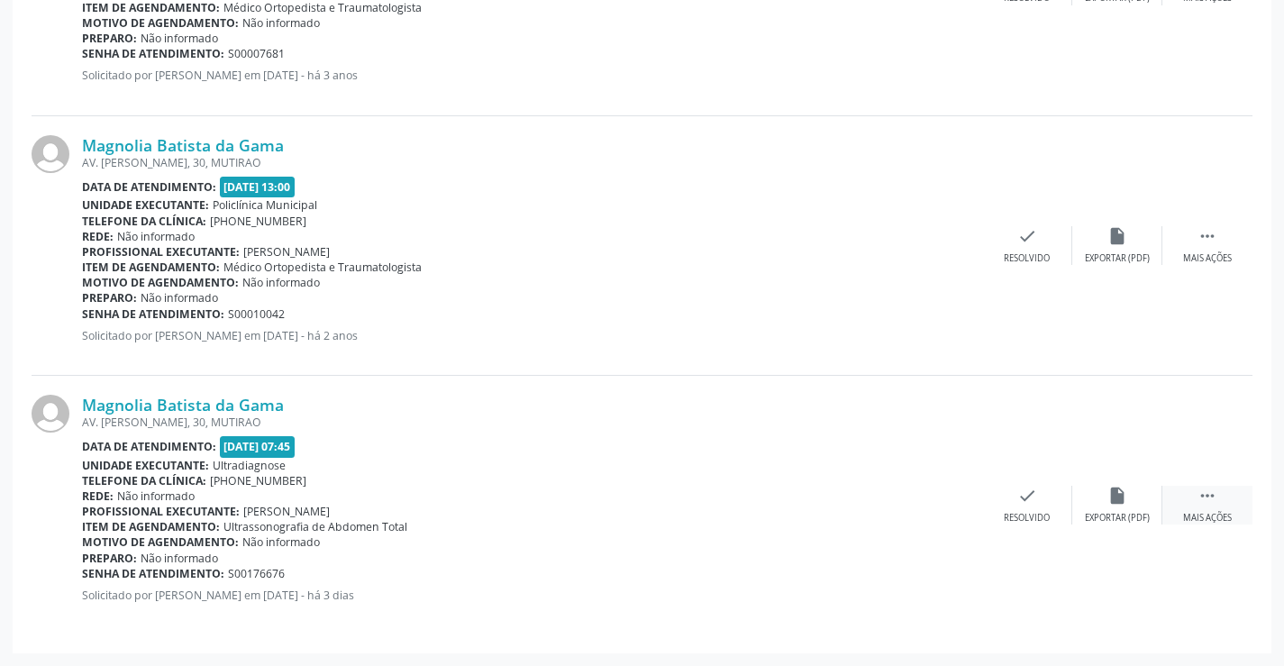
click at [1216, 486] on icon "" at bounding box center [1208, 496] width 20 height 20
click at [944, 491] on icon "cancel" at bounding box center [937, 496] width 20 height 20
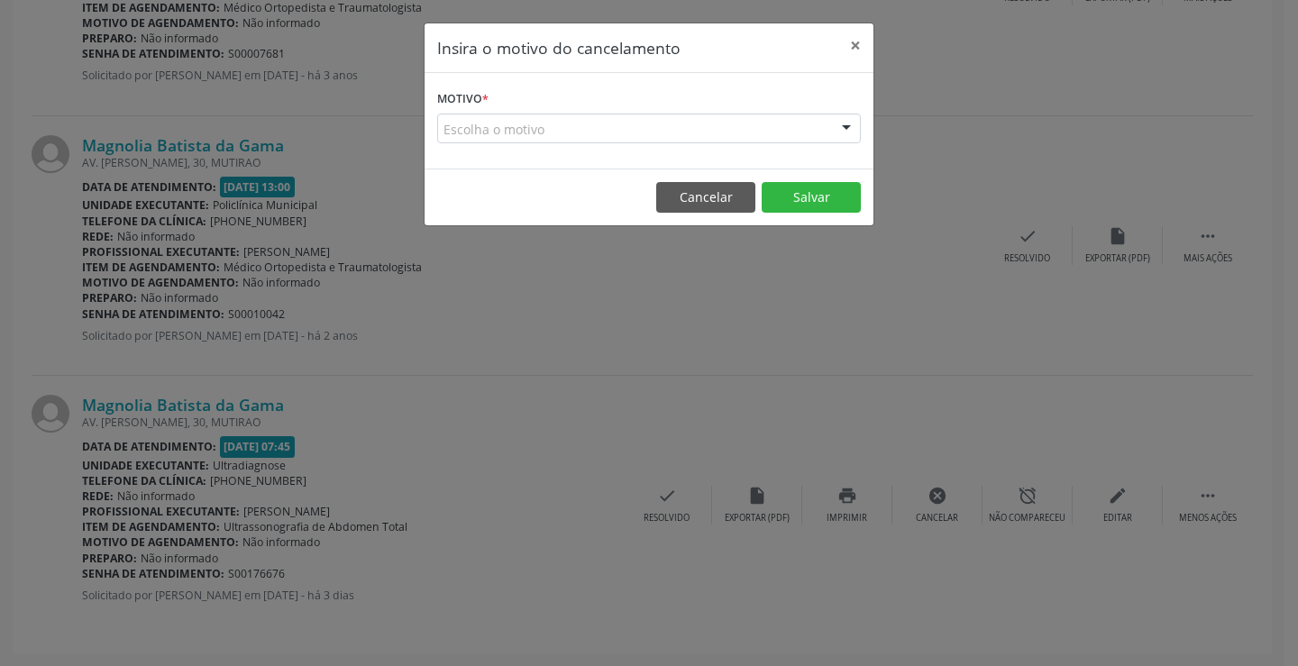
click at [496, 139] on div "Escolha o motivo" at bounding box center [649, 129] width 424 height 31
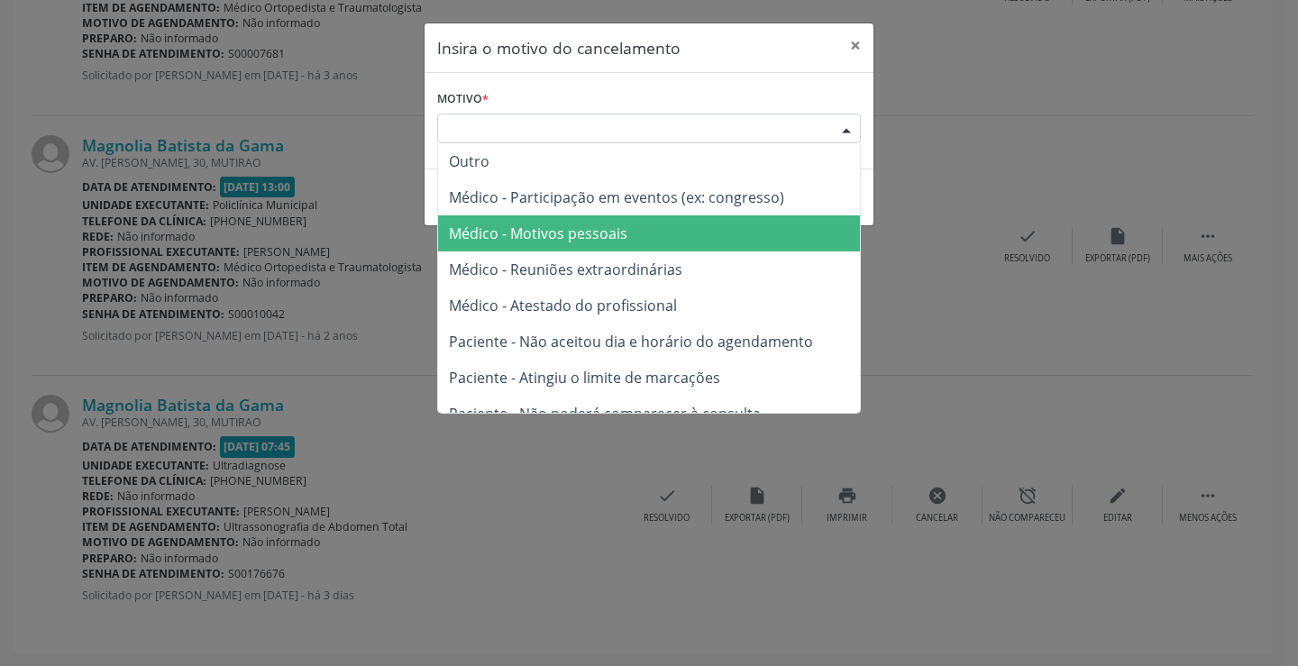
click at [558, 241] on span "Médico - Motivos pessoais" at bounding box center [538, 233] width 178 height 20
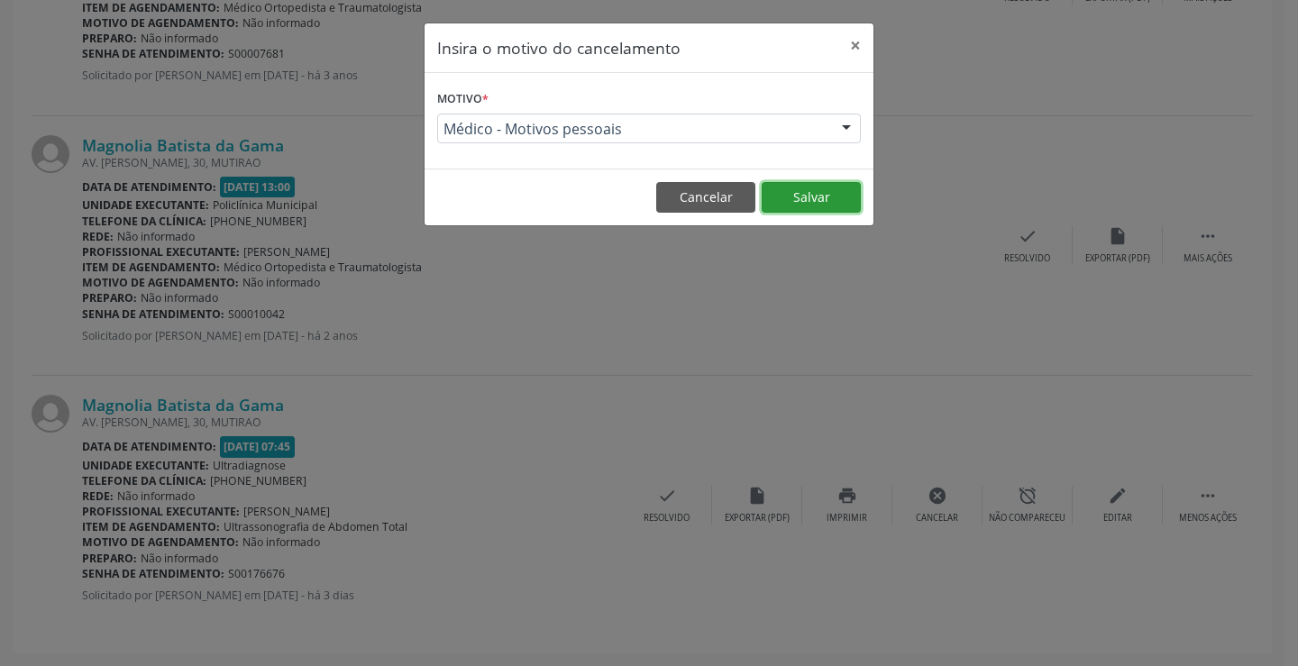
click at [779, 203] on button "Salvar" at bounding box center [810, 197] width 99 height 31
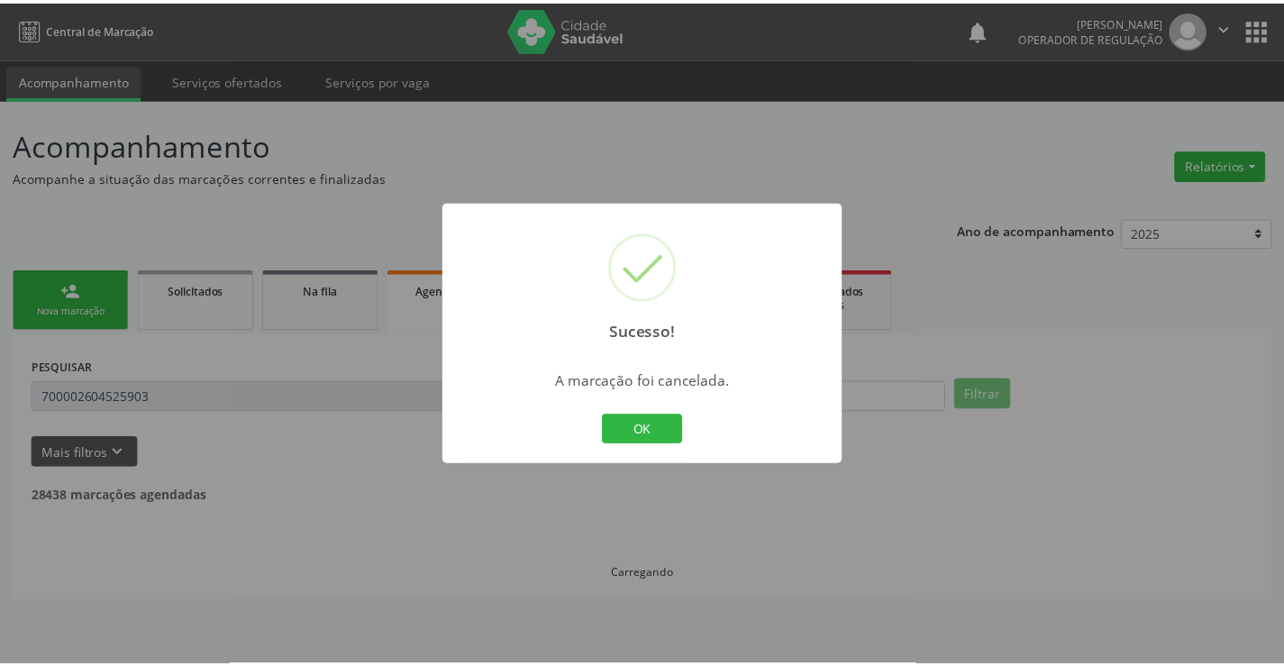
scroll to position [0, 0]
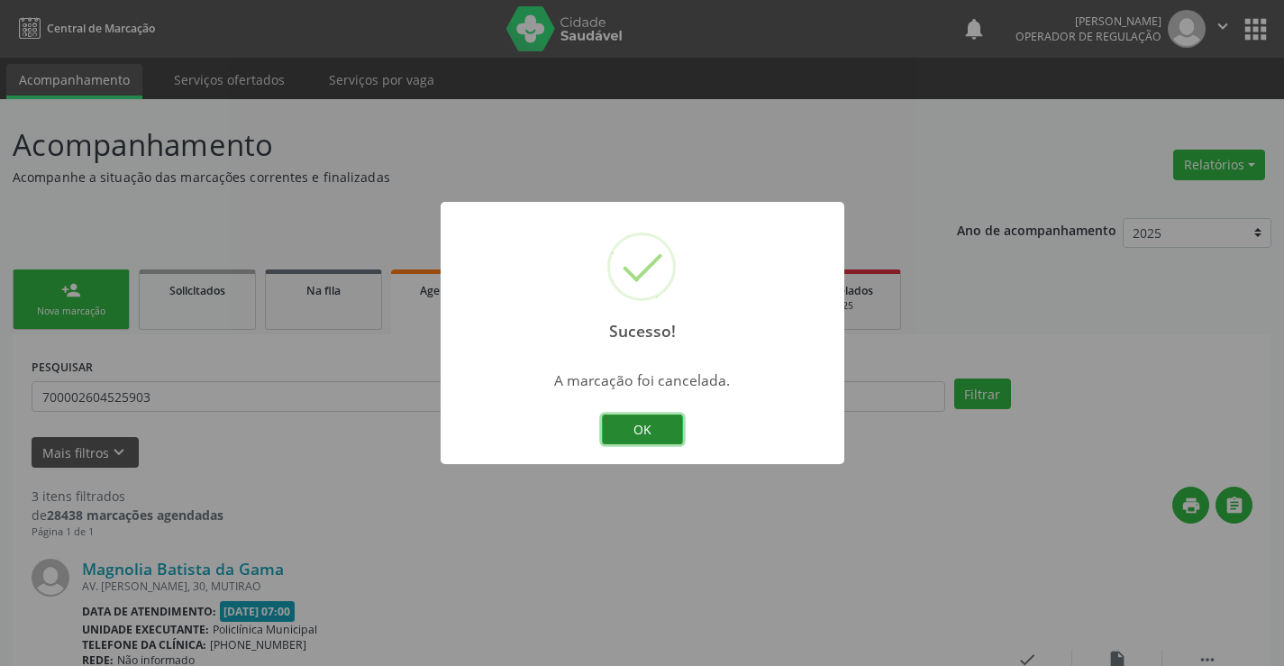
click at [662, 424] on button "OK" at bounding box center [642, 430] width 81 height 31
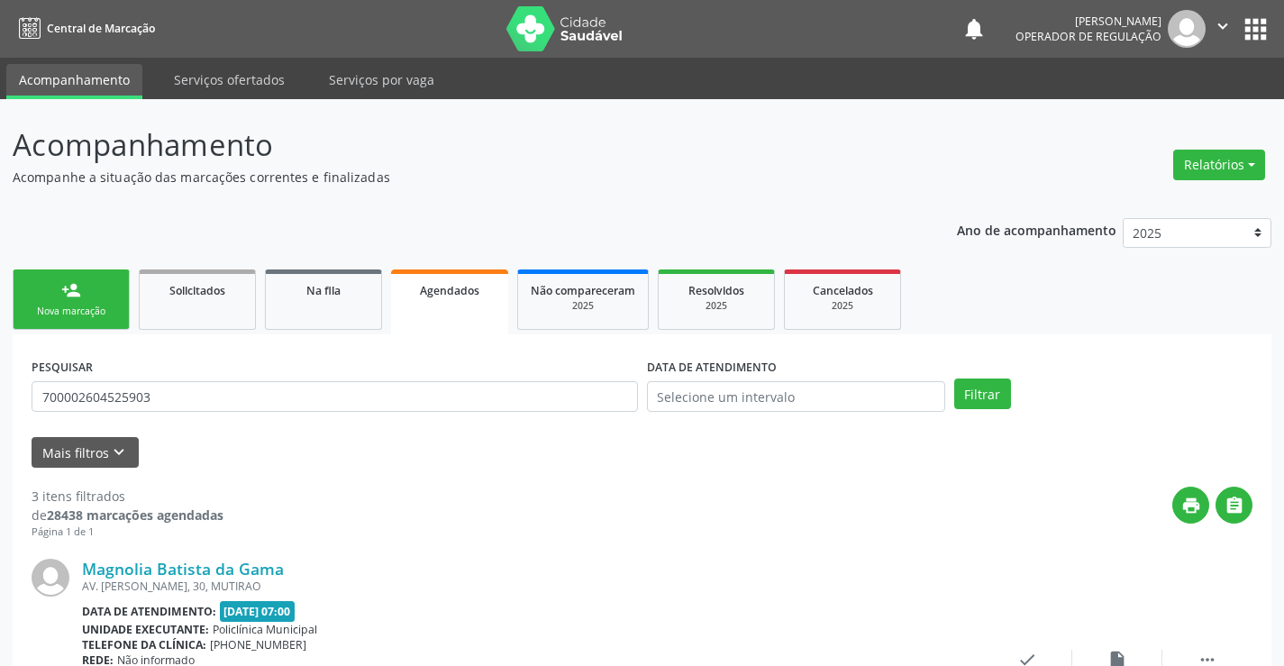
click at [67, 299] on div "person_add" at bounding box center [71, 290] width 20 height 20
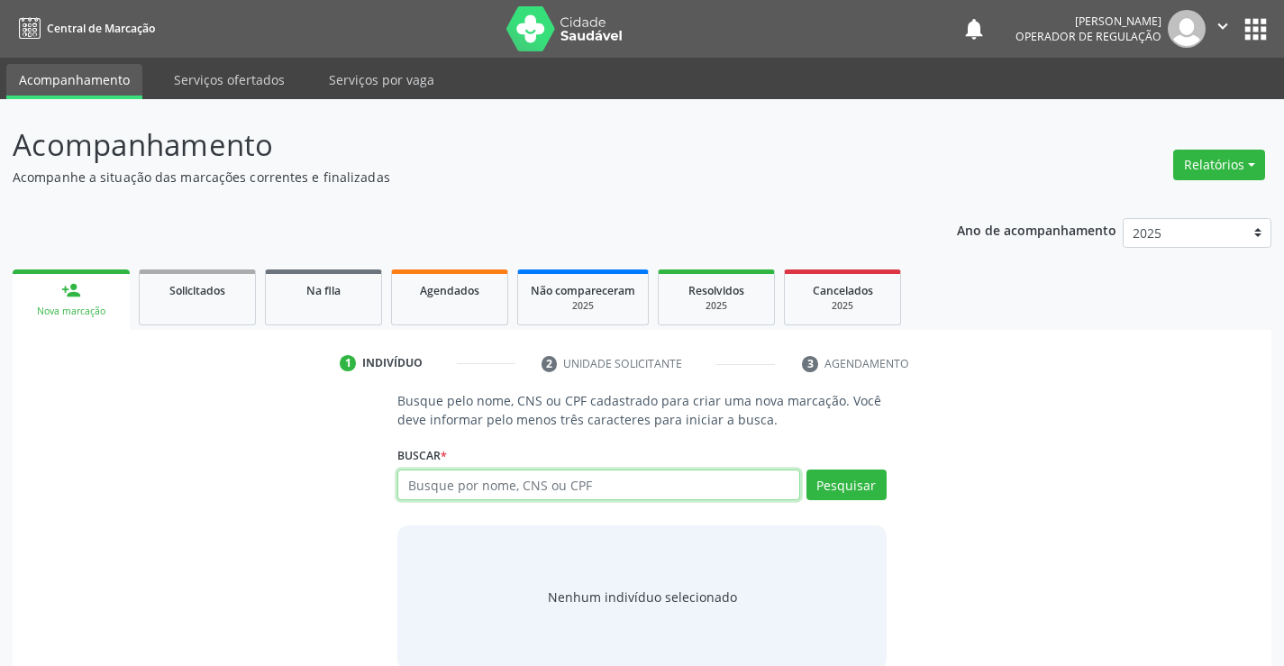
click at [645, 494] on input "text" at bounding box center [598, 485] width 402 height 31
type input "708405725515369"
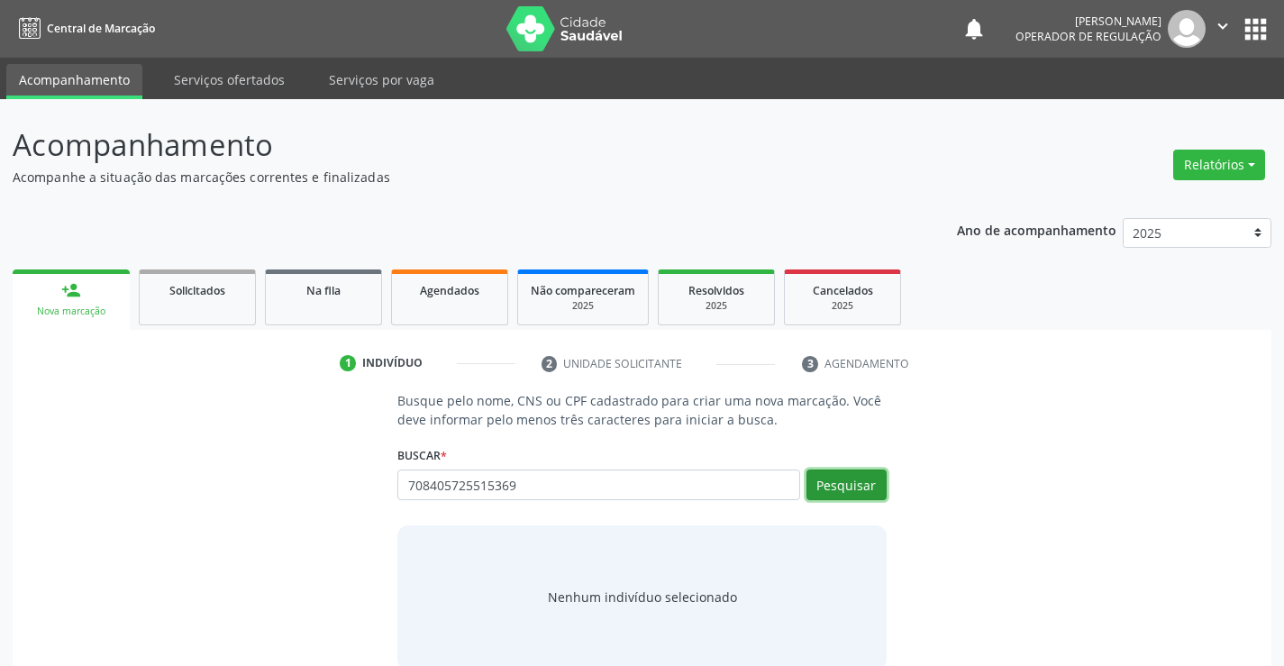
click at [853, 479] on button "Pesquisar" at bounding box center [847, 485] width 80 height 31
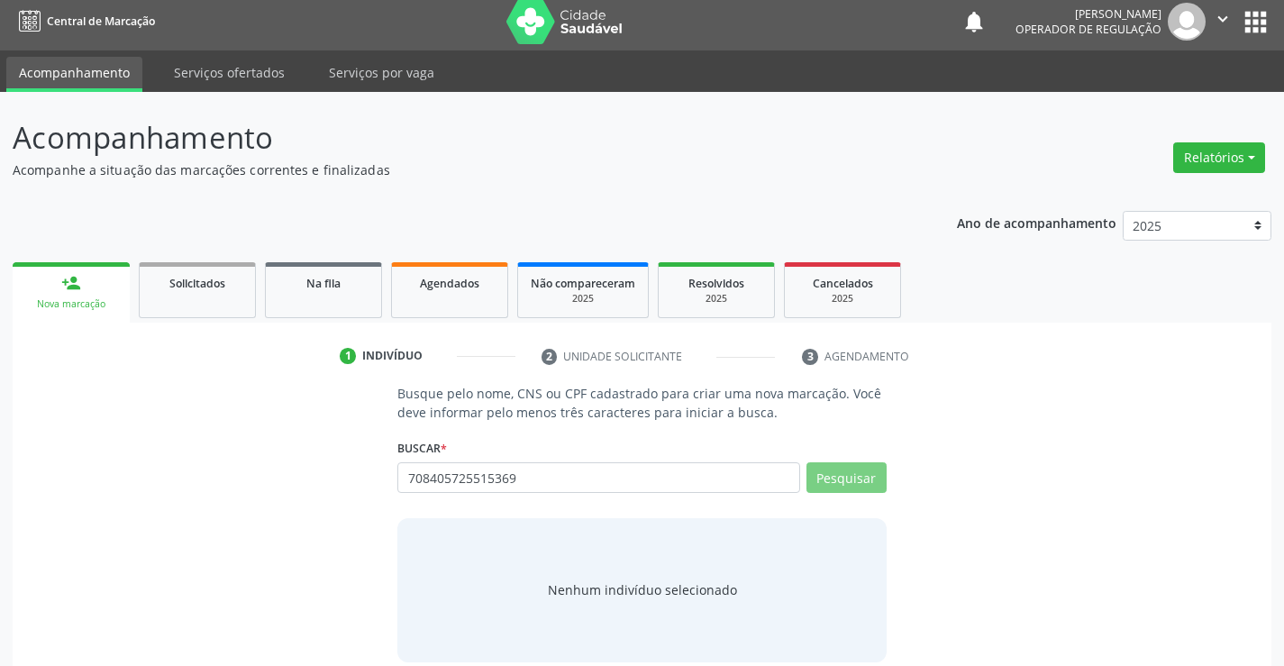
scroll to position [29, 0]
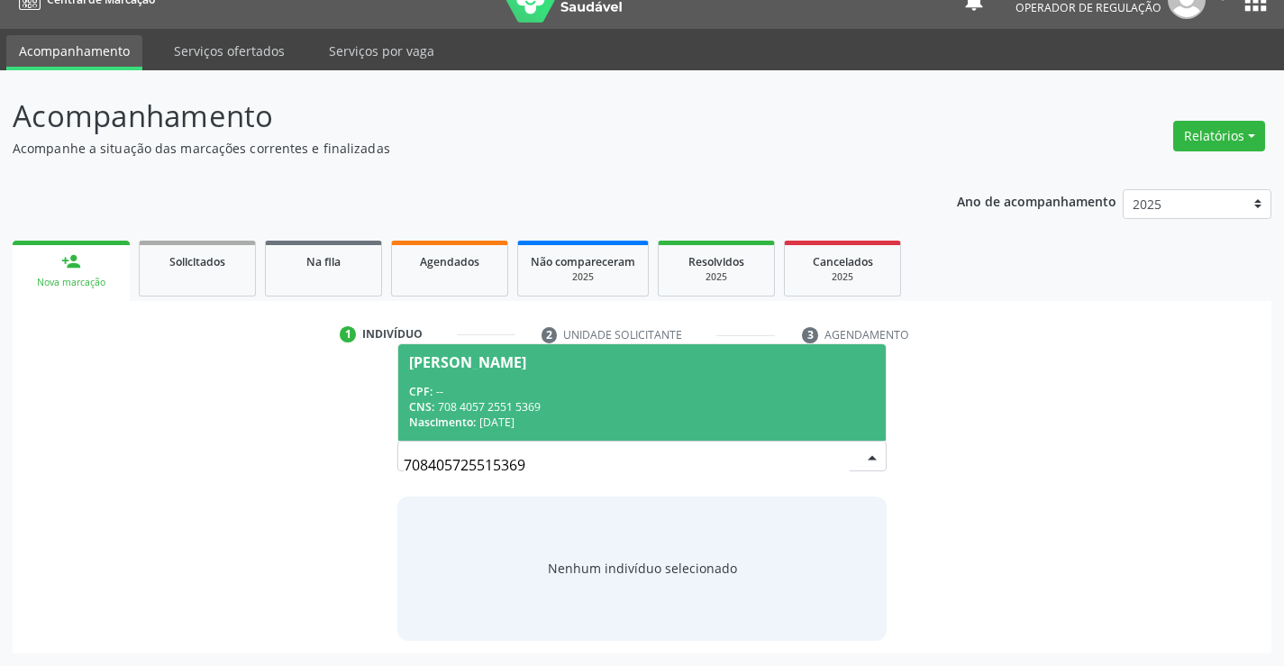
click at [530, 385] on div "CPF: --" at bounding box center [641, 391] width 465 height 15
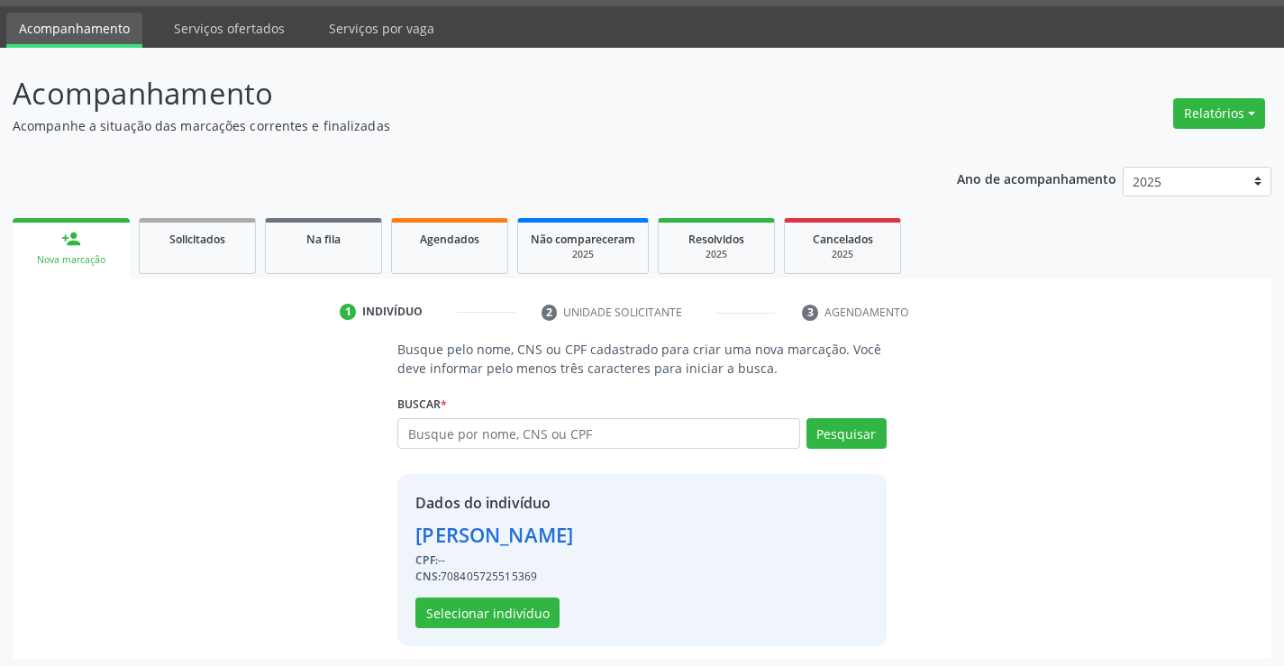
scroll to position [57, 0]
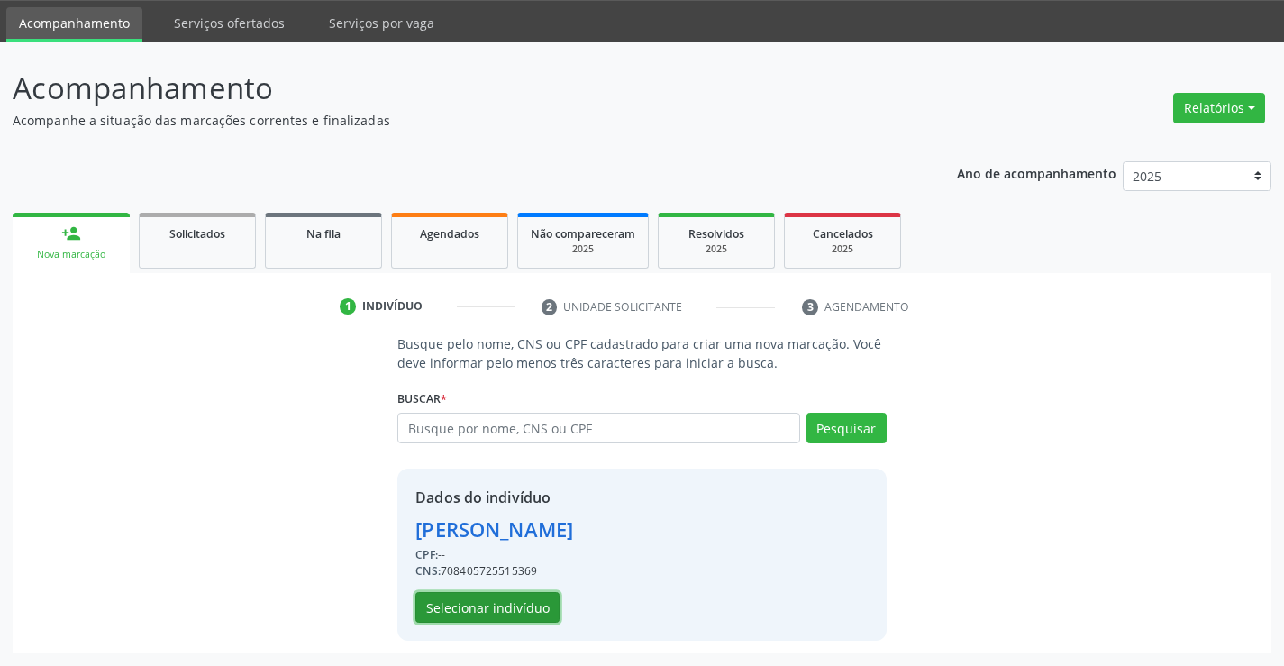
click at [495, 605] on button "Selecionar indivíduo" at bounding box center [487, 607] width 144 height 31
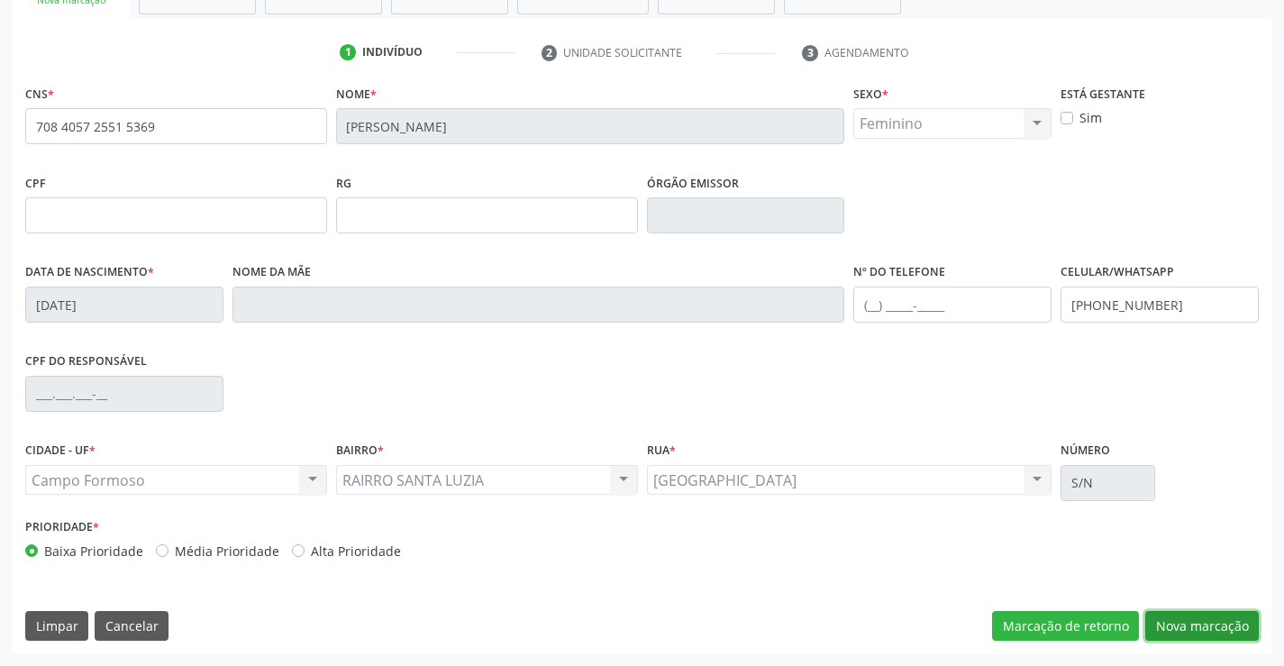
click at [1219, 624] on button "Nova marcação" at bounding box center [1202, 626] width 114 height 31
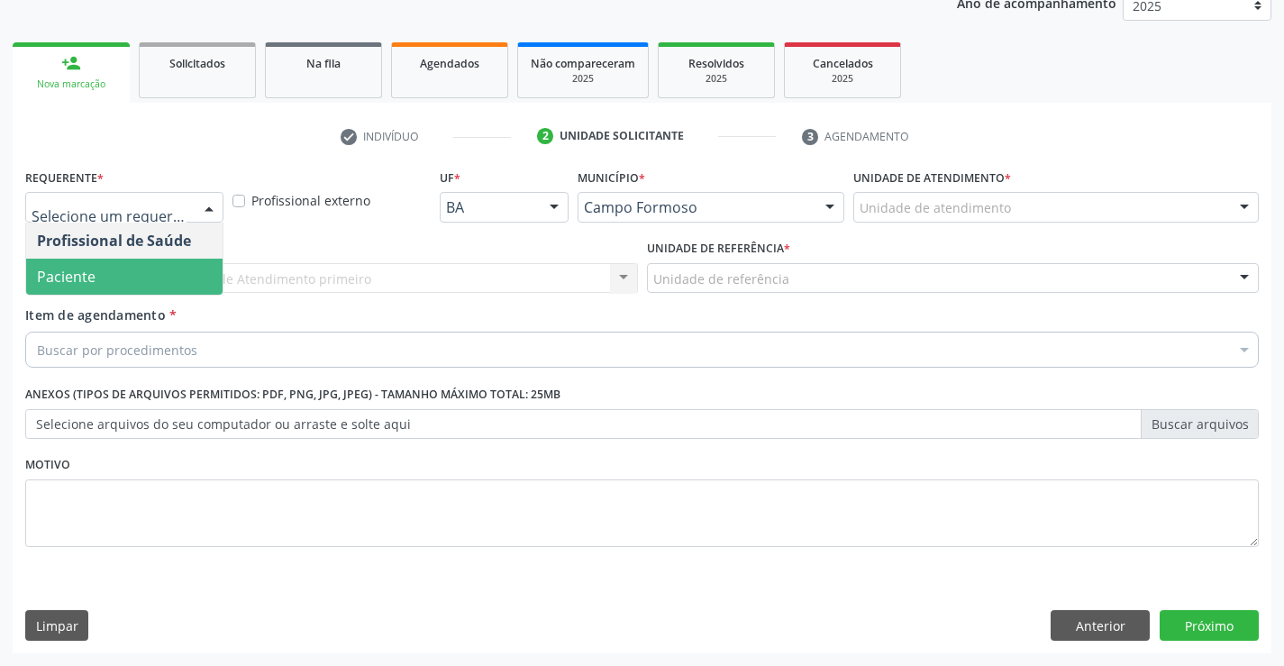
click at [80, 279] on span "Paciente" at bounding box center [66, 277] width 59 height 20
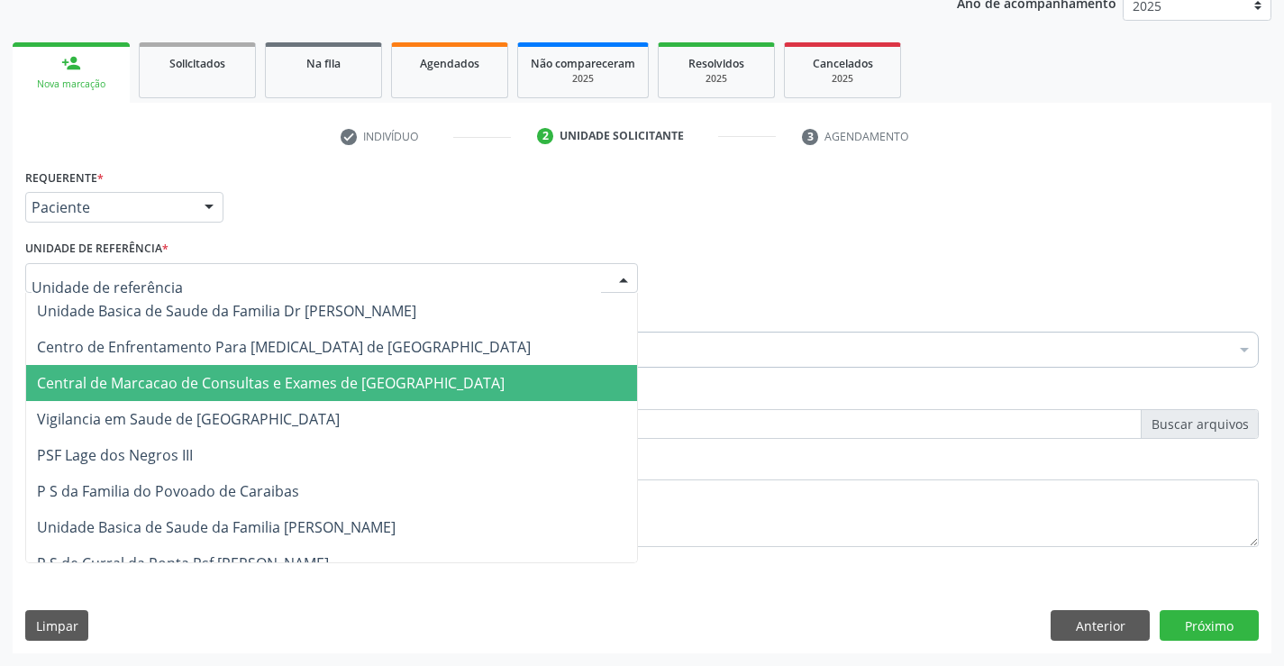
click at [121, 365] on span "Central de Marcacao de Consultas e Exames de [GEOGRAPHIC_DATA]" at bounding box center [331, 383] width 611 height 36
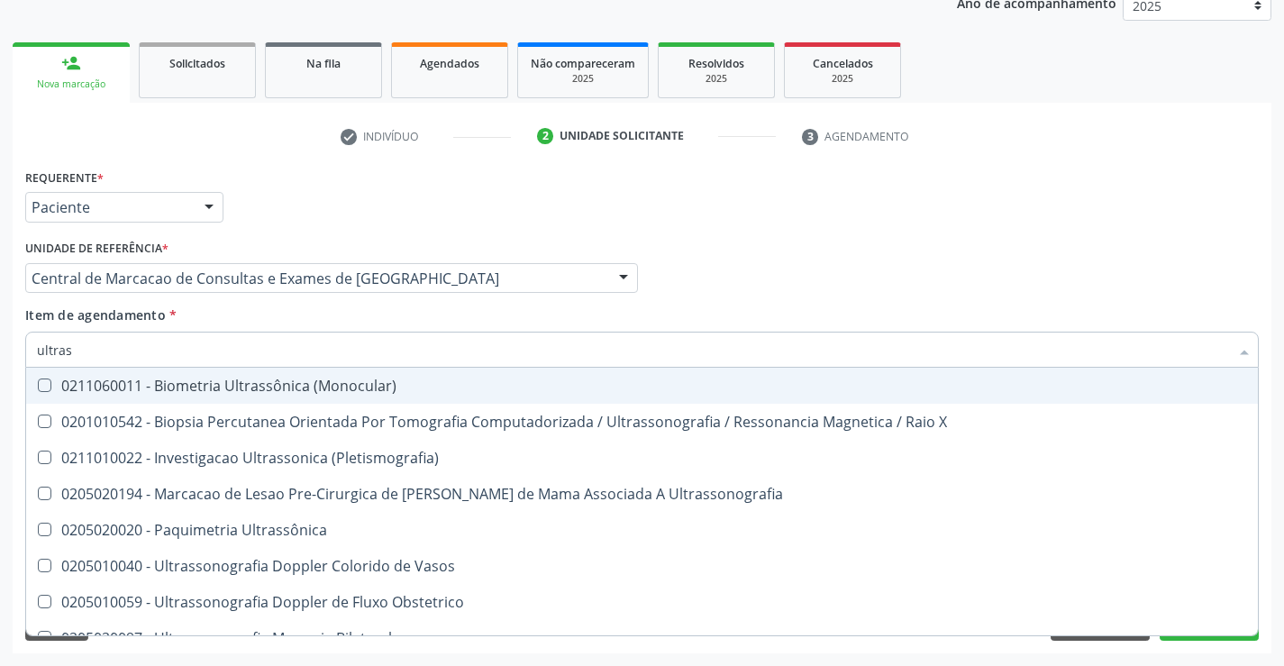
type input "ultrass"
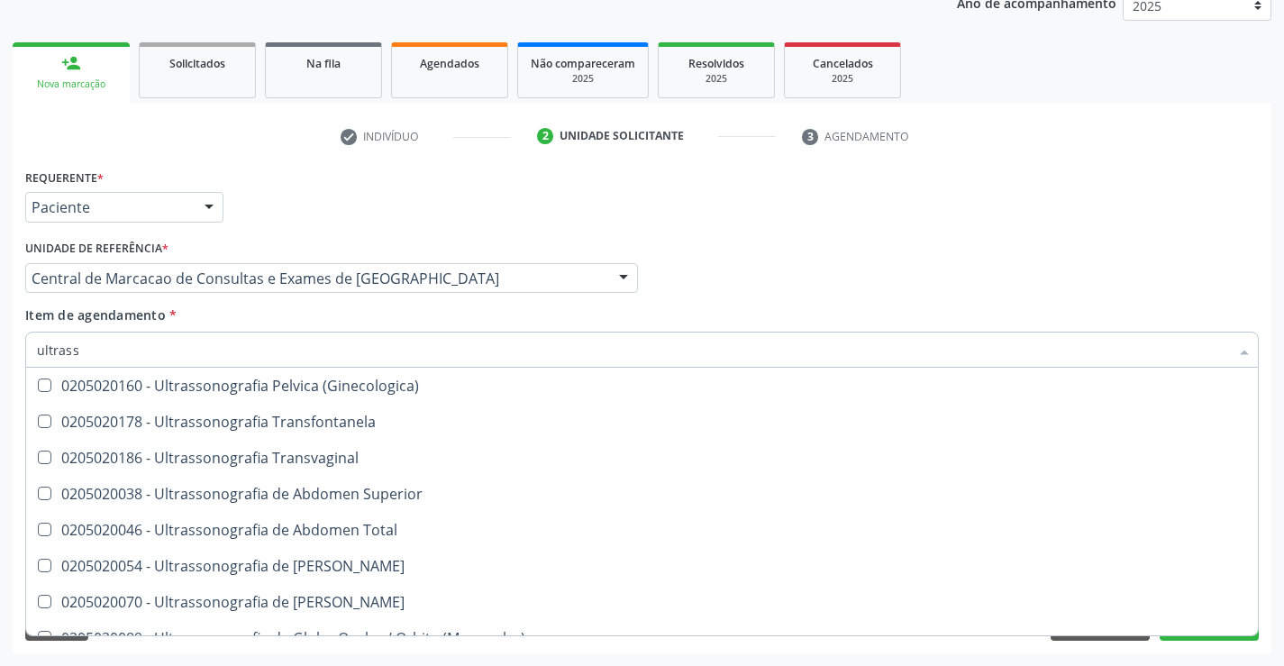
scroll to position [451, 0]
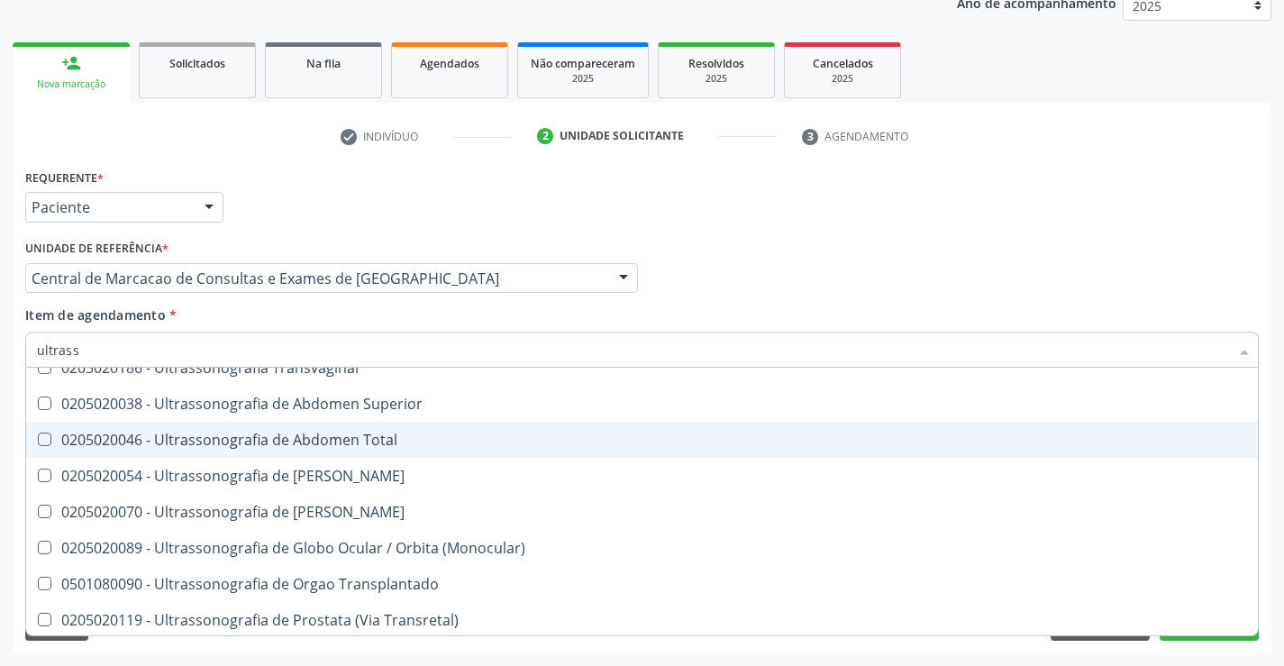
click at [434, 435] on div "0205020046 - Ultrassonografia de Abdomen Total" at bounding box center [642, 440] width 1210 height 14
checkbox Total "true"
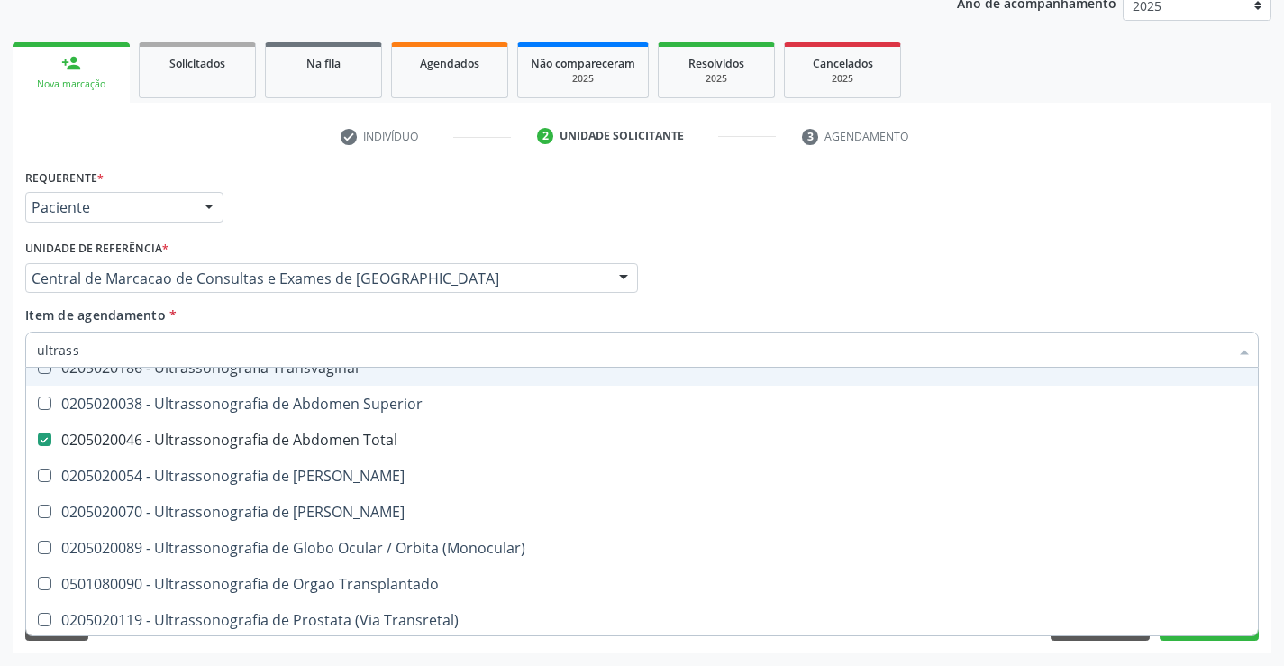
click at [756, 210] on div "Requerente * Paciente Profissional de Saúde Paciente Nenhum resultado encontrad…" at bounding box center [642, 199] width 1243 height 70
checkbox X "true"
checkbox Total "false"
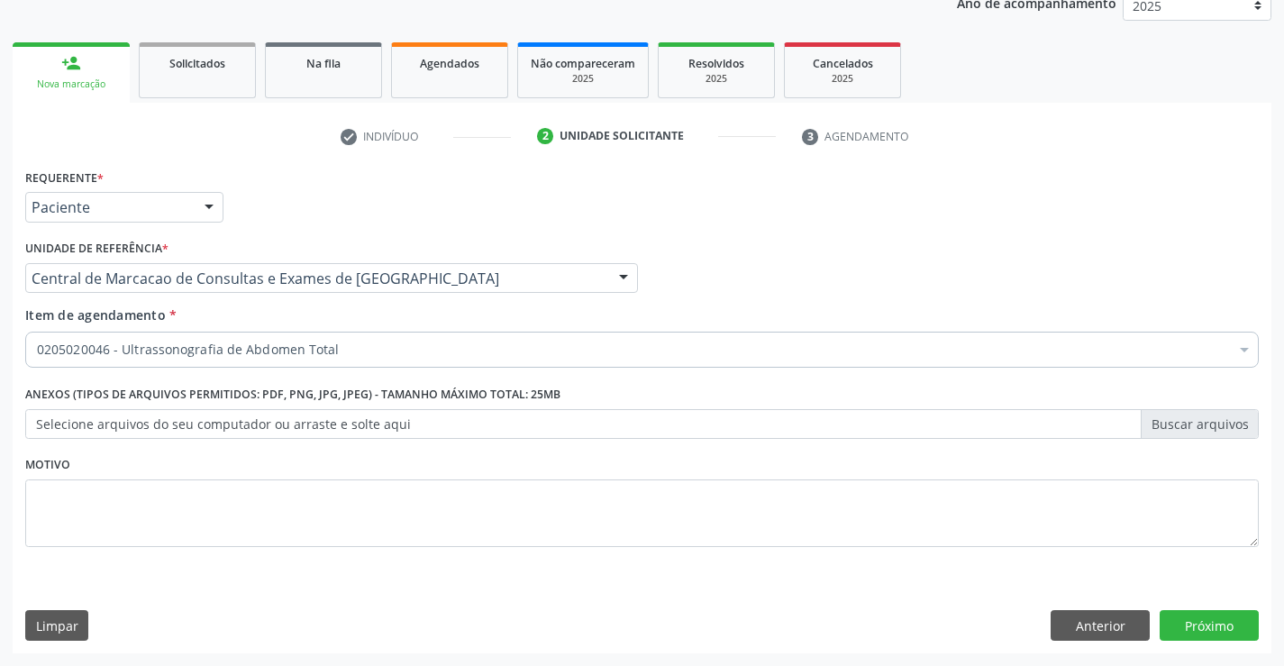
scroll to position [0, 0]
click at [1248, 625] on button "Próximo" at bounding box center [1209, 625] width 99 height 31
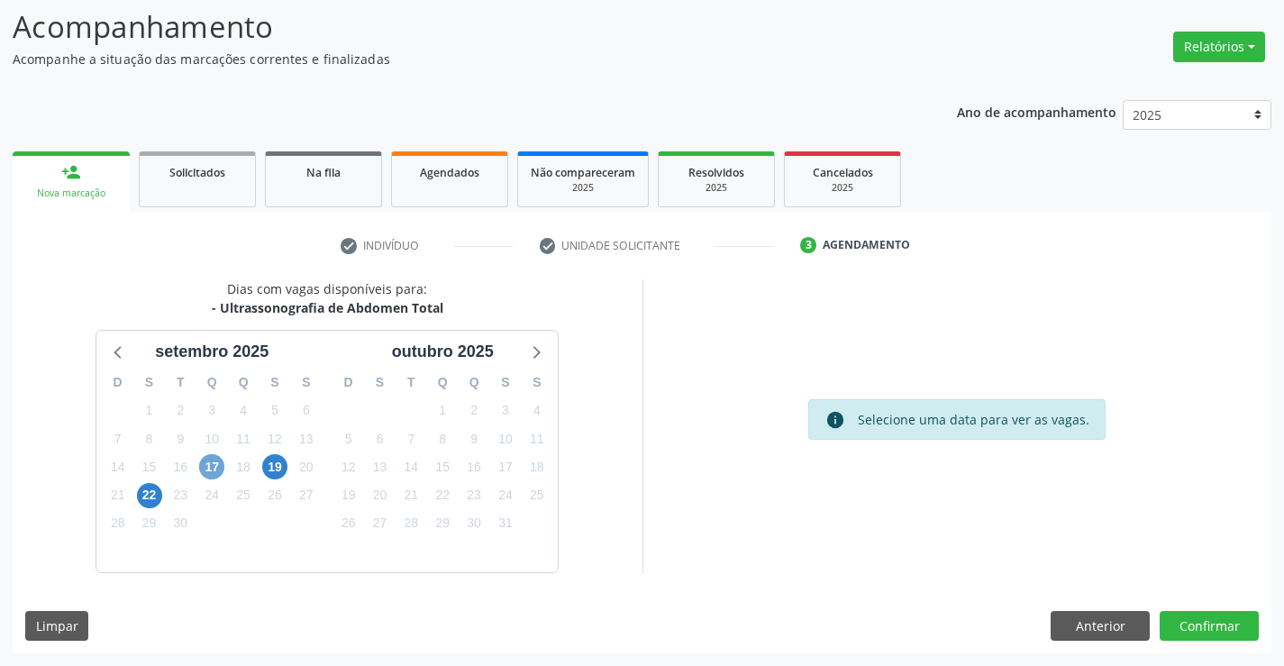
click at [214, 468] on span "17" at bounding box center [211, 466] width 25 height 25
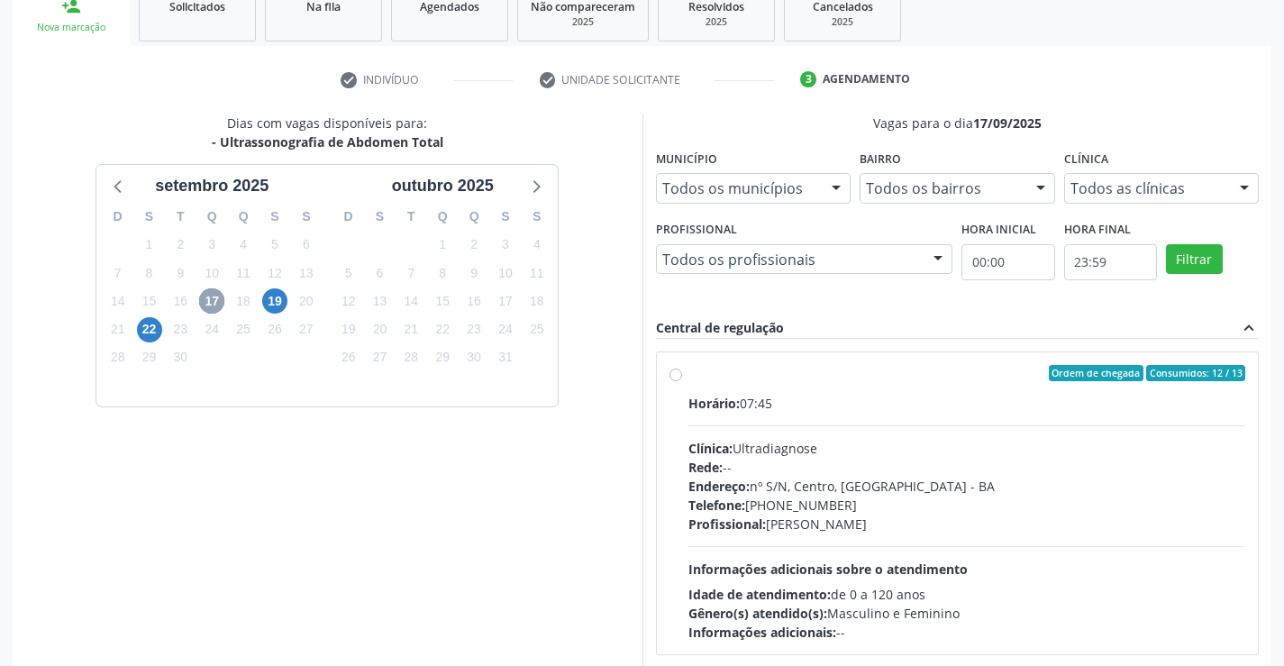
scroll to position [298, 0]
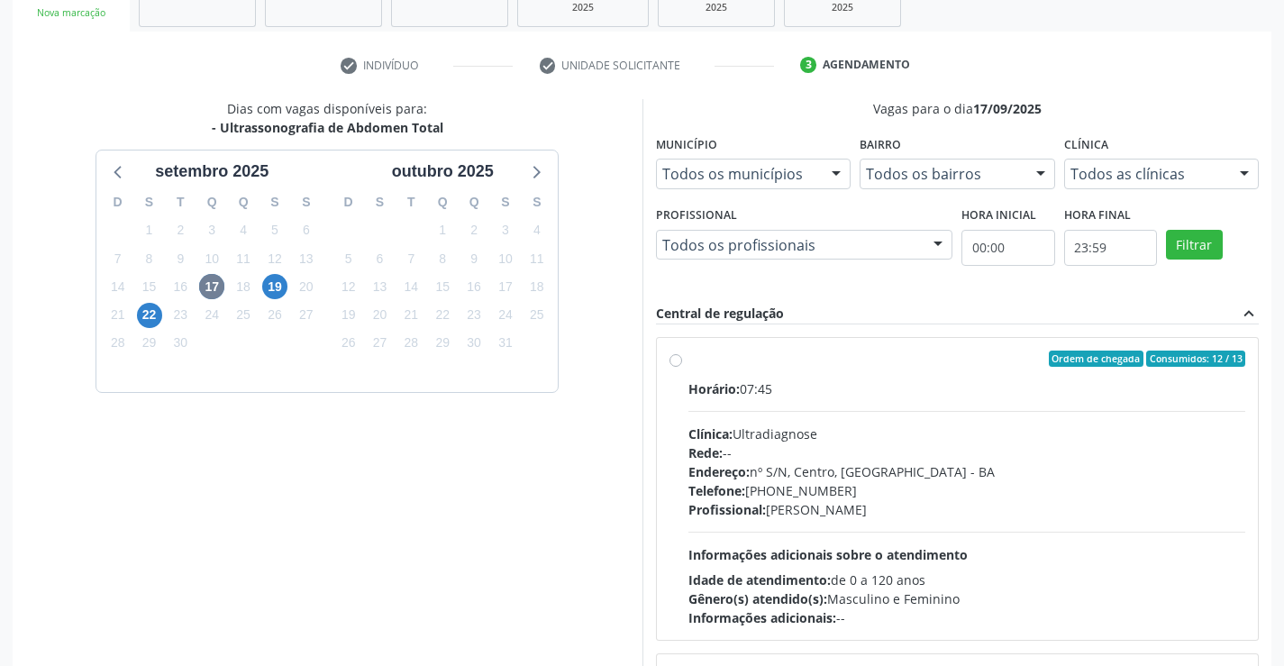
click at [709, 484] on span "Telefone:" at bounding box center [716, 490] width 57 height 17
click at [682, 367] on input "Ordem de chegada Consumidos: 12 / 13 Horário: 07:45 Clínica: Ultradiagnose Rede…" at bounding box center [676, 359] width 13 height 16
radio input "true"
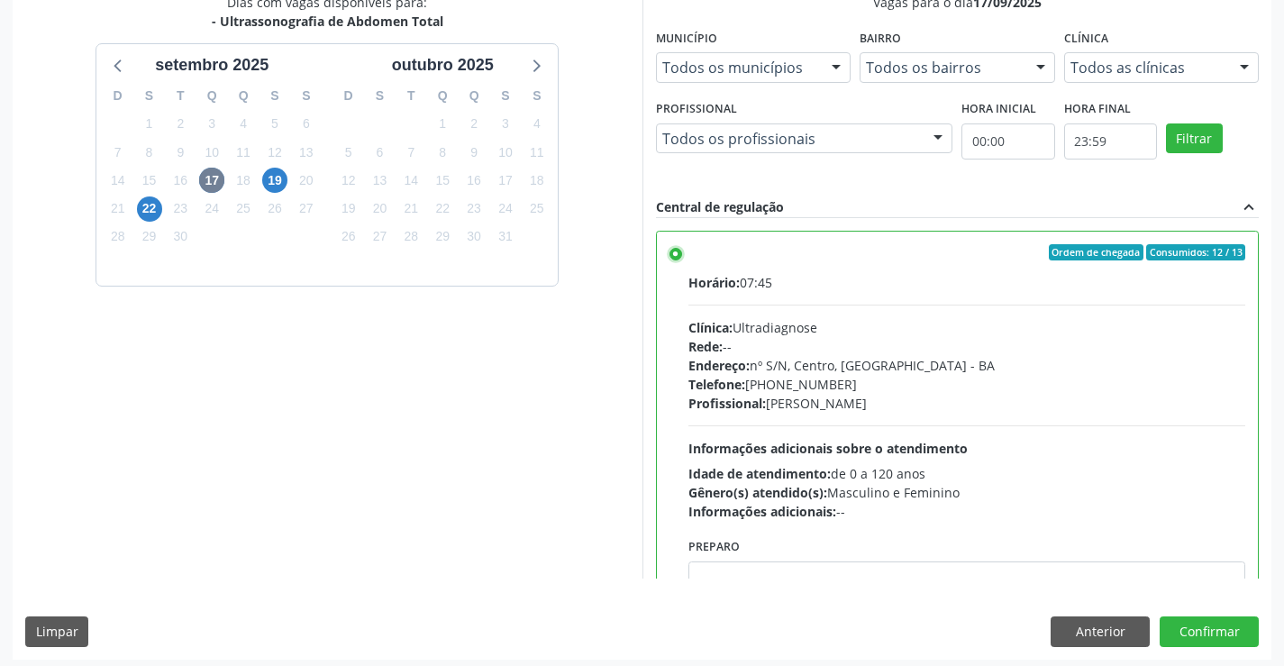
scroll to position [411, 0]
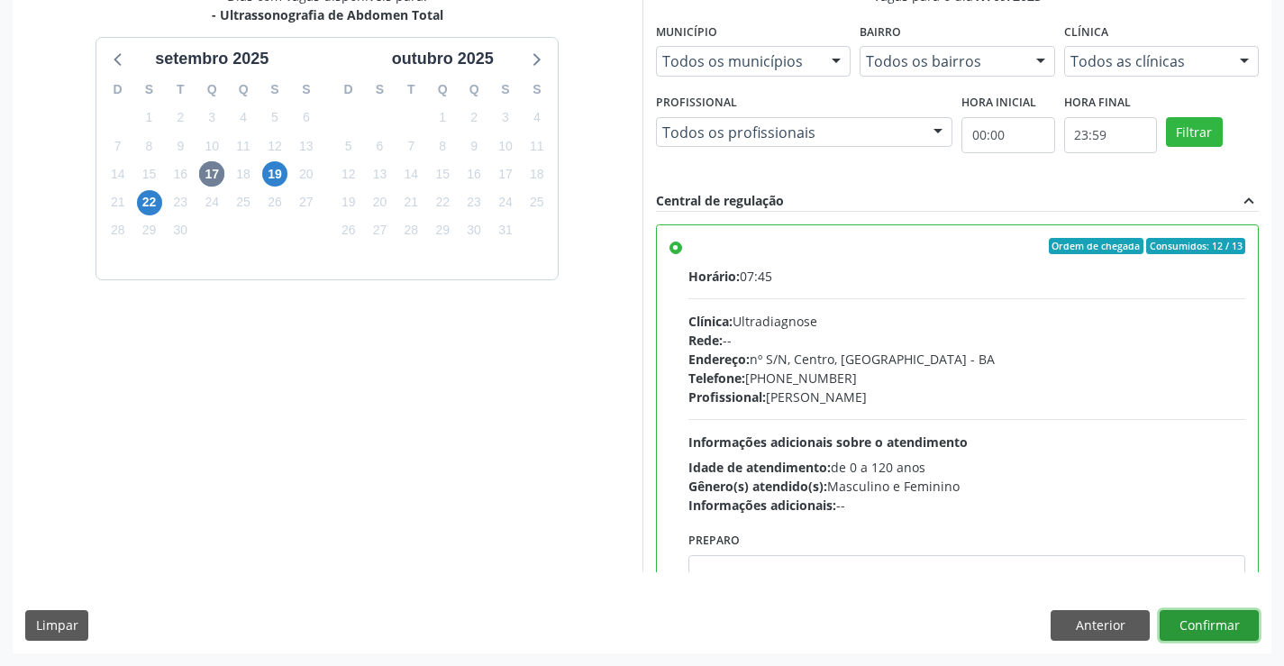
click at [1191, 622] on button "Confirmar" at bounding box center [1209, 625] width 99 height 31
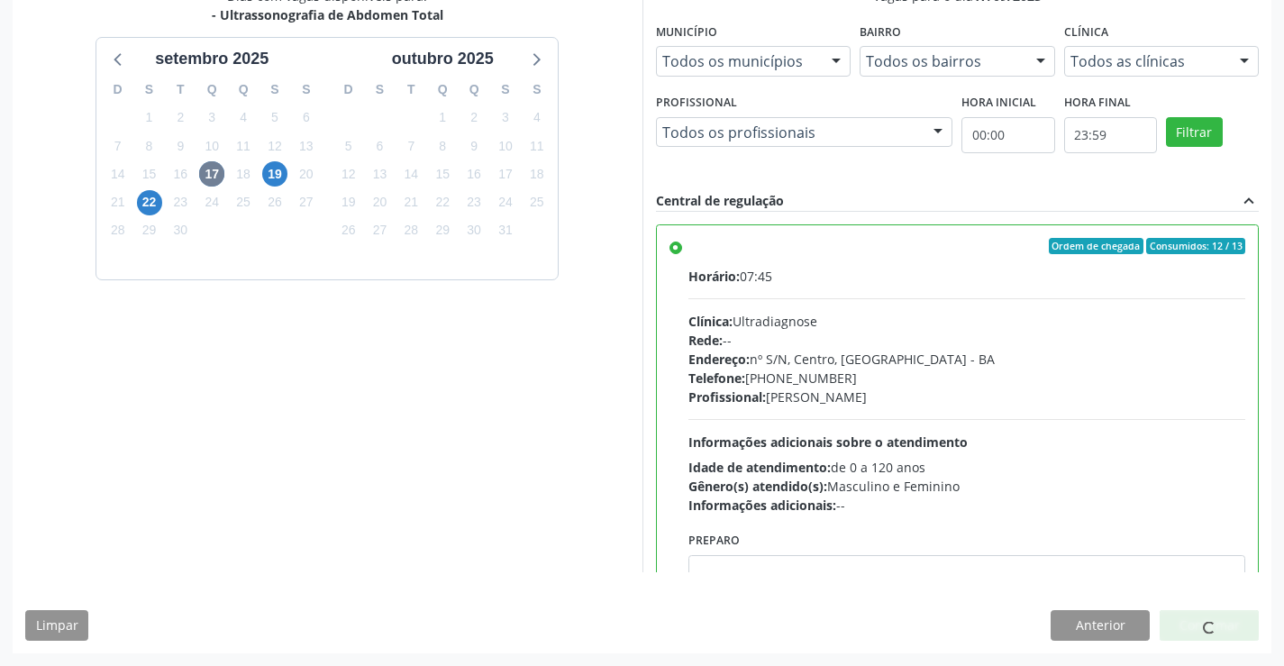
scroll to position [0, 0]
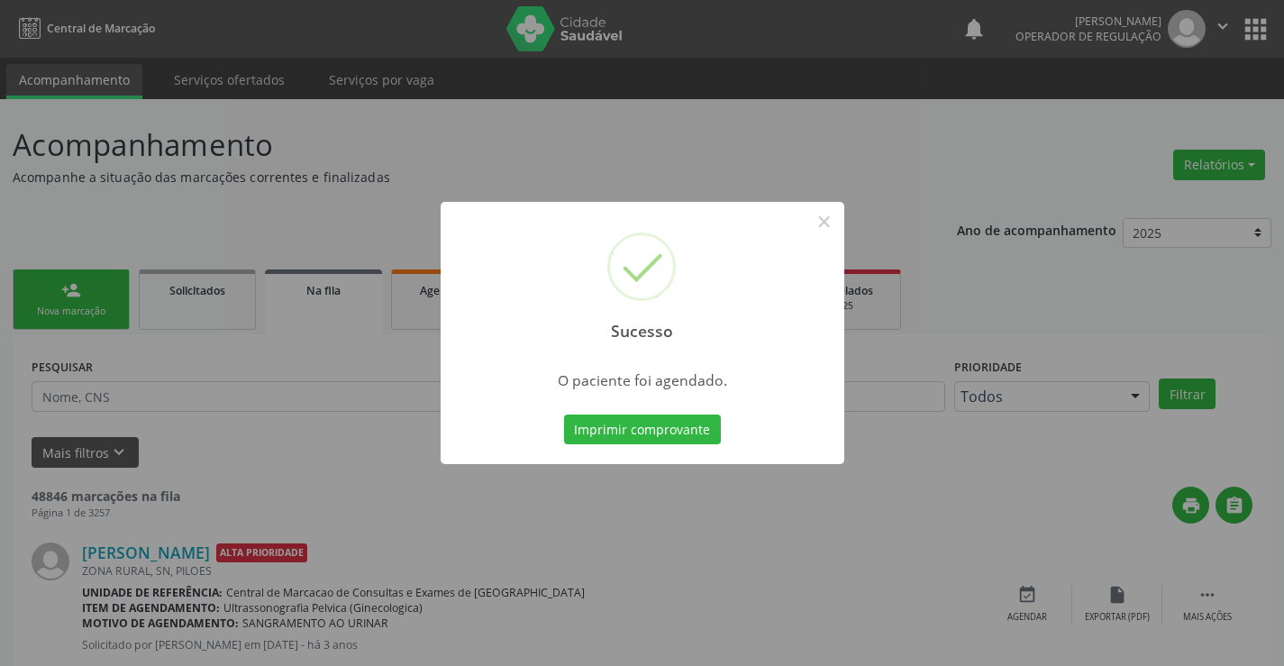
click at [564, 415] on button "Imprimir comprovante" at bounding box center [642, 430] width 157 height 31
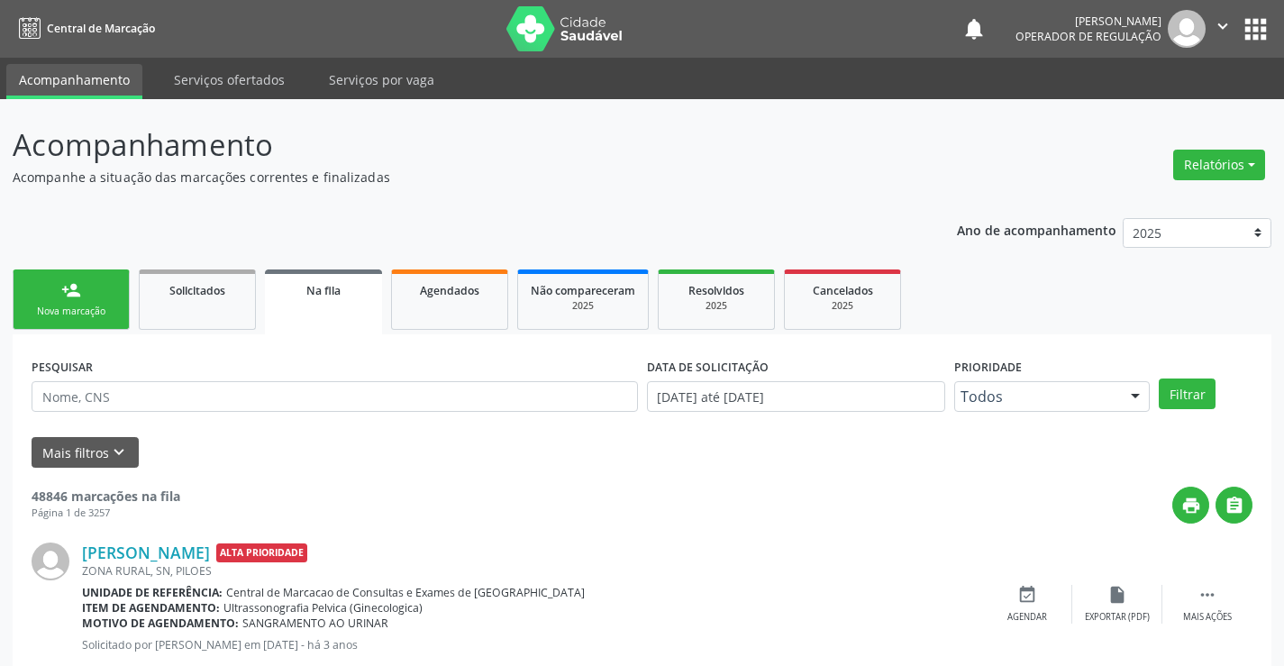
click at [73, 284] on div "person_add" at bounding box center [71, 290] width 20 height 20
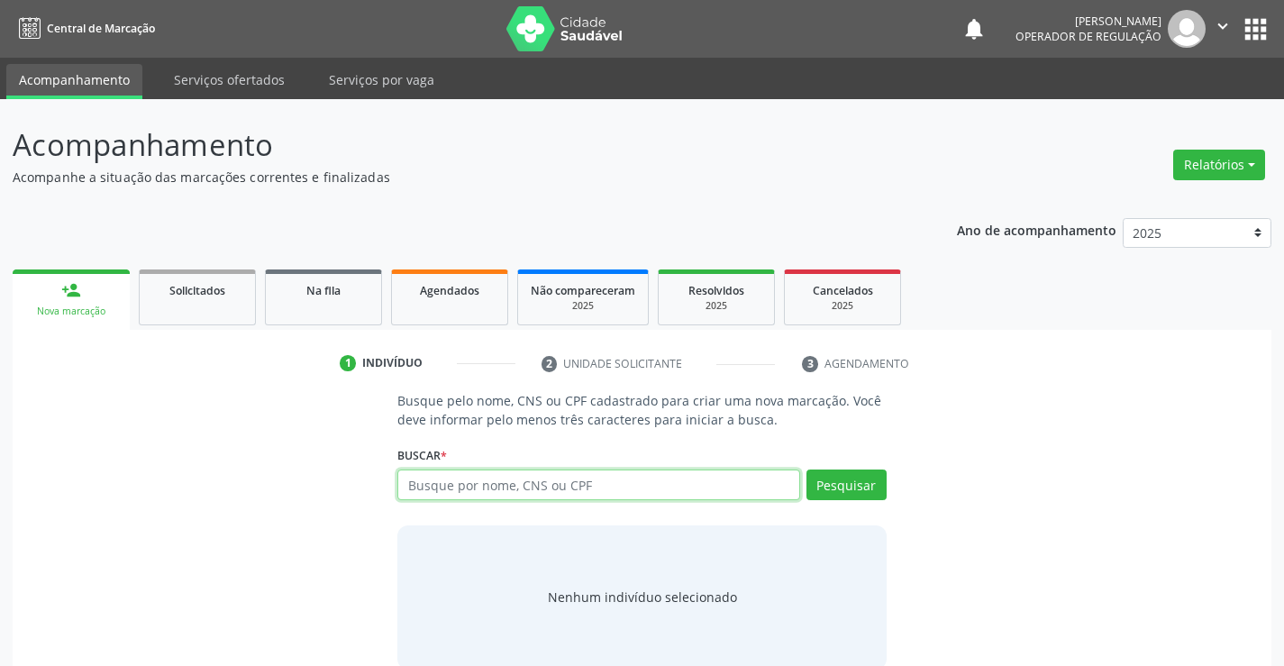
click at [443, 476] on input "text" at bounding box center [598, 485] width 402 height 31
type input "702506756904740"
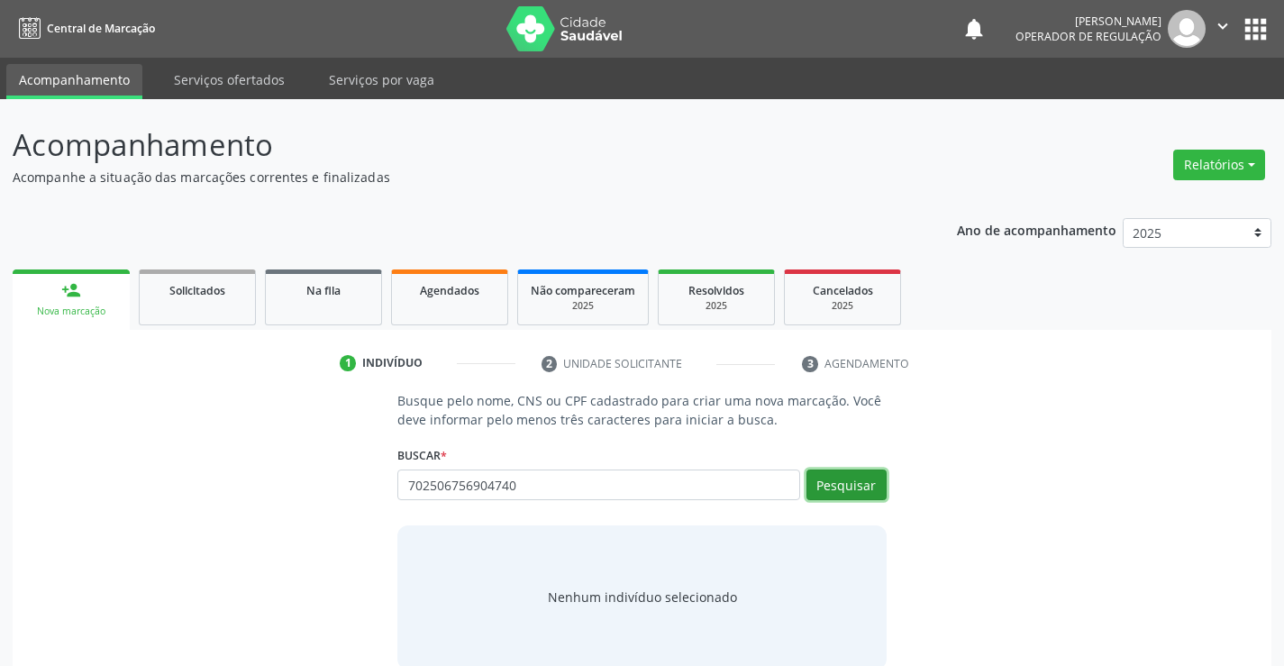
click at [831, 482] on button "Pesquisar" at bounding box center [847, 485] width 80 height 31
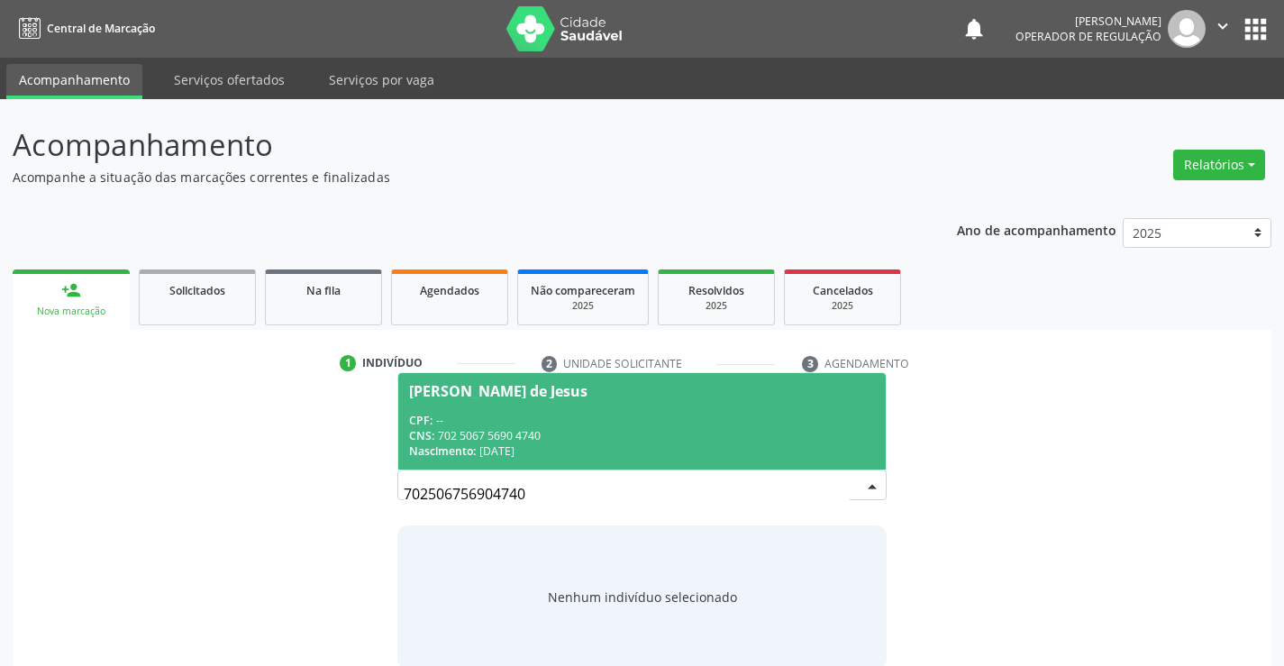
click at [634, 424] on div "CPF: --" at bounding box center [641, 420] width 465 height 15
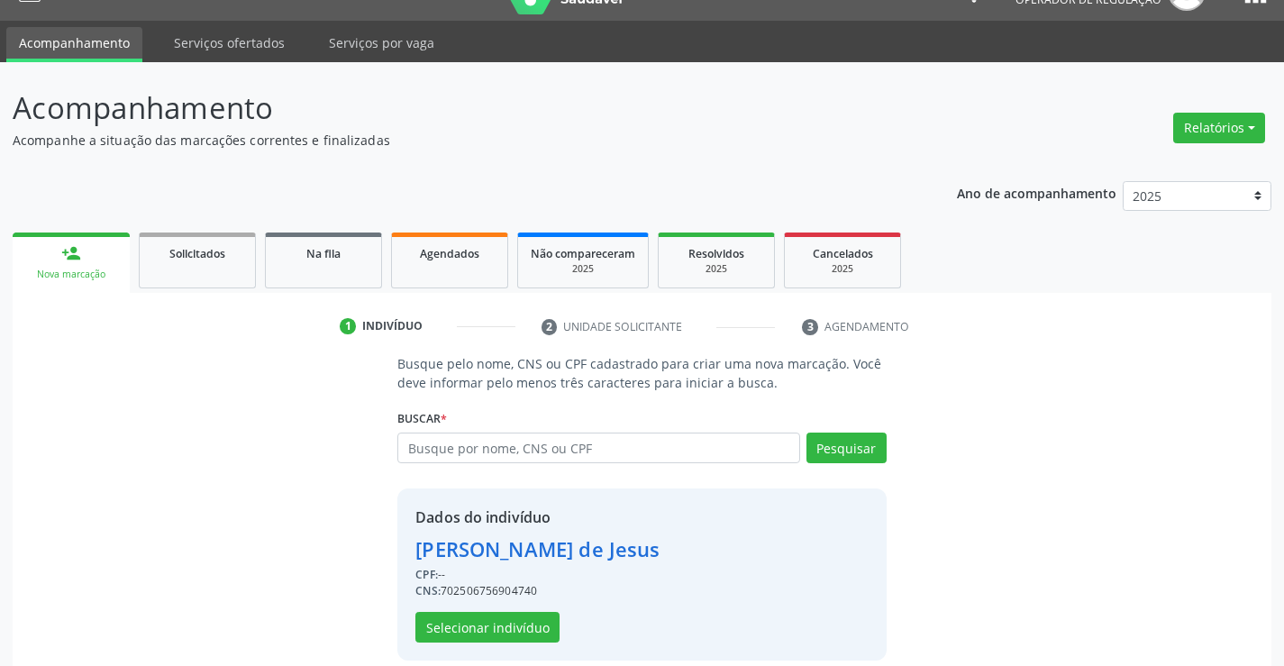
scroll to position [57, 0]
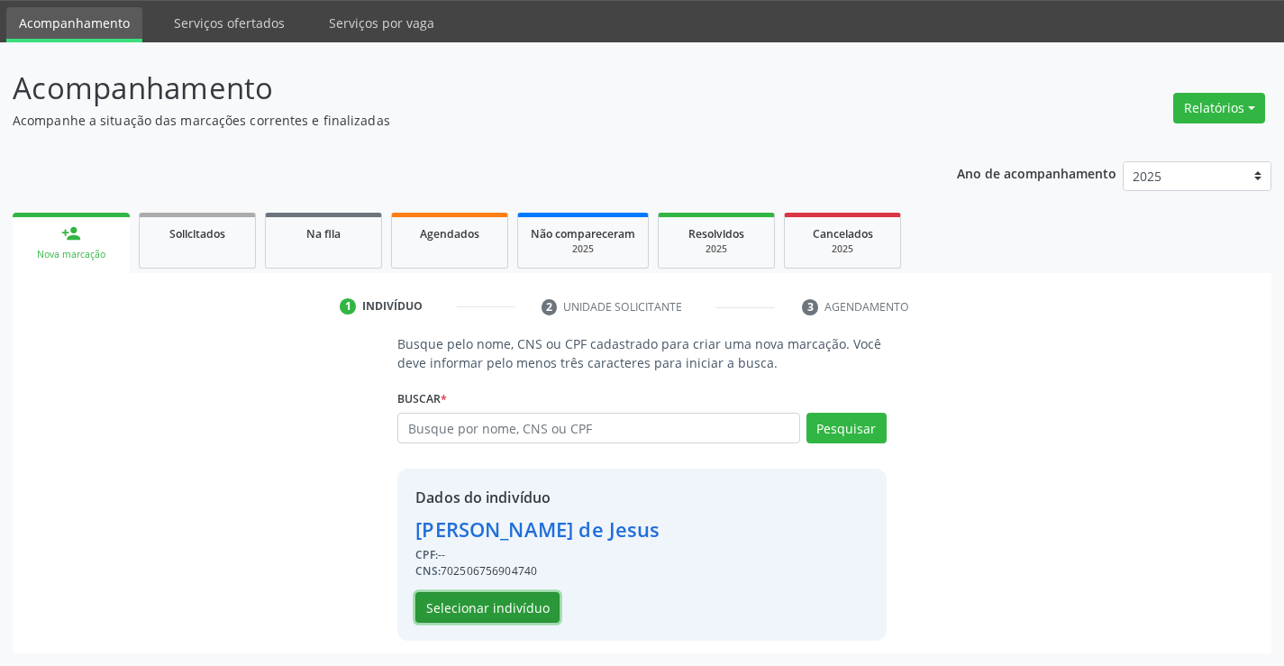
click at [508, 604] on button "Selecionar indivíduo" at bounding box center [487, 607] width 144 height 31
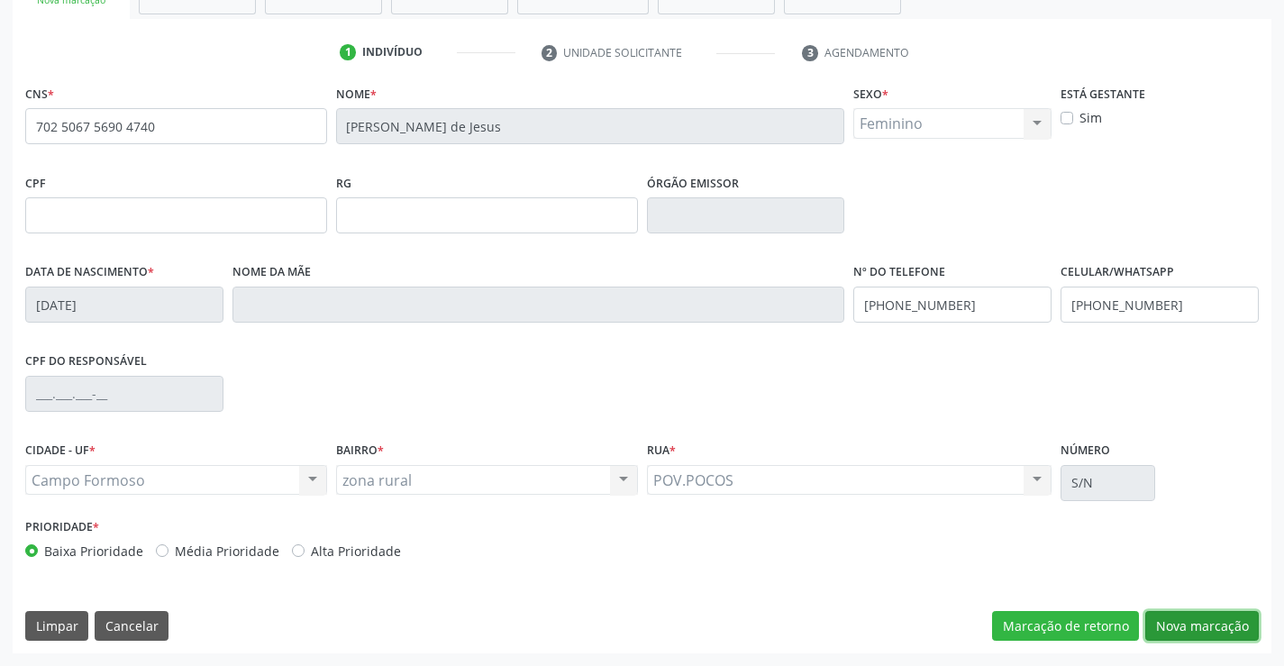
click at [1201, 616] on button "Nova marcação" at bounding box center [1202, 626] width 114 height 31
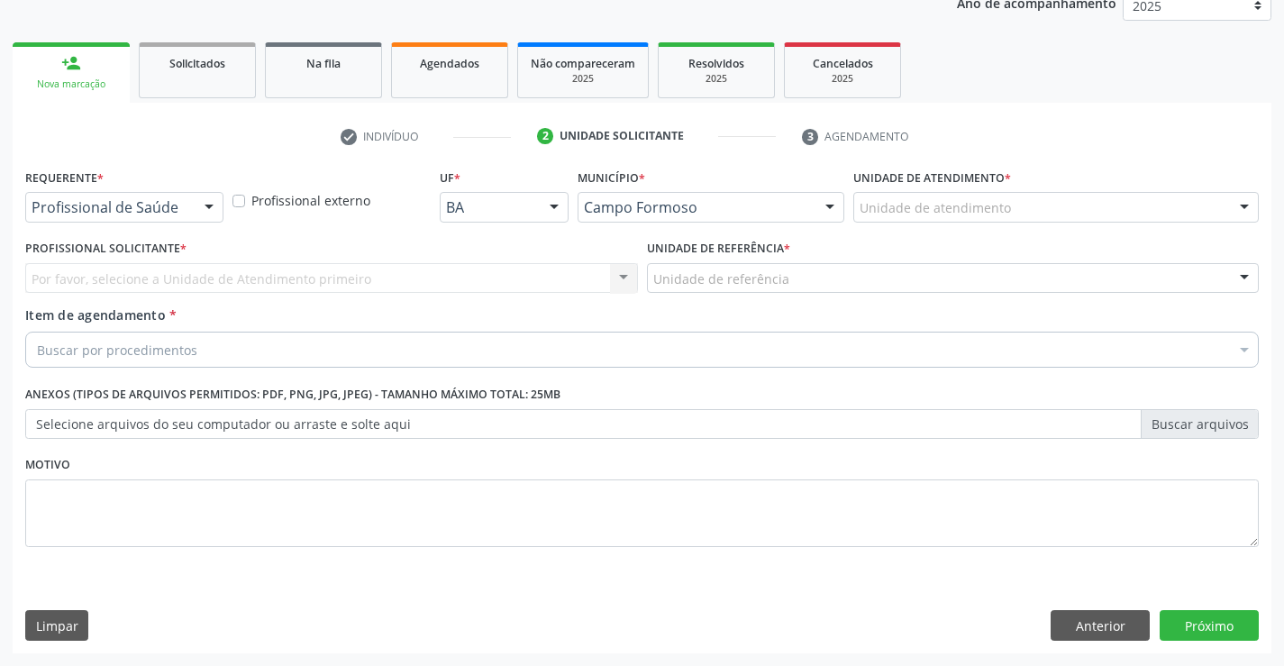
scroll to position [227, 0]
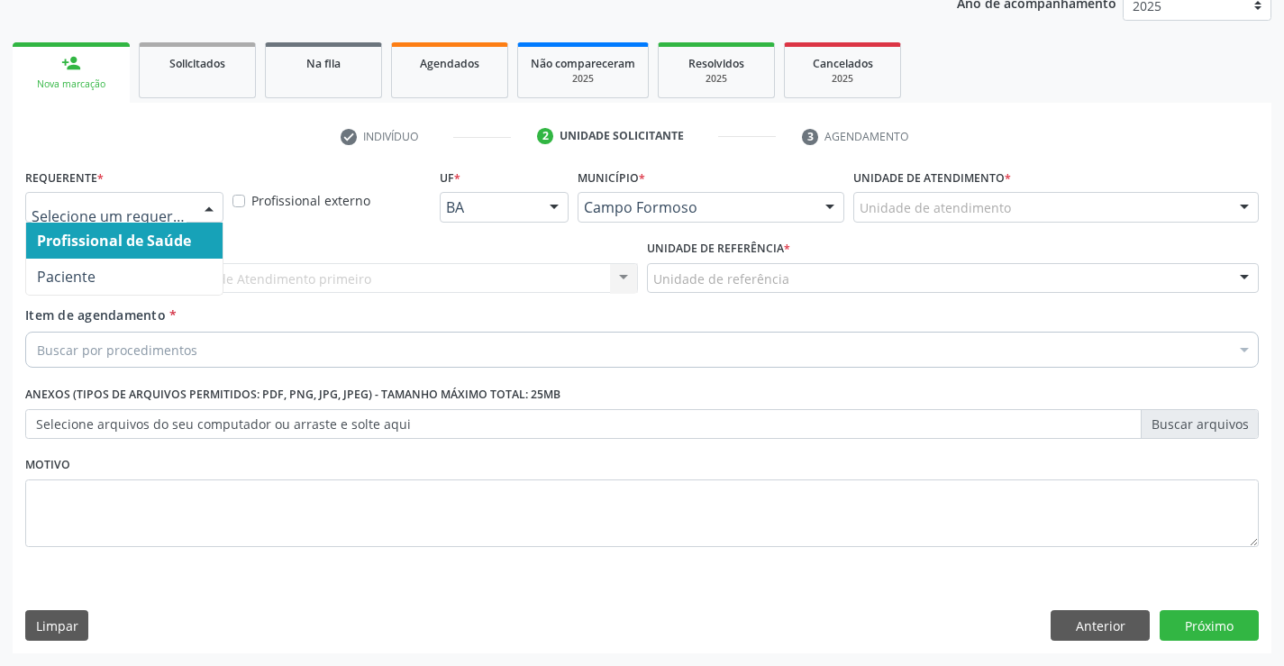
click at [193, 221] on div at bounding box center [124, 207] width 198 height 31
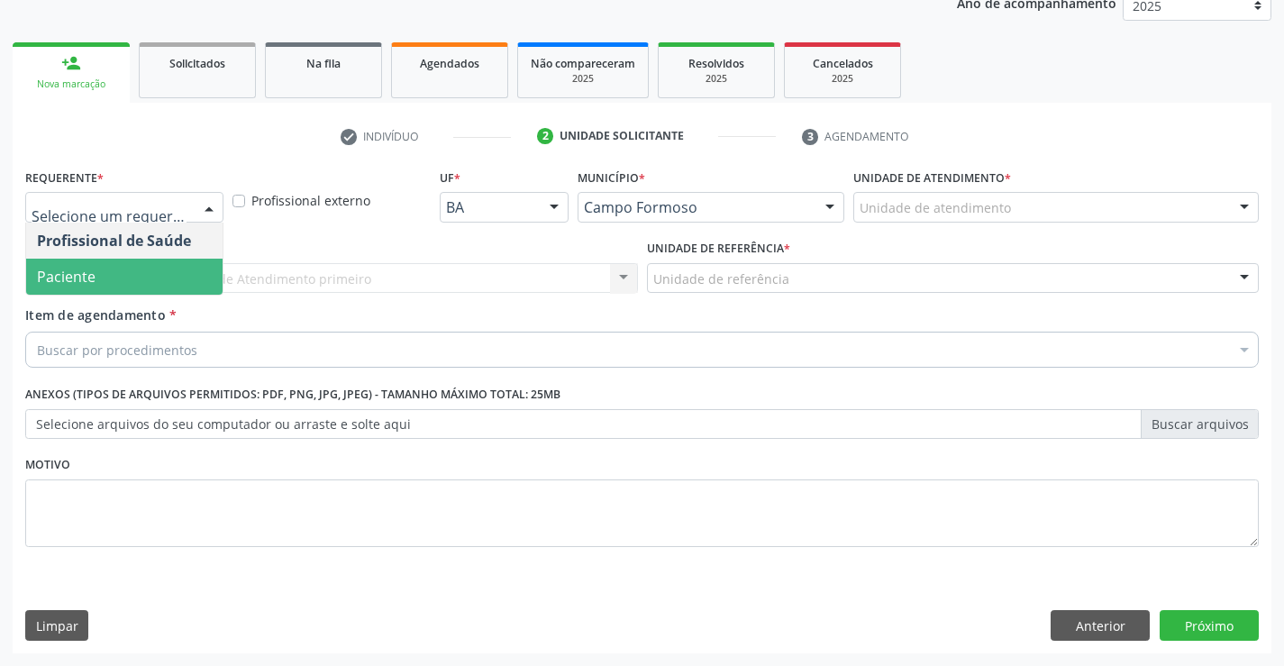
click at [160, 274] on span "Paciente" at bounding box center [124, 277] width 196 height 36
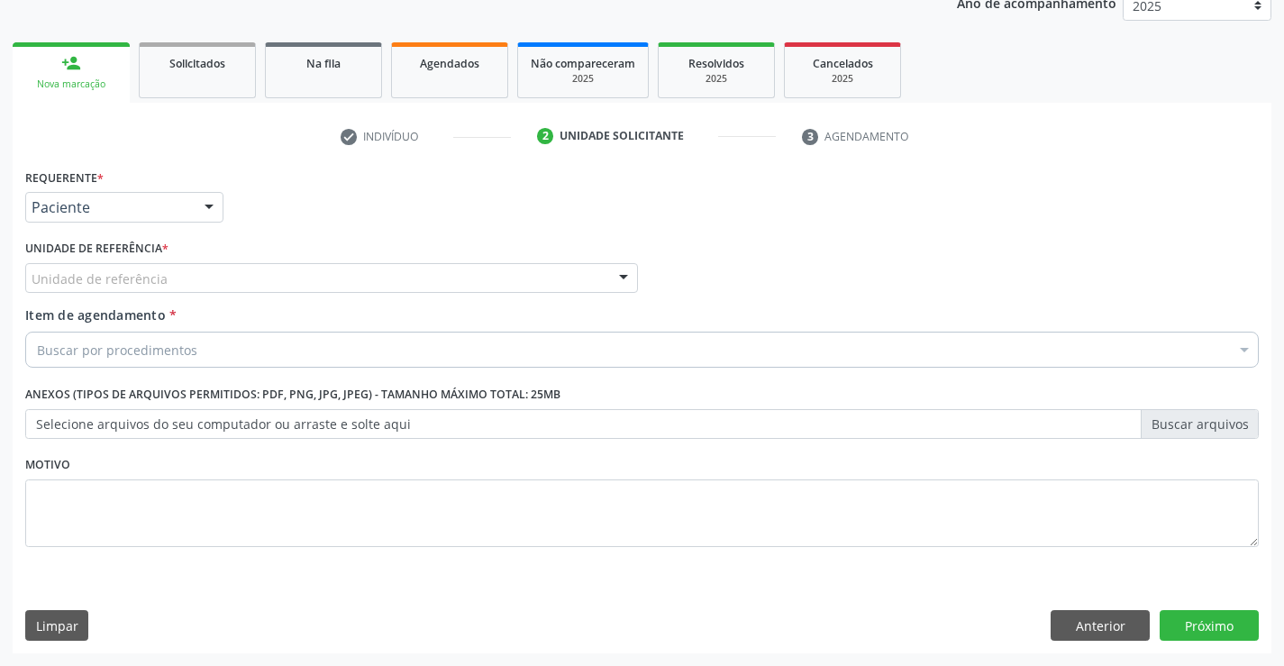
click at [177, 269] on div "Unidade de referência" at bounding box center [331, 278] width 613 height 31
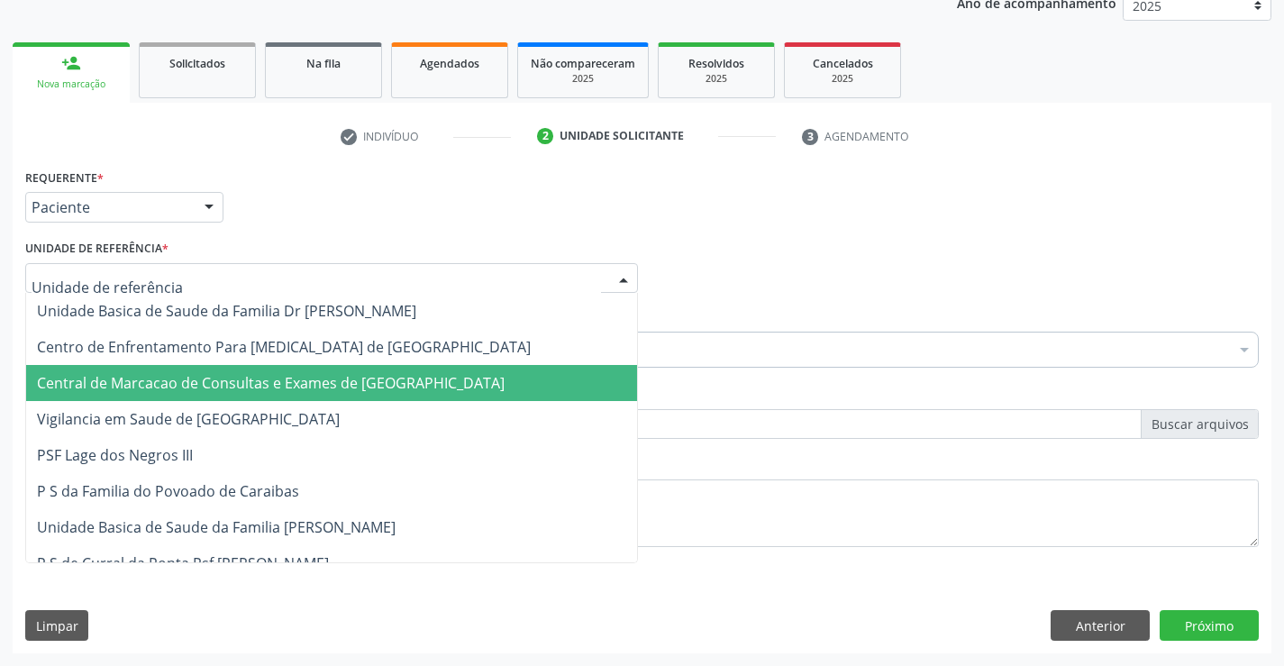
click at [196, 375] on span "Central de Marcacao de Consultas e Exames de [GEOGRAPHIC_DATA]" at bounding box center [271, 383] width 468 height 20
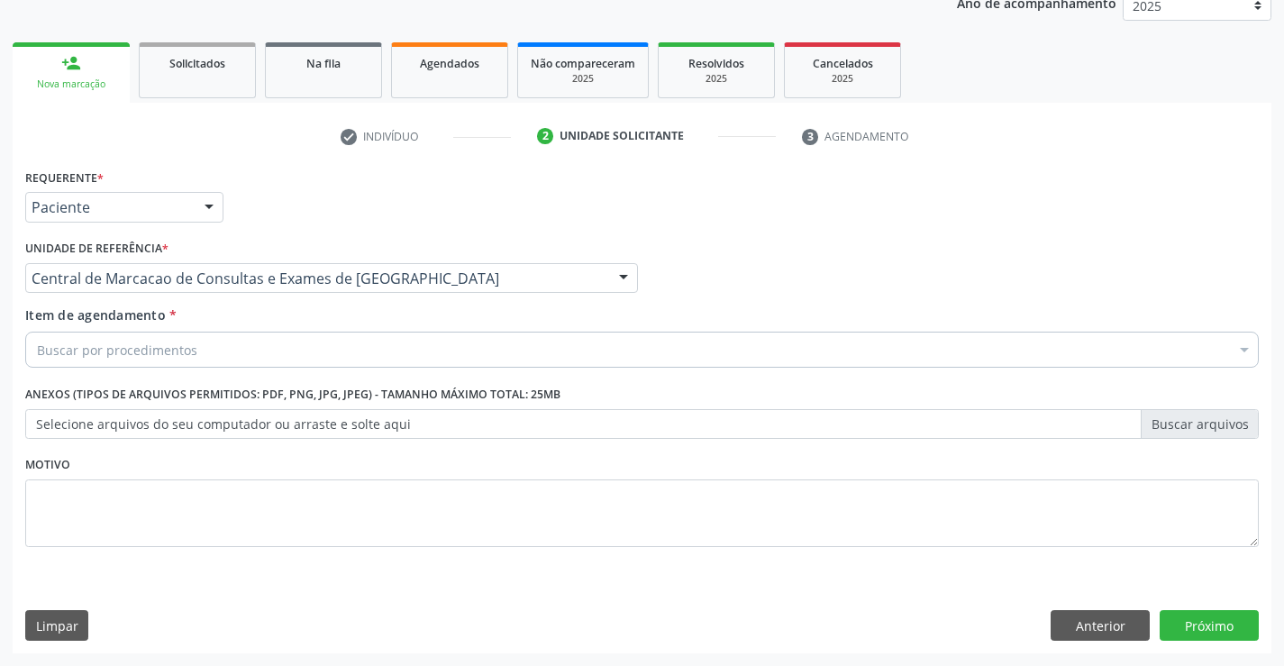
click at [199, 352] on div "Buscar por procedimentos" at bounding box center [642, 350] width 1234 height 36
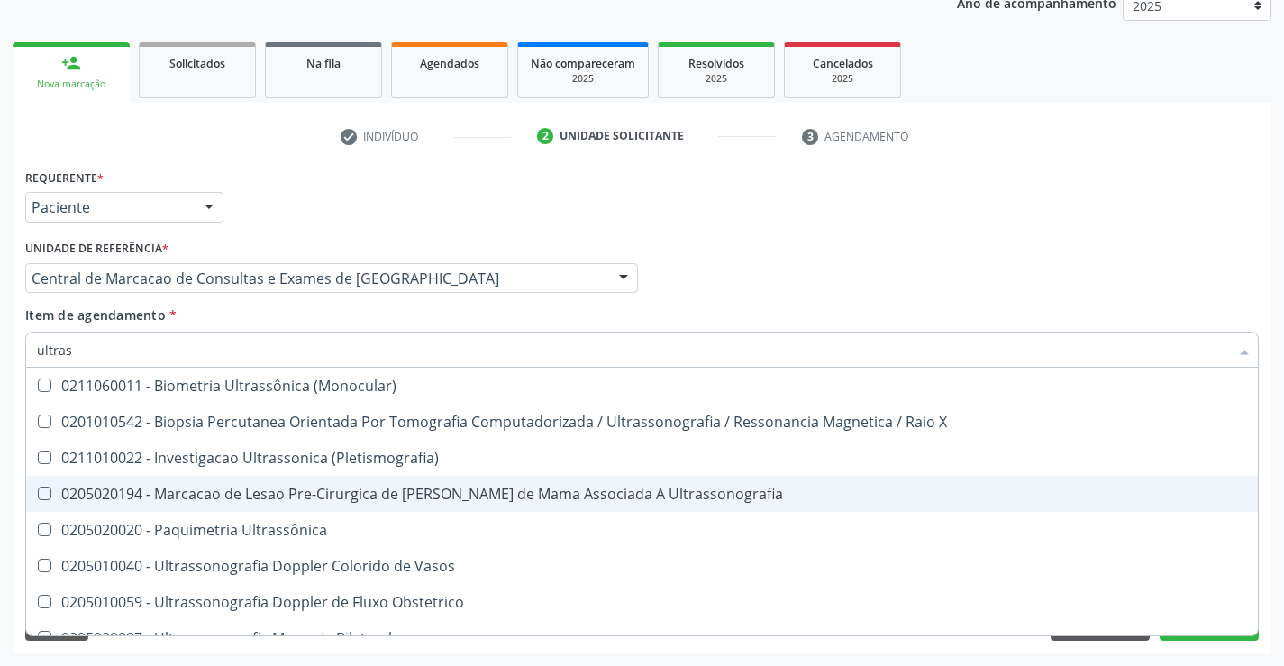
type input "ultrass"
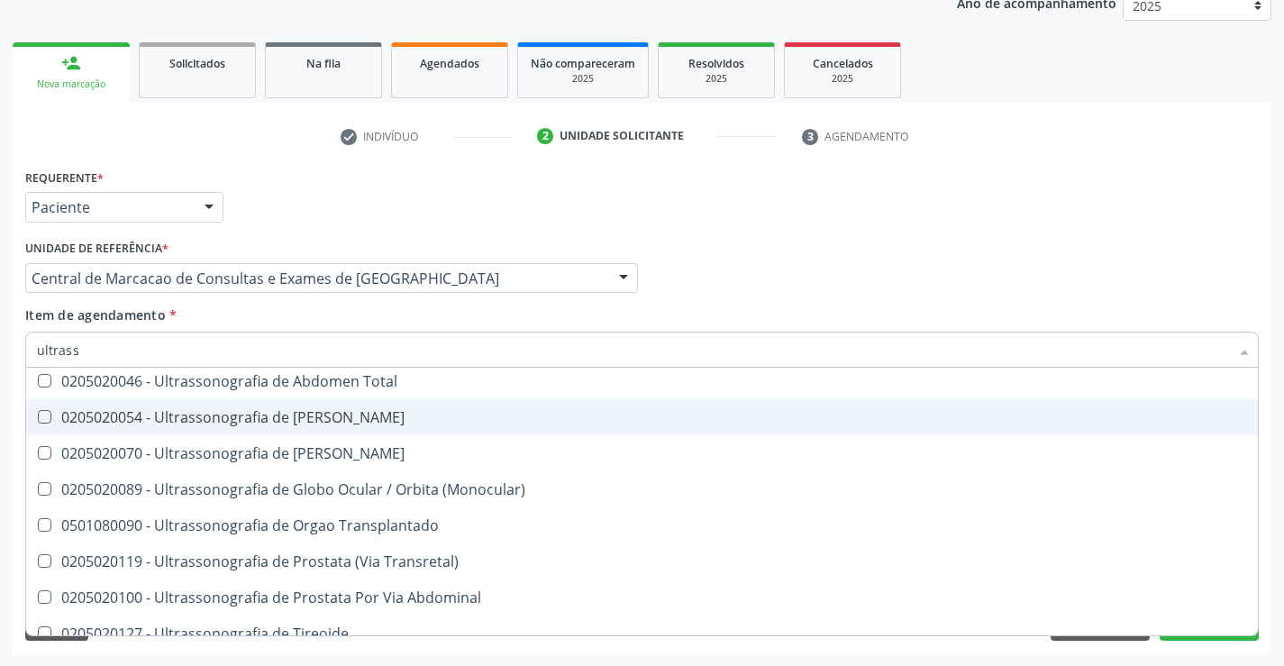
scroll to position [541, 0]
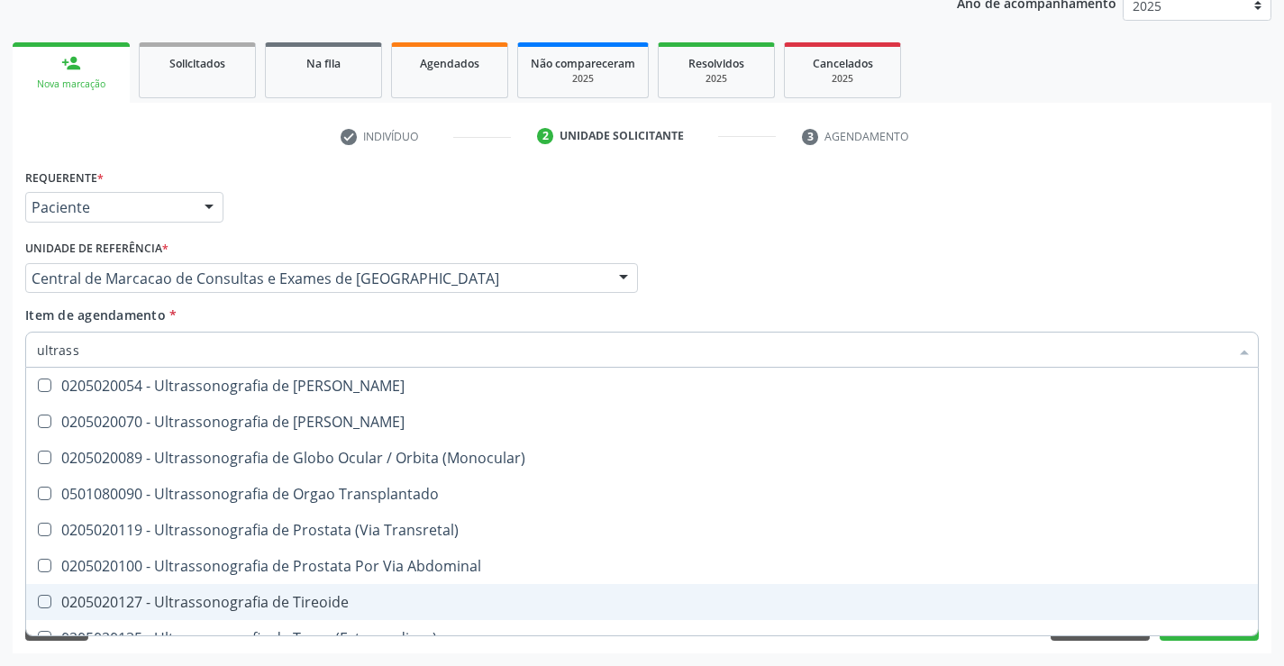
click at [366, 597] on div "0205020127 - Ultrassonografia de Tireoide" at bounding box center [642, 602] width 1210 height 14
checkbox Tireoide "true"
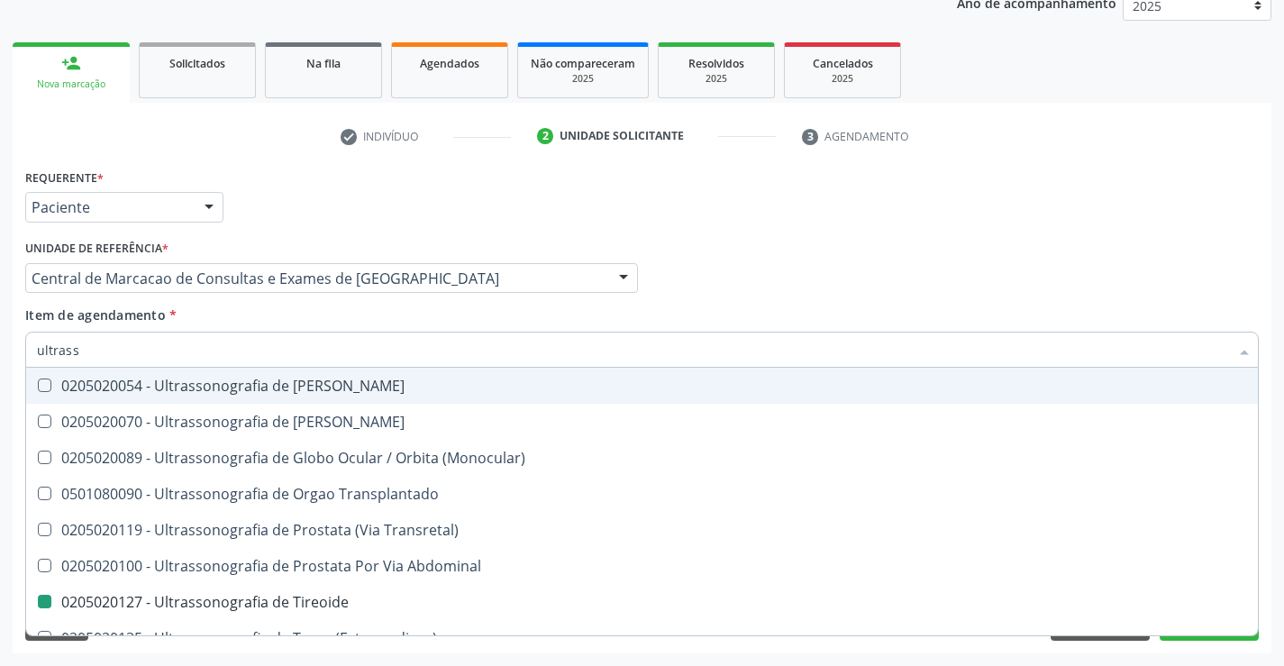
click at [862, 304] on div "Profissional Solicitante Por favor, selecione a Unidade de Atendimento primeiro…" at bounding box center [642, 270] width 1243 height 70
checkbox X "true"
checkbox Tireoide "false"
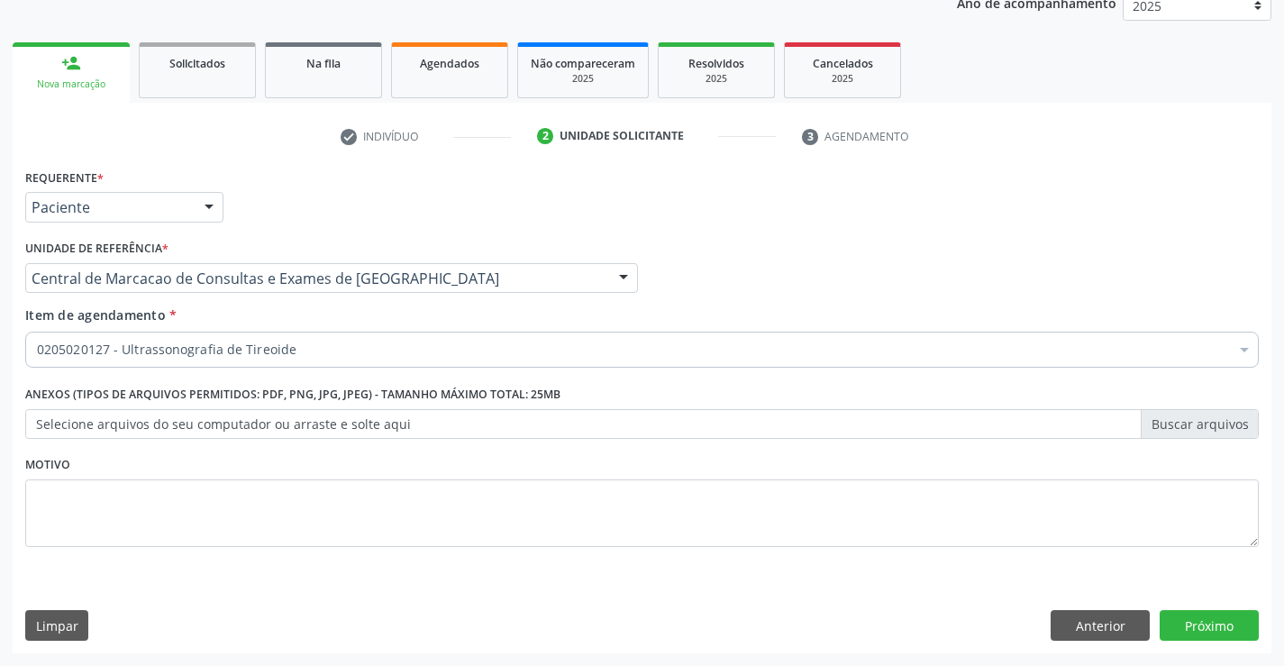
scroll to position [0, 0]
click at [1204, 627] on button "Próximo" at bounding box center [1209, 625] width 99 height 31
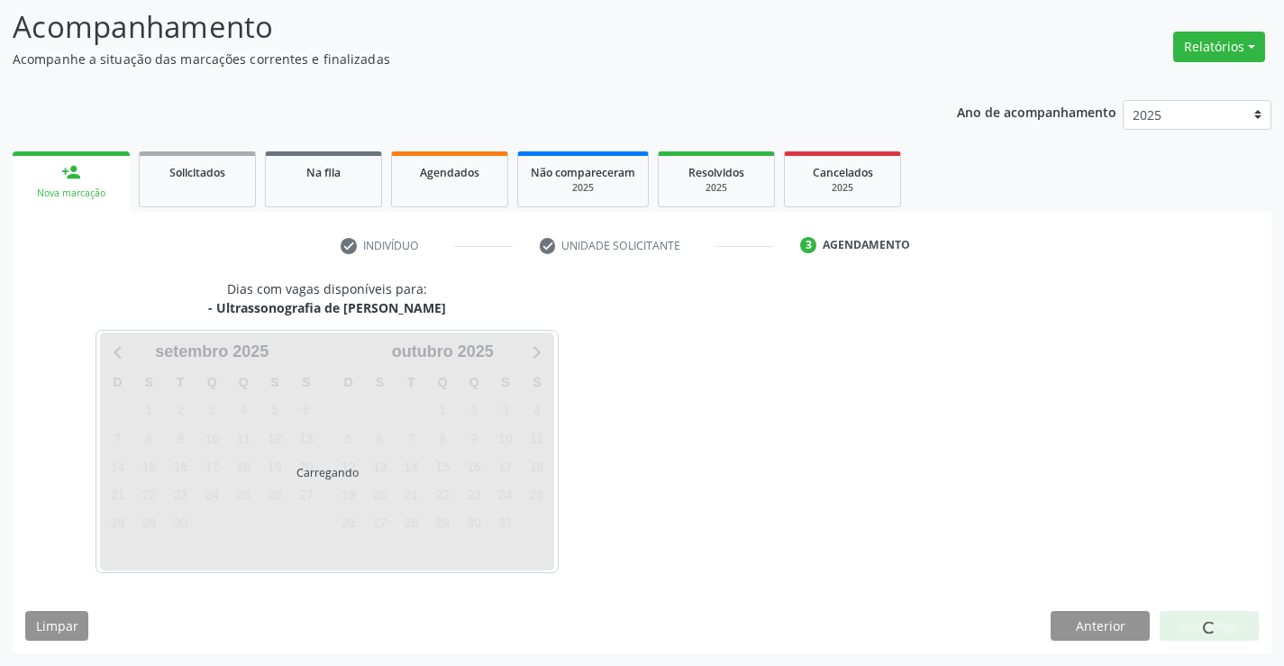
scroll to position [118, 0]
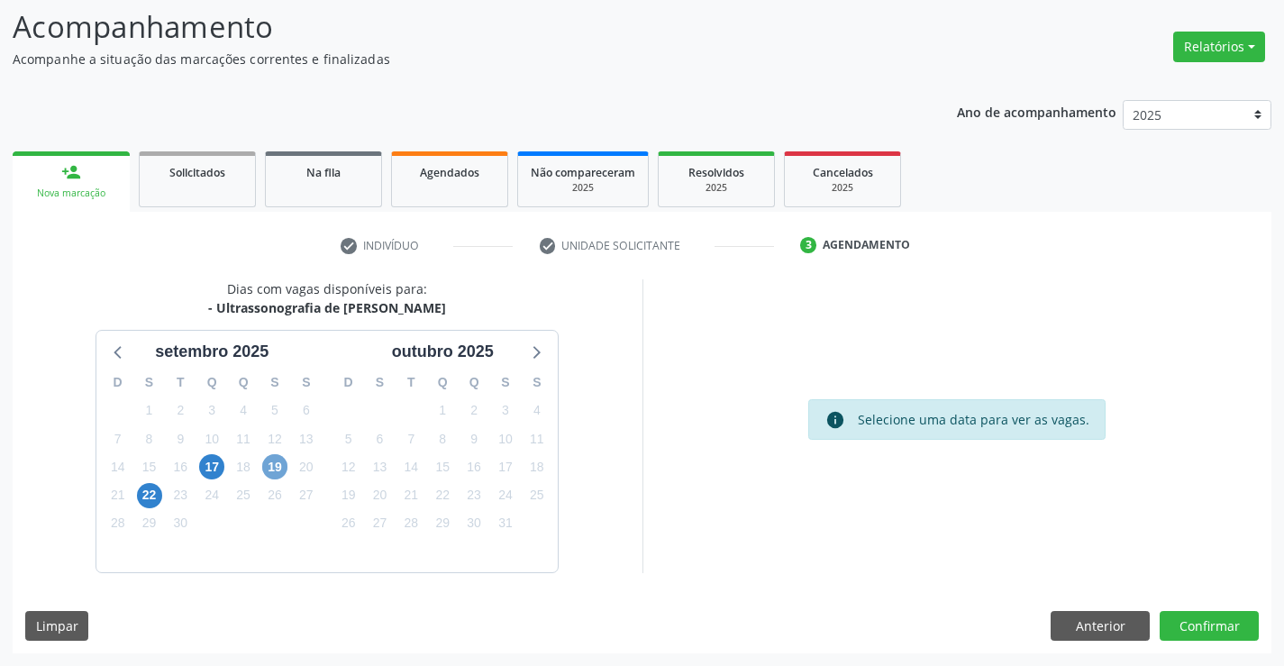
click at [270, 472] on span "19" at bounding box center [274, 466] width 25 height 25
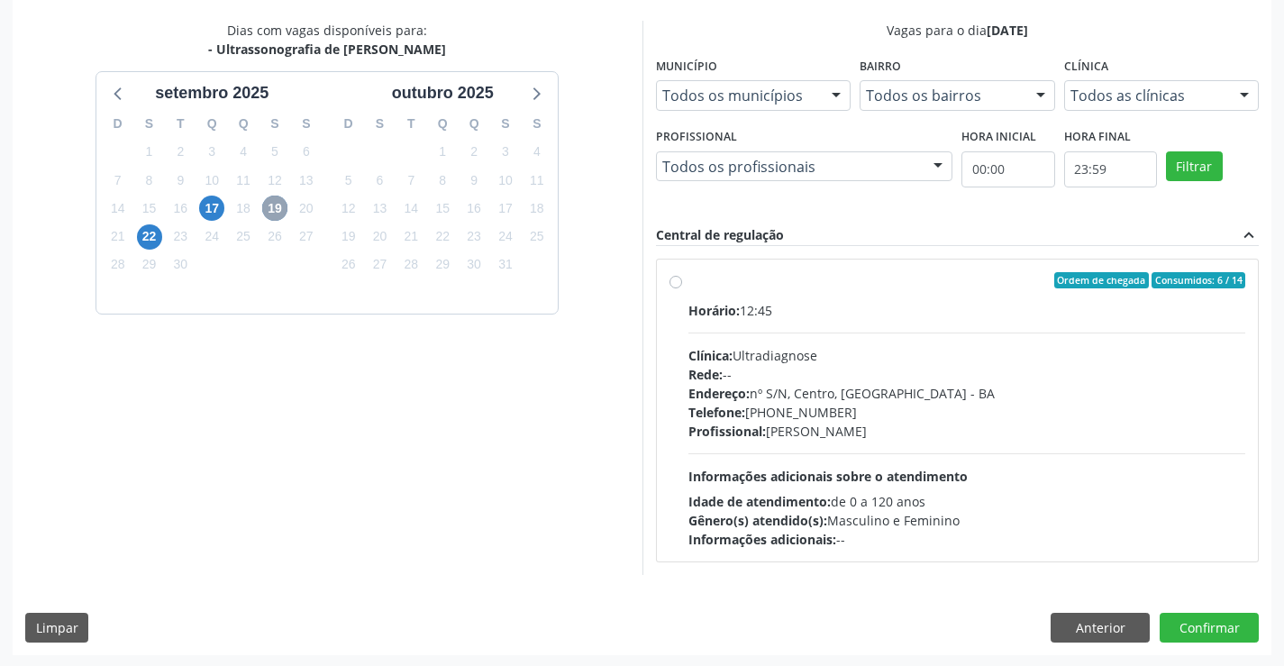
scroll to position [378, 0]
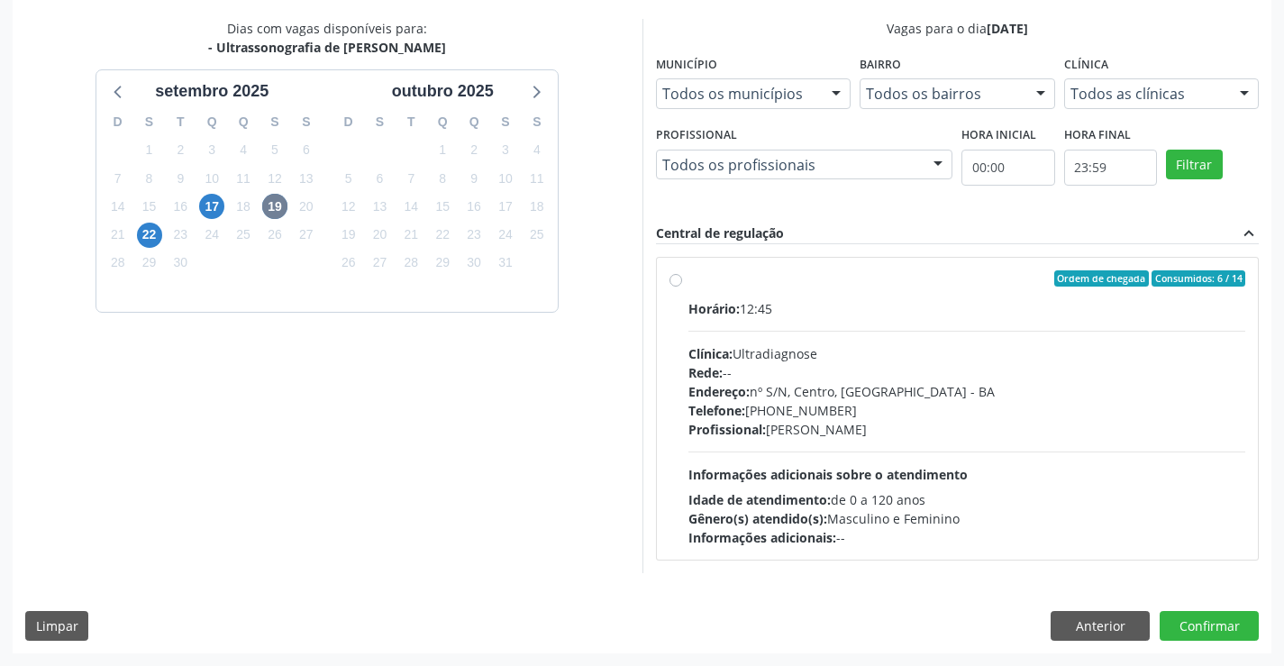
click at [912, 466] on span "Informações adicionais sobre o atendimento" at bounding box center [827, 474] width 279 height 17
click at [682, 287] on input "Ordem de chegada Consumidos: 6 / 14 Horário: 12:45 Clínica: Ultradiagnose Rede:…" at bounding box center [676, 278] width 13 height 16
radio input "true"
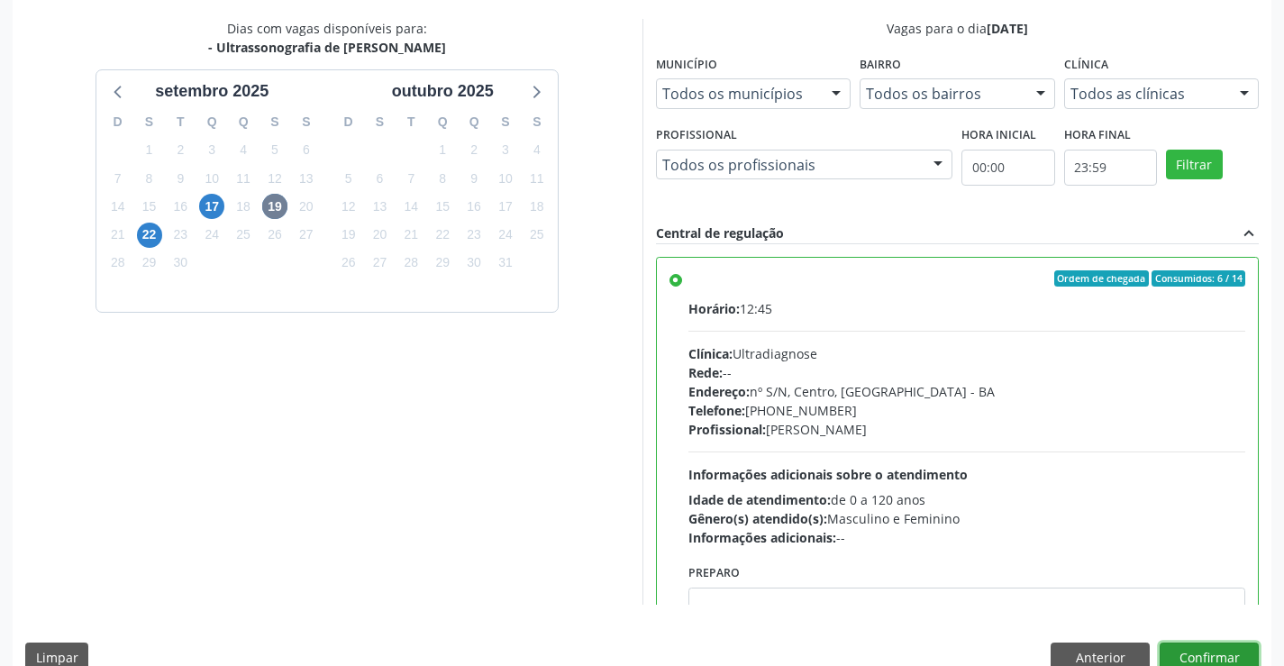
click at [1206, 655] on button "Confirmar" at bounding box center [1209, 658] width 99 height 31
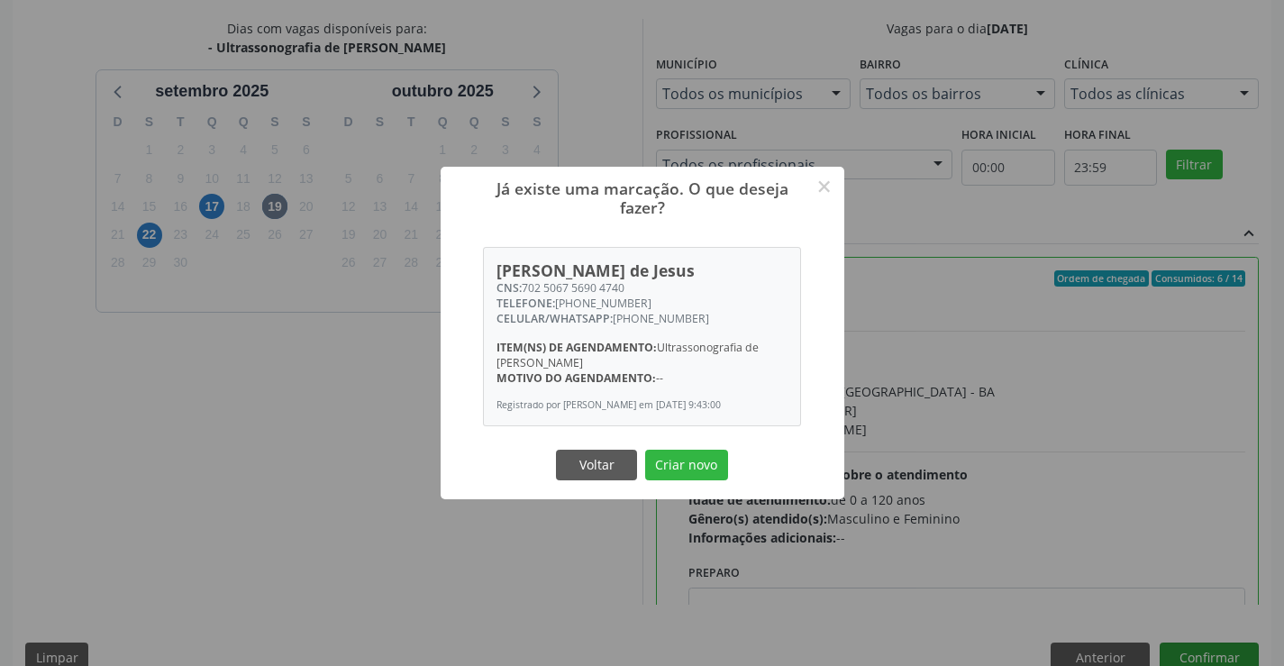
click at [645, 450] on button "Criar novo" at bounding box center [686, 465] width 83 height 31
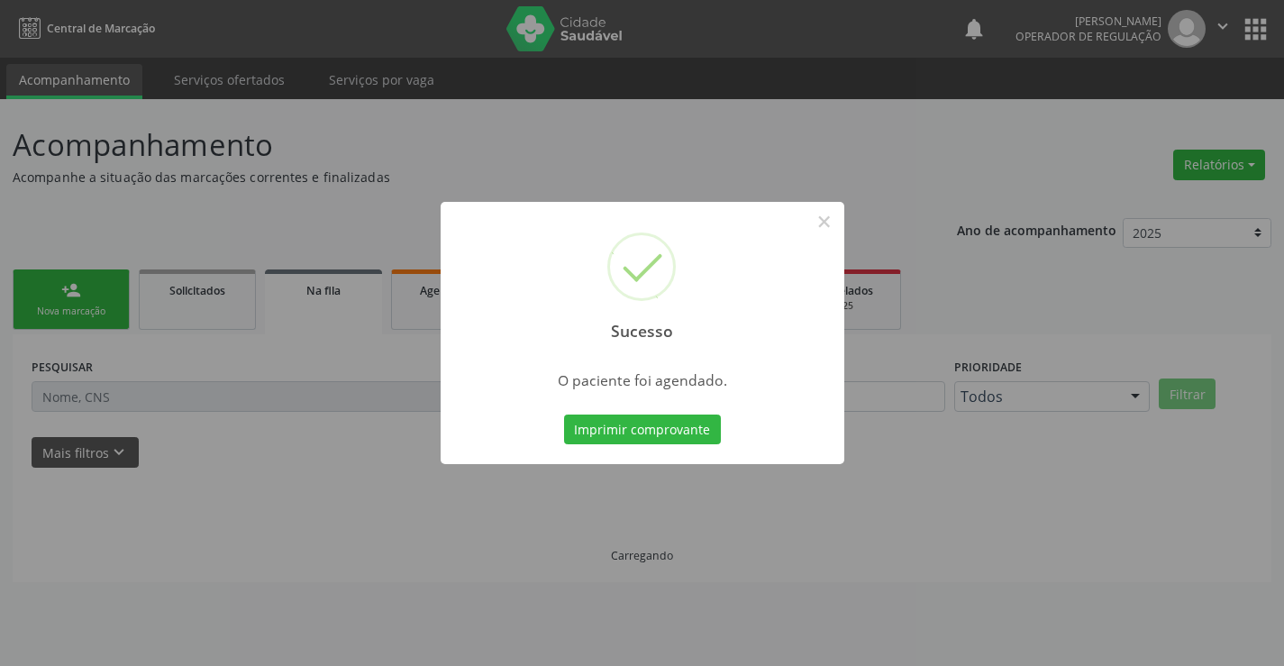
scroll to position [0, 0]
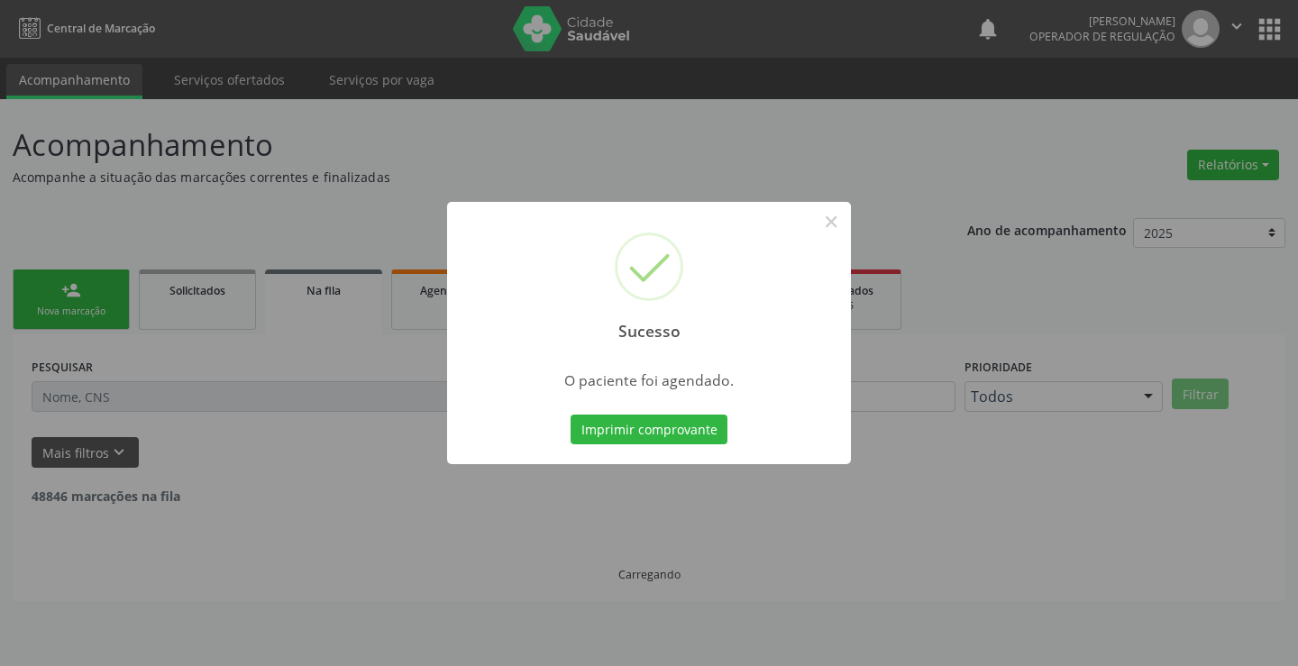
click at [570, 415] on button "Imprimir comprovante" at bounding box center [648, 430] width 157 height 31
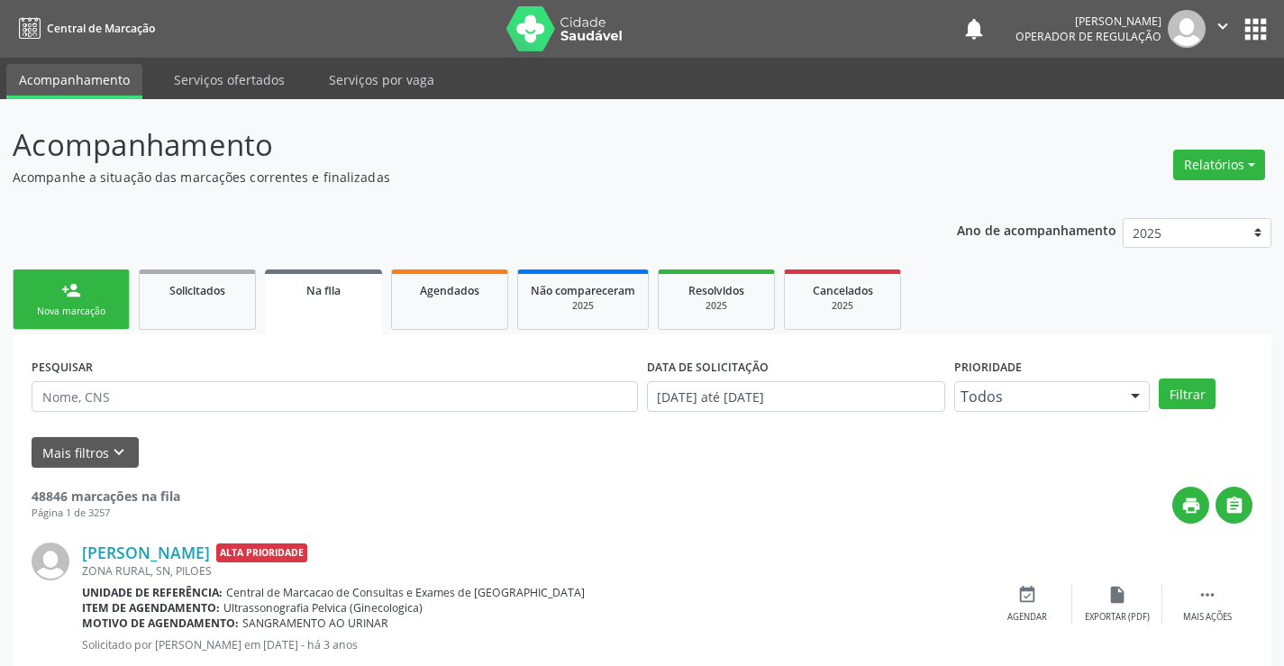
click at [65, 280] on div "person_add" at bounding box center [71, 290] width 20 height 20
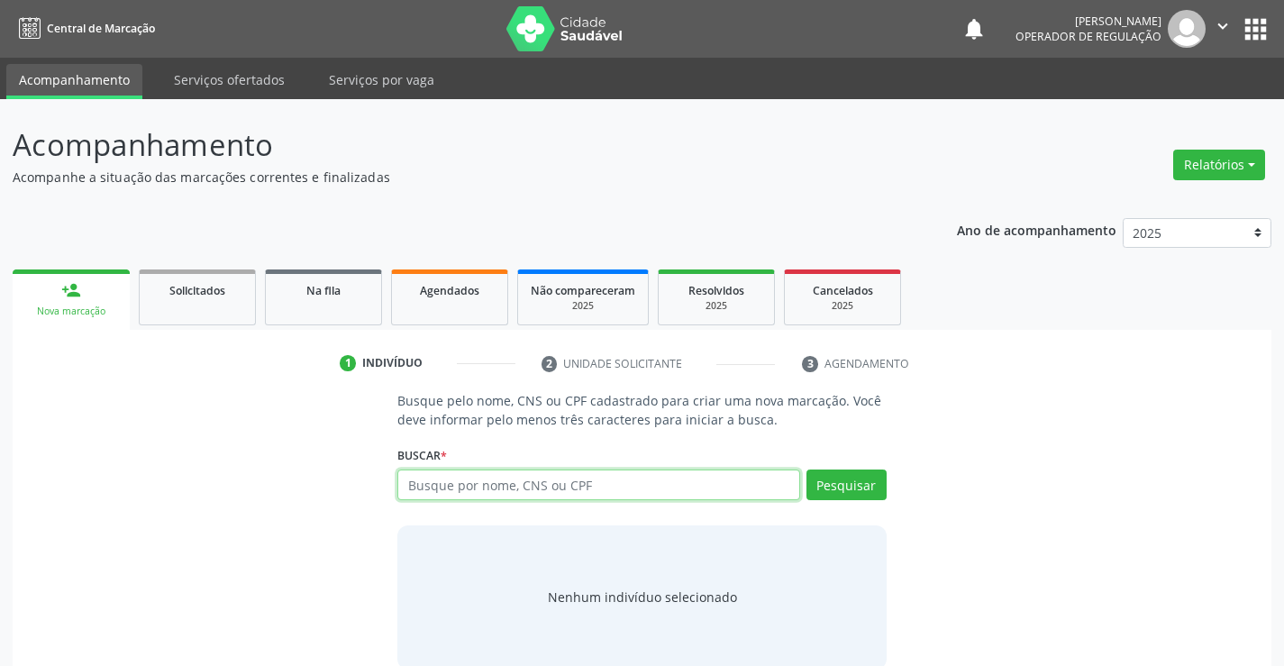
click at [491, 489] on input "text" at bounding box center [598, 485] width 402 height 31
type input "706307659804880"
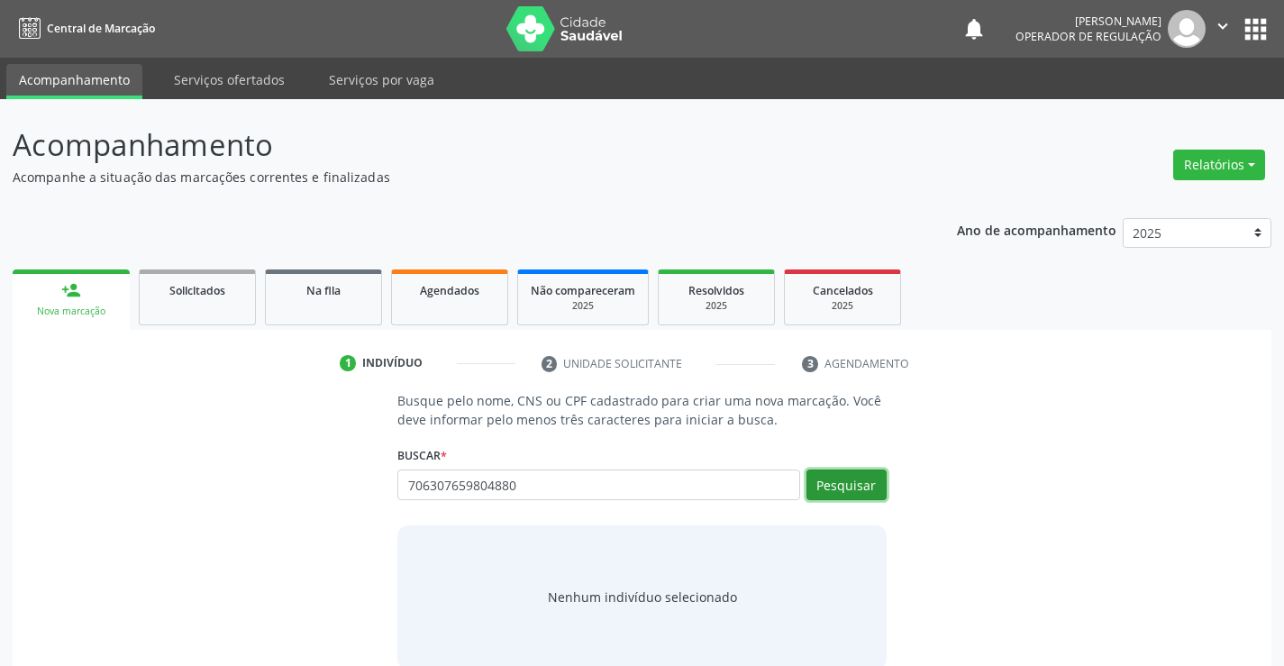
click at [868, 491] on button "Pesquisar" at bounding box center [847, 485] width 80 height 31
type input "706307659804880"
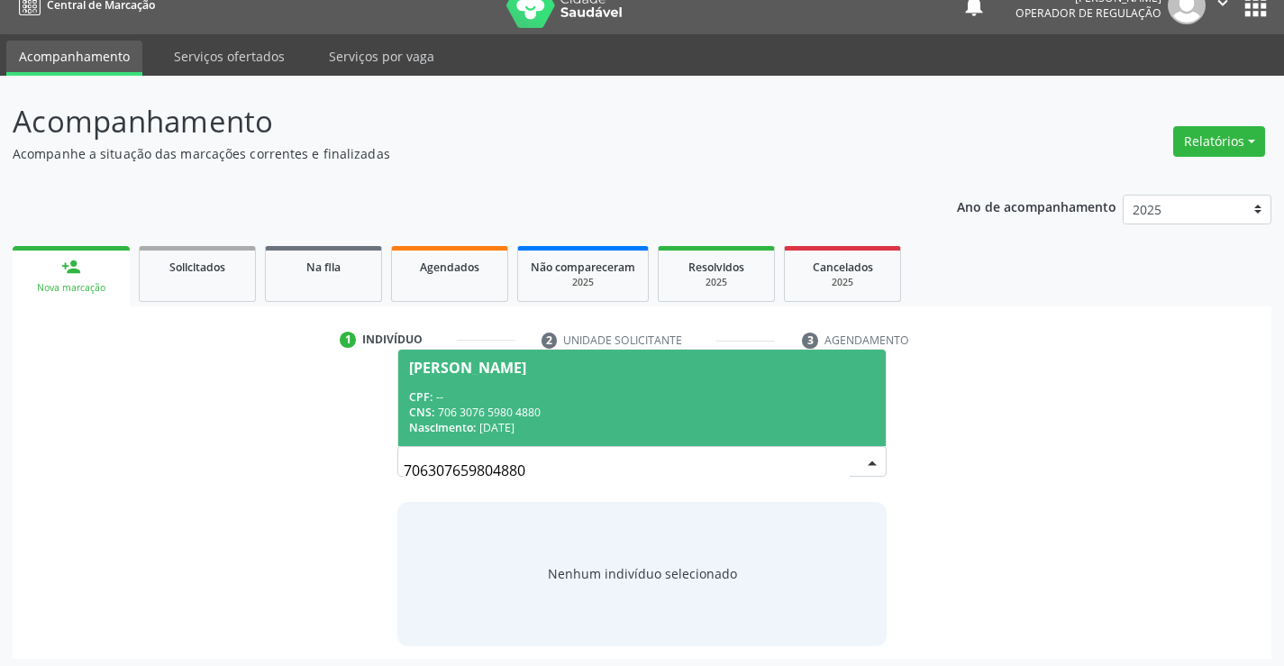
scroll to position [29, 0]
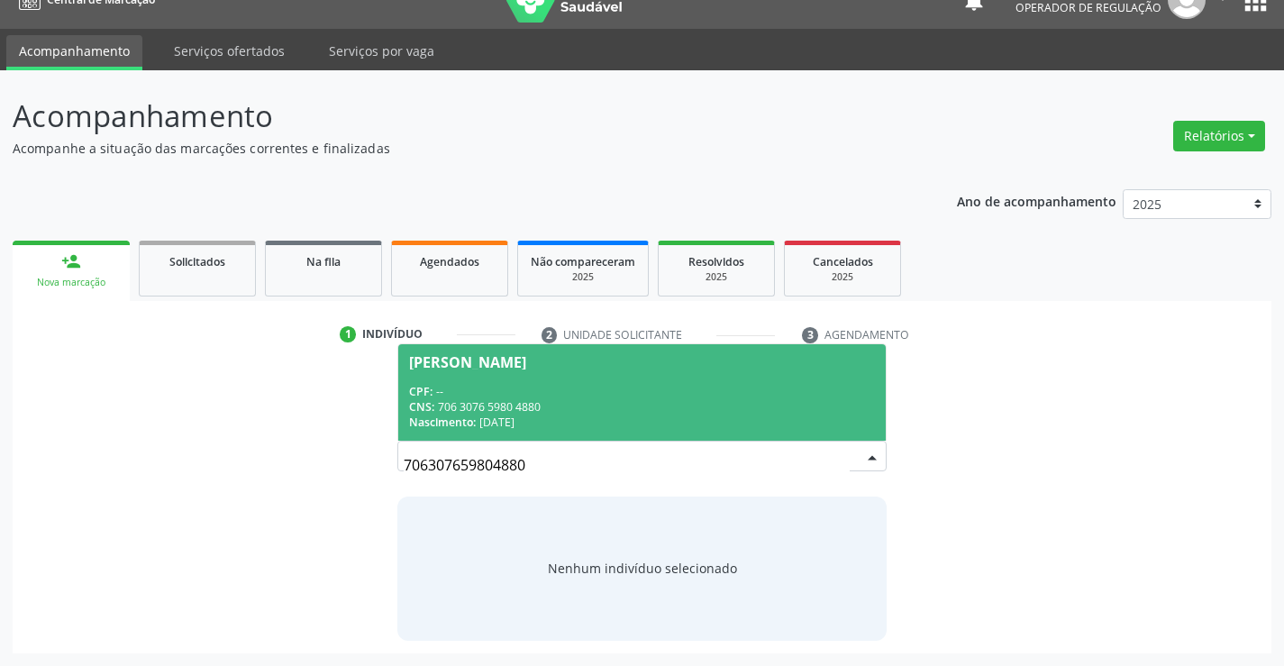
click at [577, 397] on div "CPF: --" at bounding box center [641, 391] width 465 height 15
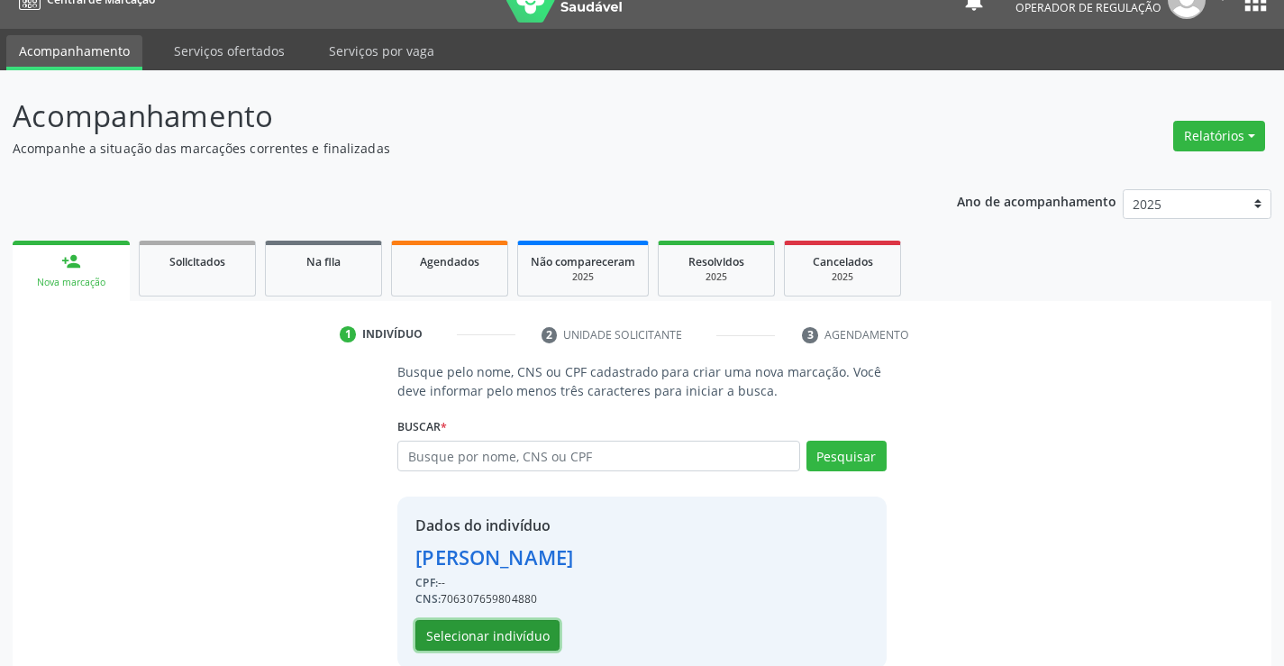
click at [506, 627] on button "Selecionar indivíduo" at bounding box center [487, 635] width 144 height 31
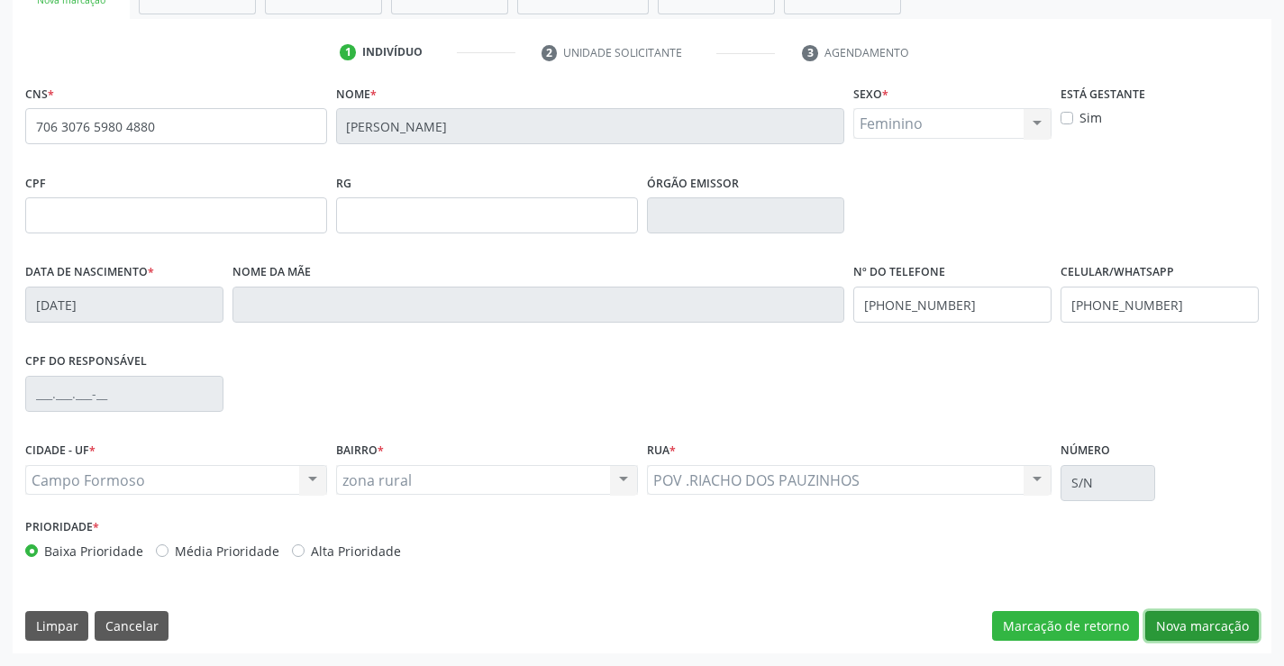
click at [1172, 628] on button "Nova marcação" at bounding box center [1202, 626] width 114 height 31
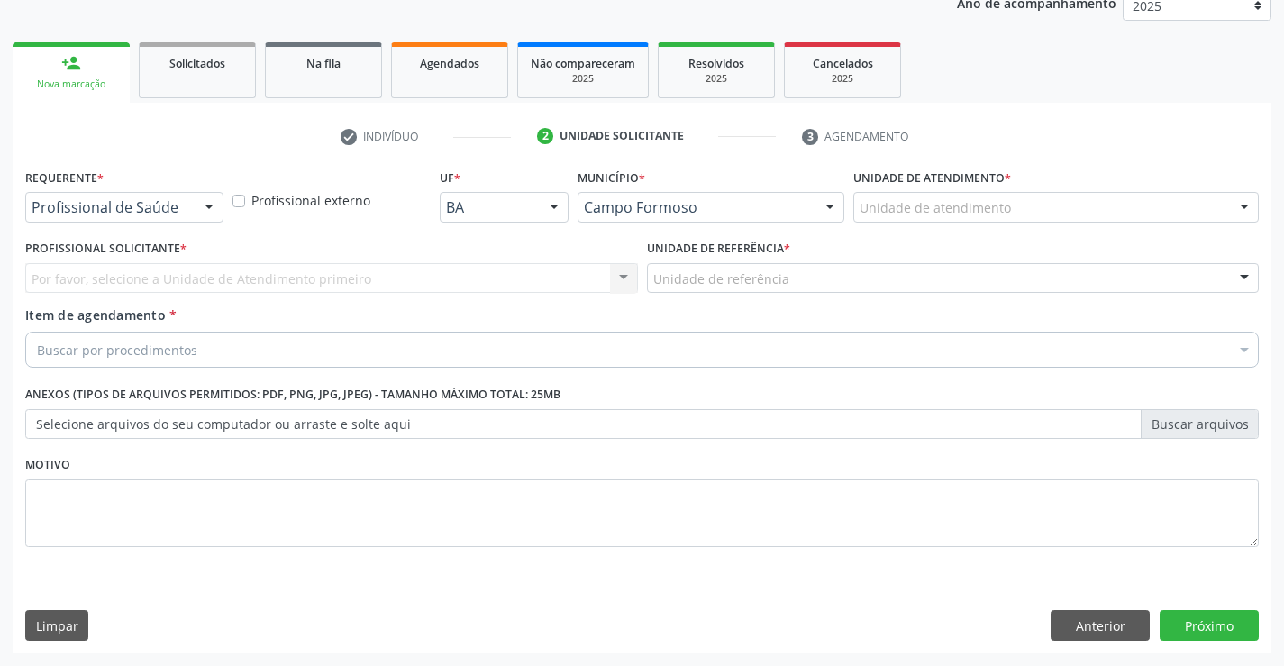
scroll to position [227, 0]
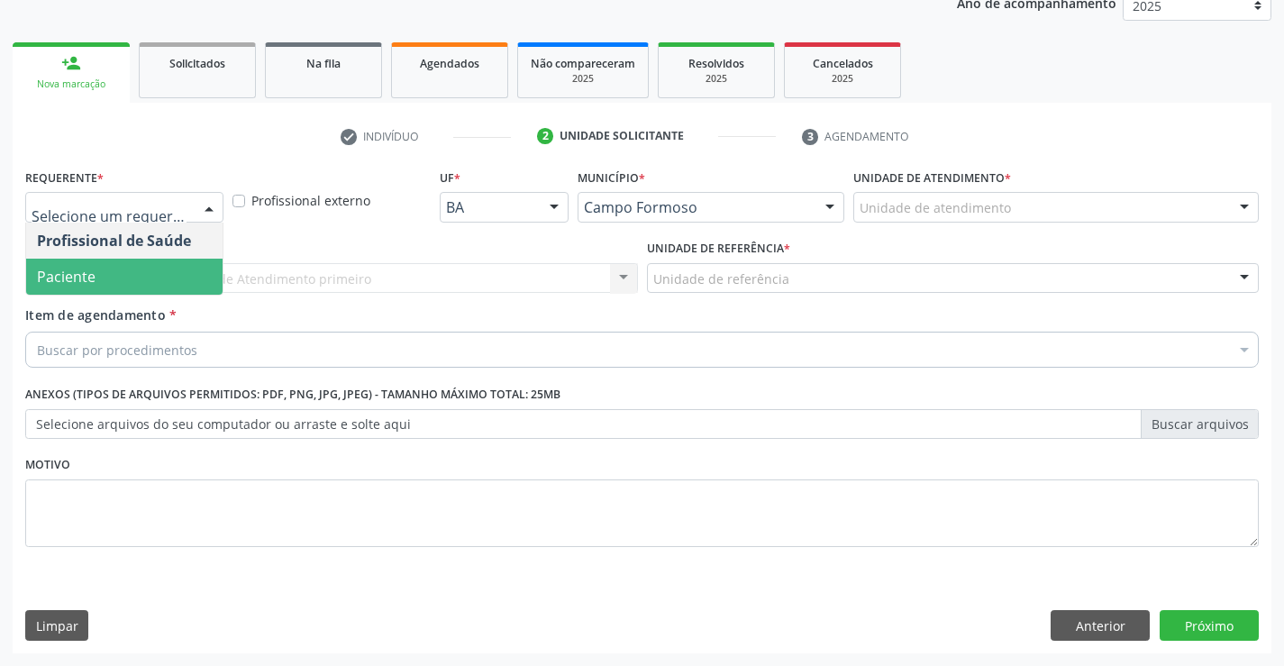
click at [151, 277] on span "Paciente" at bounding box center [124, 277] width 196 height 36
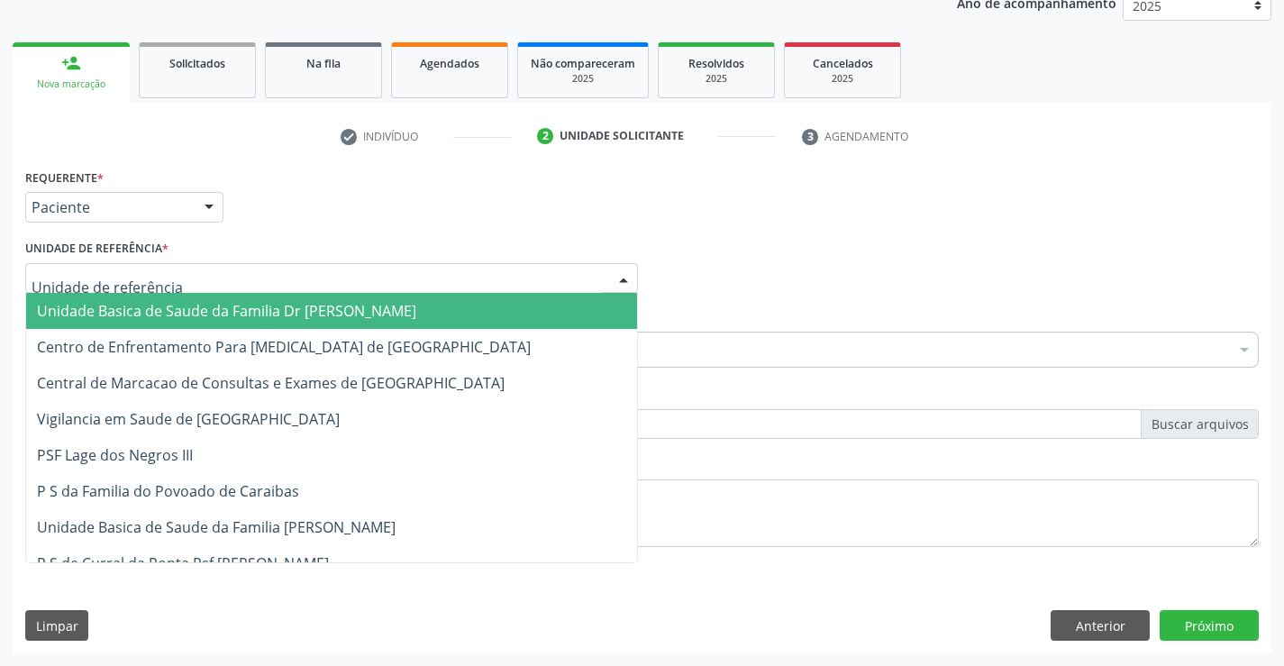
click at [269, 287] on div at bounding box center [331, 278] width 613 height 31
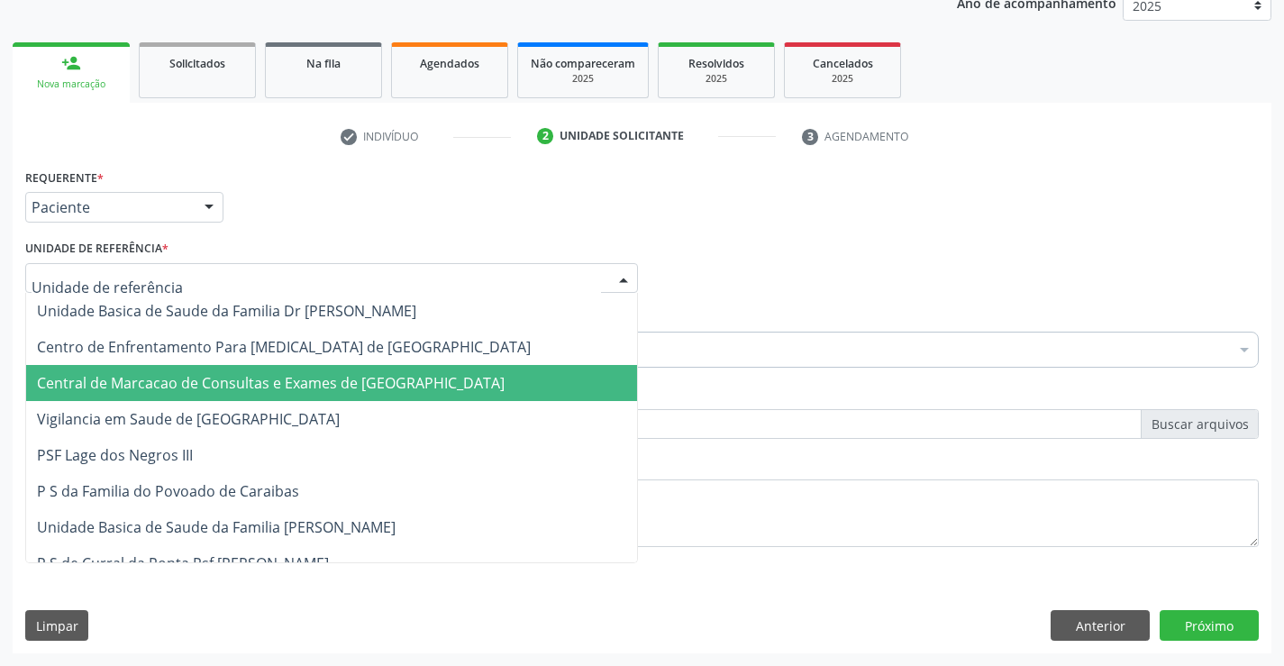
click at [277, 370] on span "Central de Marcacao de Consultas e Exames de [GEOGRAPHIC_DATA]" at bounding box center [331, 383] width 611 height 36
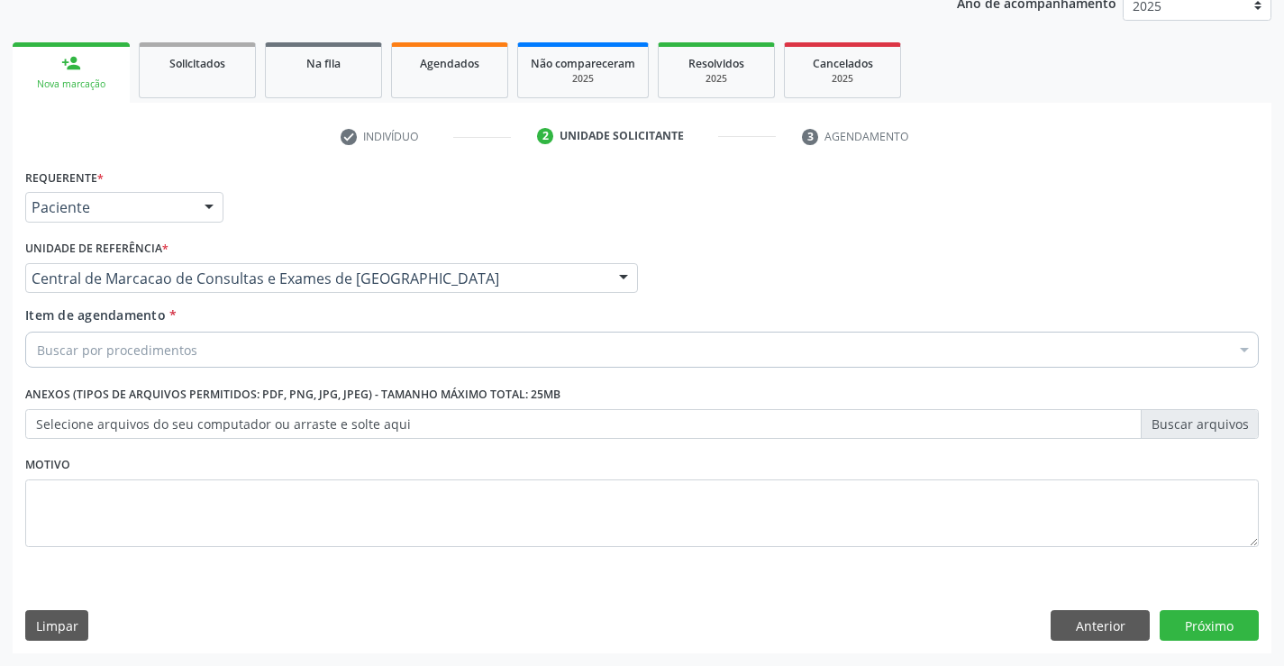
click at [275, 352] on div "Buscar por procedimentos" at bounding box center [642, 350] width 1234 height 36
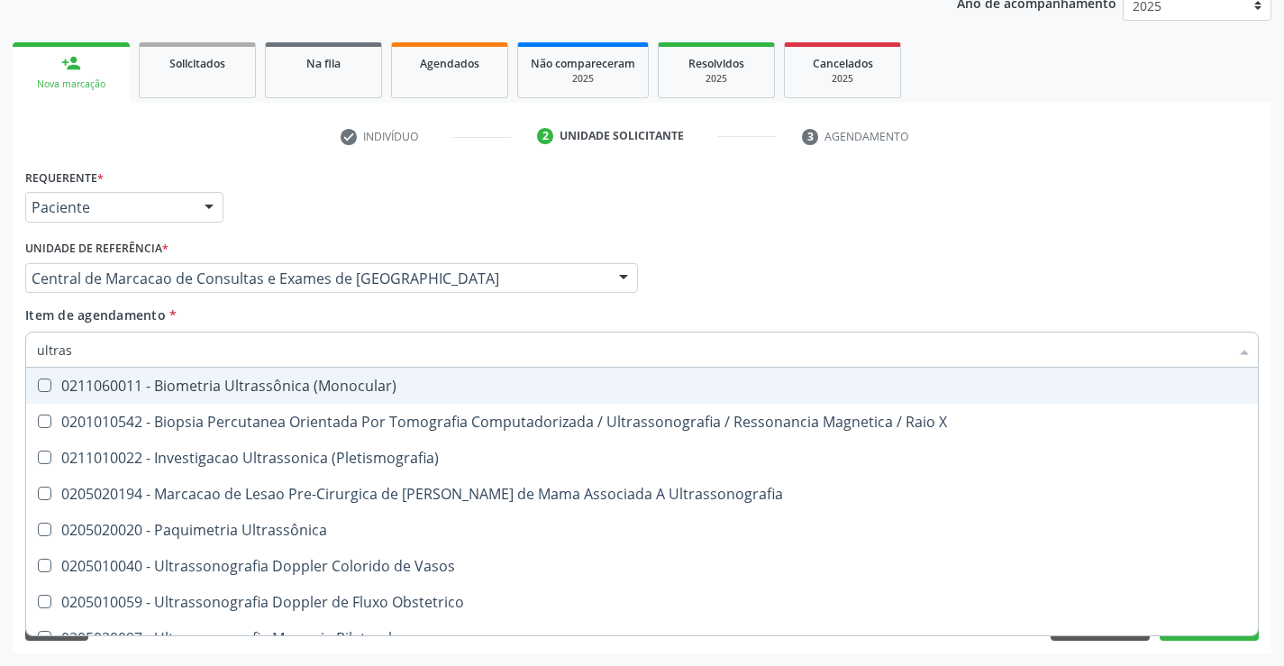
type input "ultrass"
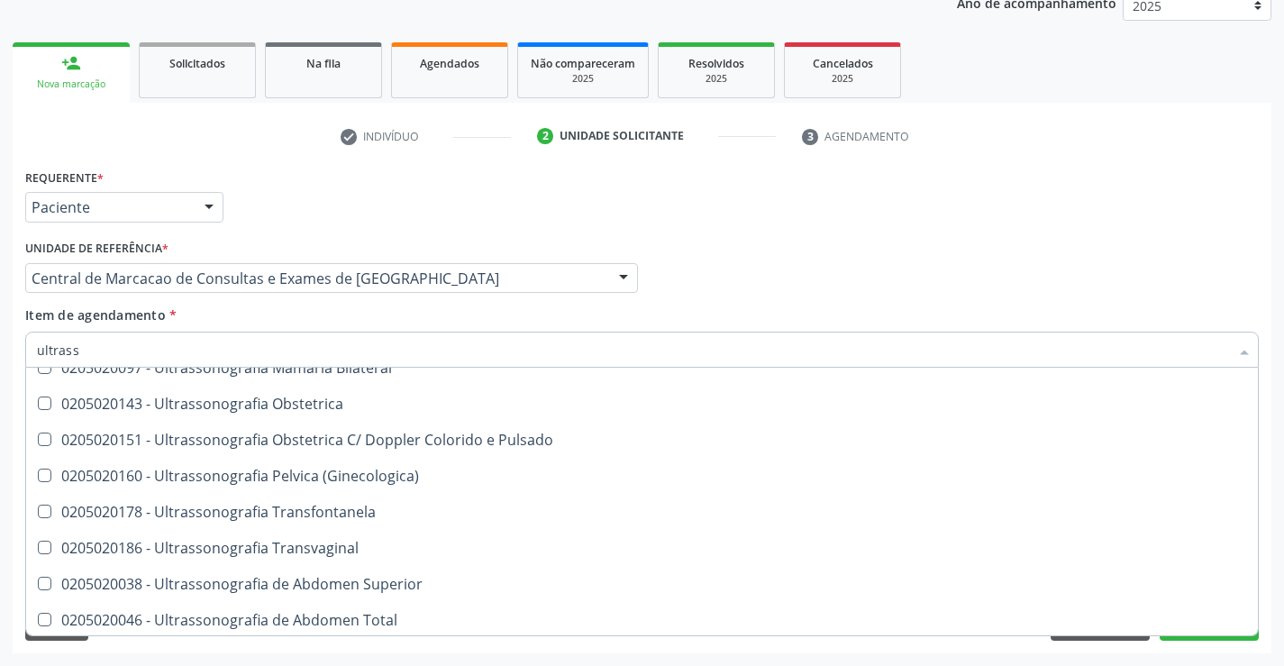
scroll to position [360, 0]
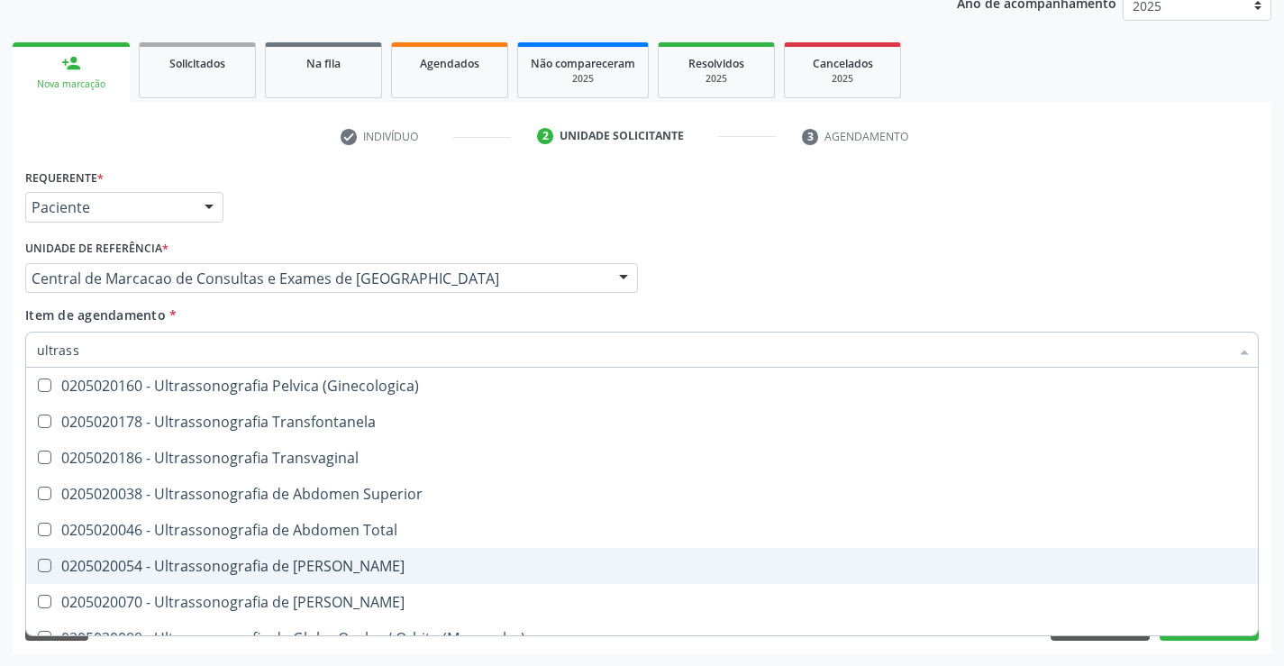
click at [405, 559] on div "0205020054 - Ultrassonografia de [PERSON_NAME]" at bounding box center [642, 566] width 1210 height 14
checkbox Urinario "true"
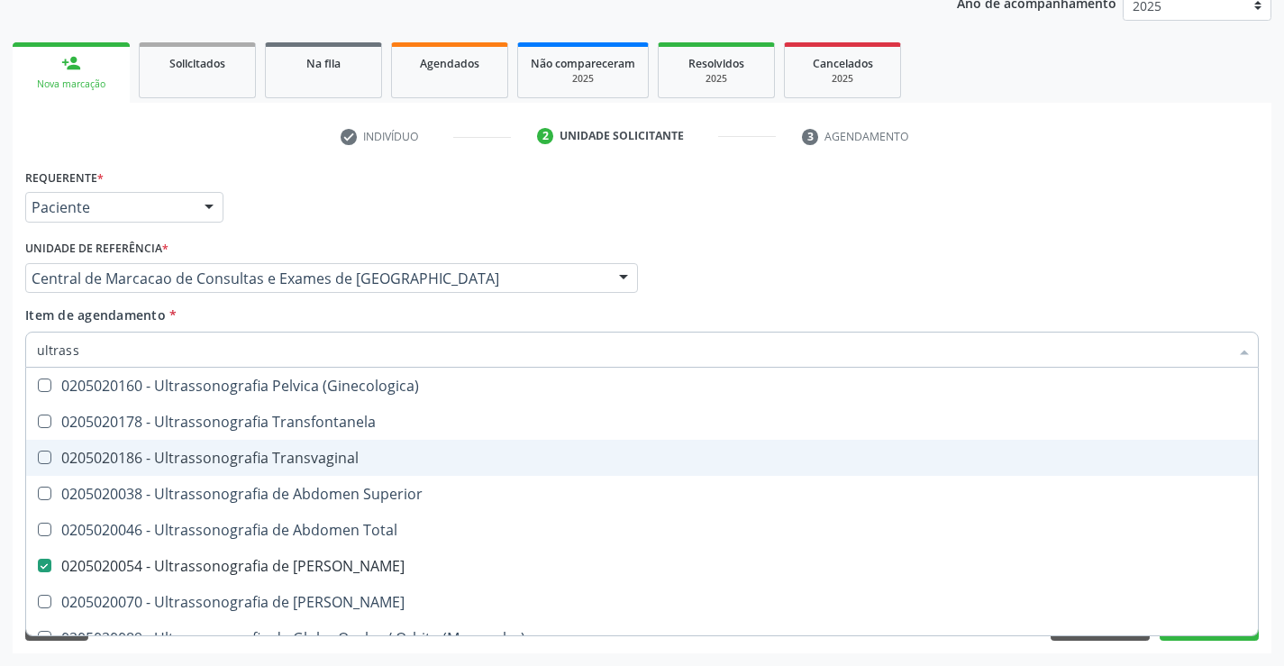
click at [412, 472] on span "0205020186 - Ultrassonografia Transvaginal" at bounding box center [642, 458] width 1232 height 36
checkbox Transvaginal "true"
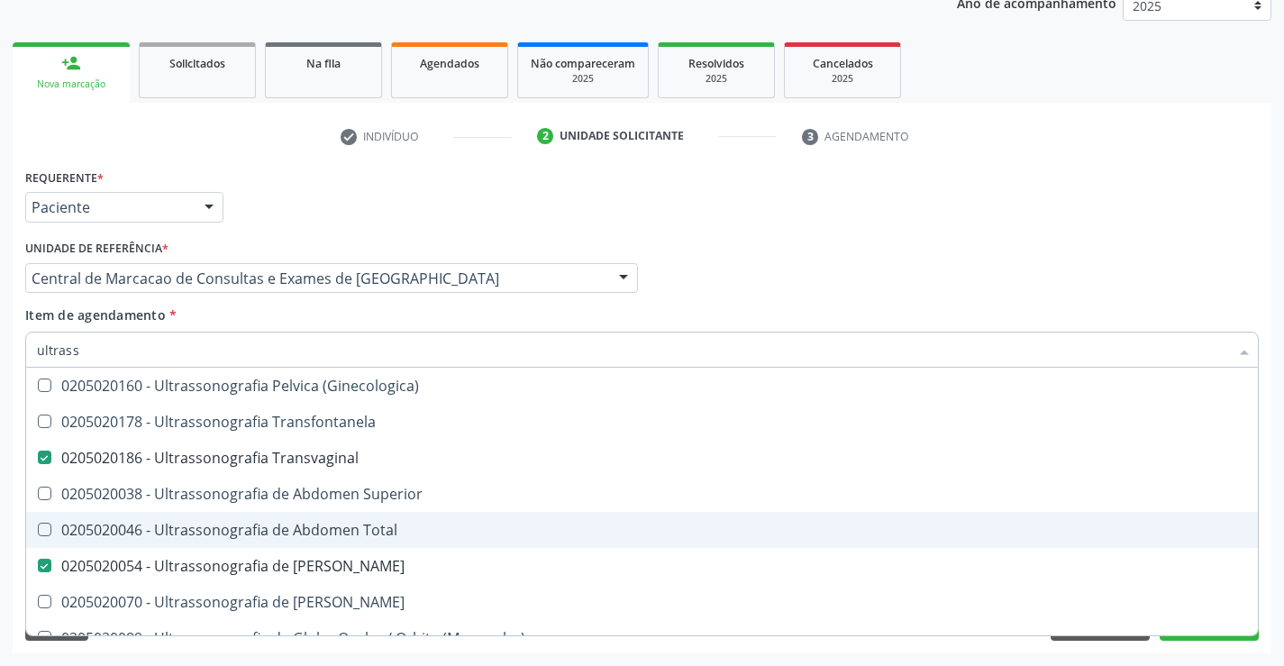
click at [410, 527] on div "0205020046 - Ultrassonografia de Abdomen Total" at bounding box center [642, 530] width 1210 height 14
checkbox Total "true"
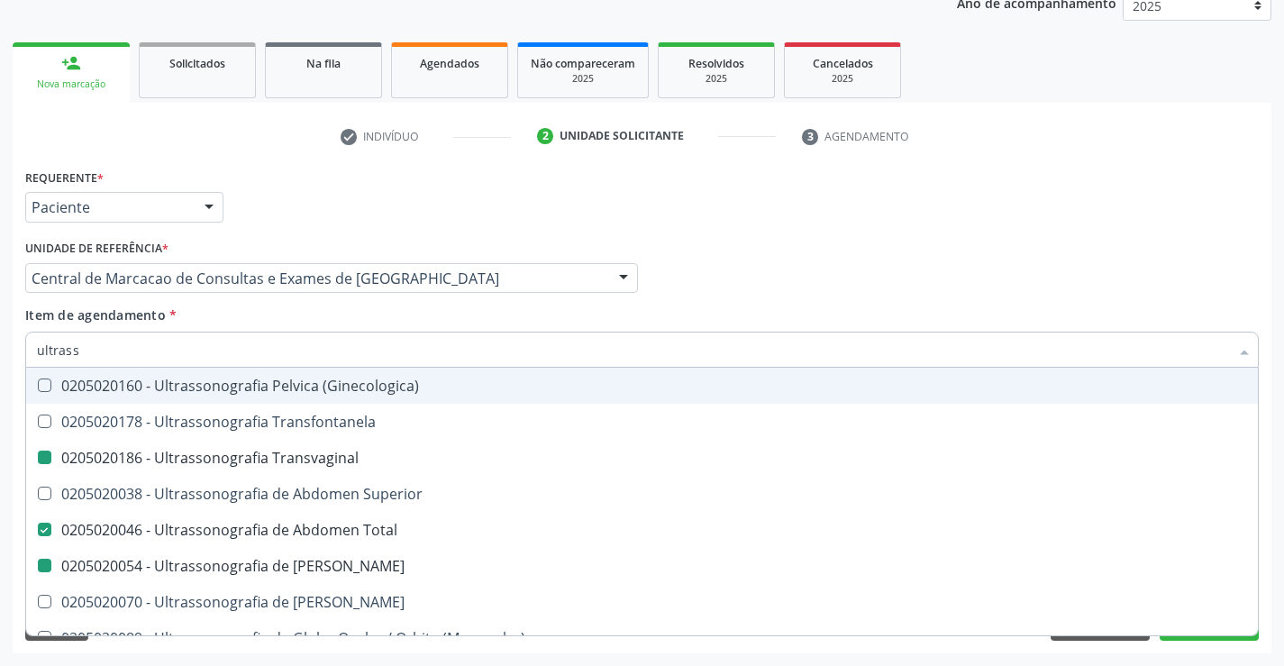
click at [826, 264] on div "Profissional Solicitante Por favor, selecione a Unidade de Atendimento primeiro…" at bounding box center [642, 270] width 1243 height 70
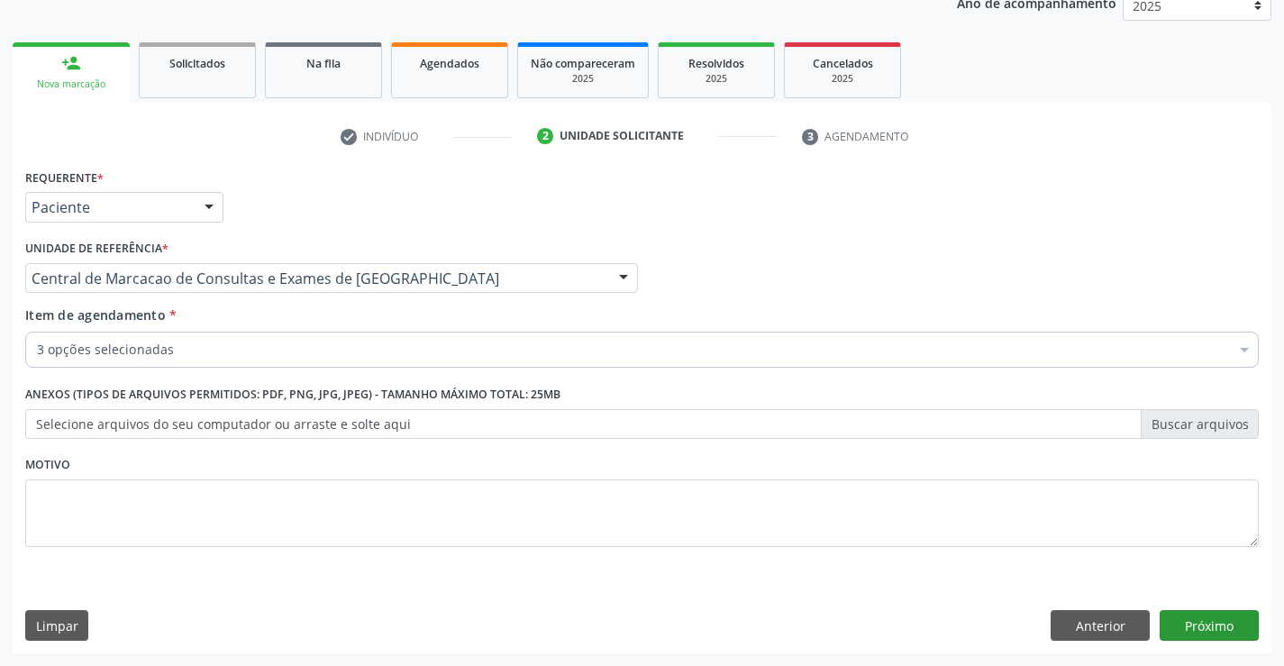
scroll to position [0, 0]
click at [1170, 616] on button "Próximo" at bounding box center [1209, 625] width 99 height 31
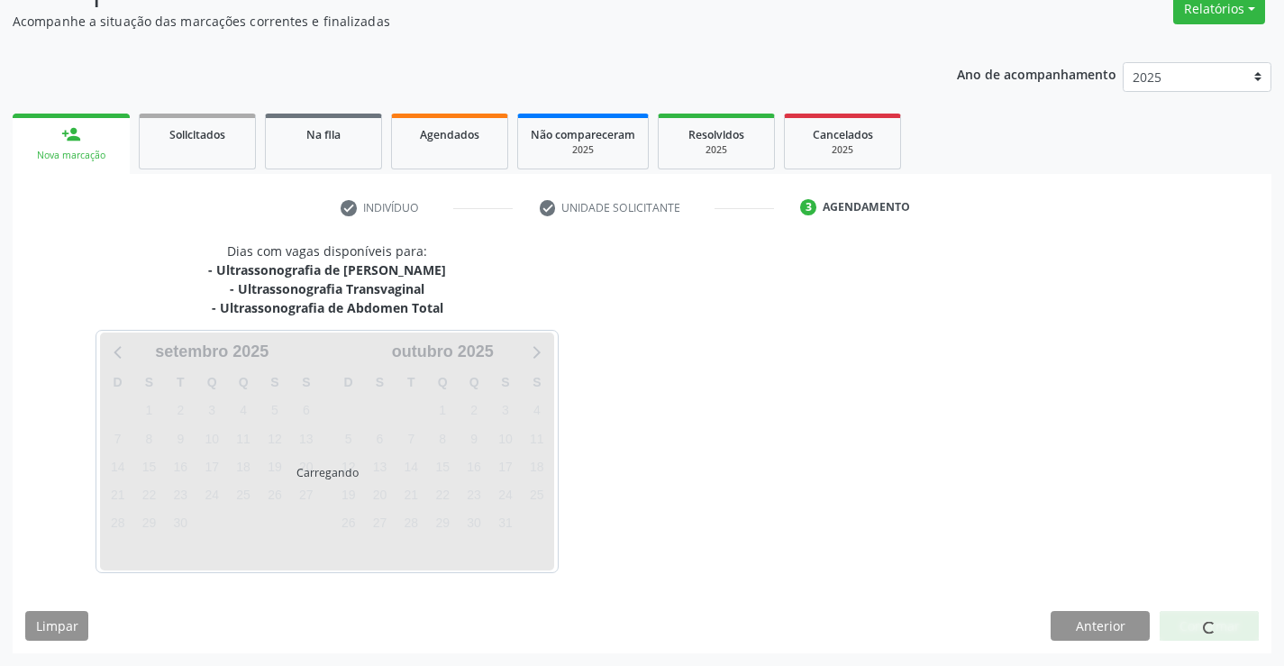
scroll to position [156, 0]
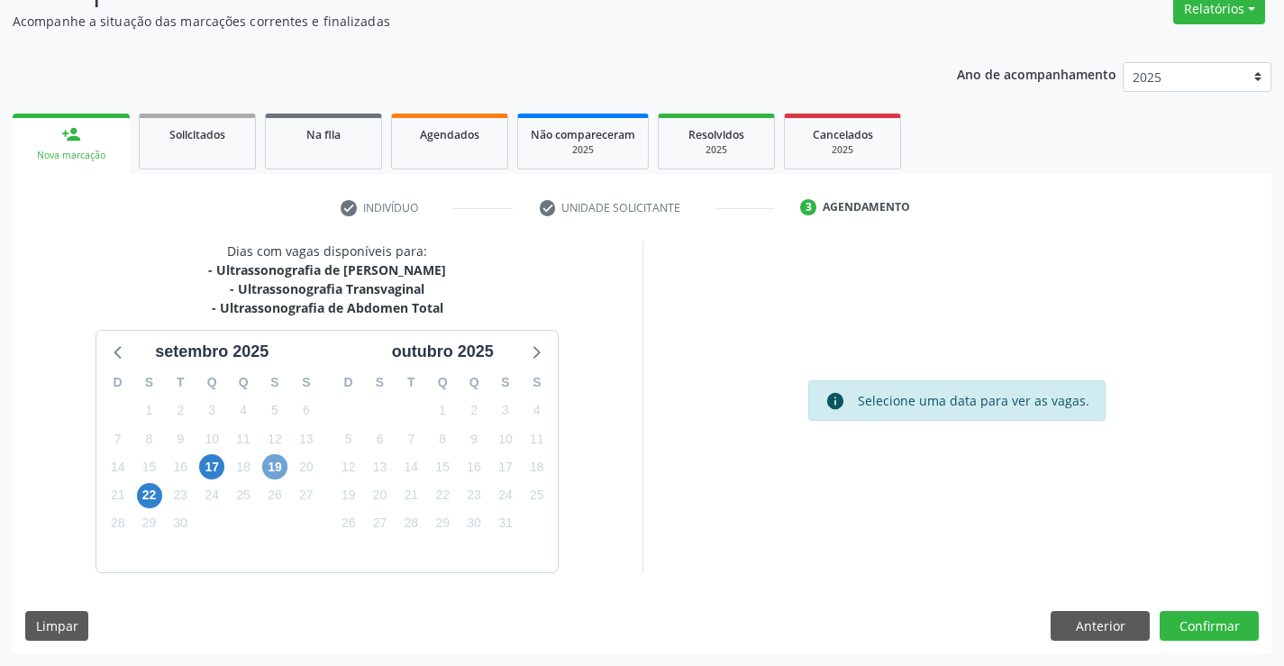
click at [270, 468] on span "19" at bounding box center [274, 466] width 25 height 25
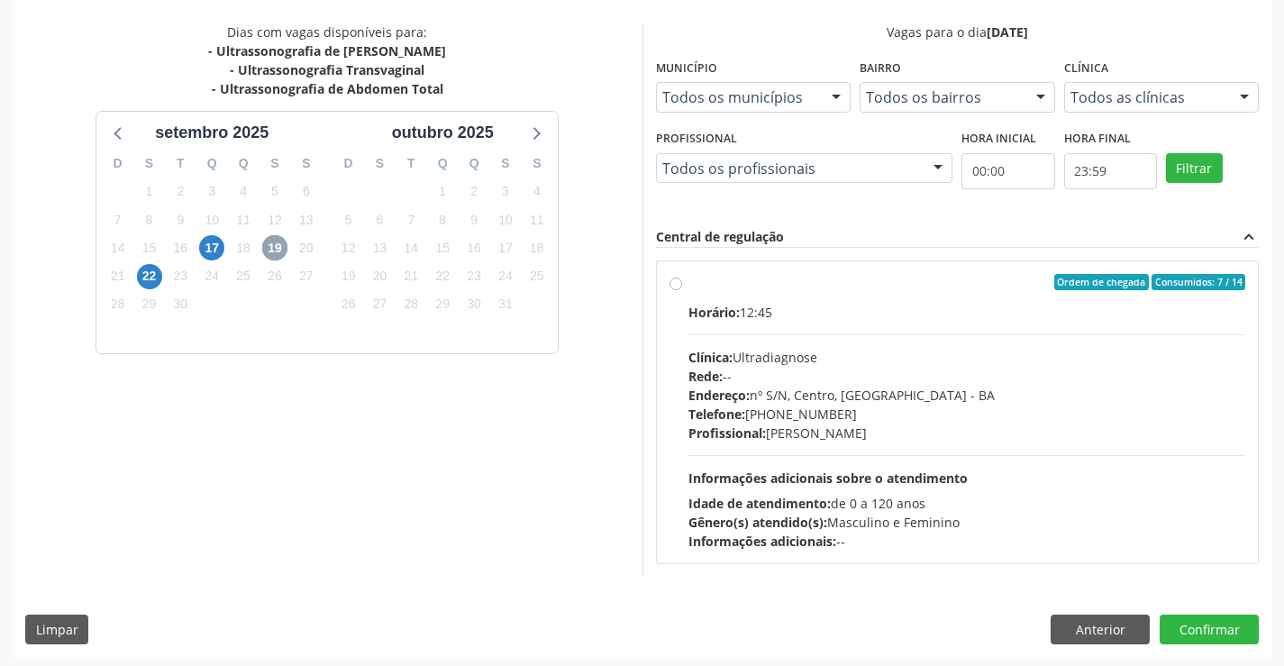
scroll to position [378, 0]
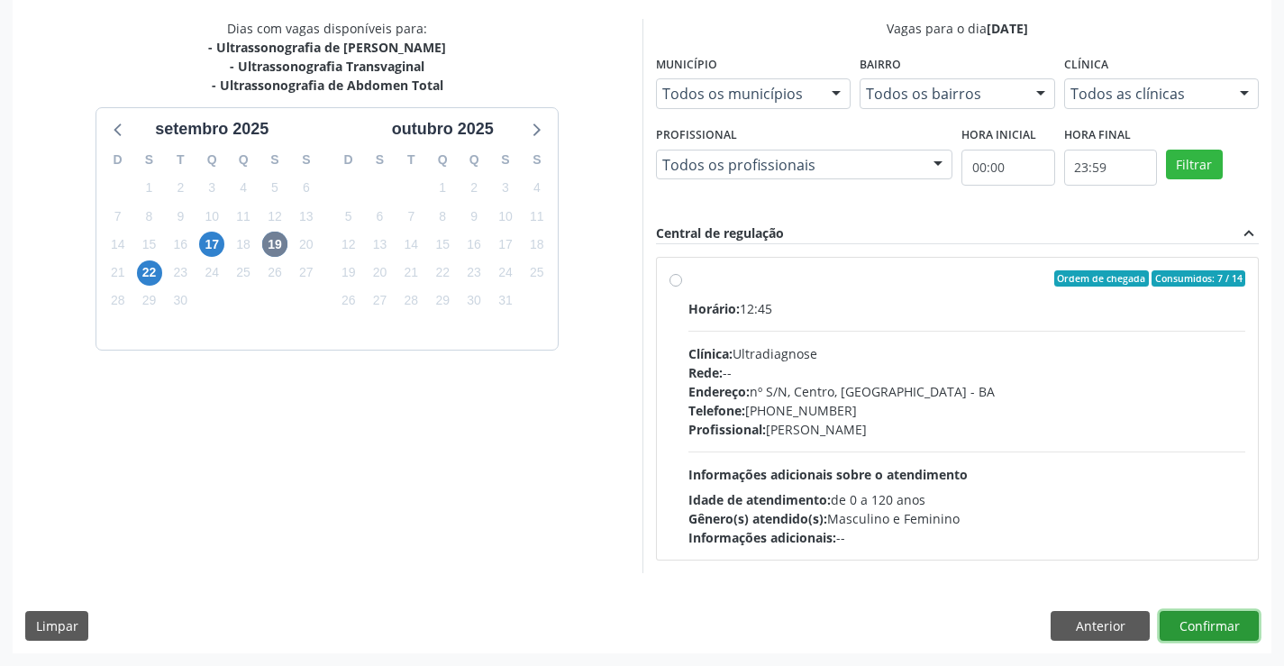
click at [1204, 624] on button "Confirmar" at bounding box center [1209, 626] width 99 height 31
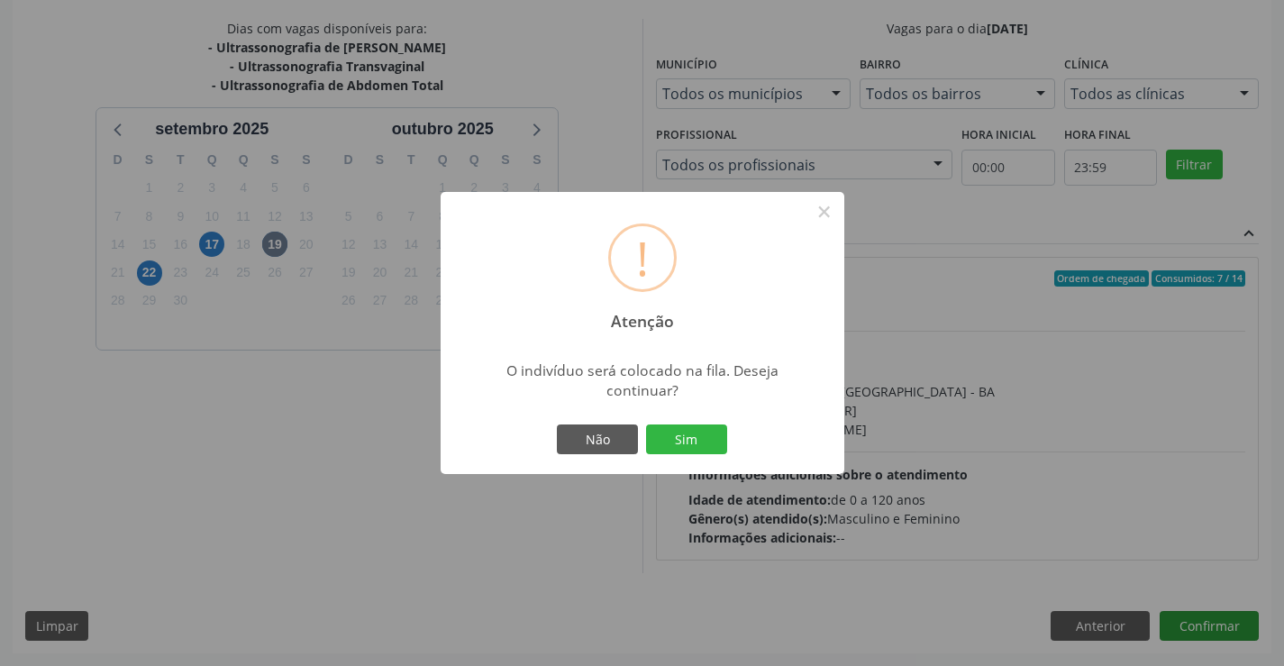
click at [646, 424] on button "Sim" at bounding box center [686, 439] width 81 height 31
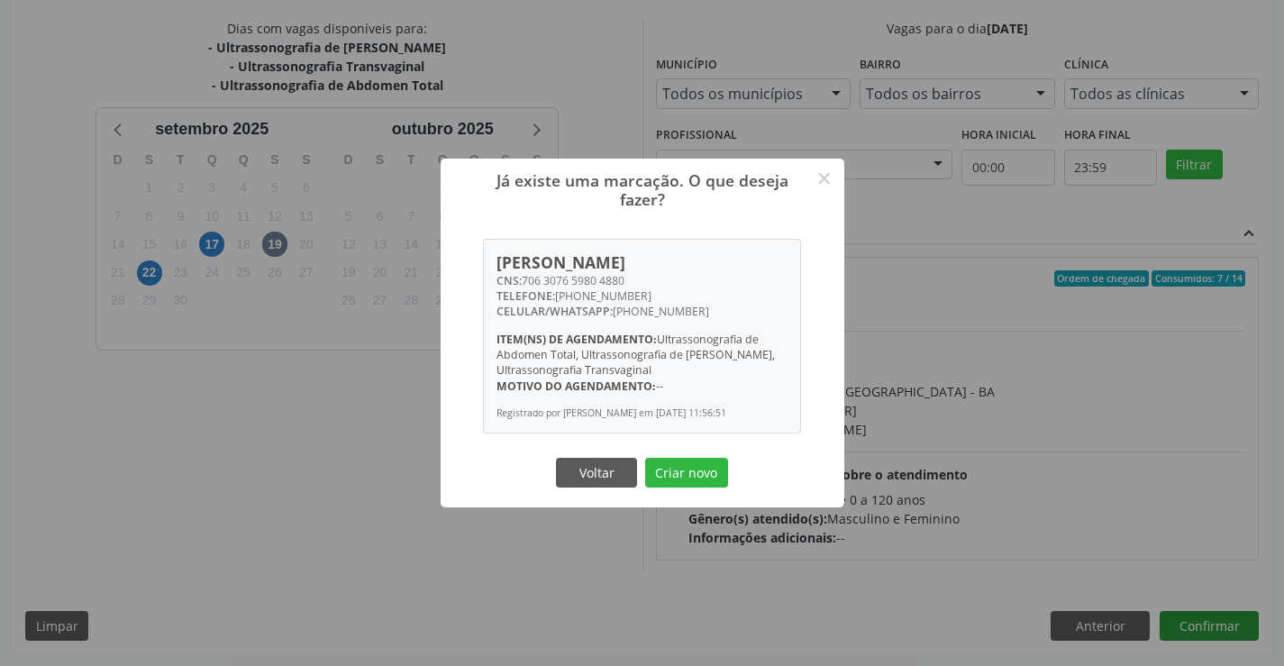
click at [645, 458] on button "Criar novo" at bounding box center [686, 473] width 83 height 31
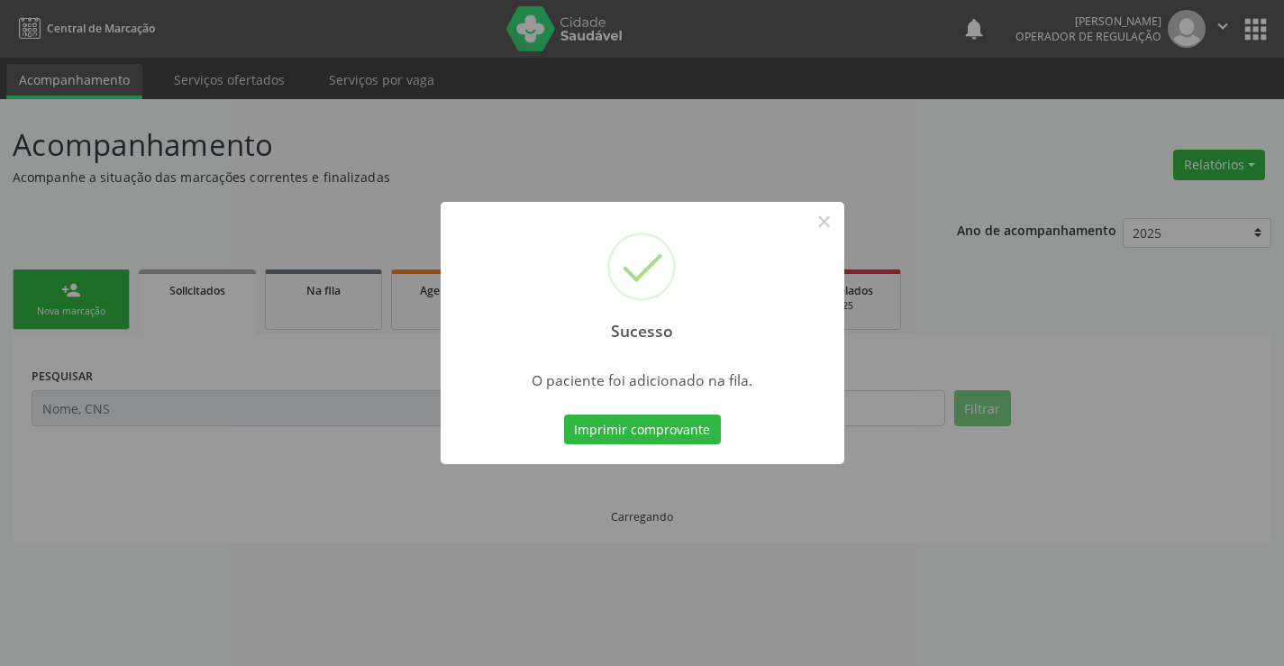
scroll to position [0, 0]
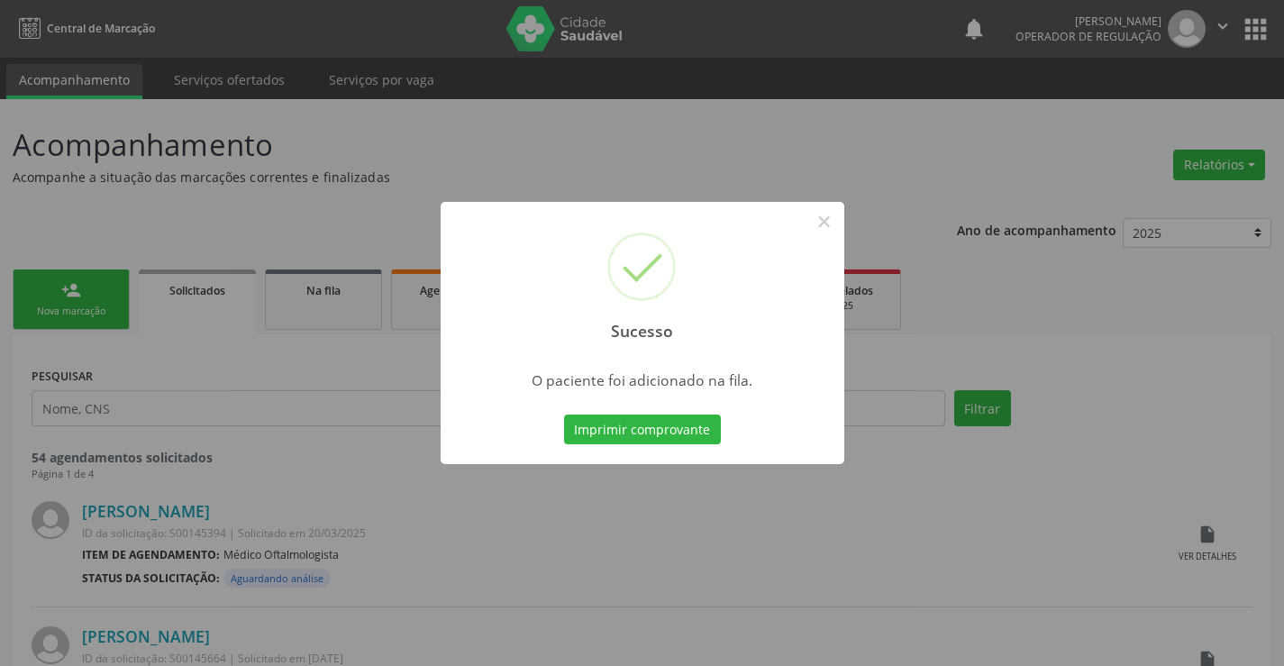
click at [564, 415] on button "Imprimir comprovante" at bounding box center [642, 430] width 157 height 31
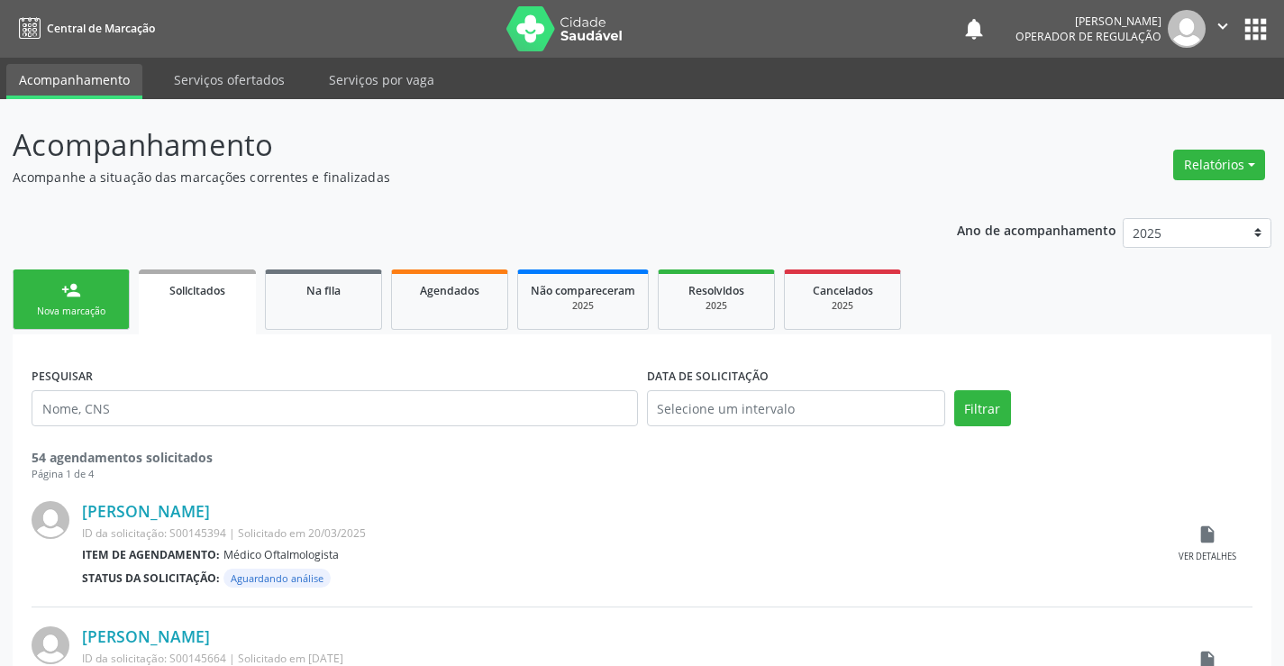
click at [84, 295] on link "person_add Nova marcação" at bounding box center [71, 299] width 117 height 60
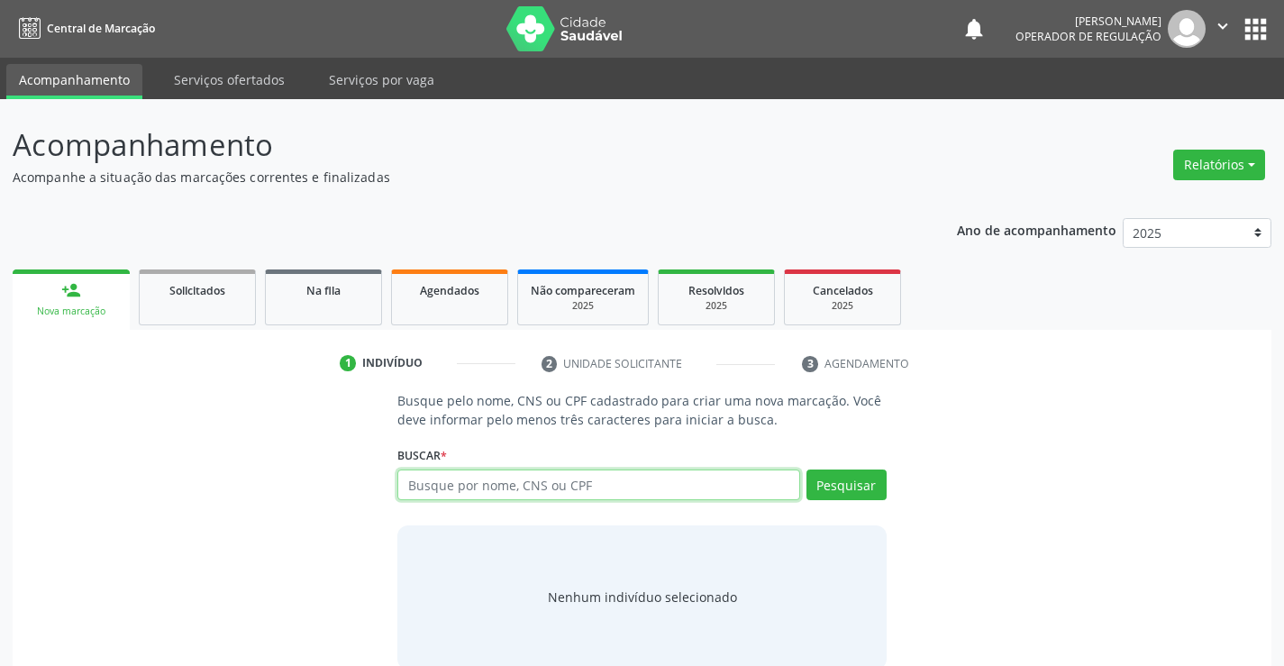
click at [452, 482] on input "text" at bounding box center [598, 485] width 402 height 31
type input "702506774950740"
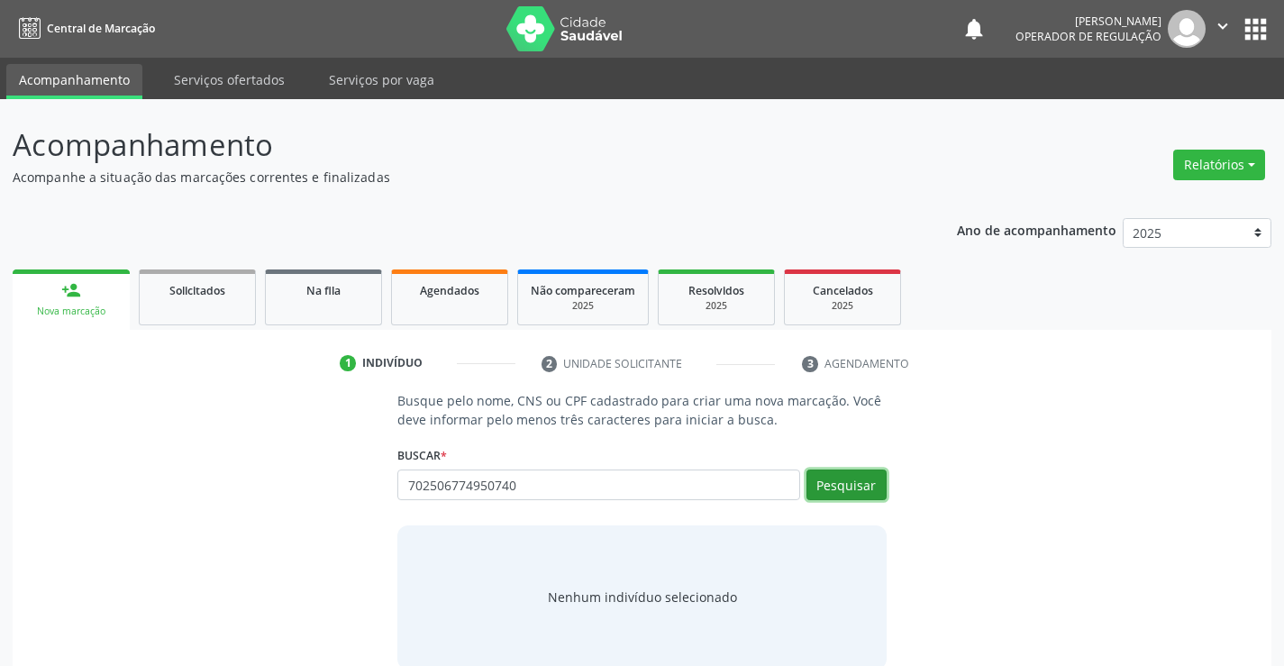
click at [849, 483] on button "Pesquisar" at bounding box center [847, 485] width 80 height 31
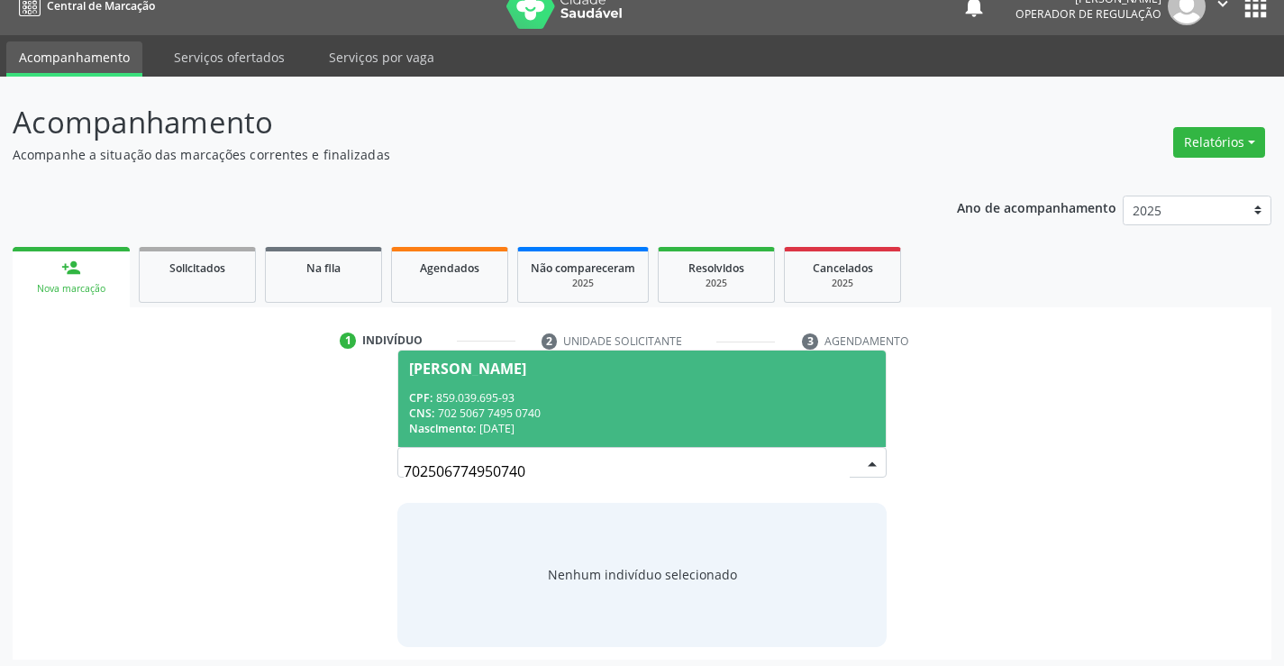
scroll to position [29, 0]
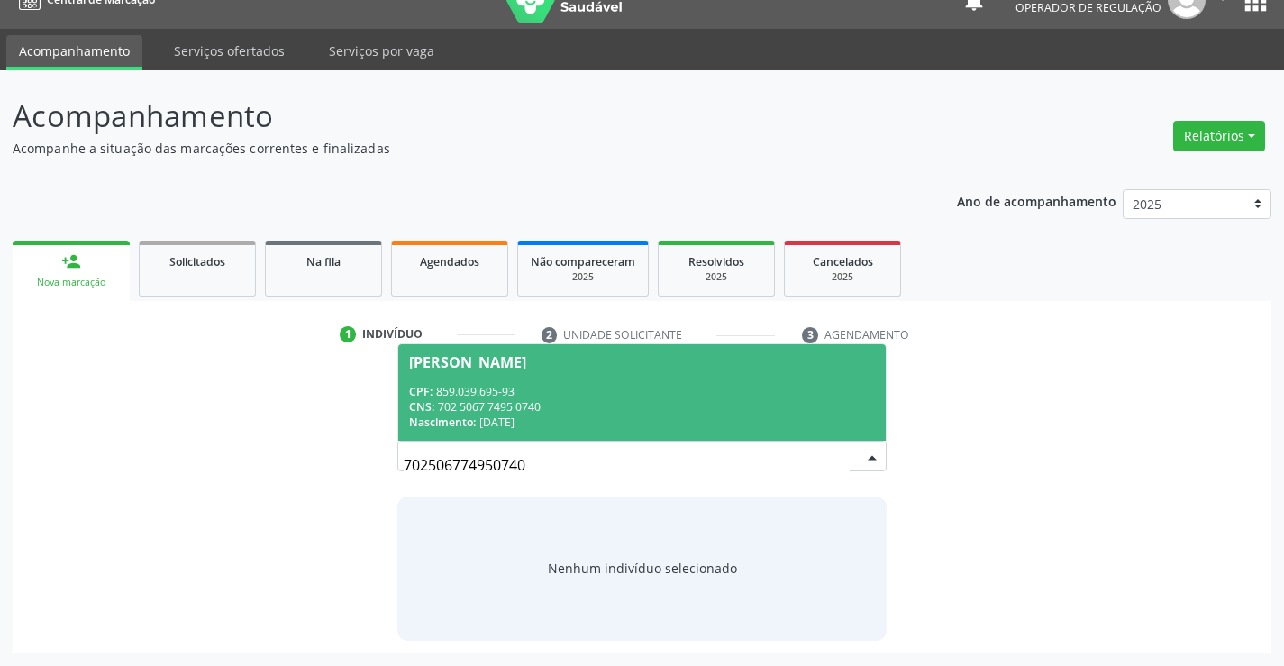
click at [583, 395] on div "CPF: 859.039.695-93" at bounding box center [641, 391] width 465 height 15
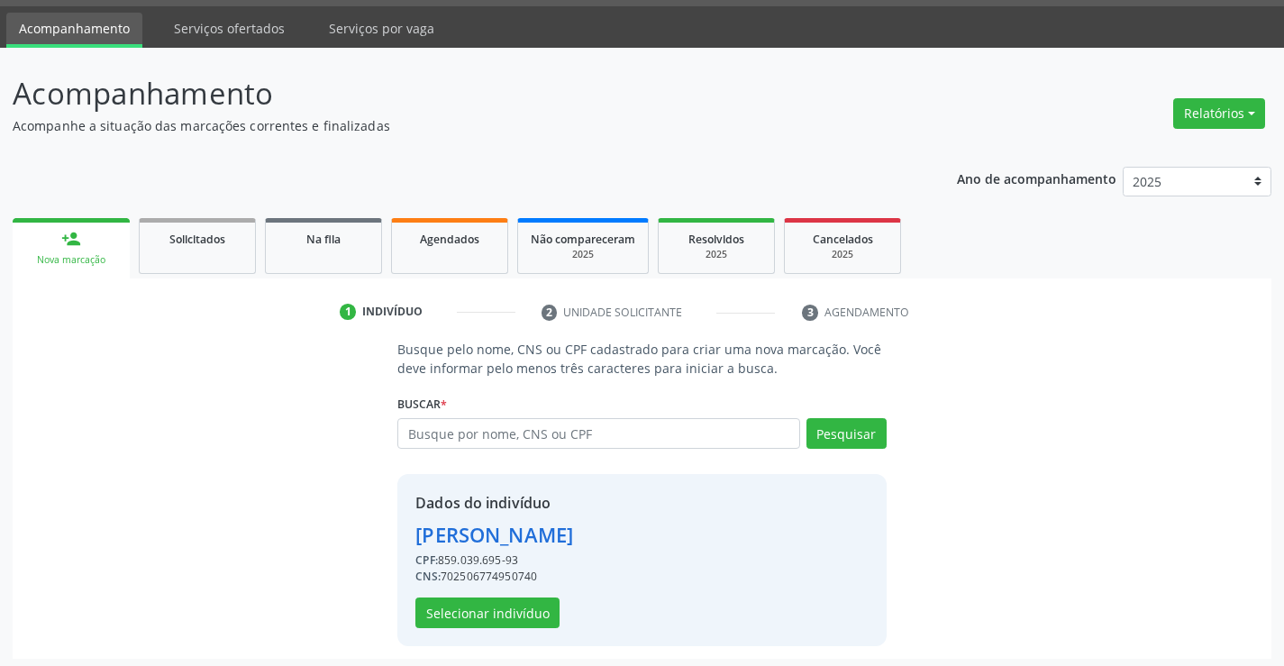
scroll to position [57, 0]
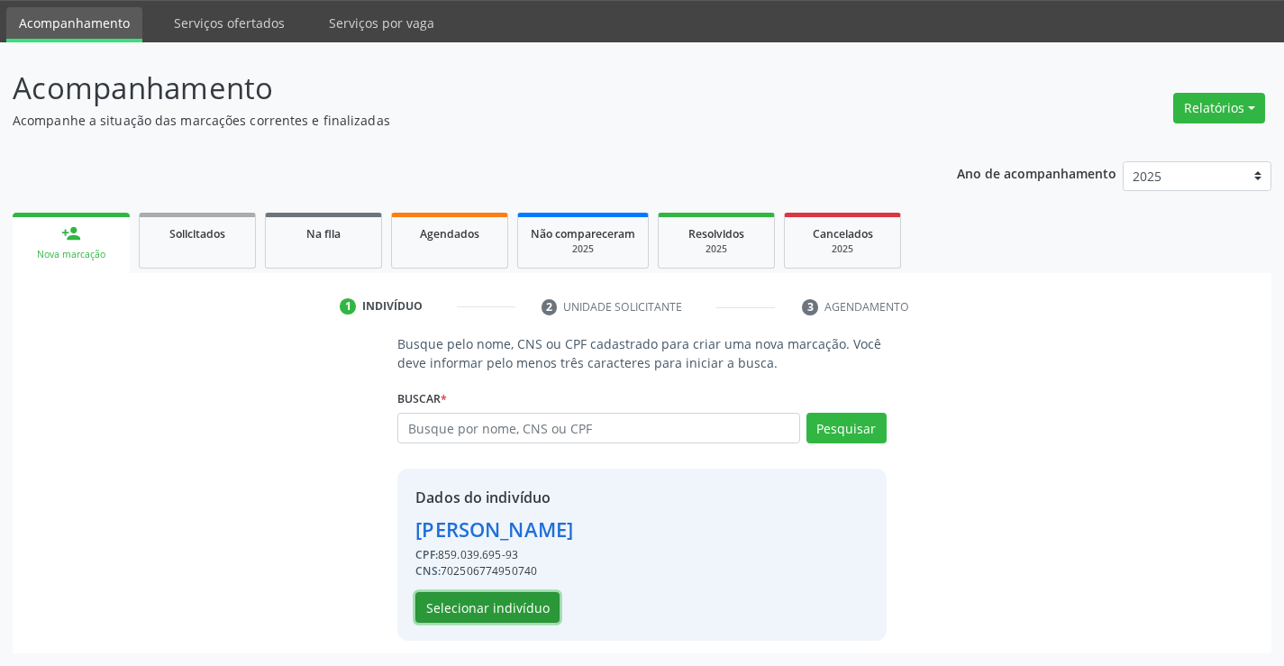
click at [467, 600] on button "Selecionar indivíduo" at bounding box center [487, 607] width 144 height 31
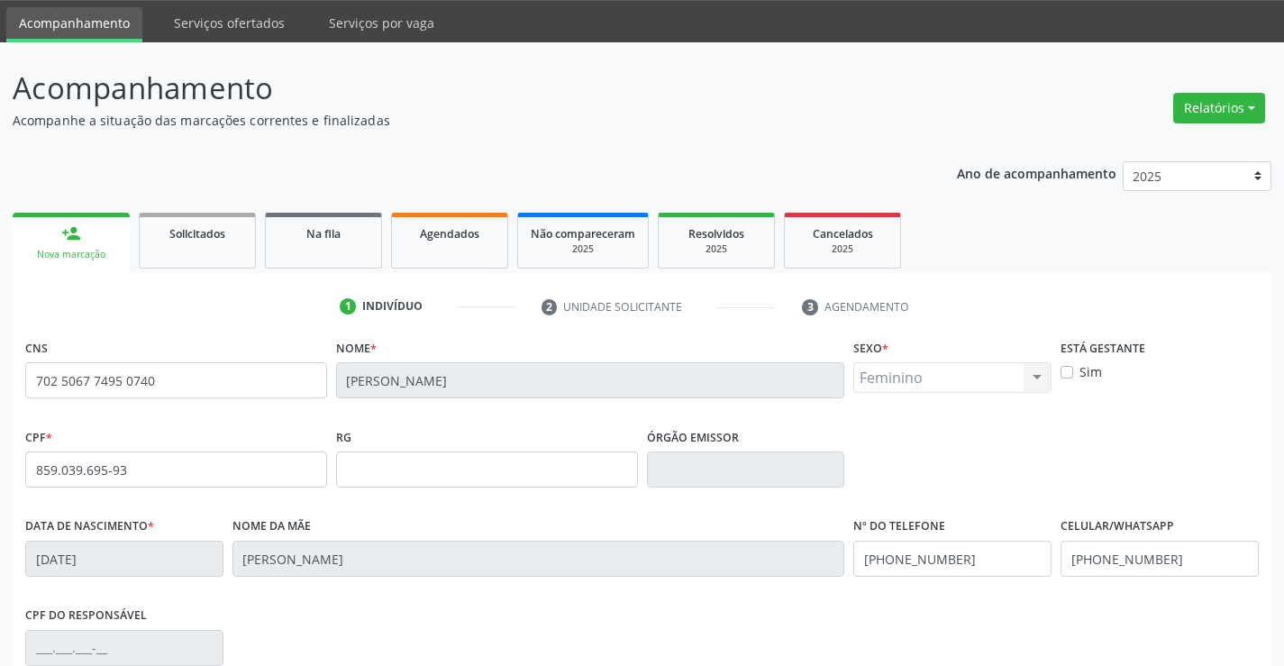
scroll to position [311, 0]
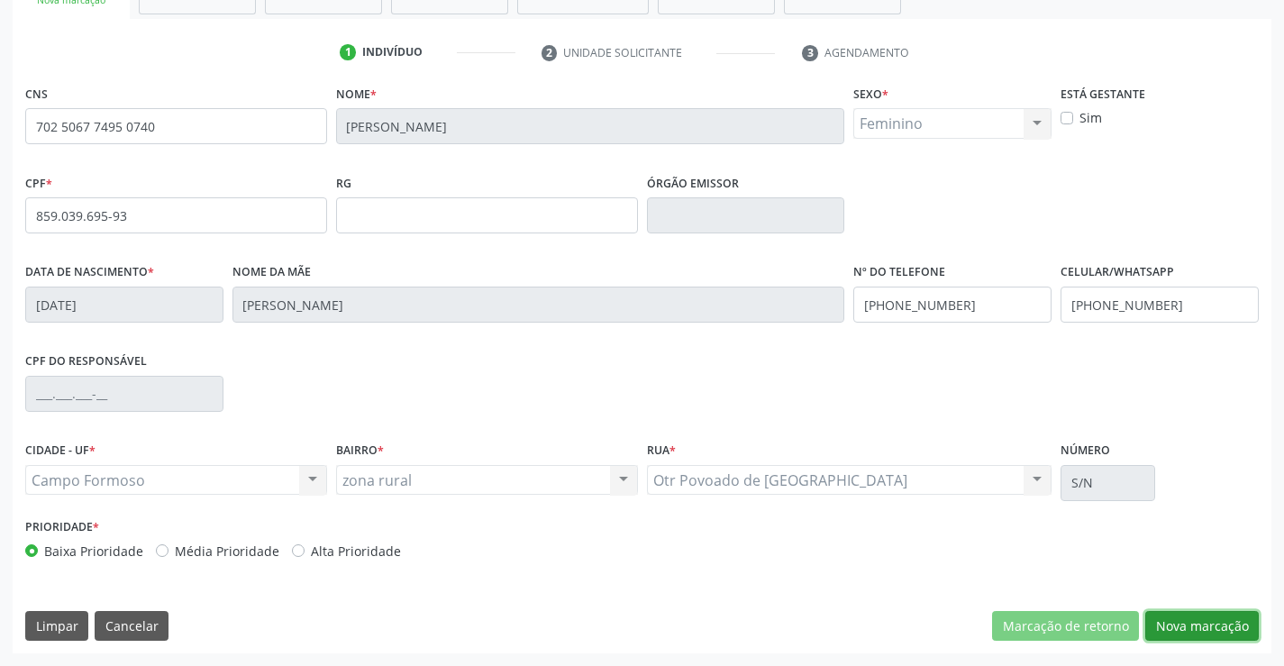
click at [1181, 622] on button "Nova marcação" at bounding box center [1202, 626] width 114 height 31
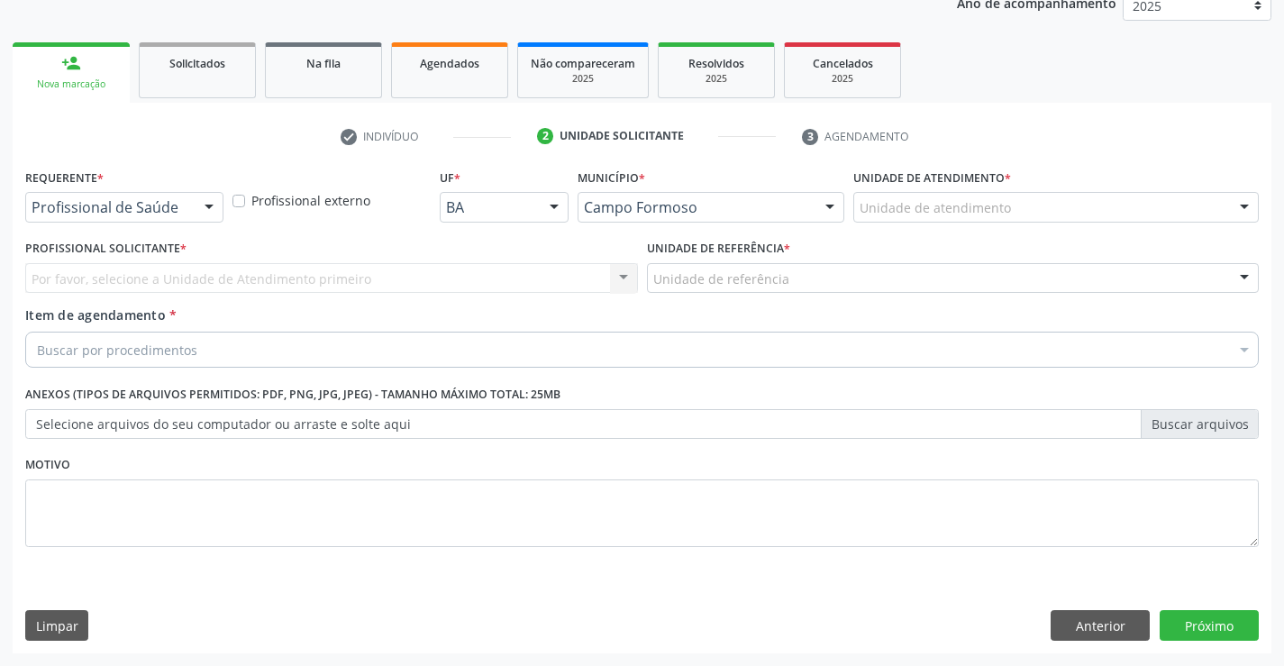
scroll to position [227, 0]
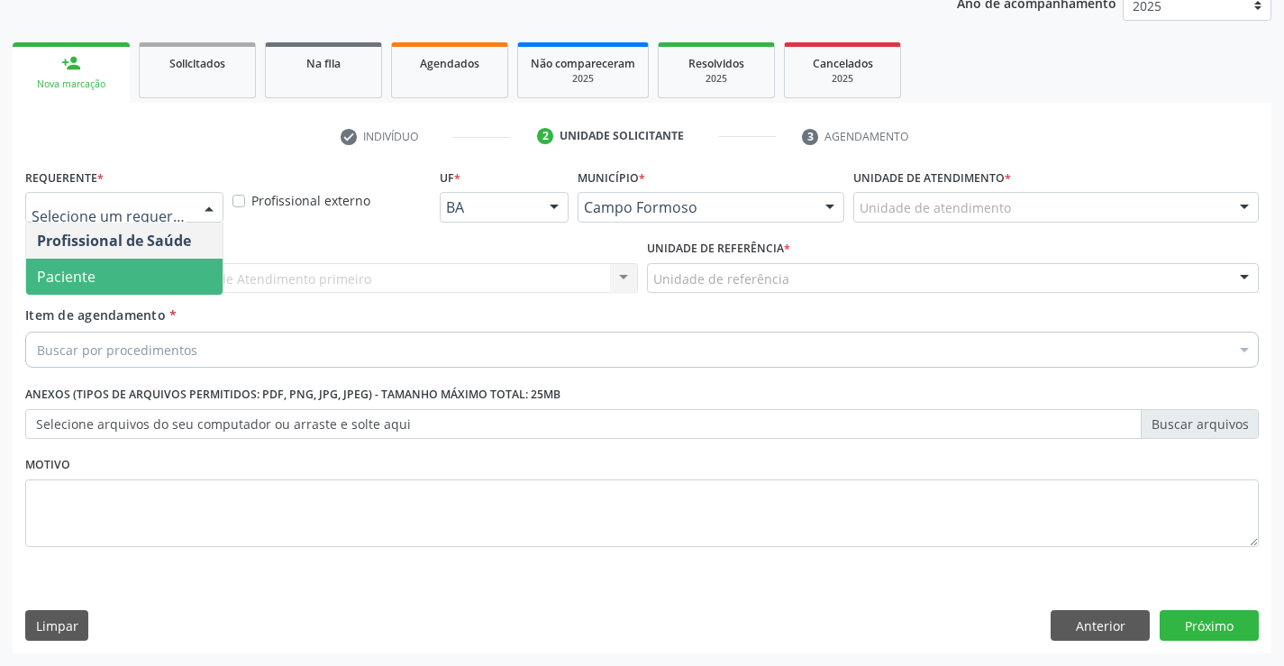
click at [87, 269] on span "Paciente" at bounding box center [66, 277] width 59 height 20
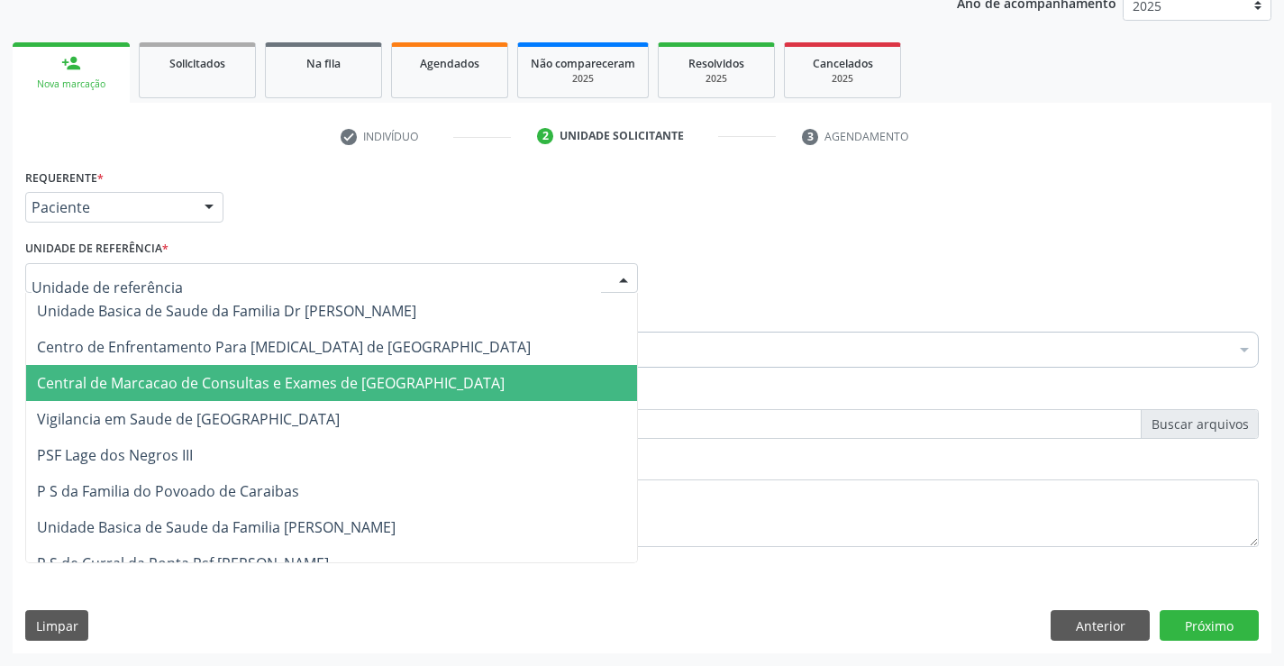
click at [142, 369] on span "Central de Marcacao de Consultas e Exames de [GEOGRAPHIC_DATA]" at bounding box center [331, 383] width 611 height 36
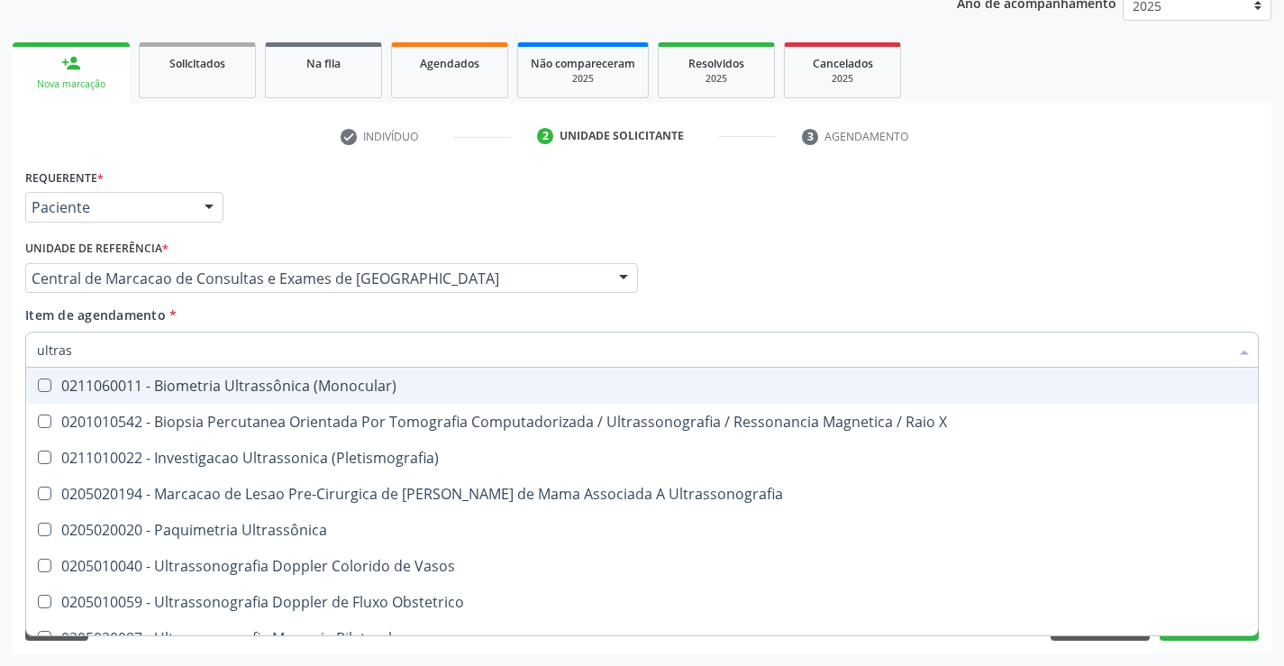
type input "ultrass"
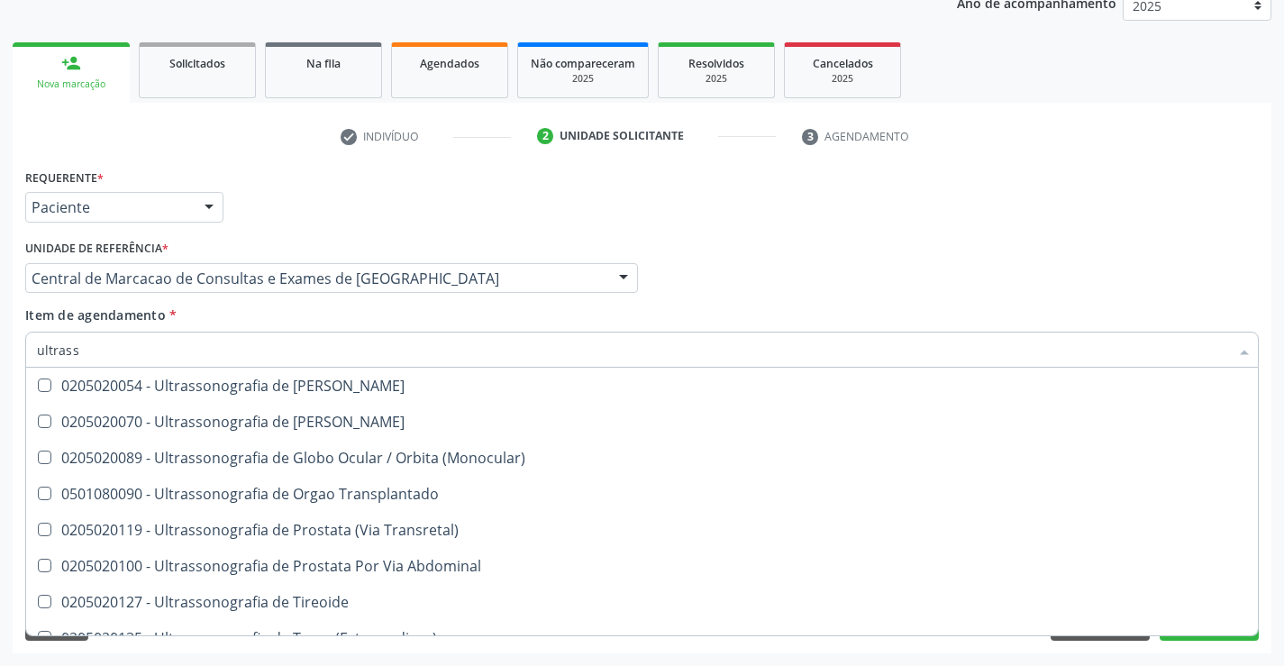
scroll to position [561, 0]
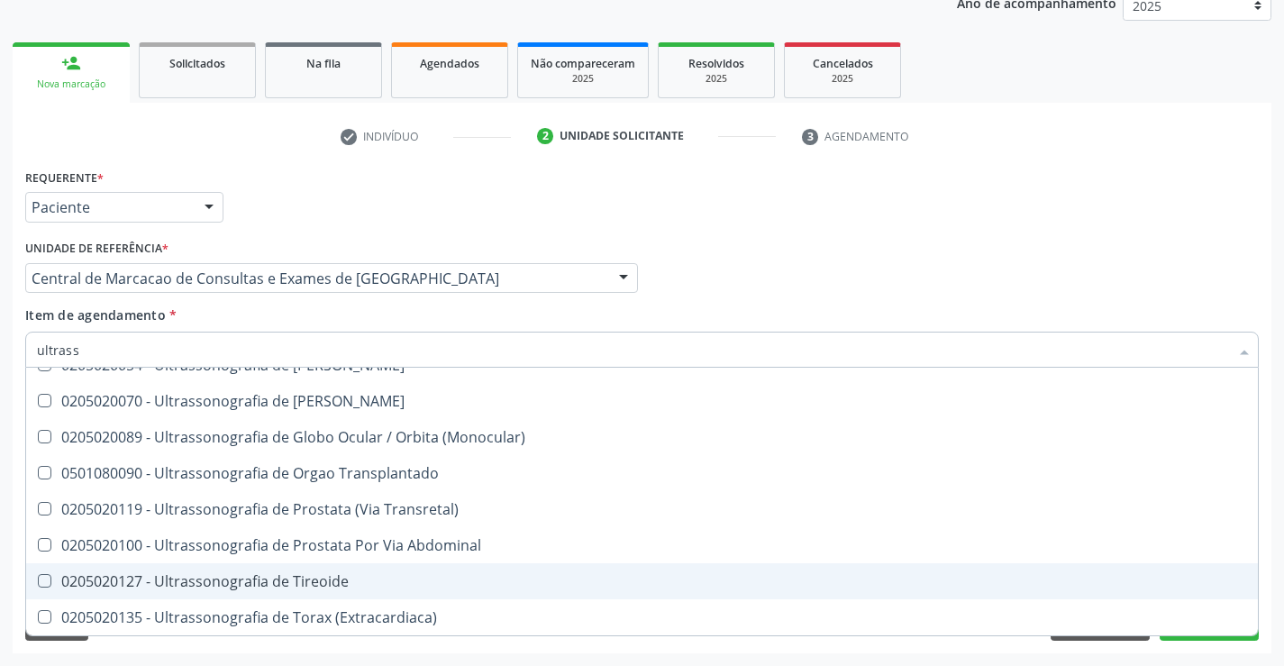
click at [386, 567] on span "0205020127 - Ultrassonografia de Tireoide" at bounding box center [642, 581] width 1232 height 36
checkbox Tireoide "true"
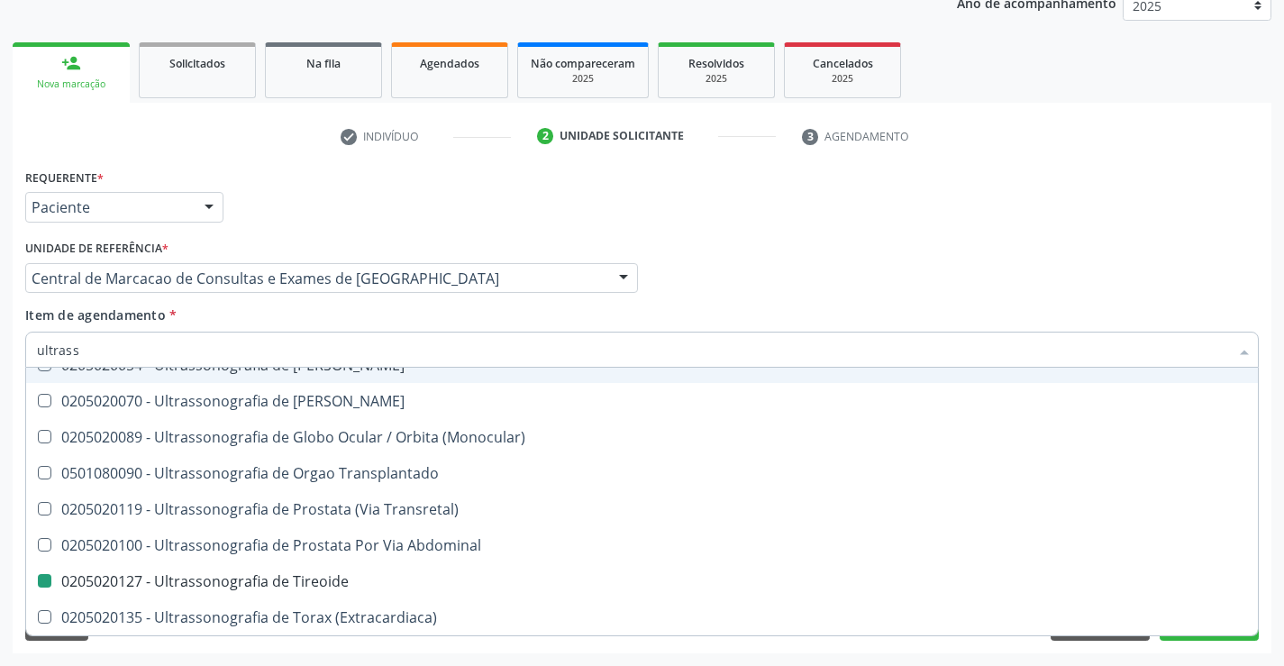
click at [756, 299] on div "Profissional Solicitante Por favor, selecione a Unidade de Atendimento primeiro…" at bounding box center [642, 270] width 1243 height 70
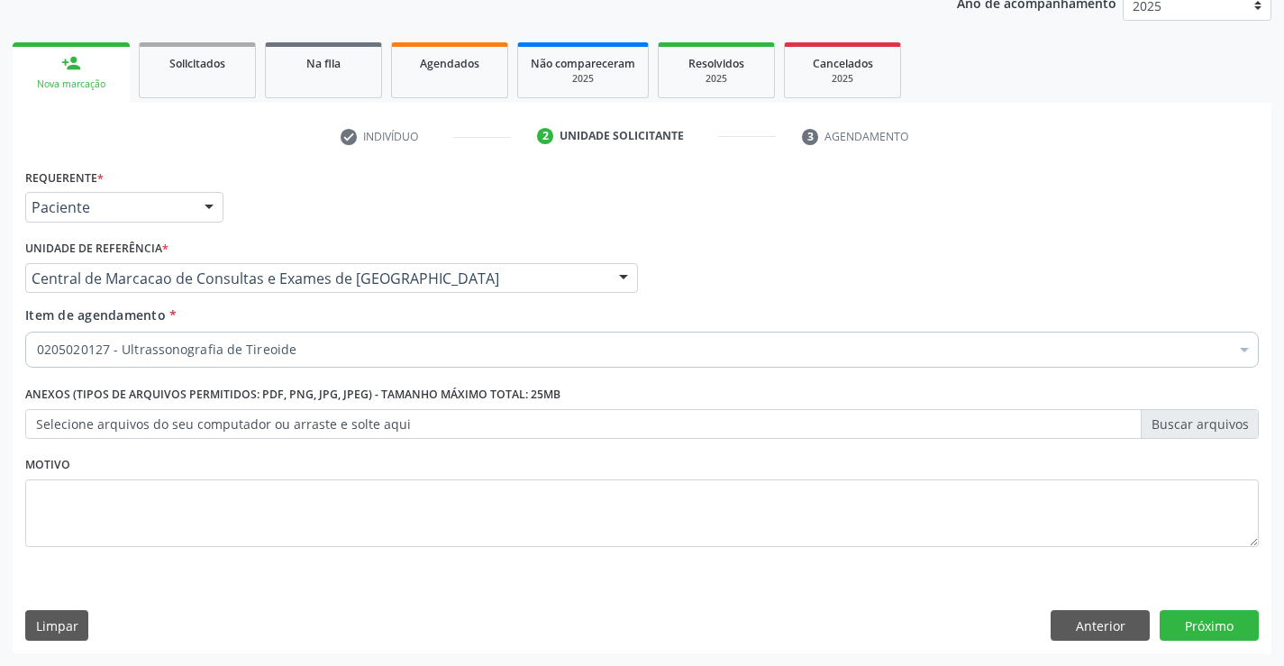
scroll to position [0, 0]
click at [1187, 629] on button "Próximo" at bounding box center [1209, 625] width 99 height 31
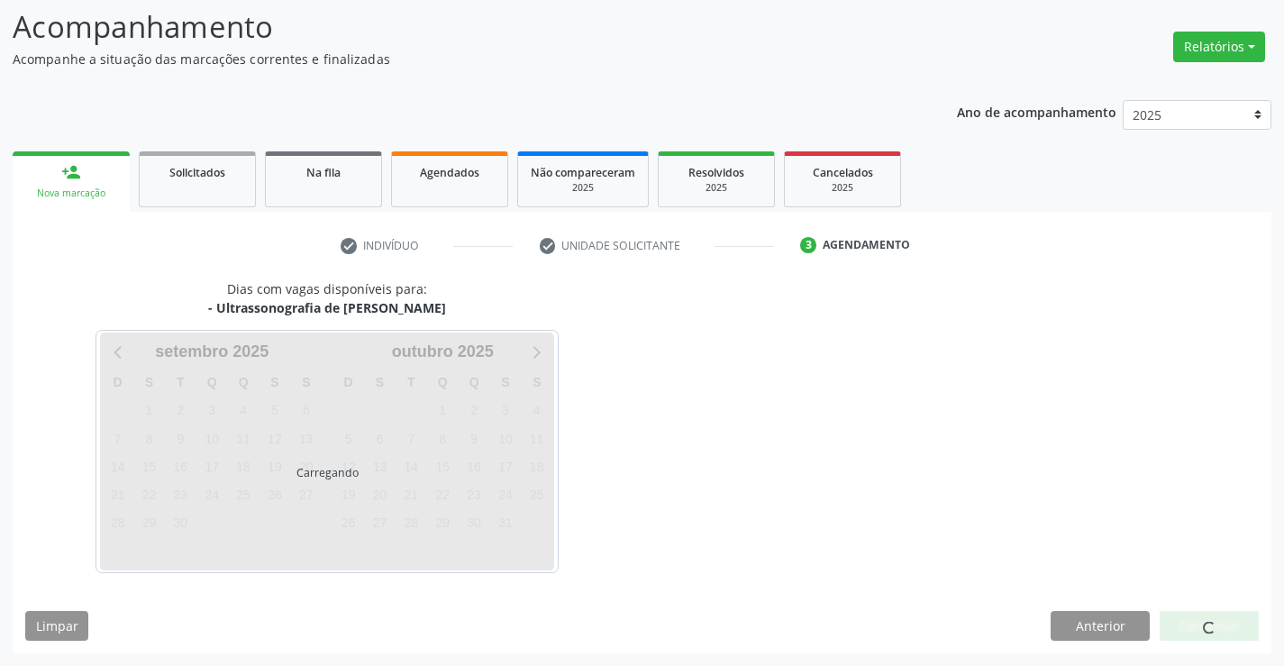
scroll to position [118, 0]
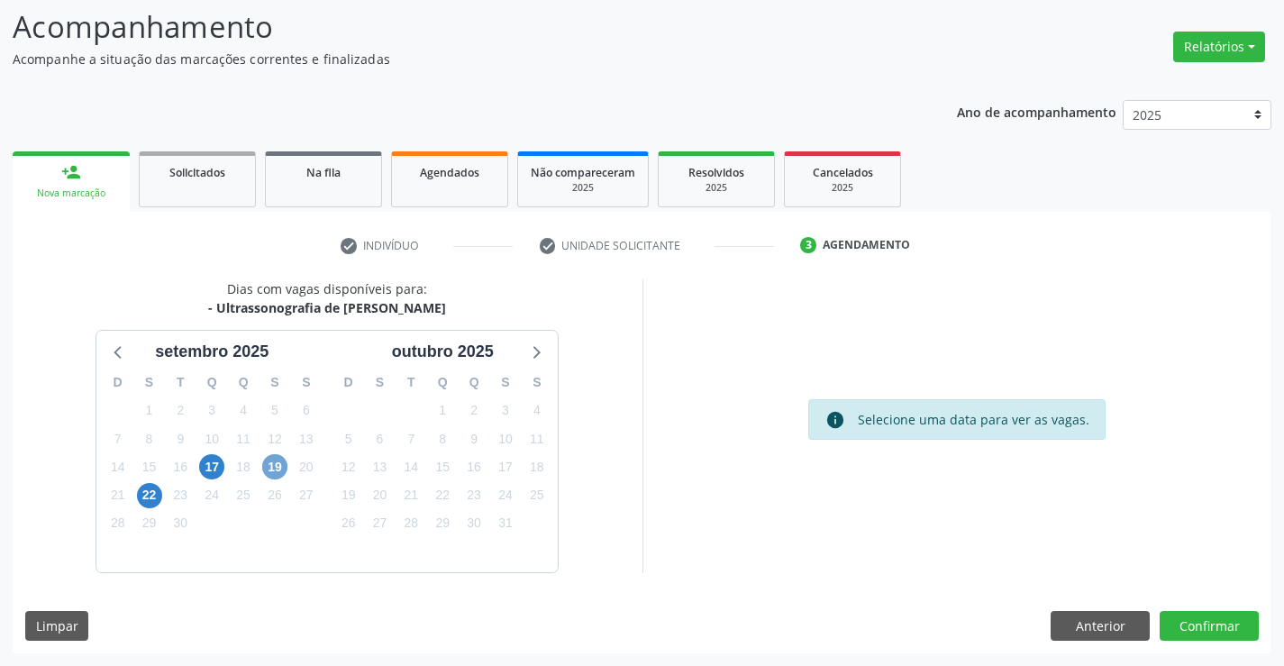
click at [281, 464] on span "19" at bounding box center [274, 466] width 25 height 25
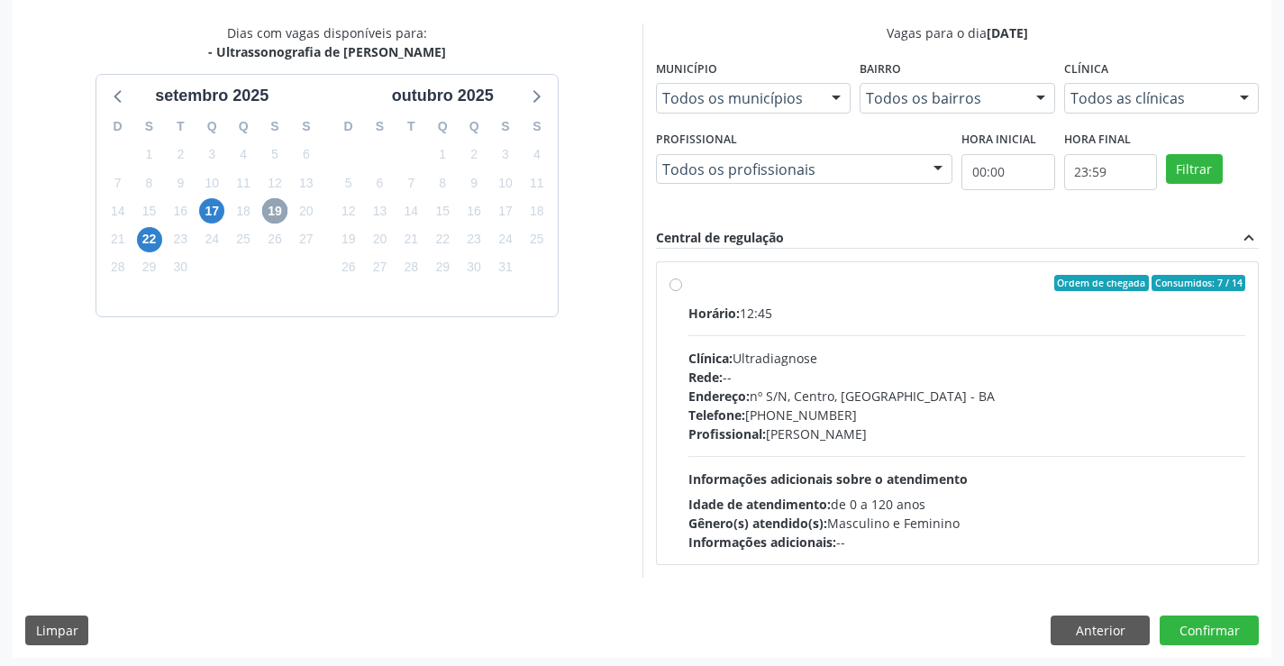
scroll to position [378, 0]
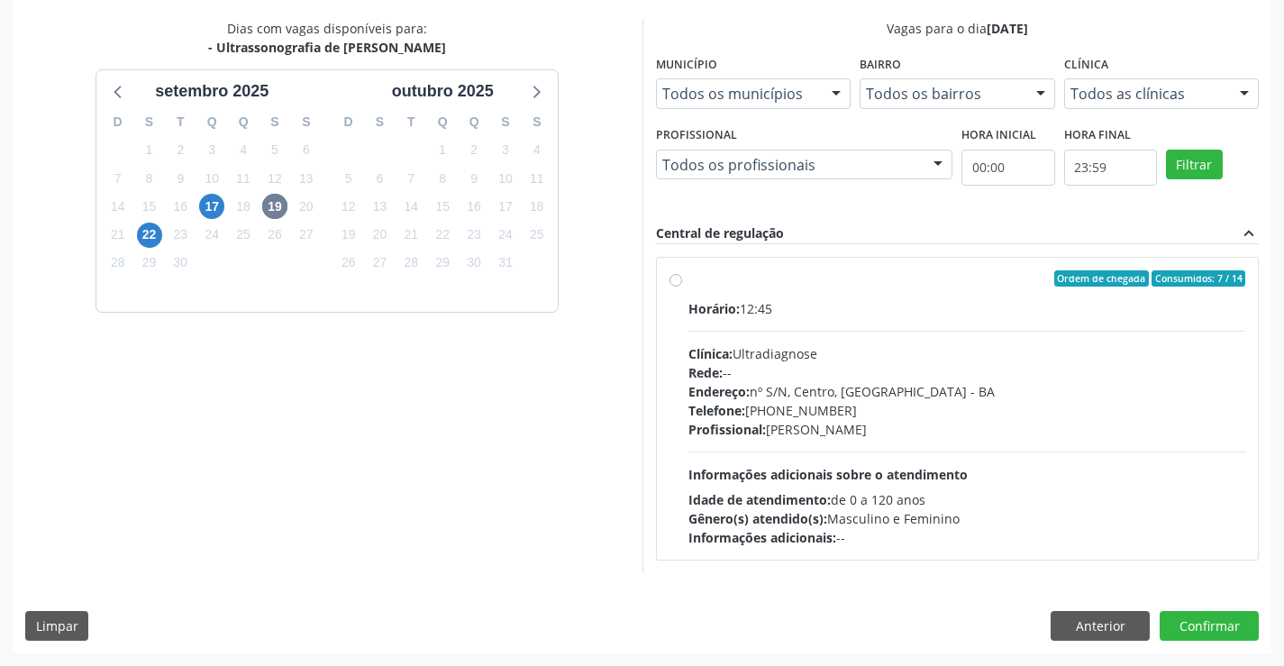
click at [764, 470] on span "Informações adicionais sobre o atendimento" at bounding box center [827, 474] width 279 height 17
click at [682, 287] on input "Ordem de chegada Consumidos: 7 / 14 Horário: 12:45 Clínica: Ultradiagnose Rede:…" at bounding box center [676, 278] width 13 height 16
radio input "true"
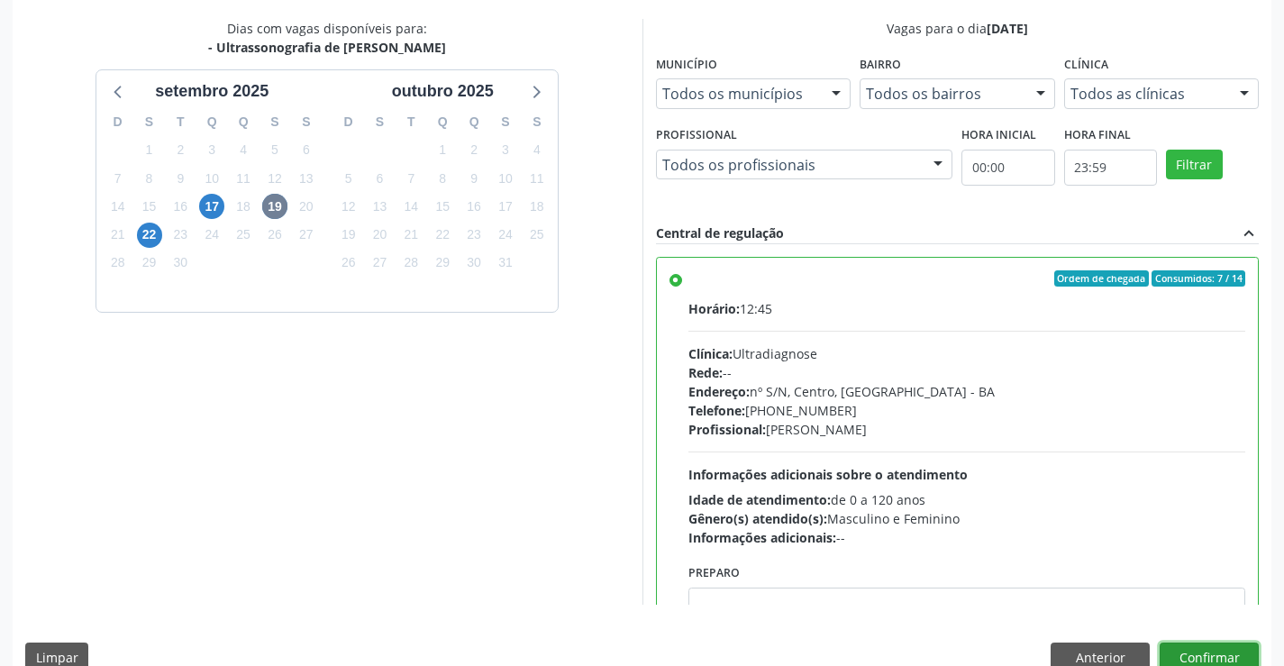
click at [1194, 652] on button "Confirmar" at bounding box center [1209, 658] width 99 height 31
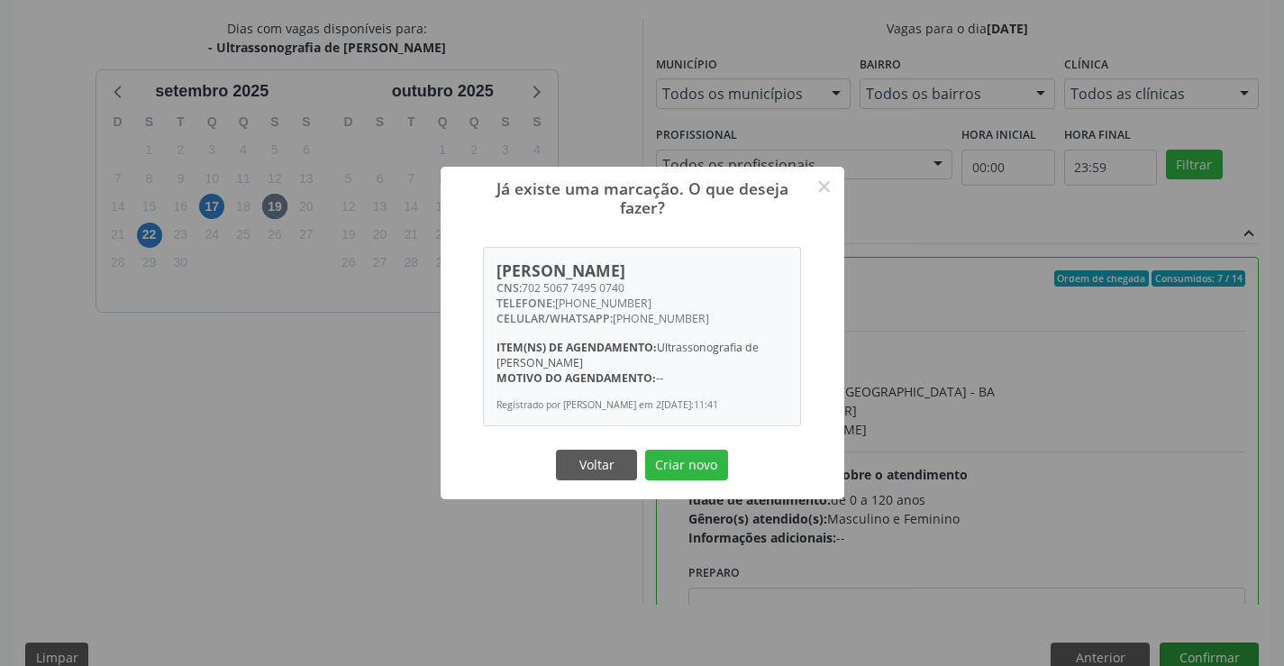
click at [645, 450] on button "Criar novo" at bounding box center [686, 465] width 83 height 31
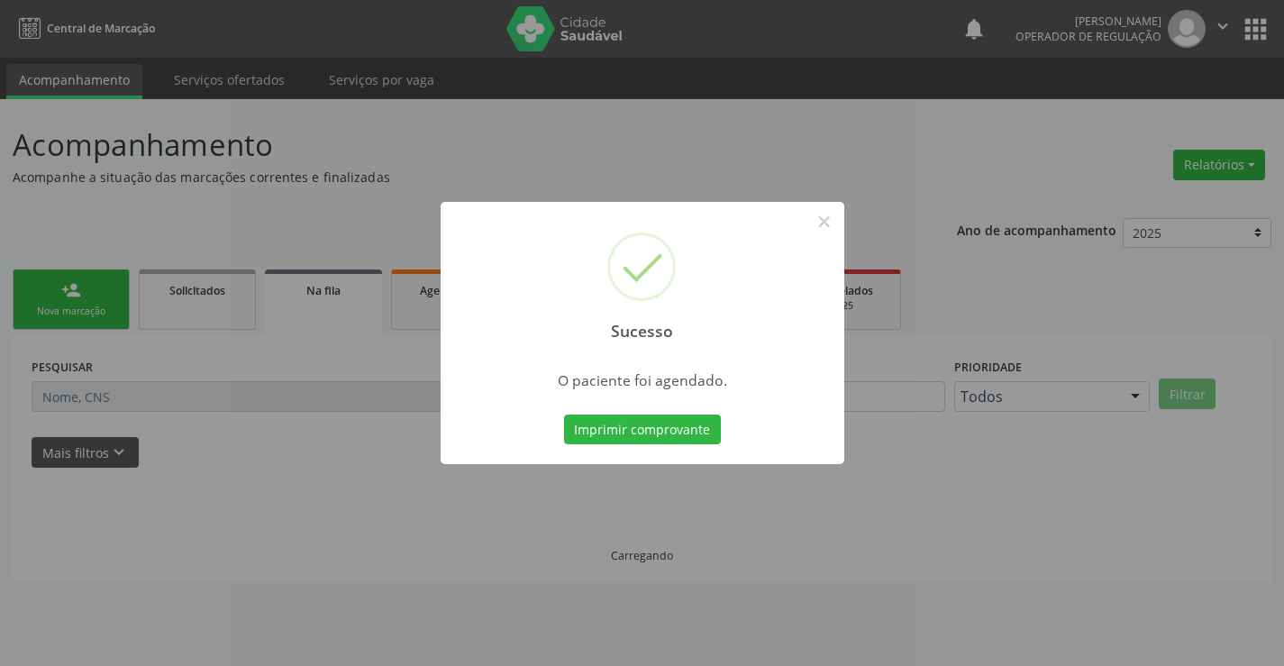
scroll to position [0, 0]
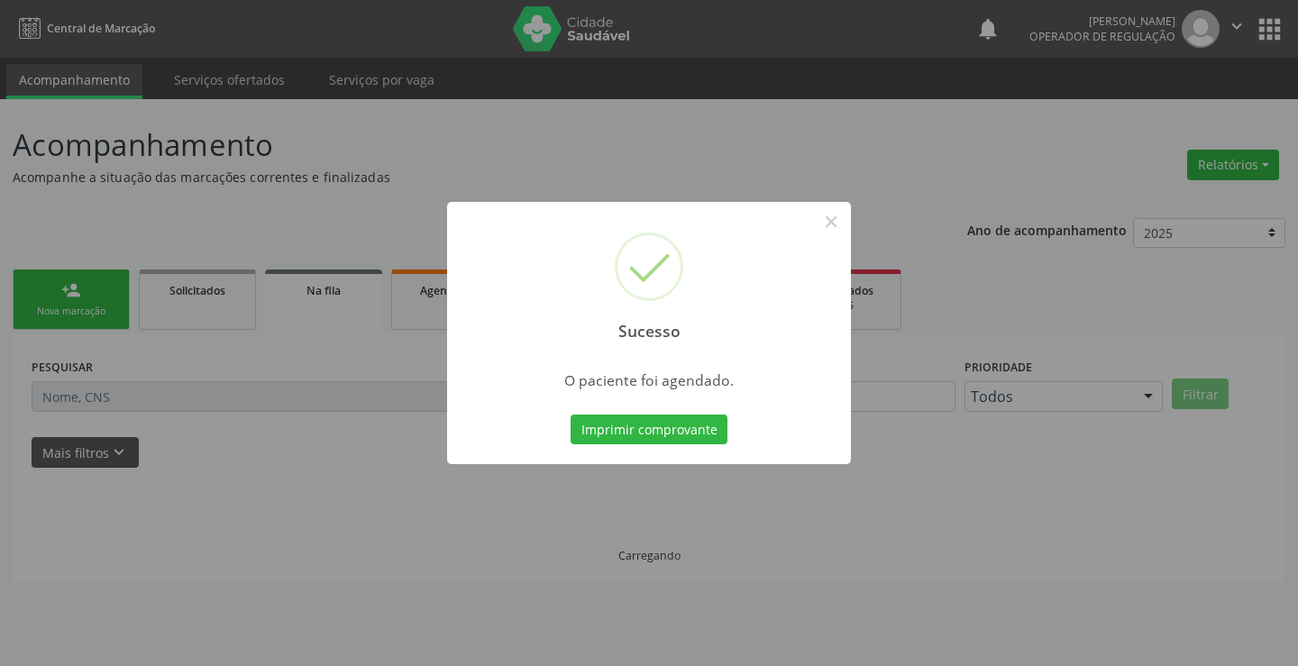
click at [570, 415] on button "Imprimir comprovante" at bounding box center [648, 430] width 157 height 31
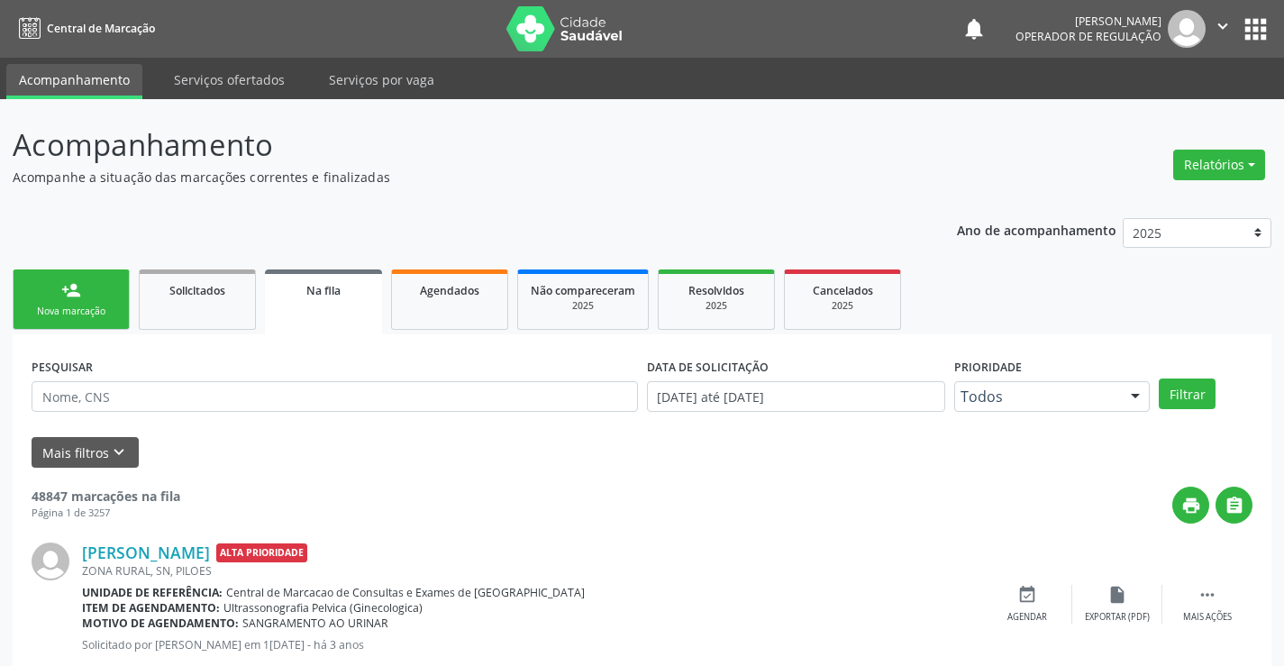
click at [87, 287] on link "person_add Nova marcação" at bounding box center [71, 299] width 117 height 60
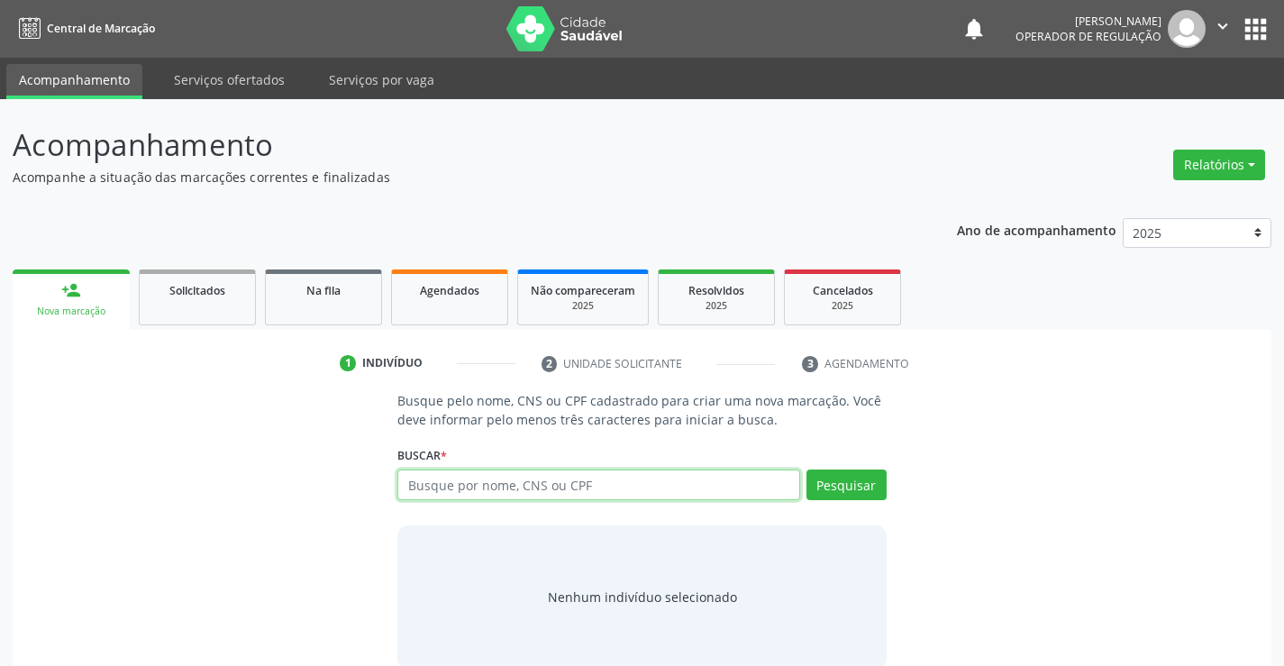
click at [612, 490] on input "text" at bounding box center [598, 485] width 402 height 31
type input "700007302701002"
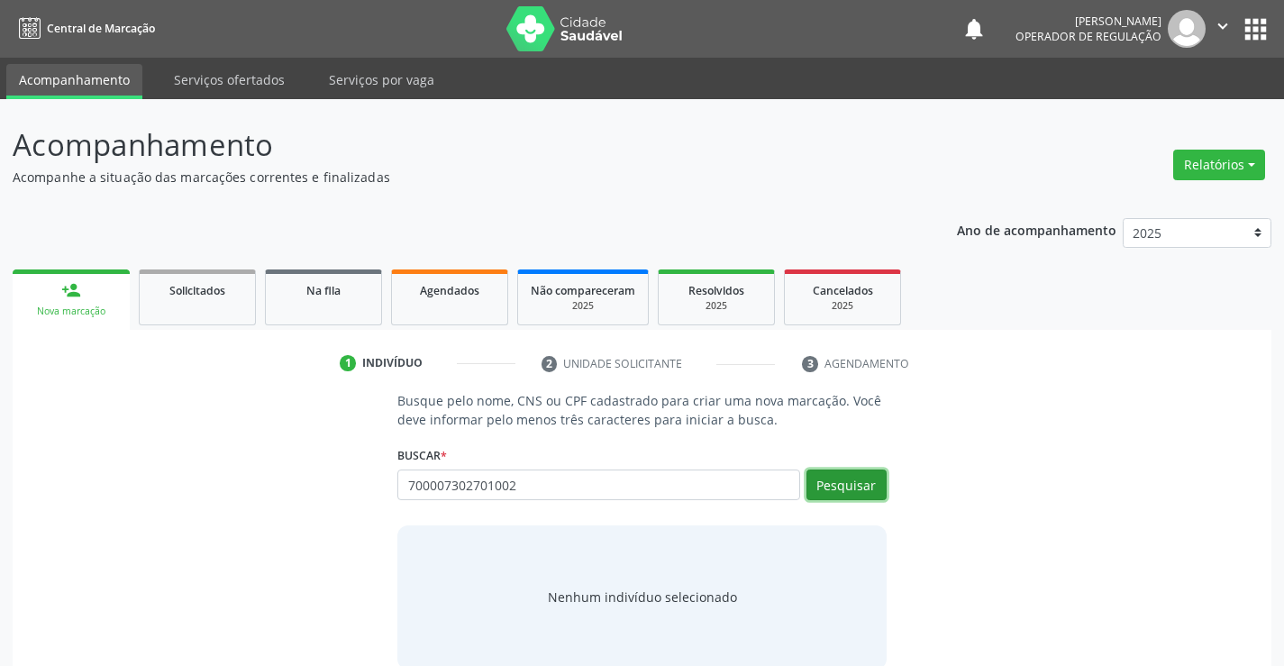
click at [831, 481] on button "Pesquisar" at bounding box center [847, 485] width 80 height 31
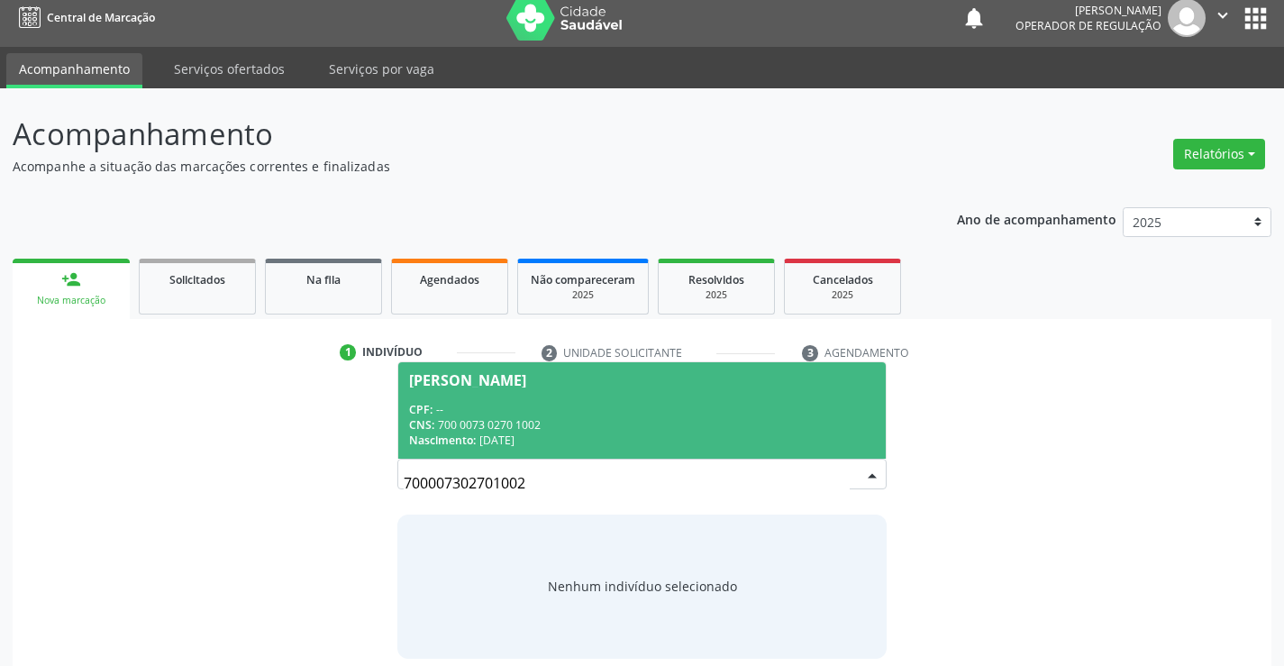
scroll to position [29, 0]
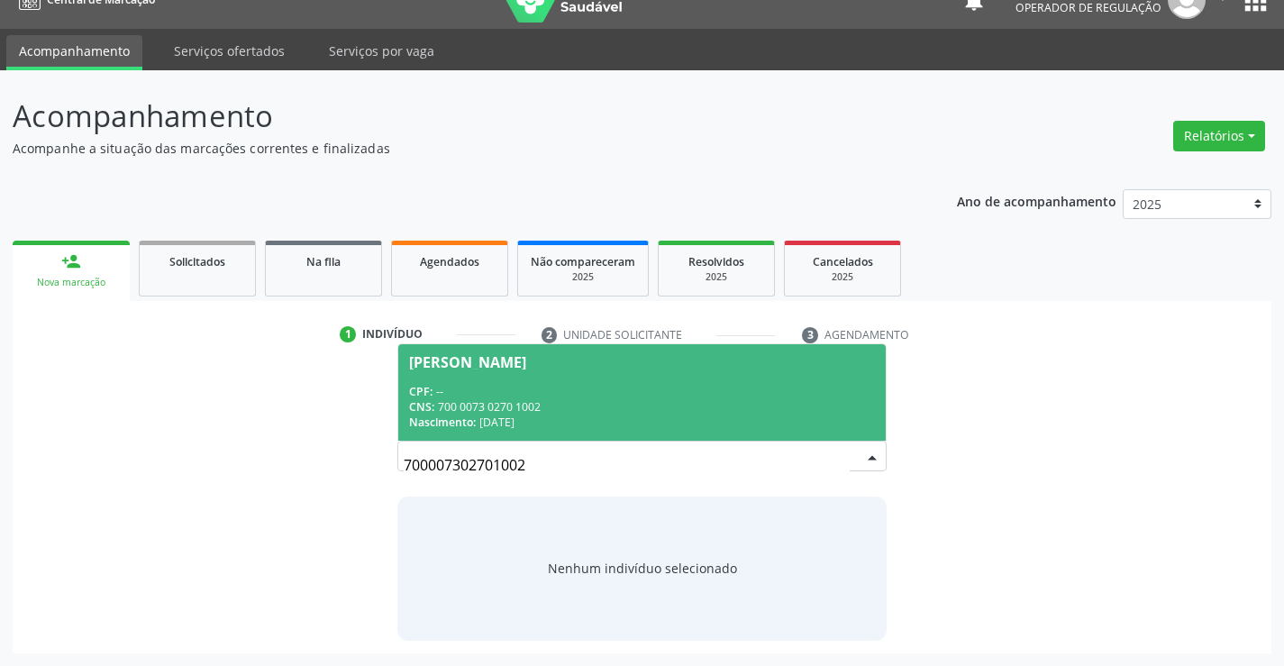
click at [637, 405] on div "CNS: 700 0073 0270 1002" at bounding box center [641, 406] width 465 height 15
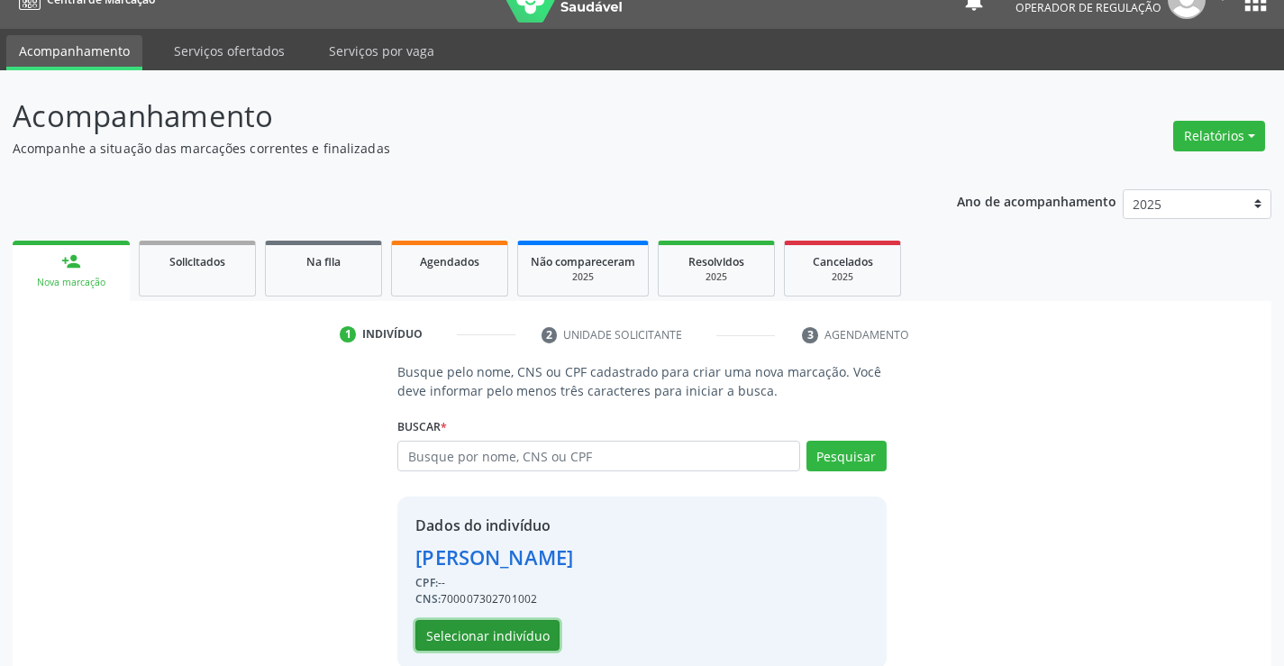
click at [475, 629] on button "Selecionar indivíduo" at bounding box center [487, 635] width 144 height 31
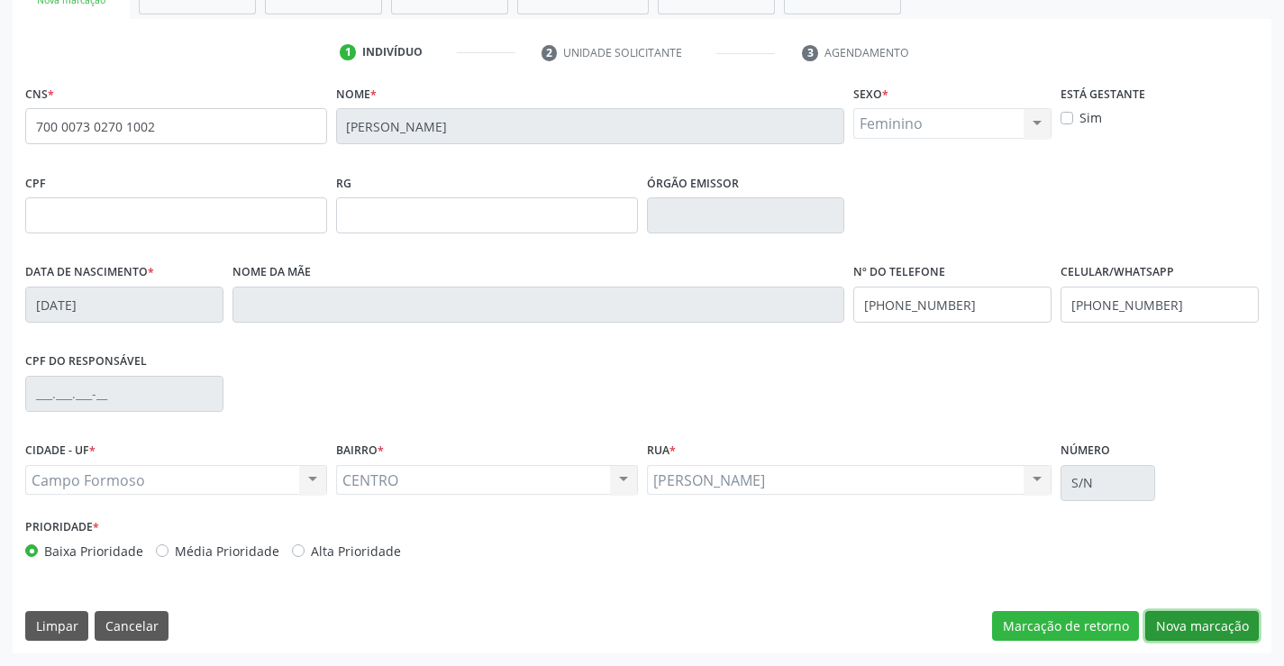
click at [1158, 613] on button "Nova marcação" at bounding box center [1202, 626] width 114 height 31
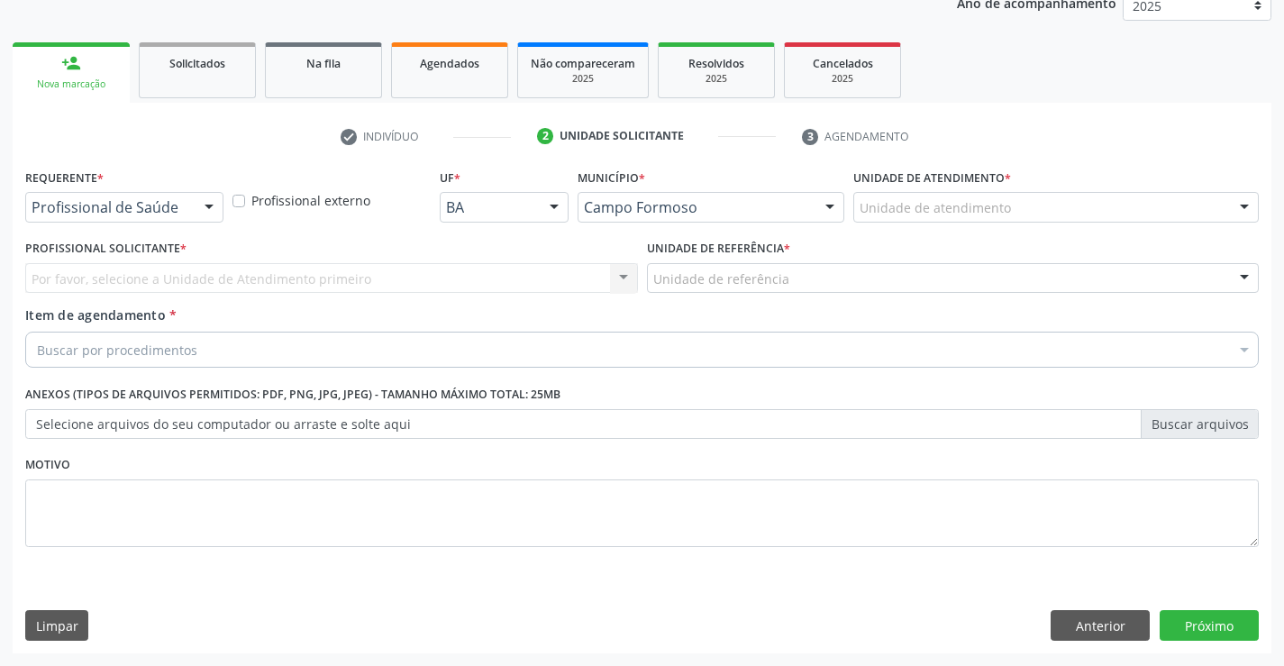
scroll to position [227, 0]
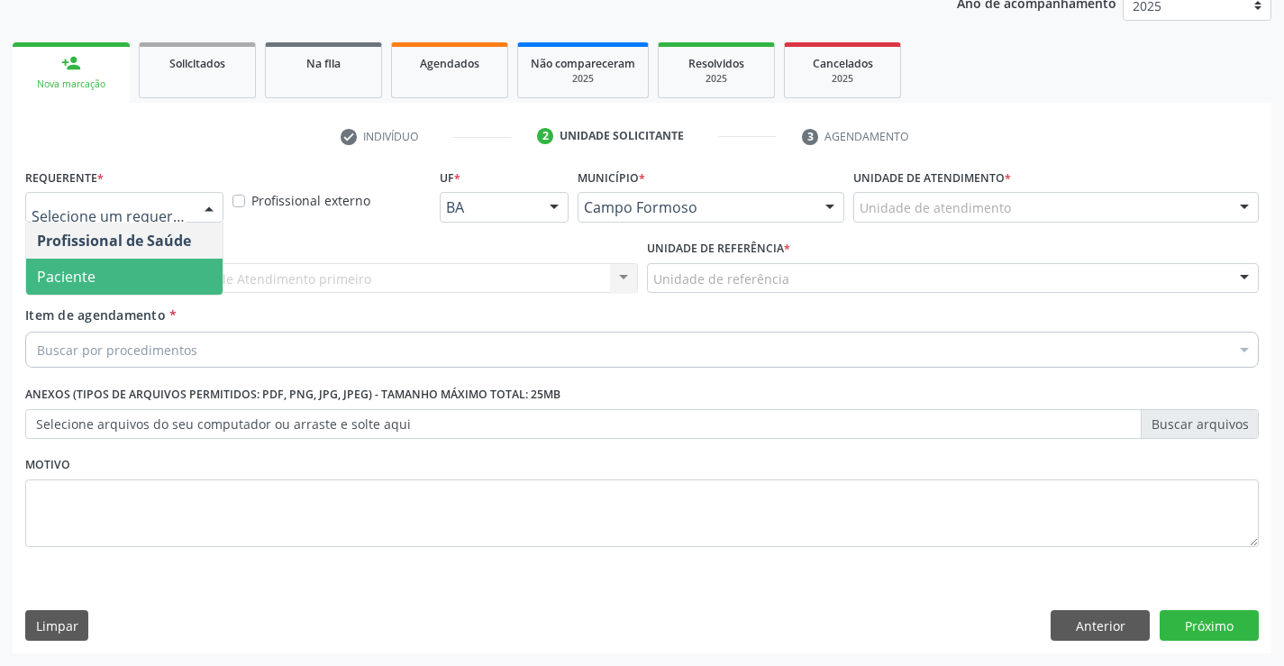
click at [160, 278] on span "Paciente" at bounding box center [124, 277] width 196 height 36
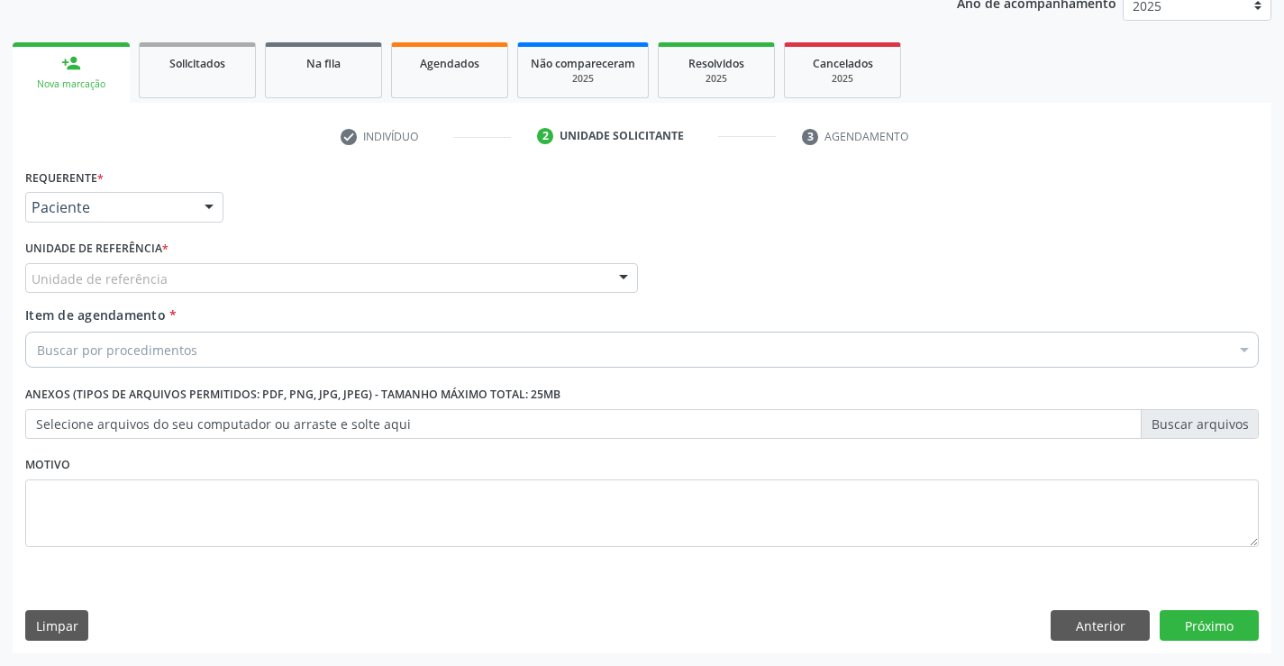
click at [212, 280] on div "Unidade de referência" at bounding box center [331, 278] width 613 height 31
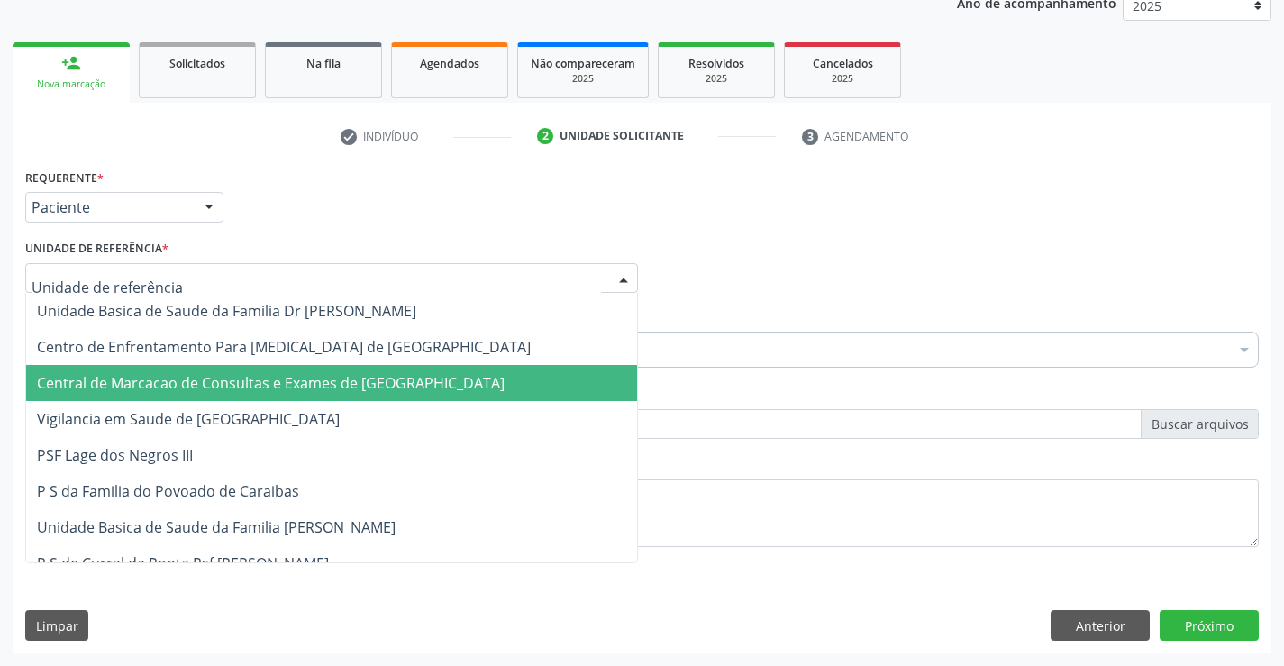
click at [189, 374] on span "Central de Marcacao de Consultas e Exames de [GEOGRAPHIC_DATA]" at bounding box center [271, 383] width 468 height 20
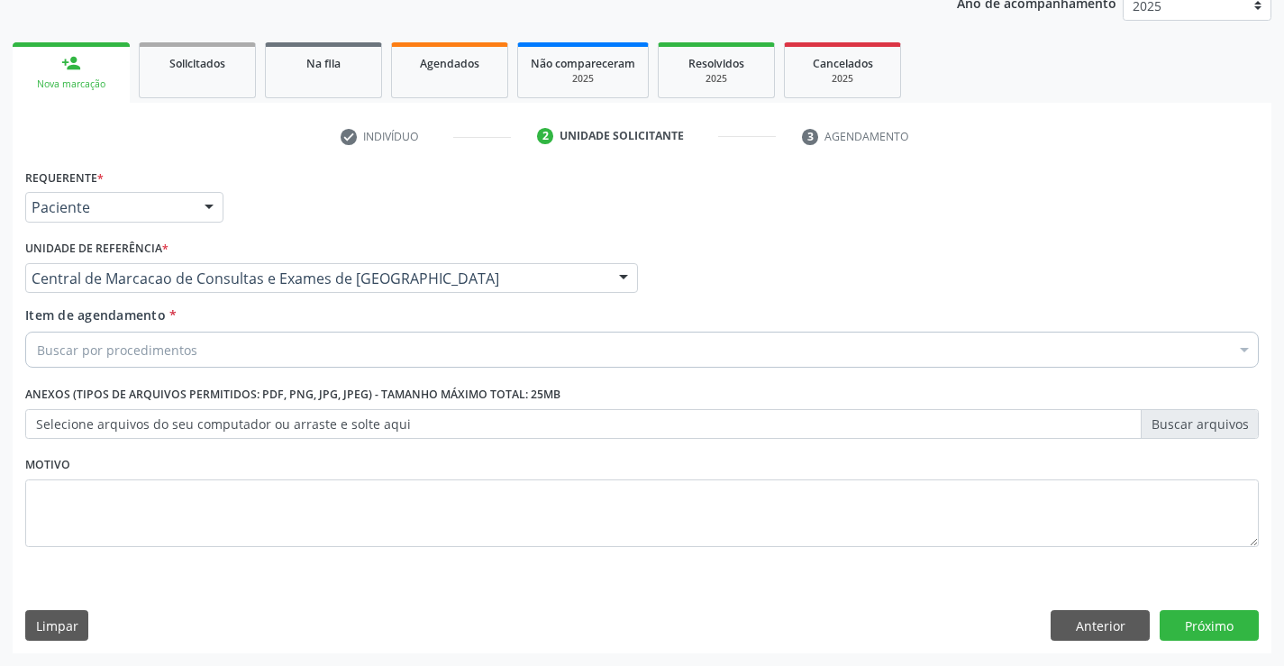
click at [201, 354] on div "Buscar por procedimentos" at bounding box center [642, 350] width 1234 height 36
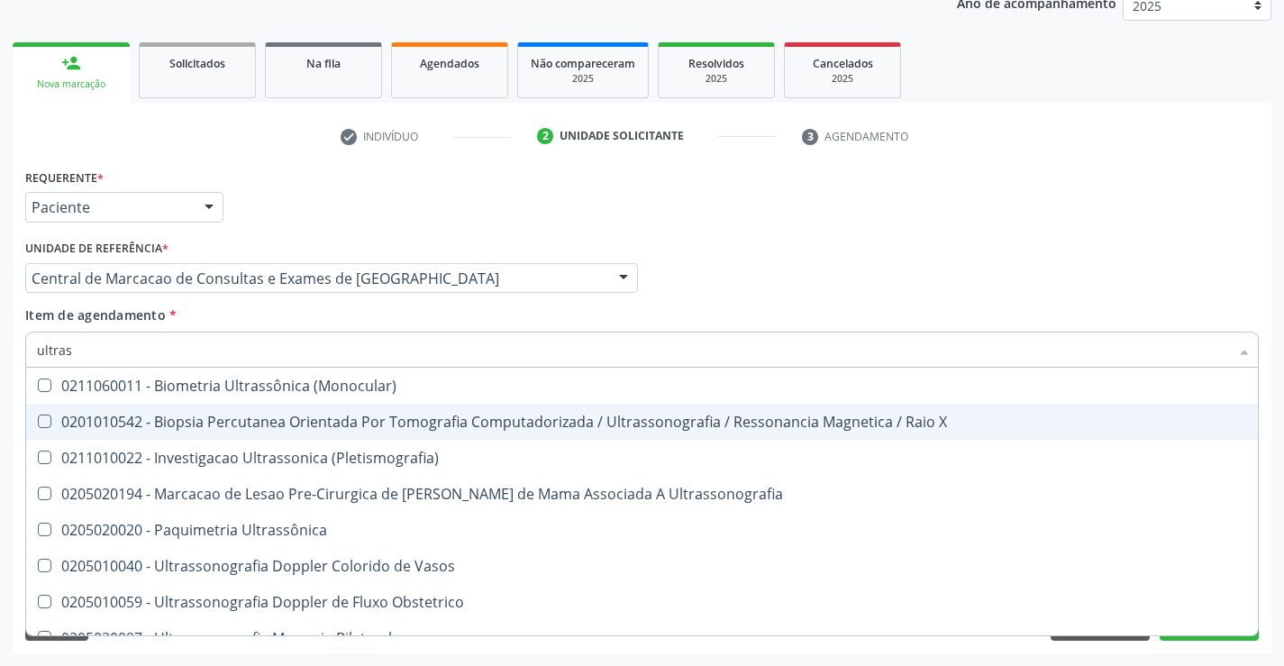
type input "ultrass"
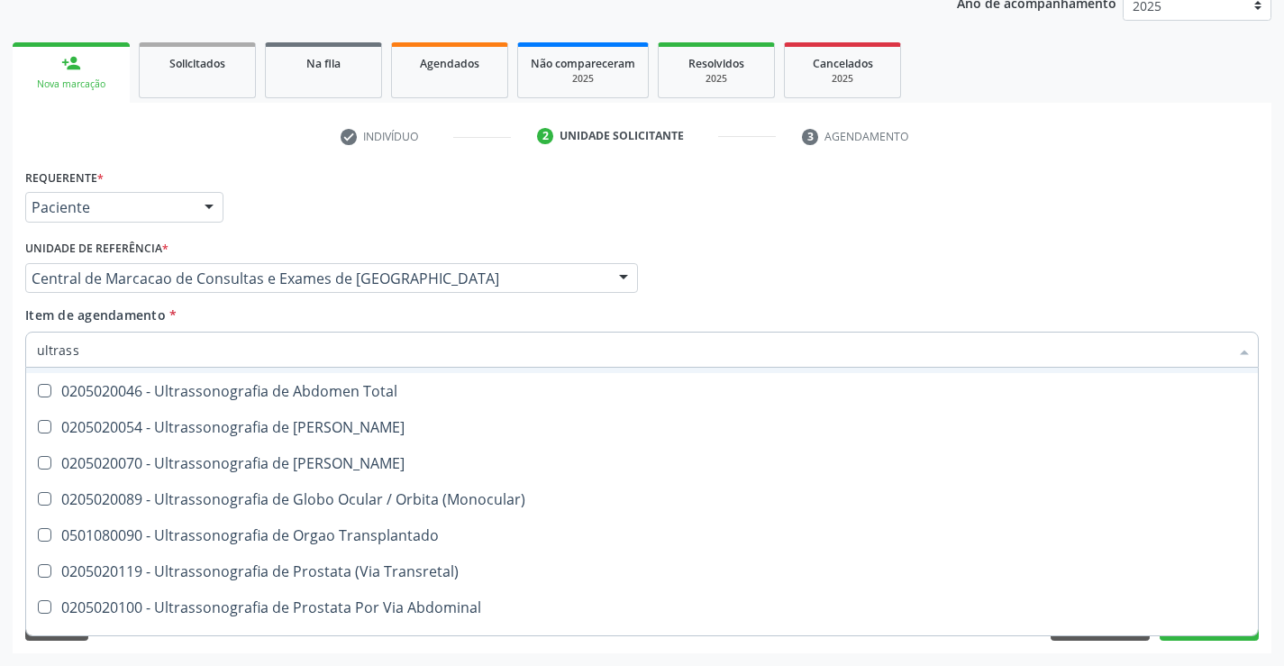
scroll to position [541, 0]
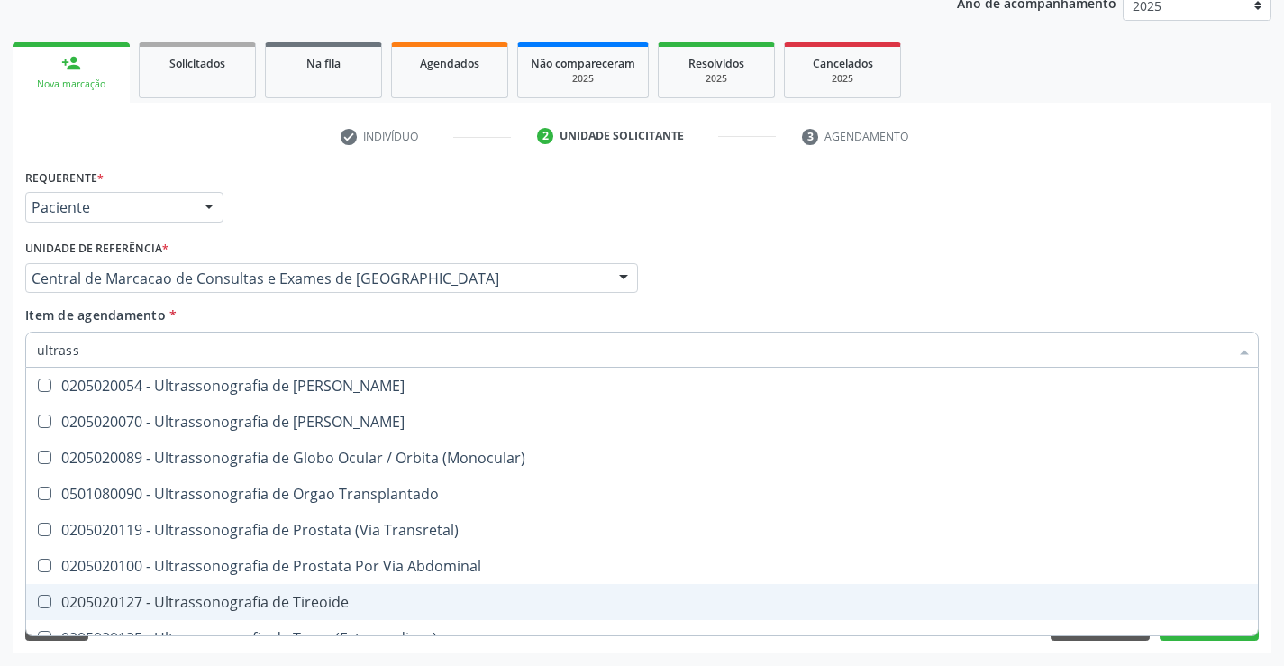
click at [346, 591] on span "0205020127 - Ultrassonografia de Tireoide" at bounding box center [642, 602] width 1232 height 36
checkbox Tireoide "true"
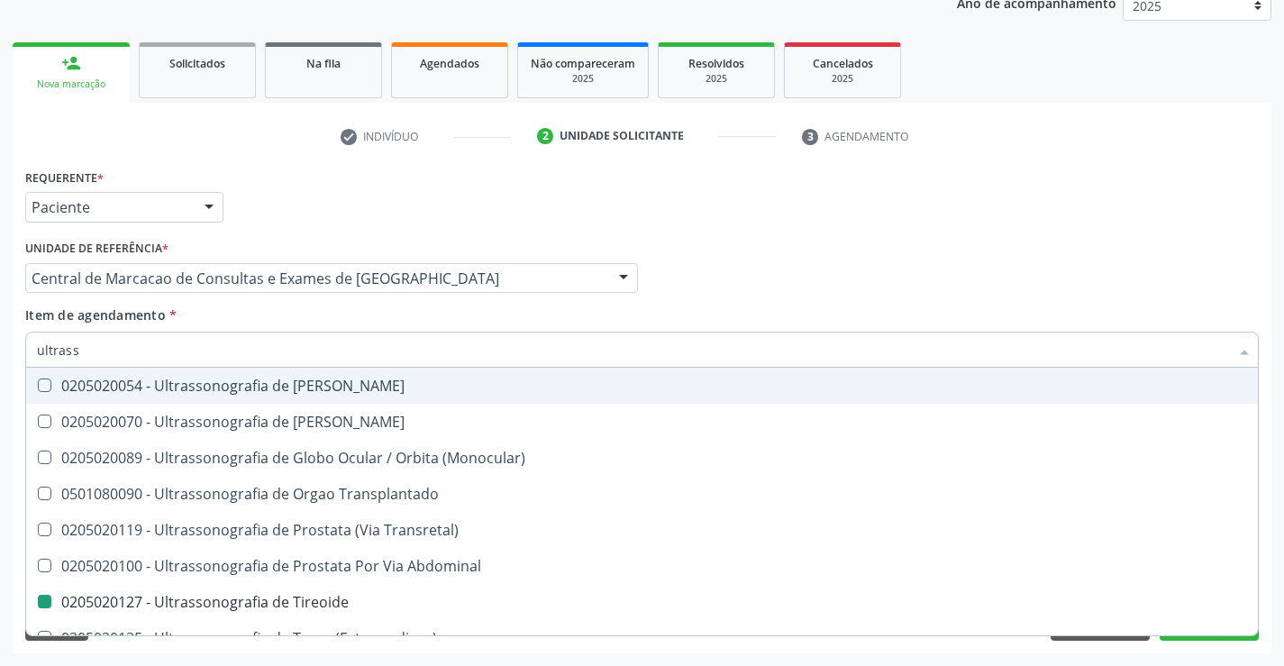
click at [732, 295] on div "Profissional Solicitante Por favor, selecione a Unidade de Atendimento primeiro…" at bounding box center [642, 270] width 1243 height 70
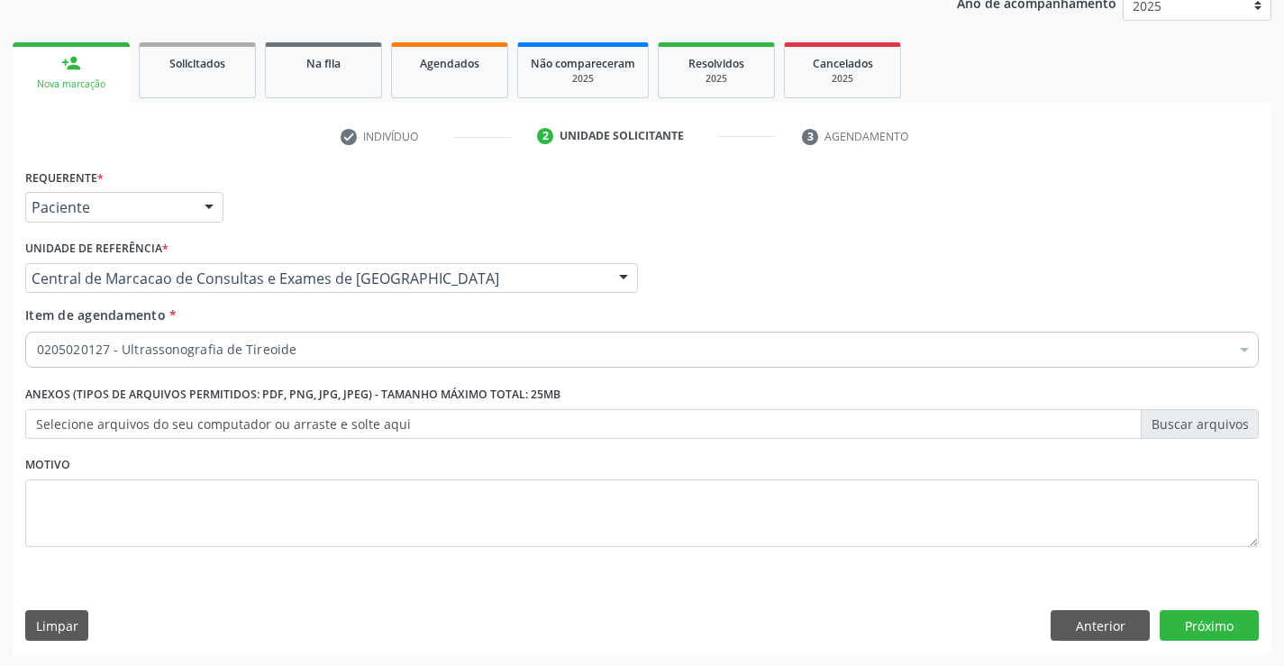
scroll to position [0, 0]
click at [1177, 614] on button "Próximo" at bounding box center [1209, 625] width 99 height 31
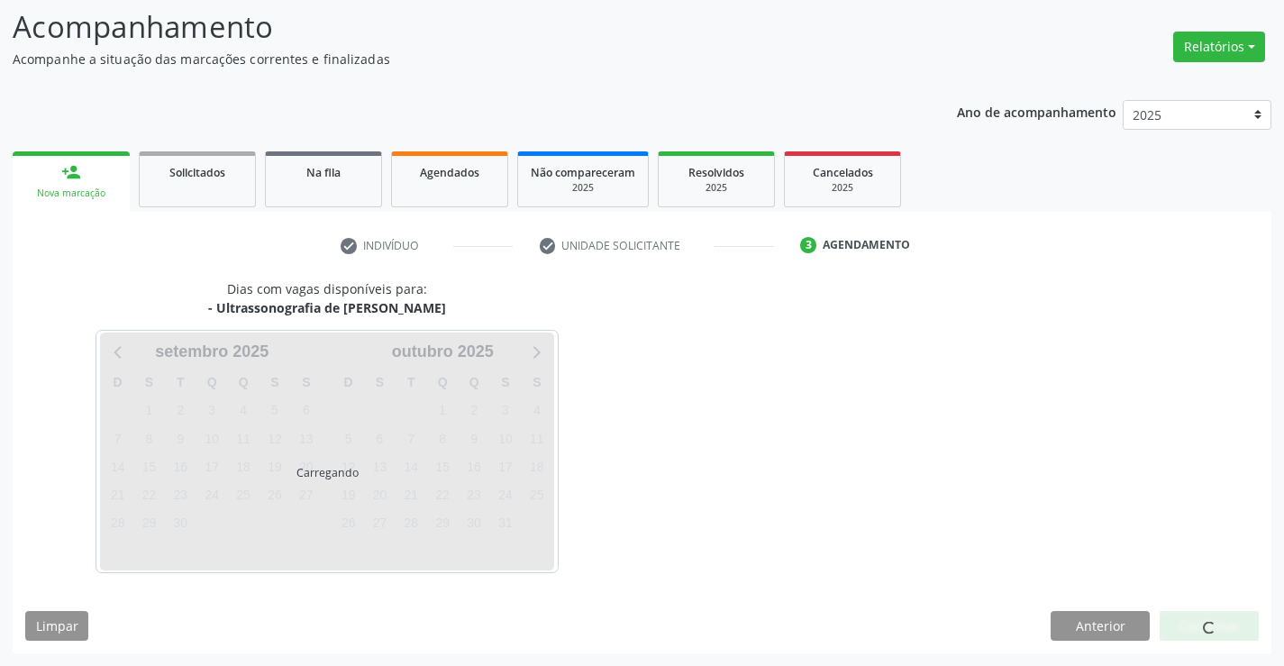
scroll to position [118, 0]
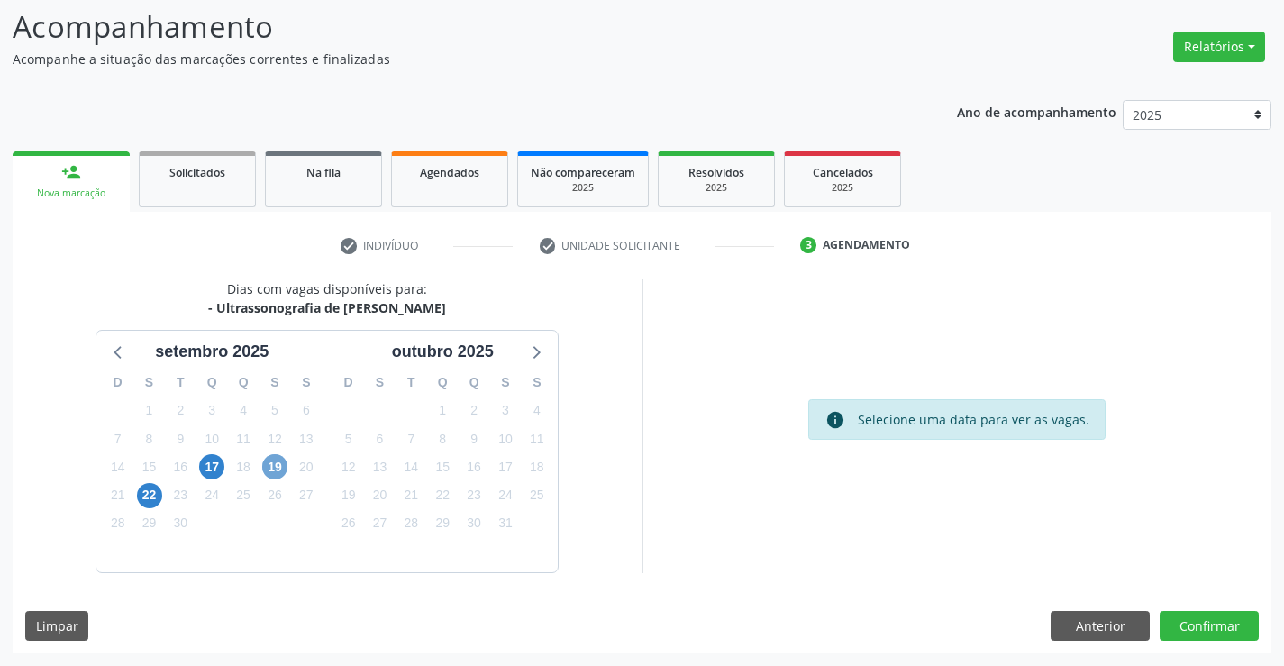
click at [277, 464] on span "19" at bounding box center [274, 466] width 25 height 25
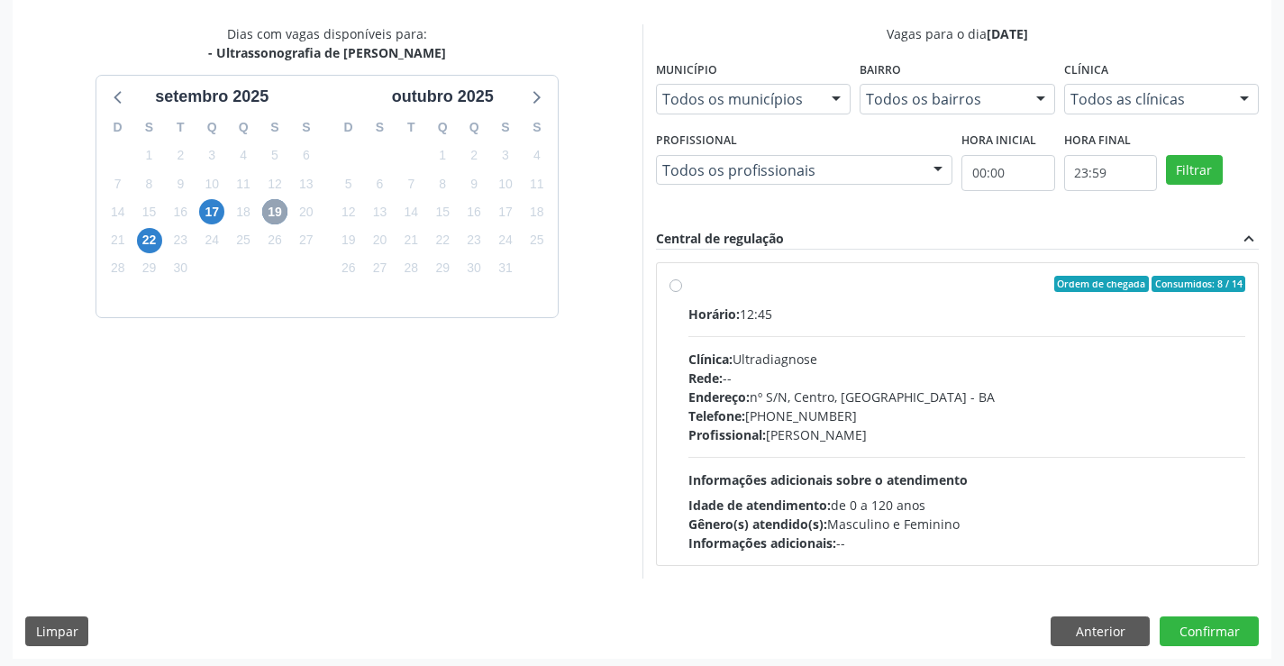
scroll to position [378, 0]
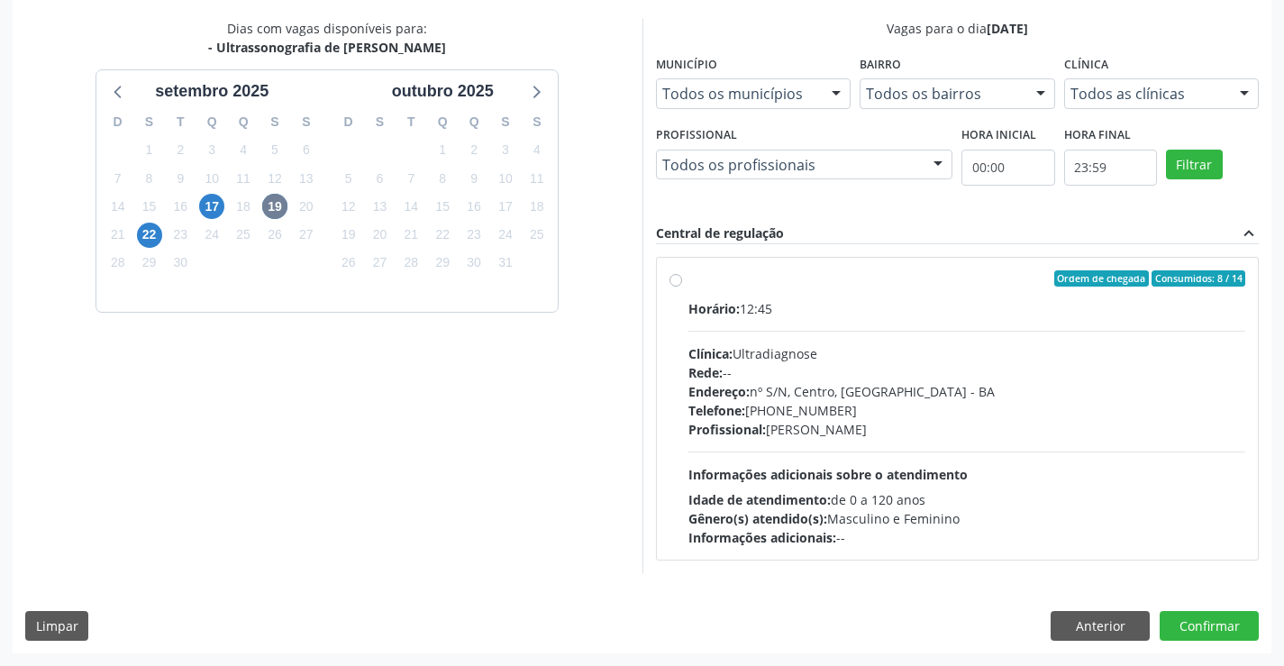
click at [933, 461] on div "Horário: 12:45 Clínica: Ultradiagnose Rede: -- Endereço: nº S/N, Centro, [GEOGR…" at bounding box center [967, 423] width 558 height 248
click at [682, 287] on input "Ordem de chegada Consumidos: 8 / 14 Horário: 12:45 Clínica: Ultradiagnose Rede:…" at bounding box center [676, 278] width 13 height 16
radio input "true"
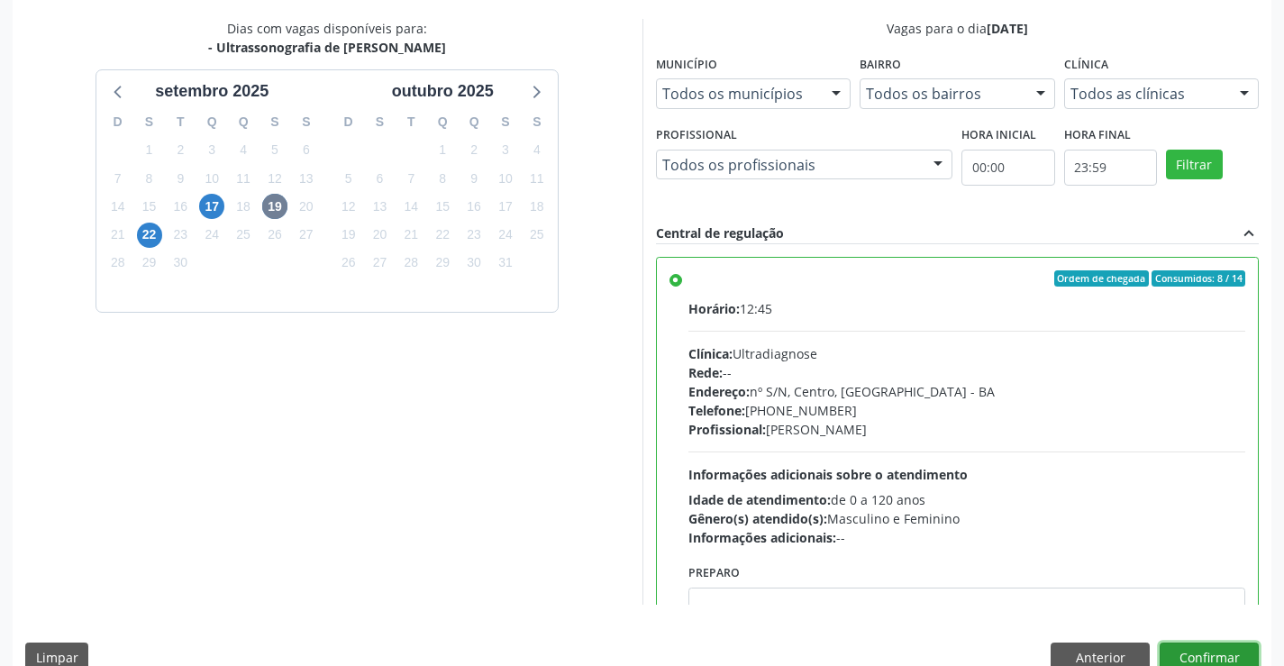
click at [1204, 646] on button "Confirmar" at bounding box center [1209, 658] width 99 height 31
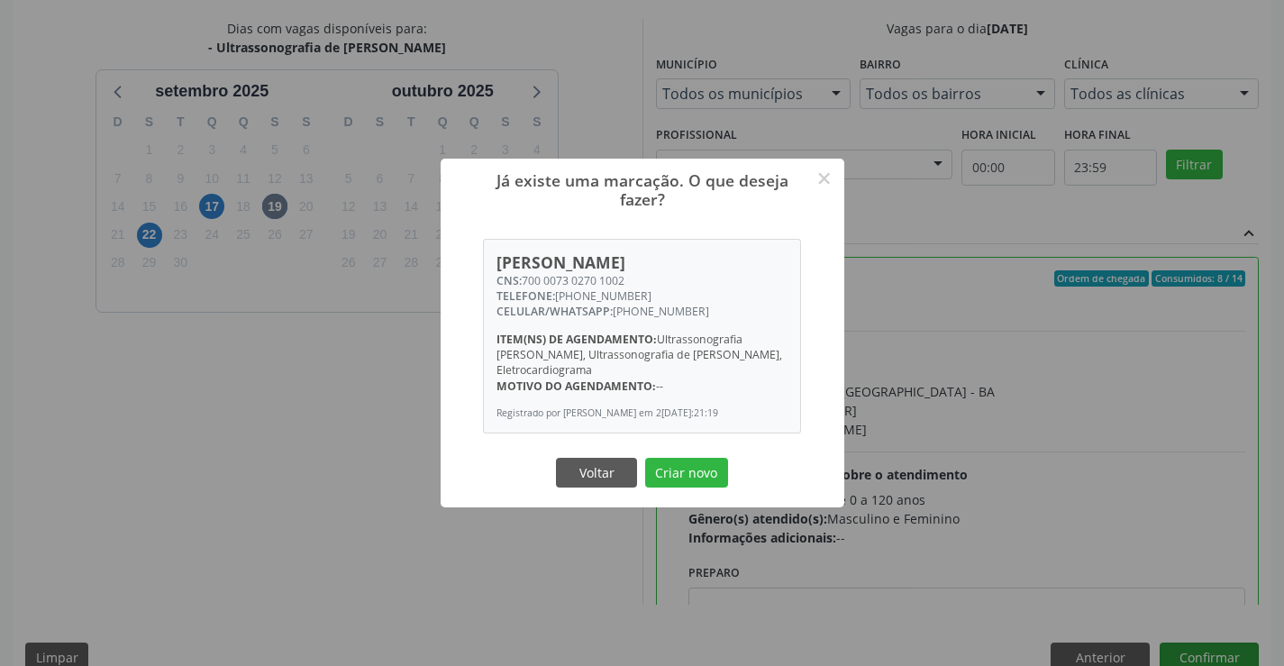
click at [645, 458] on button "Criar novo" at bounding box center [686, 473] width 83 height 31
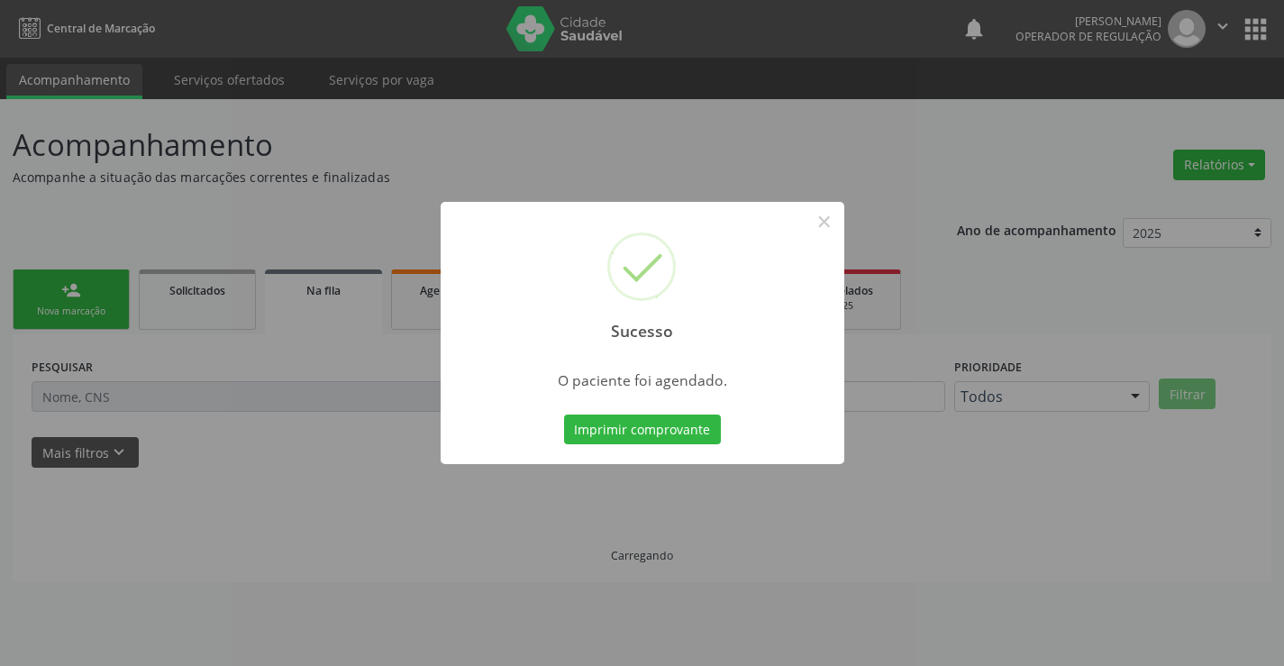
scroll to position [0, 0]
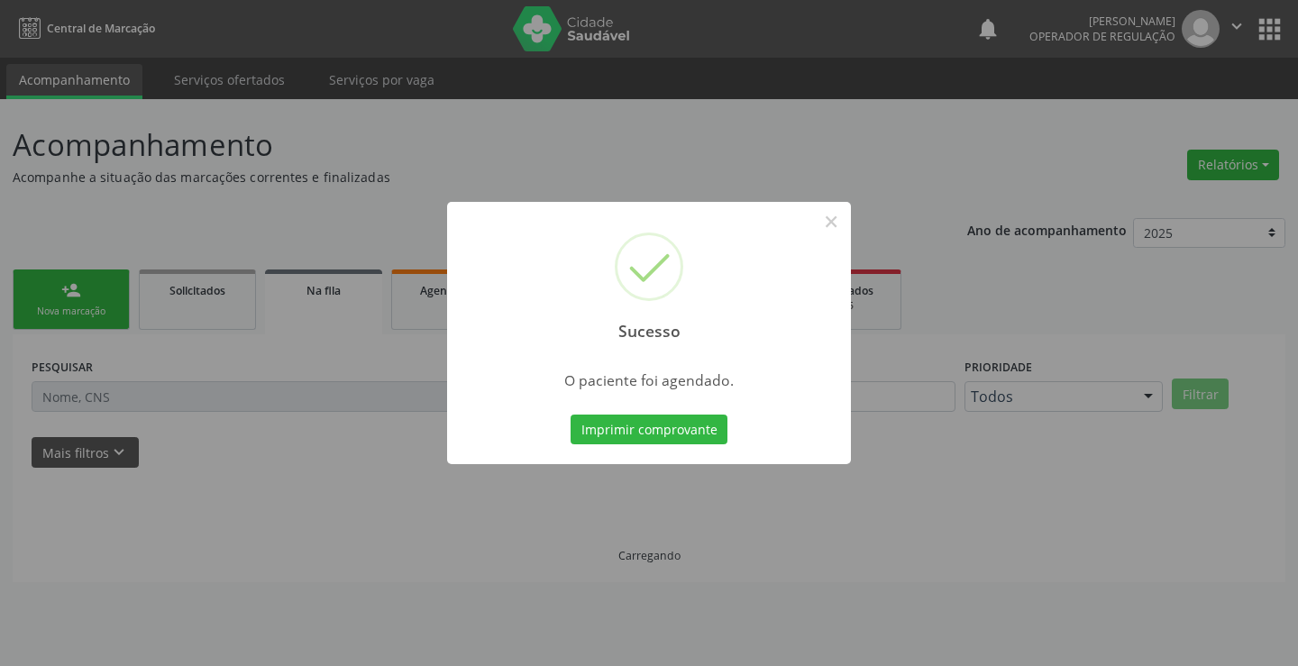
click at [570, 415] on button "Imprimir comprovante" at bounding box center [648, 430] width 157 height 31
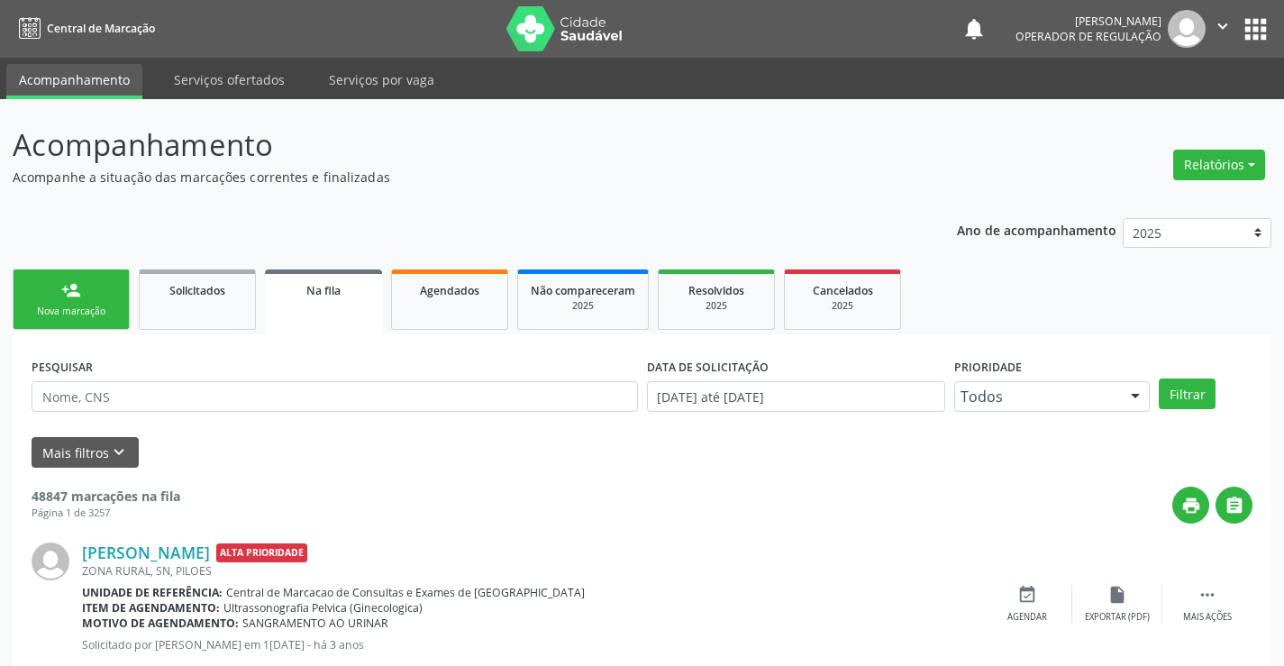
click at [83, 279] on link "person_add Nova marcação" at bounding box center [71, 299] width 117 height 60
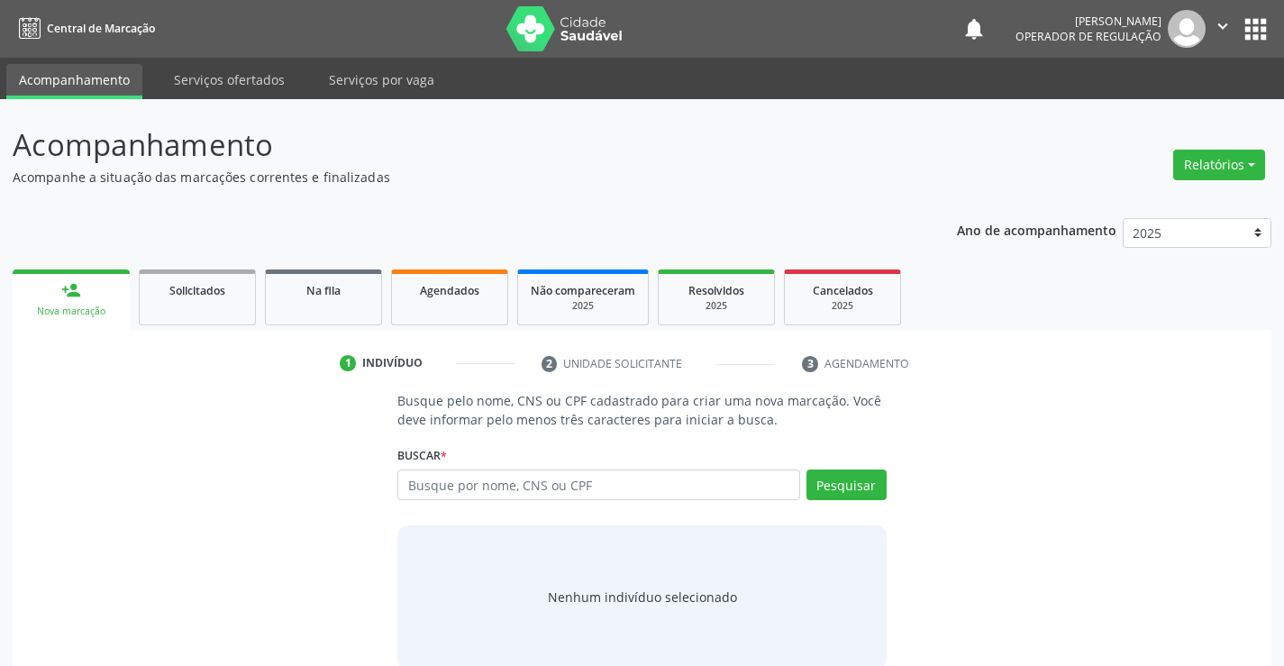
click at [83, 279] on link "person_add Nova marcação" at bounding box center [71, 299] width 117 height 60
click at [579, 489] on input "text" at bounding box center [598, 485] width 402 height 31
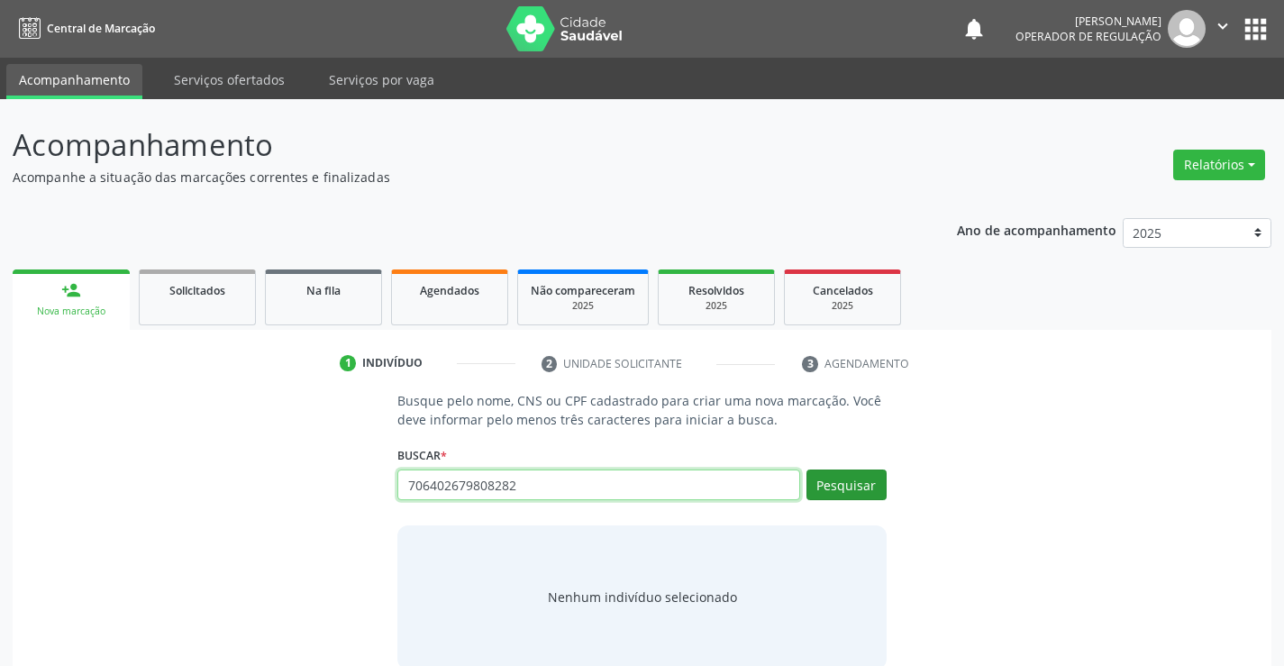
type input "706402679808282"
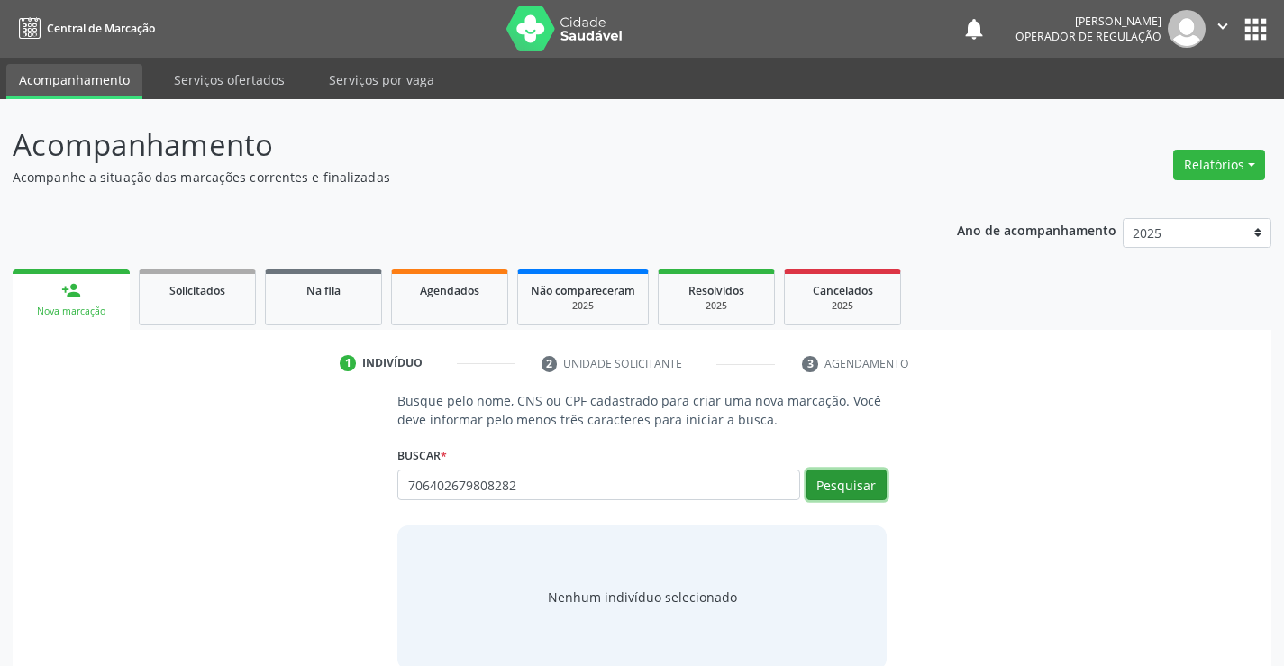
click at [857, 473] on button "Pesquisar" at bounding box center [847, 485] width 80 height 31
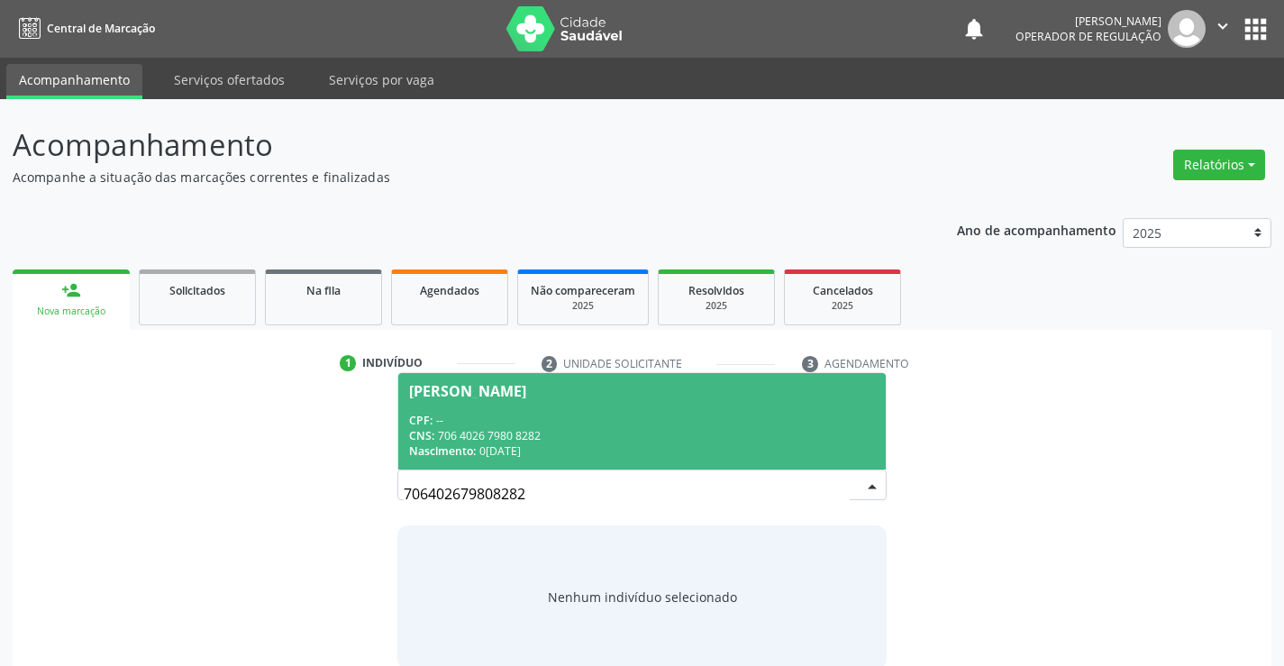
click at [618, 433] on div "CNS: 706 4026 7980 8282" at bounding box center [641, 435] width 465 height 15
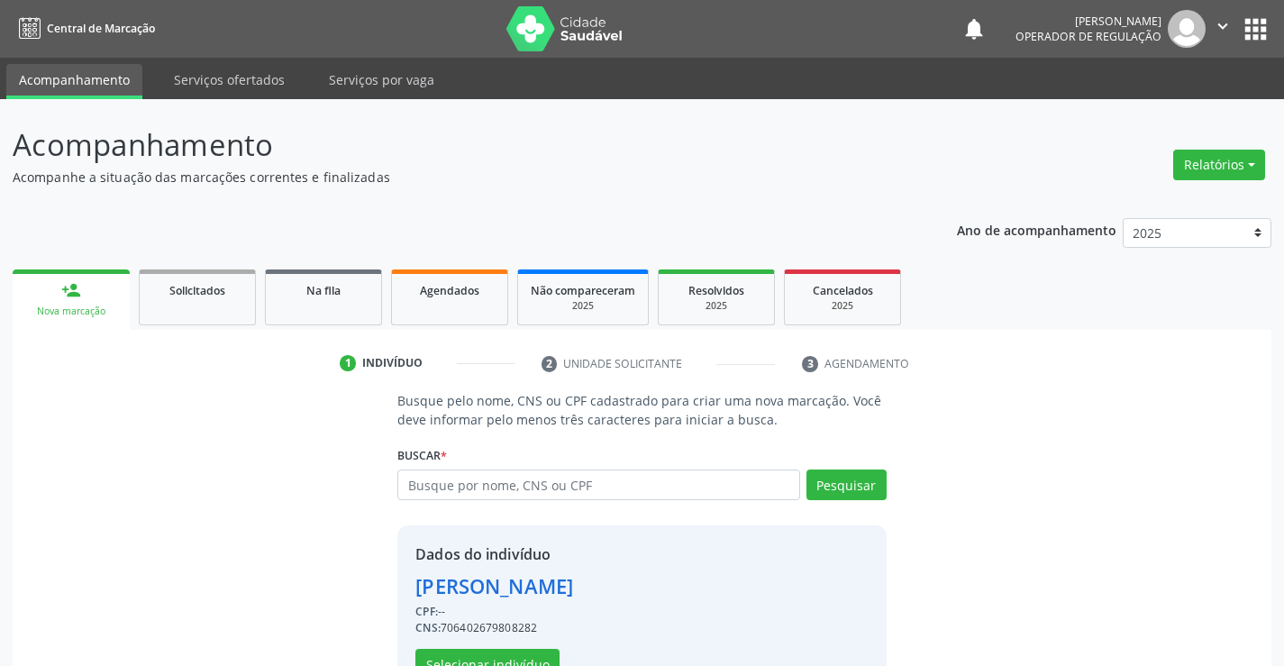
scroll to position [57, 0]
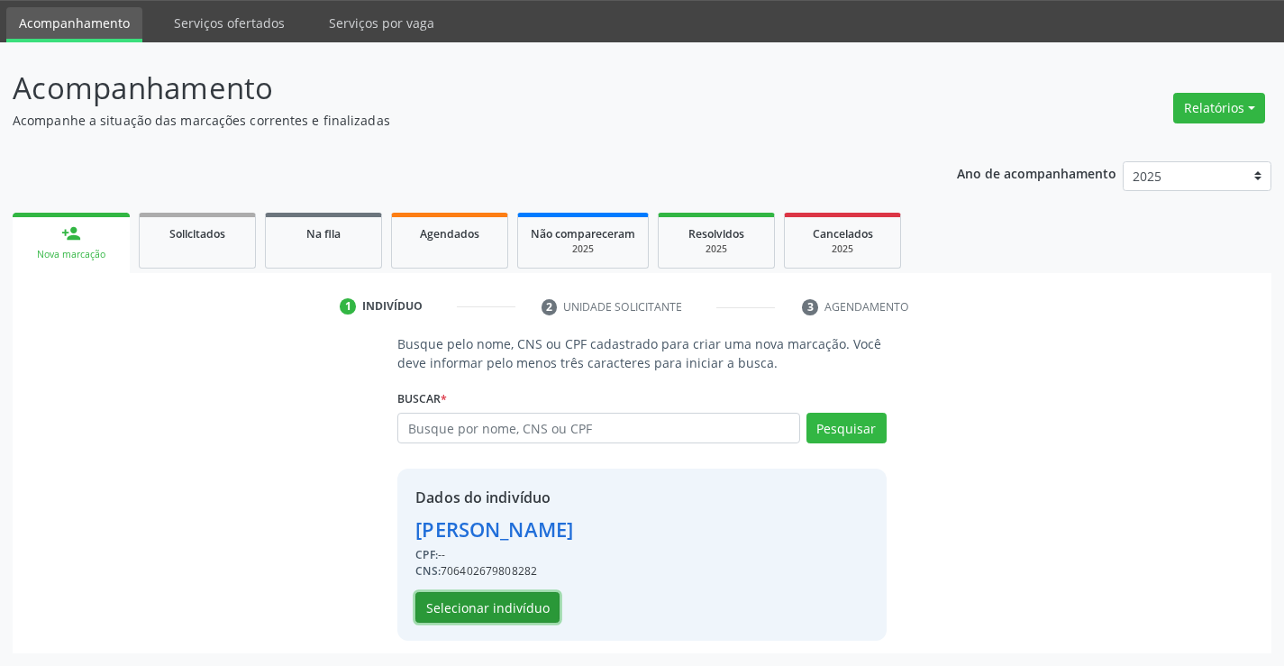
click at [532, 611] on button "Selecionar indivíduo" at bounding box center [487, 607] width 144 height 31
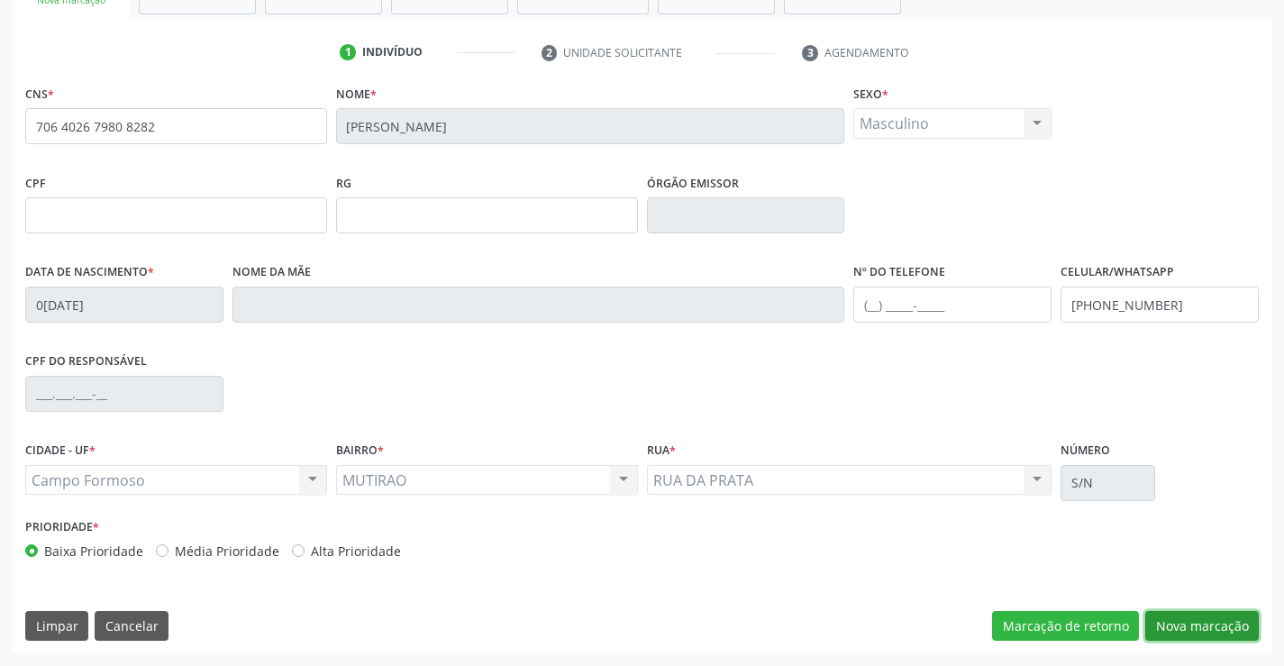
click at [1197, 631] on button "Nova marcação" at bounding box center [1202, 626] width 114 height 31
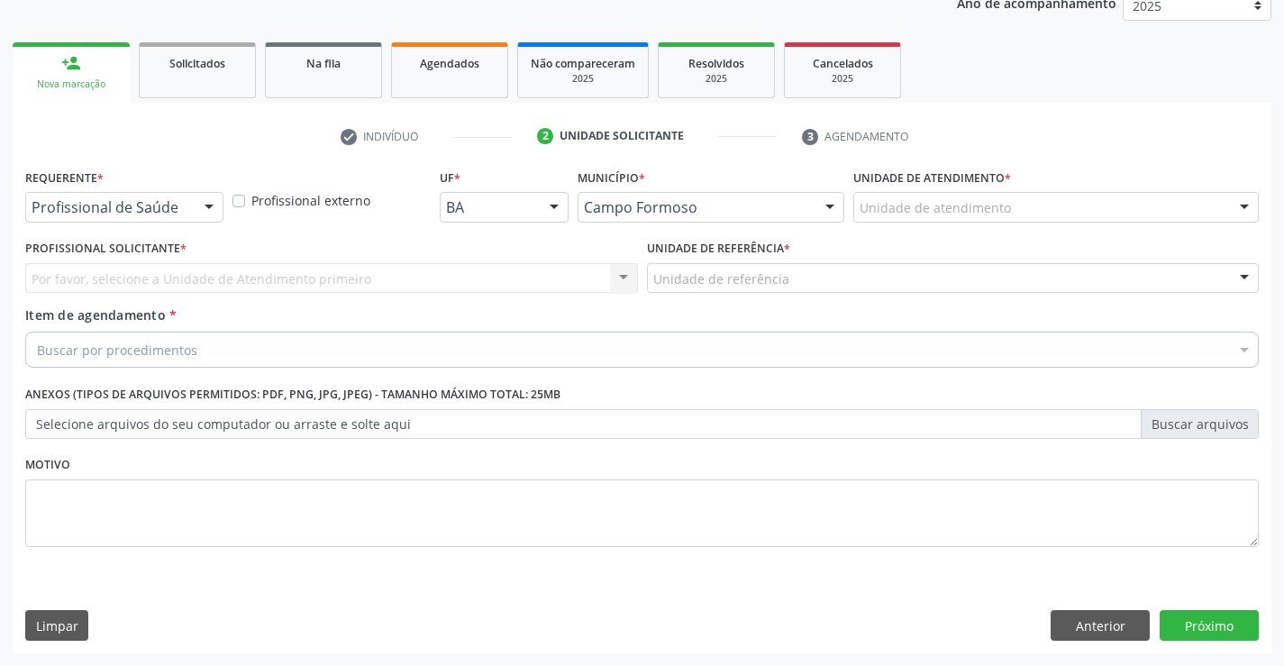
scroll to position [227, 0]
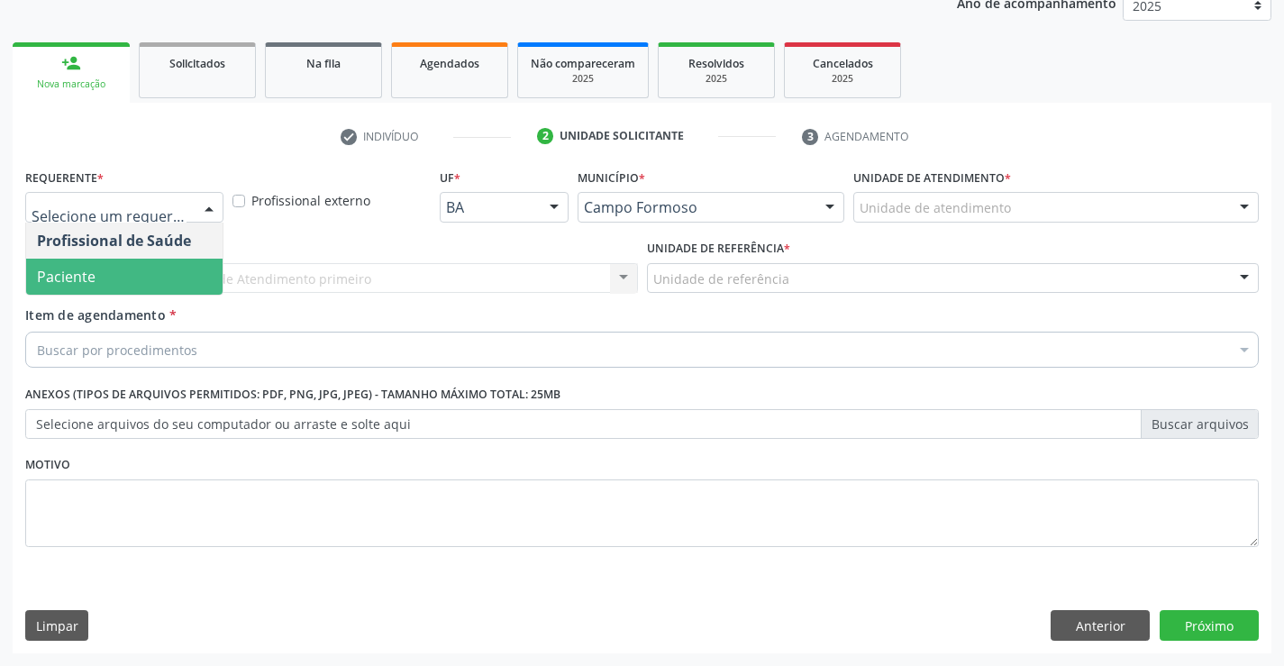
click at [137, 275] on span "Paciente" at bounding box center [124, 277] width 196 height 36
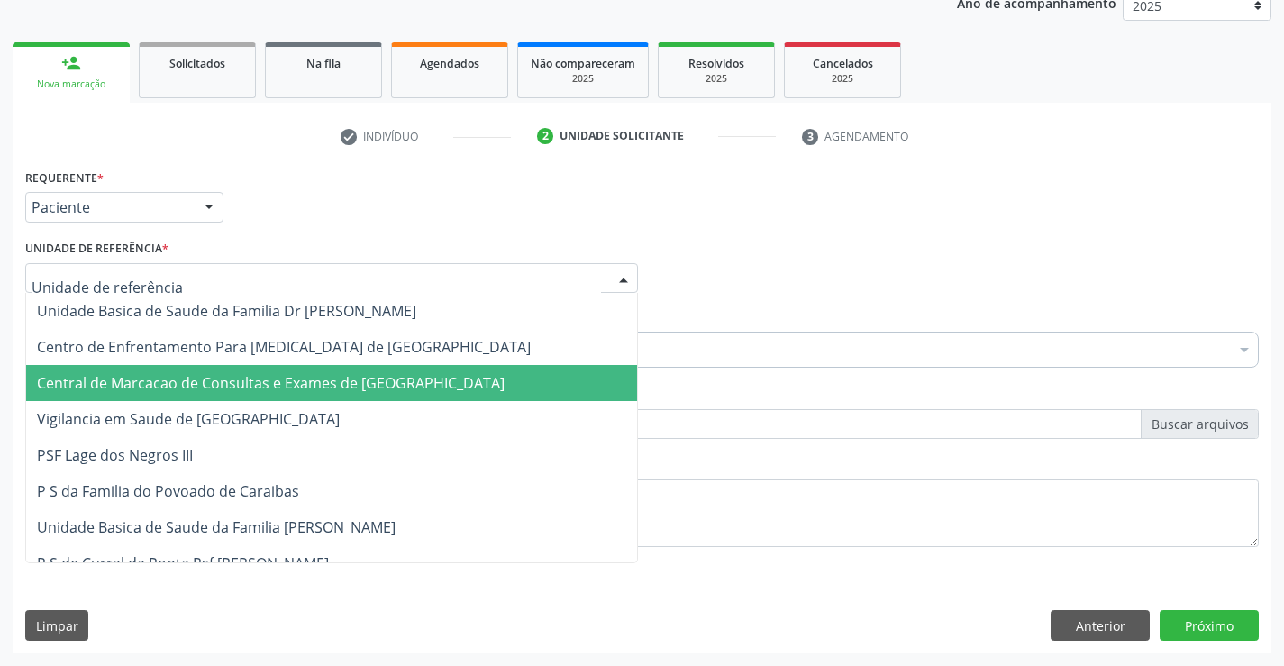
click at [150, 366] on span "Central de Marcacao de Consultas e Exames de [GEOGRAPHIC_DATA]" at bounding box center [331, 383] width 611 height 36
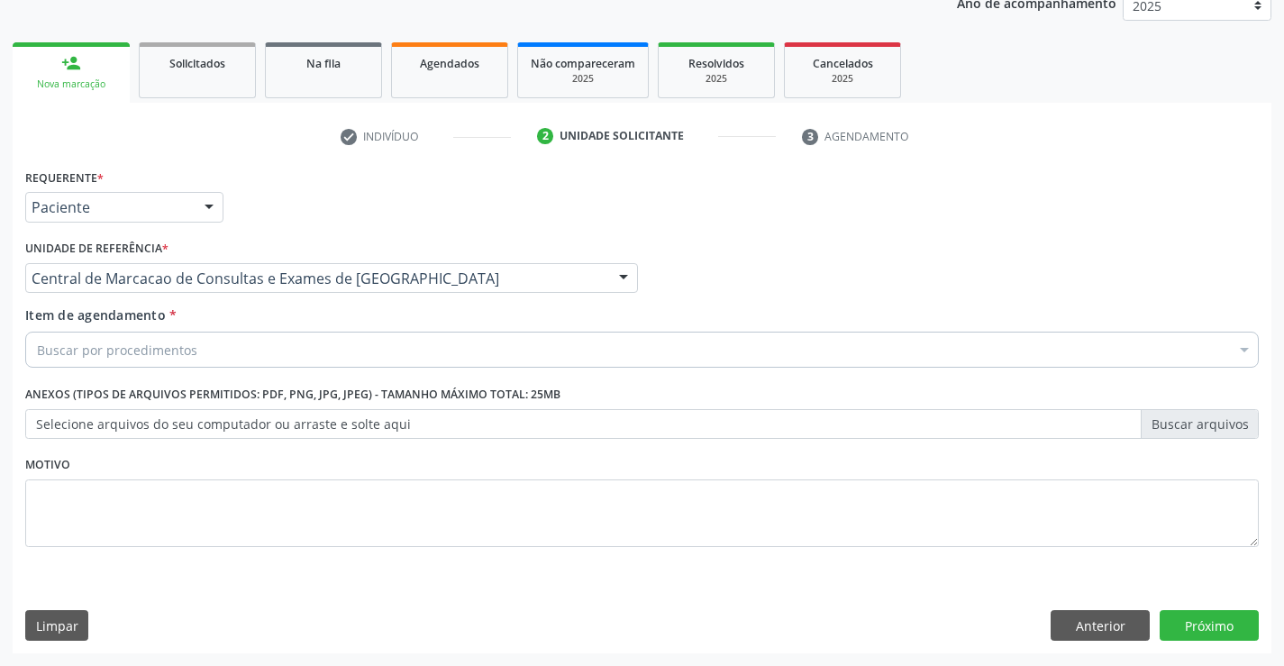
click at [37, 356] on input "Item de agendamento *" at bounding box center [37, 350] width 0 height 36
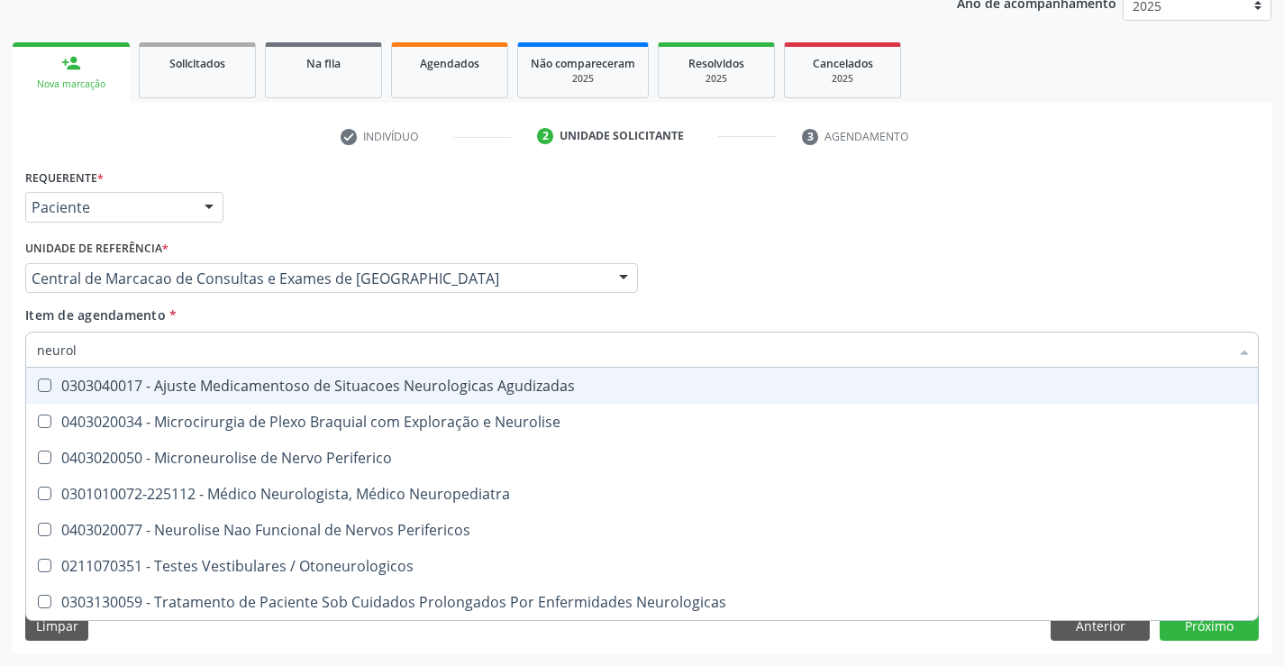
type input "neurolo"
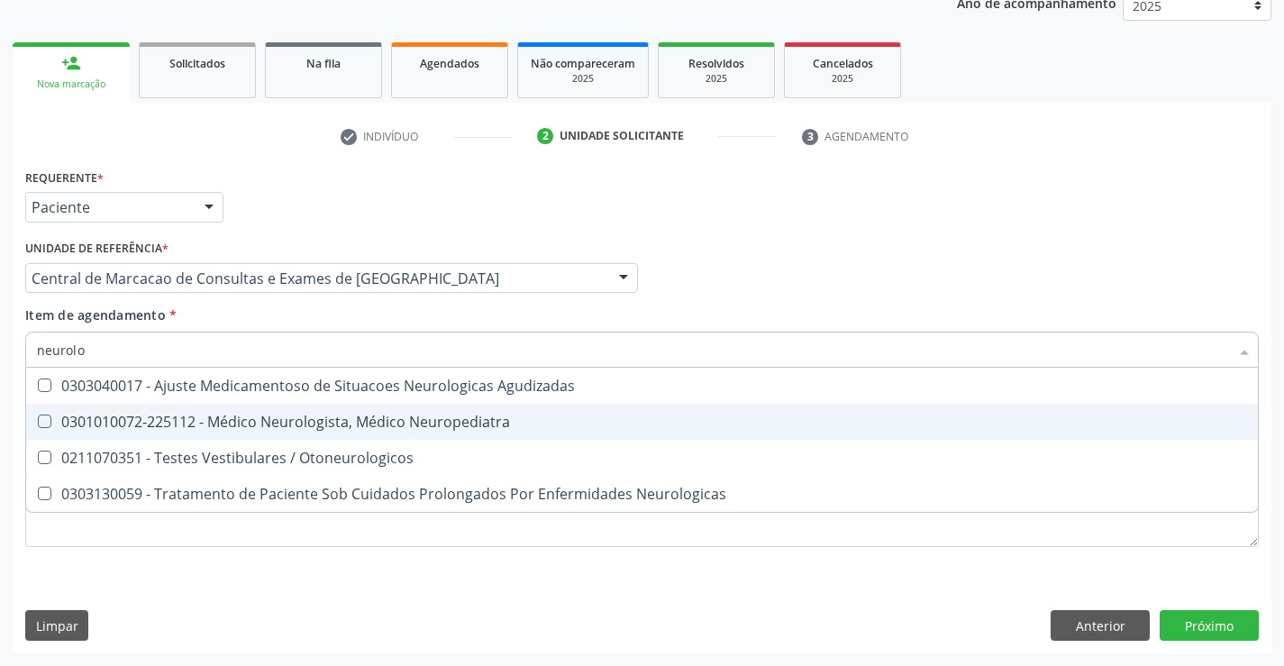
click at [464, 420] on div "0301010072-225112 - Médico Neurologista, Médico Neuropediatra" at bounding box center [642, 422] width 1210 height 14
checkbox Neuropediatra "true"
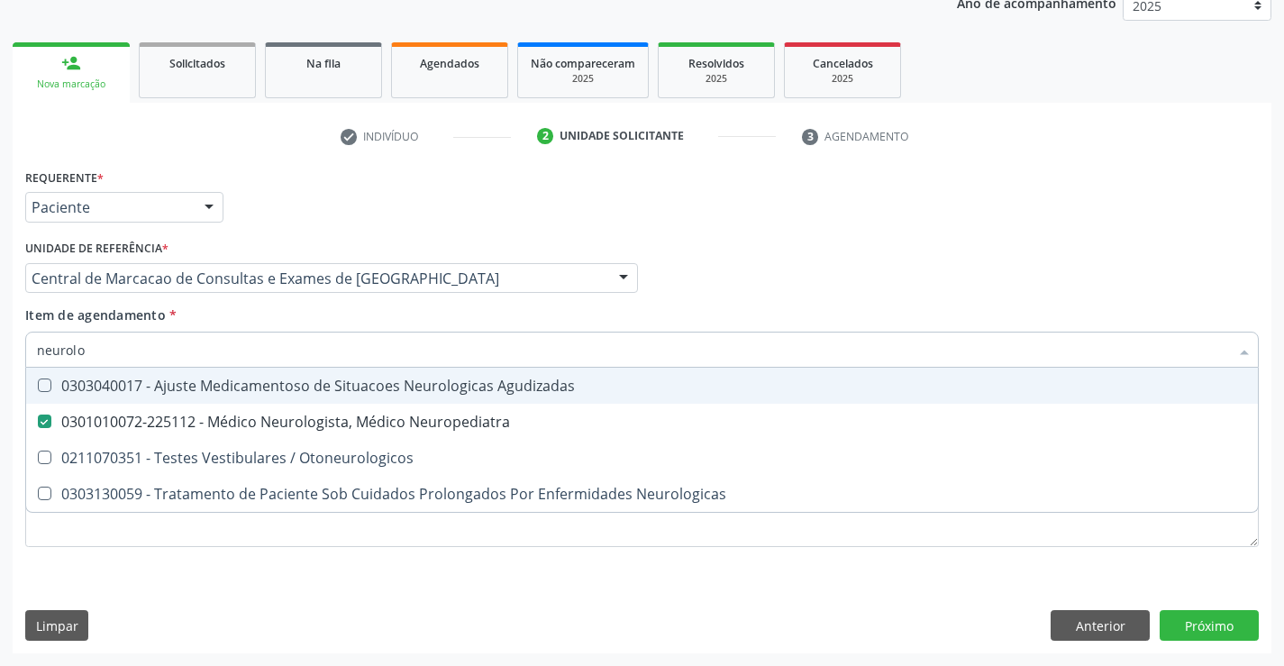
click at [935, 268] on div "Profissional Solicitante Por favor, selecione a Unidade de Atendimento primeiro…" at bounding box center [642, 270] width 1243 height 70
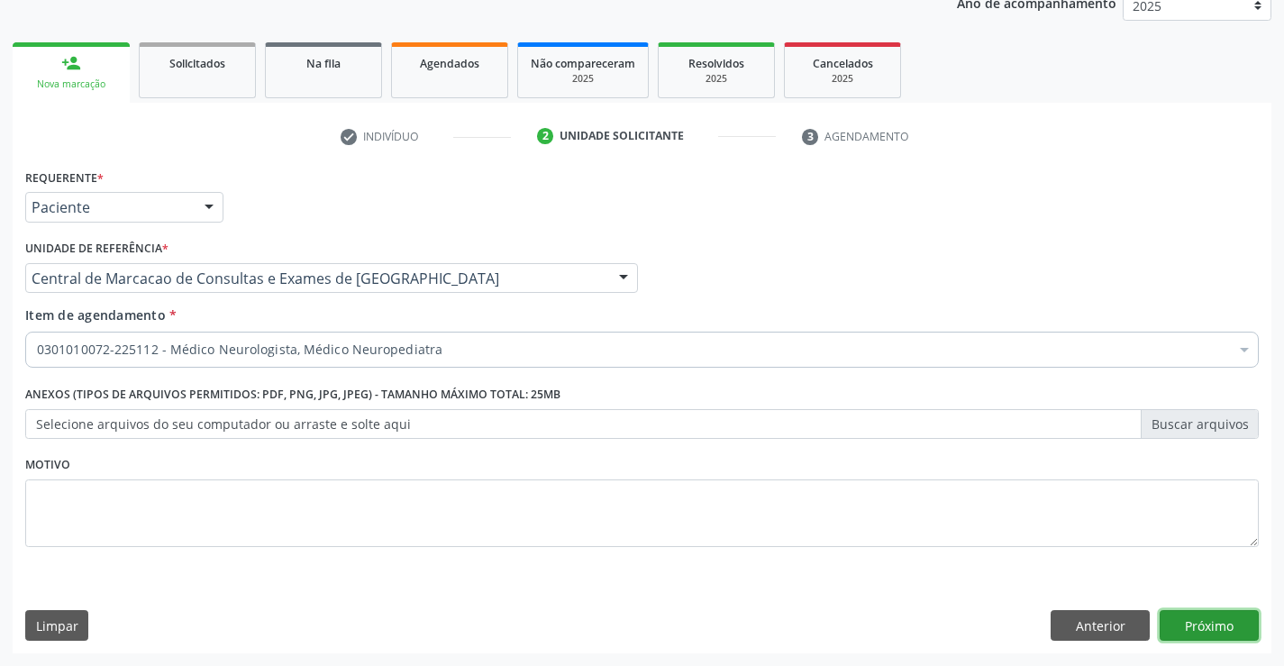
click at [1198, 622] on button "Próximo" at bounding box center [1209, 625] width 99 height 31
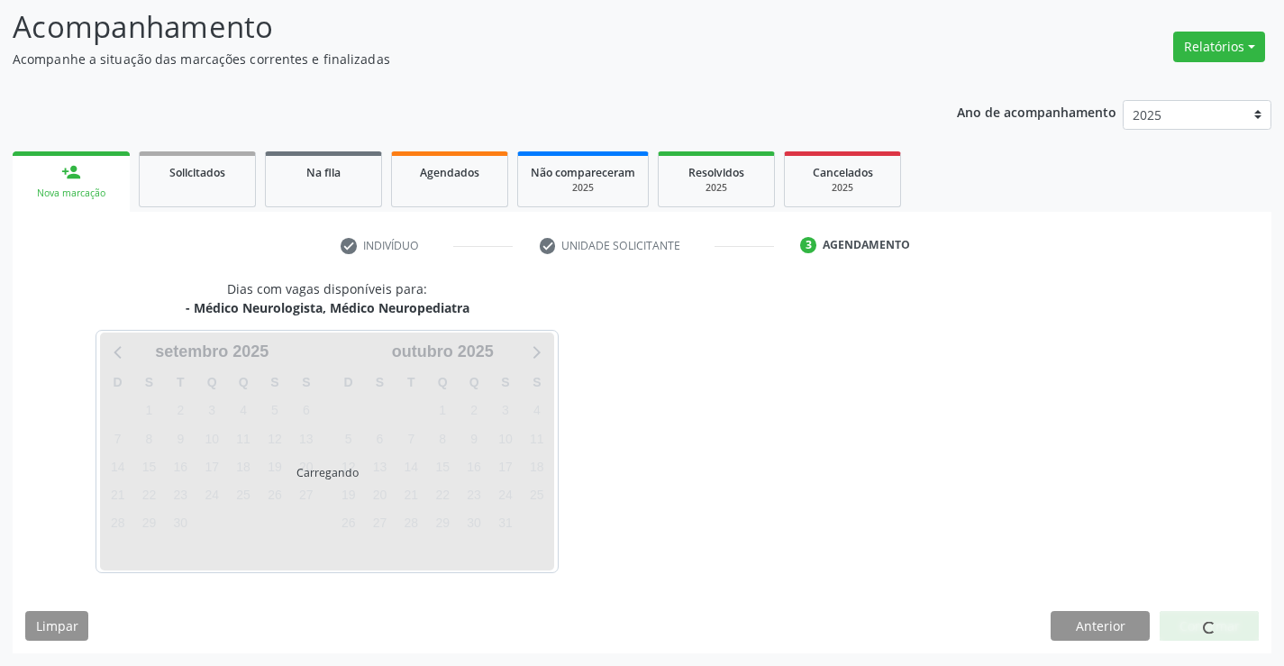
scroll to position [171, 0]
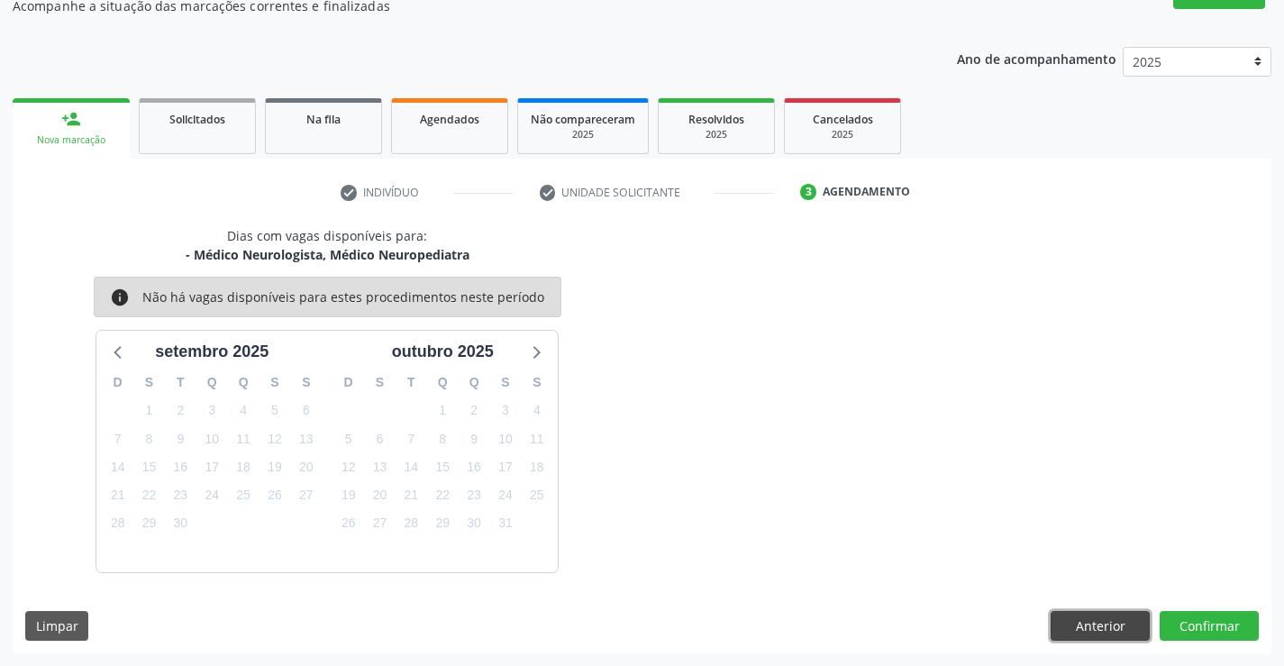
click at [1075, 623] on button "Anterior" at bounding box center [1100, 626] width 99 height 31
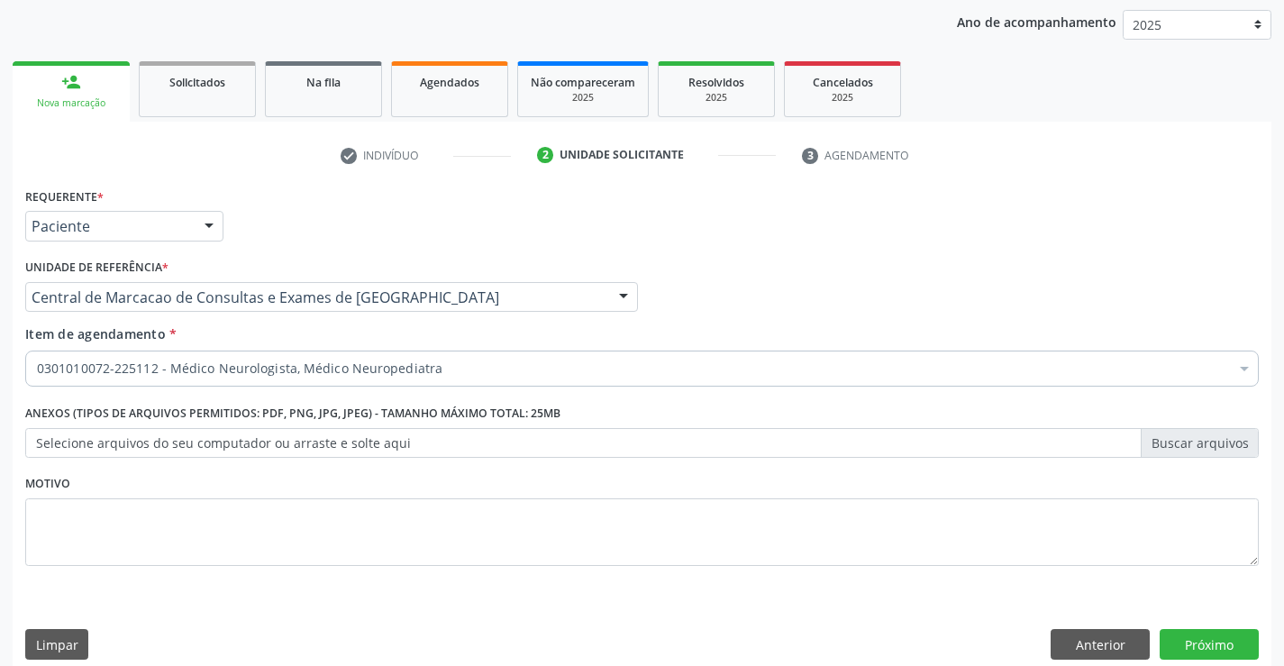
scroll to position [227, 0]
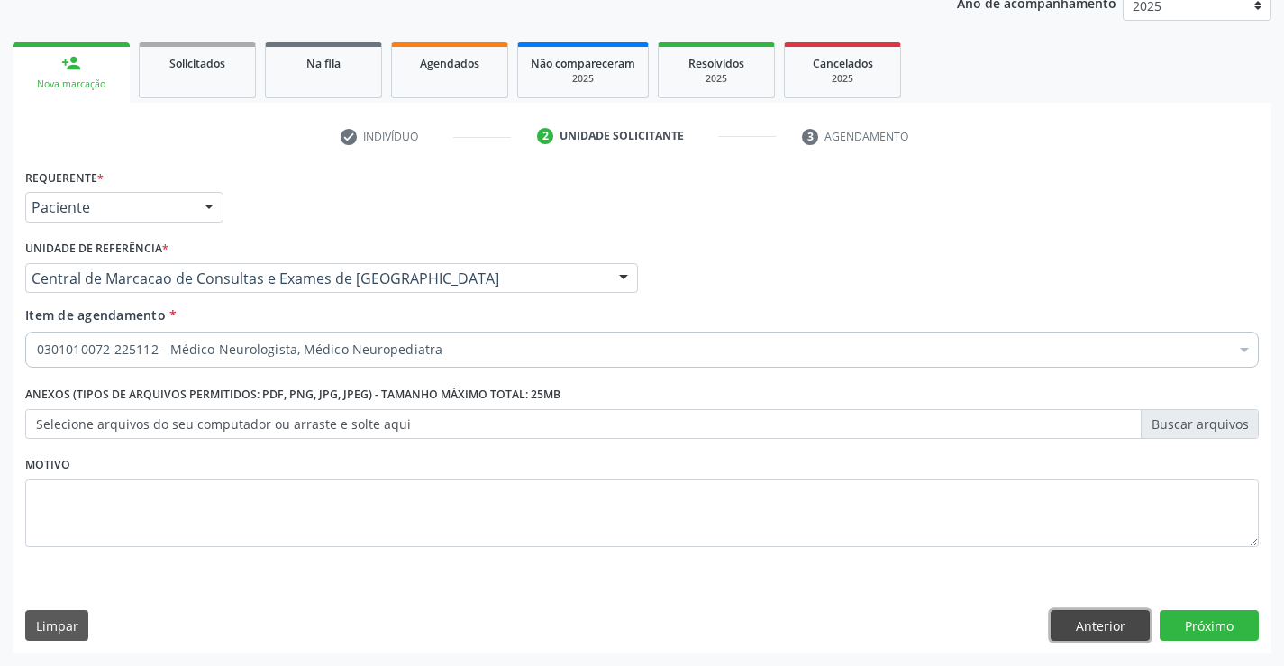
click at [1062, 623] on button "Anterior" at bounding box center [1100, 625] width 99 height 31
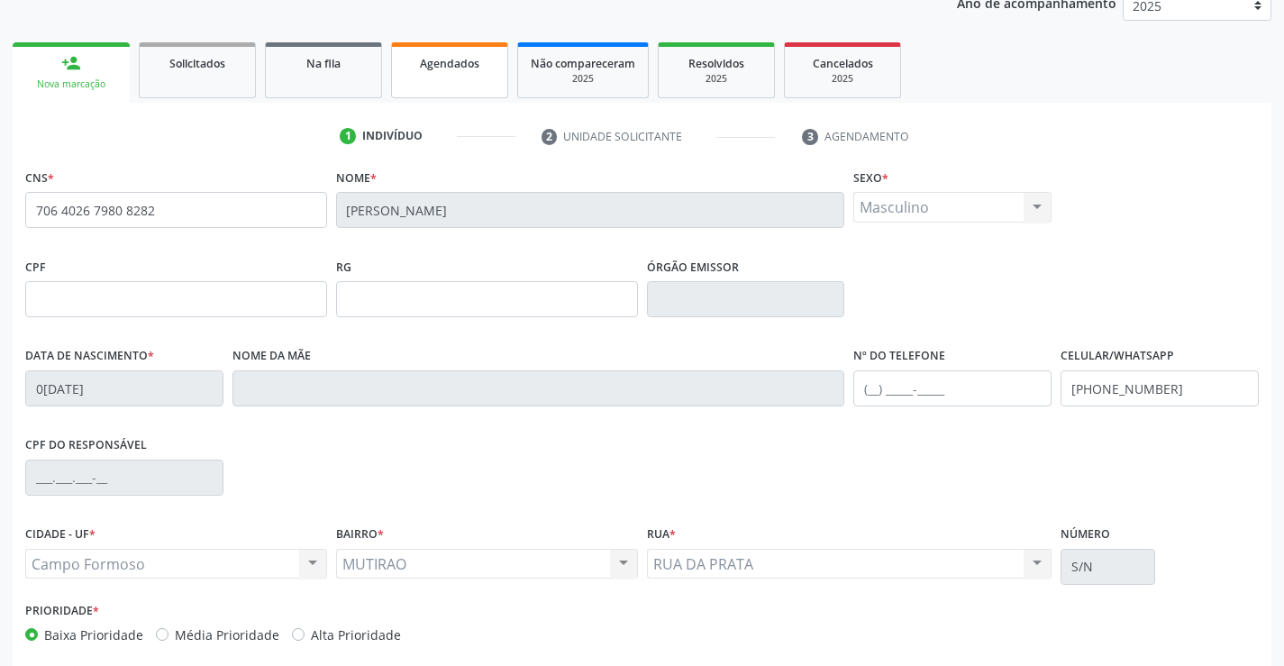
click at [450, 79] on link "Agendados" at bounding box center [449, 70] width 117 height 56
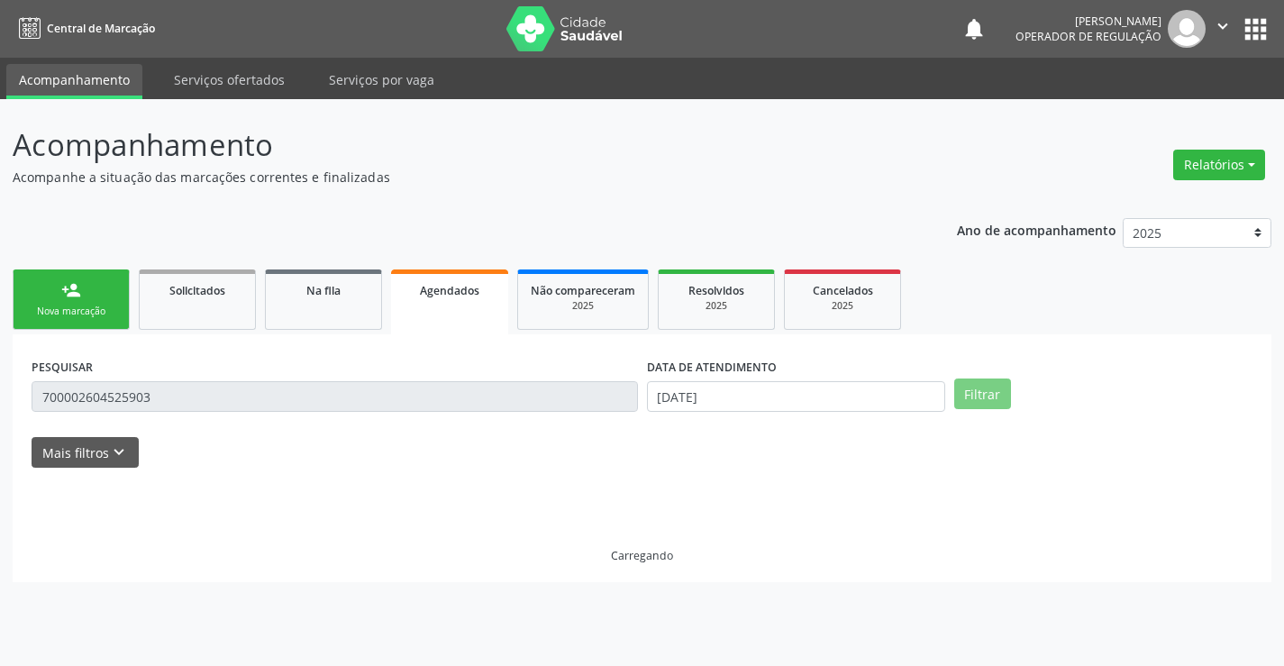
scroll to position [0, 0]
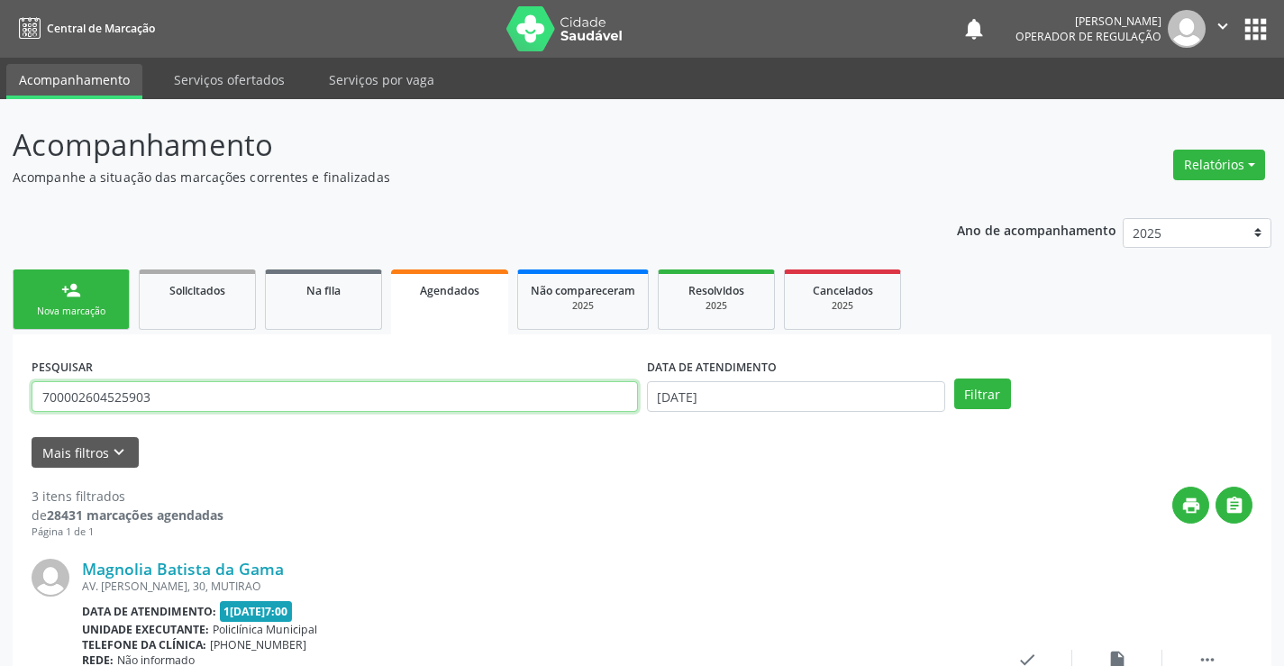
click at [323, 392] on input "700002604525903" at bounding box center [335, 396] width 606 height 31
click at [321, 392] on input "700002604525903" at bounding box center [335, 396] width 606 height 31
type input "700004834477805"
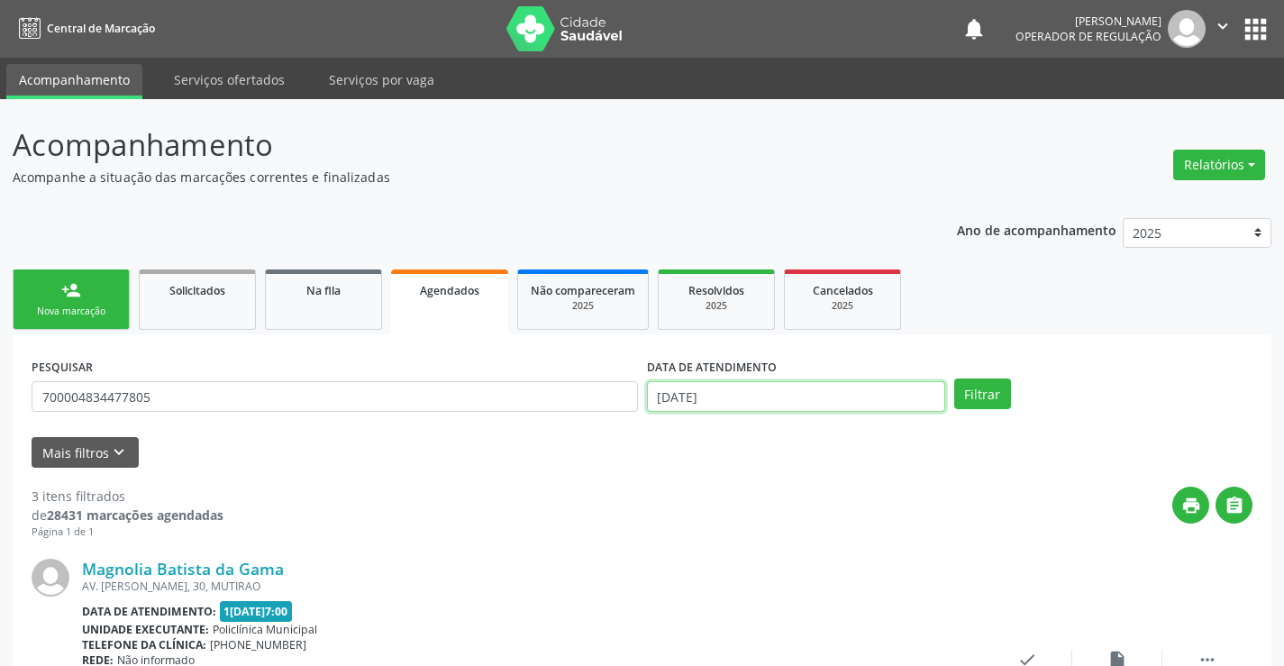
click at [904, 396] on input "[DATE]" at bounding box center [796, 396] width 298 height 31
click at [992, 397] on button "Filtrar" at bounding box center [982, 393] width 57 height 31
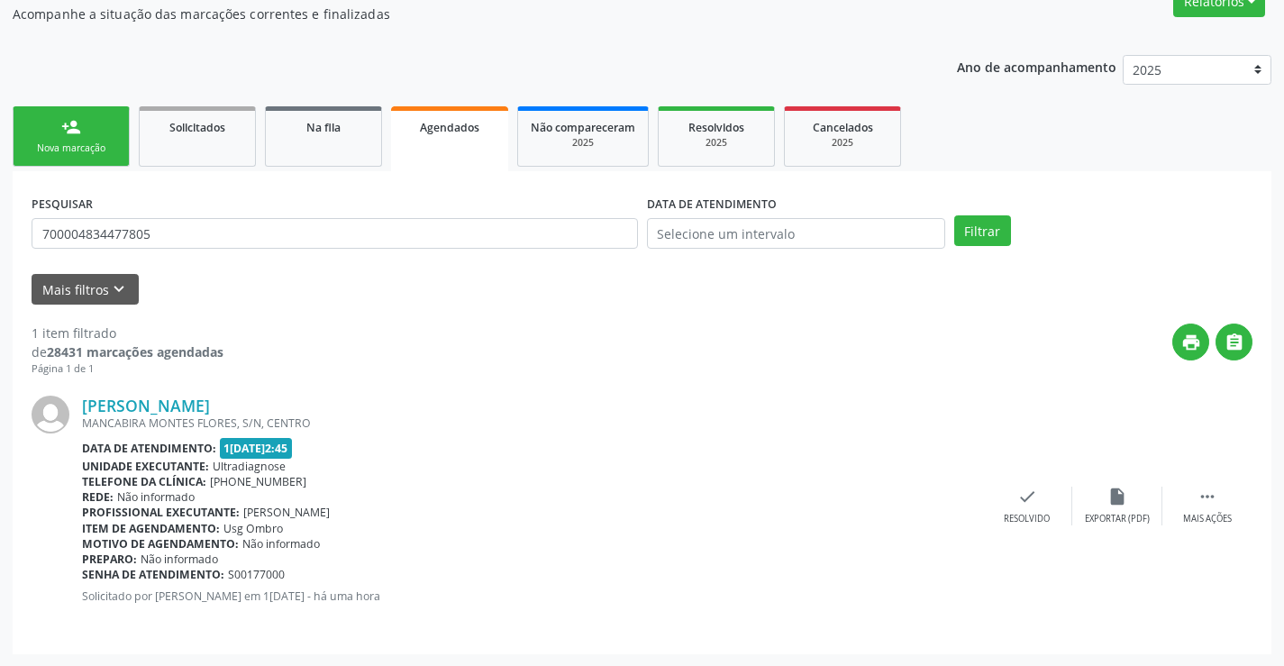
scroll to position [164, 0]
click at [94, 117] on link "person_add Nova marcação" at bounding box center [71, 135] width 117 height 60
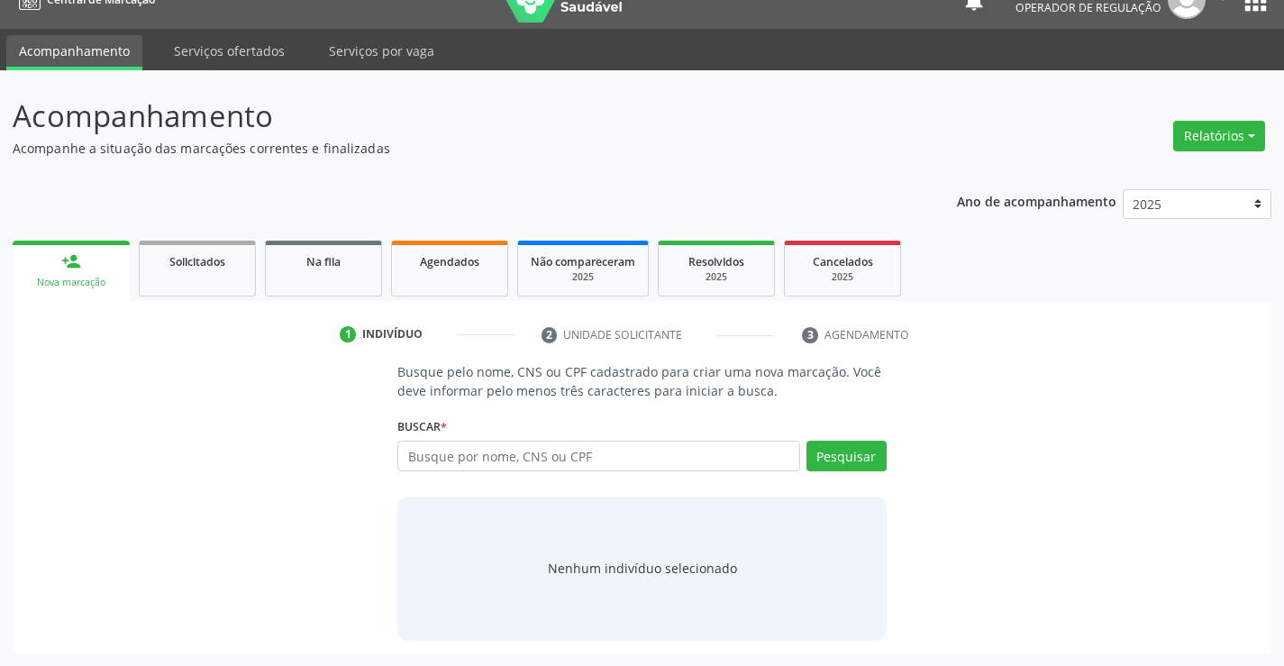
scroll to position [29, 0]
click at [526, 472] on div "Busque por nome, CNS ou CPF Nenhum resultado encontrado para: " " Digite nome, …" at bounding box center [641, 462] width 488 height 43
click at [541, 460] on input "text" at bounding box center [598, 456] width 402 height 31
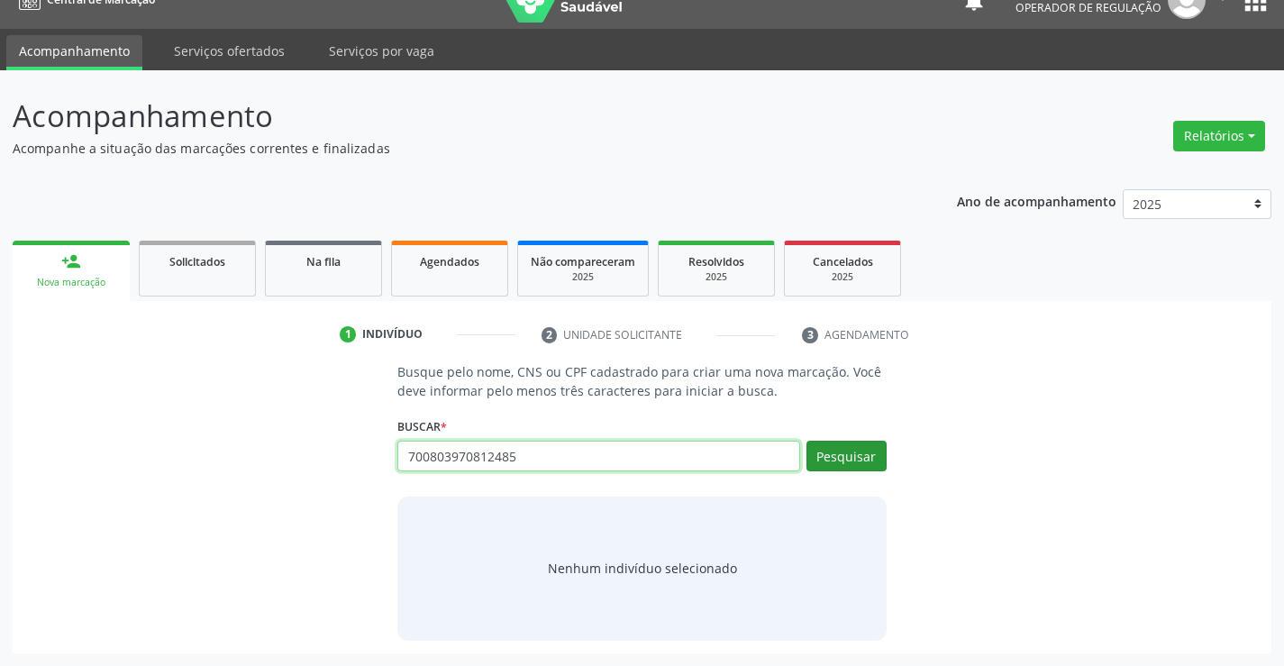
type input "700803970812485"
click at [825, 445] on button "Pesquisar" at bounding box center [847, 456] width 80 height 31
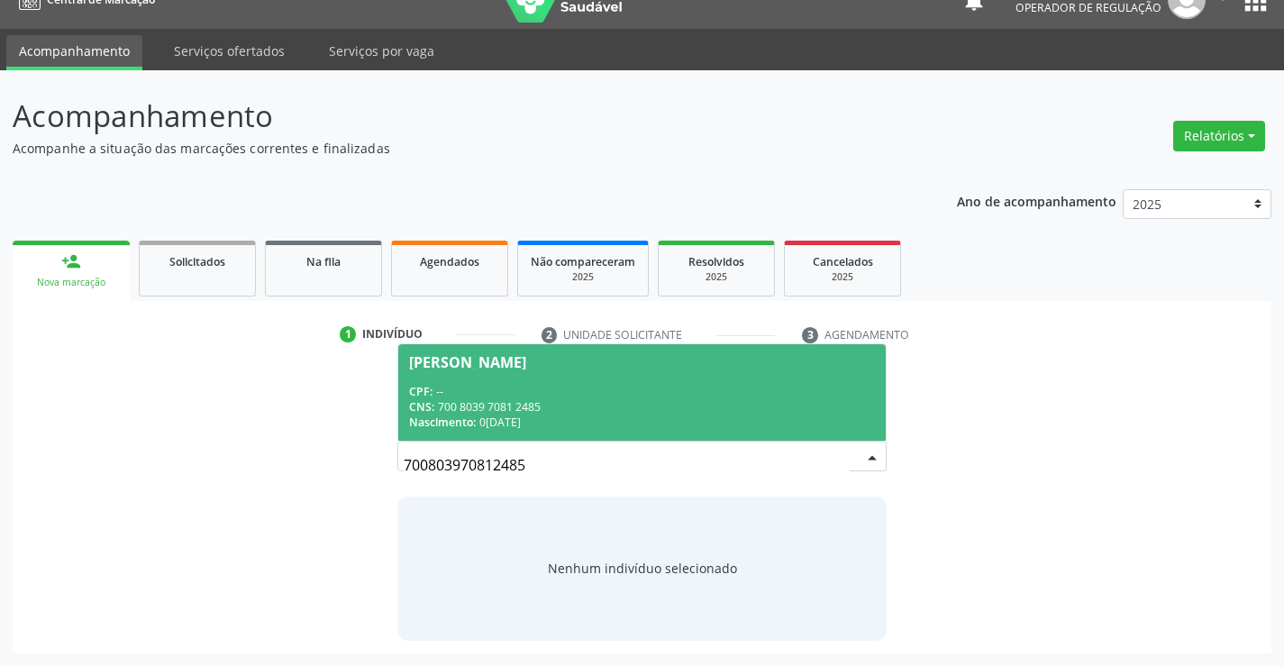
click at [726, 397] on div "CPF: --" at bounding box center [641, 391] width 465 height 15
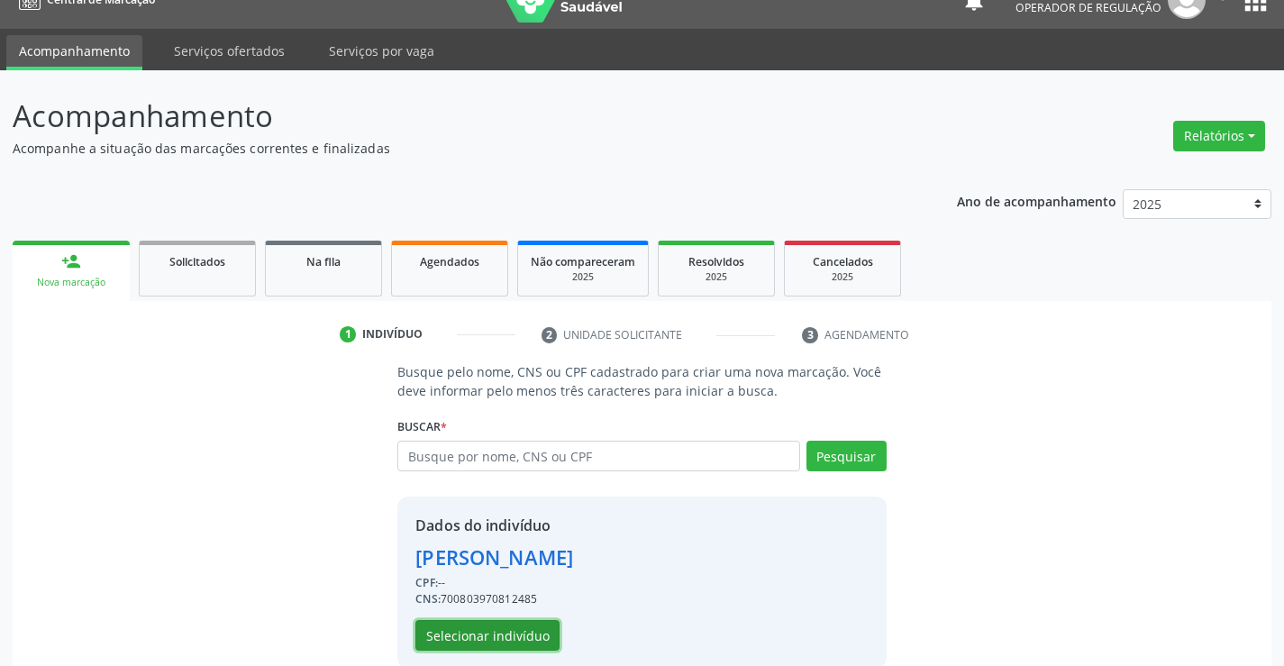
click at [462, 629] on button "Selecionar indivíduo" at bounding box center [487, 635] width 144 height 31
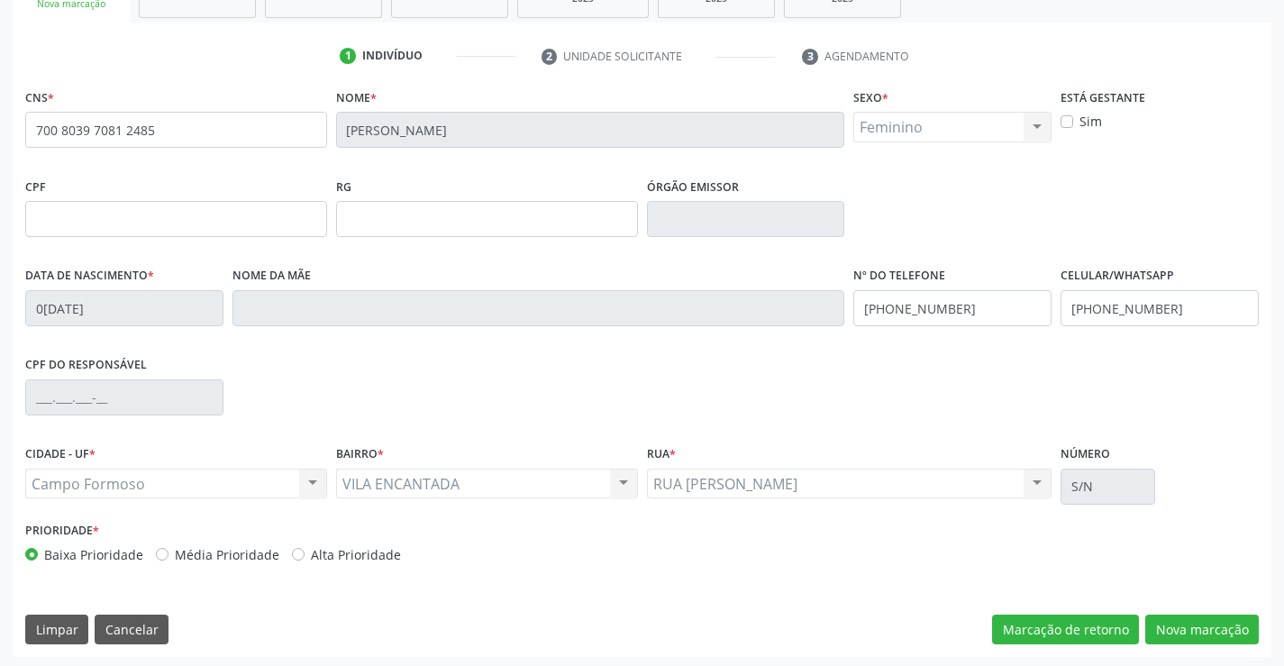
scroll to position [311, 0]
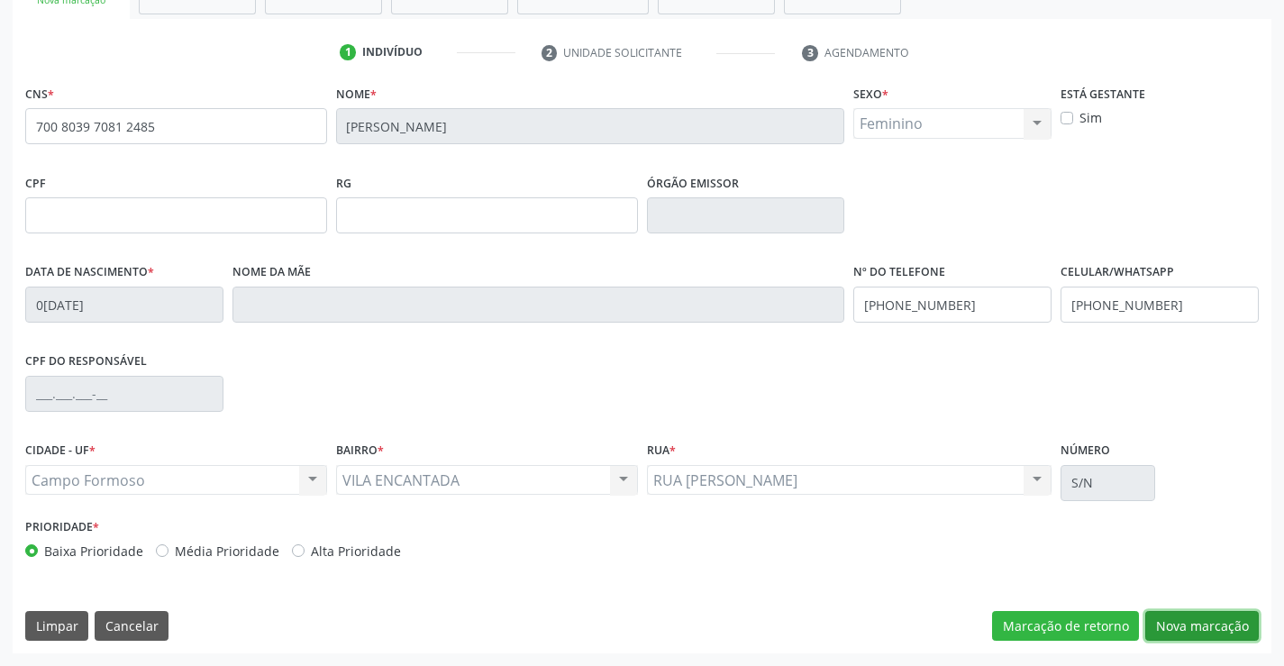
click at [1181, 628] on button "Nova marcação" at bounding box center [1202, 626] width 114 height 31
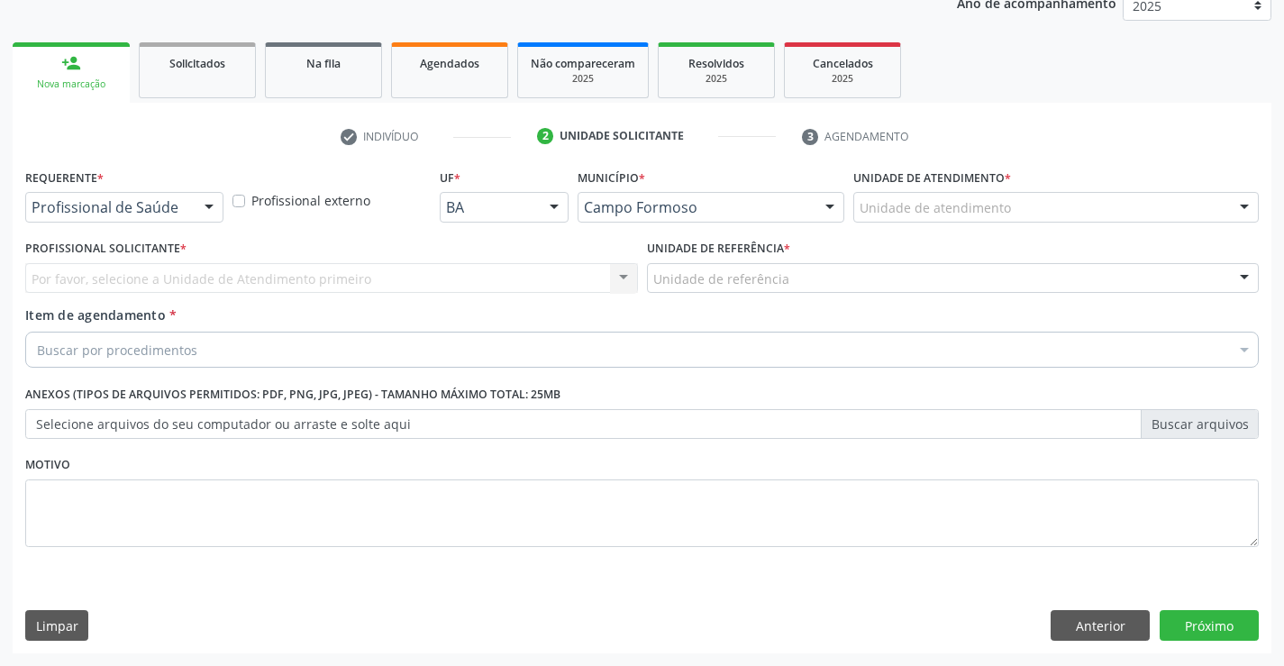
scroll to position [227, 0]
click at [169, 197] on div "Profissional de Saúde" at bounding box center [124, 207] width 198 height 31
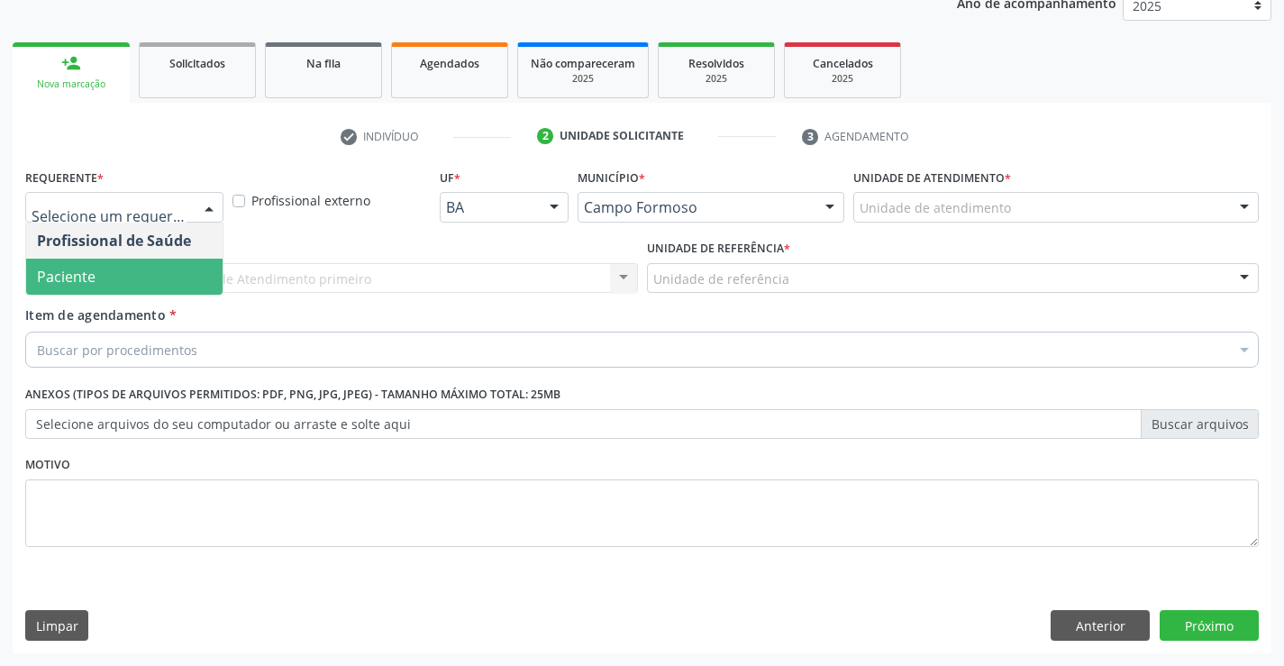
click at [138, 267] on span "Paciente" at bounding box center [124, 277] width 196 height 36
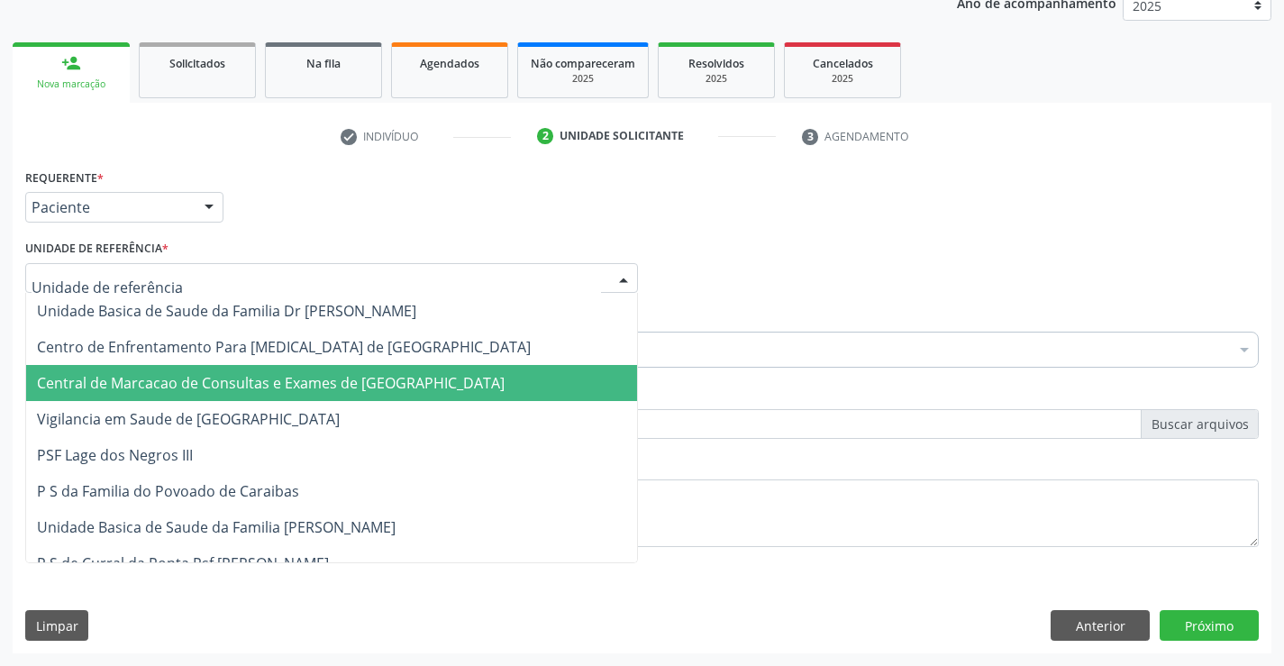
click at [150, 373] on span "Central de Marcacao de Consultas e Exames de [GEOGRAPHIC_DATA]" at bounding box center [271, 383] width 468 height 20
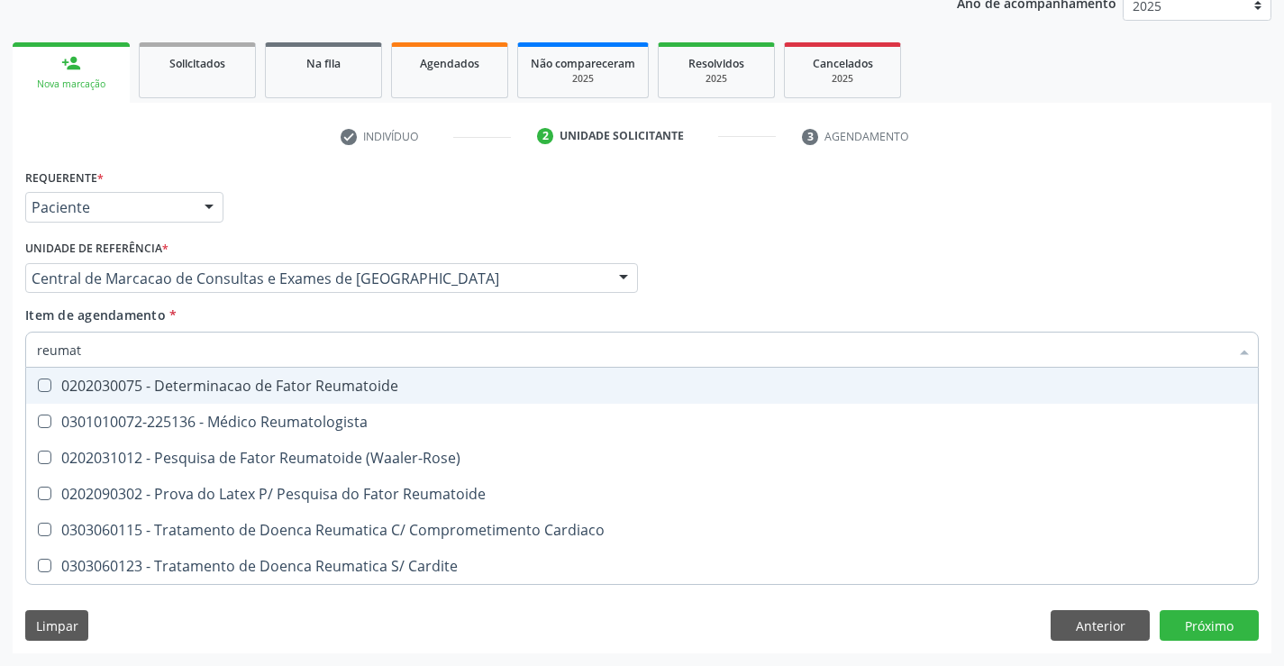
type input "reumato"
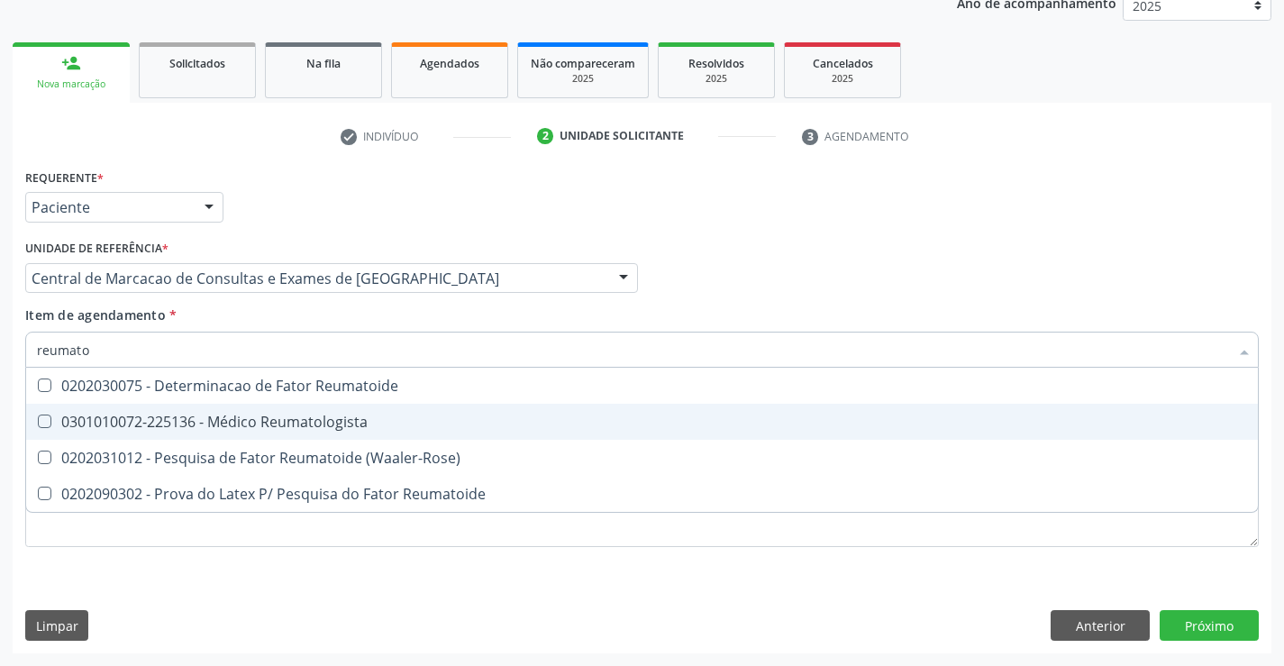
click at [276, 422] on div "0301010072-225136 - Médico Reumatologista" at bounding box center [642, 422] width 1210 height 14
checkbox Reumatologista "true"
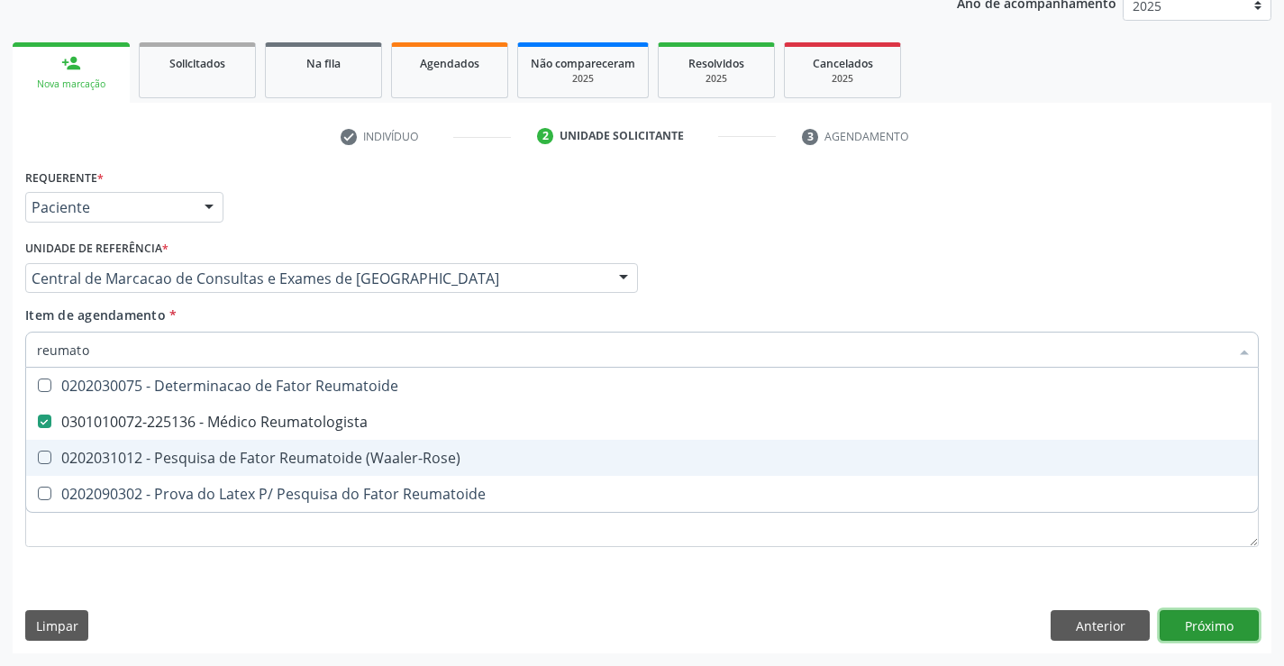
click at [1235, 633] on div "Requerente * Paciente Profissional de Saúde Paciente Nenhum resultado encontrad…" at bounding box center [642, 408] width 1259 height 489
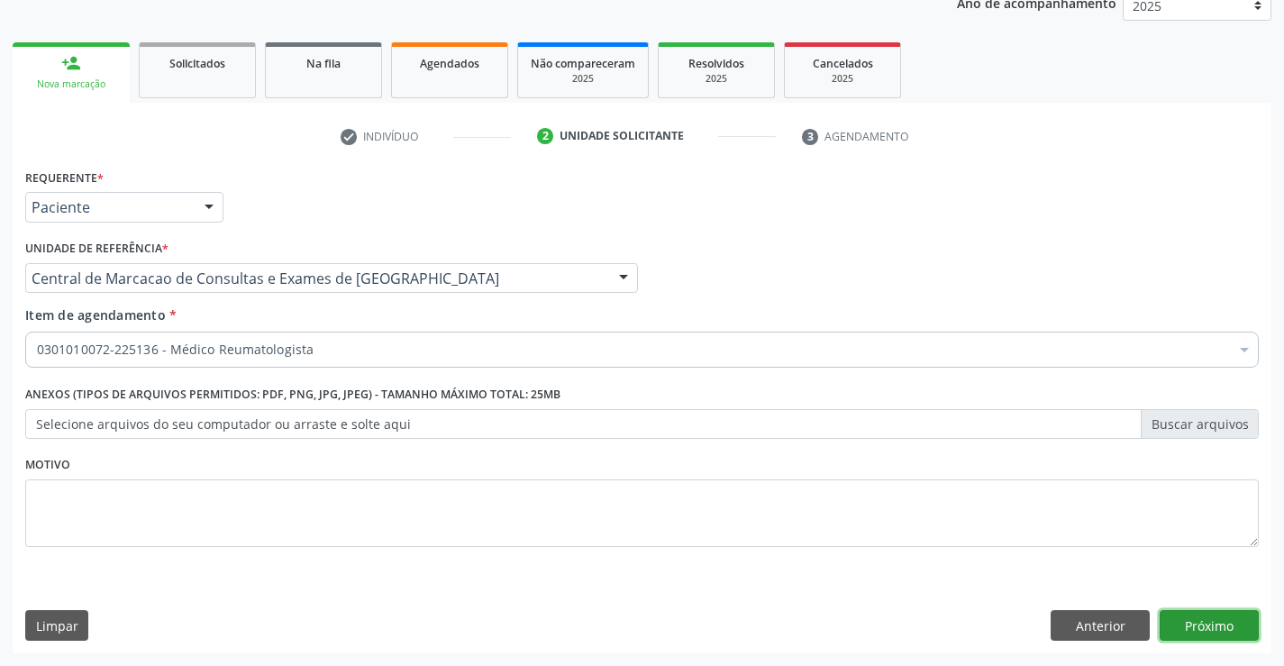
click at [1180, 626] on button "Próximo" at bounding box center [1209, 625] width 99 height 31
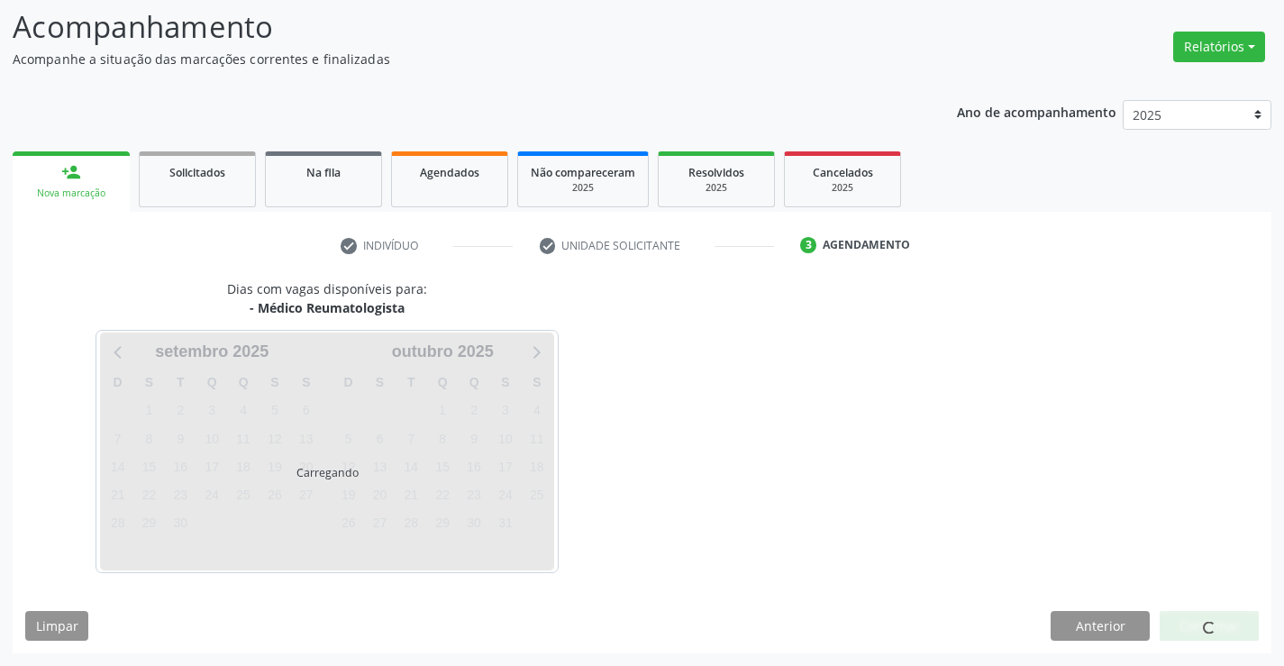
scroll to position [118, 0]
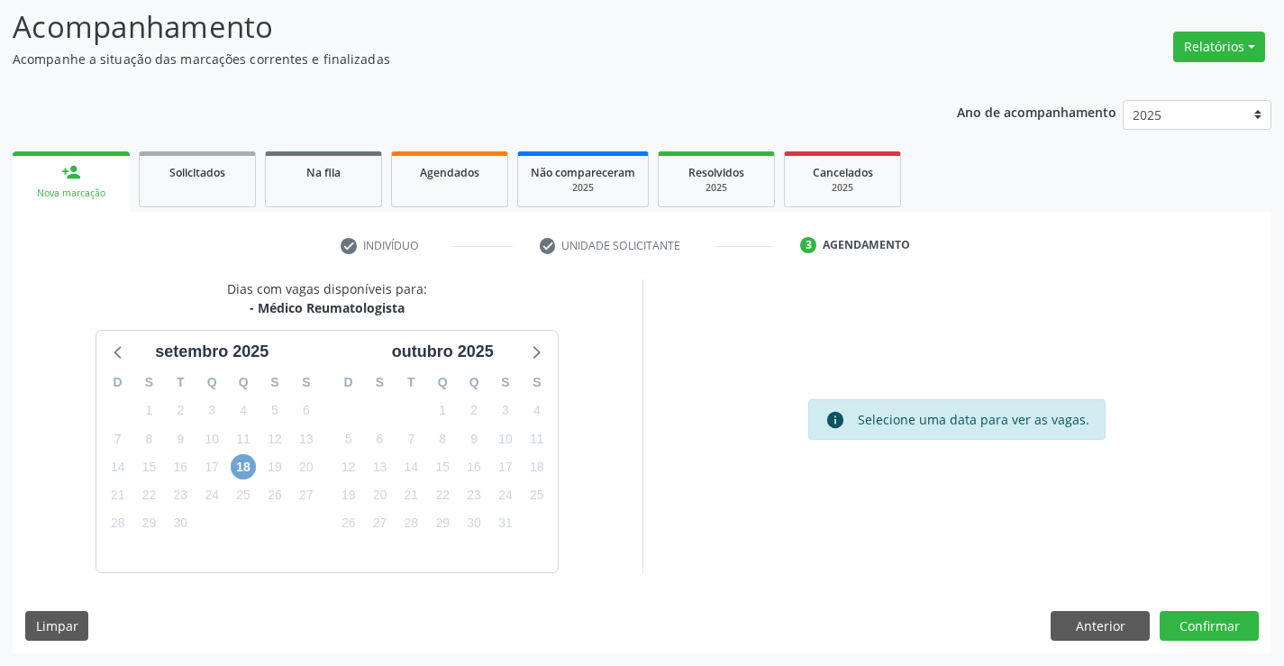
click at [240, 473] on span "18" at bounding box center [243, 466] width 25 height 25
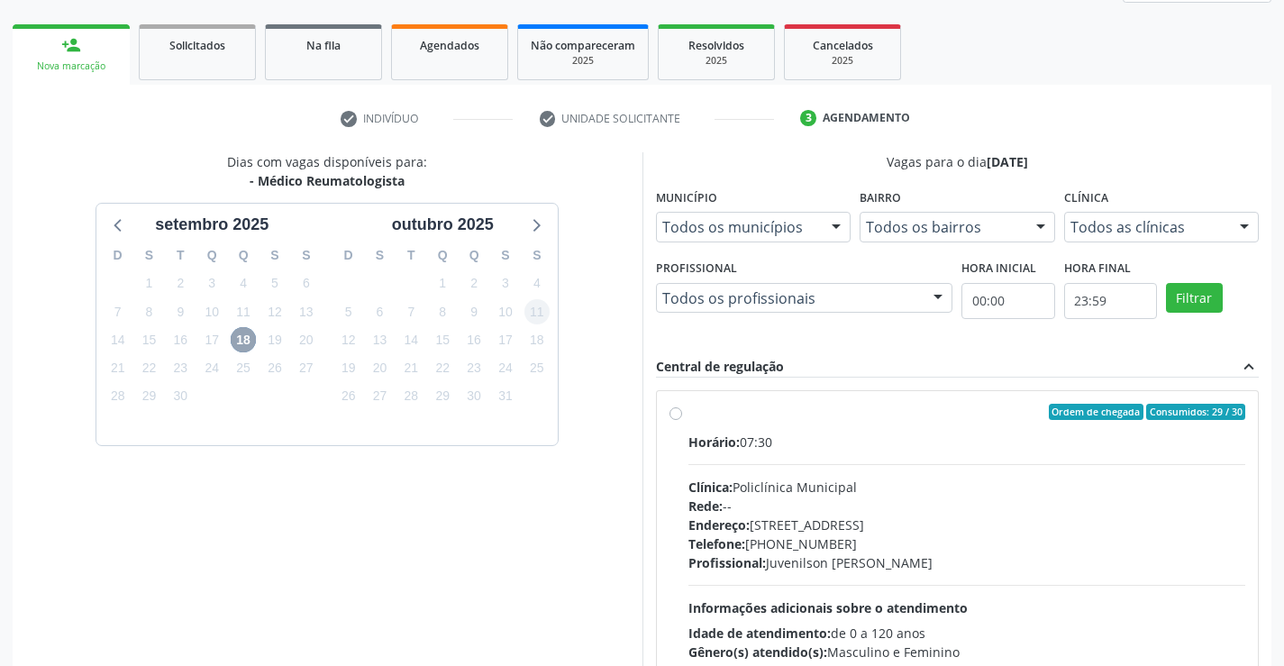
scroll to position [378, 0]
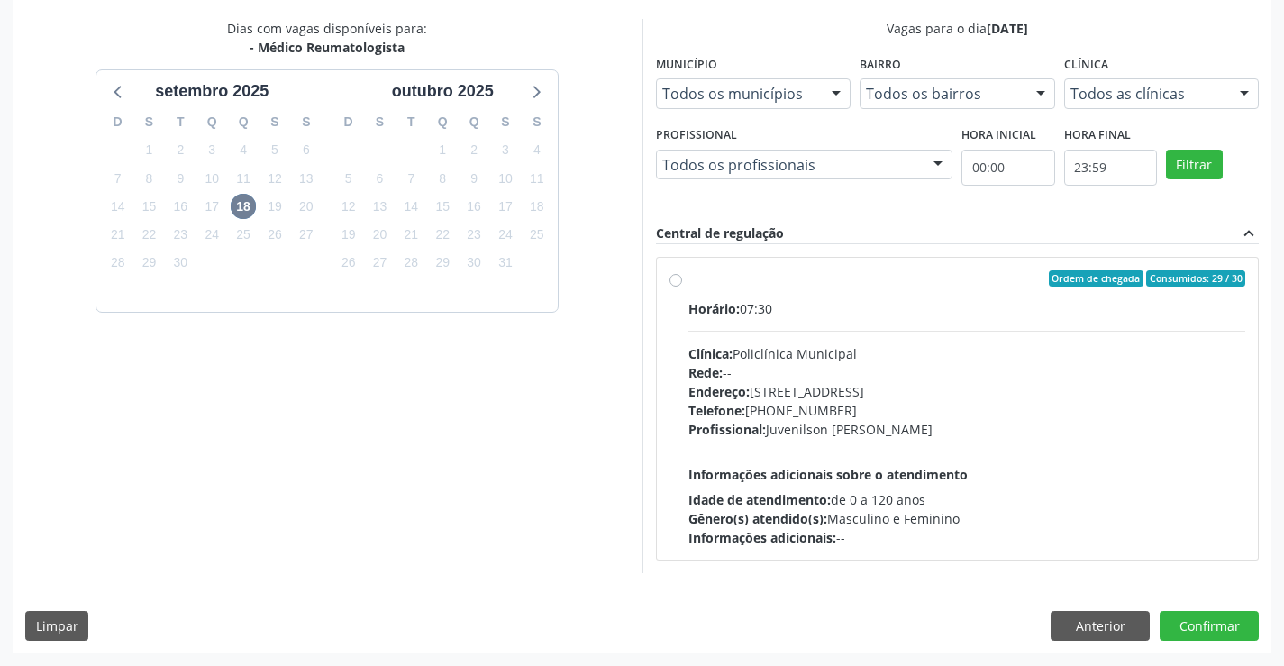
click at [1044, 456] on div "Horário: 07:30 Clínica: Policlínica Municipal Rede: -- Endereço: Predio, nº 386…" at bounding box center [967, 423] width 558 height 248
click at [682, 287] on input "Ordem de chegada Consumidos: 29 / 30 Horário: 07:30 Clínica: Policlínica Munici…" at bounding box center [676, 278] width 13 height 16
radio input "true"
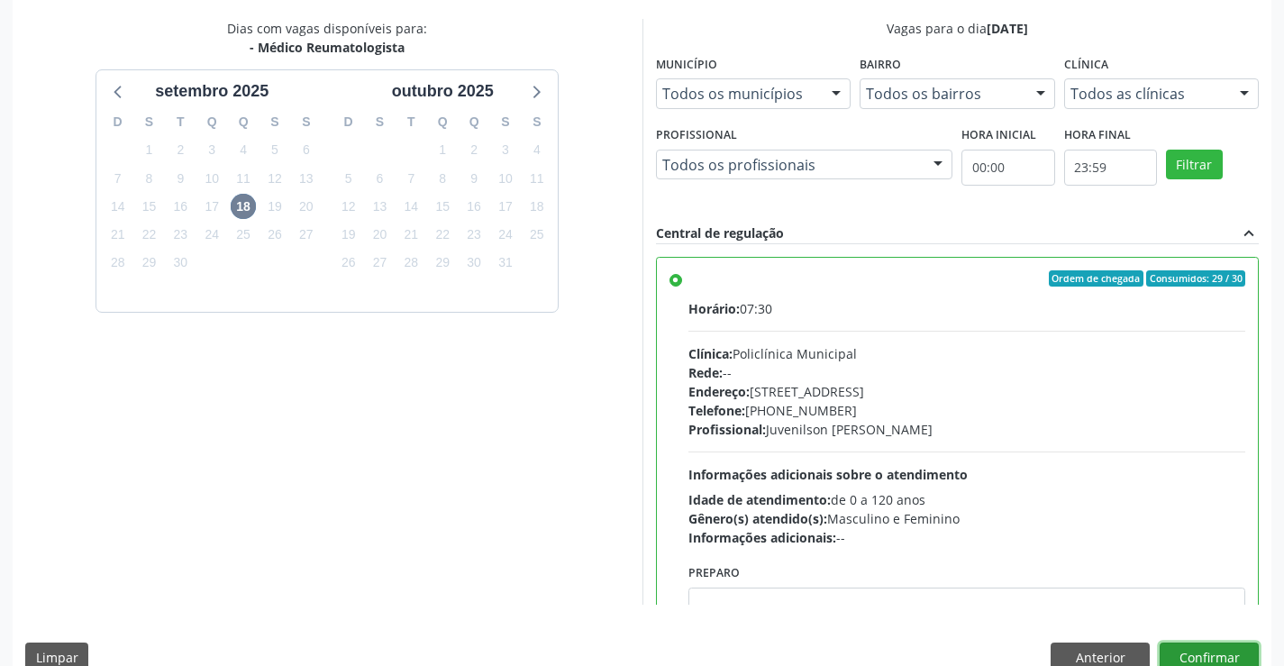
click at [1228, 647] on button "Confirmar" at bounding box center [1209, 658] width 99 height 31
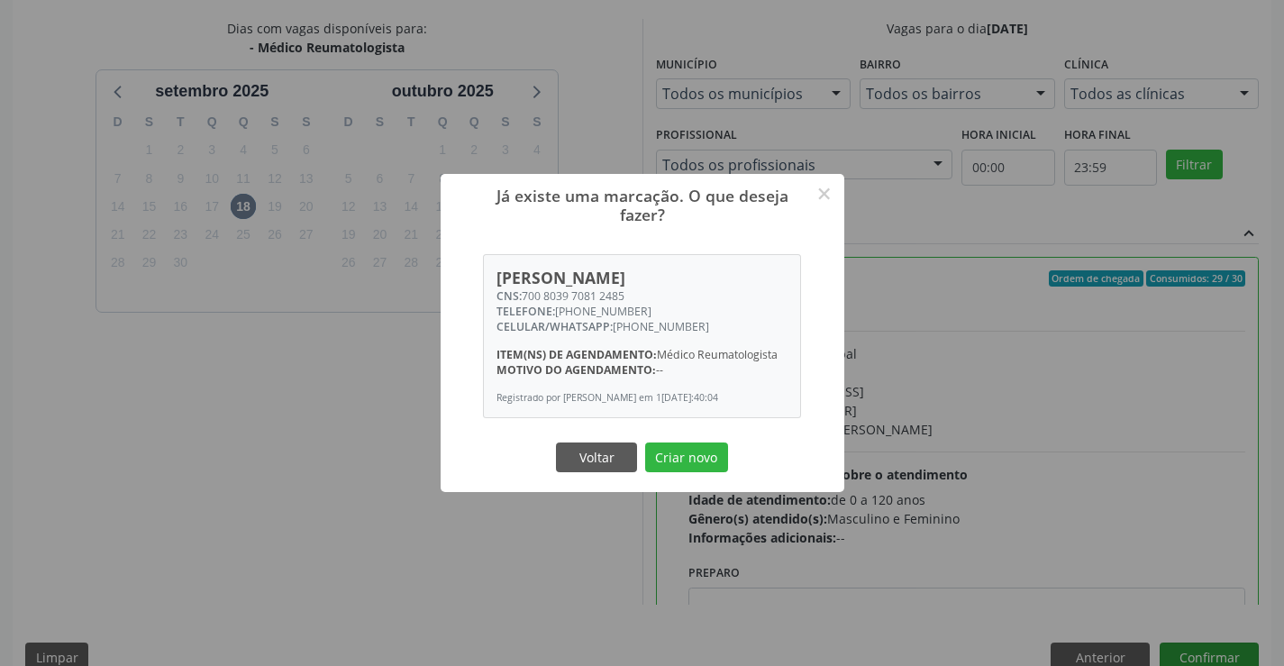
click at [645, 442] on button "Criar novo" at bounding box center [686, 457] width 83 height 31
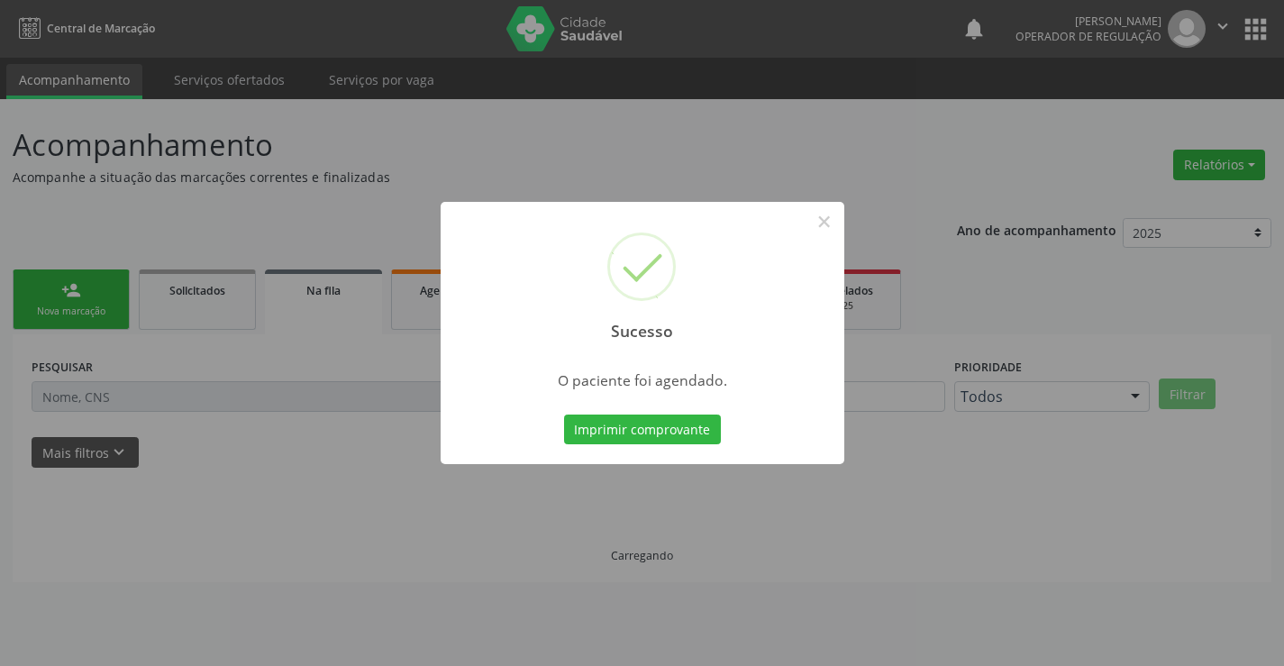
scroll to position [0, 0]
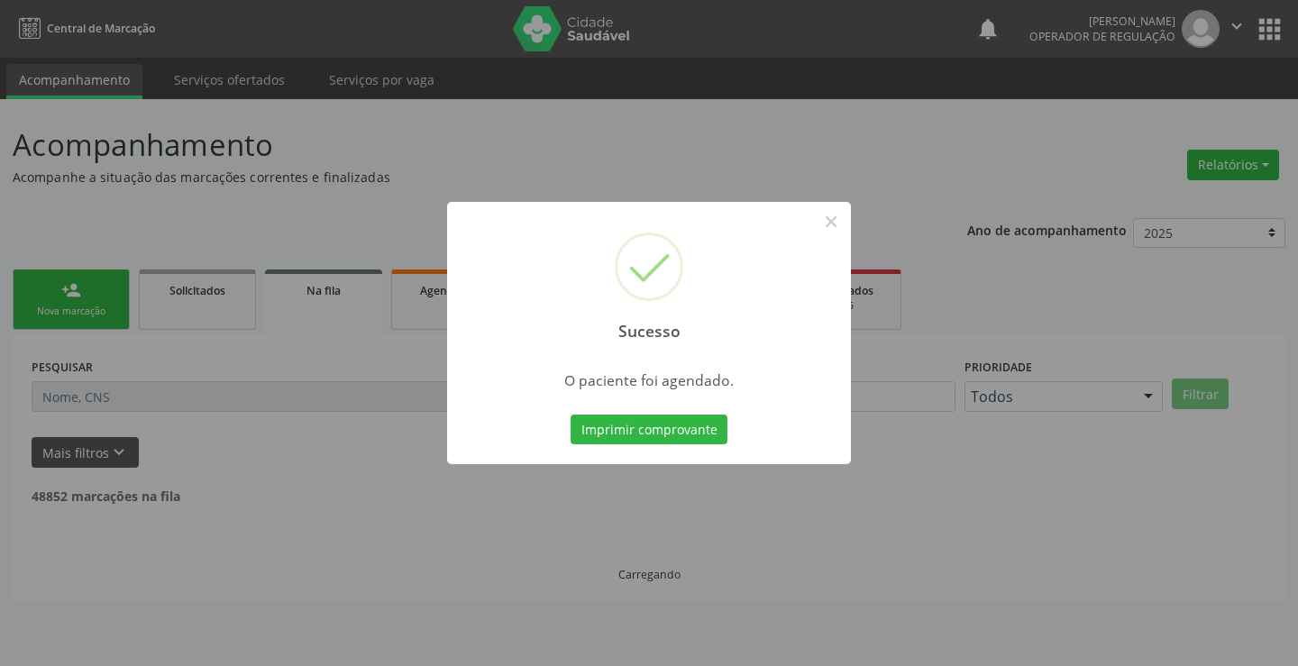
click at [570, 415] on button "Imprimir comprovante" at bounding box center [648, 430] width 157 height 31
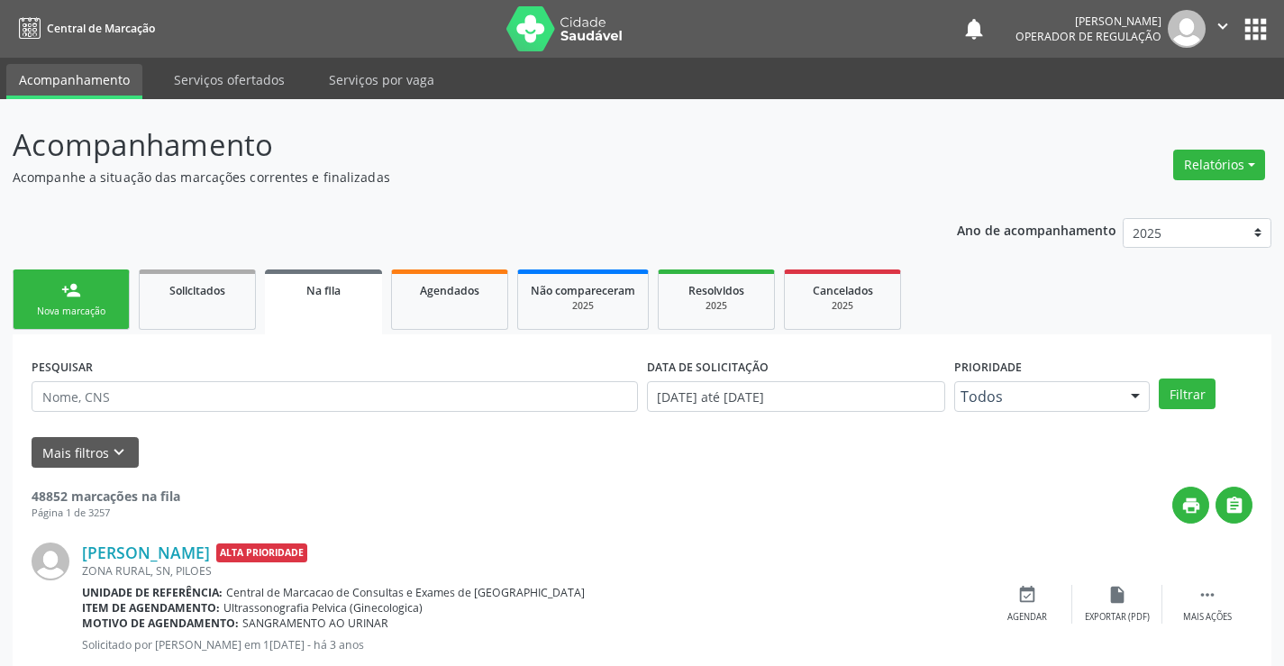
click at [1215, 27] on icon "" at bounding box center [1223, 26] width 20 height 20
click at [1173, 101] on link "Sair" at bounding box center [1177, 109] width 124 height 25
